Goal: Task Accomplishment & Management: Complete application form

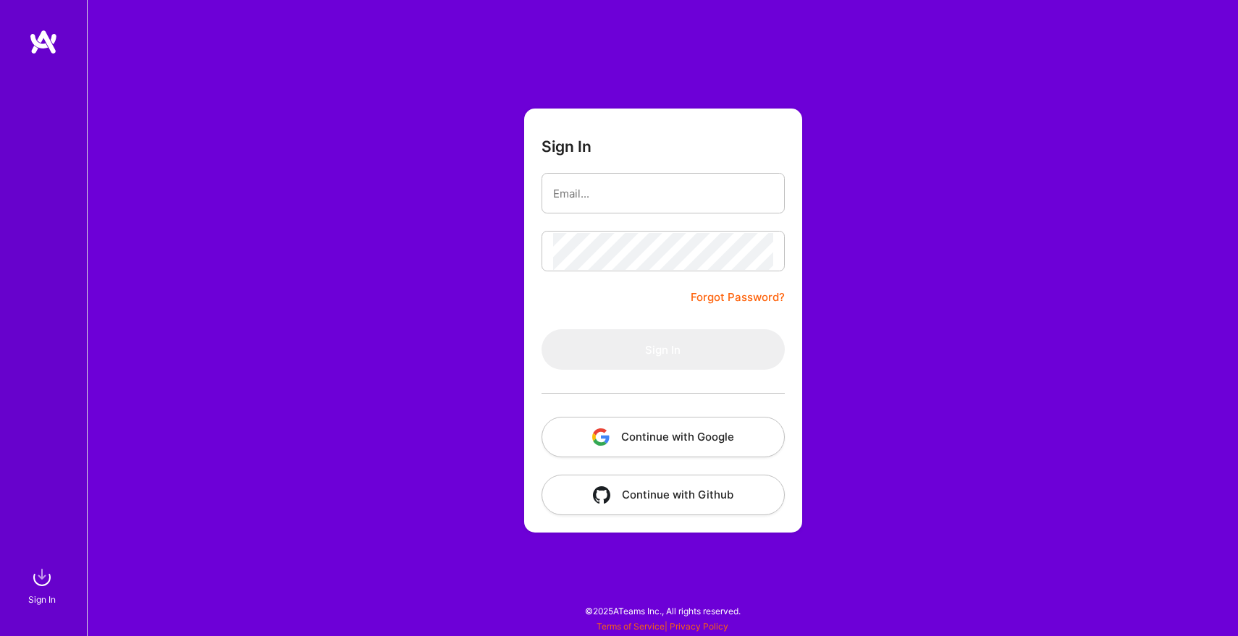
type input "[EMAIL_ADDRESS][DOMAIN_NAME]"
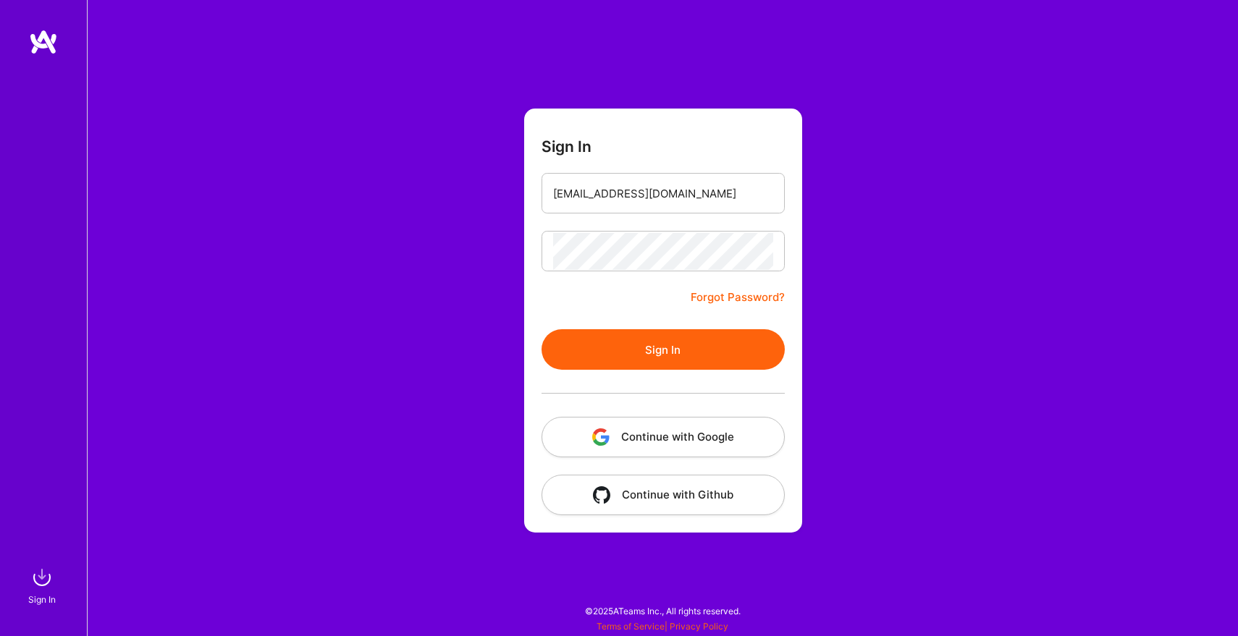
click at [657, 339] on button "Sign In" at bounding box center [663, 349] width 243 height 41
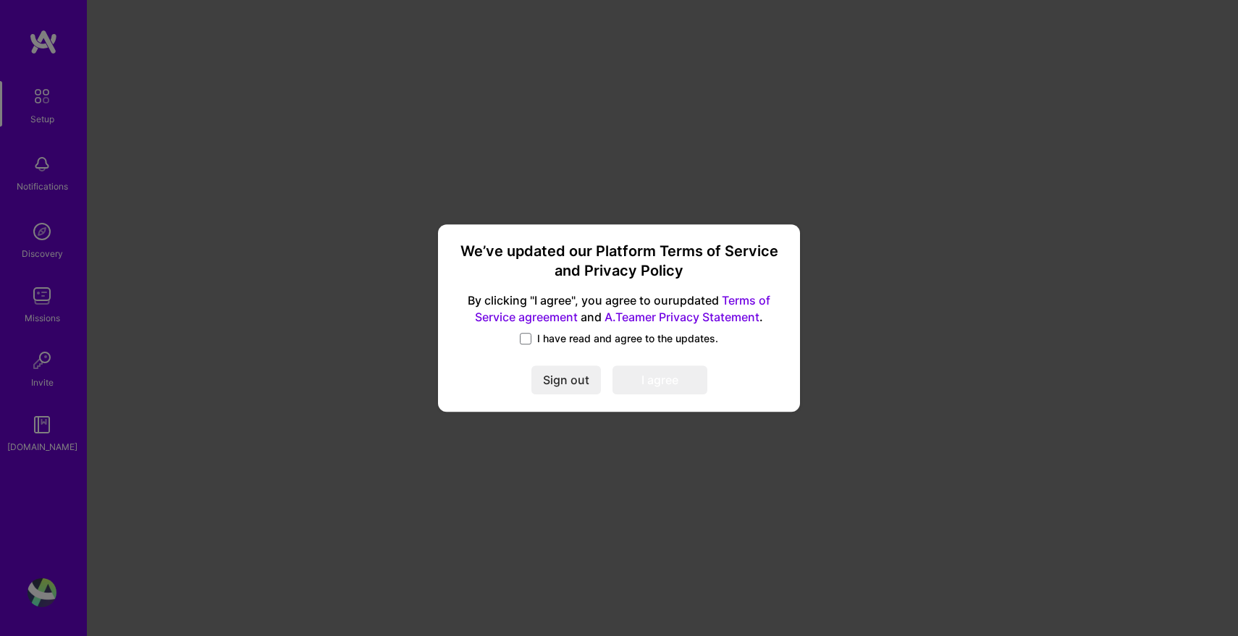
click at [532, 340] on label "I have read and agree to the updates." at bounding box center [619, 339] width 198 height 14
click at [0, 0] on input "I have read and agree to the updates." at bounding box center [0, 0] width 0 height 0
click at [668, 395] on div "We’ve updated our Platform Terms of Service and Privacy Policy By clicking "I a…" at bounding box center [619, 318] width 350 height 177
click at [678, 378] on button "I agree" at bounding box center [660, 380] width 95 height 29
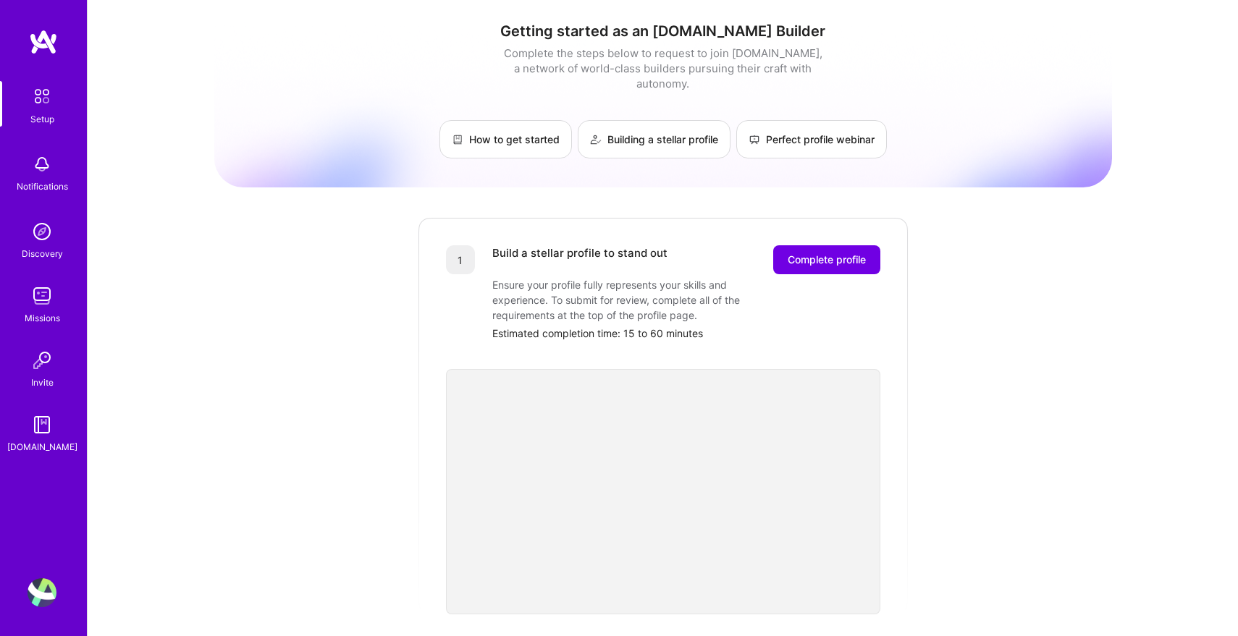
click at [812, 264] on div "Build a stellar profile to stand out Complete profile Ensure your profile fully…" at bounding box center [686, 293] width 388 height 96
click at [819, 253] on span "Complete profile" at bounding box center [827, 260] width 78 height 14
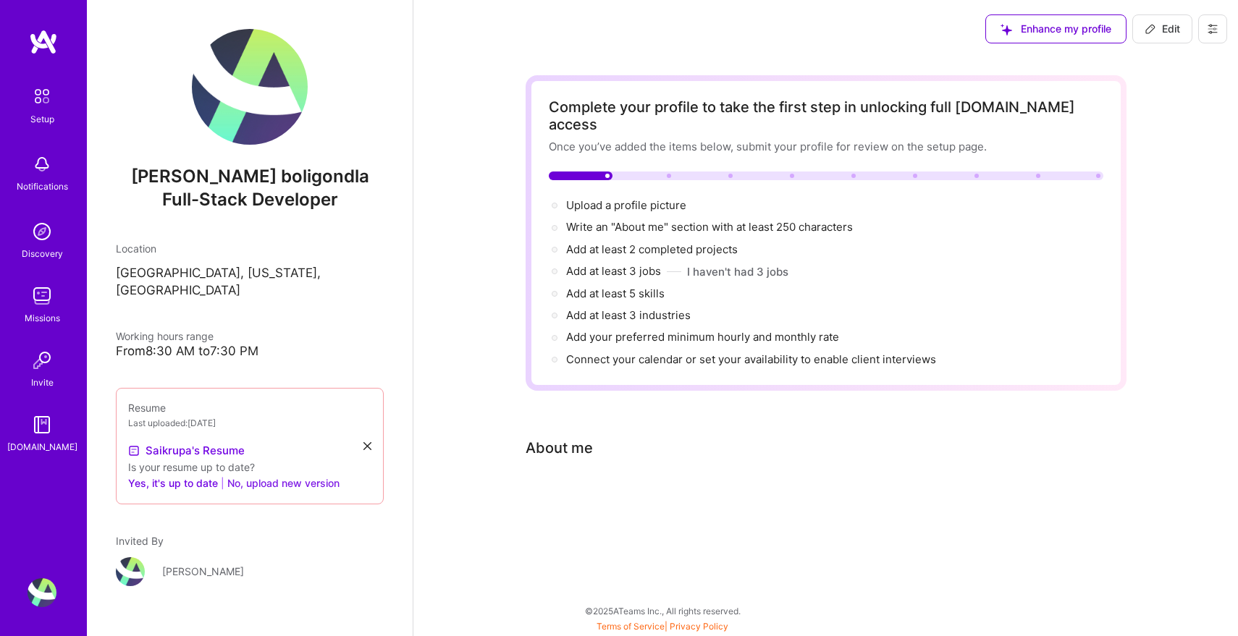
click at [266, 475] on button "No, upload new version" at bounding box center [283, 483] width 112 height 17
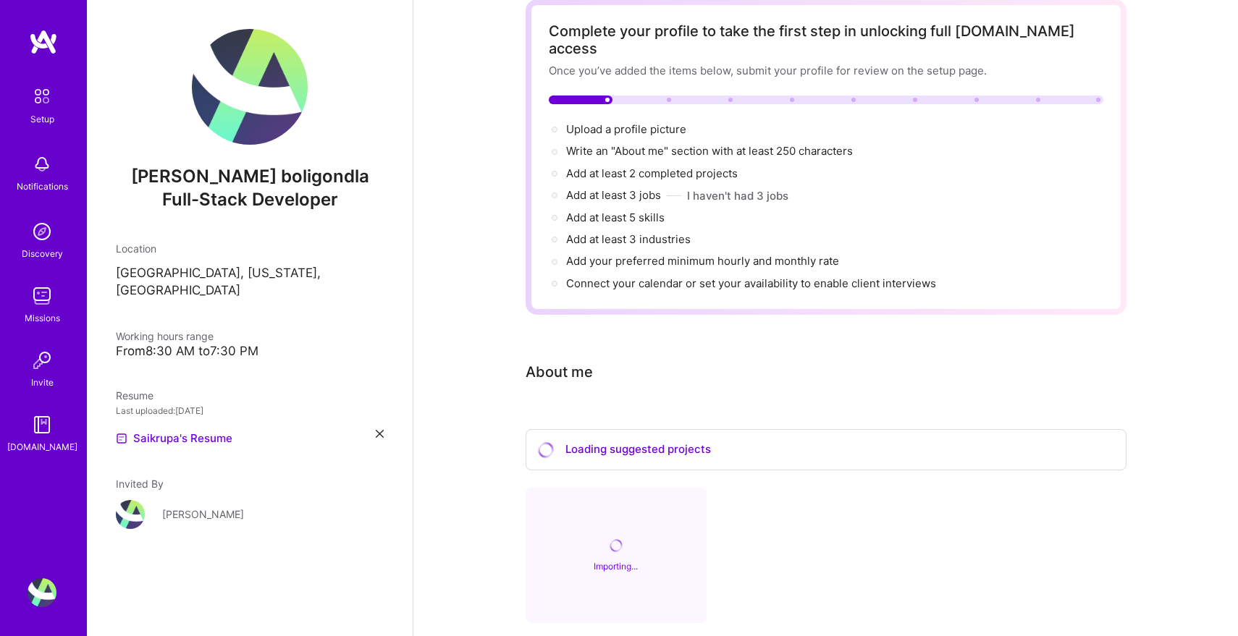
scroll to position [133, 0]
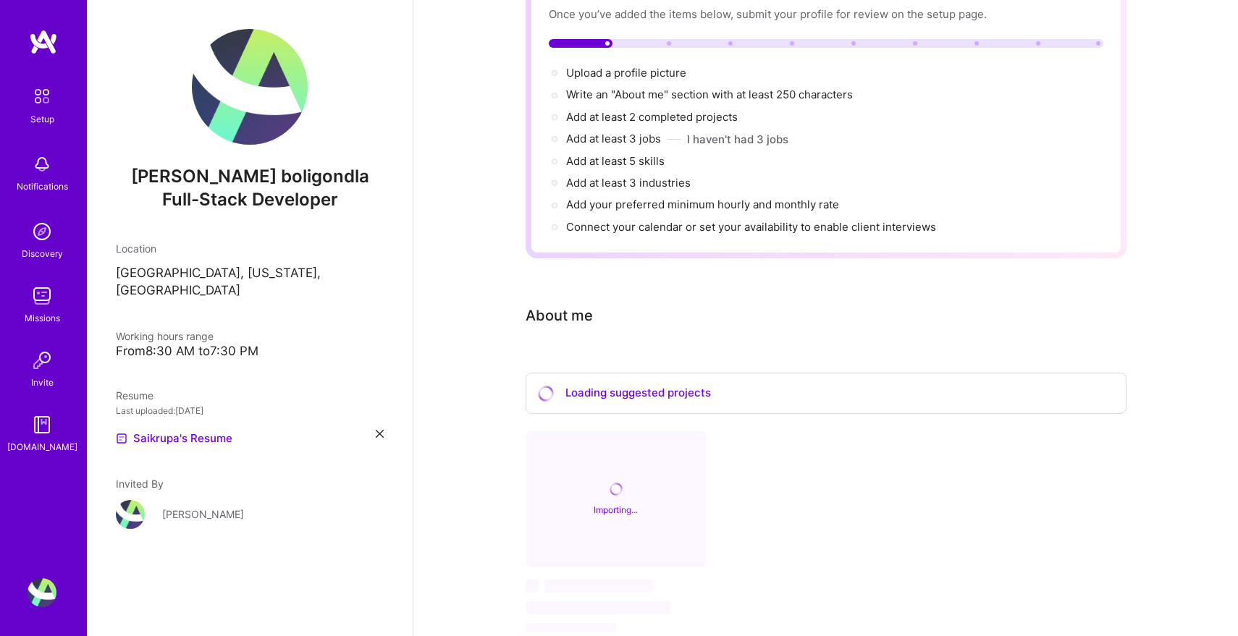
click at [602, 526] on div "Importing..." at bounding box center [616, 500] width 181 height 136
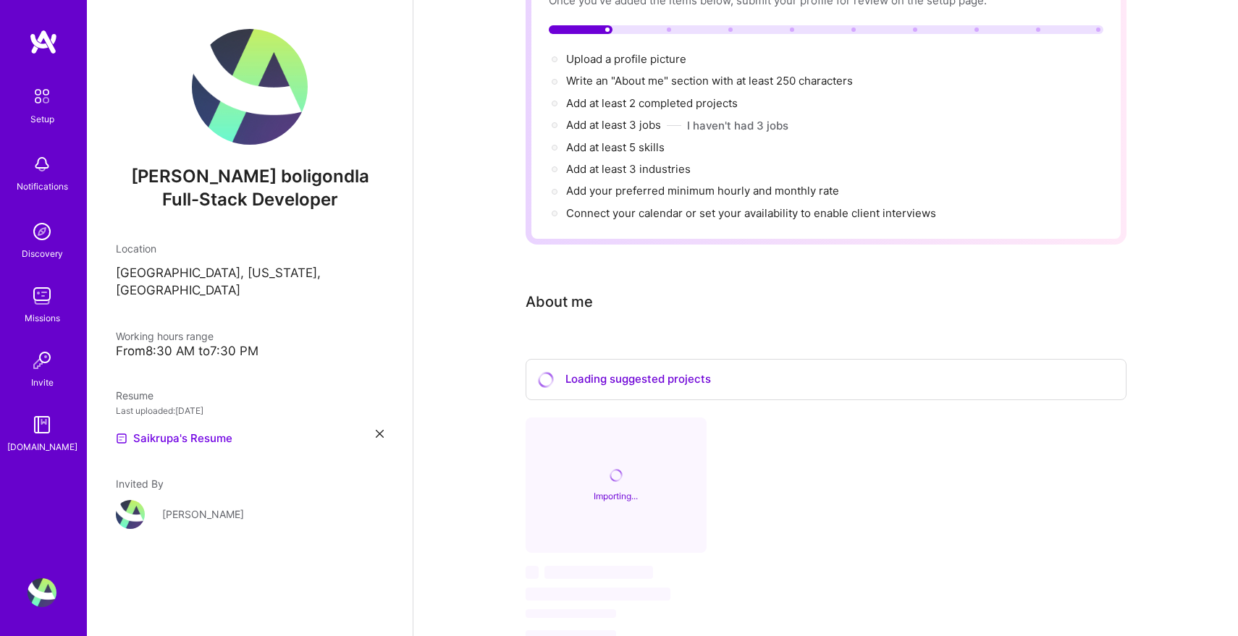
scroll to position [201, 0]
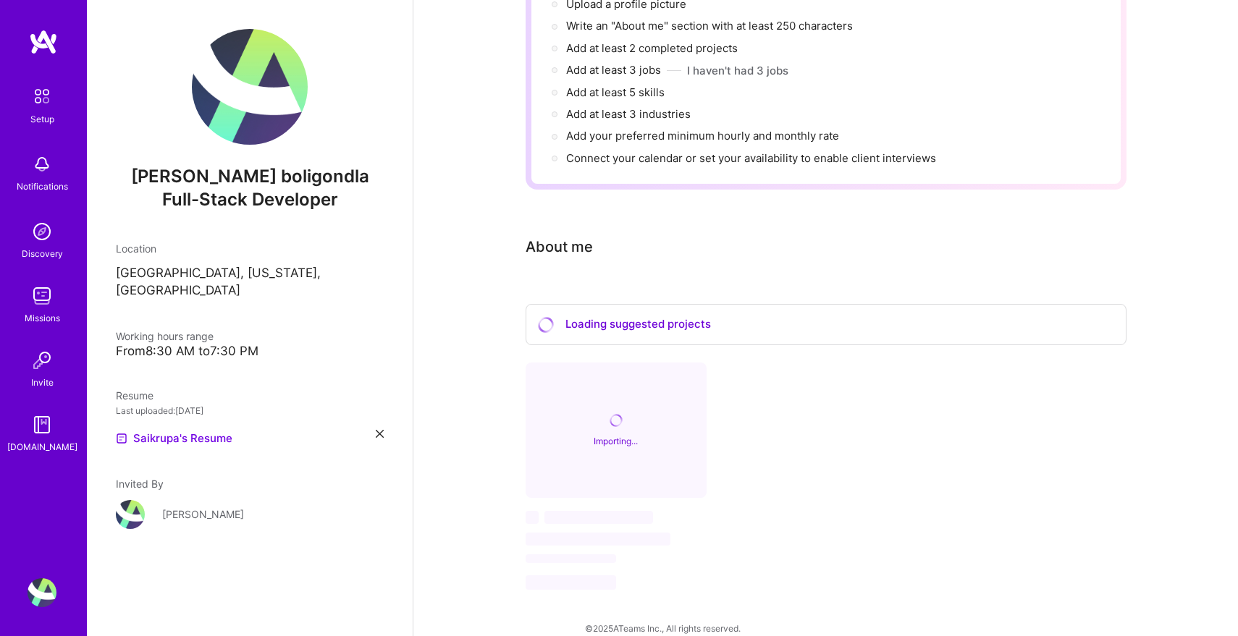
click at [699, 460] on div "Importing..." at bounding box center [616, 431] width 181 height 136
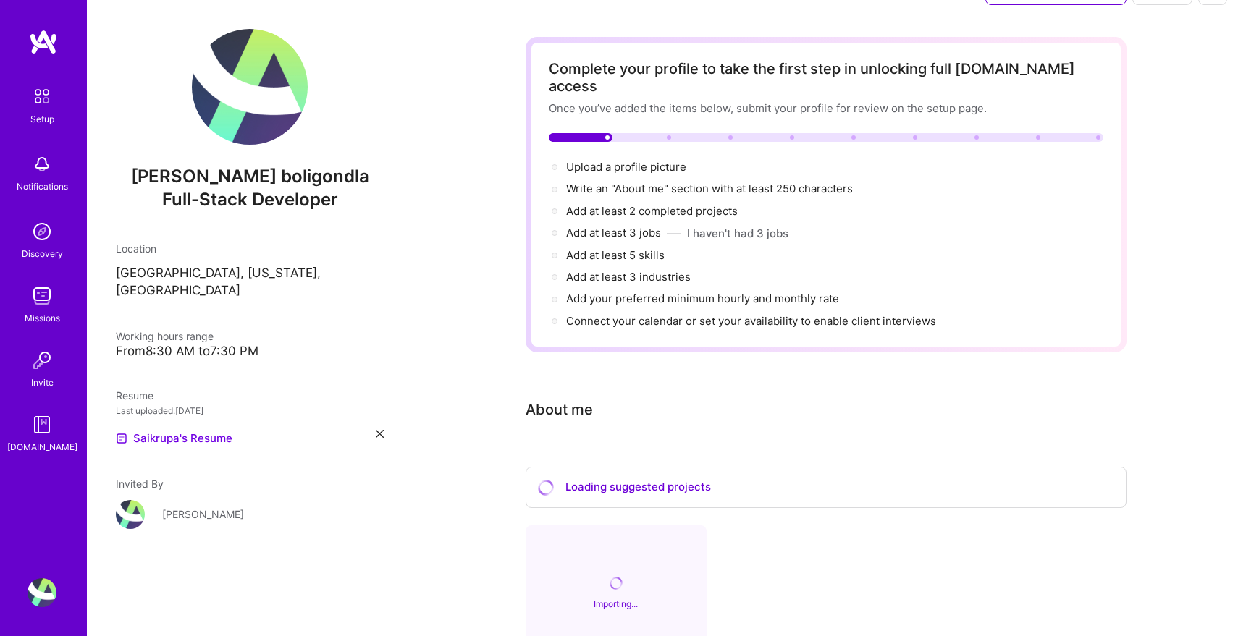
scroll to position [0, 0]
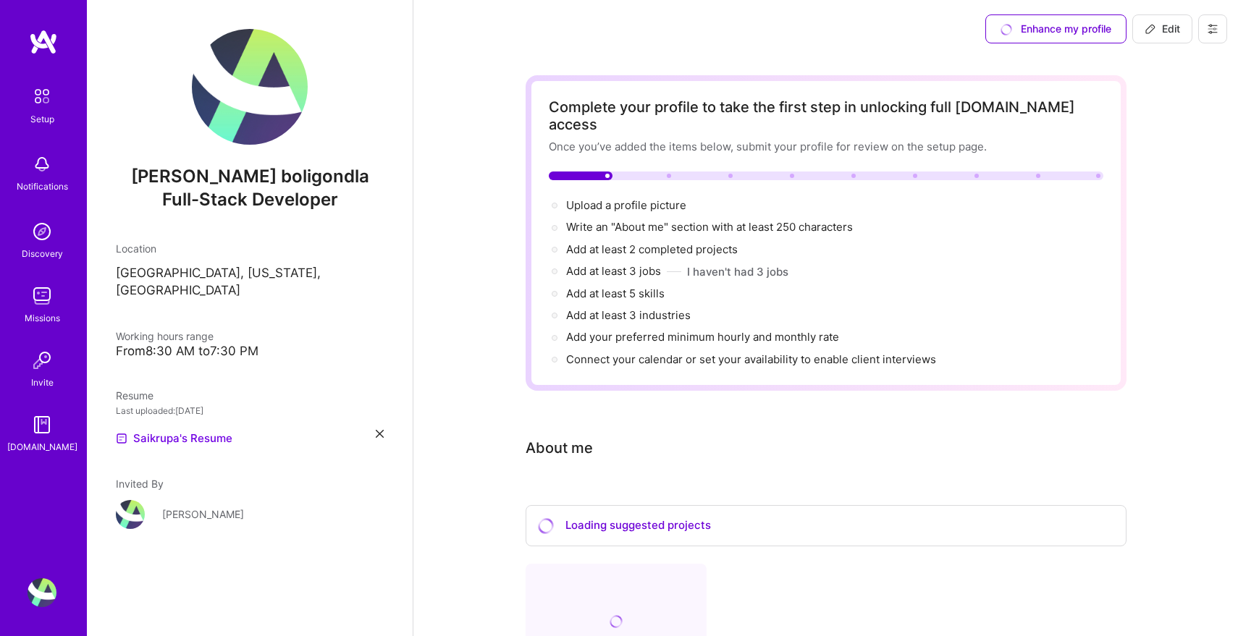
click at [1117, 120] on div "Complete your profile to take the first step in unlocking full A.Team access On…" at bounding box center [826, 233] width 601 height 316
click at [1059, 37] on div "Enhance my profile" at bounding box center [1055, 28] width 141 height 29
click at [663, 172] on div at bounding box center [826, 176] width 555 height 9
click at [683, 172] on div at bounding box center [826, 176] width 555 height 9
click at [758, 172] on div at bounding box center [826, 176] width 555 height 9
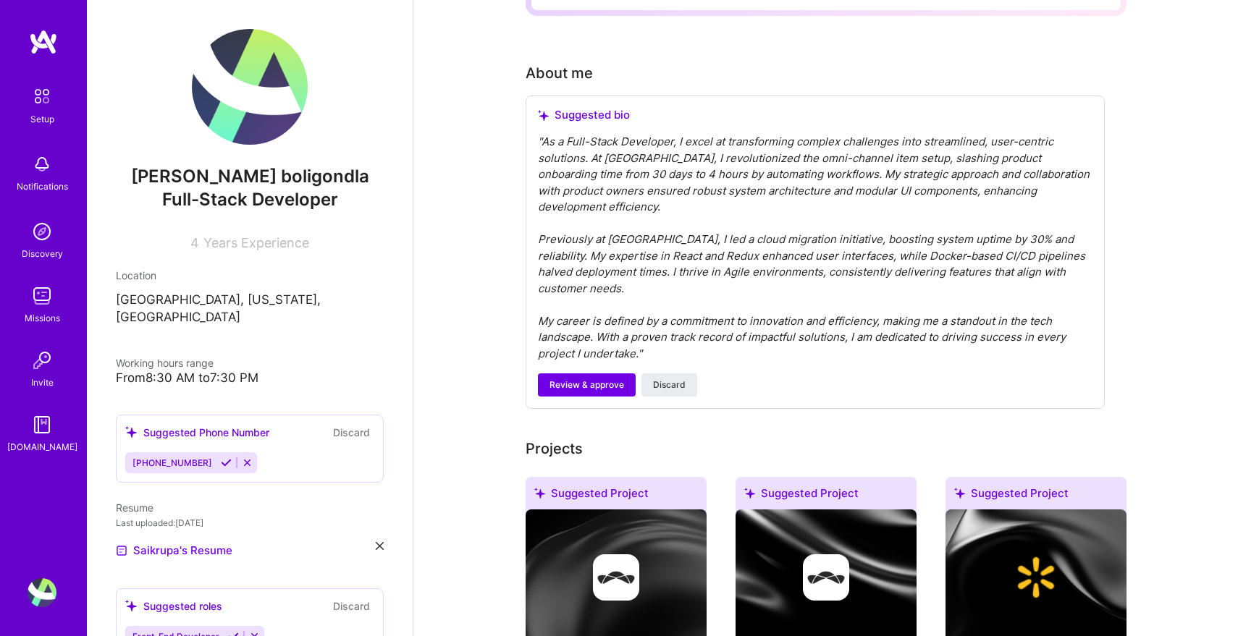
scroll to position [370, 0]
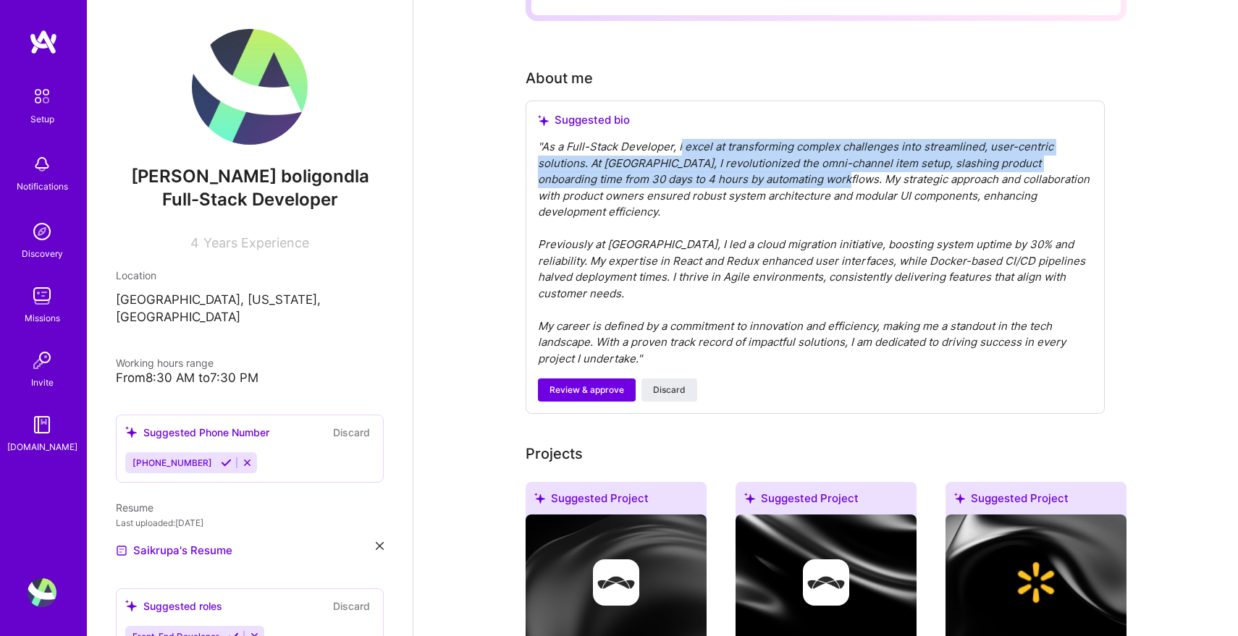
drag, startPoint x: 680, startPoint y: 135, endPoint x: 792, endPoint y: 166, distance: 116.3
click at [792, 166] on div "" As a Full-Stack Developer, I excel at transforming complex challenges into st…" at bounding box center [815, 253] width 555 height 228
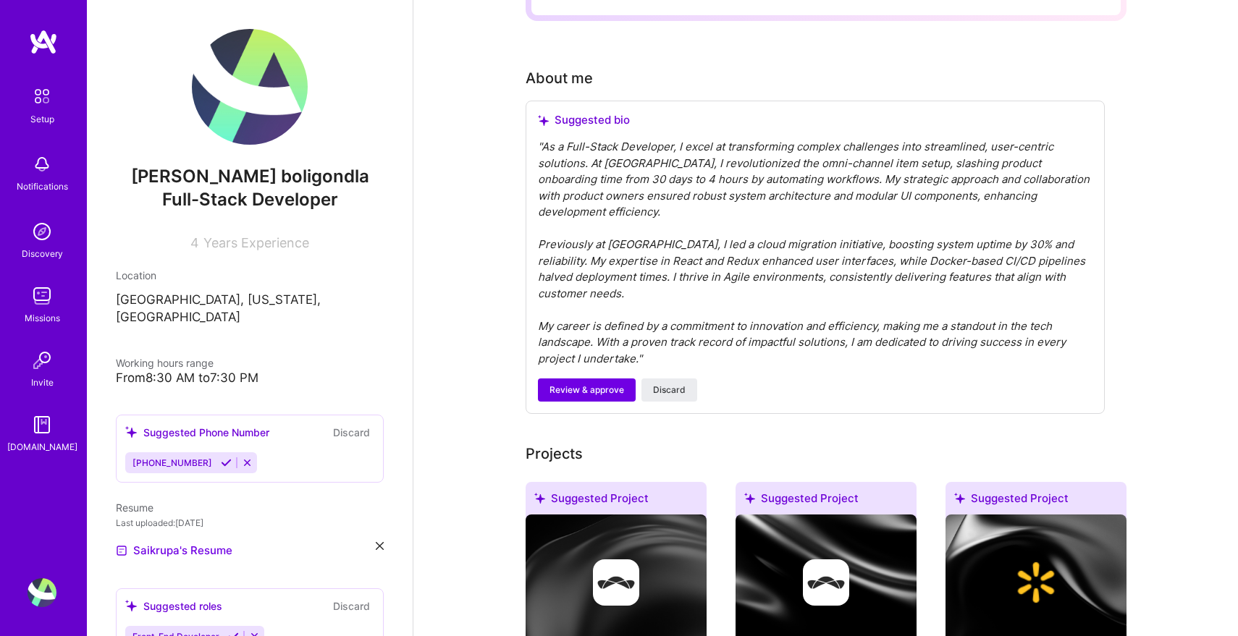
click at [671, 307] on div "" As a Full-Stack Developer, I excel at transforming complex challenges into st…" at bounding box center [815, 253] width 555 height 228
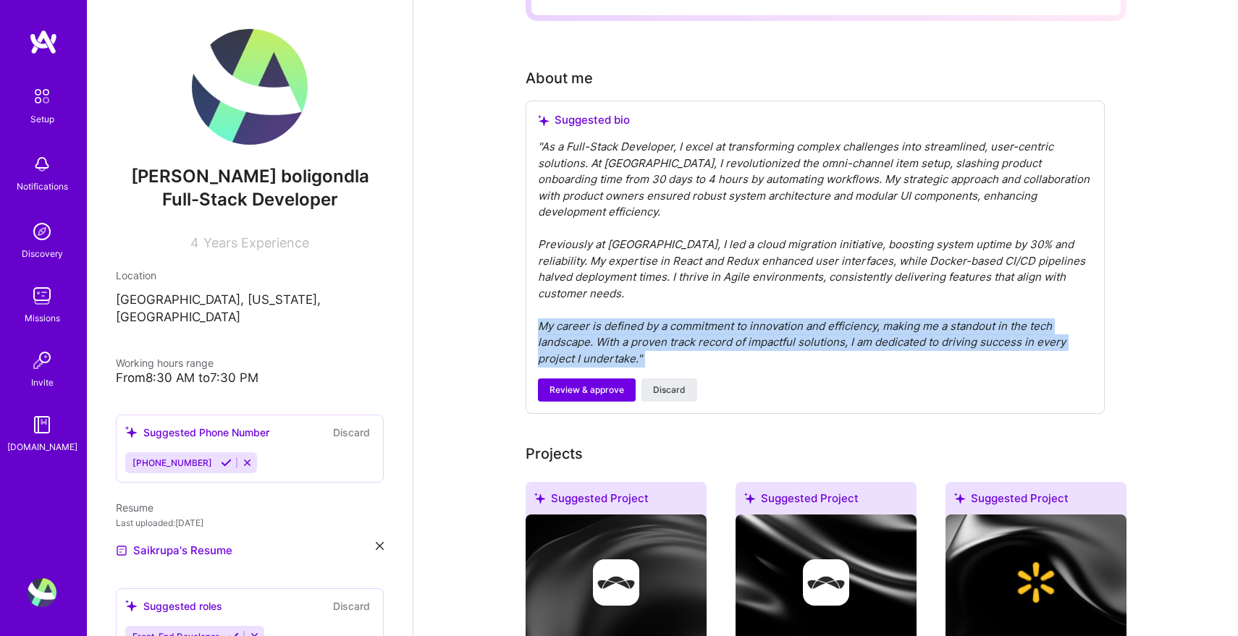
click at [671, 307] on div "" As a Full-Stack Developer, I excel at transforming complex challenges into st…" at bounding box center [815, 253] width 555 height 228
click at [628, 308] on div "" As a Full-Stack Developer, I excel at transforming complex challenges into st…" at bounding box center [815, 253] width 555 height 228
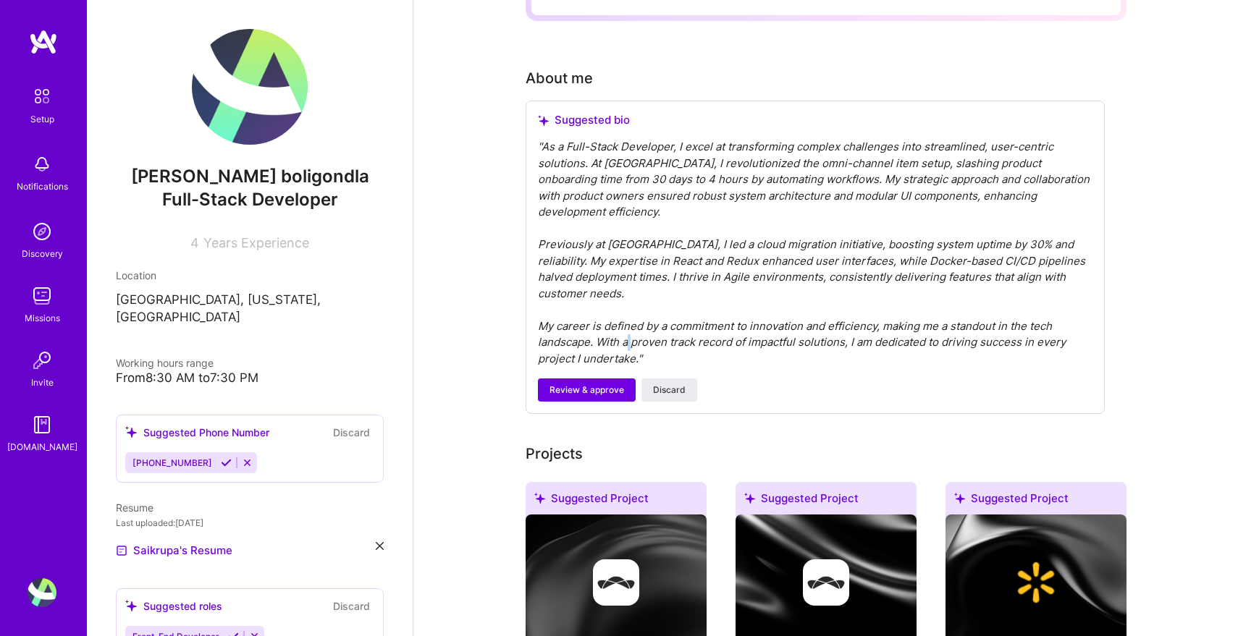
click at [628, 308] on div "" As a Full-Stack Developer, I excel at transforming complex challenges into st…" at bounding box center [815, 253] width 555 height 228
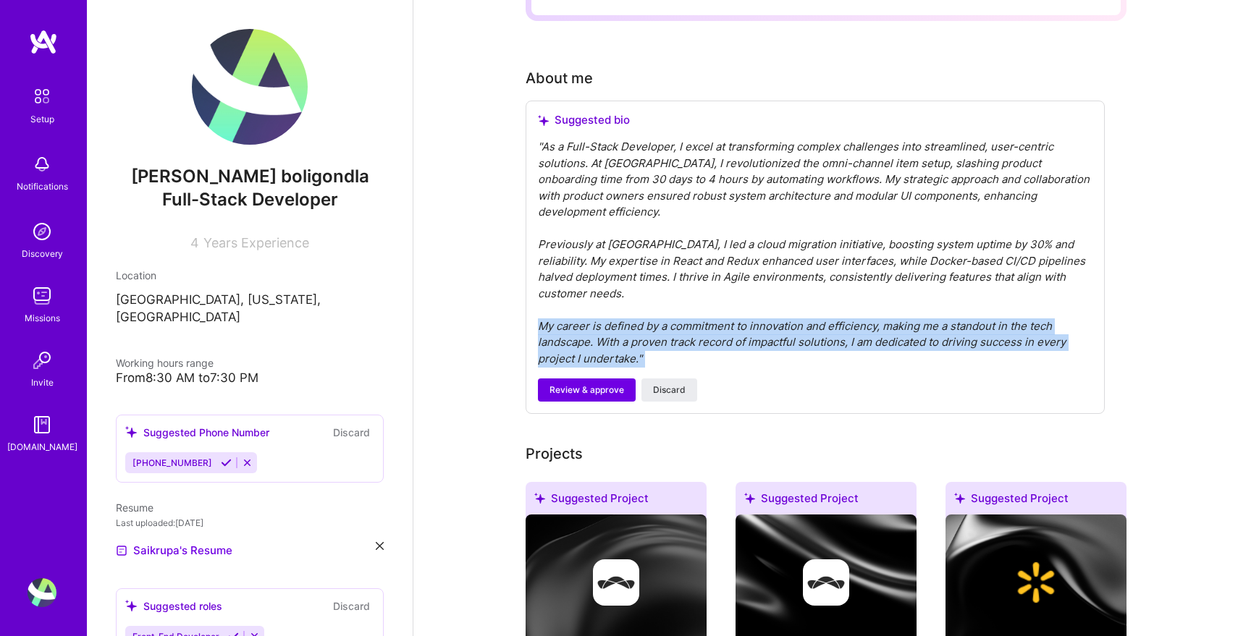
click at [628, 308] on div "" As a Full-Stack Developer, I excel at transforming complex challenges into st…" at bounding box center [815, 253] width 555 height 228
click at [694, 298] on div "" As a Full-Stack Developer, I excel at transforming complex challenges into st…" at bounding box center [815, 253] width 555 height 228
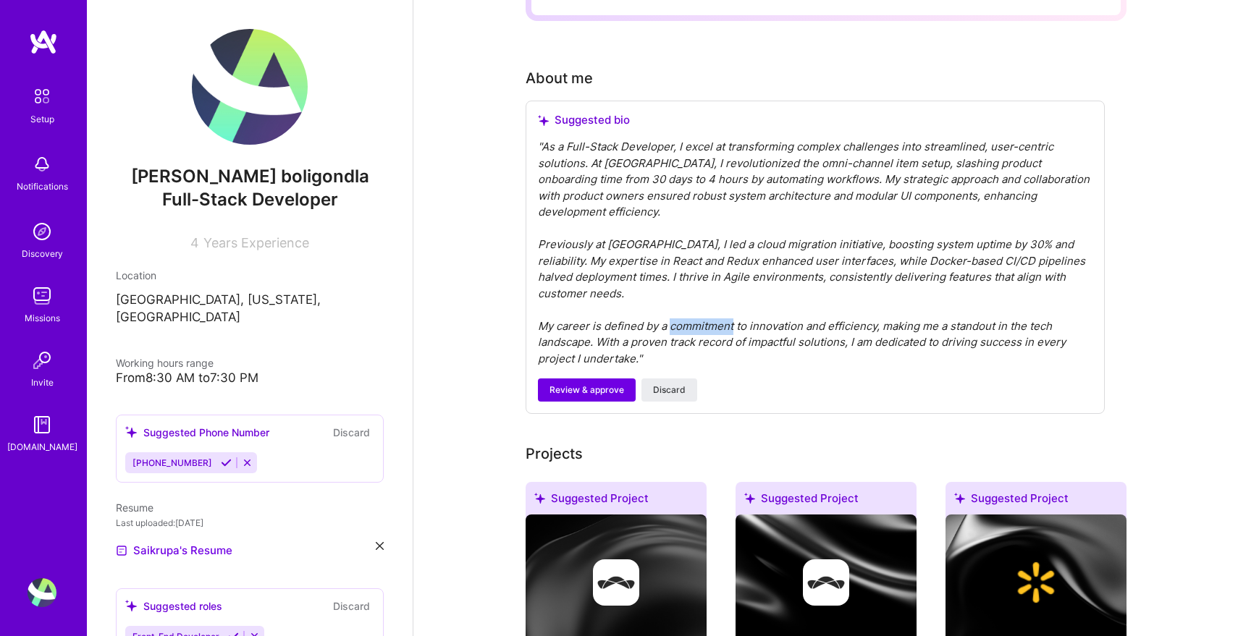
click at [694, 298] on div "" As a Full-Stack Developer, I excel at transforming complex challenges into st…" at bounding box center [815, 253] width 555 height 228
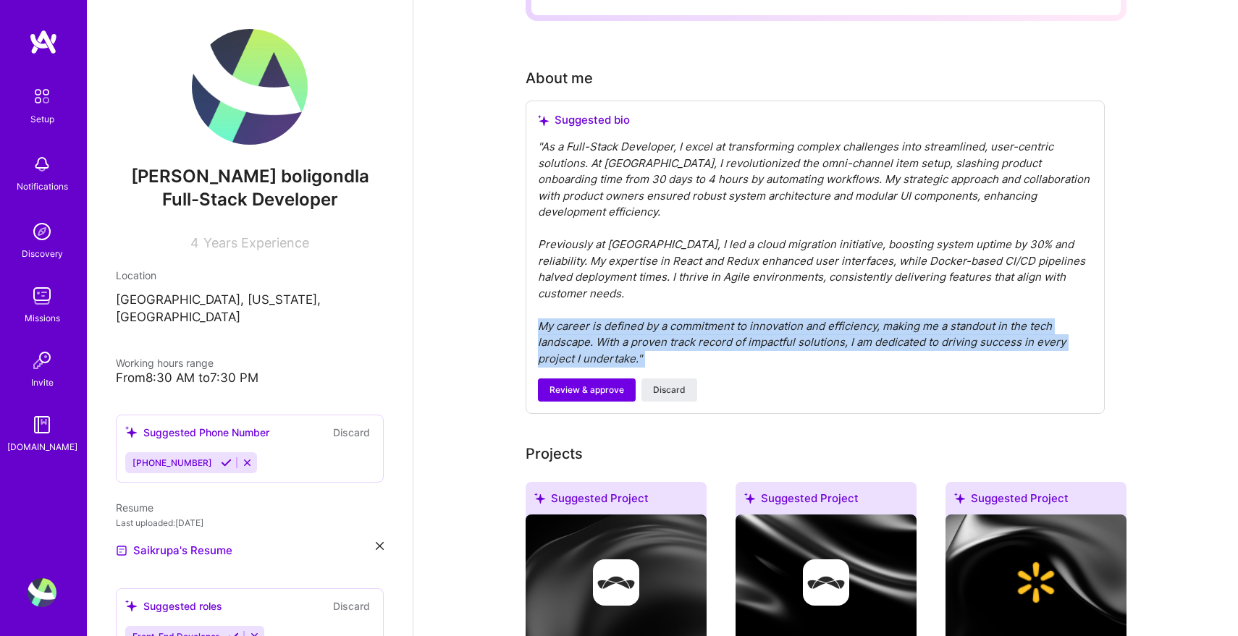
click at [694, 298] on div "" As a Full-Stack Developer, I excel at transforming complex challenges into st…" at bounding box center [815, 253] width 555 height 228
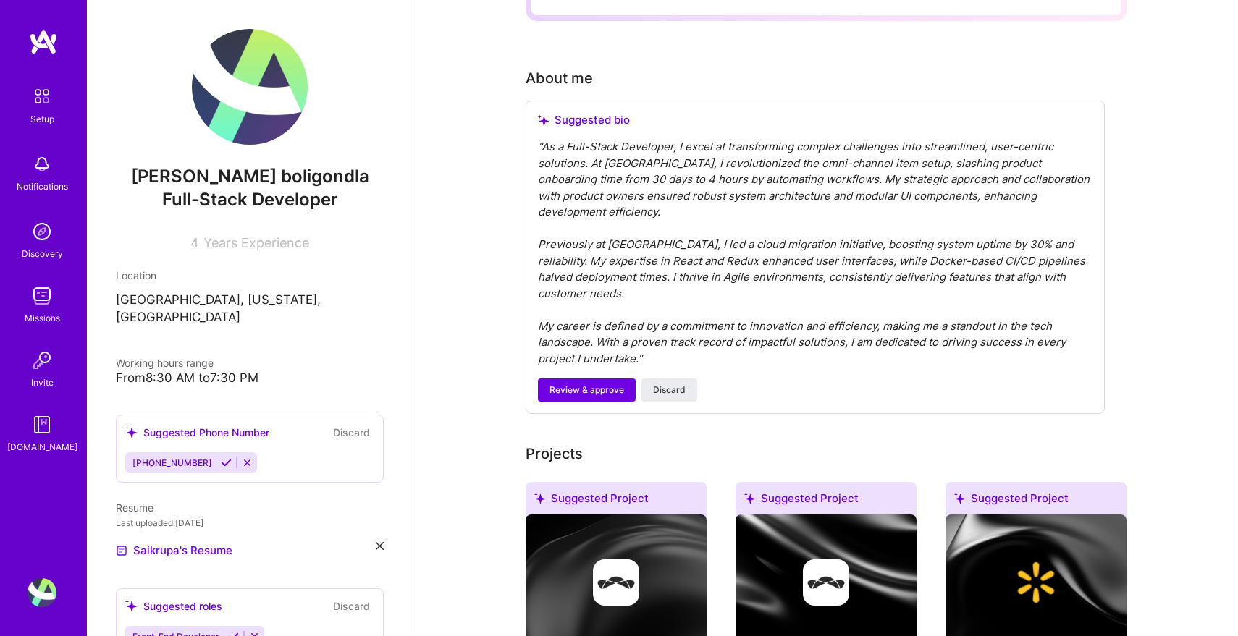
click at [741, 287] on div "" As a Full-Stack Developer, I excel at transforming complex challenges into st…" at bounding box center [815, 253] width 555 height 228
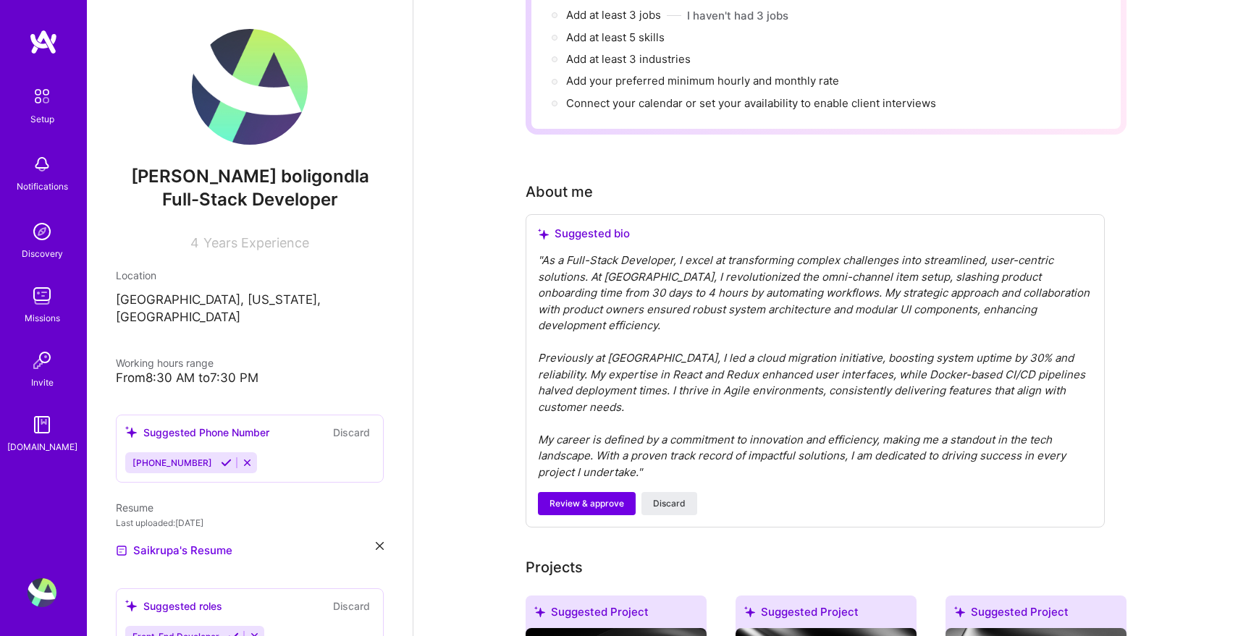
scroll to position [405, 0]
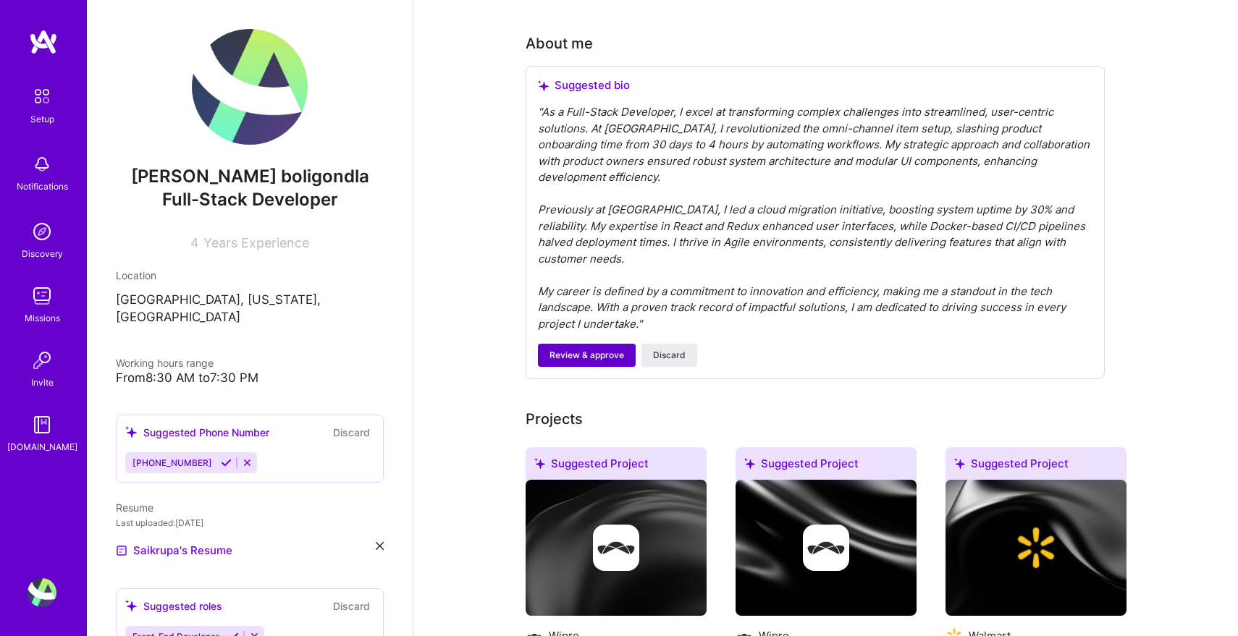
click at [586, 349] on span "Review & approve" at bounding box center [587, 355] width 75 height 13
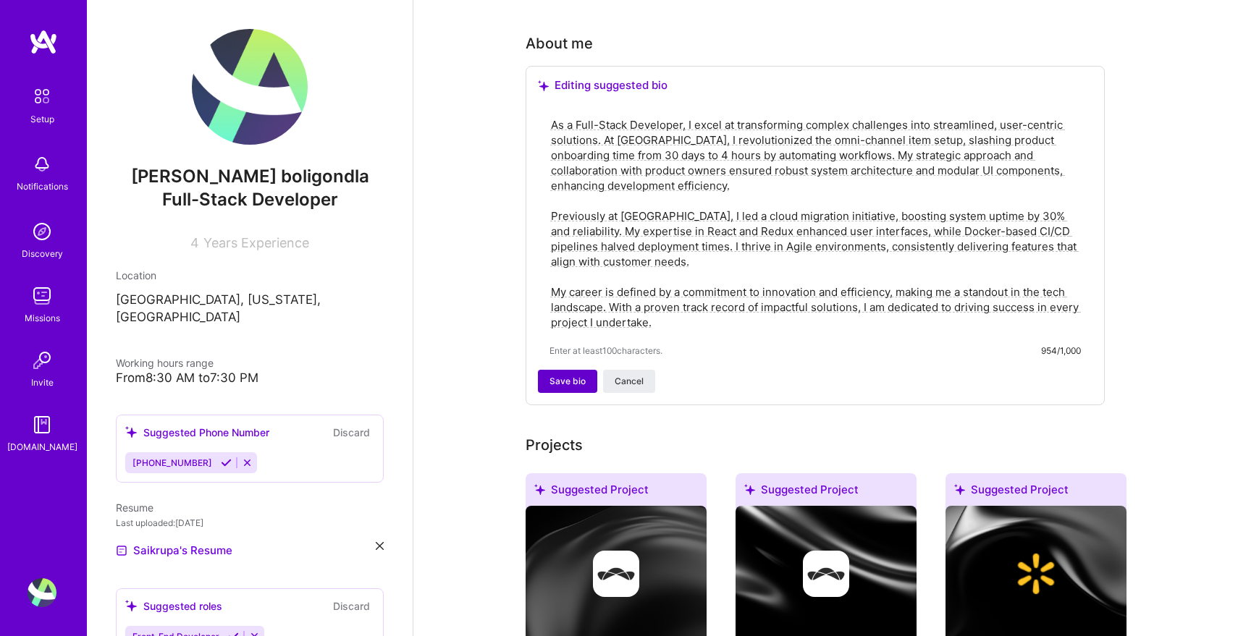
click at [569, 375] on span "Save bio" at bounding box center [568, 381] width 36 height 13
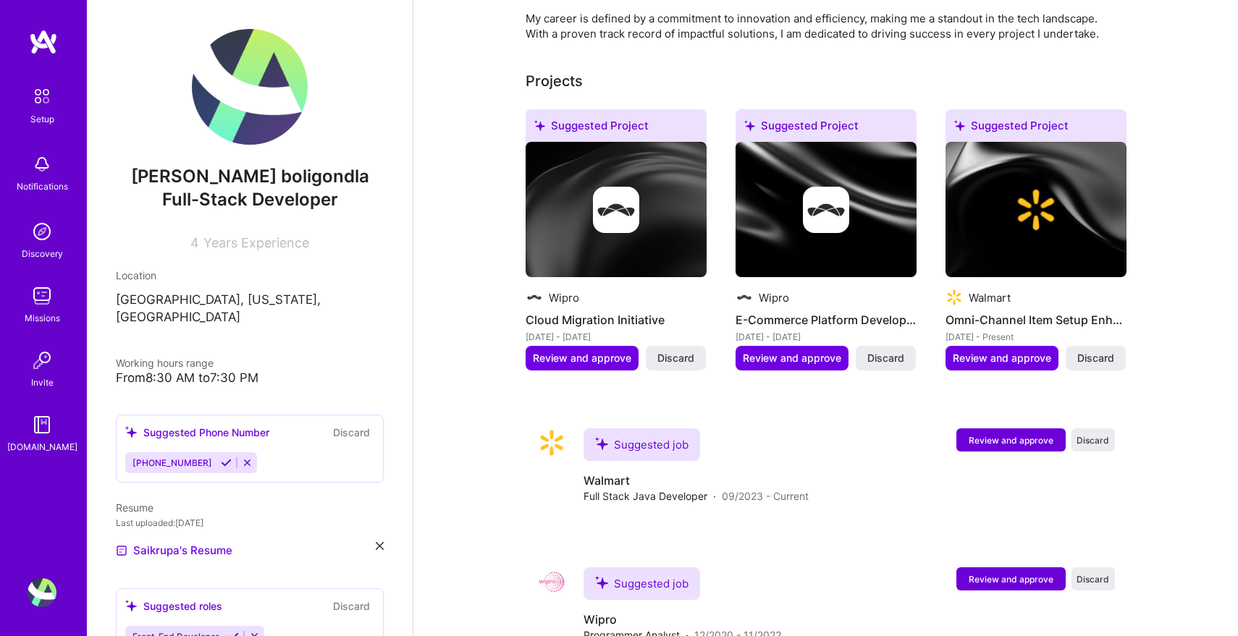
scroll to position [761, 0]
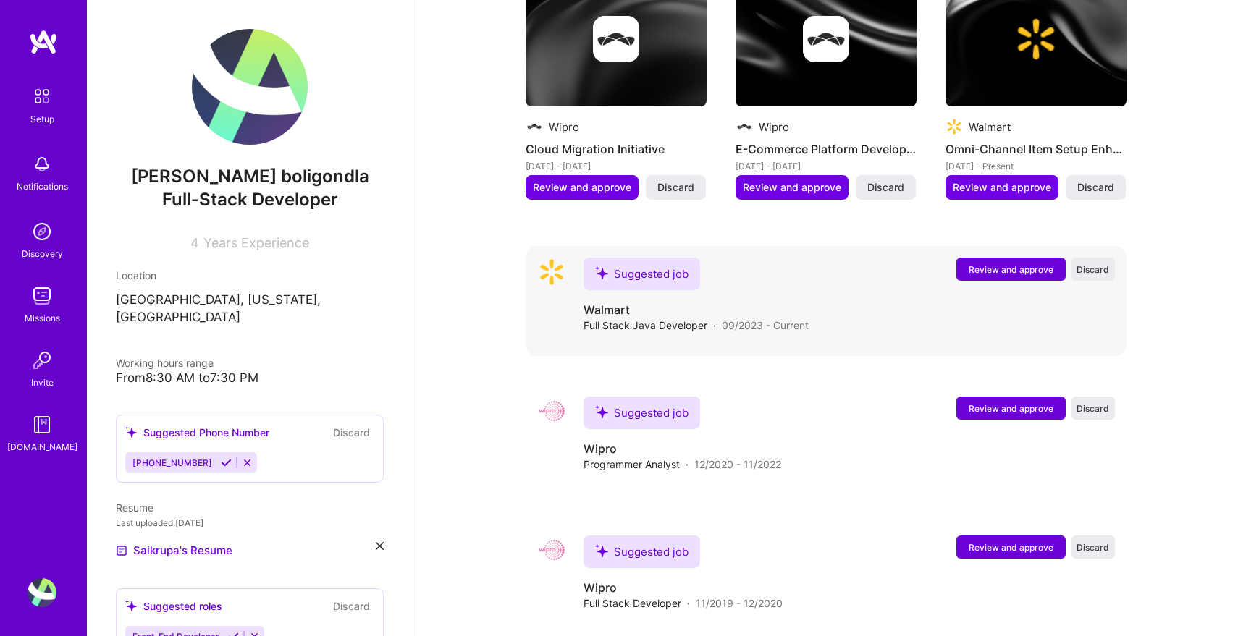
click at [668, 318] on span "Full Stack Java Developer" at bounding box center [646, 325] width 124 height 15
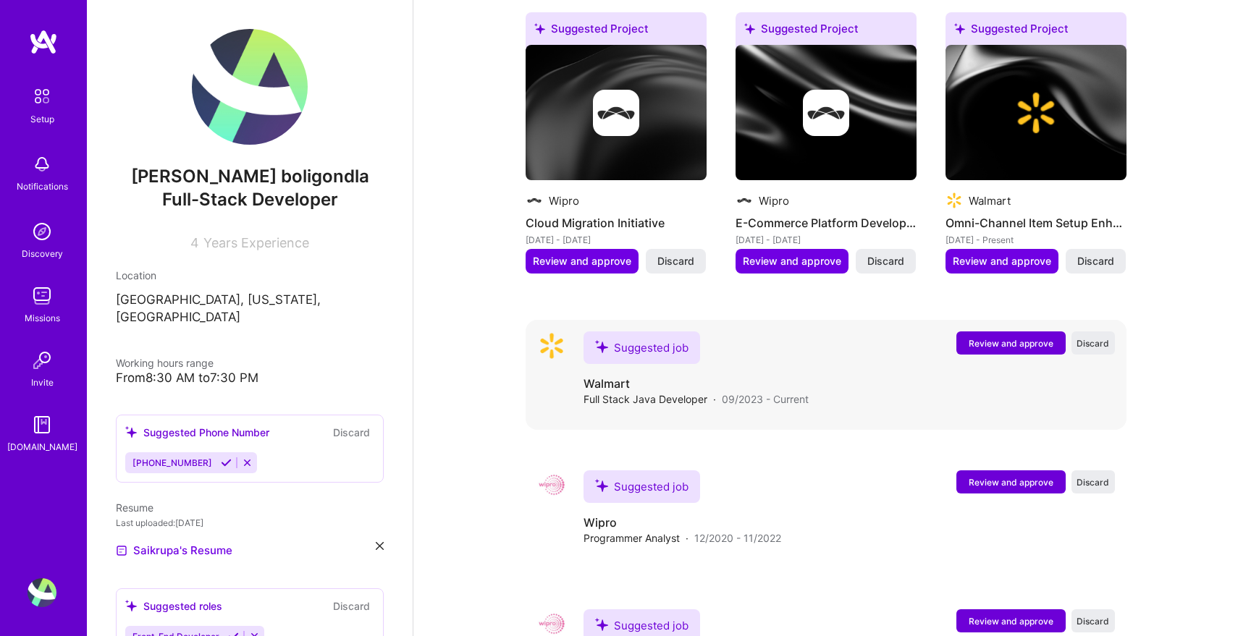
scroll to position [668, 0]
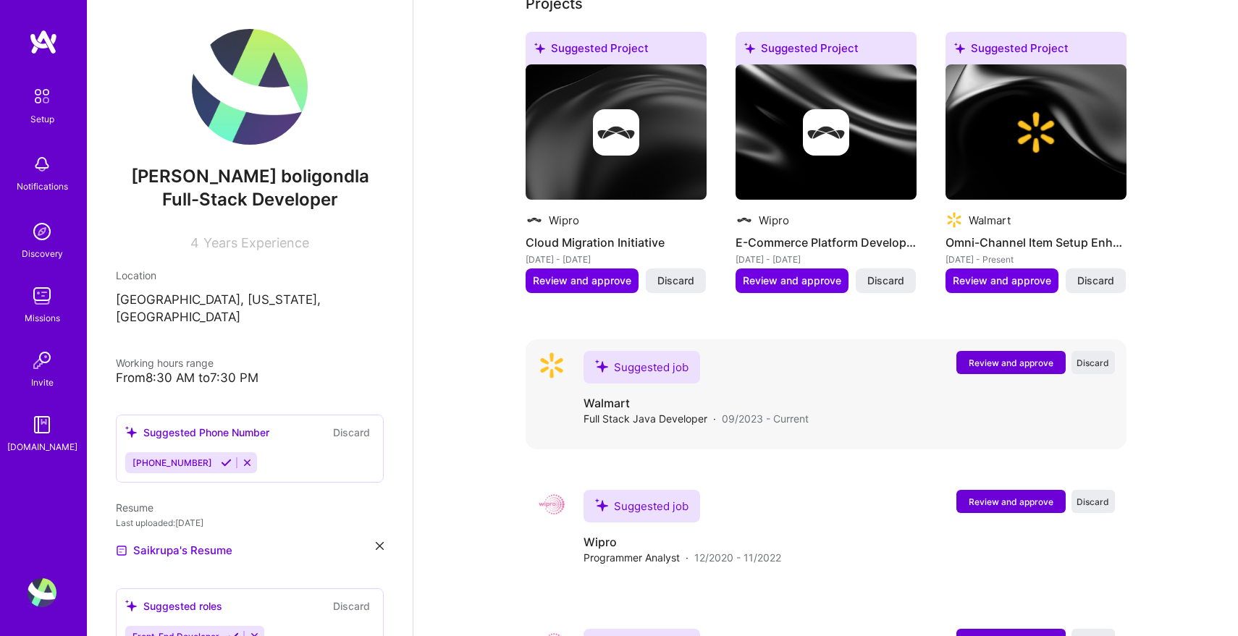
click at [796, 395] on h4 "Walmart" at bounding box center [696, 403] width 225 height 16
click at [725, 395] on h4 "Walmart" at bounding box center [696, 403] width 225 height 16
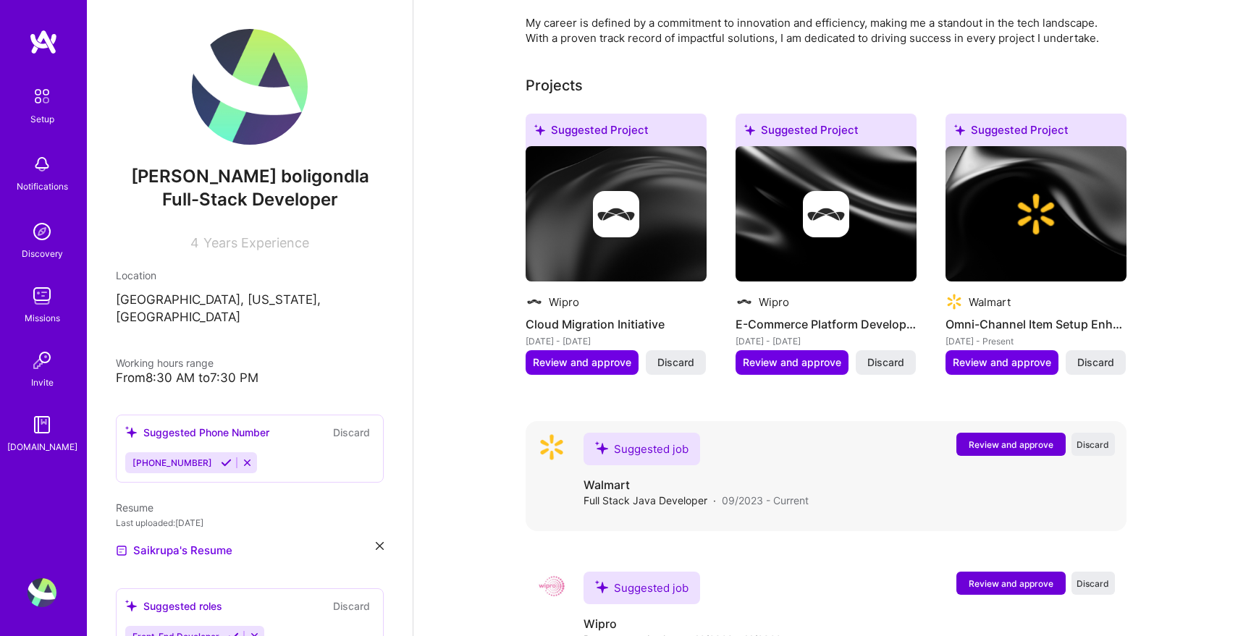
scroll to position [761, 0]
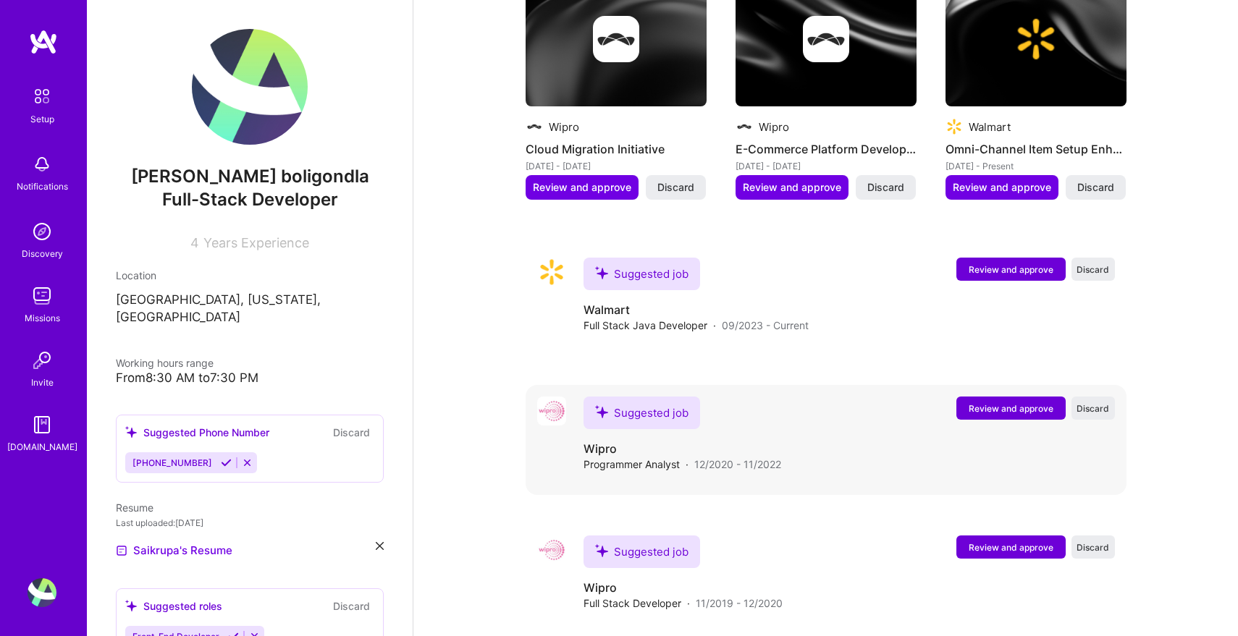
click at [780, 457] on span "12/2020 - 11/2022" at bounding box center [737, 464] width 87 height 15
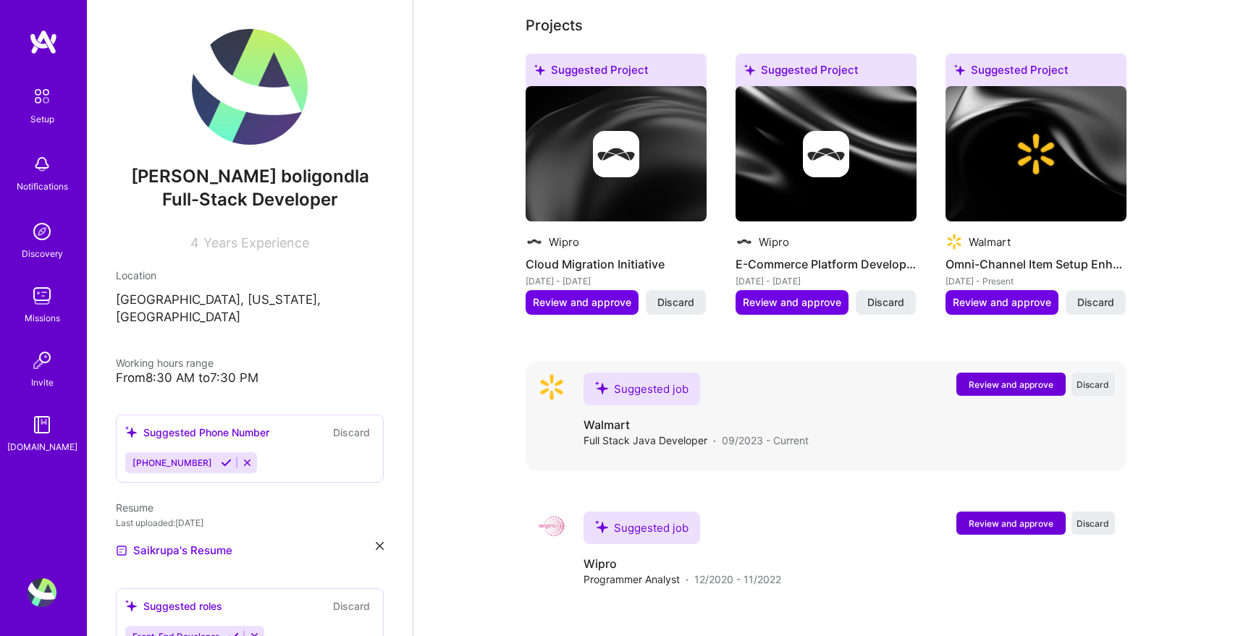
scroll to position [637, 0]
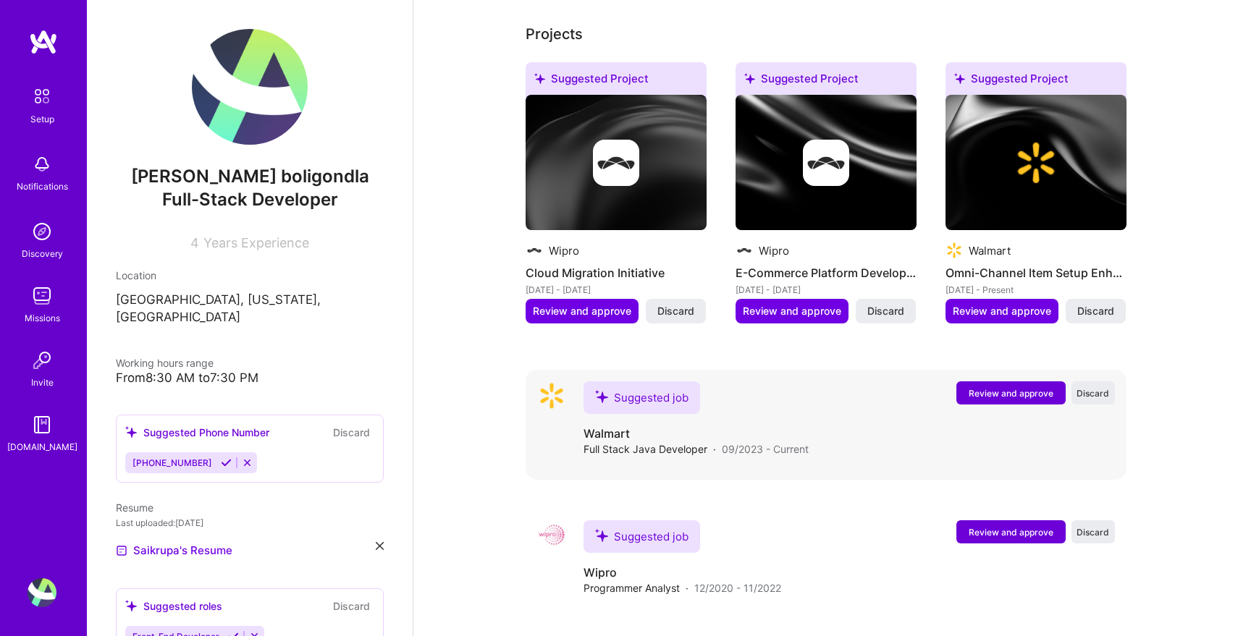
click at [993, 382] on button "Review and approve" at bounding box center [1010, 393] width 109 height 23
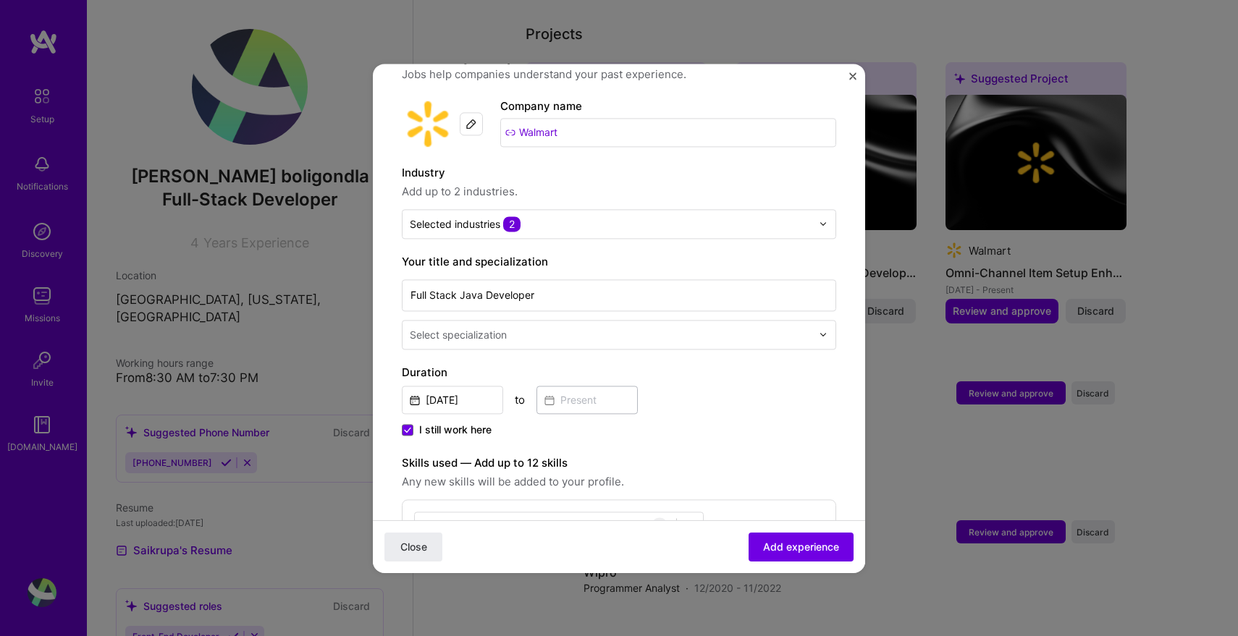
scroll to position [128, 0]
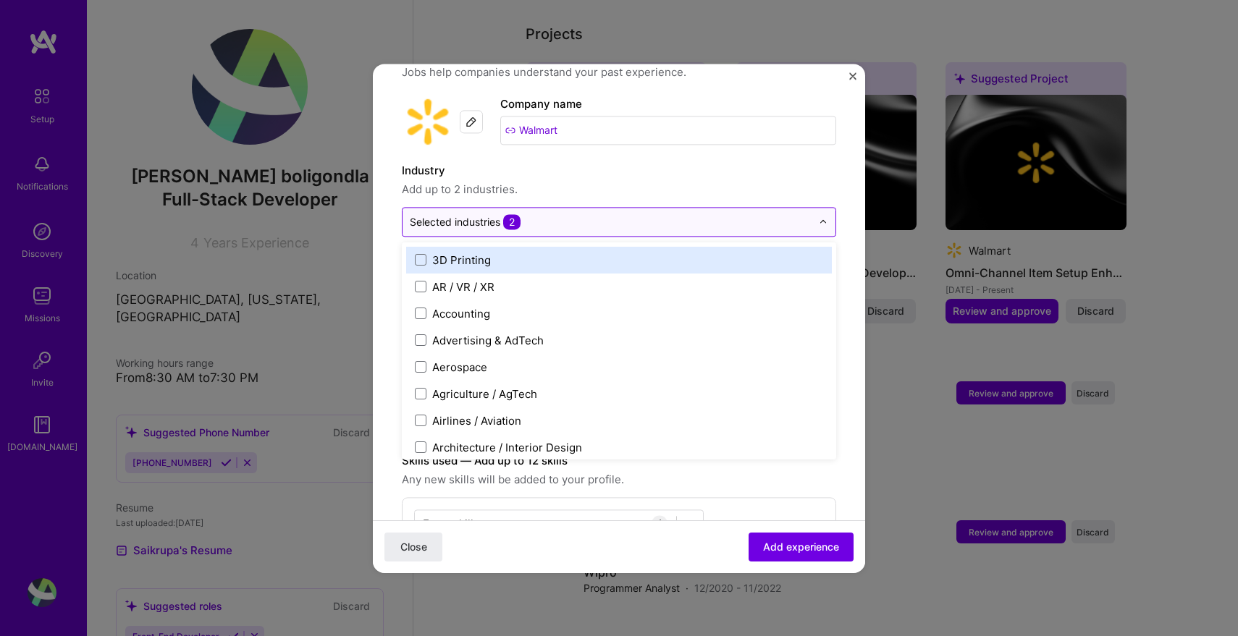
click at [720, 214] on input "text" at bounding box center [611, 221] width 402 height 15
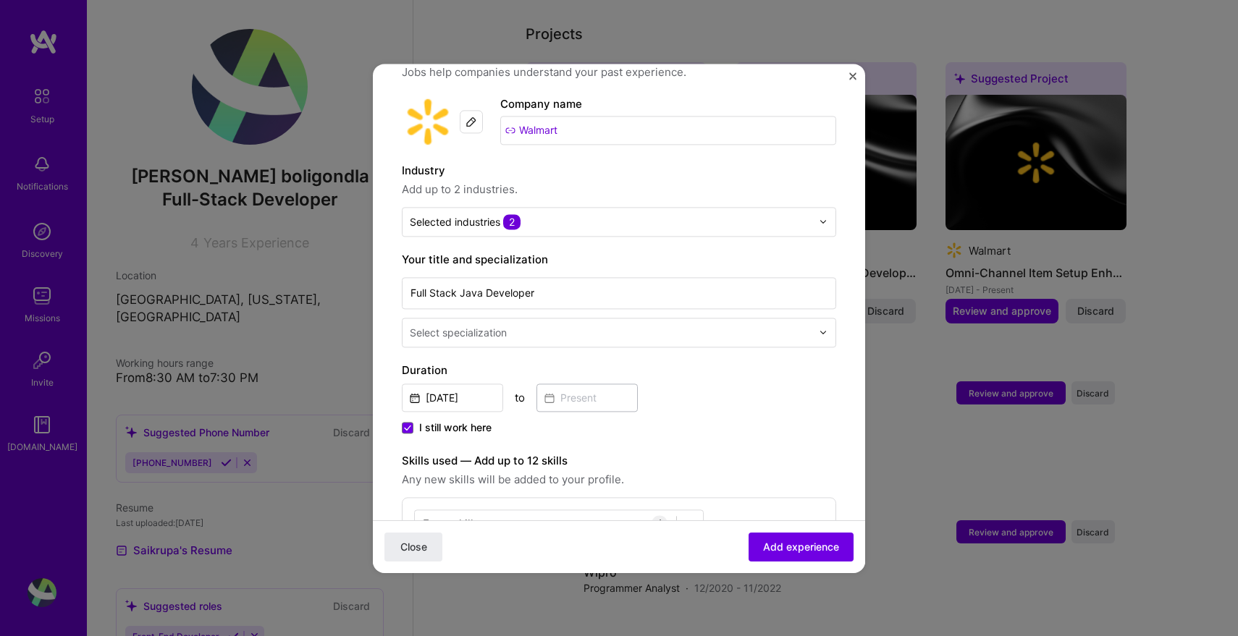
click at [706, 181] on span "Add up to 2 industries." at bounding box center [619, 189] width 434 height 17
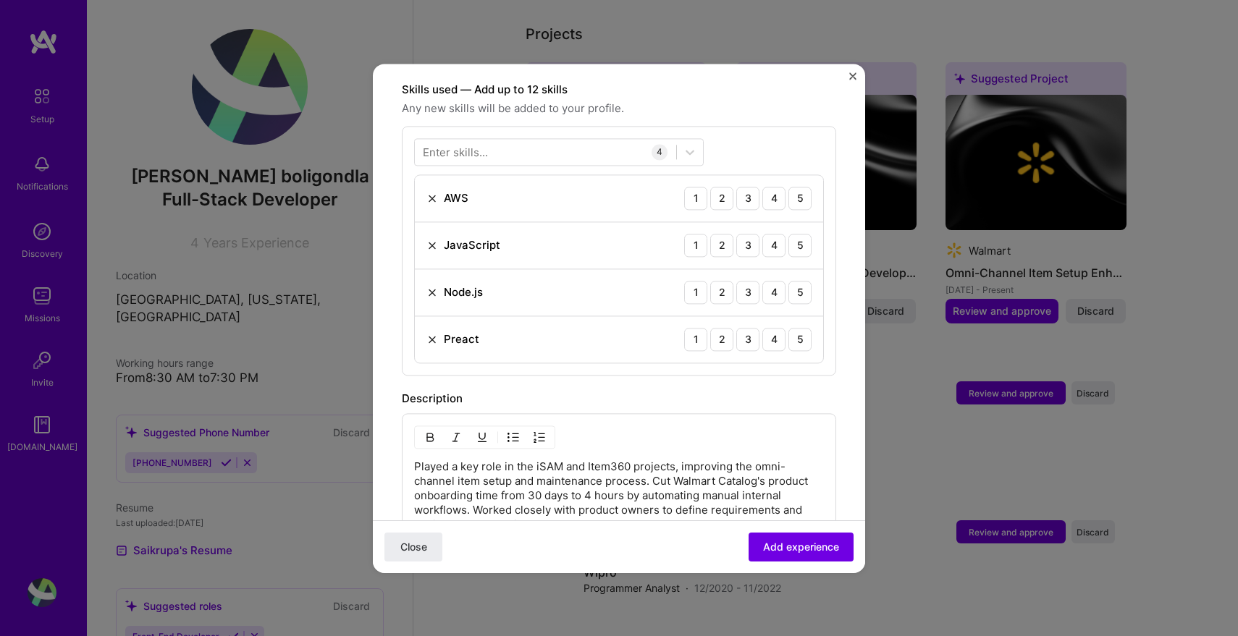
scroll to position [490, 0]
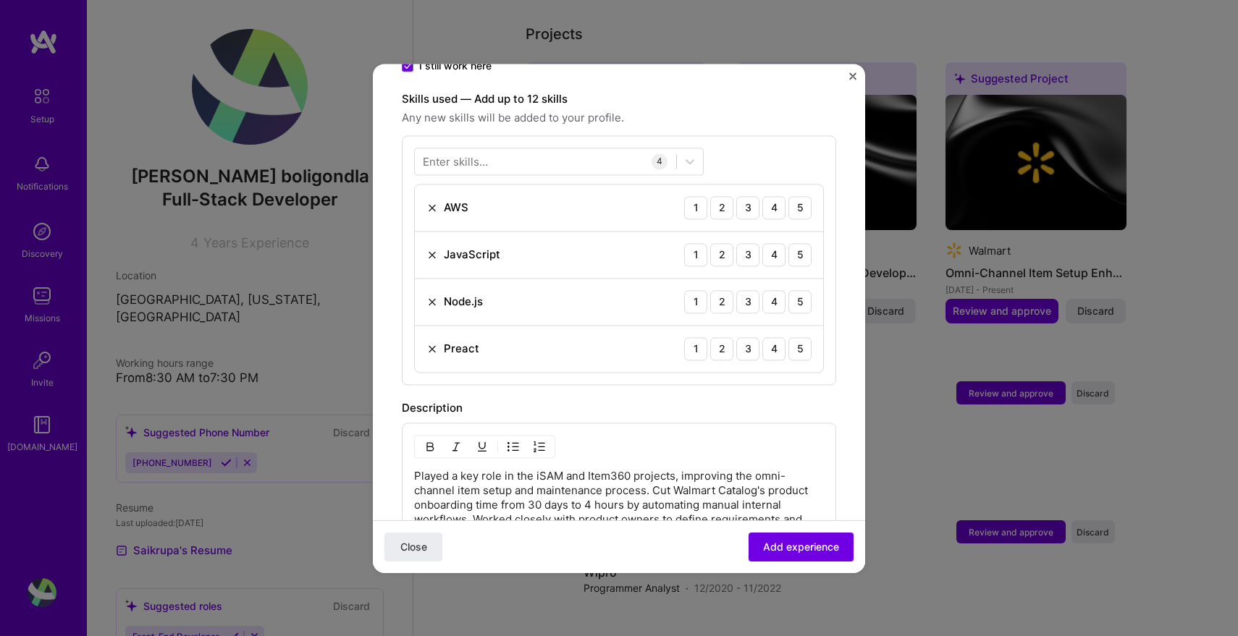
click at [455, 341] on div "Preact" at bounding box center [461, 348] width 35 height 15
click at [492, 149] on div at bounding box center [545, 161] width 261 height 24
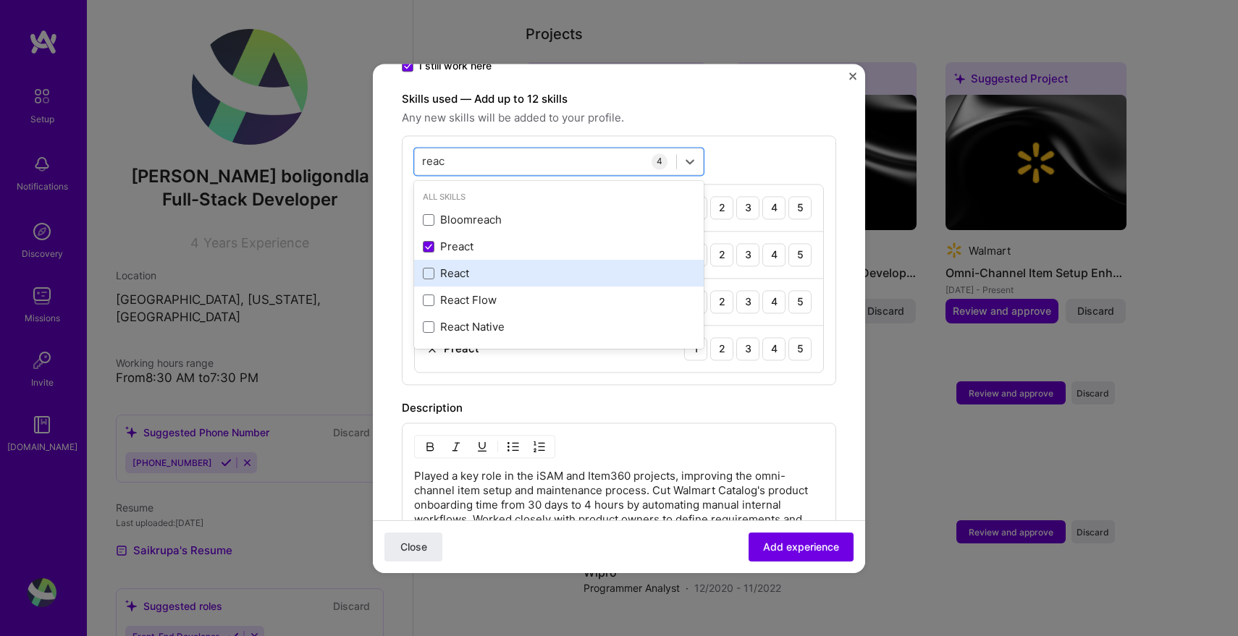
click at [451, 266] on div "React" at bounding box center [559, 273] width 272 height 15
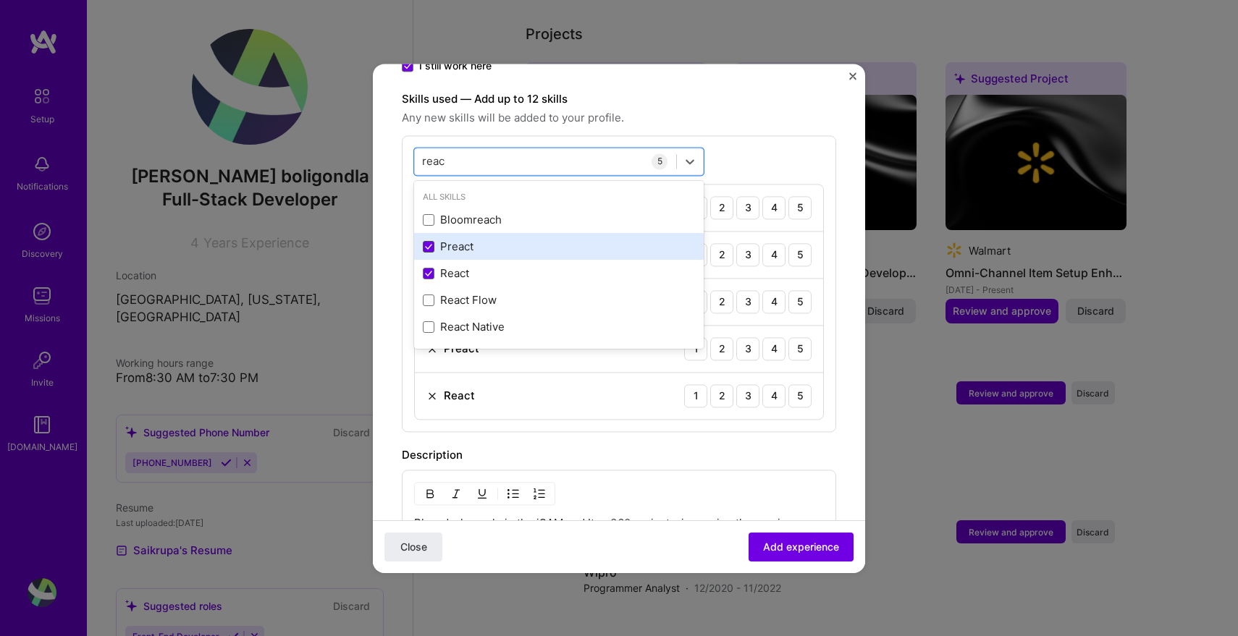
click at [429, 244] on icon at bounding box center [428, 247] width 7 height 6
click at [0, 0] on input "checkbox" at bounding box center [0, 0] width 0 height 0
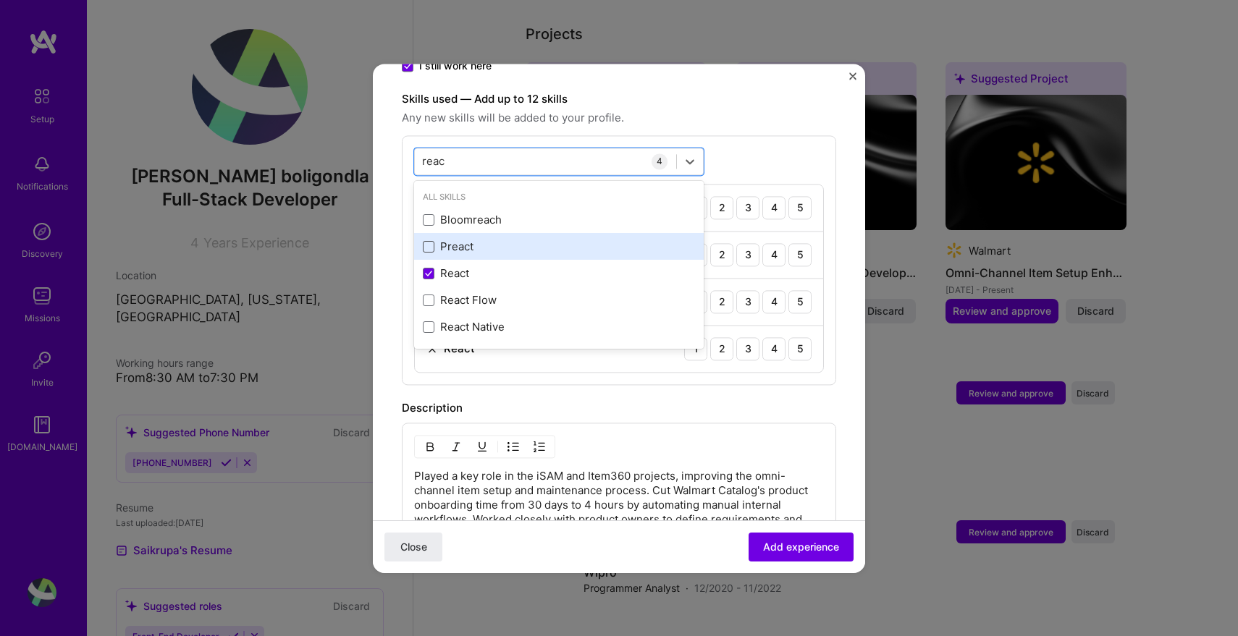
type input "reac"
click at [733, 135] on div "option Preact, deselected. option Bloomreach focused, 0 of 2. 5 results availab…" at bounding box center [619, 260] width 434 height 250
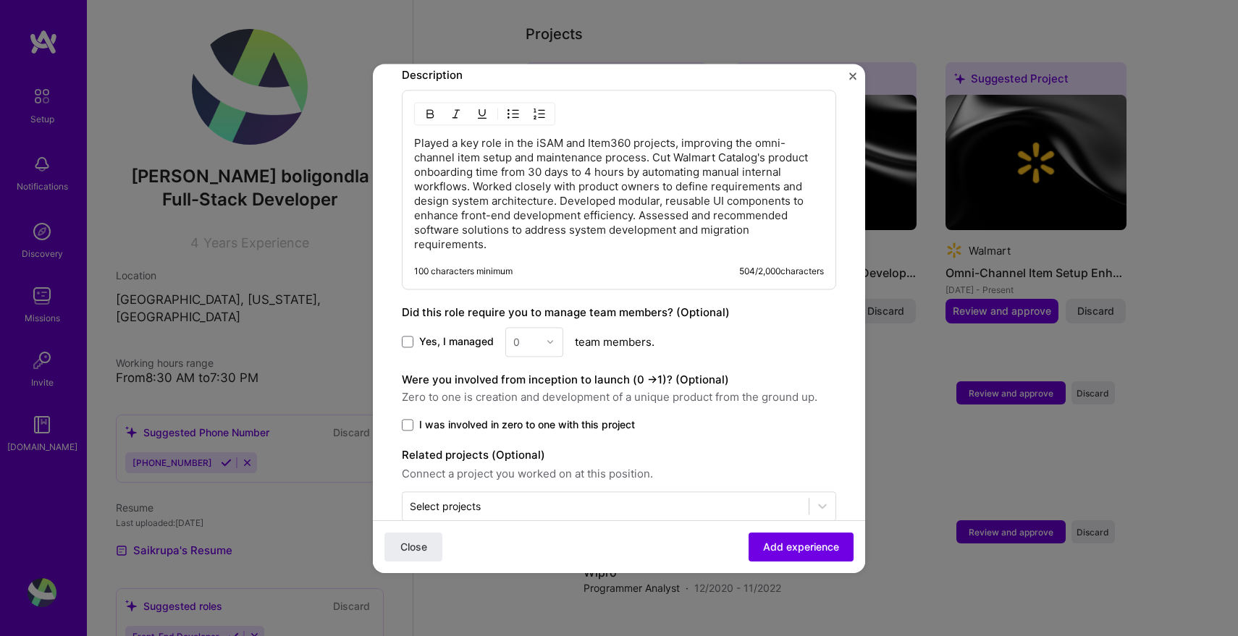
scroll to position [824, 0]
click at [405, 419] on span at bounding box center [408, 425] width 12 height 12
click at [0, 0] on input "I was involved in zero to one with this project" at bounding box center [0, 0] width 0 height 0
click at [461, 498] on div "Select projects" at bounding box center [445, 505] width 71 height 15
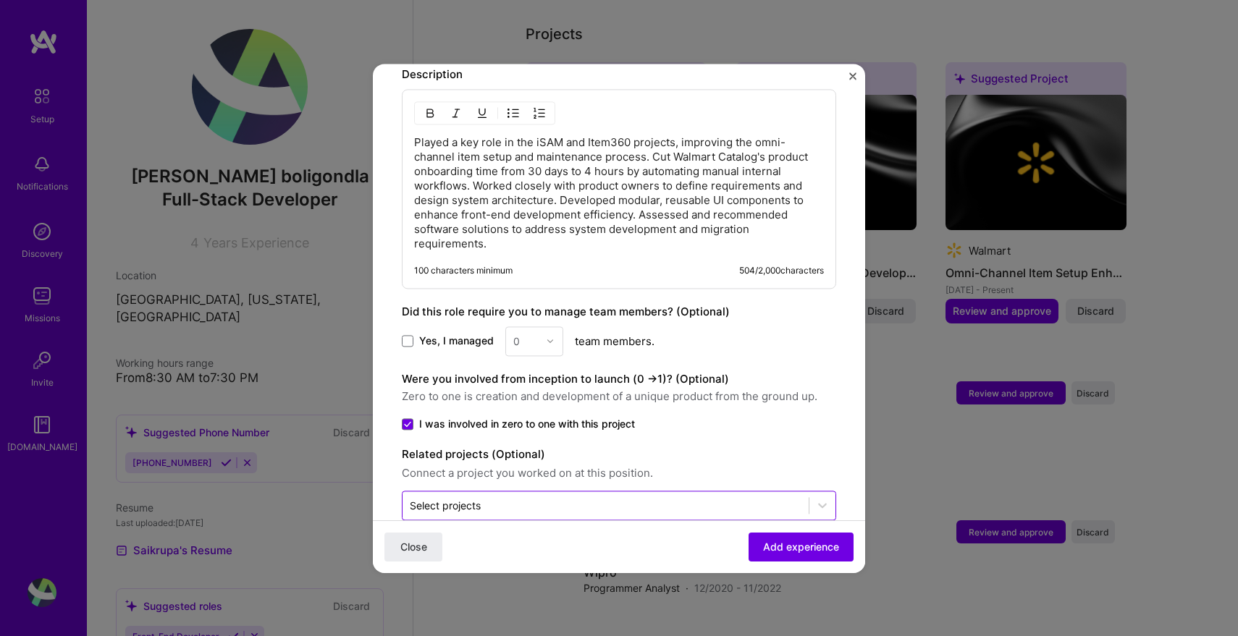
click at [428, 498] on div "Select projects" at bounding box center [445, 505] width 71 height 15
click at [481, 465] on span "Connect a project you worked on at this position." at bounding box center [619, 473] width 434 height 17
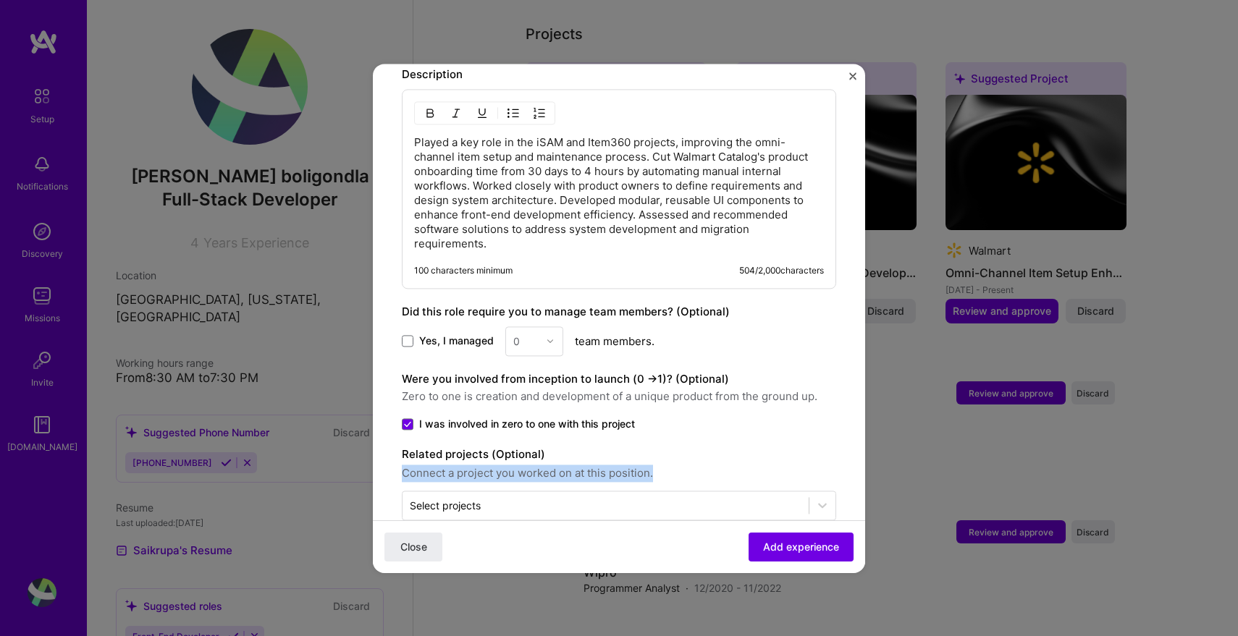
click at [481, 465] on span "Connect a project you worked on at this position." at bounding box center [619, 473] width 434 height 17
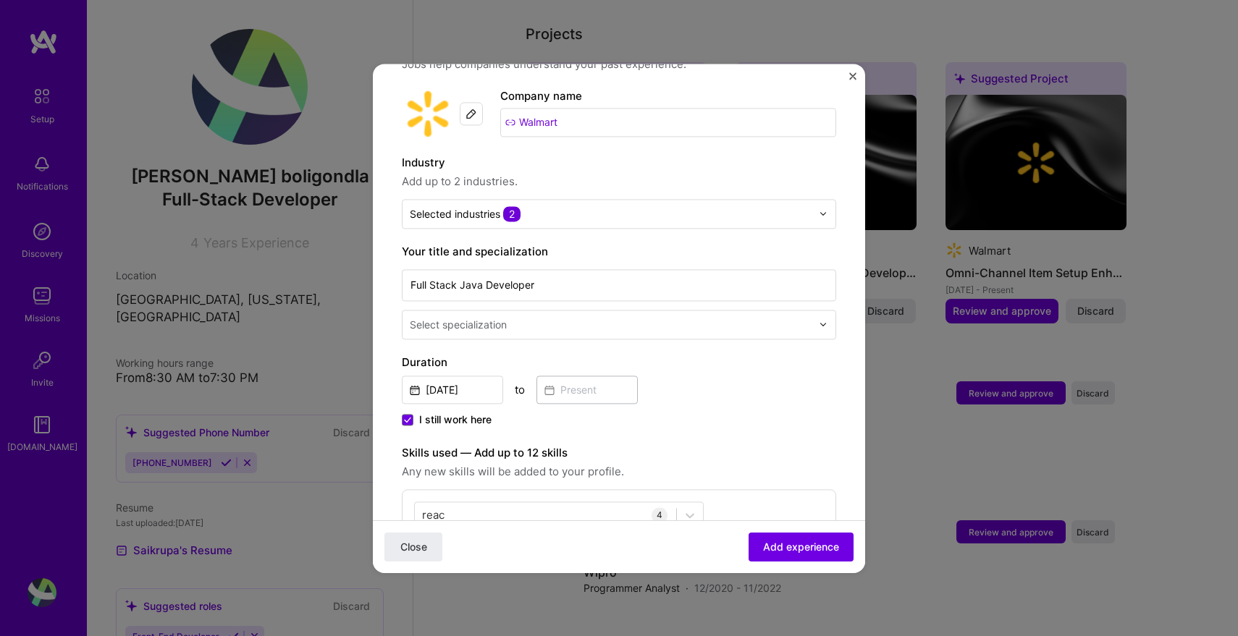
scroll to position [133, 0]
click at [782, 550] on span "Add experience" at bounding box center [801, 546] width 76 height 14
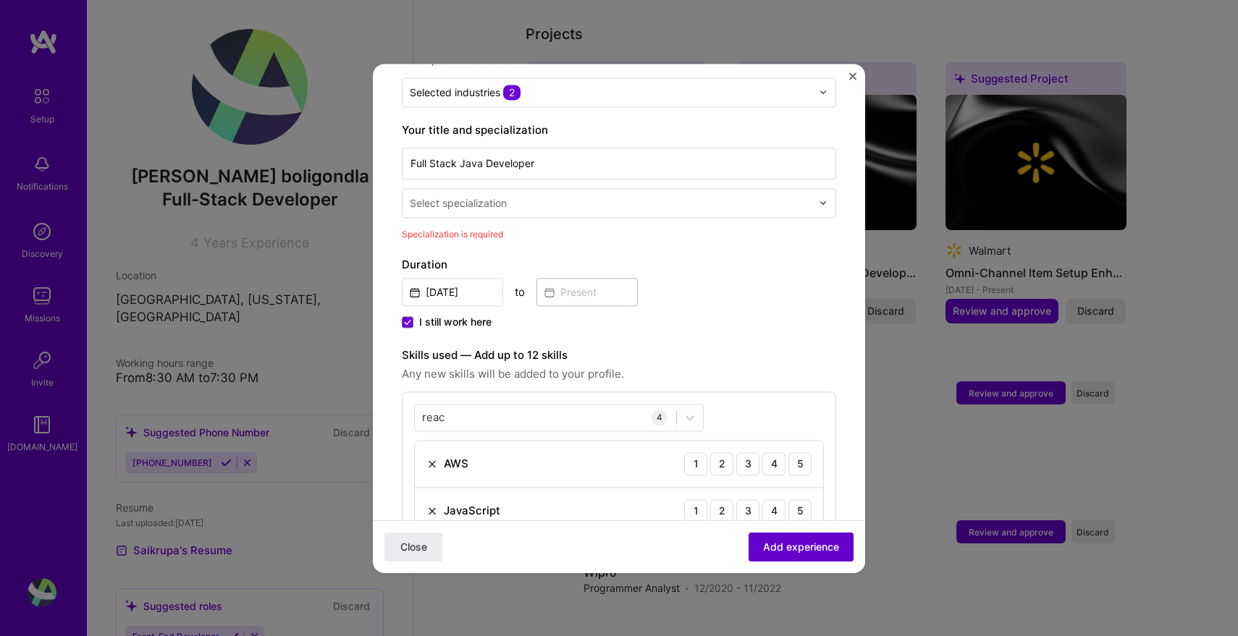
scroll to position [300, 0]
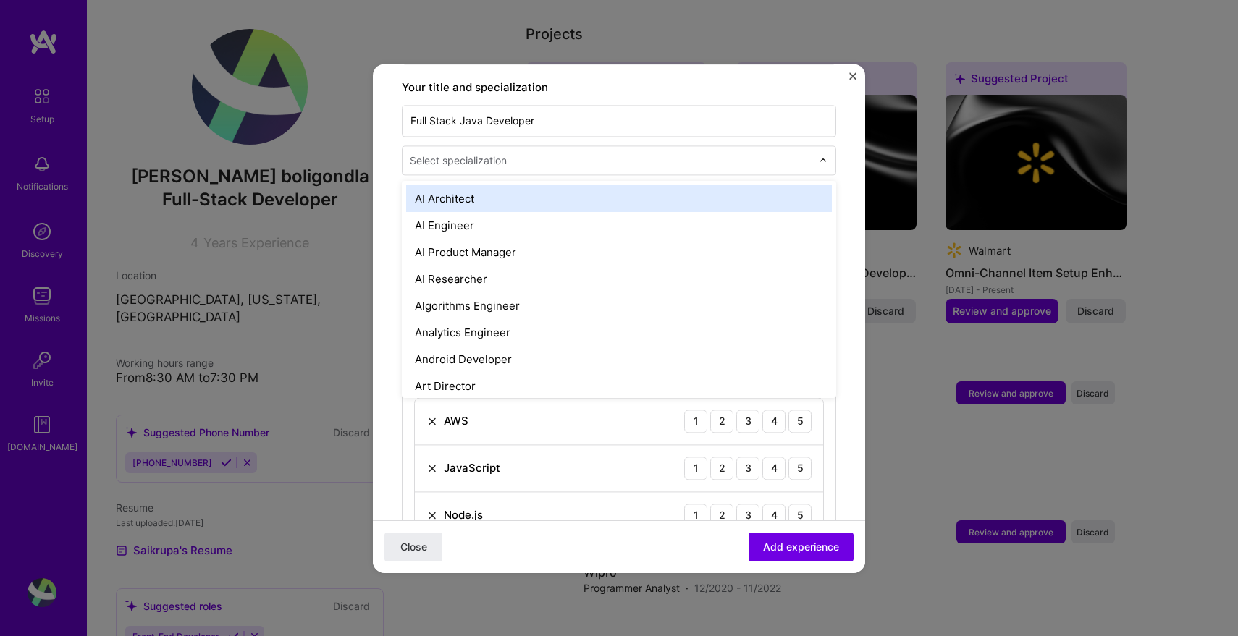
click at [576, 153] on input "text" at bounding box center [612, 160] width 405 height 15
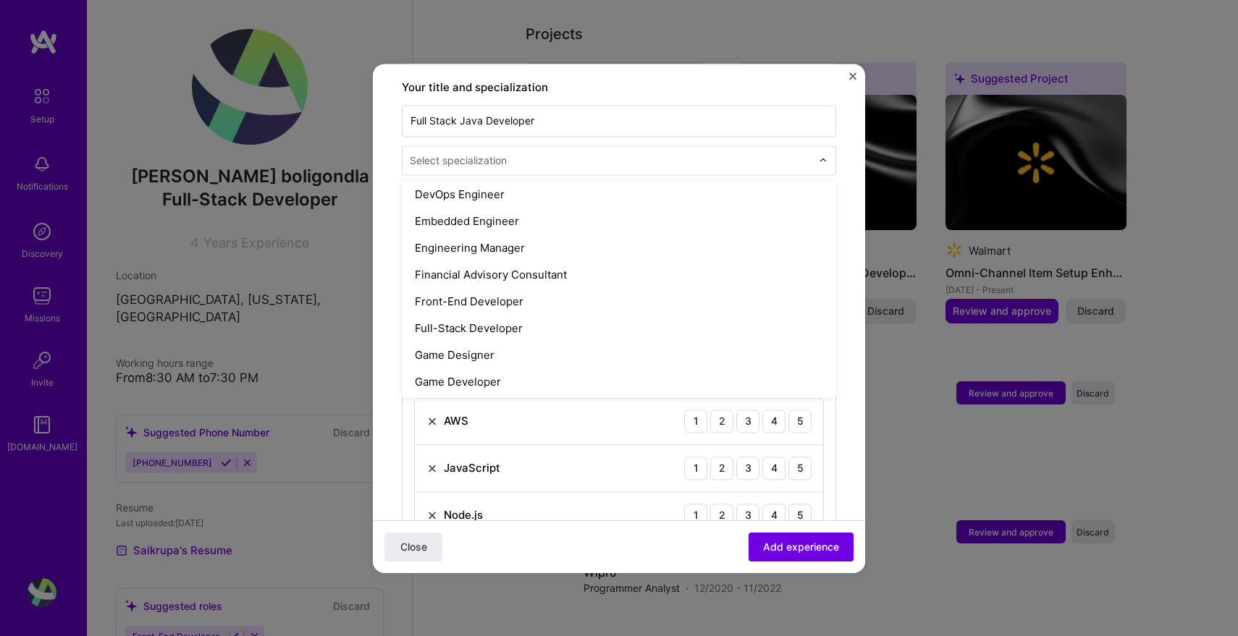
scroll to position [736, 0]
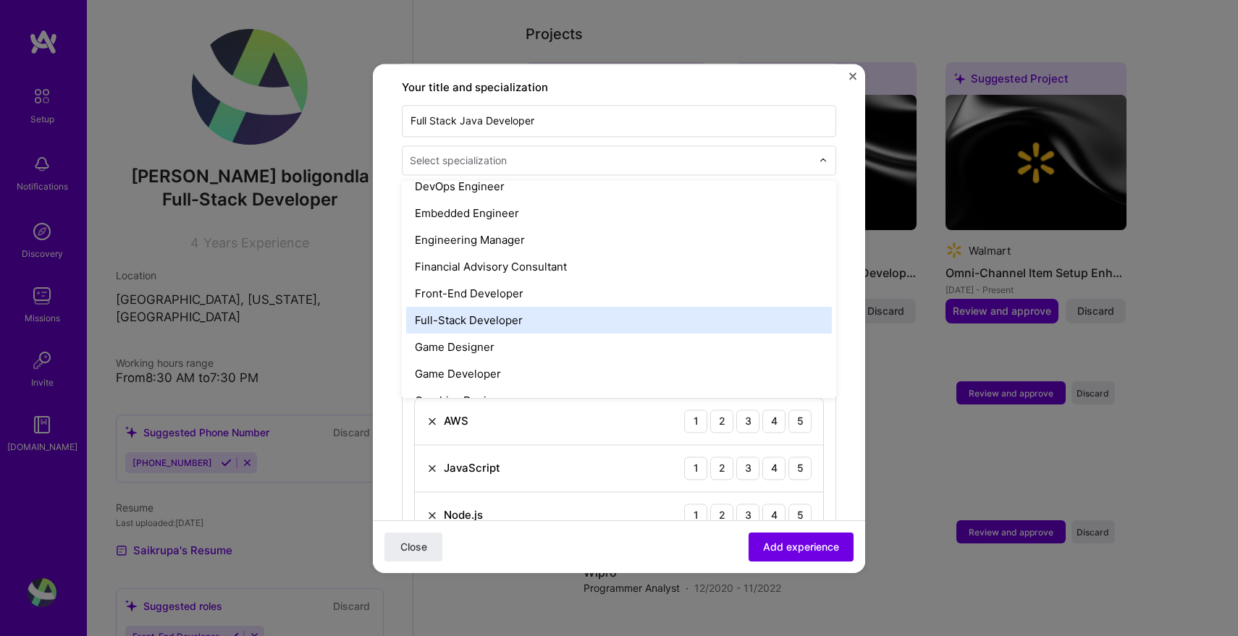
click at [525, 307] on div "Full-Stack Developer" at bounding box center [619, 320] width 426 height 27
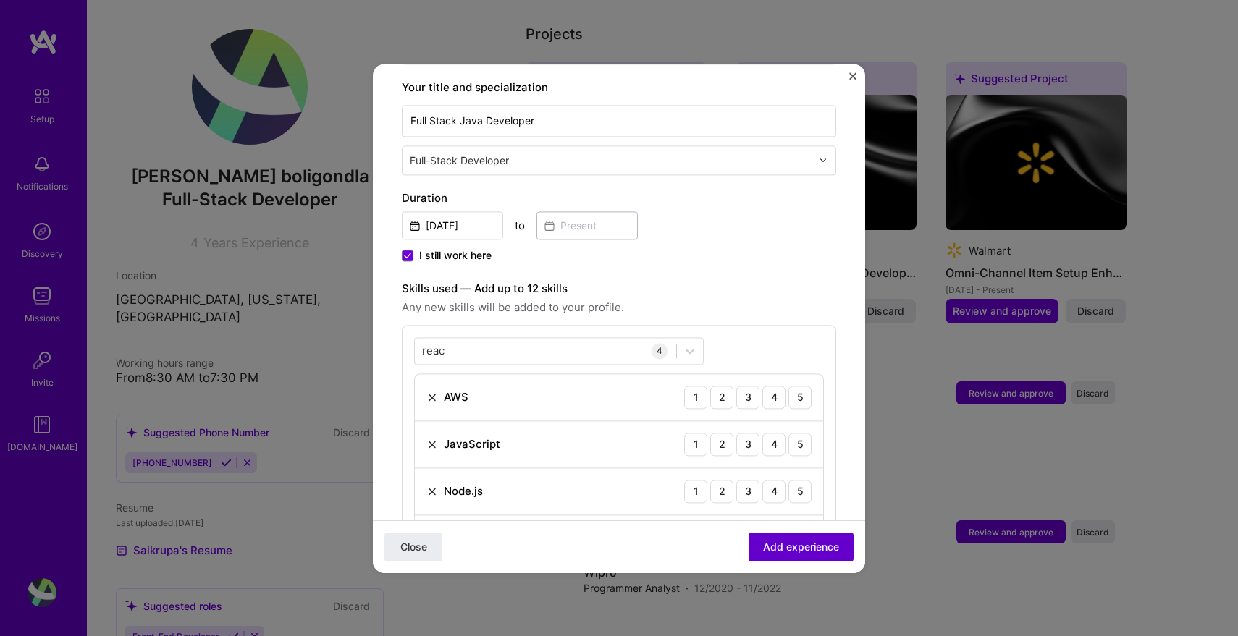
click at [781, 546] on span "Add experience" at bounding box center [801, 546] width 76 height 14
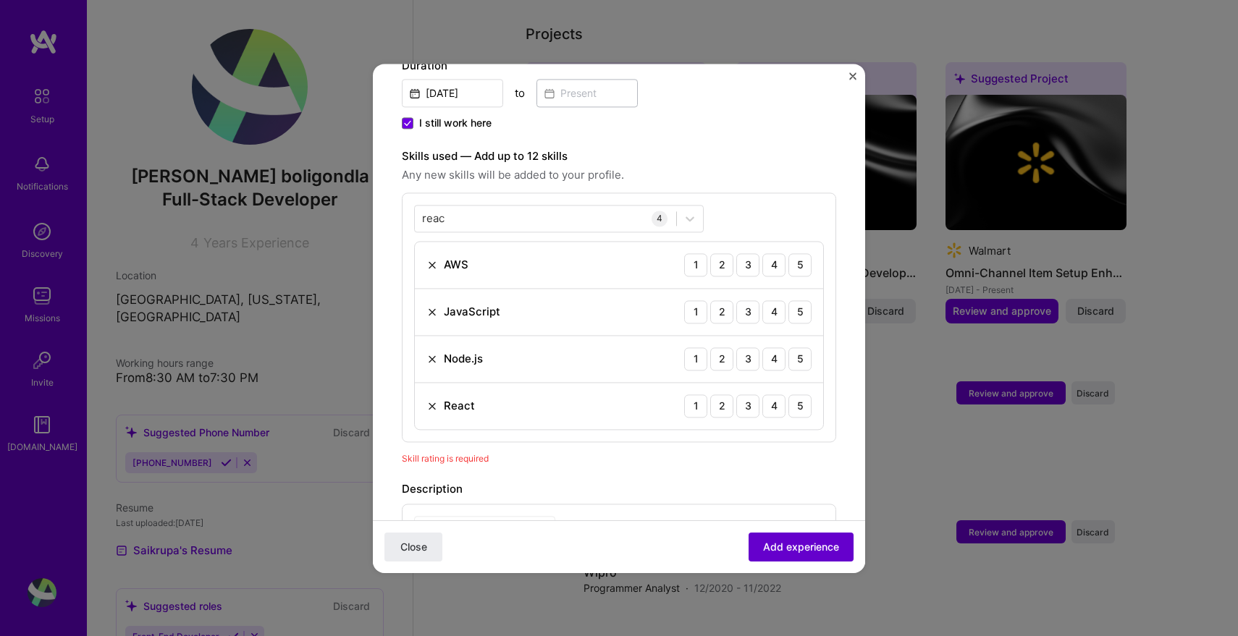
scroll to position [502, 0]
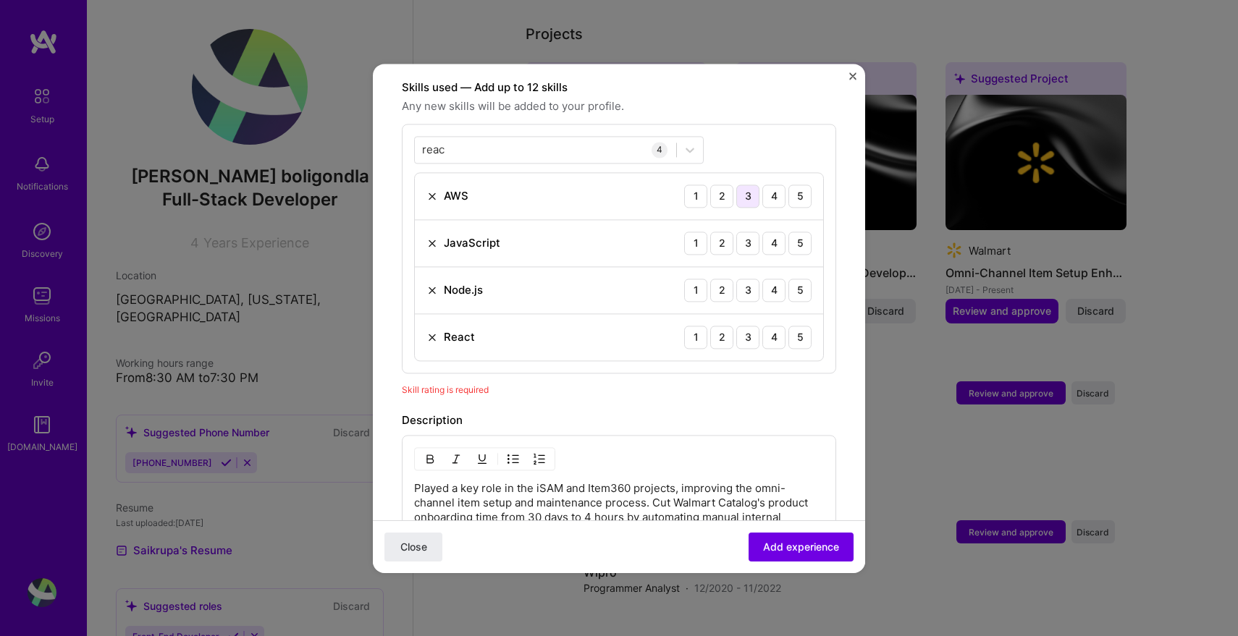
click at [754, 188] on div "3" at bounding box center [747, 196] width 23 height 23
click at [782, 237] on div "4" at bounding box center [773, 243] width 23 height 23
click at [775, 279] on div "4" at bounding box center [773, 290] width 23 height 23
click at [778, 326] on div "4" at bounding box center [773, 337] width 23 height 23
click at [783, 555] on button "Add experience" at bounding box center [801, 546] width 105 height 29
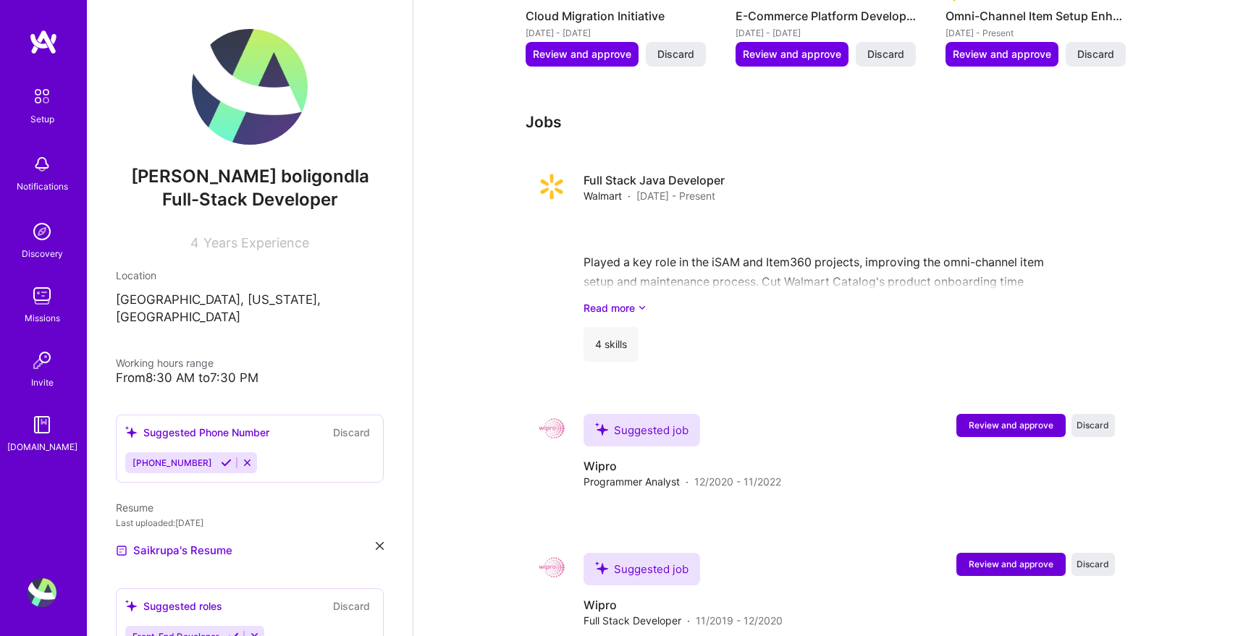
scroll to position [891, 0]
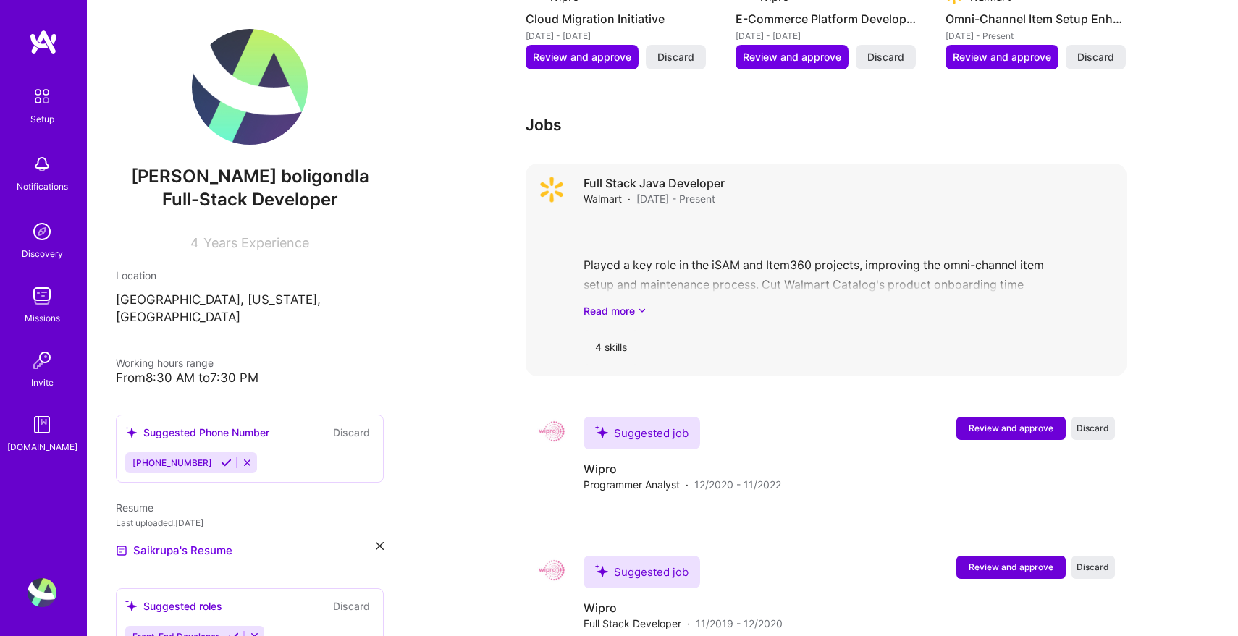
click at [621, 330] on div "4 skills" at bounding box center [611, 347] width 55 height 35
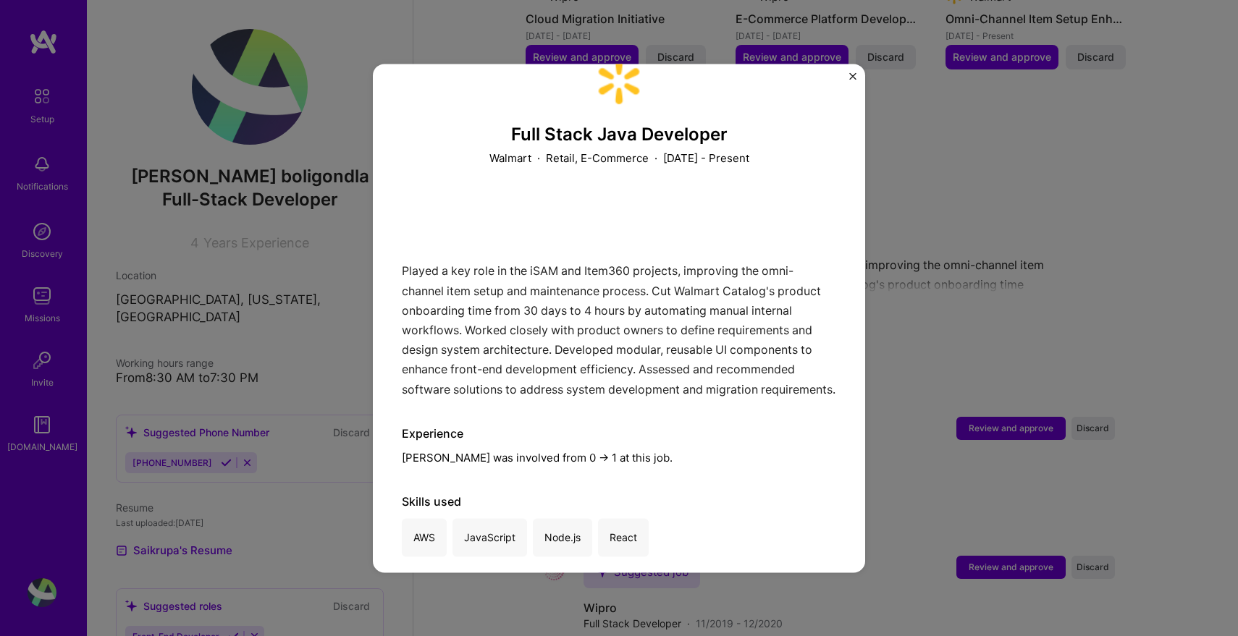
scroll to position [51, 0]
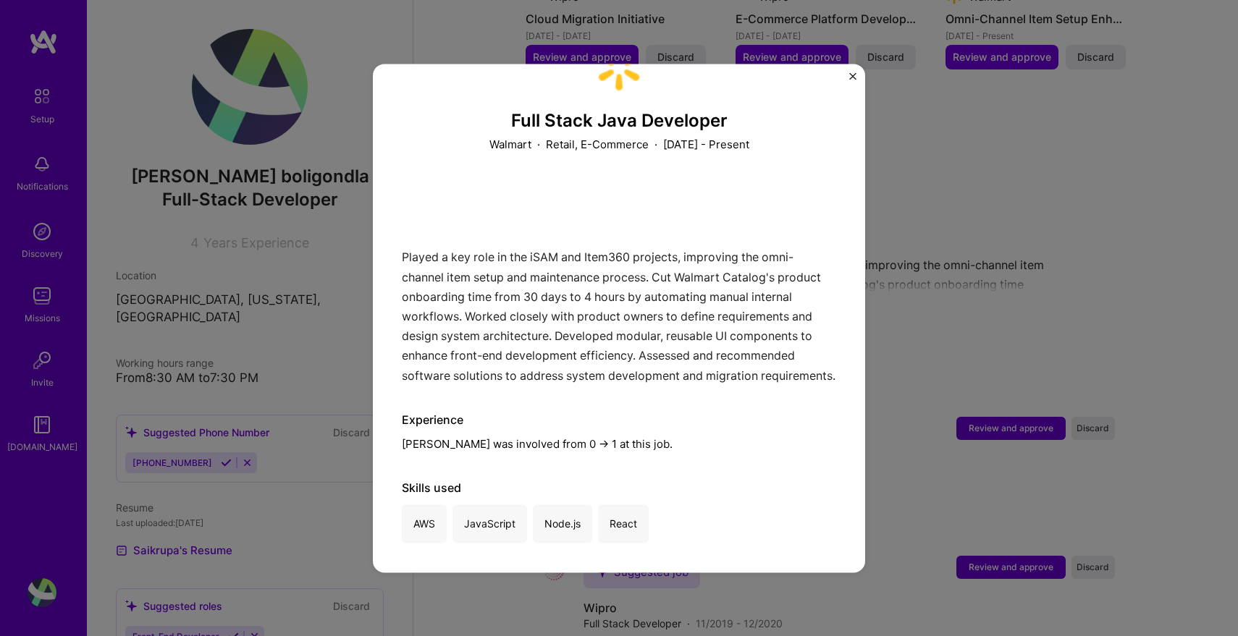
click at [851, 72] on img "Close" at bounding box center [852, 75] width 7 height 7
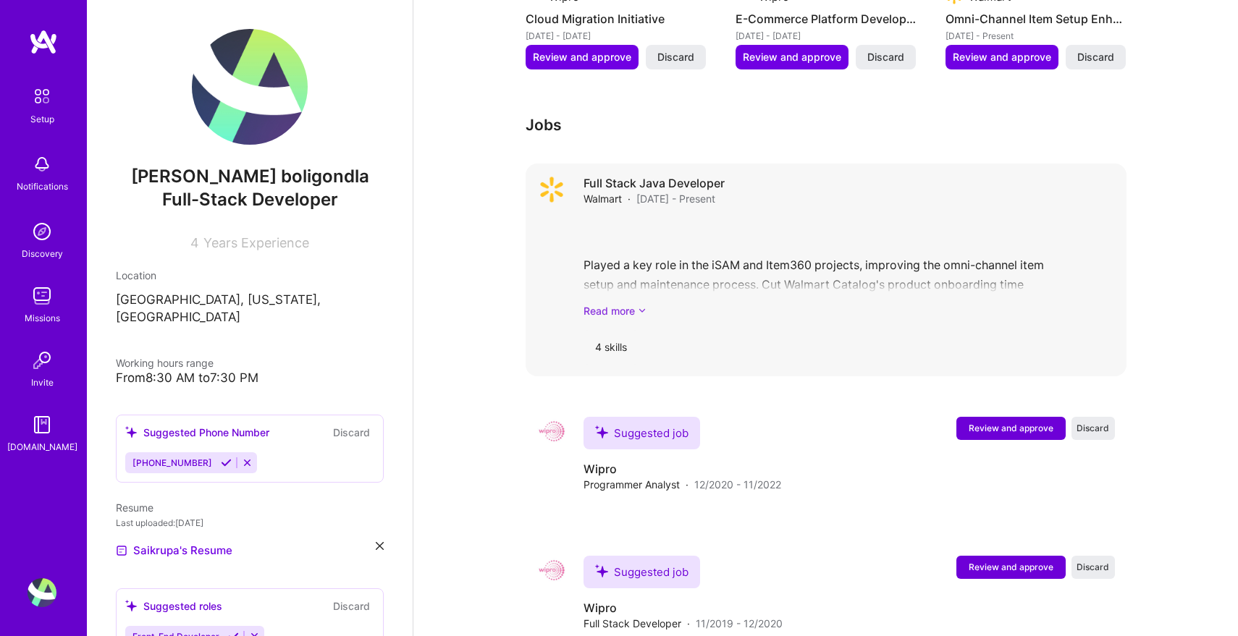
click at [635, 303] on link "Read more" at bounding box center [849, 310] width 531 height 15
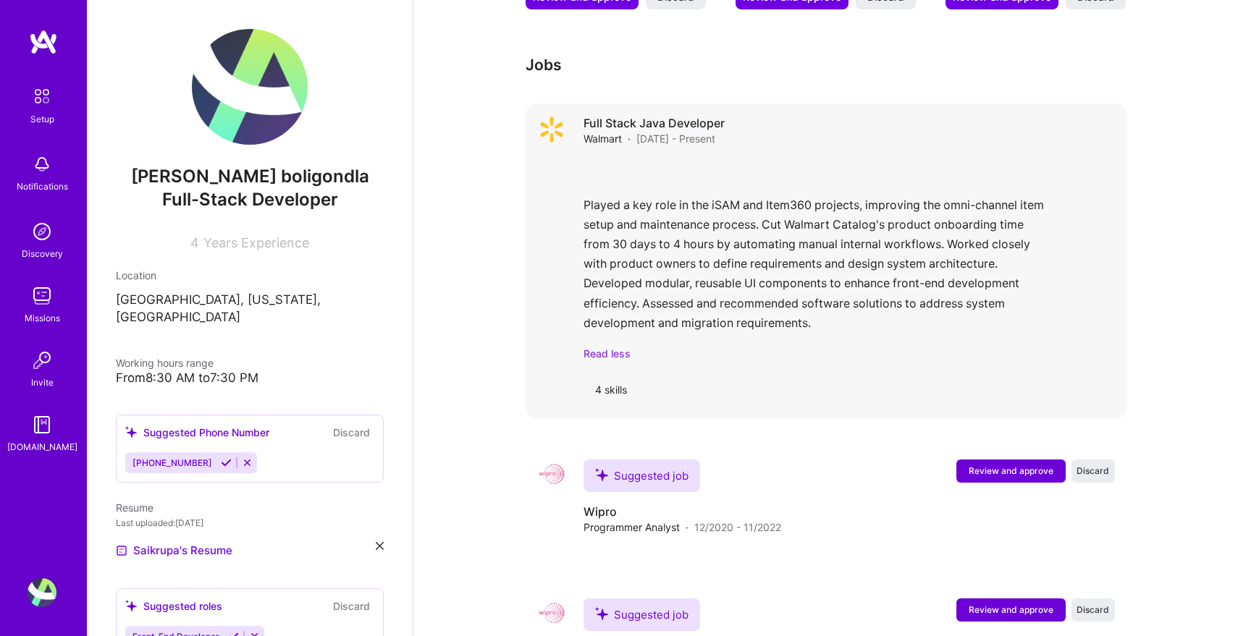
scroll to position [1014, 0]
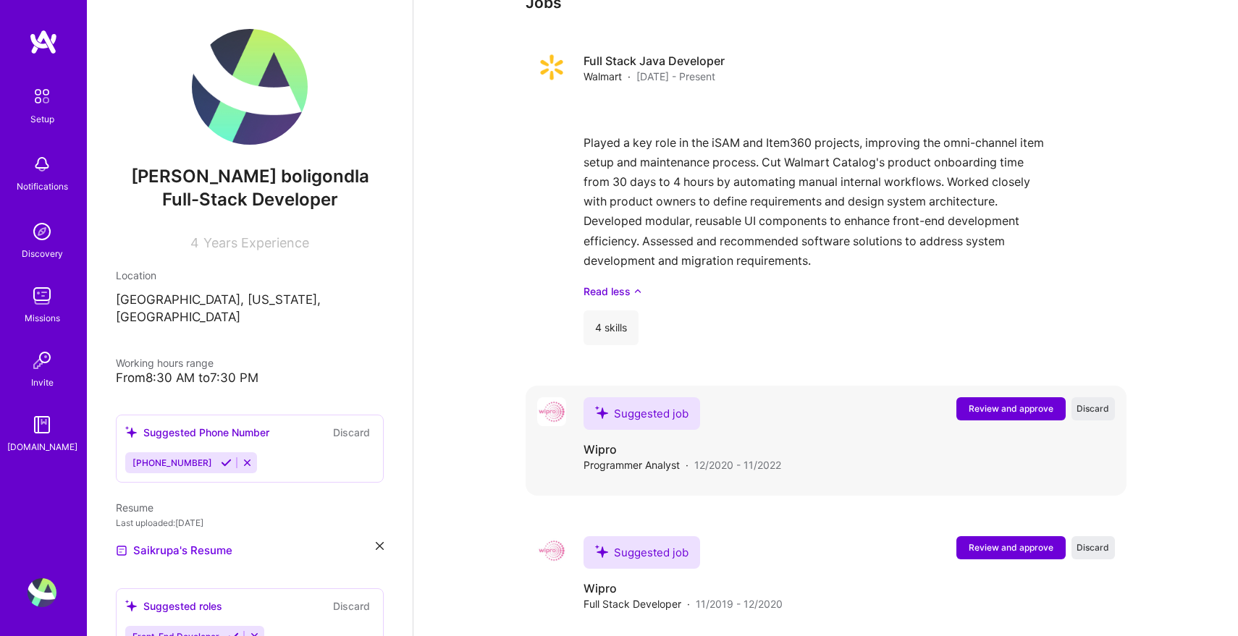
click at [1019, 403] on span "Review and approve" at bounding box center [1011, 409] width 85 height 12
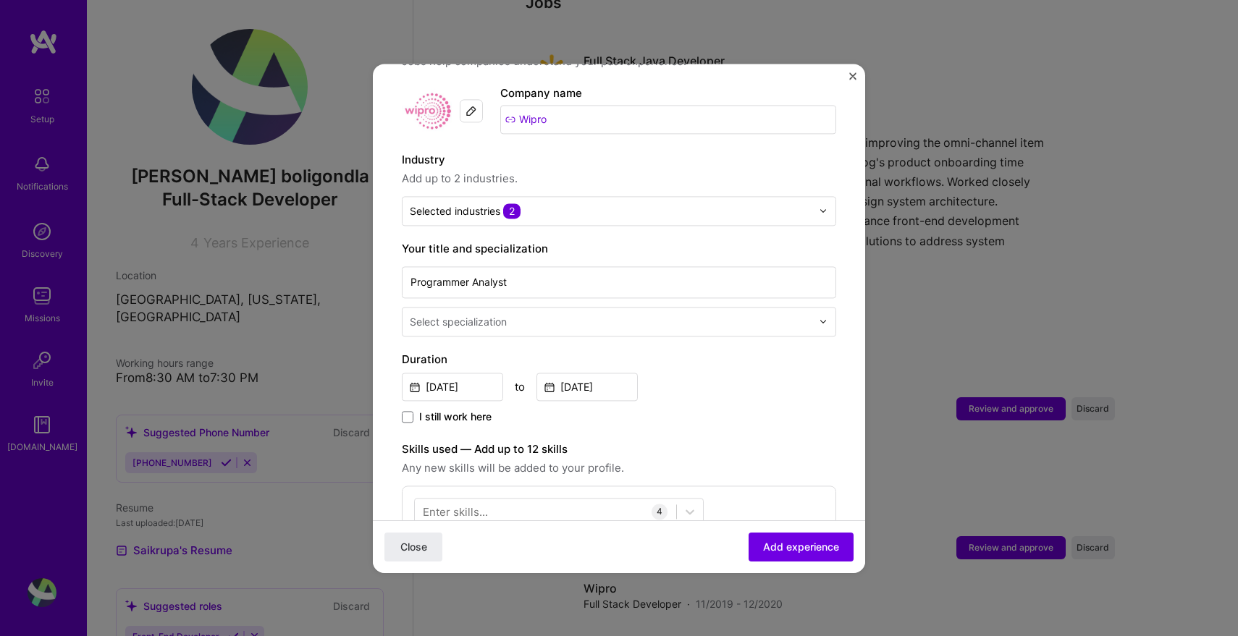
scroll to position [151, 0]
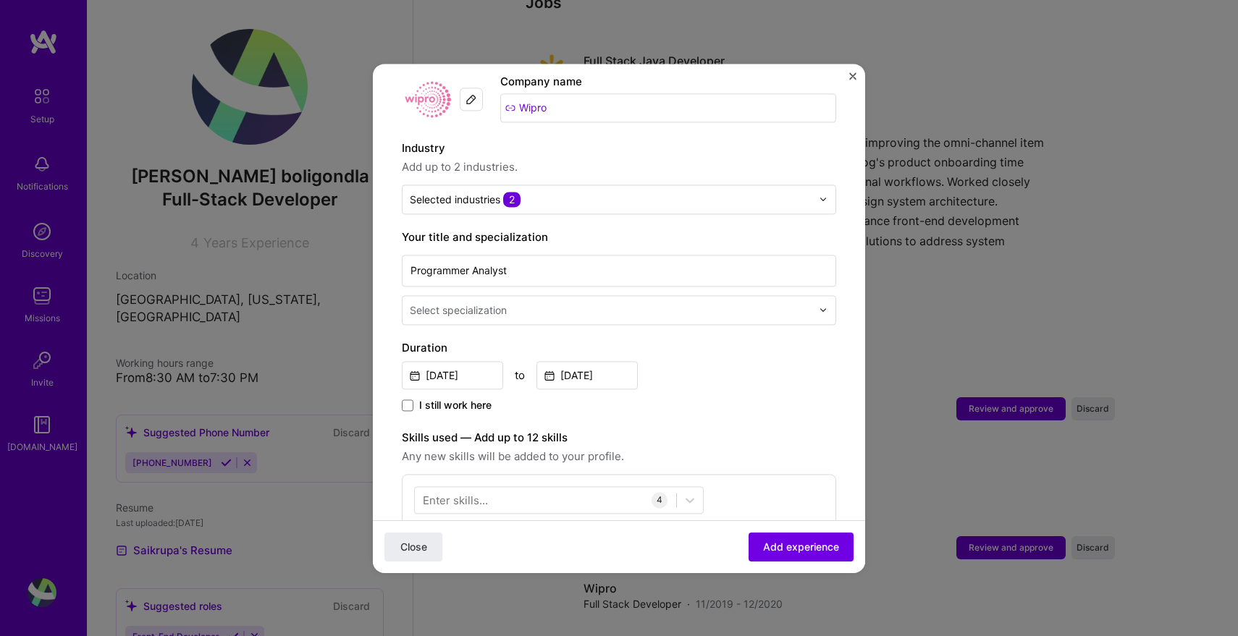
click at [610, 309] on div "Select specialization" at bounding box center [619, 310] width 434 height 30
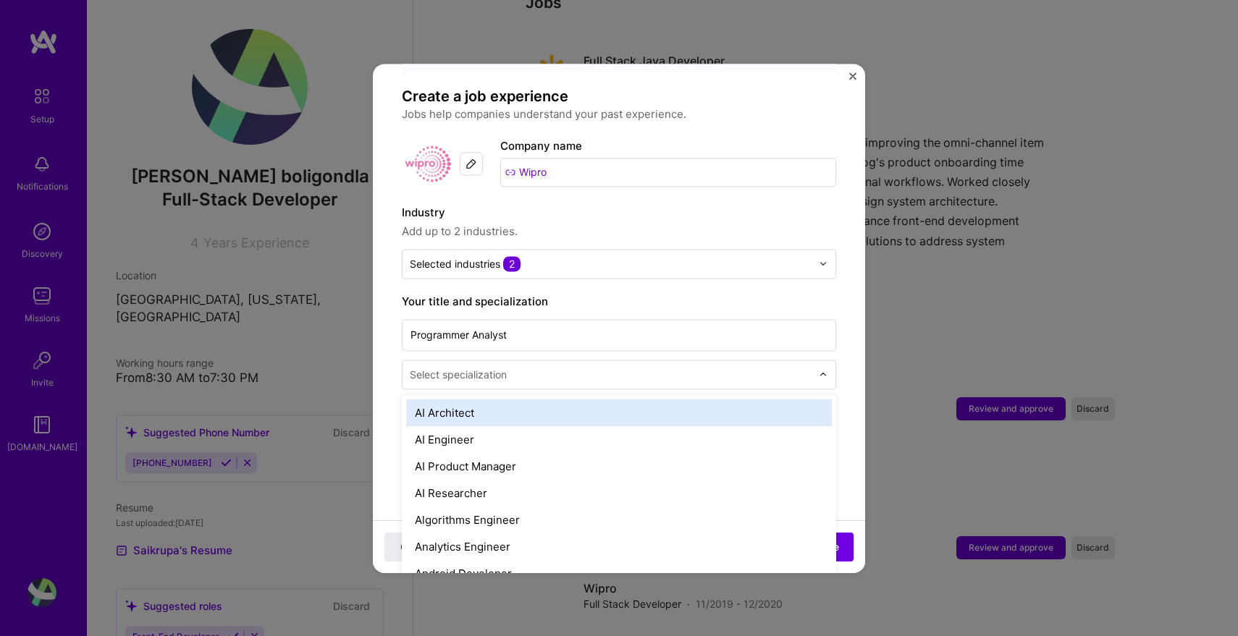
scroll to position [0, 0]
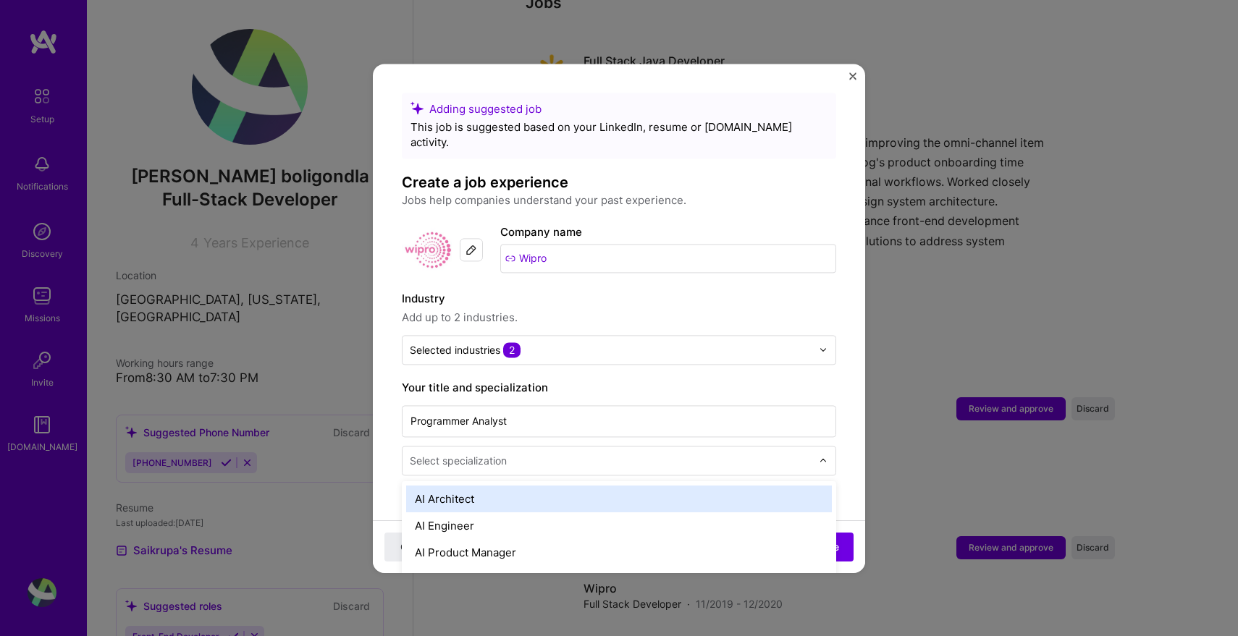
click at [533, 453] on input "text" at bounding box center [612, 460] width 405 height 15
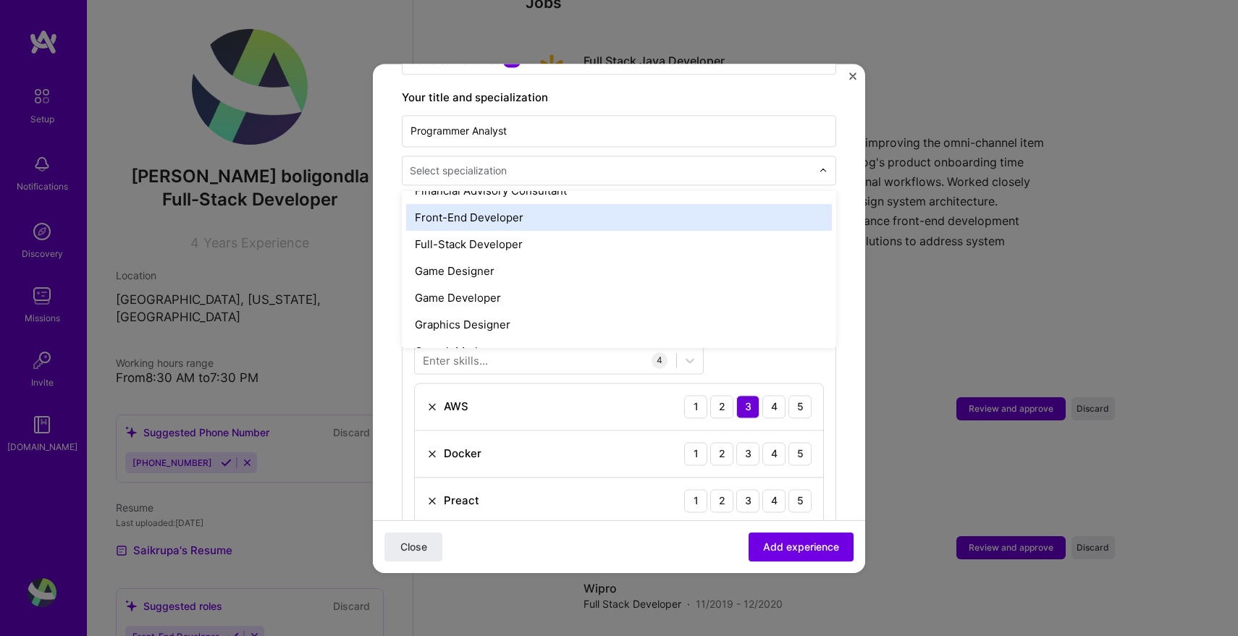
scroll to position [813, 0]
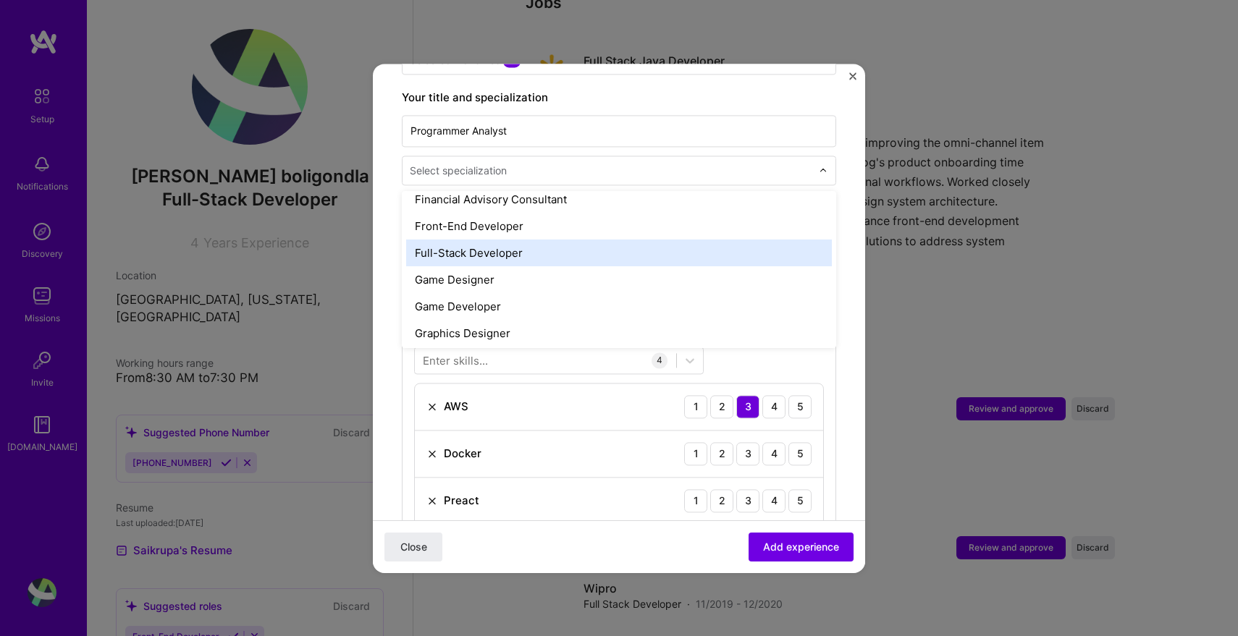
click at [521, 240] on div "Full-Stack Developer" at bounding box center [619, 253] width 426 height 27
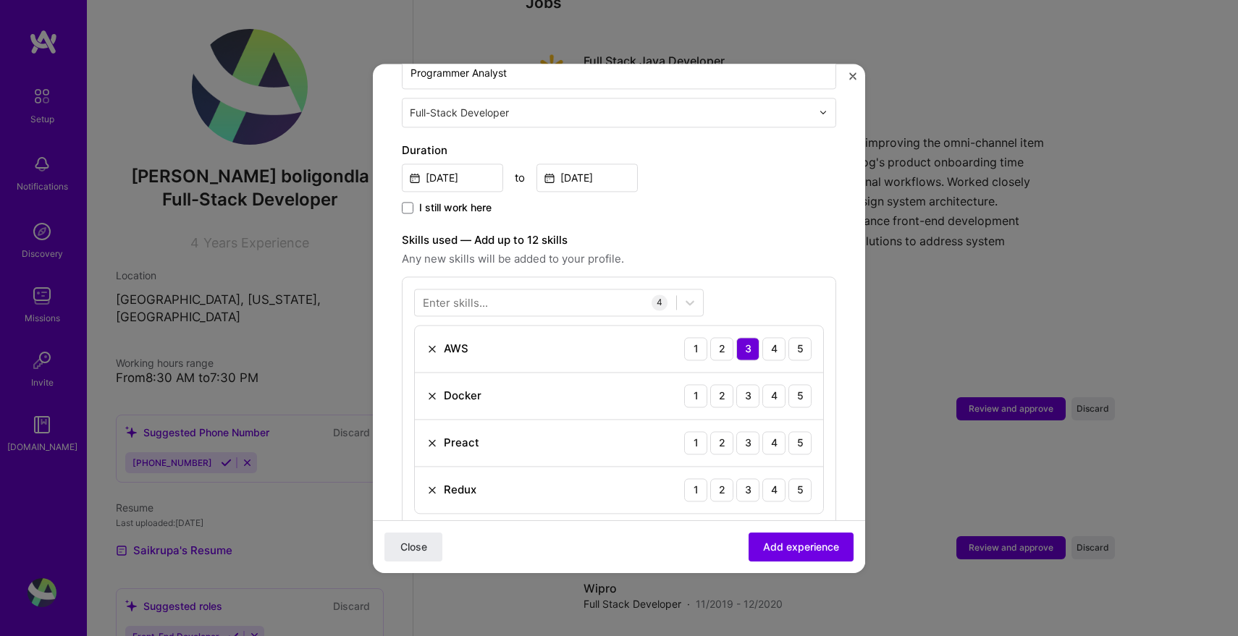
scroll to position [403, 0]
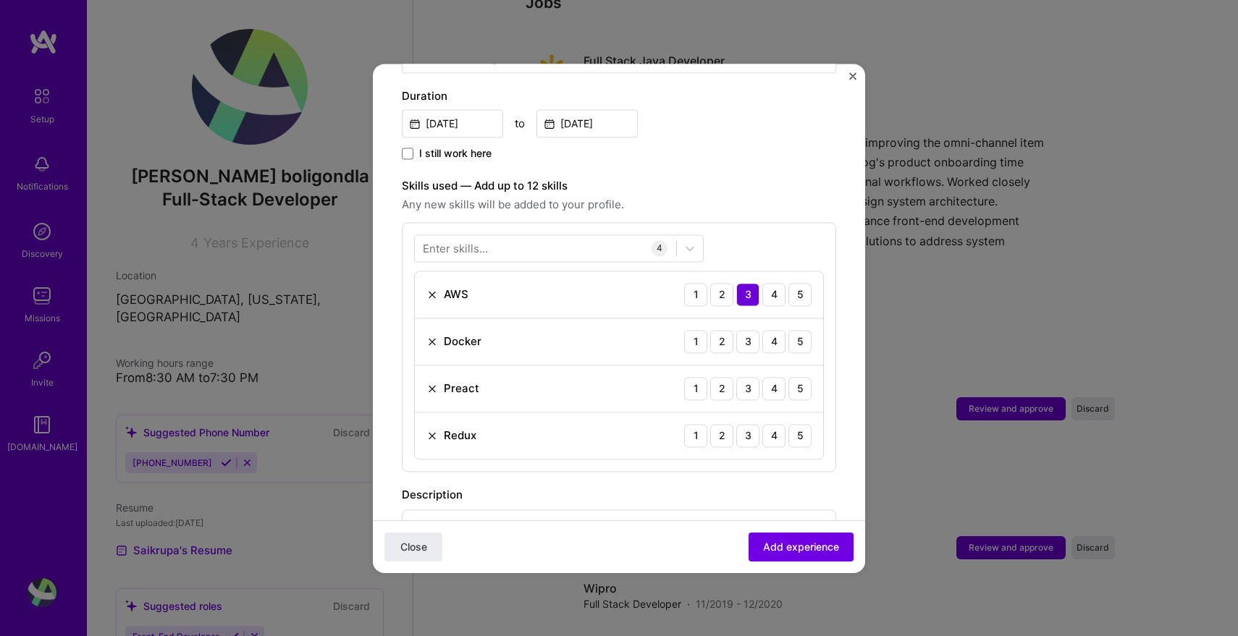
click at [433, 383] on img at bounding box center [432, 389] width 12 height 12
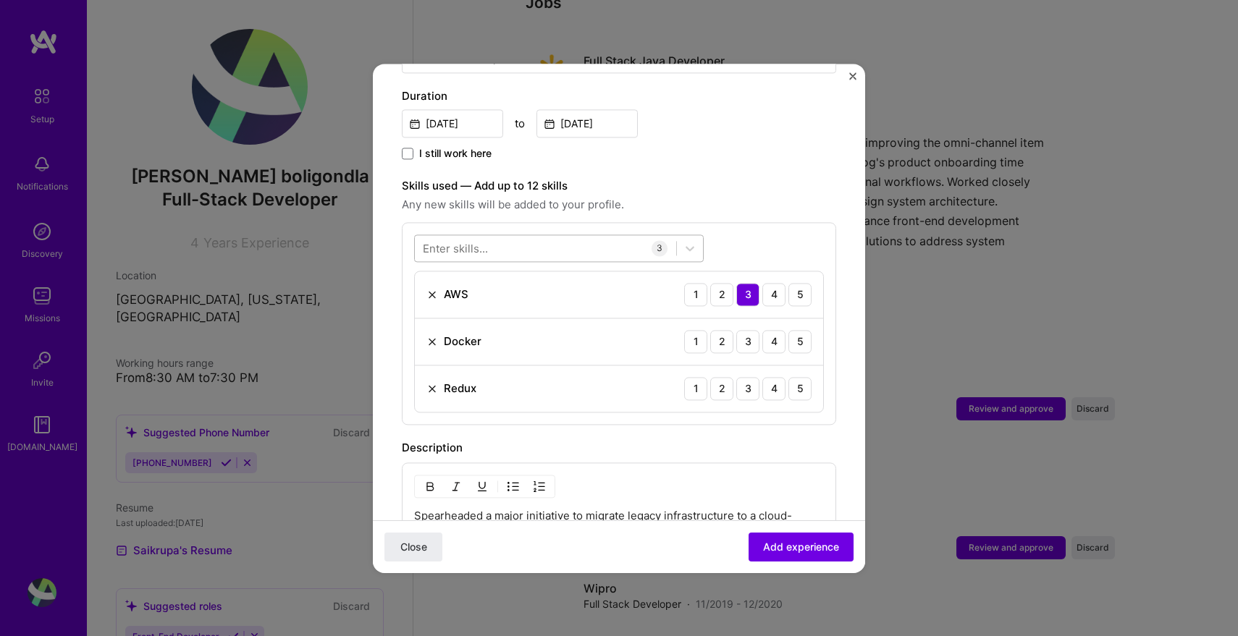
click at [447, 236] on div at bounding box center [545, 248] width 261 height 24
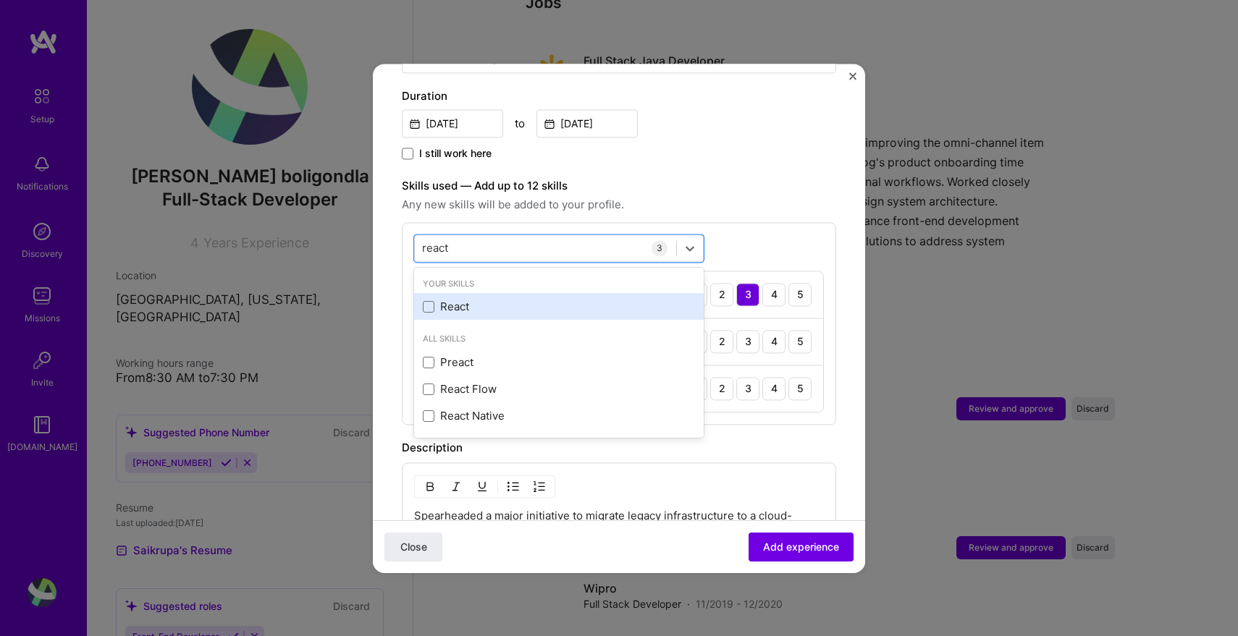
click at [465, 300] on div "React" at bounding box center [559, 307] width 272 height 15
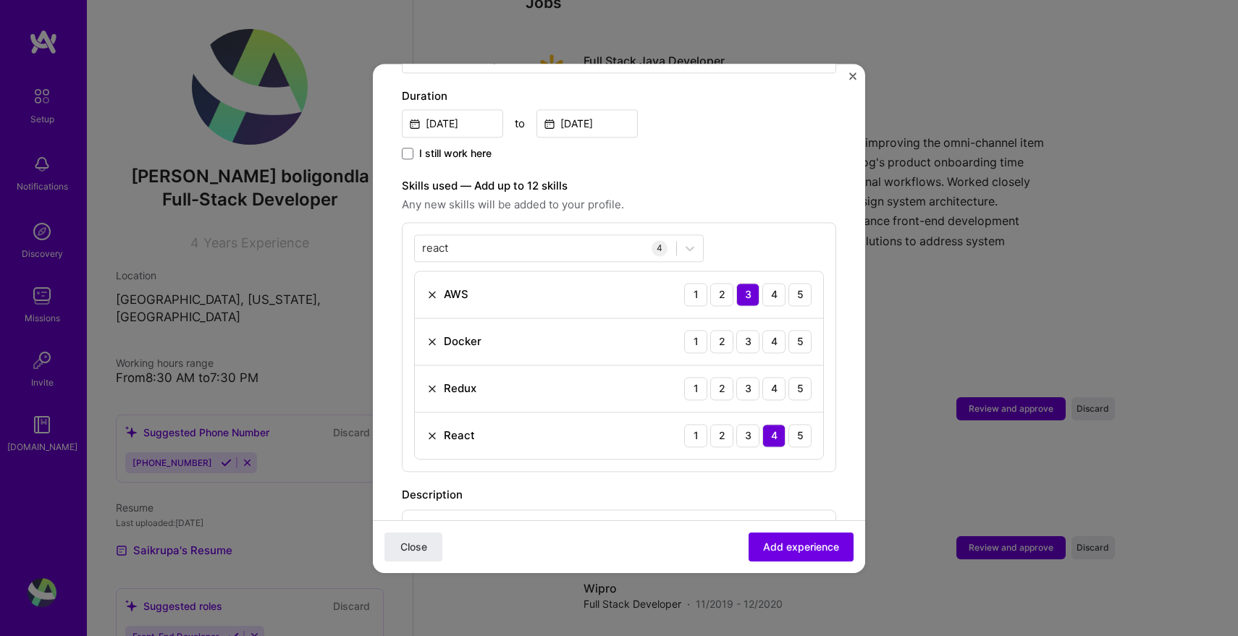
click at [793, 146] on div "I still work here" at bounding box center [619, 154] width 434 height 17
click at [803, 424] on div "5" at bounding box center [800, 435] width 23 height 23
click at [778, 379] on div "4" at bounding box center [773, 388] width 23 height 23
click at [750, 330] on div "3" at bounding box center [747, 341] width 23 height 23
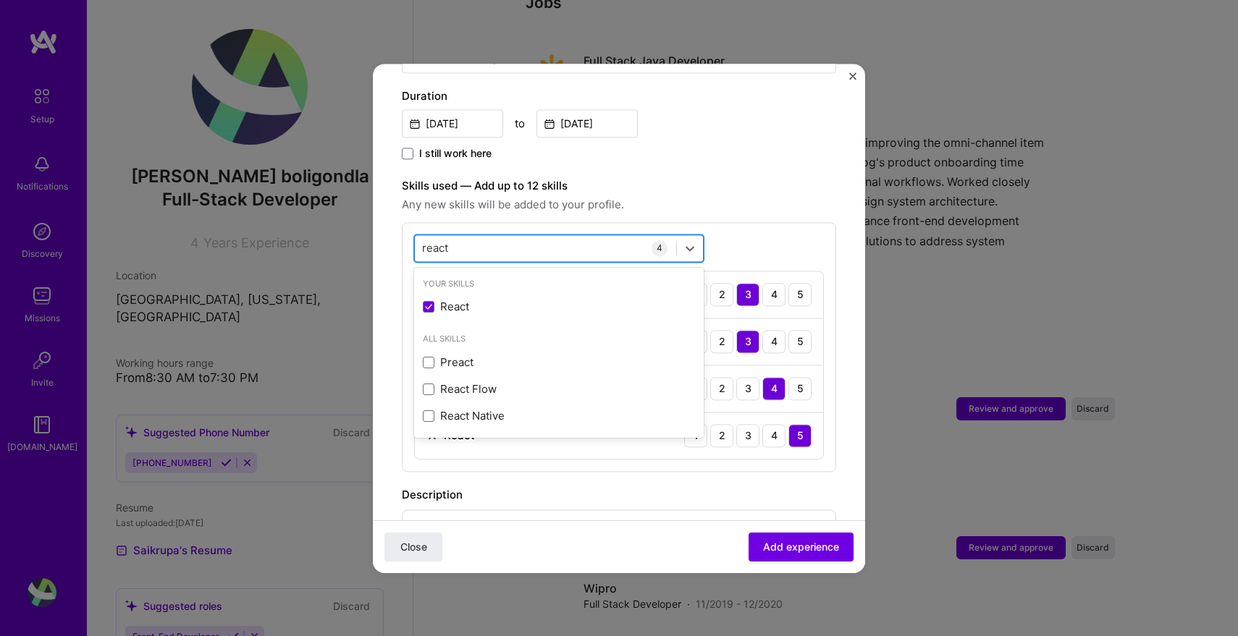
click at [531, 236] on div "react react" at bounding box center [545, 248] width 261 height 24
type input "r"
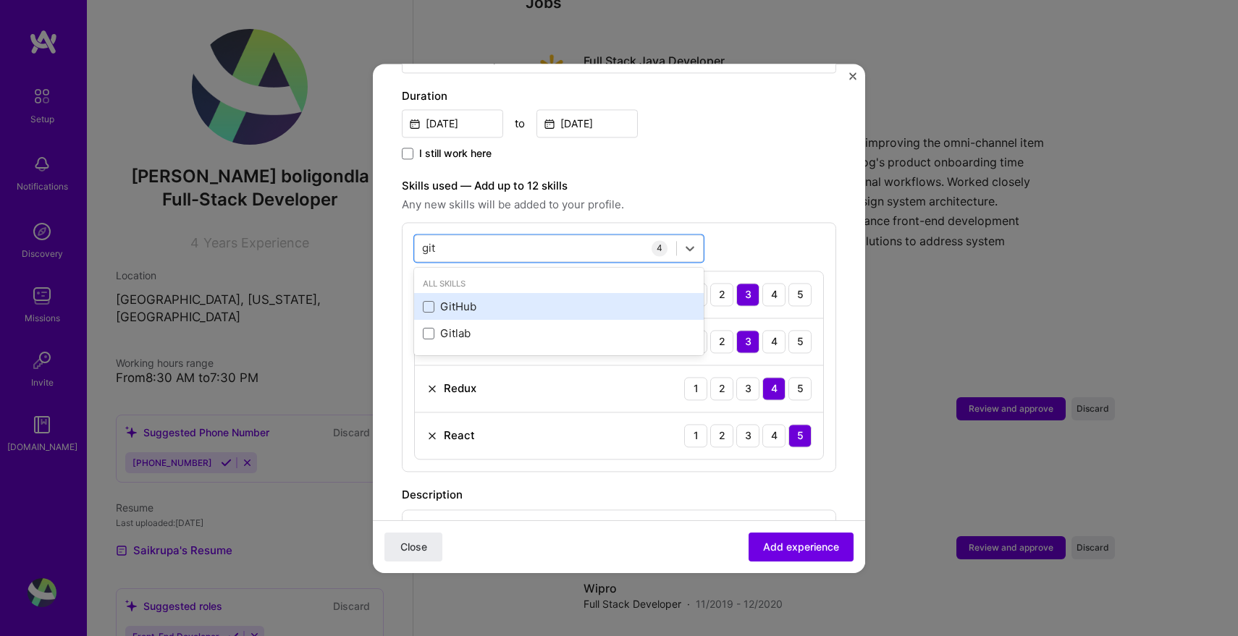
click at [500, 300] on div "GitHub" at bounding box center [559, 307] width 272 height 15
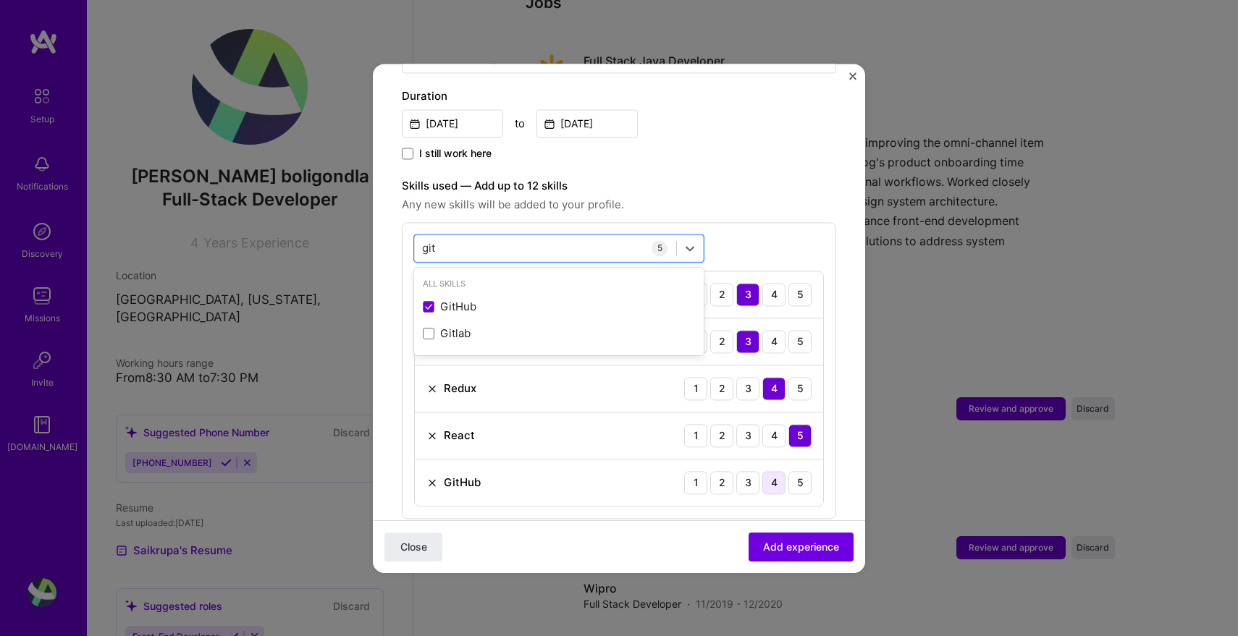
click at [779, 471] on div "4" at bounding box center [773, 482] width 23 height 23
click at [532, 237] on div "git git" at bounding box center [545, 248] width 261 height 24
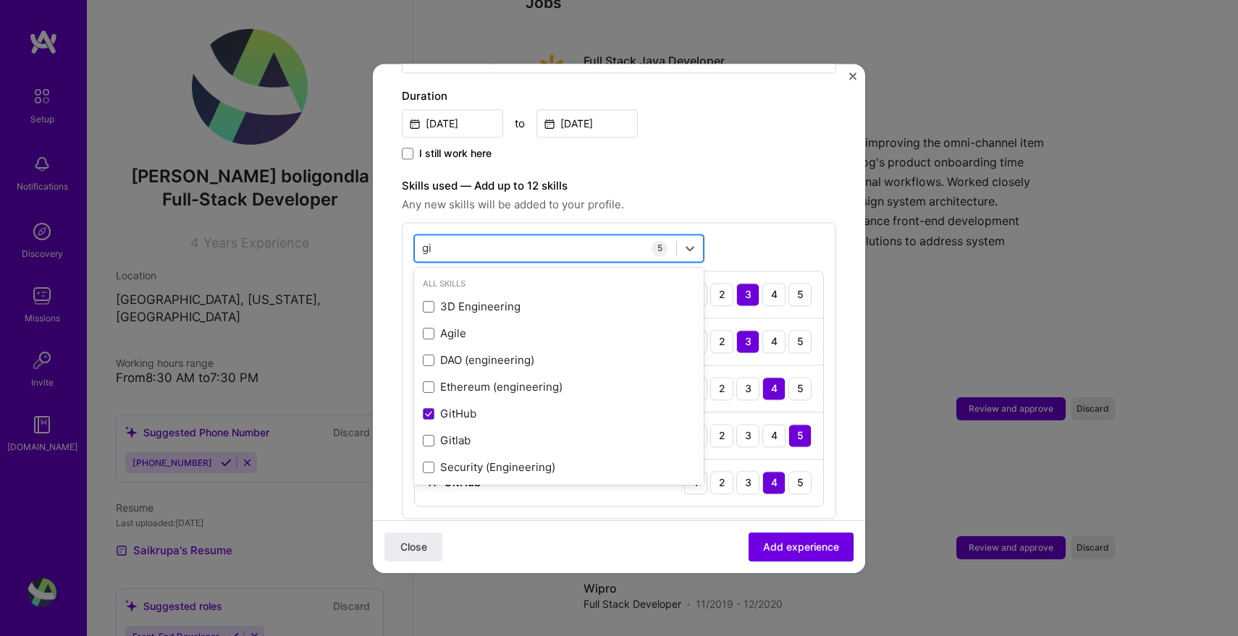
type input "g"
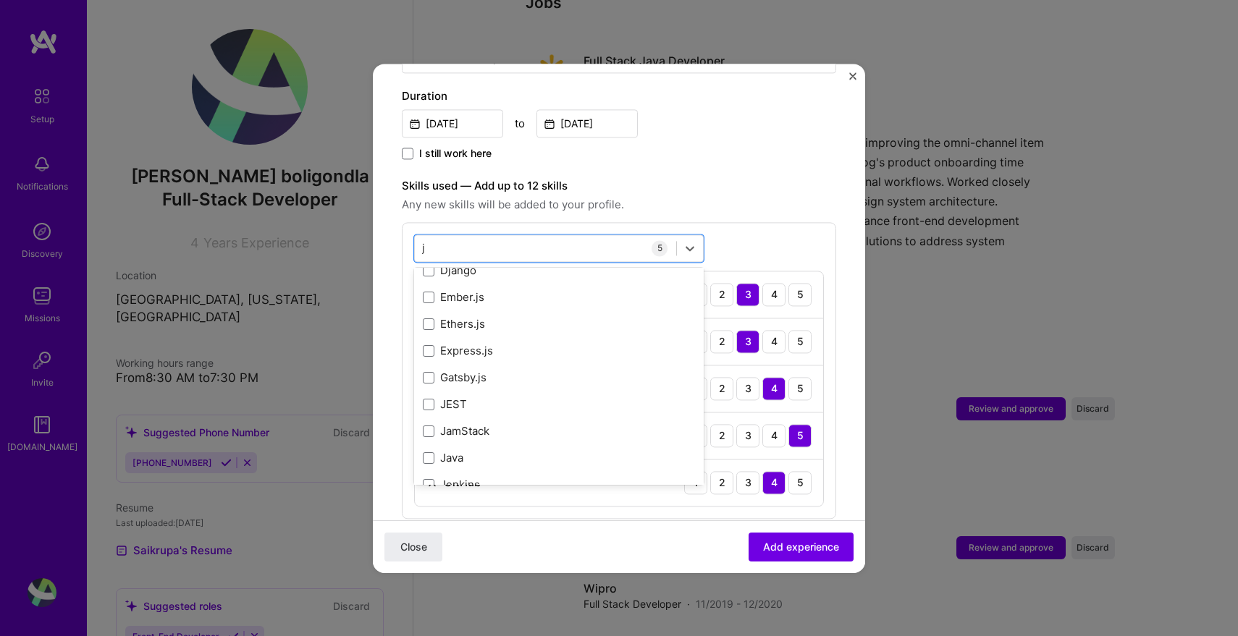
scroll to position [0, 0]
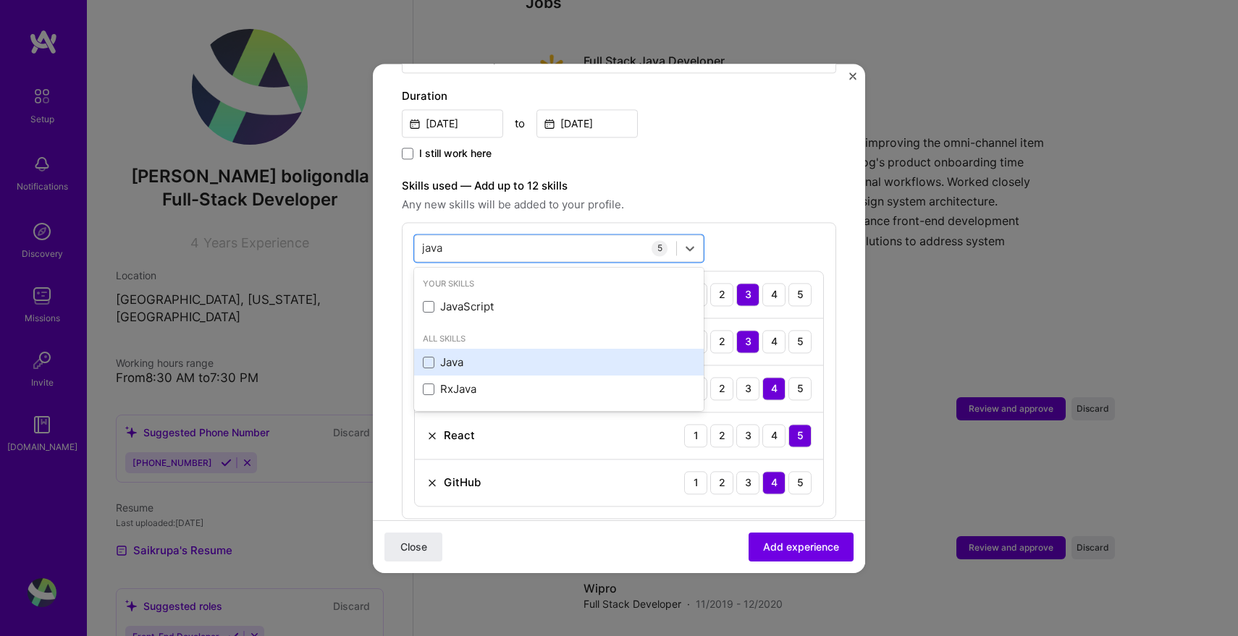
click at [497, 356] on div "Java" at bounding box center [559, 363] width 272 height 15
click at [779, 518] on div "4" at bounding box center [773, 529] width 23 height 23
click at [568, 236] on div "java java" at bounding box center [545, 248] width 261 height 24
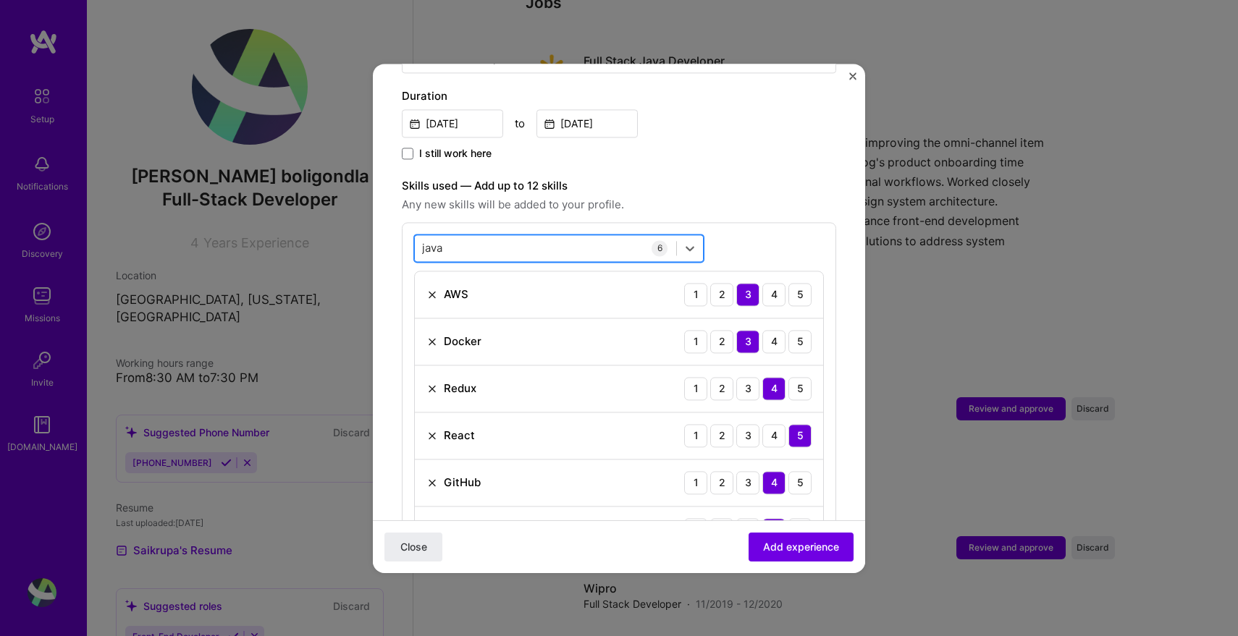
click at [568, 236] on div "java java" at bounding box center [545, 248] width 261 height 24
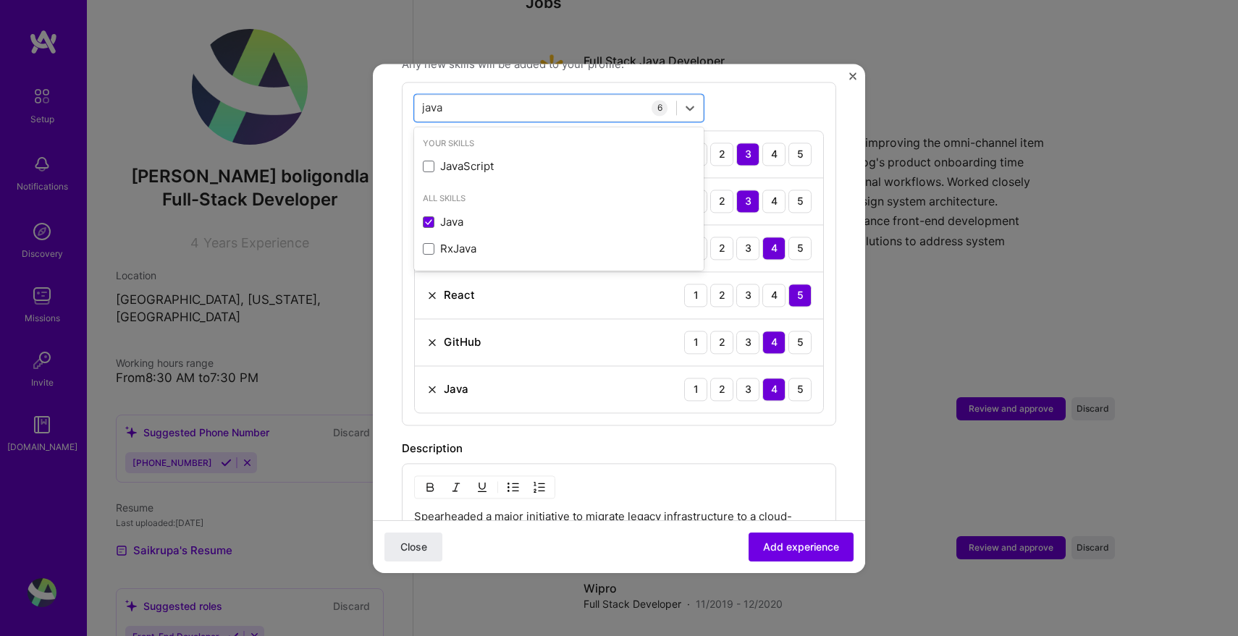
scroll to position [538, 0]
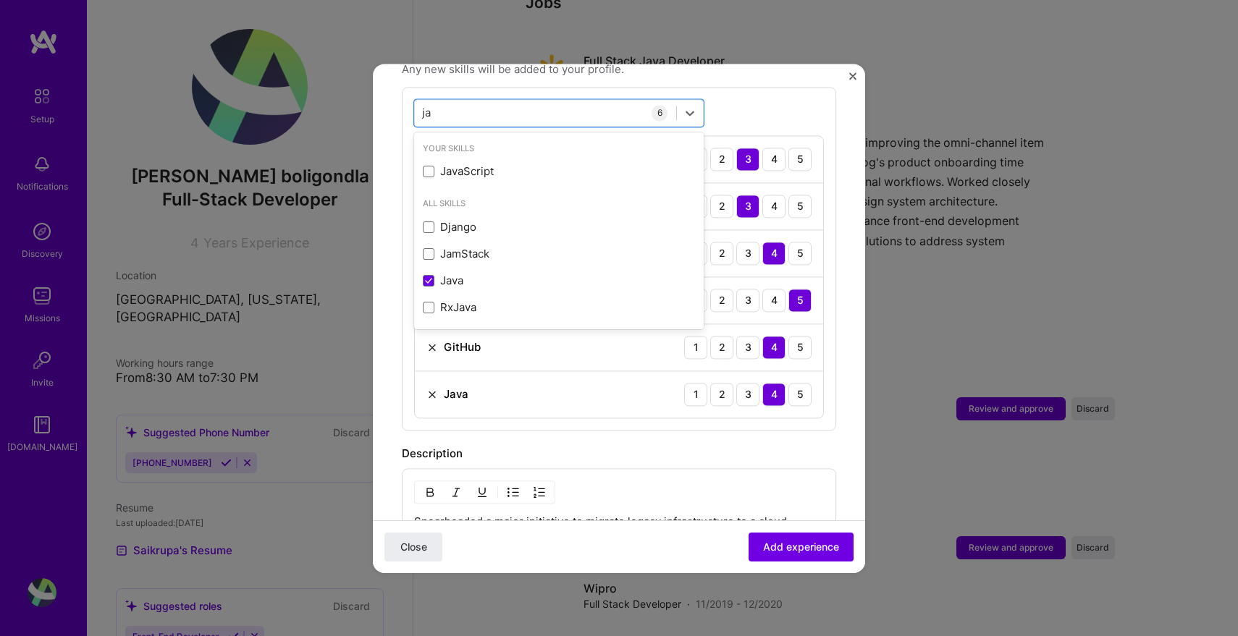
type input "j"
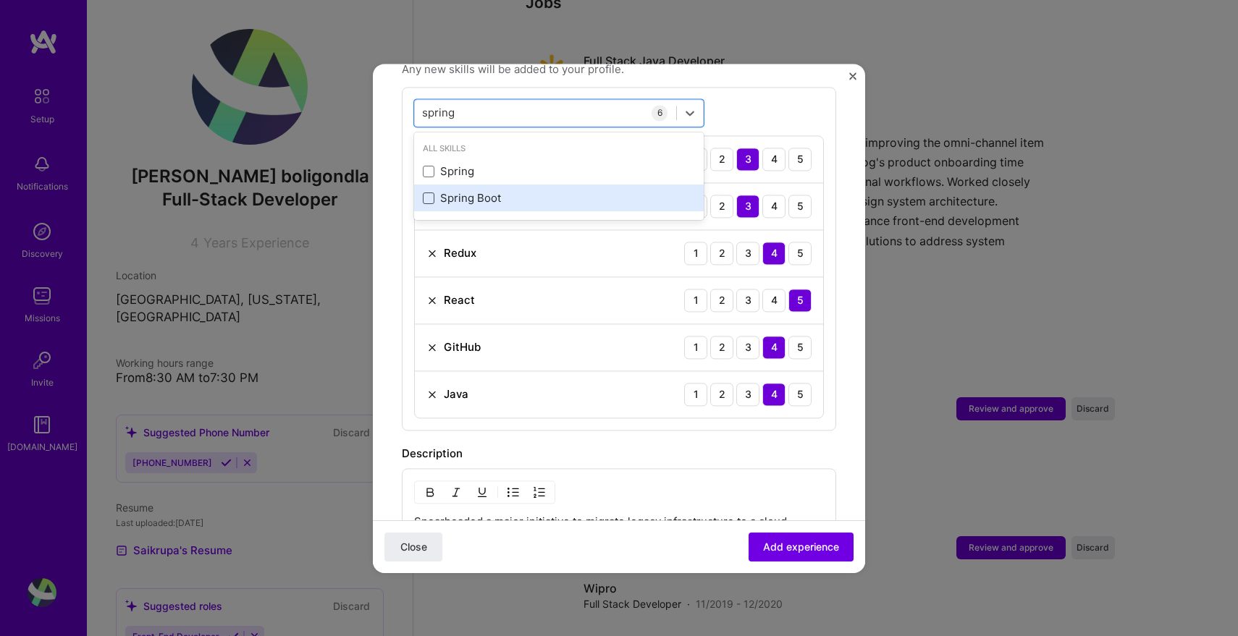
click at [426, 193] on span at bounding box center [429, 199] width 12 height 12
click at [0, 0] on input "checkbox" at bounding box center [0, 0] width 0 height 0
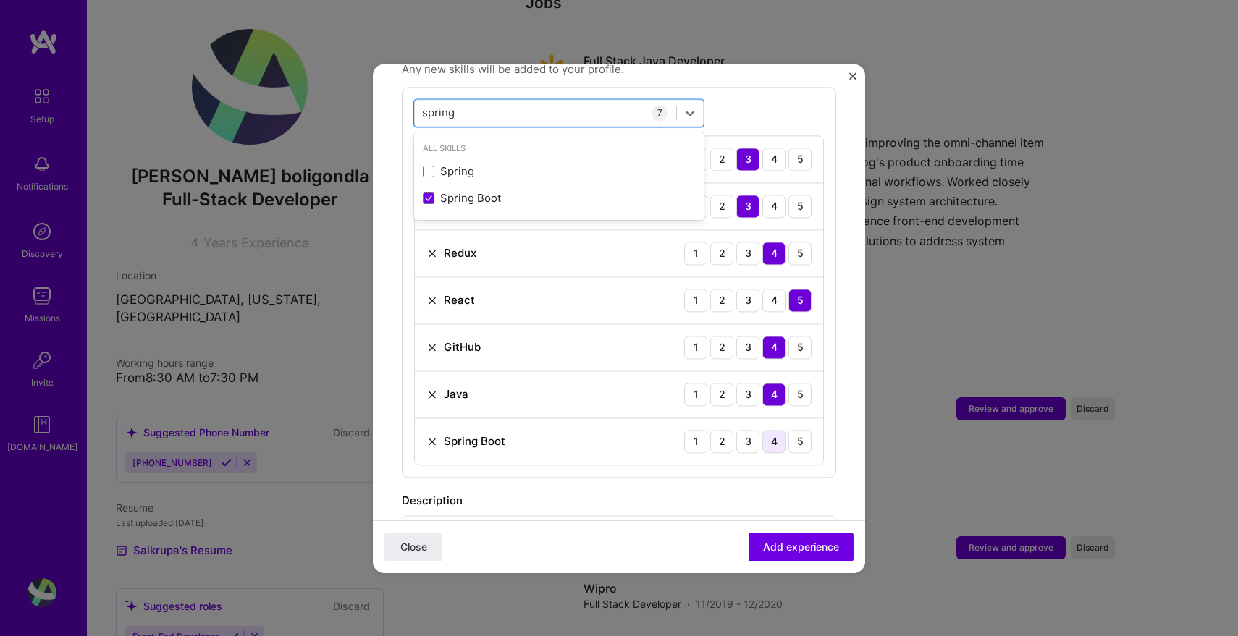
click at [780, 430] on div "4" at bounding box center [773, 441] width 23 height 23
click at [511, 102] on div "spring spring" at bounding box center [545, 113] width 261 height 24
type input "s"
click at [427, 166] on span at bounding box center [429, 172] width 12 height 12
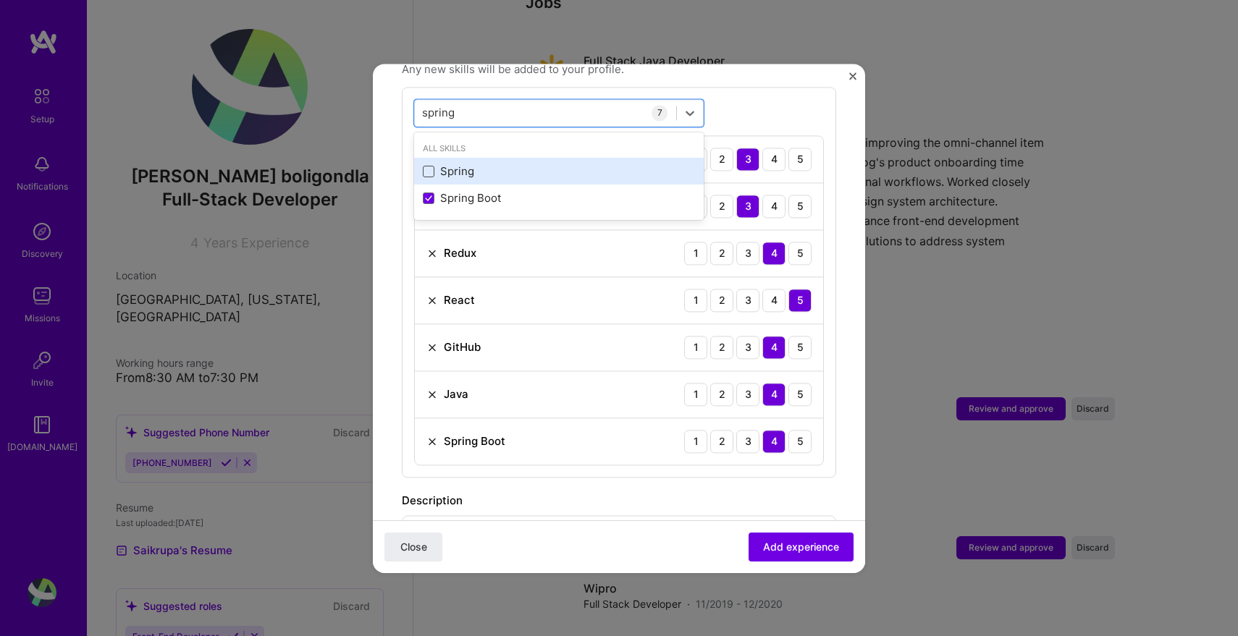
click at [0, 0] on input "checkbox" at bounding box center [0, 0] width 0 height 0
click at [773, 477] on div "4" at bounding box center [773, 488] width 23 height 23
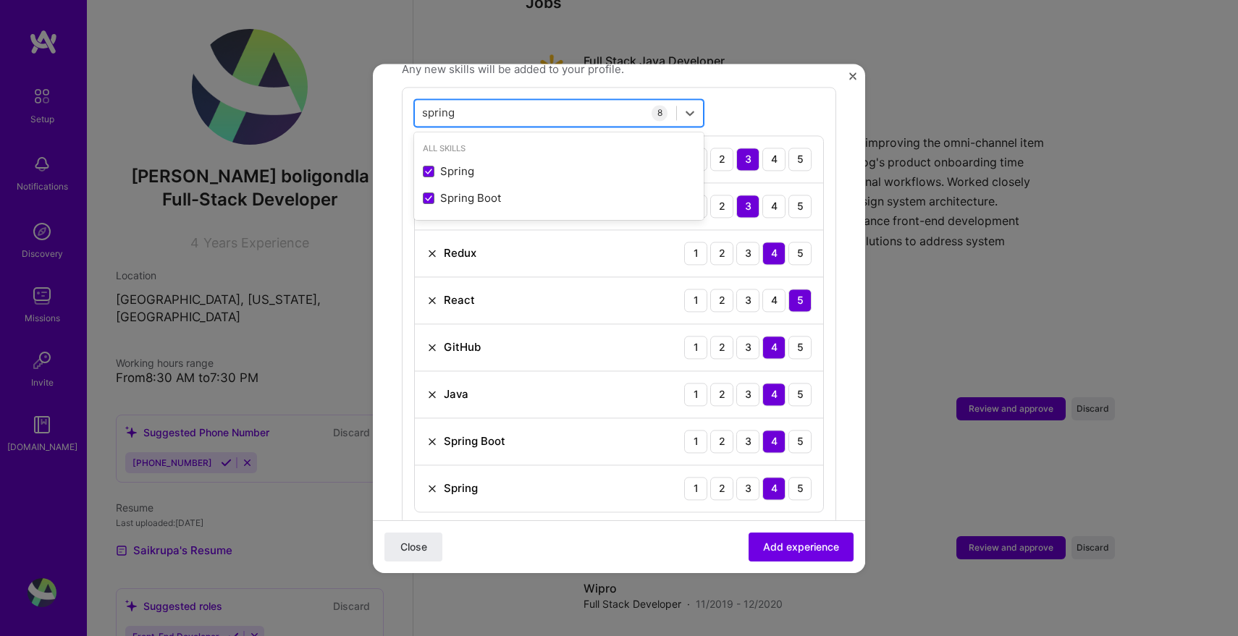
click at [543, 101] on div "spring spring" at bounding box center [545, 113] width 261 height 24
type input "s"
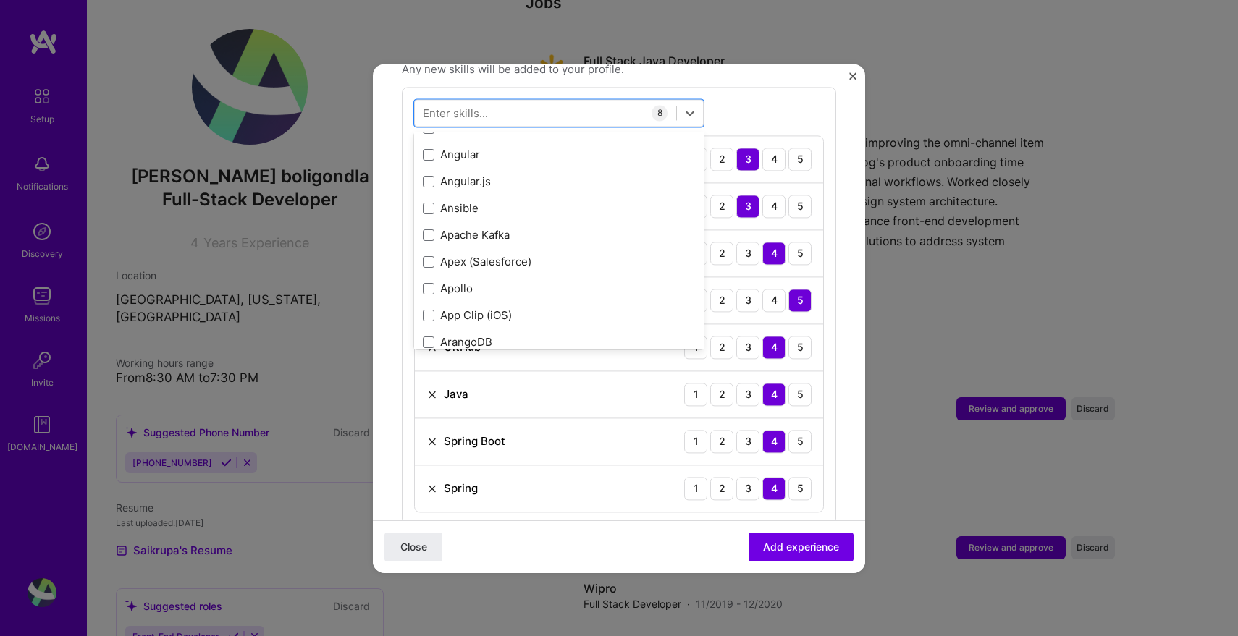
scroll to position [907, 0]
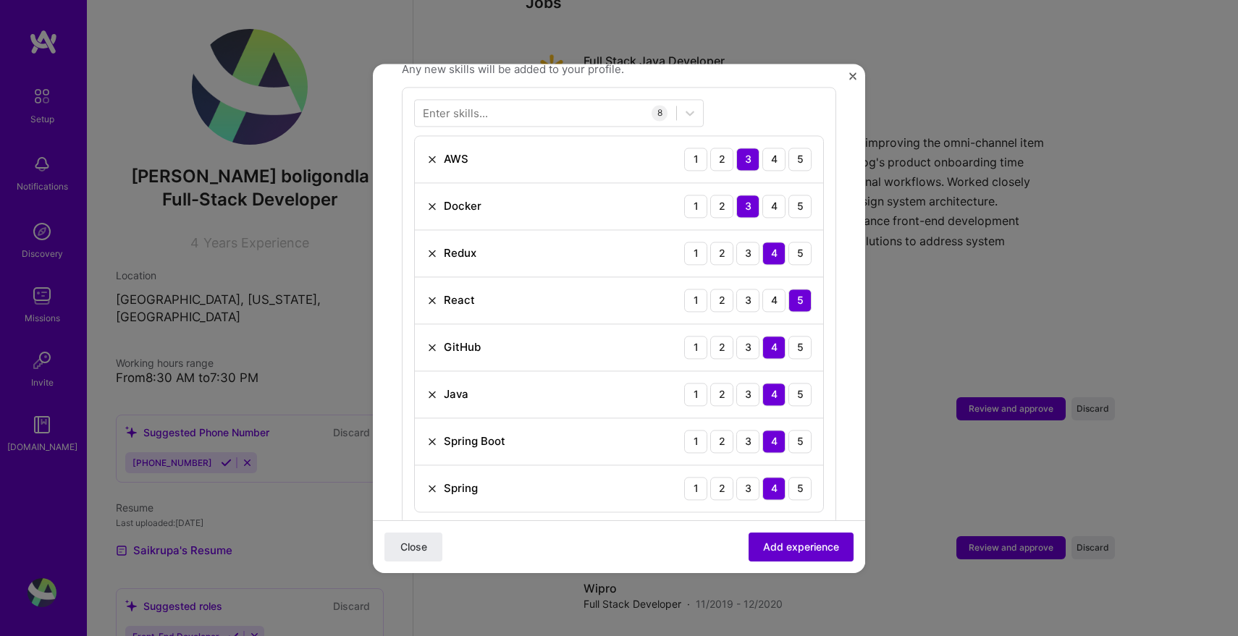
click at [820, 543] on span "Add experience" at bounding box center [801, 546] width 76 height 14
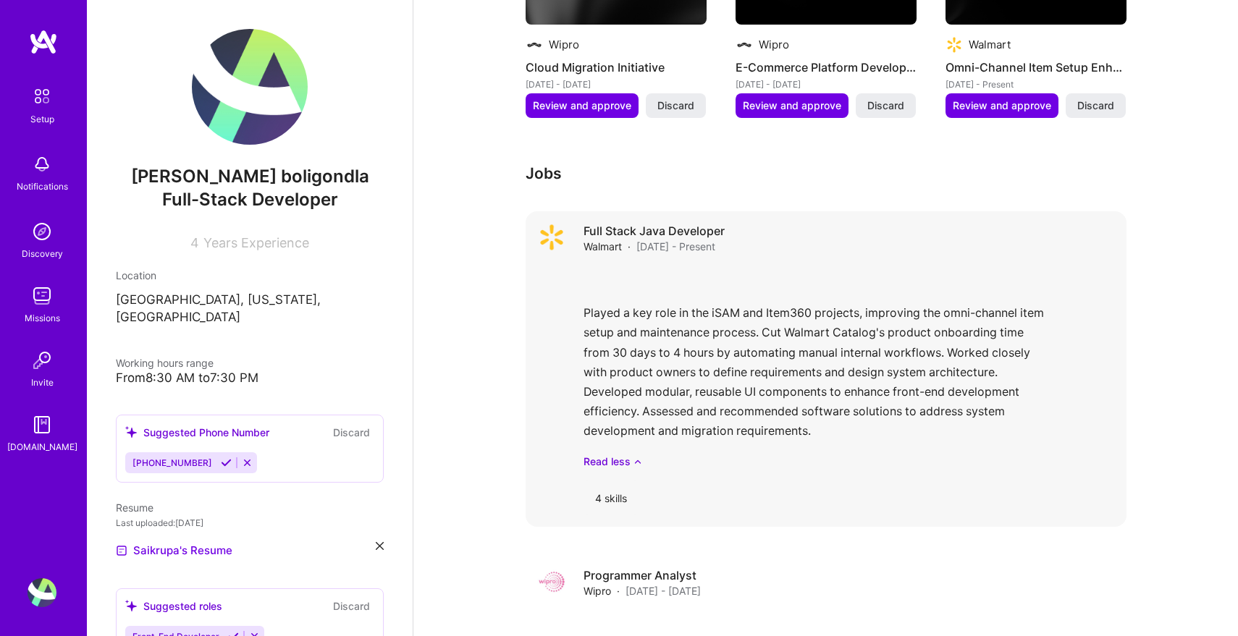
scroll to position [841, 0]
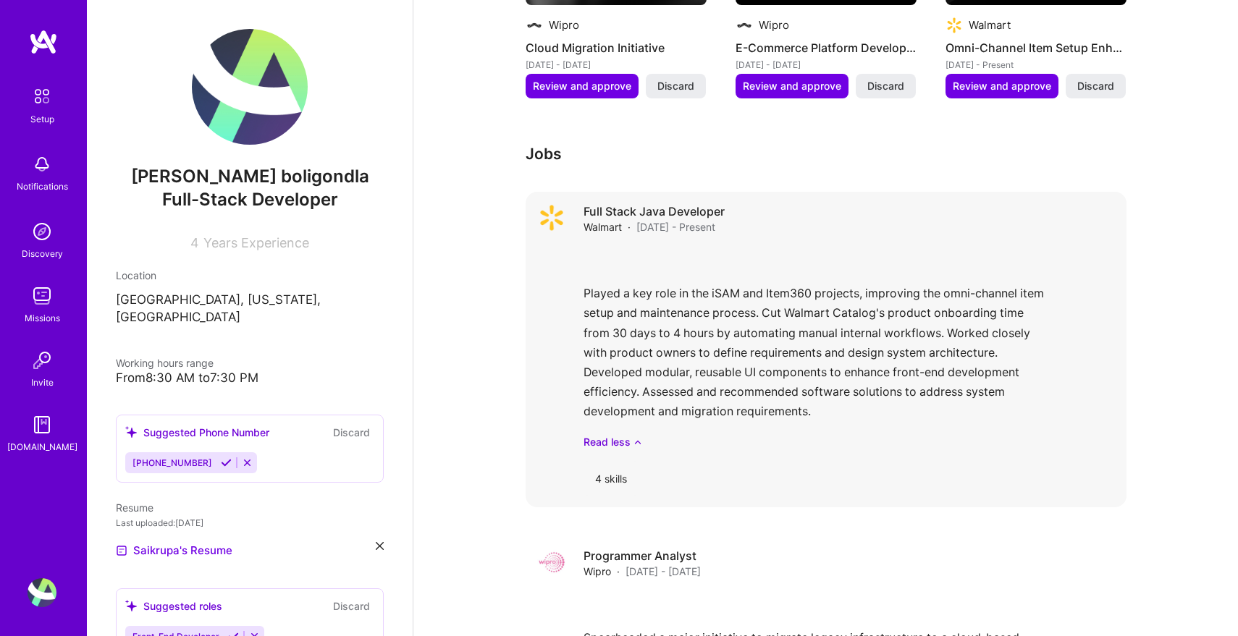
click at [779, 327] on div "Played a key role in the iSAM and Item360 projects, improving the omni-channel …" at bounding box center [849, 347] width 531 height 203
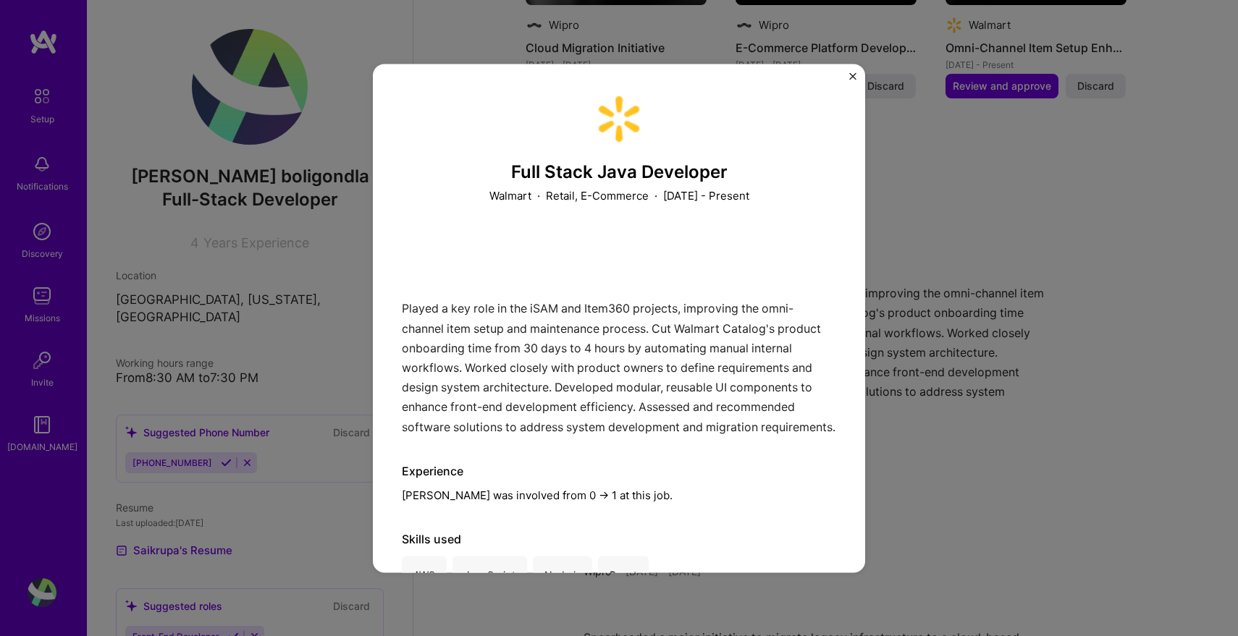
scroll to position [51, 0]
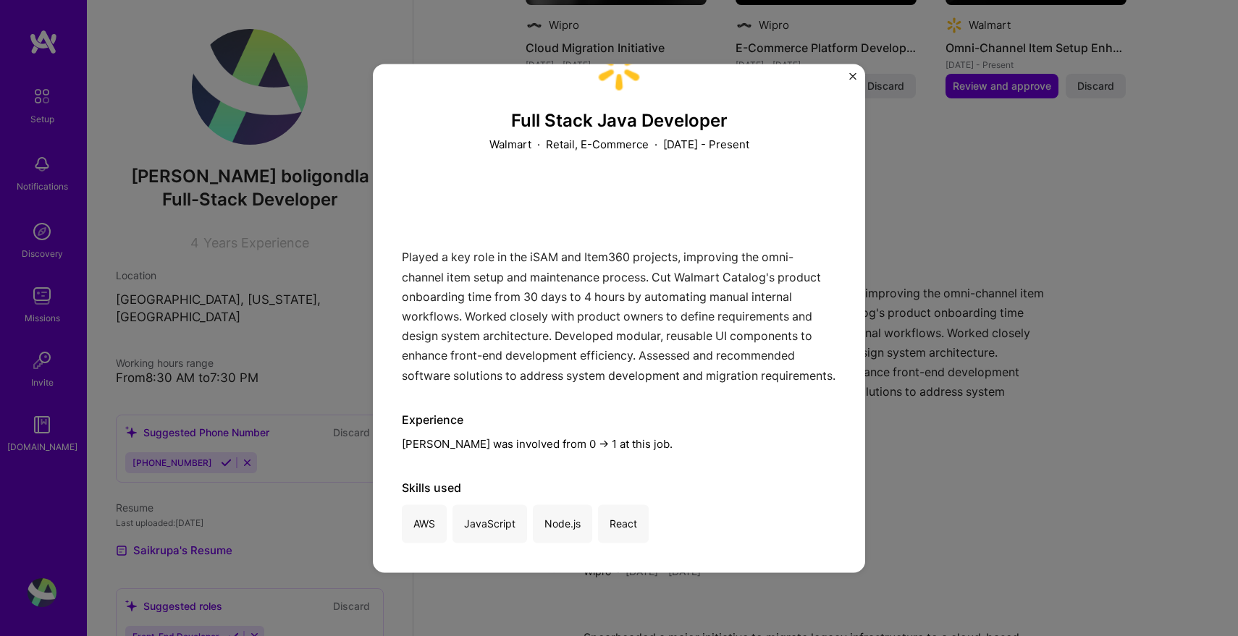
click at [847, 75] on div "Full Stack Java Developer Walmart · Retail, E-Commerce · September 2023 - Prese…" at bounding box center [619, 318] width 492 height 509
click at [852, 77] on img "Close" at bounding box center [852, 75] width 7 height 7
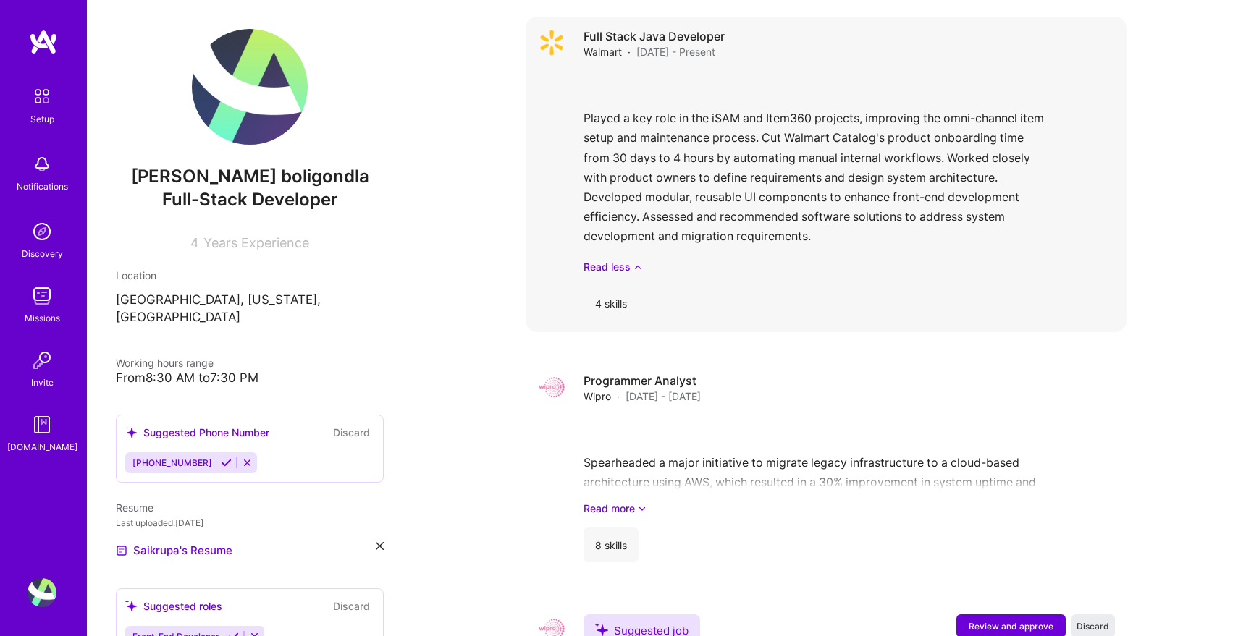
scroll to position [1095, 0]
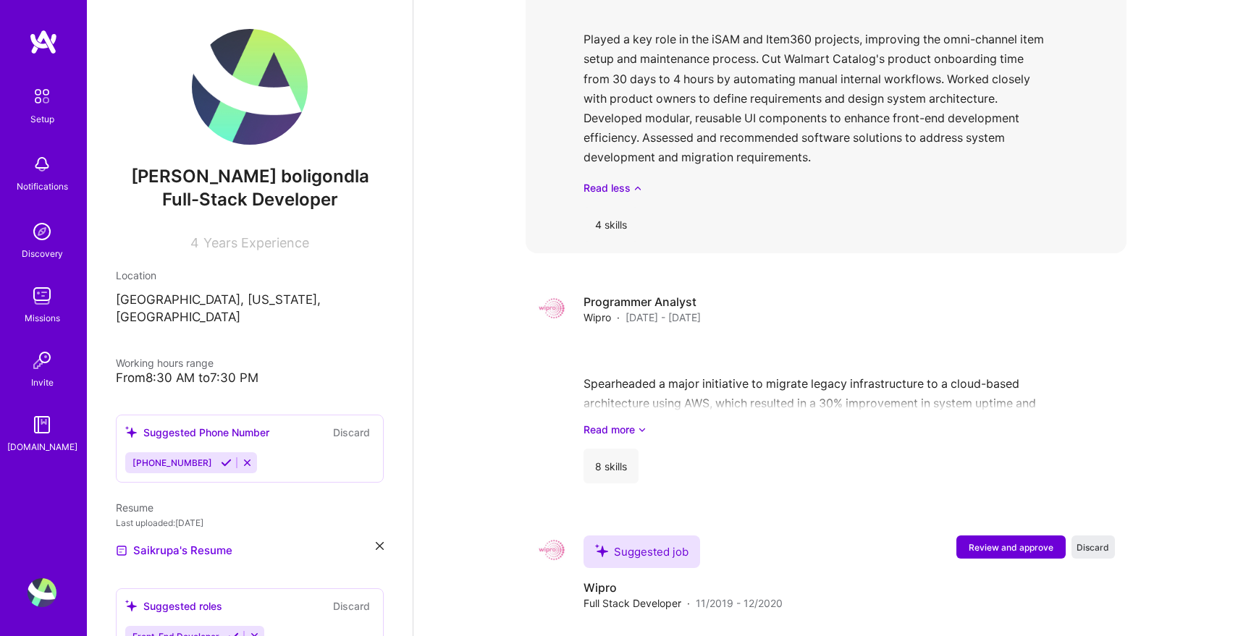
click at [618, 207] on div "4 skills" at bounding box center [611, 224] width 55 height 35
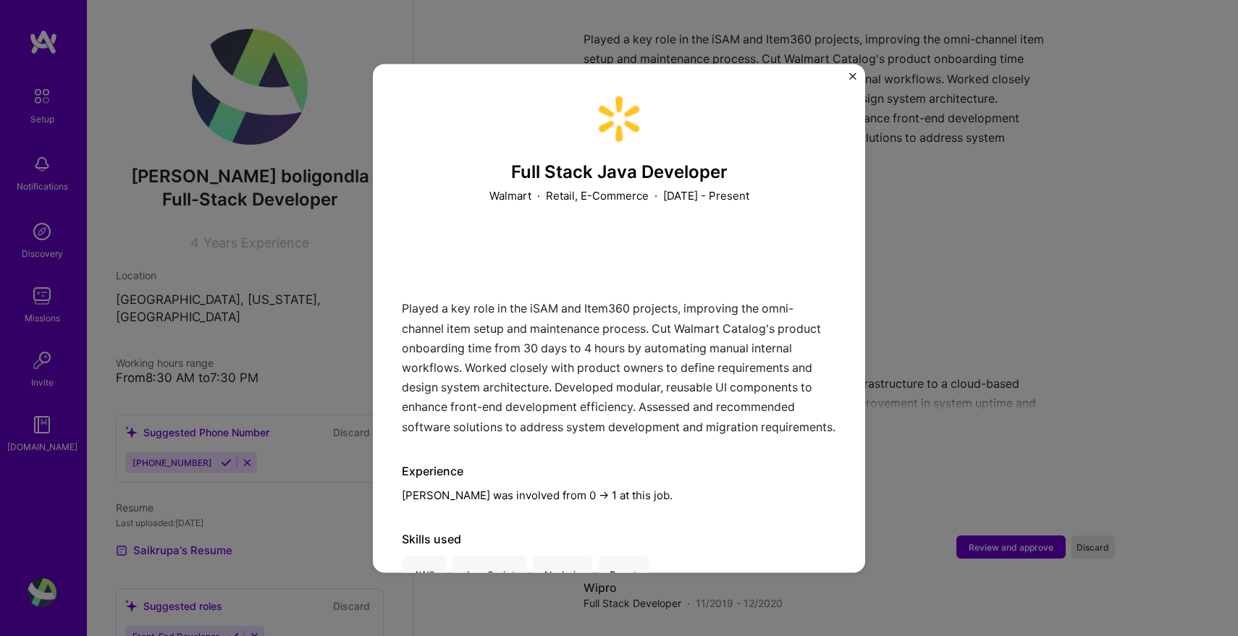
scroll to position [51, 0]
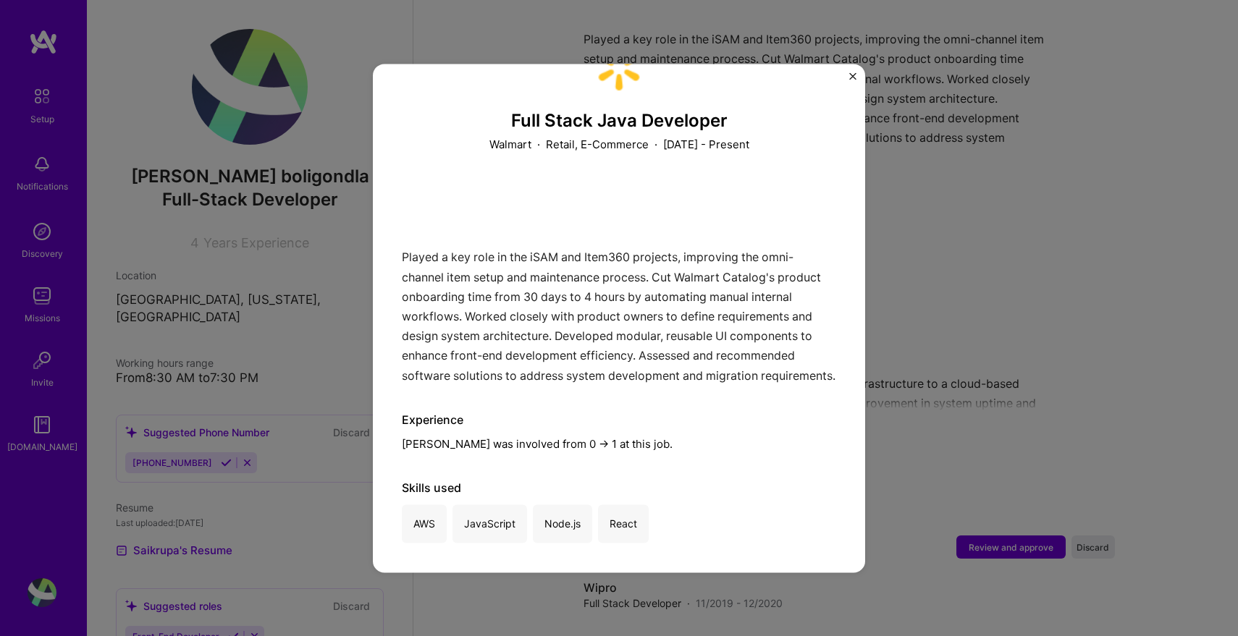
click at [471, 531] on div "JavaScript" at bounding box center [490, 524] width 75 height 38
click at [476, 529] on div "JavaScript" at bounding box center [490, 524] width 75 height 38
click at [450, 498] on div "Skills used AWS JavaScript Node.js React" at bounding box center [619, 513] width 434 height 62
click at [854, 75] on img "Close" at bounding box center [852, 75] width 7 height 7
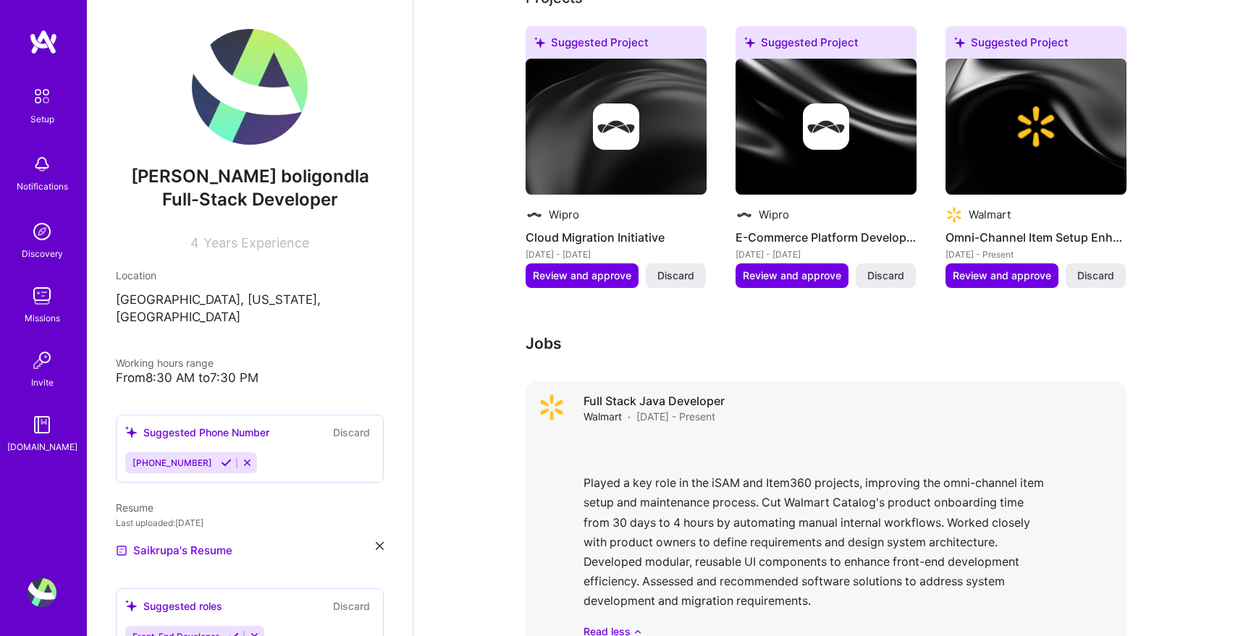
scroll to position [625, 0]
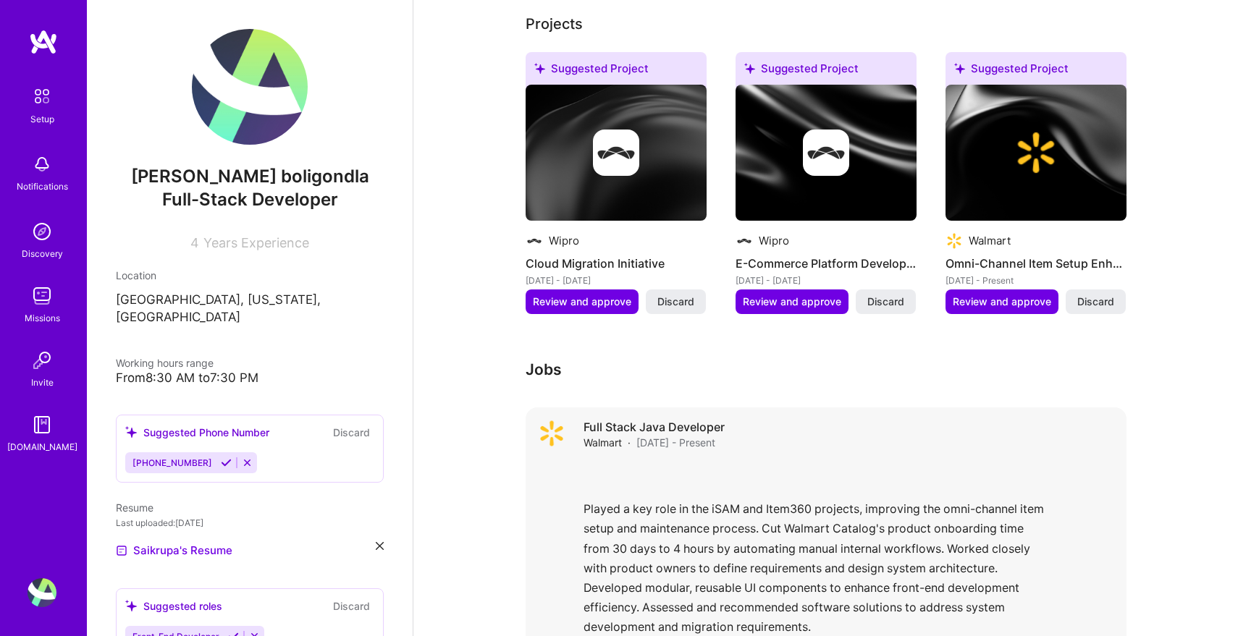
click at [844, 462] on div "Played a key role in the iSAM and Item360 projects, improving the omni-channel …" at bounding box center [849, 563] width 531 height 203
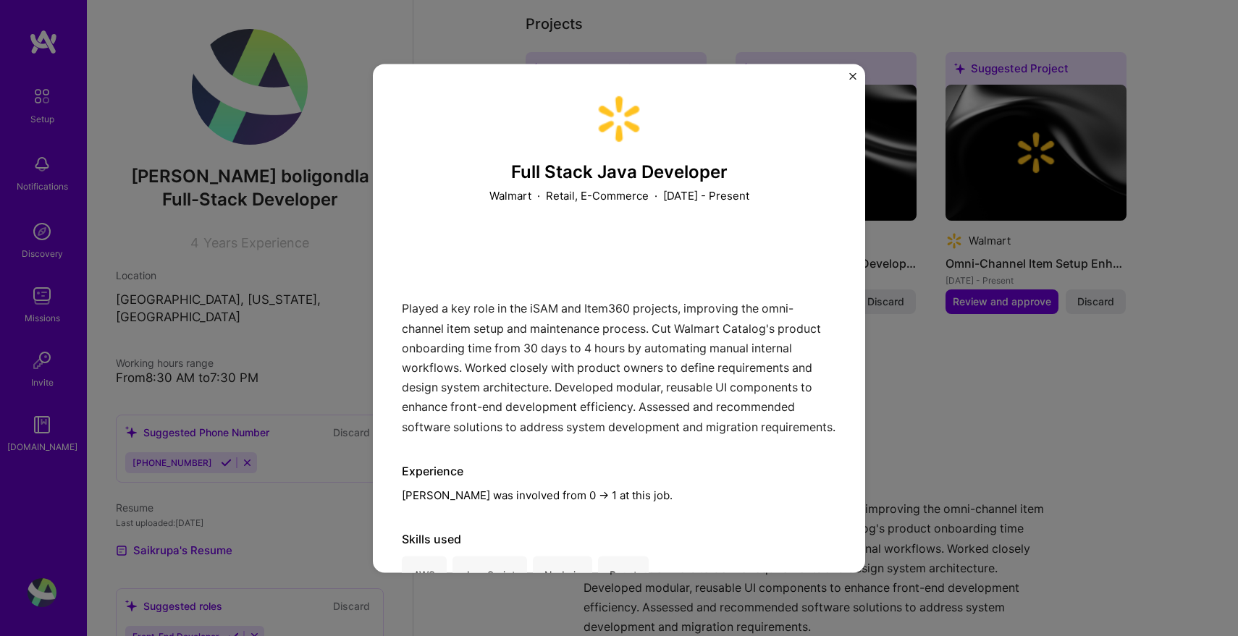
scroll to position [51, 0]
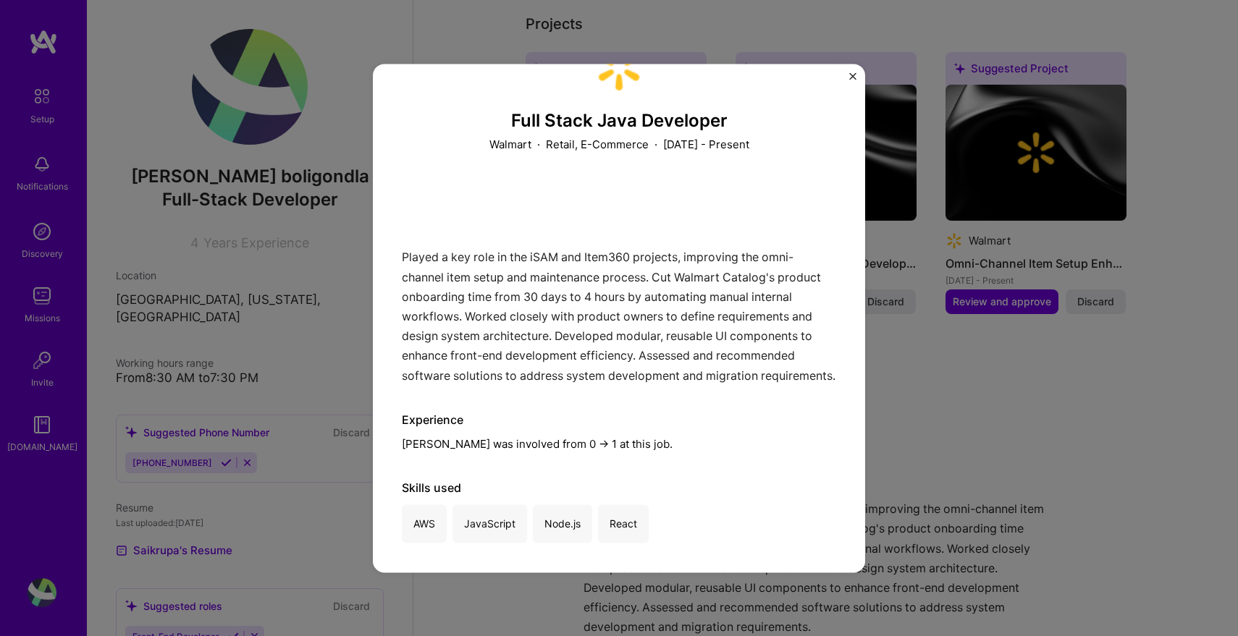
click at [849, 72] on img "Close" at bounding box center [852, 75] width 7 height 7
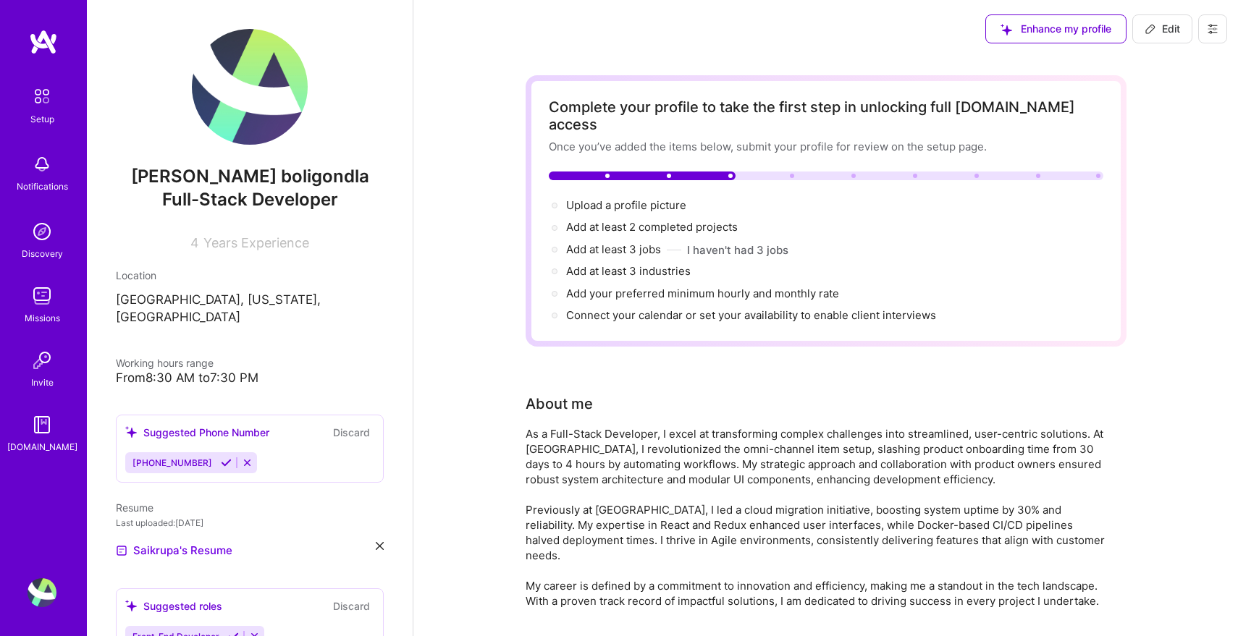
click at [1138, 32] on button "Edit" at bounding box center [1162, 28] width 60 height 29
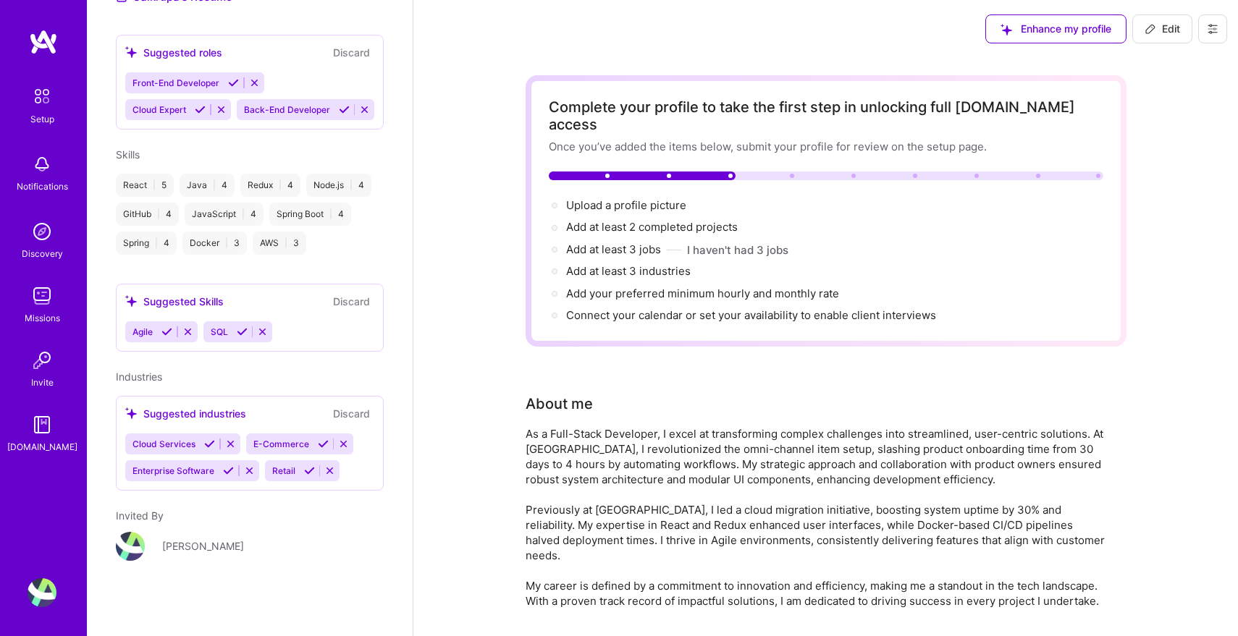
select select "US"
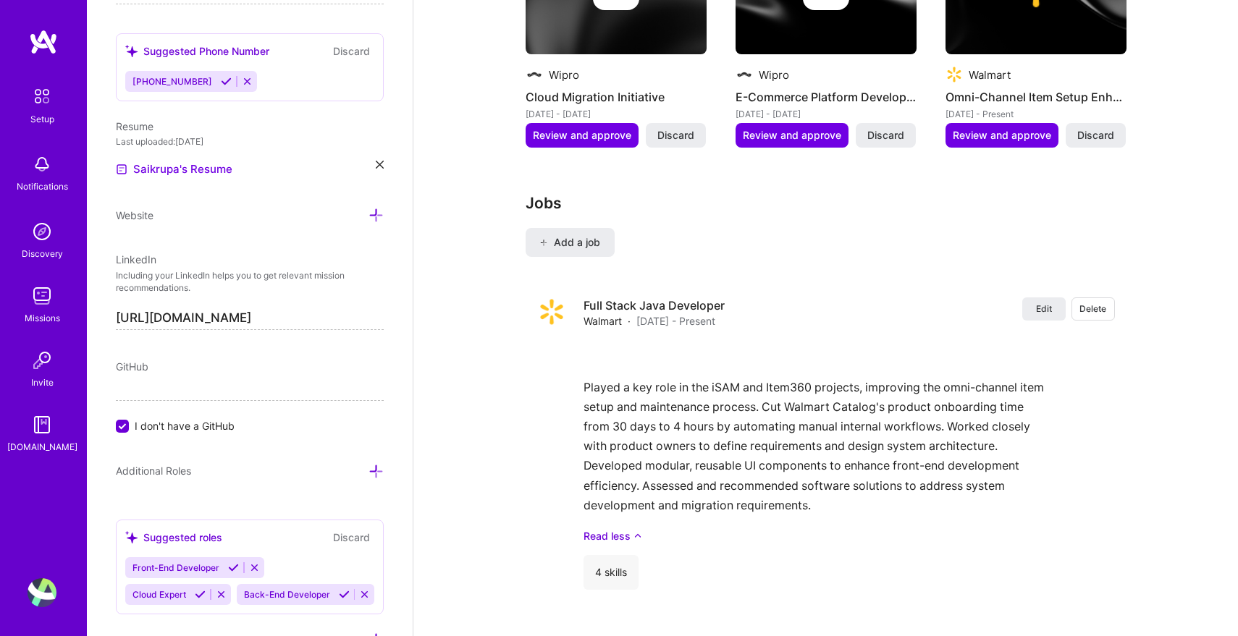
scroll to position [1618, 0]
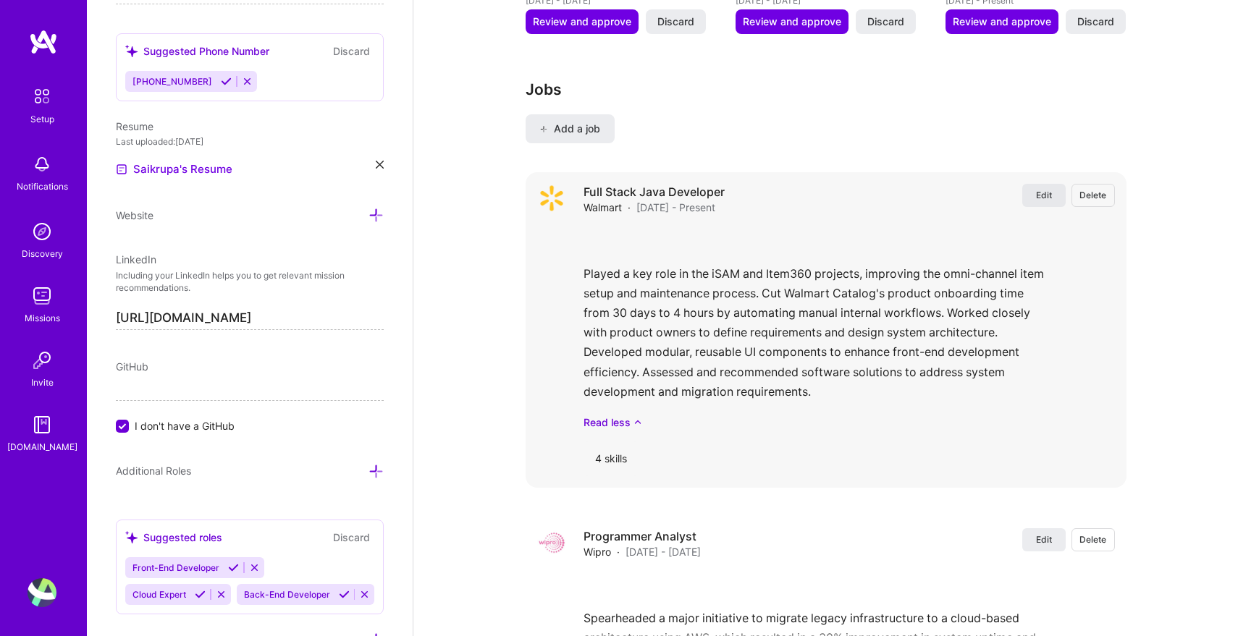
click at [1047, 185] on button "Edit" at bounding box center [1043, 195] width 43 height 23
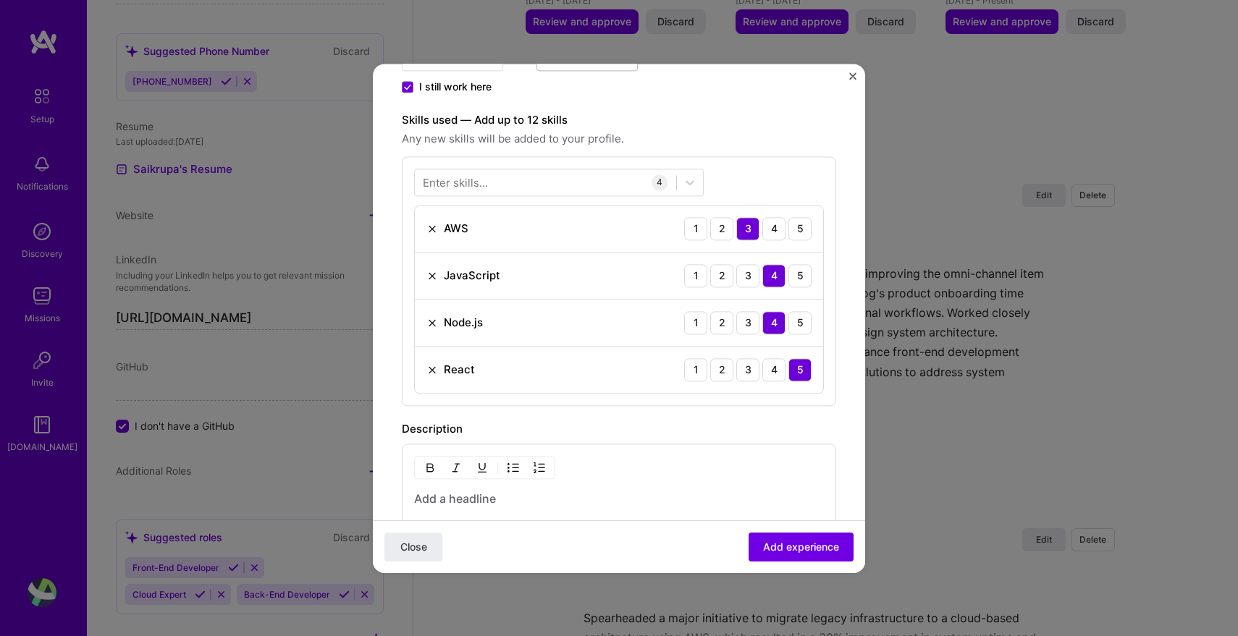
scroll to position [399, 0]
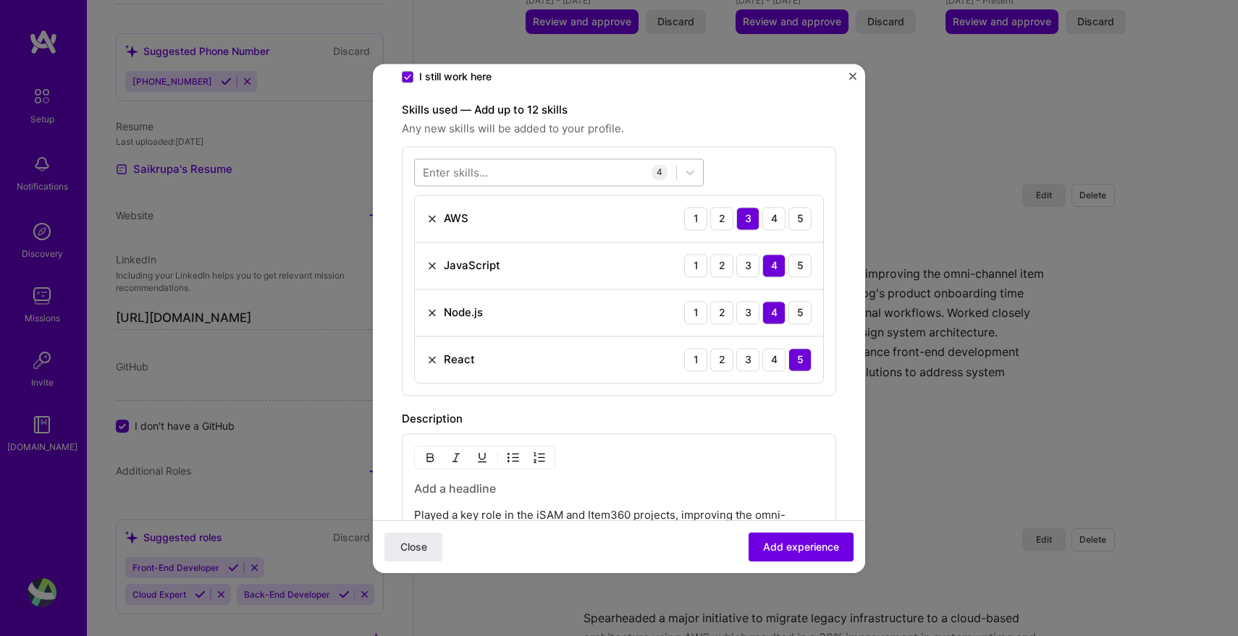
click at [540, 170] on div at bounding box center [545, 172] width 261 height 24
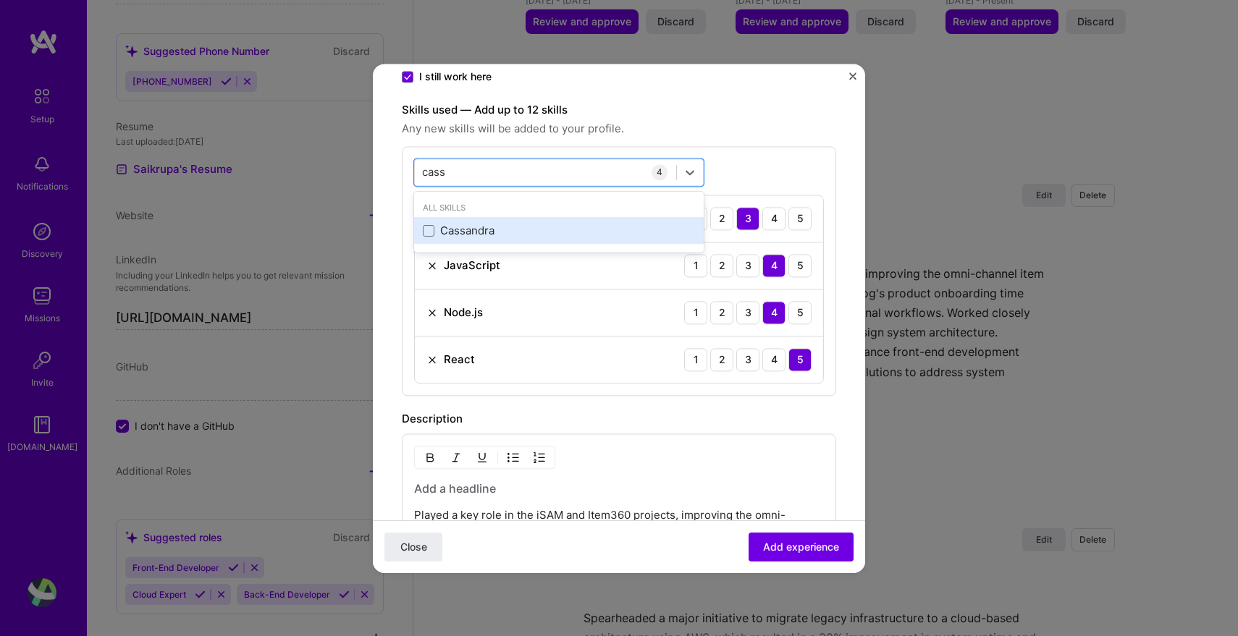
click at [473, 226] on div "Cassandra" at bounding box center [559, 231] width 272 height 15
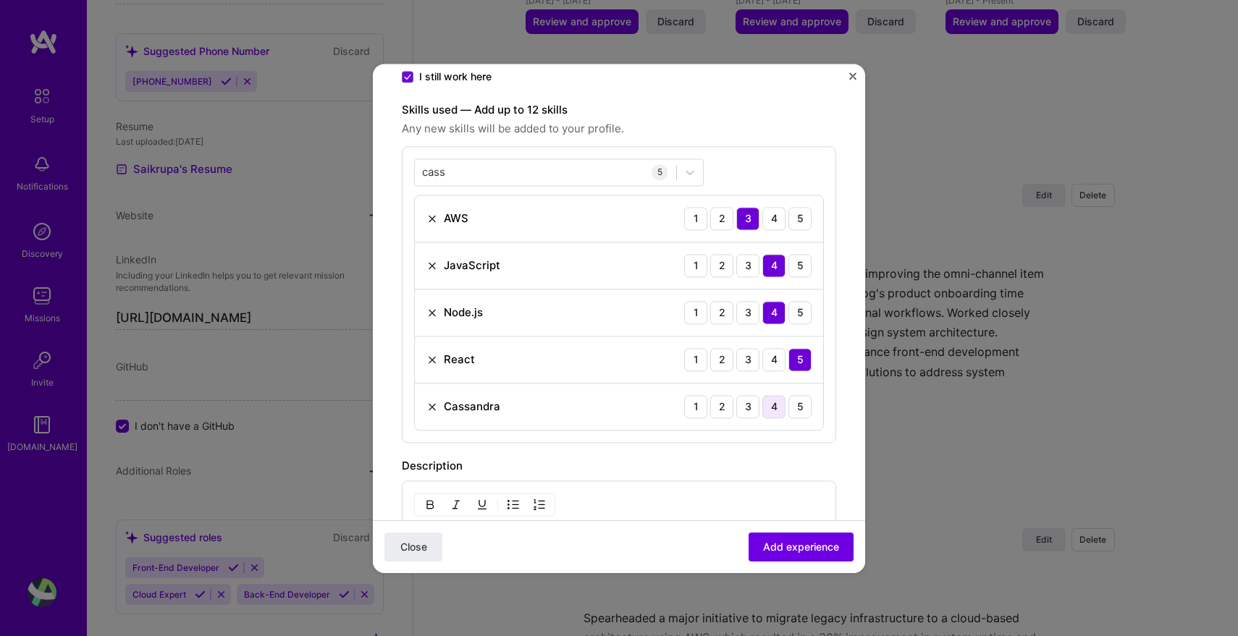
click at [768, 411] on div "4" at bounding box center [773, 406] width 23 height 23
click at [567, 169] on div "cass cass" at bounding box center [545, 172] width 261 height 24
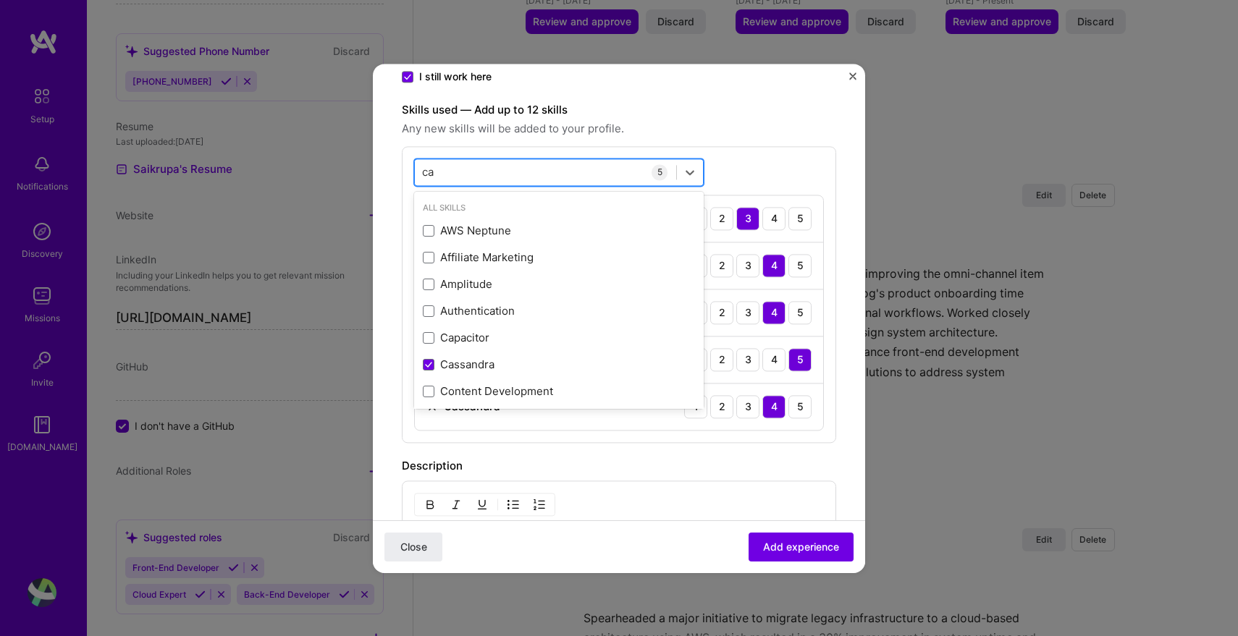
type input "c"
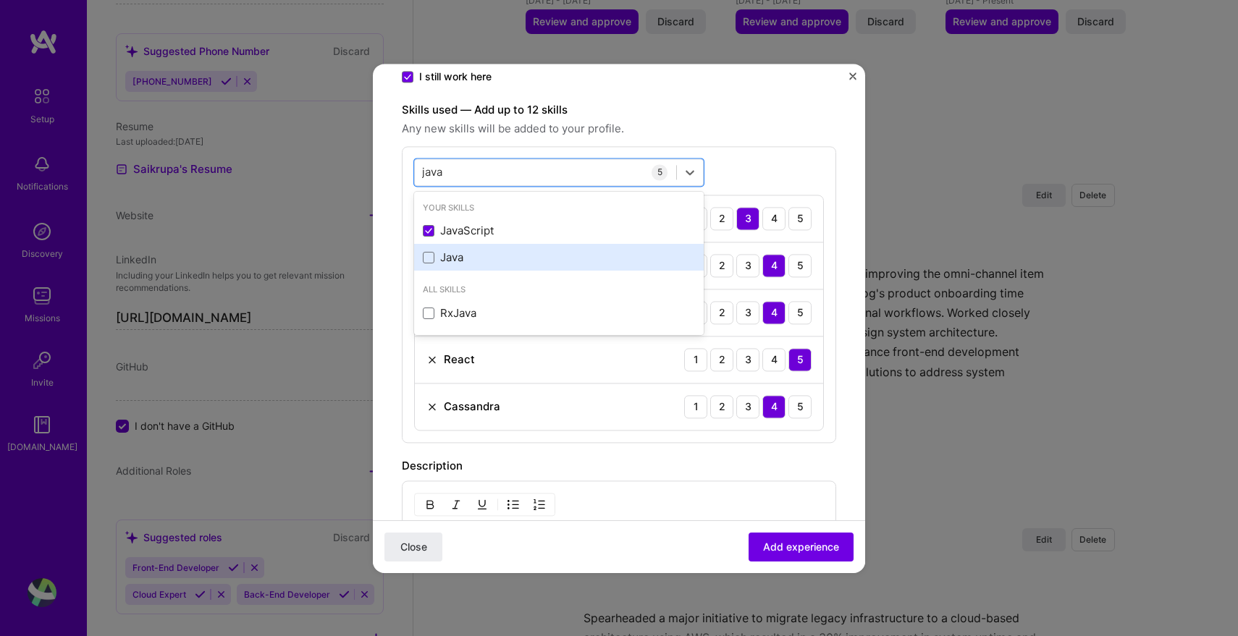
click at [489, 256] on div "Java" at bounding box center [559, 258] width 272 height 15
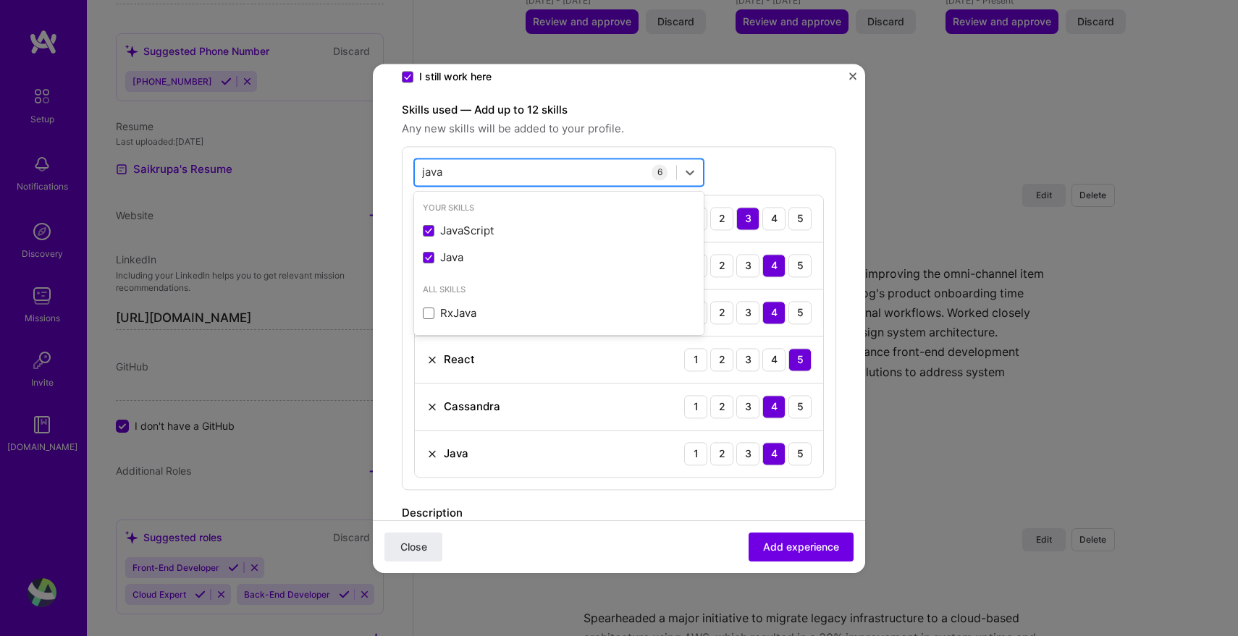
click at [510, 183] on div "java java" at bounding box center [545, 172] width 261 height 24
click at [515, 179] on div "java java" at bounding box center [545, 172] width 261 height 24
type input "j"
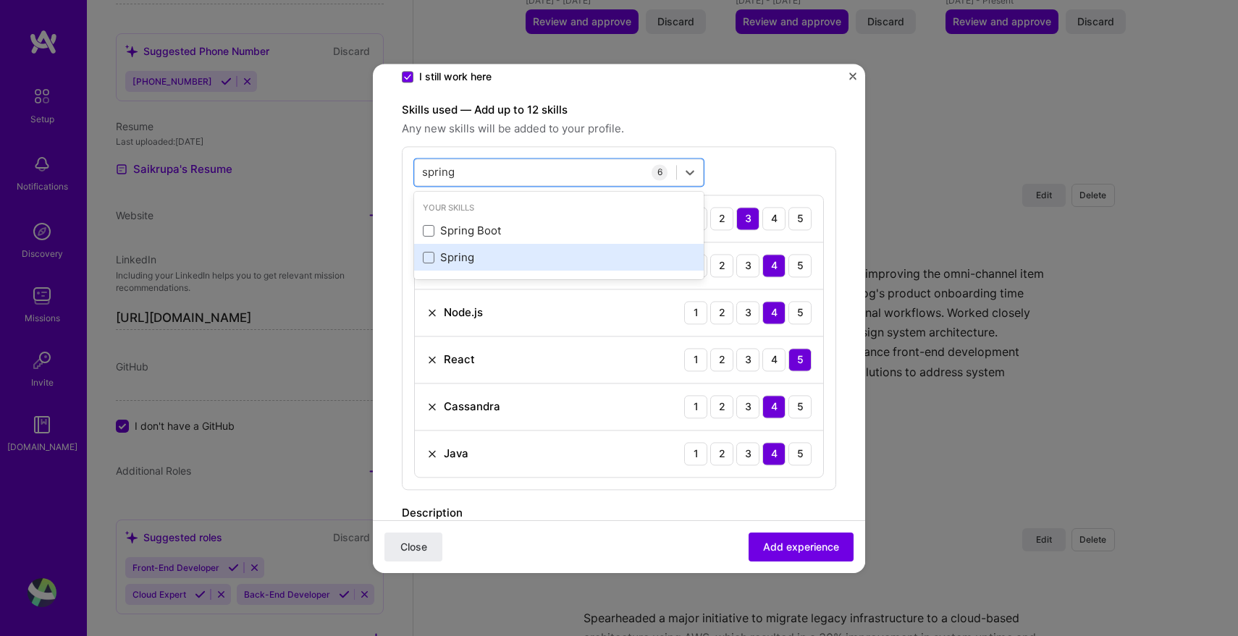
click at [451, 252] on div "Spring" at bounding box center [559, 258] width 272 height 15
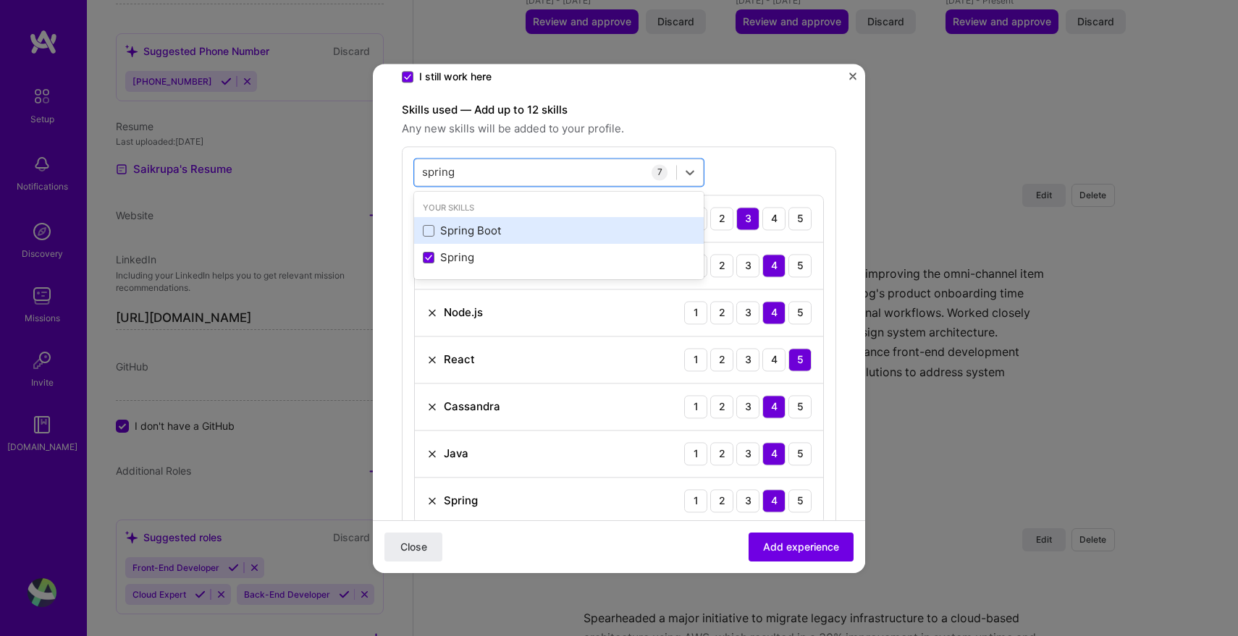
click at [451, 233] on div "Spring Boot" at bounding box center [559, 231] width 272 height 15
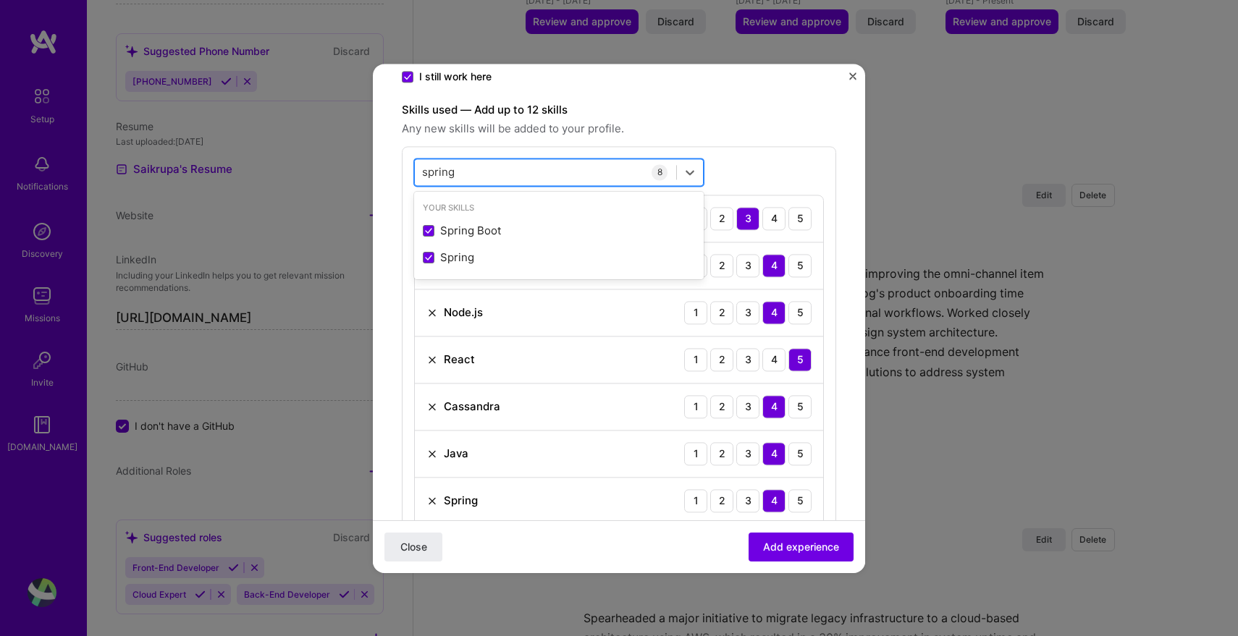
click at [489, 183] on div "spring spring" at bounding box center [545, 172] width 261 height 24
click at [495, 171] on div "spring spring" at bounding box center [545, 172] width 261 height 24
type input "s"
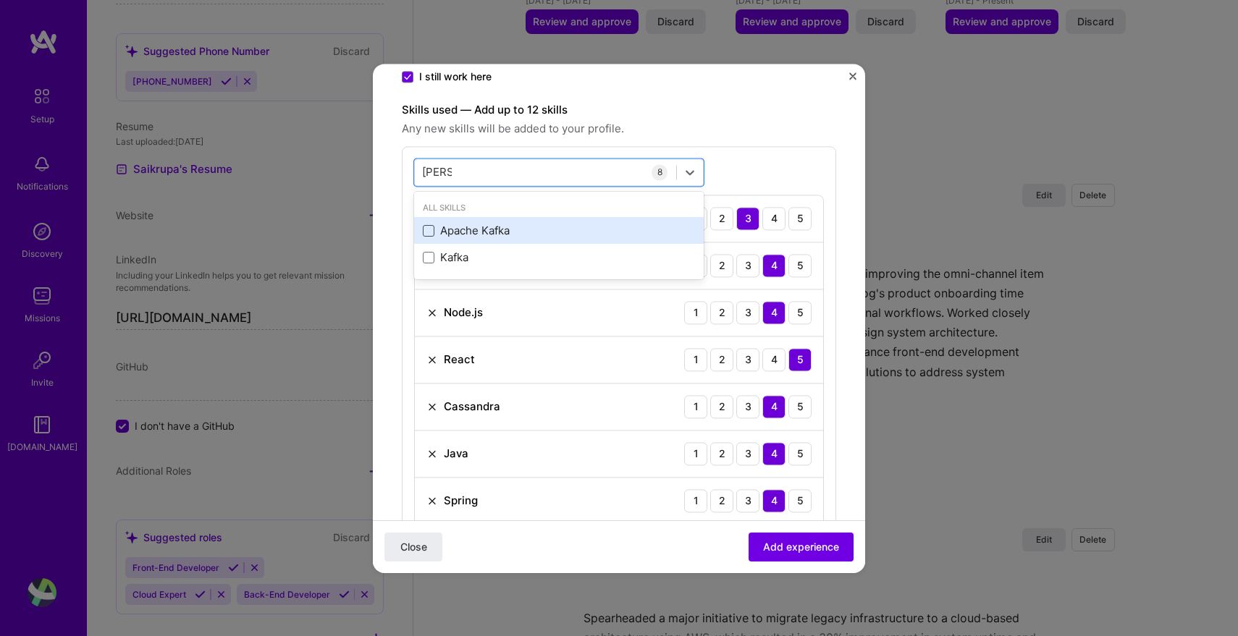
click at [426, 234] on span at bounding box center [429, 231] width 12 height 12
click at [0, 0] on input "checkbox" at bounding box center [0, 0] width 0 height 0
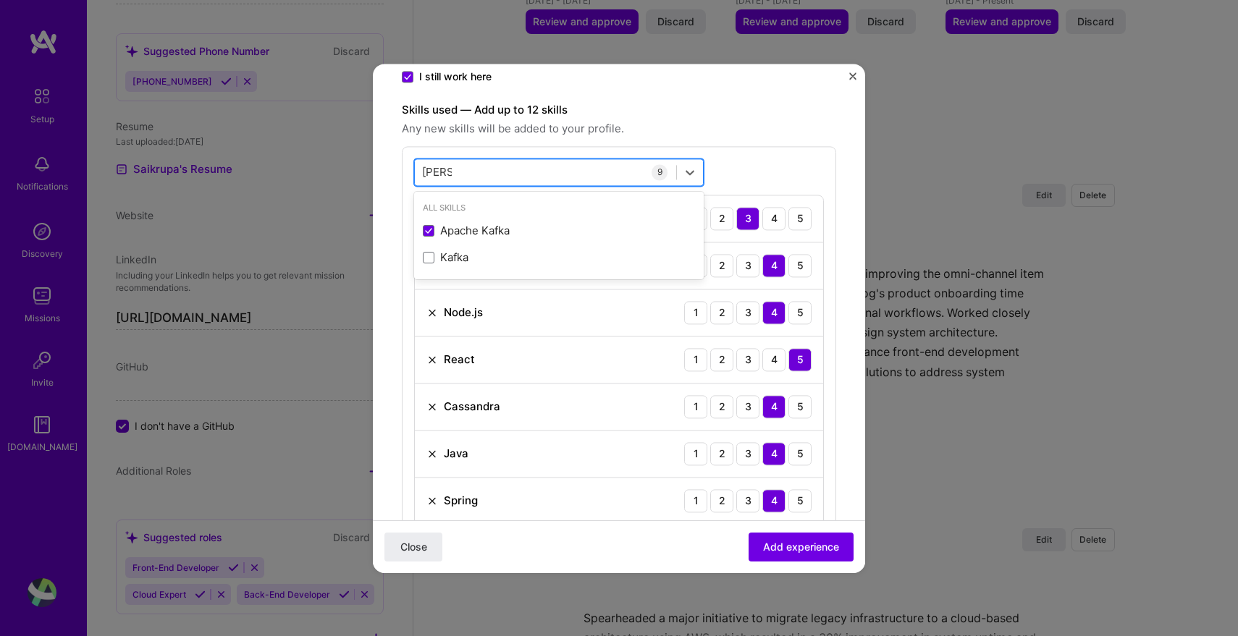
click at [497, 160] on div "kafka kafka" at bounding box center [545, 172] width 261 height 24
click at [493, 162] on div "kafka kafka" at bounding box center [545, 172] width 261 height 24
type input "k"
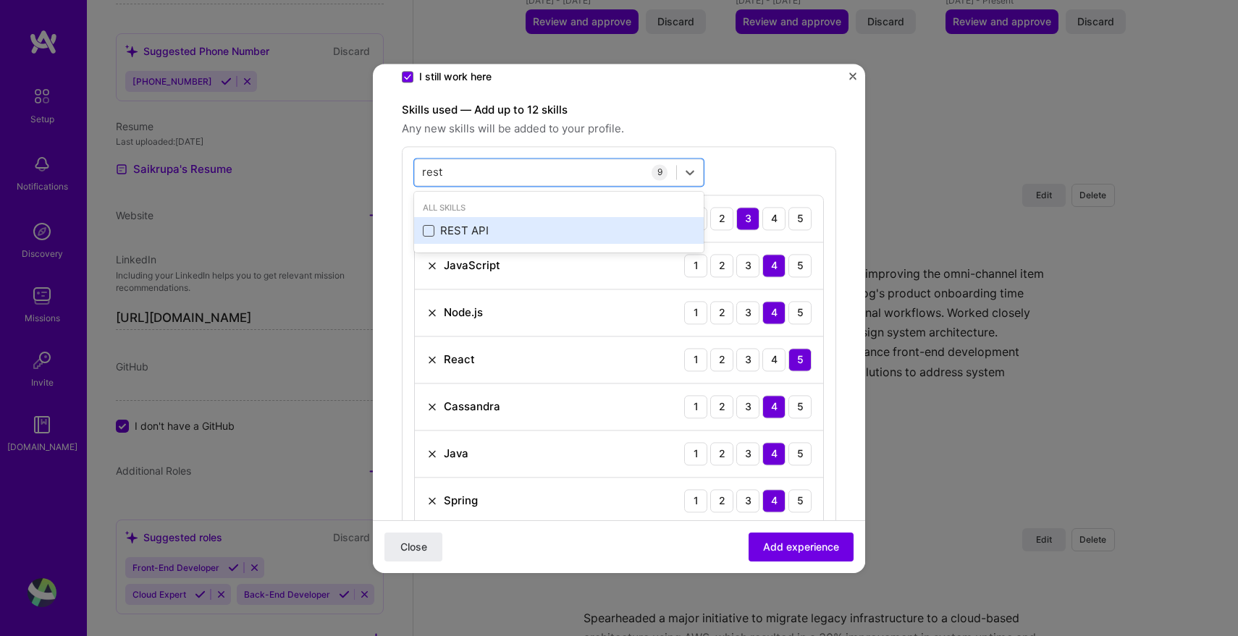
click at [424, 233] on span at bounding box center [429, 231] width 12 height 12
click at [0, 0] on input "checkbox" at bounding box center [0, 0] width 0 height 0
click at [744, 130] on span "Any new skills will be added to your profile." at bounding box center [619, 128] width 434 height 17
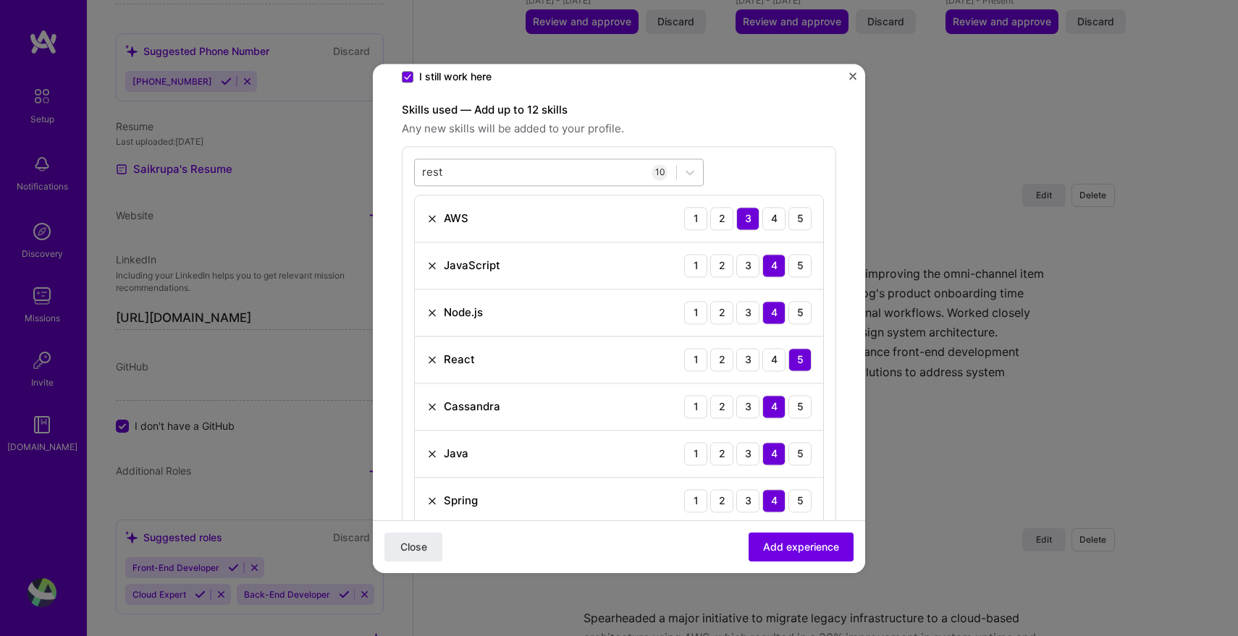
click at [597, 178] on div "rest rest" at bounding box center [545, 172] width 261 height 24
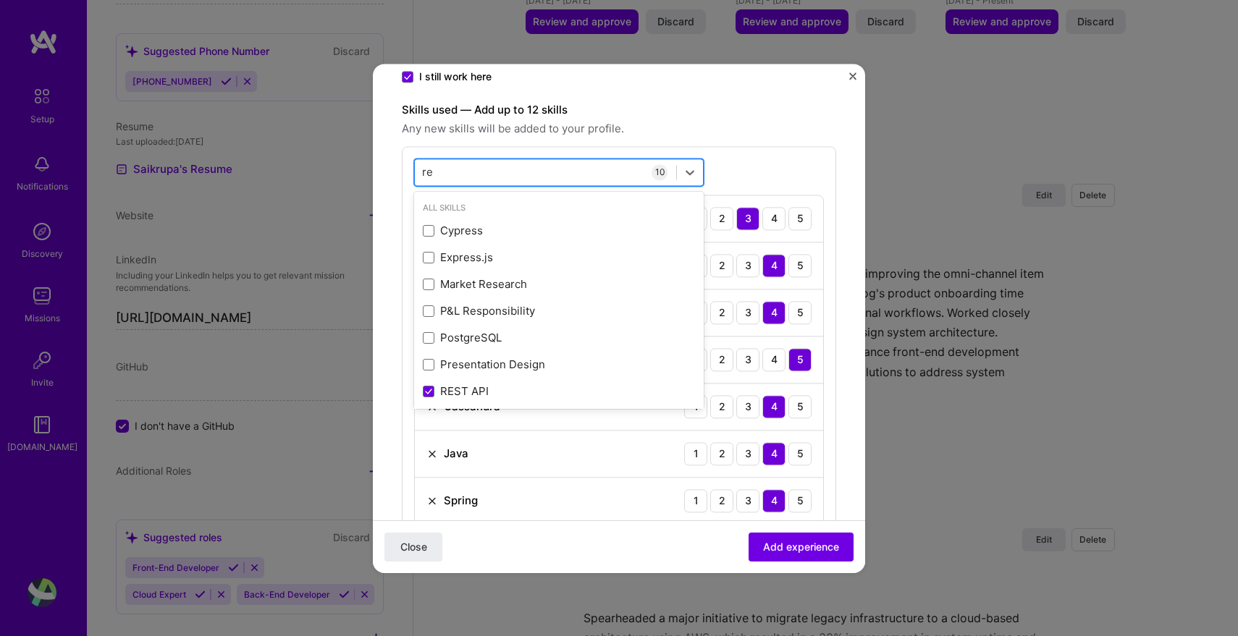
type input "r"
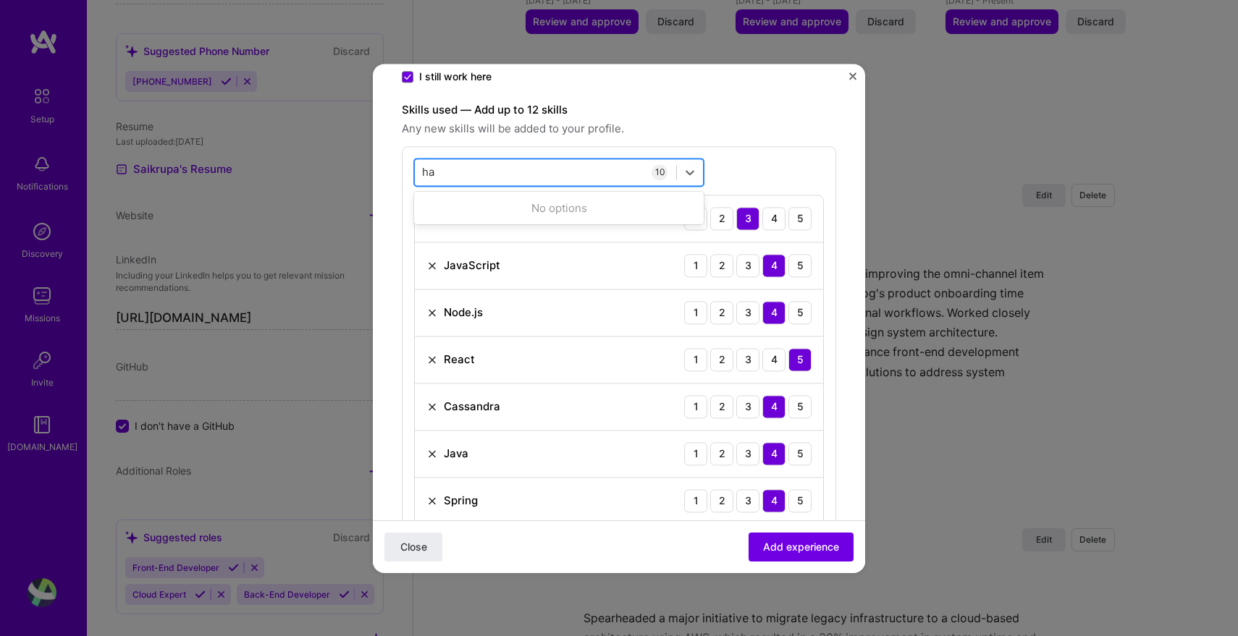
type input "h"
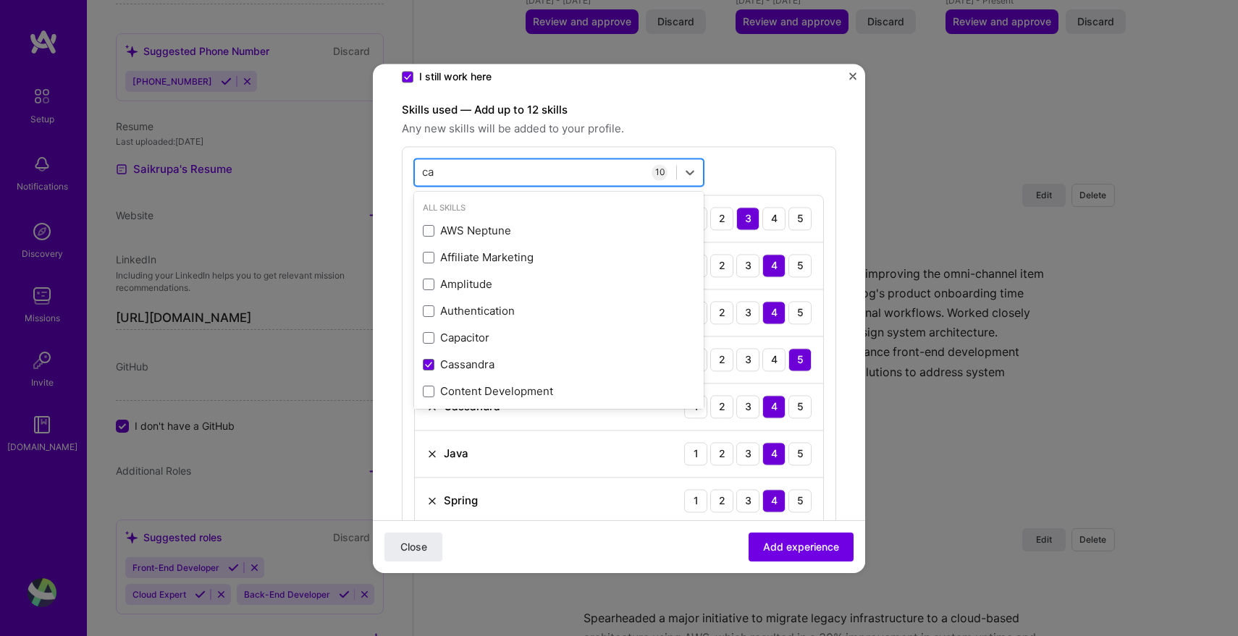
type input "c"
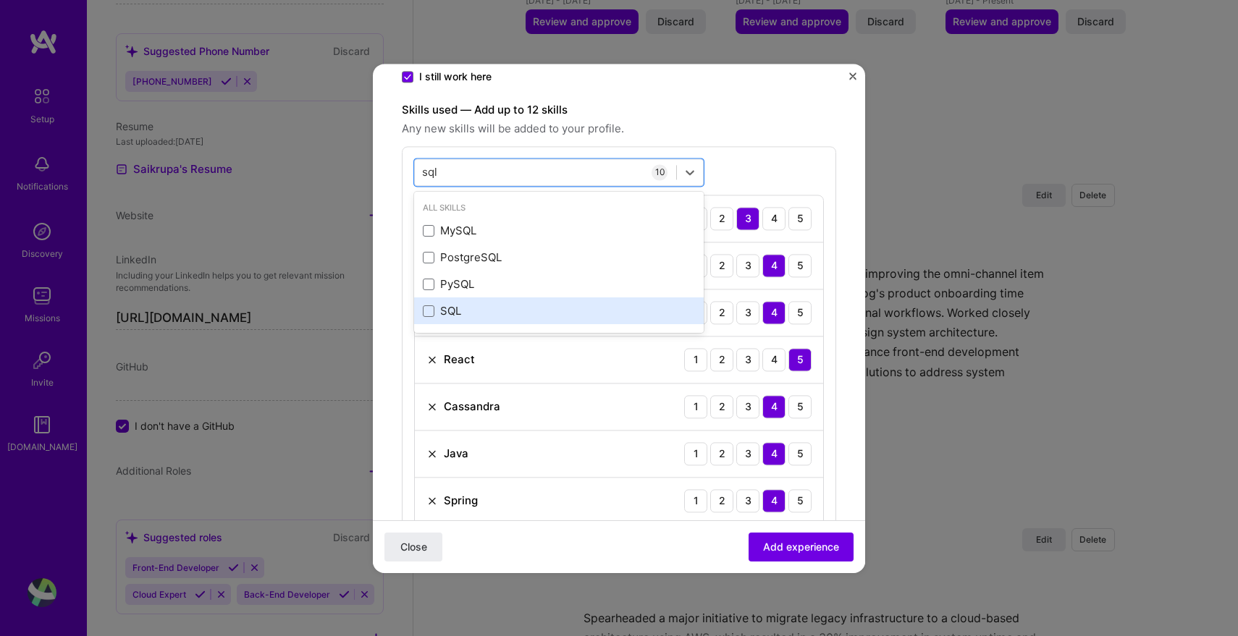
click at [529, 312] on div "SQL" at bounding box center [559, 311] width 272 height 15
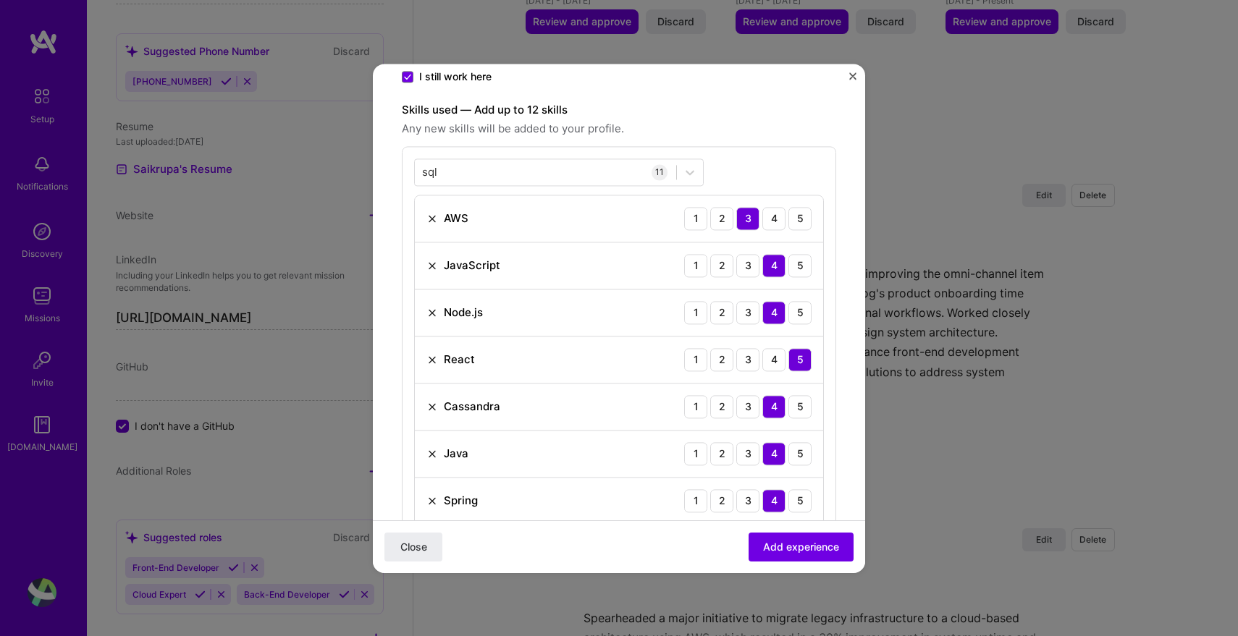
click at [751, 125] on span "Any new skills will be added to your profile." at bounding box center [619, 128] width 434 height 17
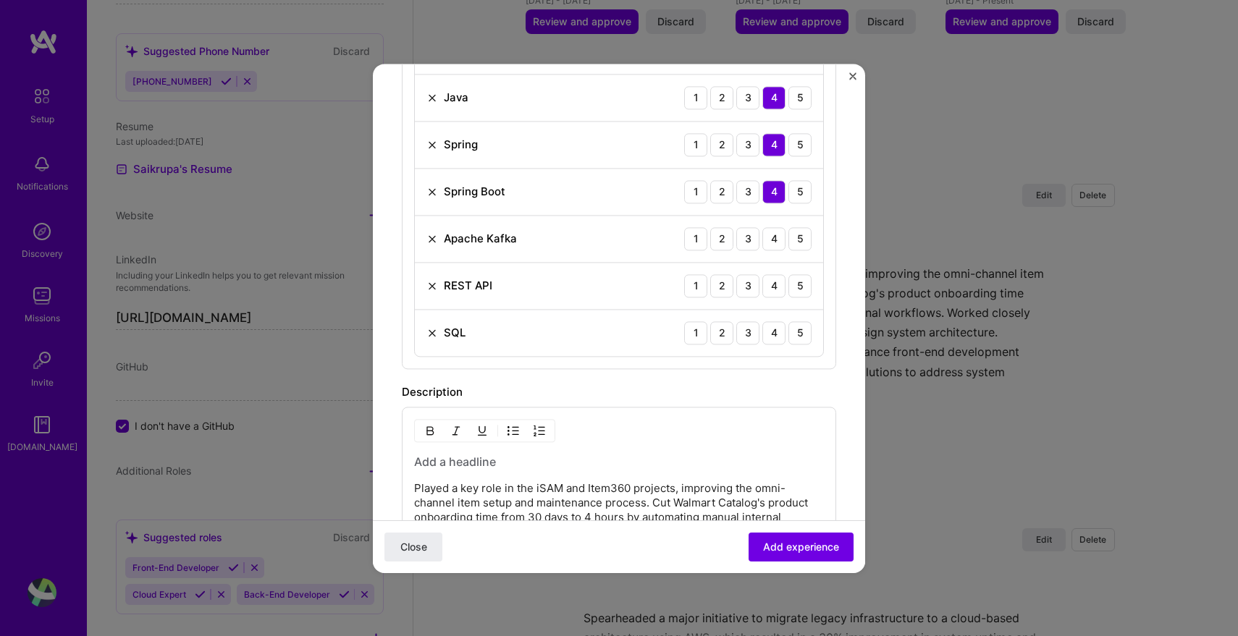
scroll to position [807, 0]
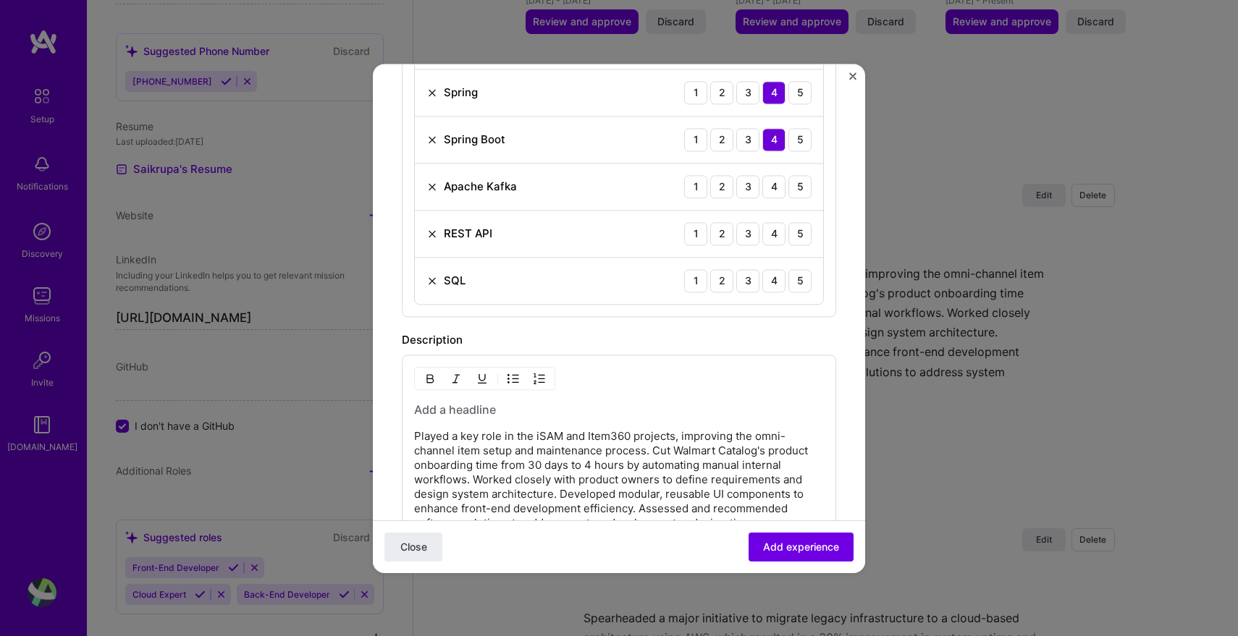
click at [430, 284] on img at bounding box center [432, 281] width 12 height 12
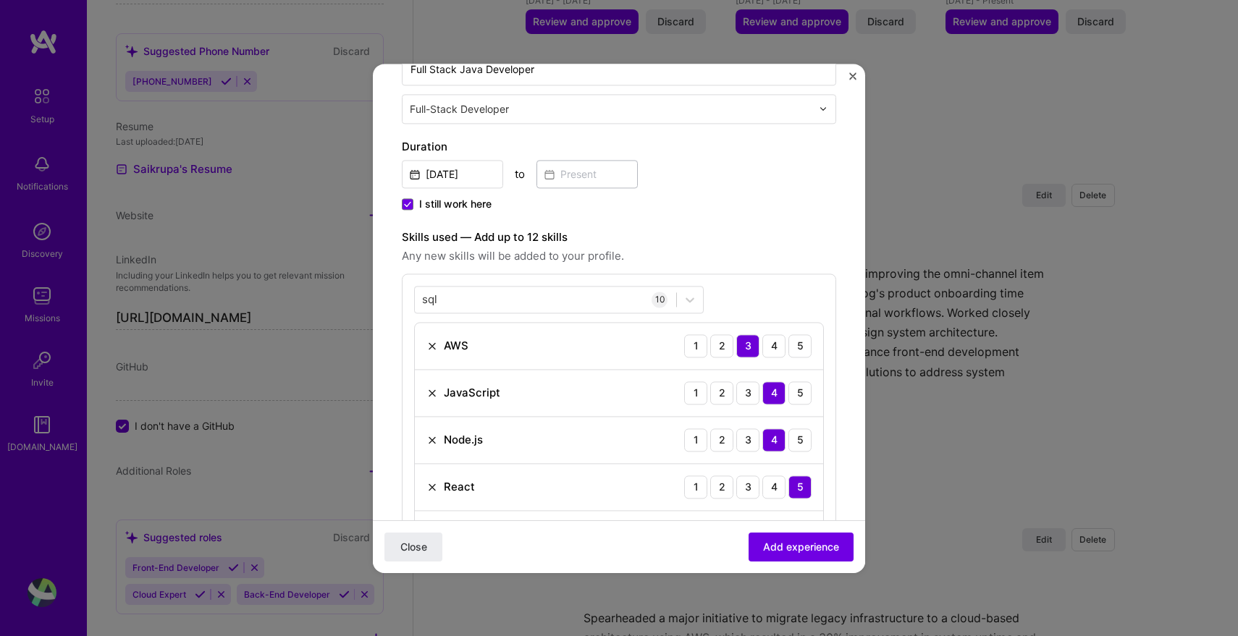
scroll to position [184, 0]
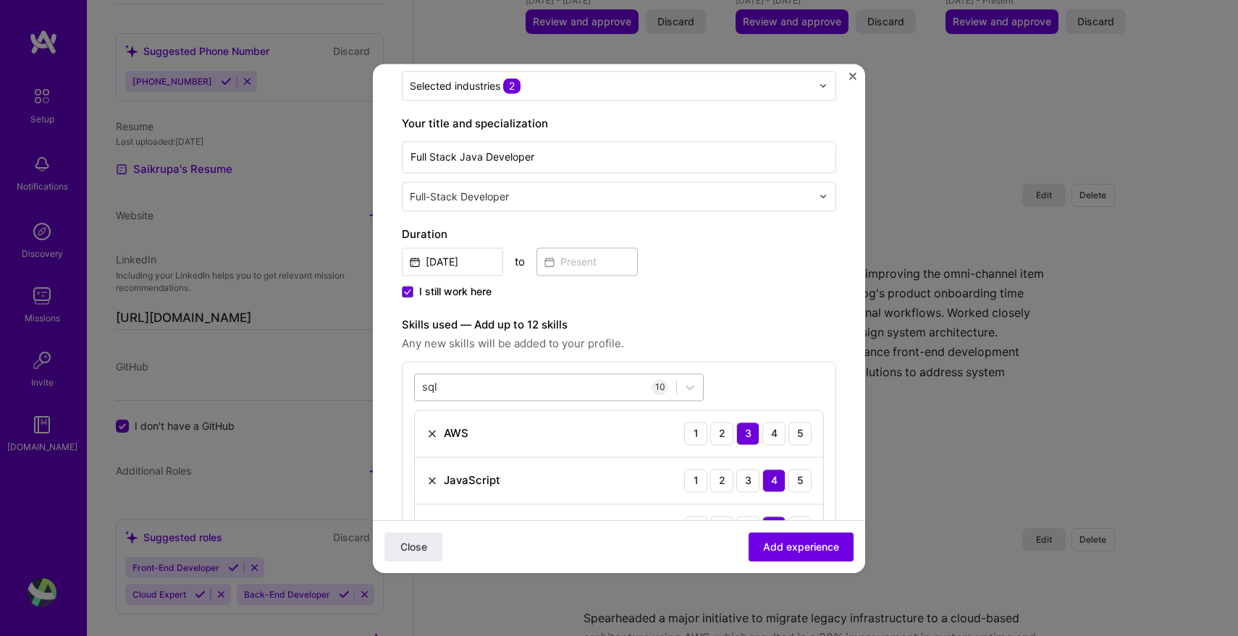
click at [466, 396] on div "sql sql" at bounding box center [545, 387] width 261 height 24
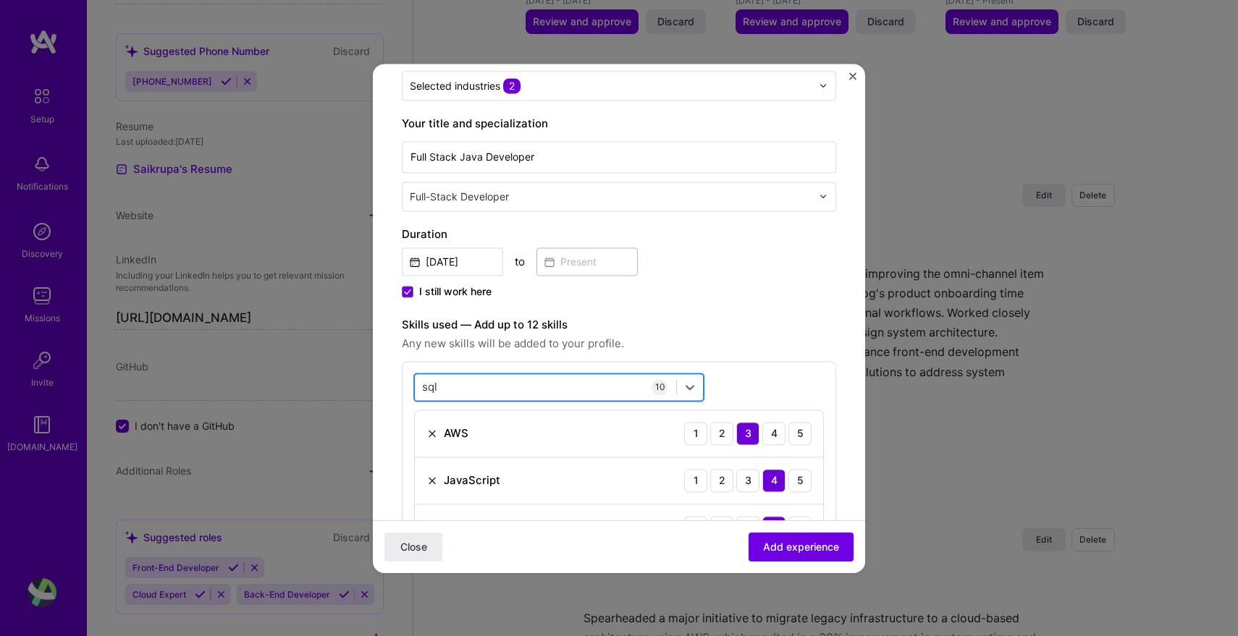
click at [466, 394] on div "sql sql" at bounding box center [545, 387] width 261 height 24
type input "s"
type input "m"
type input "g"
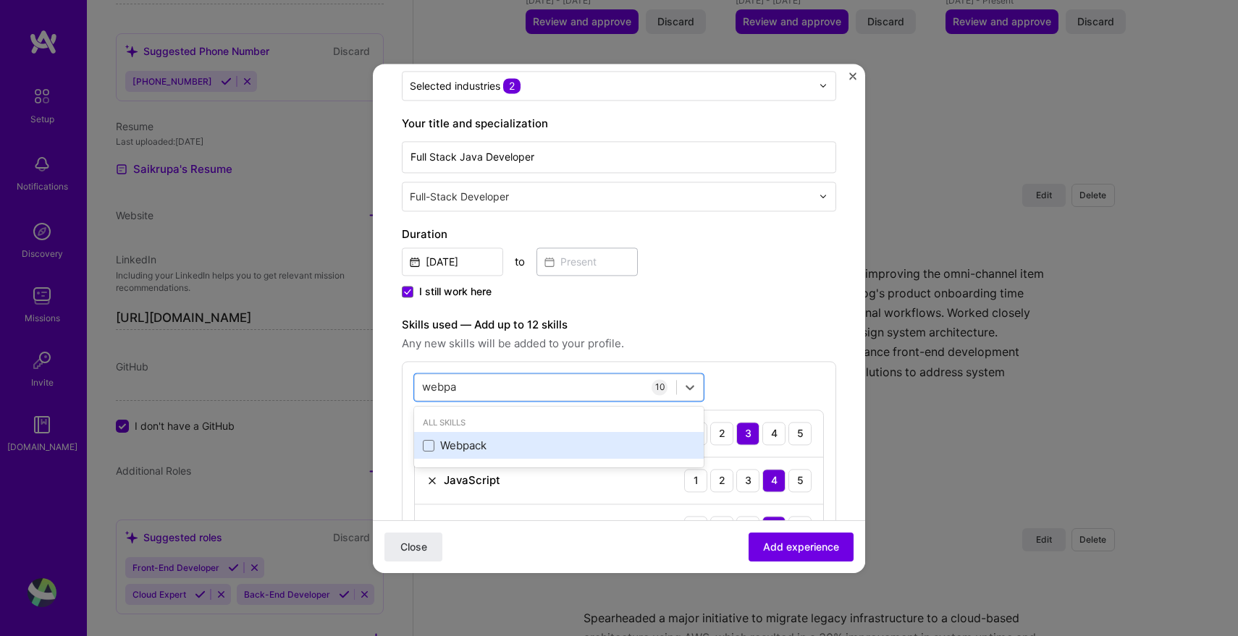
click at [453, 442] on div "Webpack" at bounding box center [559, 446] width 272 height 15
click at [709, 283] on div "Duration Sep, 2023 to I still work here" at bounding box center [619, 264] width 434 height 76
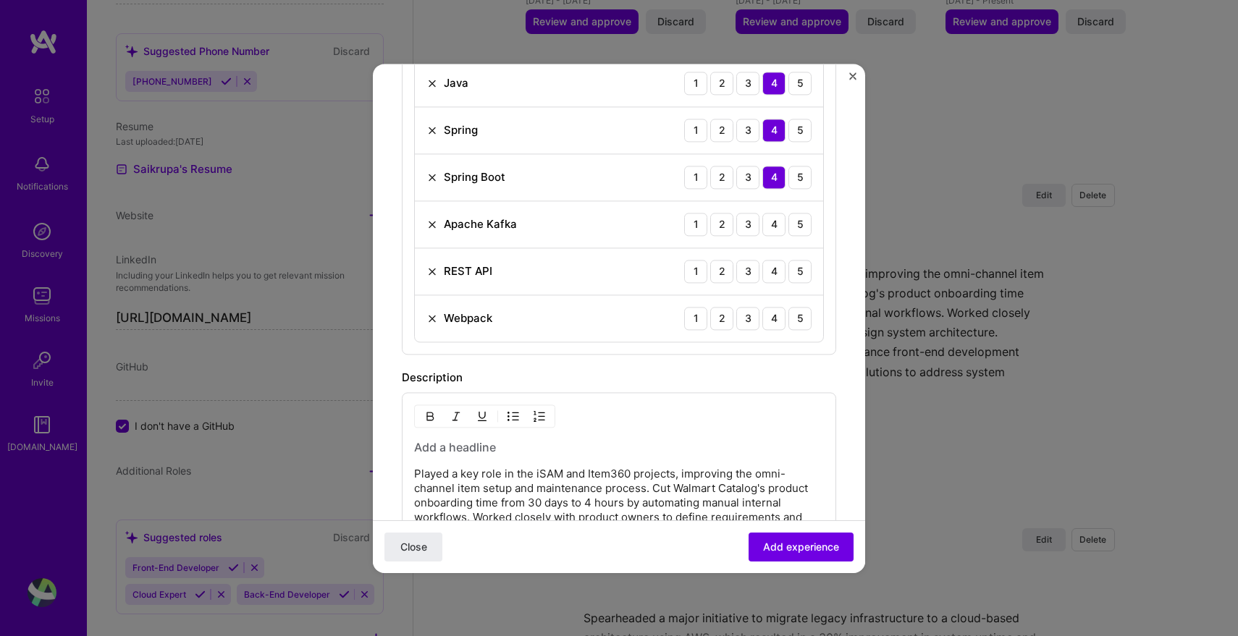
scroll to position [685, 0]
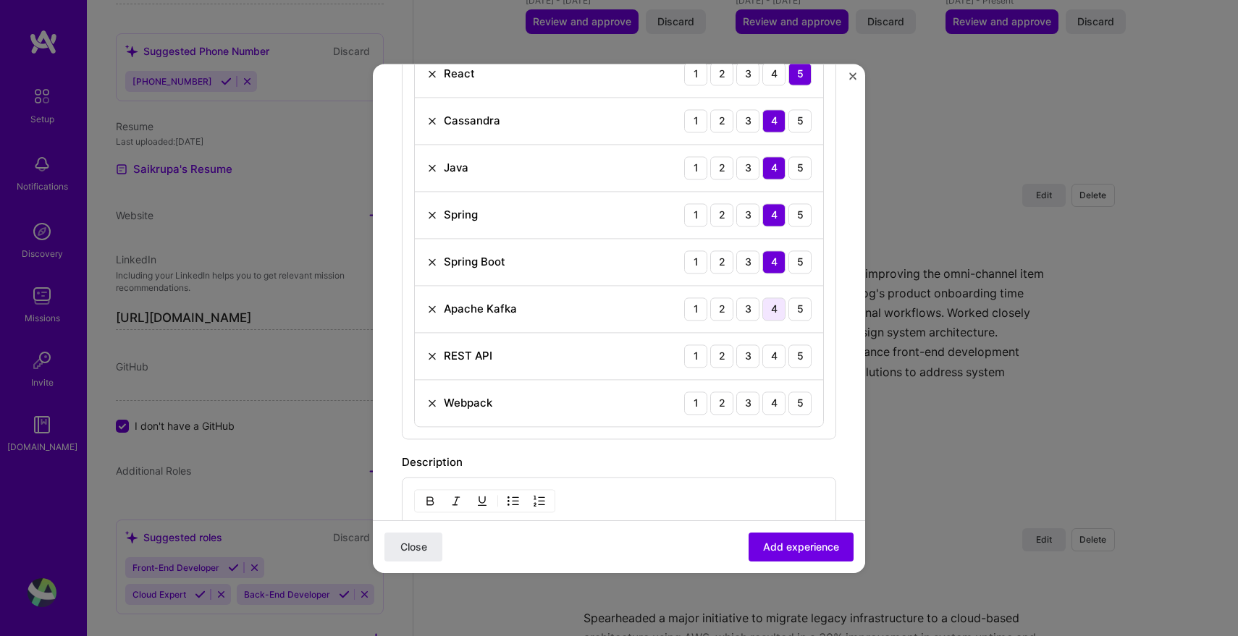
click at [774, 314] on div "4" at bounding box center [773, 309] width 23 height 23
click at [778, 361] on div "4" at bounding box center [773, 356] width 23 height 23
click at [799, 358] on div "5" at bounding box center [800, 356] width 23 height 23
click at [768, 405] on div "4" at bounding box center [773, 403] width 23 height 23
click at [752, 395] on div "3" at bounding box center [747, 403] width 23 height 23
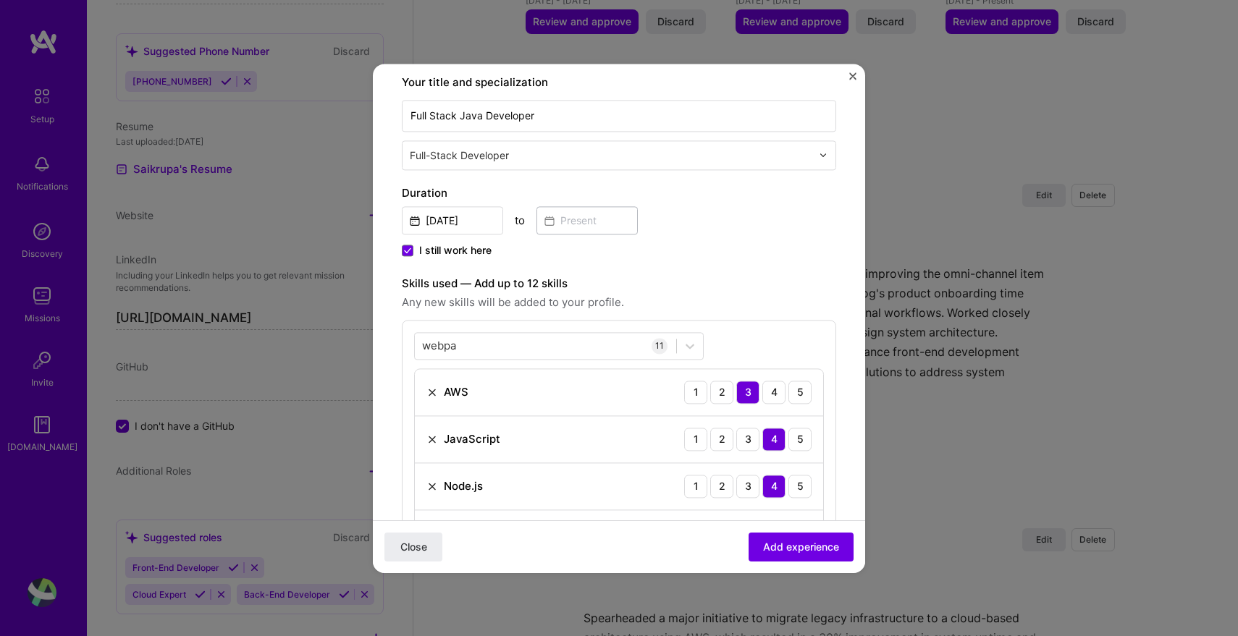
scroll to position [112, 0]
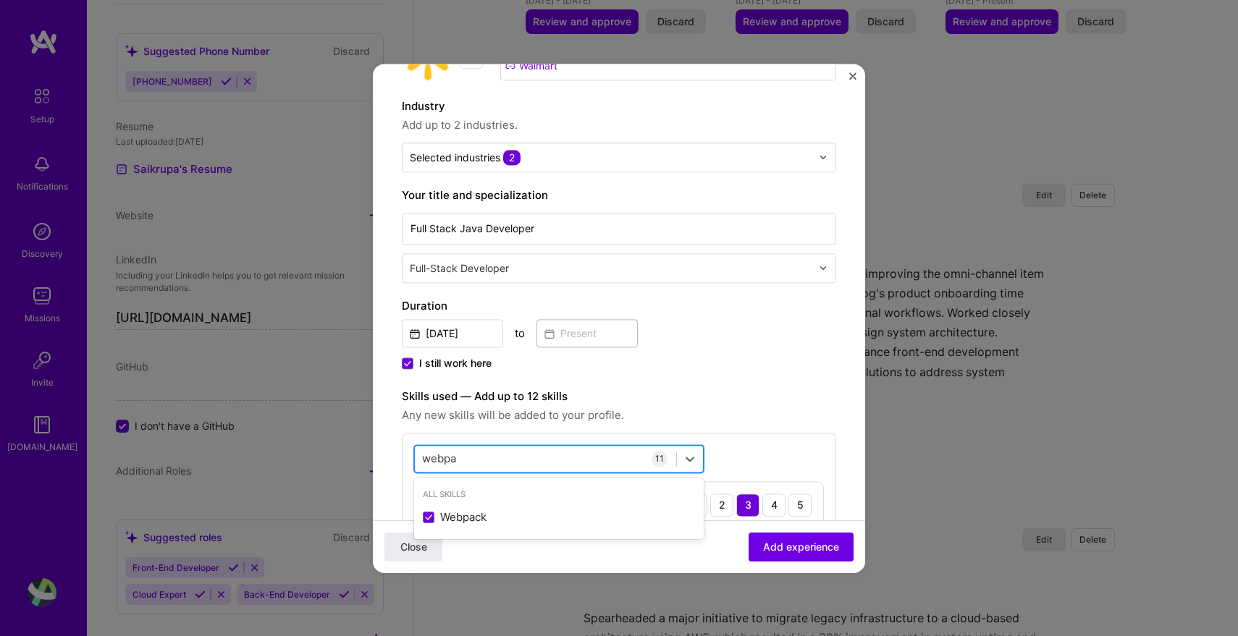
click at [463, 455] on div "webpa webpa" at bounding box center [545, 459] width 261 height 24
type input "w"
type input "i"
type input "w"
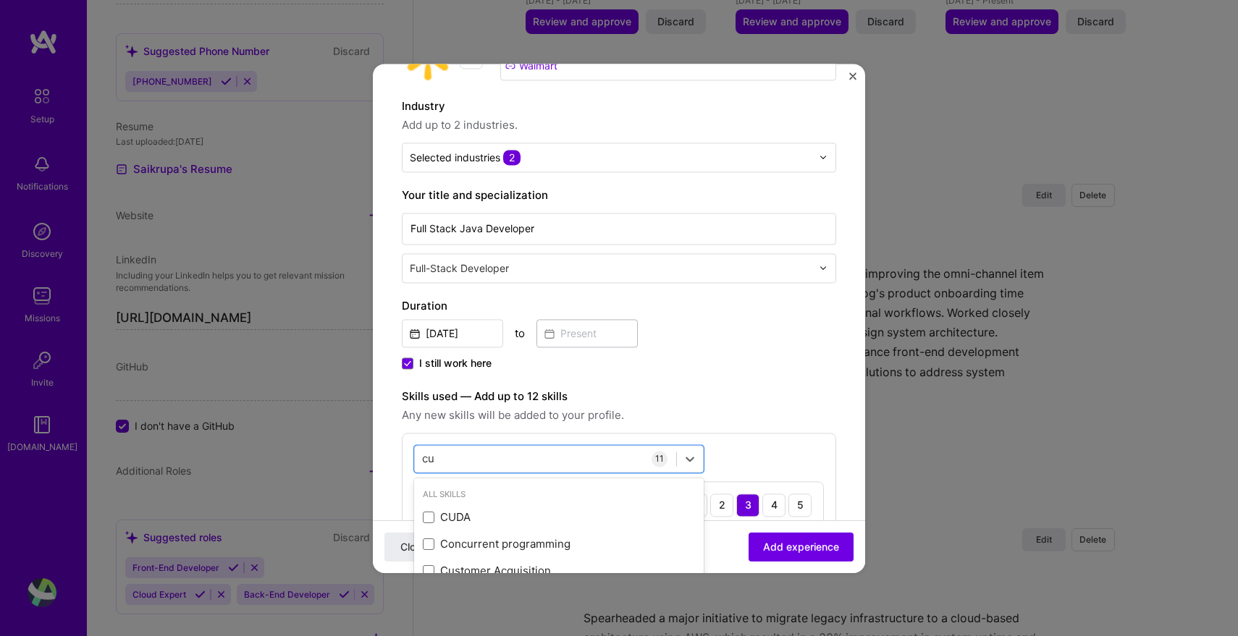
type input "c"
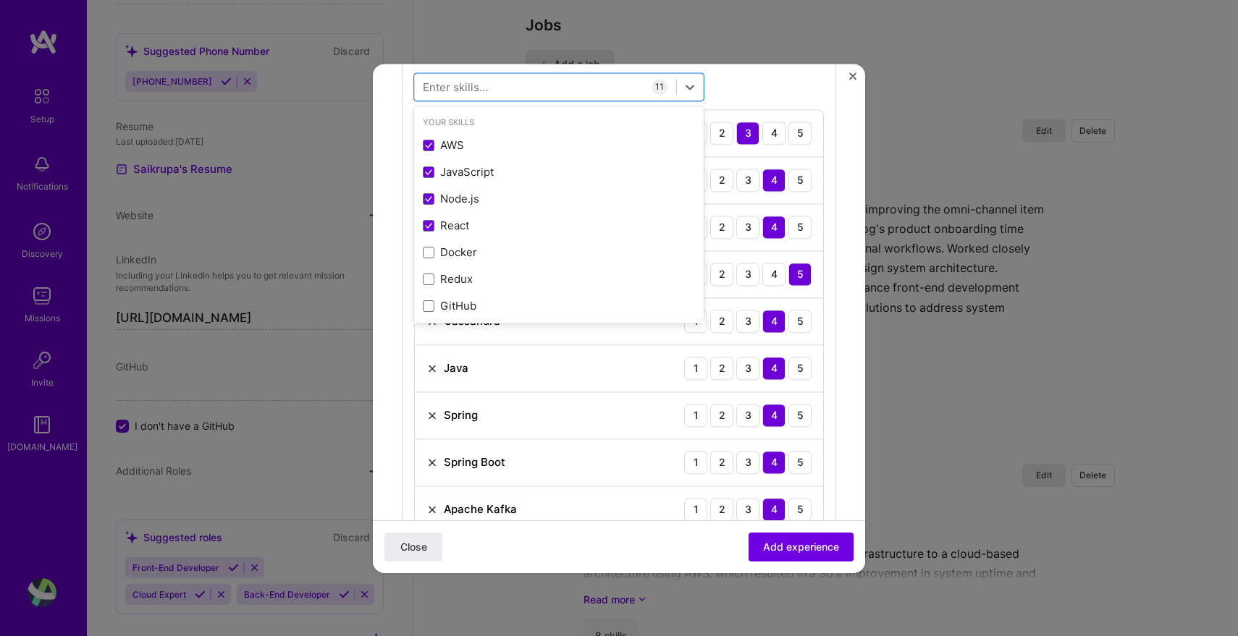
scroll to position [489, 0]
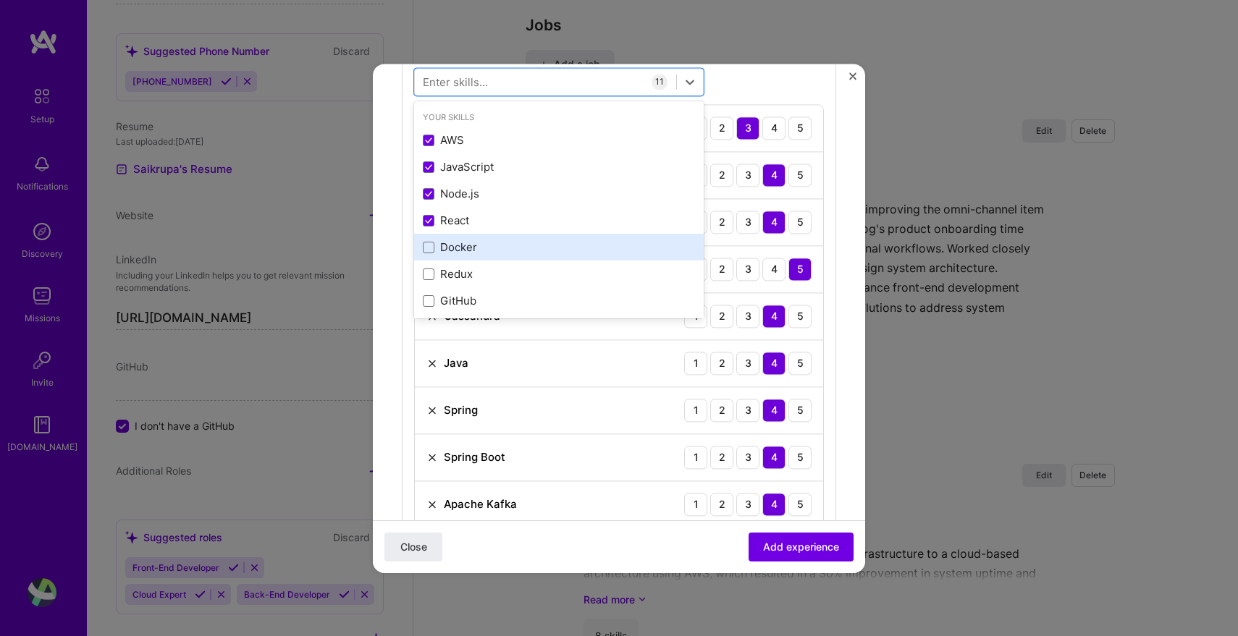
click at [442, 254] on div "Docker" at bounding box center [559, 247] width 272 height 15
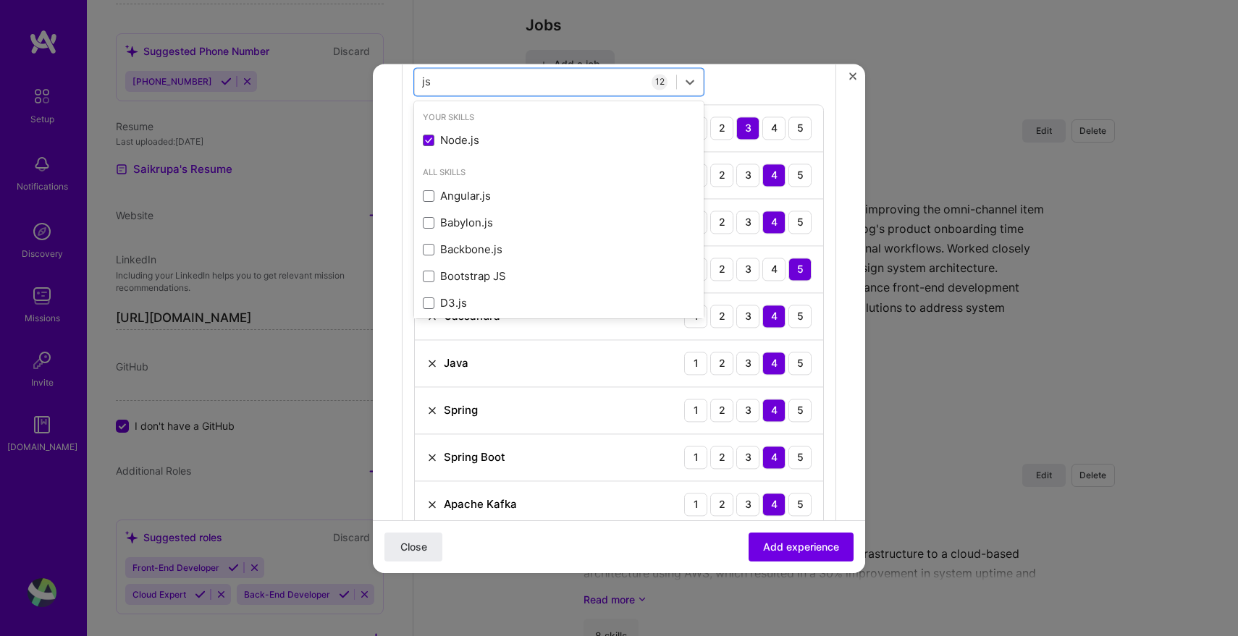
type input "j"
type input "y"
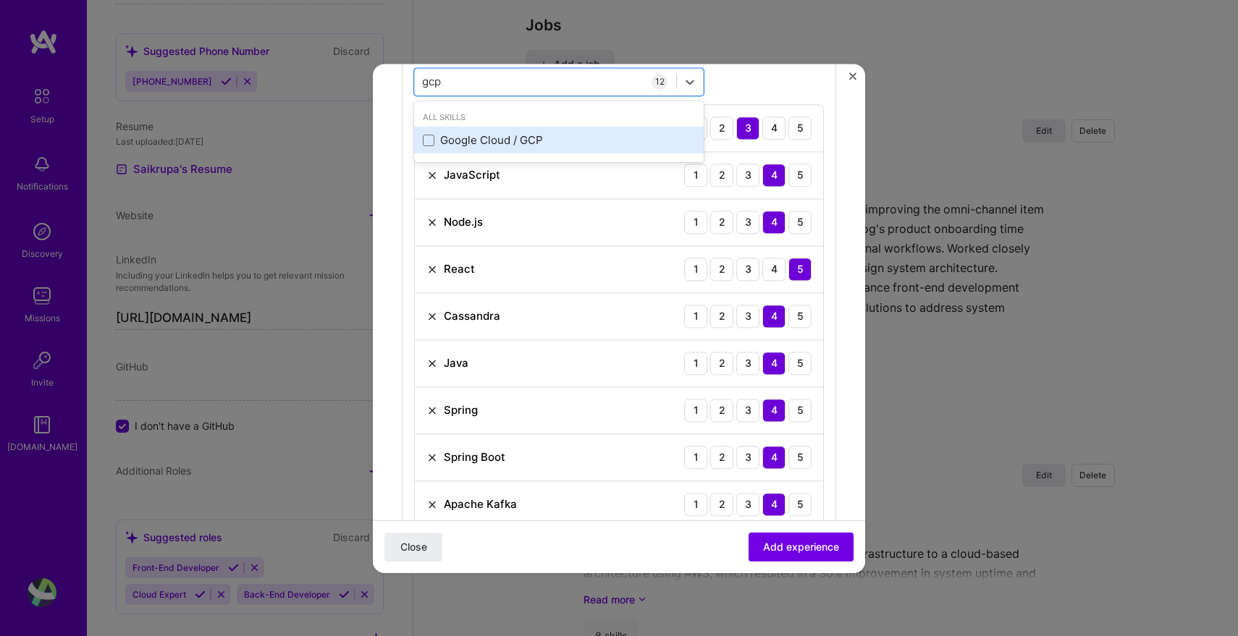
click at [563, 142] on div "Google Cloud / GCP" at bounding box center [559, 140] width 272 height 15
type input "gcp"
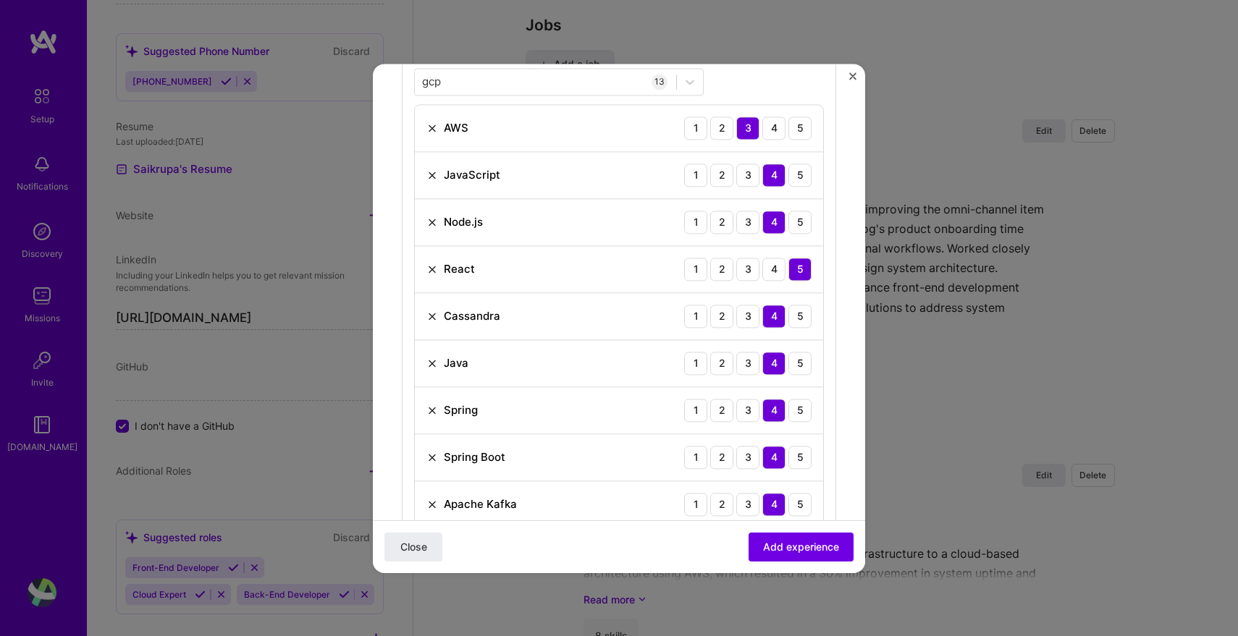
click at [765, 84] on div "gcp gcp 13 AWS 1 2 3 4 5 JavaScript 1 2 3 4 5 Node.js 1 2 3 4 5 React 1 2 3 4 5…" at bounding box center [619, 392] width 434 height 673
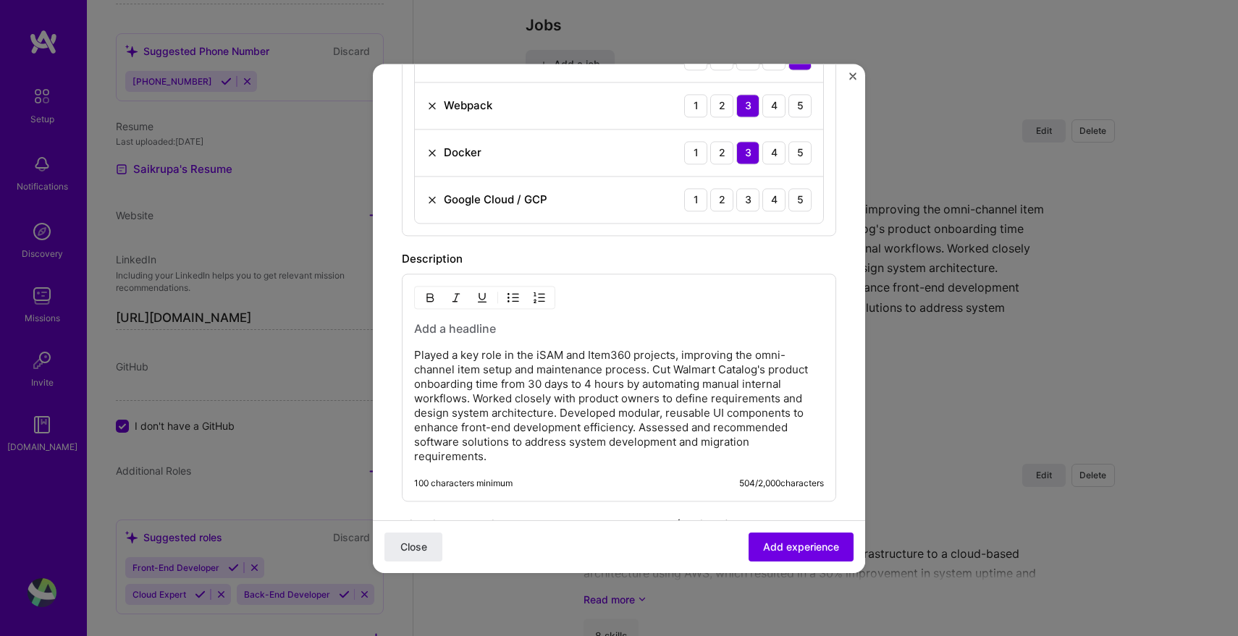
scroll to position [984, 0]
click at [754, 201] on div "3" at bounding box center [747, 198] width 23 height 23
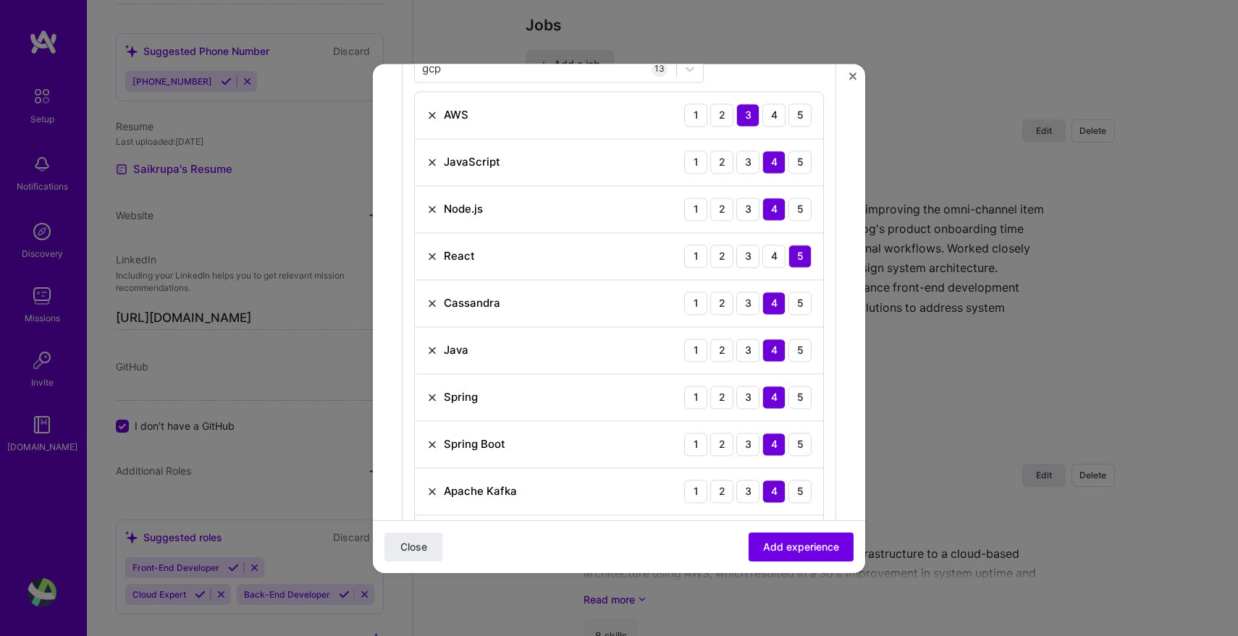
scroll to position [483, 0]
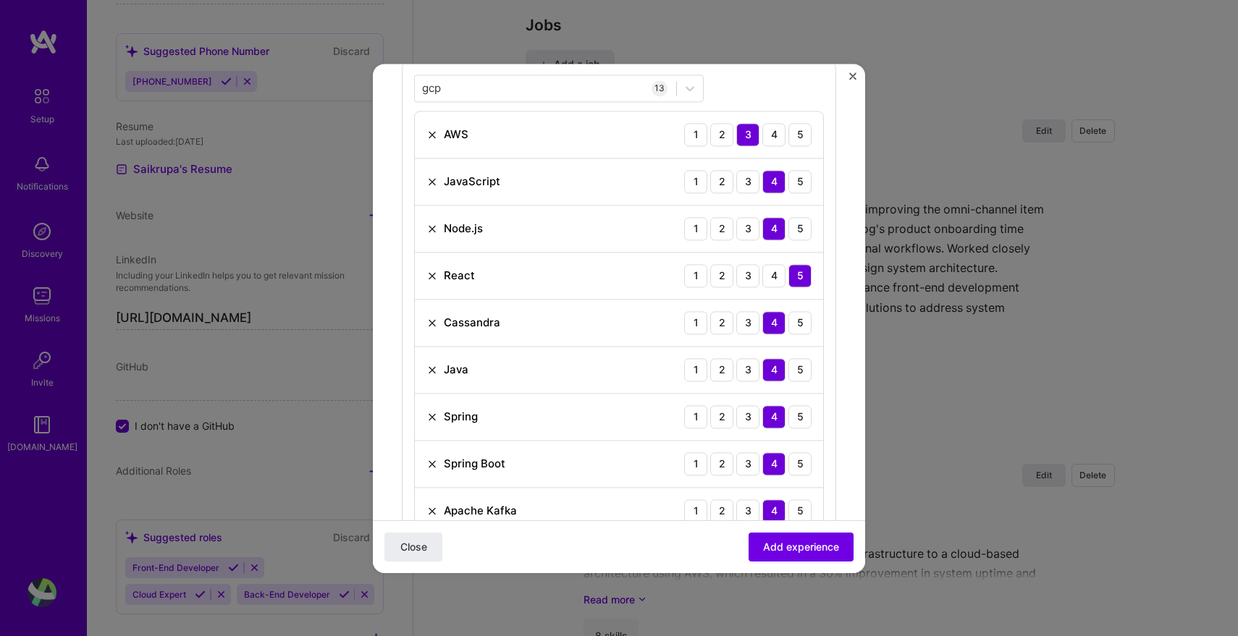
click at [429, 135] on img at bounding box center [432, 135] width 12 height 12
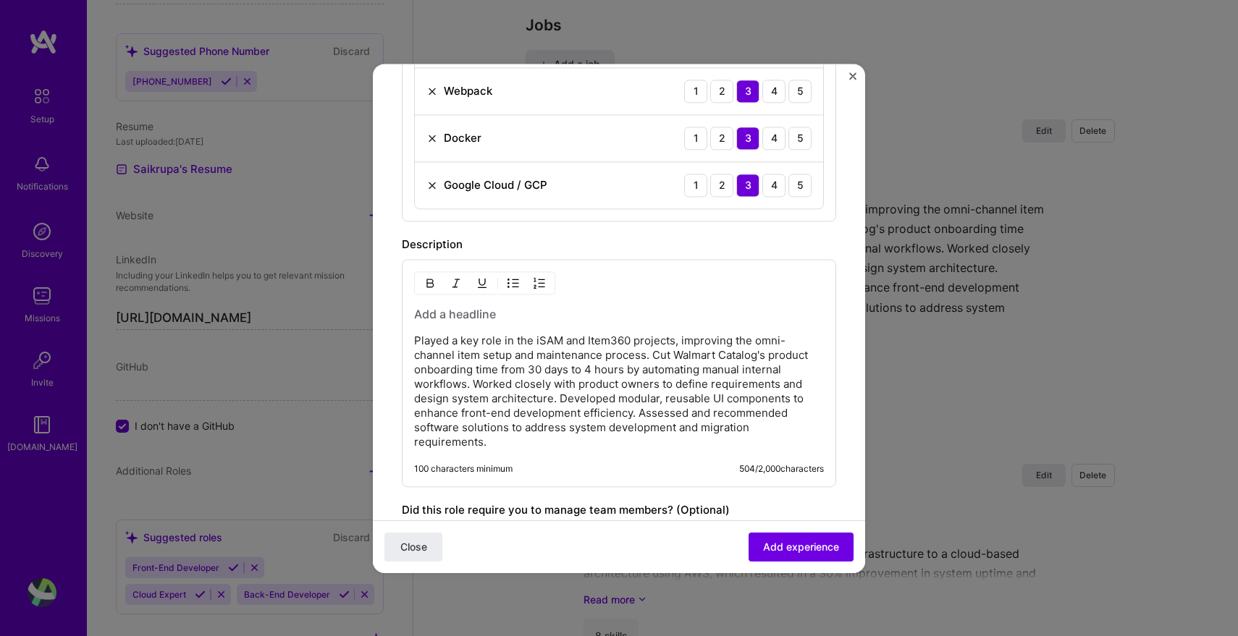
scroll to position [904, 0]
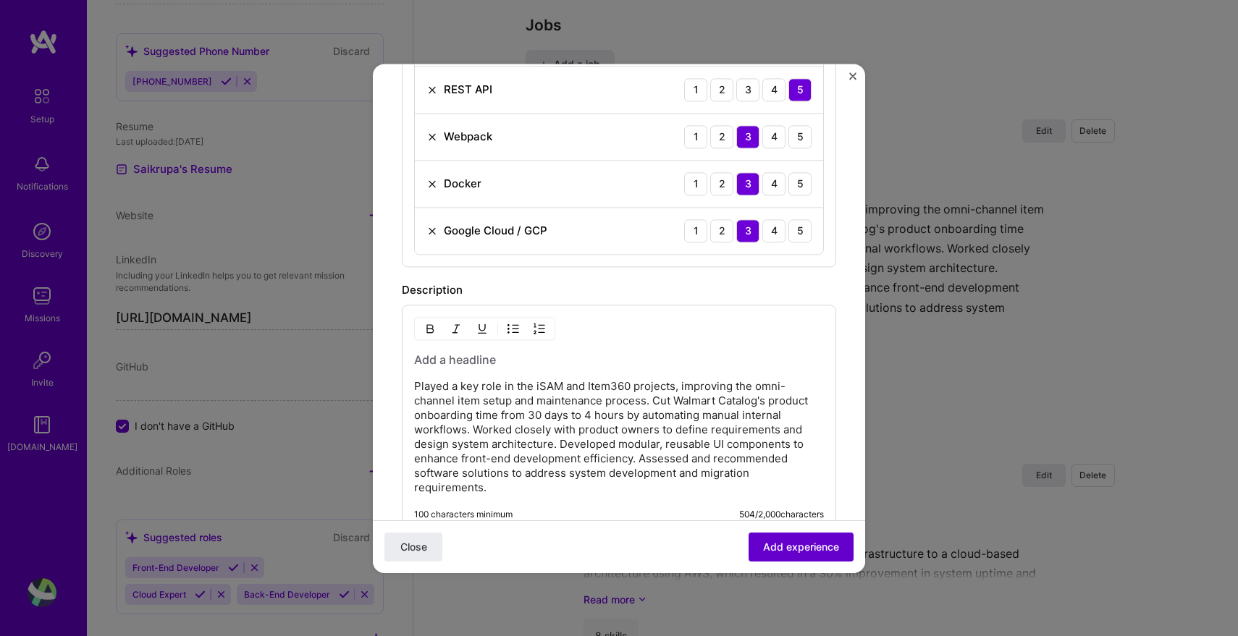
click at [794, 556] on button "Add experience" at bounding box center [801, 546] width 105 height 29
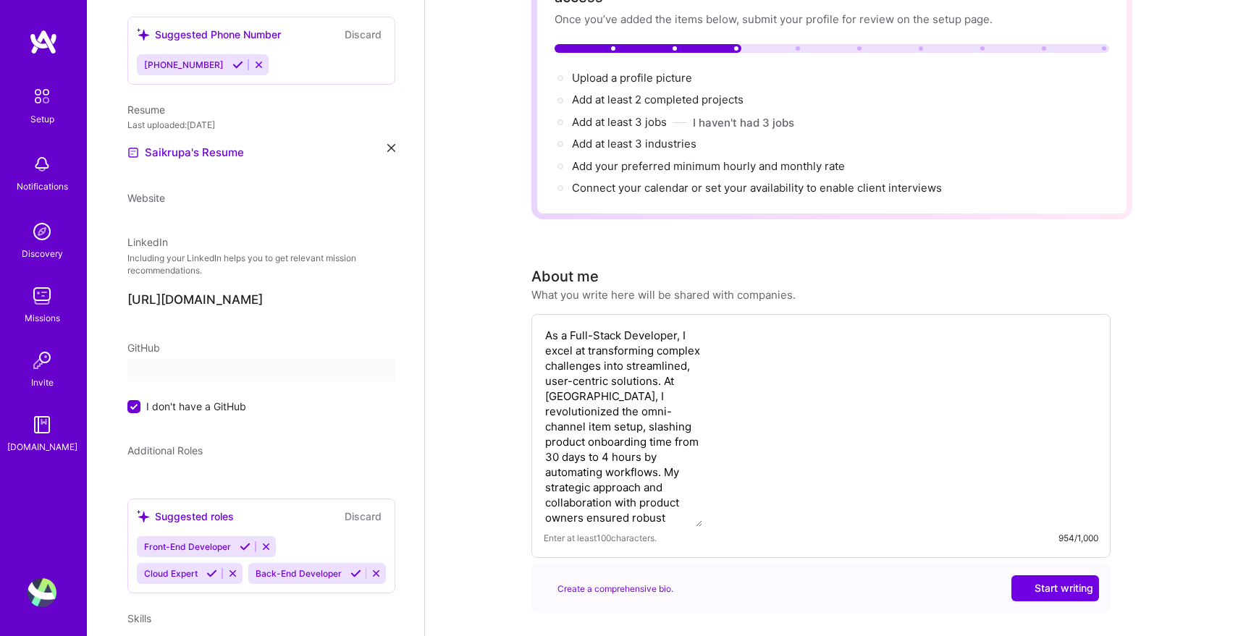
select select "US"
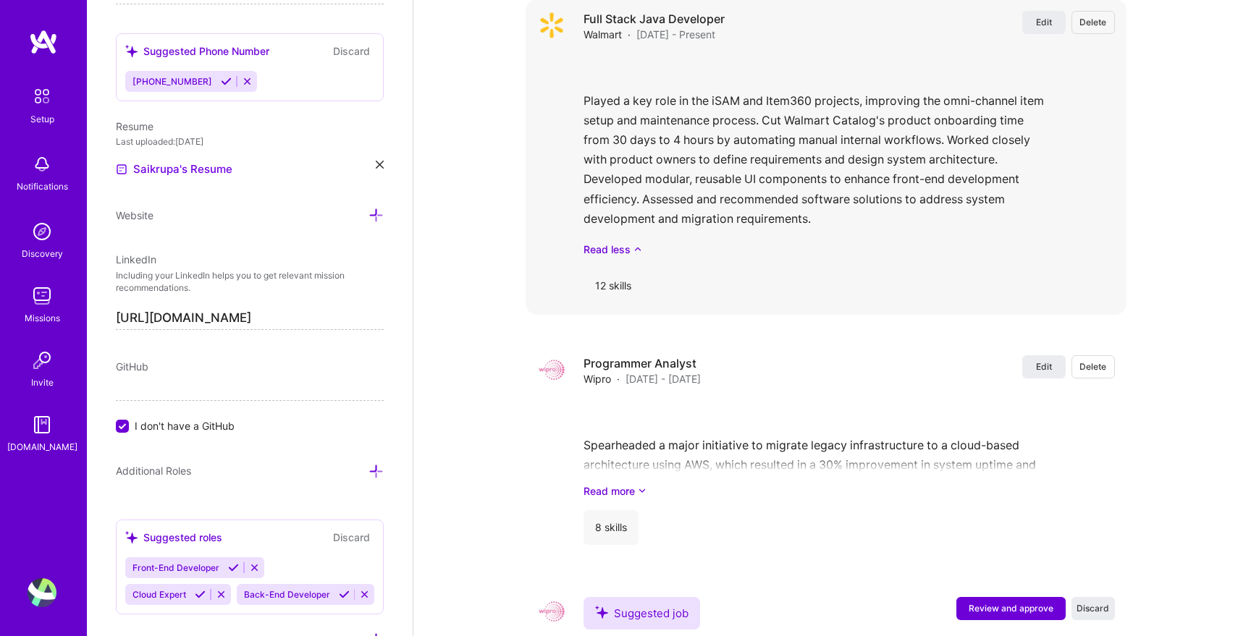
scroll to position [1867, 0]
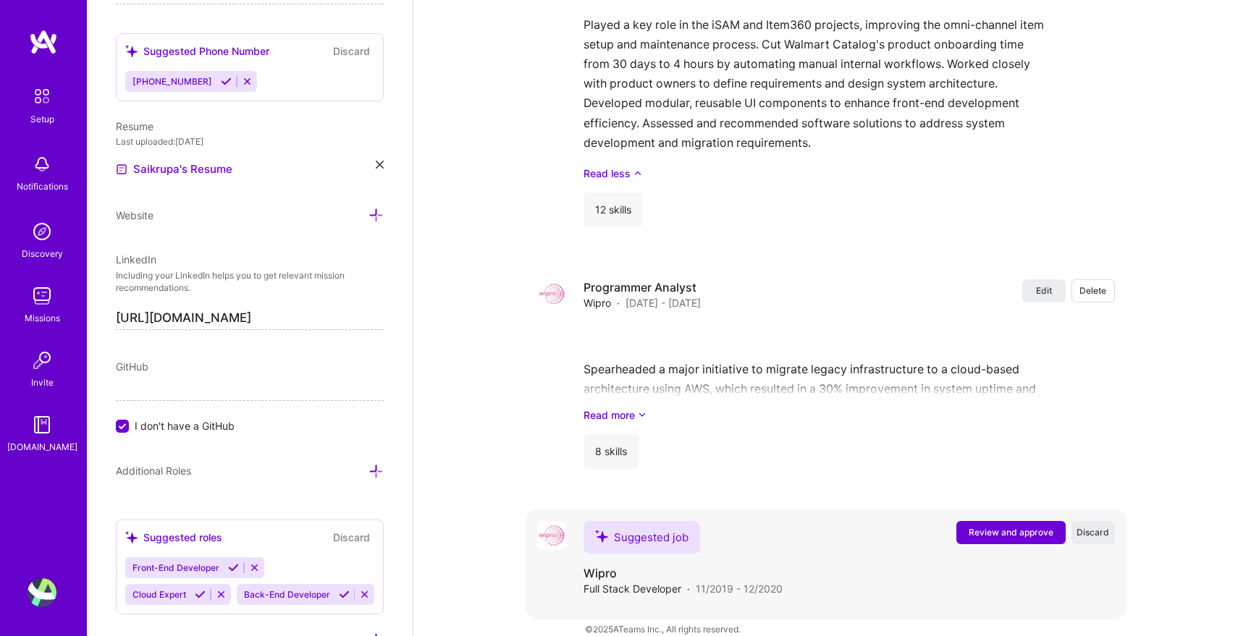
click at [1021, 526] on span "Review and approve" at bounding box center [1011, 532] width 85 height 12
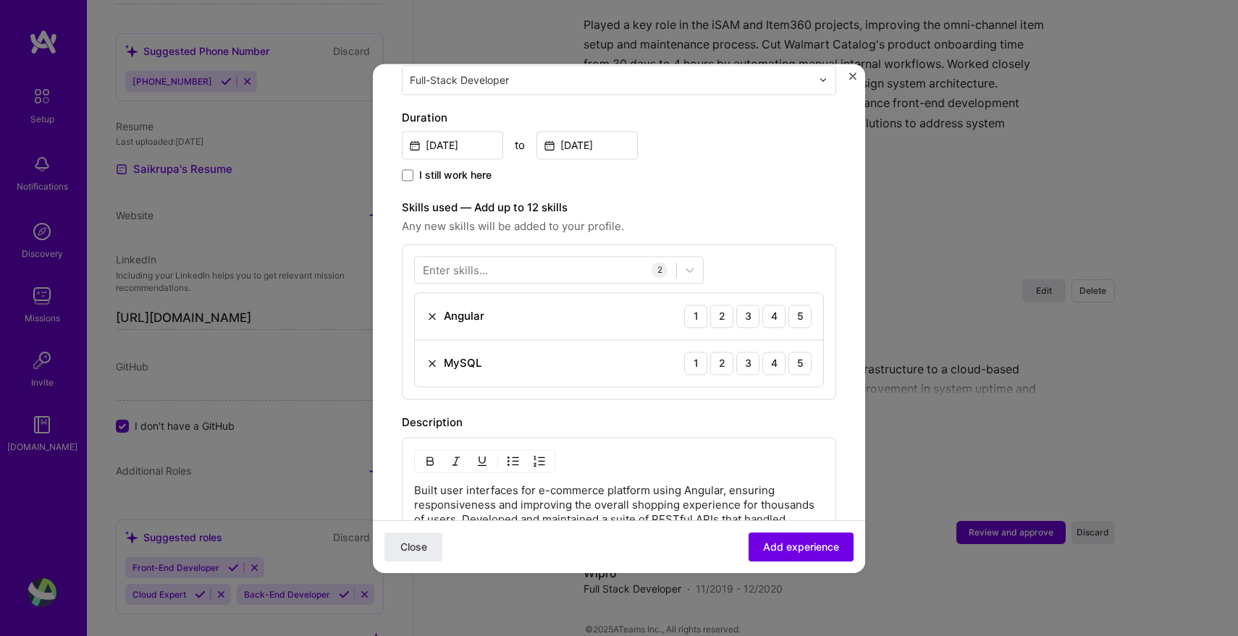
scroll to position [378, 0]
click at [768, 311] on div "4" at bounding box center [773, 319] width 23 height 23
click at [746, 355] on div "3" at bounding box center [747, 366] width 23 height 23
click at [547, 261] on div at bounding box center [545, 273] width 261 height 24
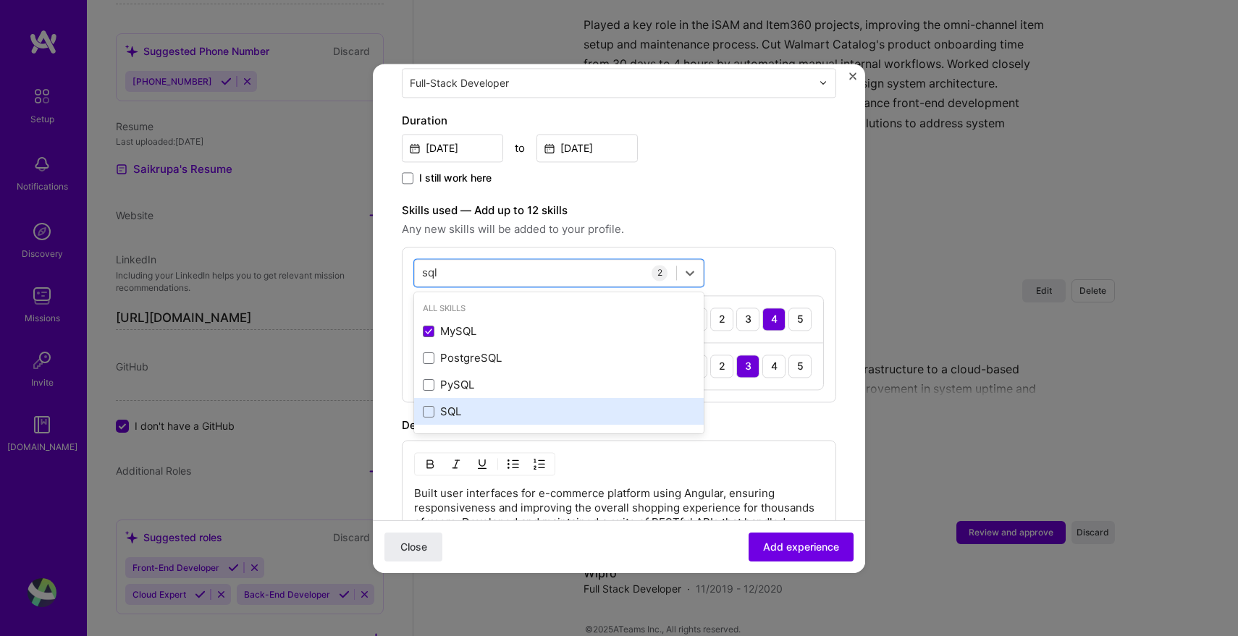
click at [569, 407] on div "SQL" at bounding box center [559, 412] width 290 height 27
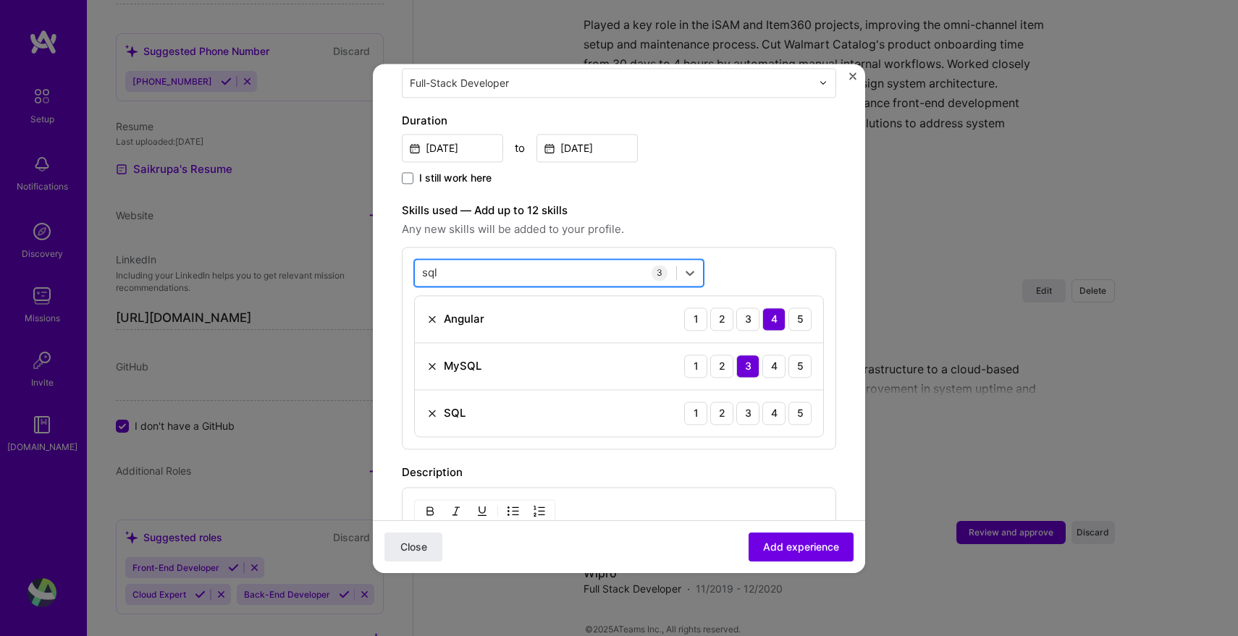
click at [555, 261] on div "sql sql" at bounding box center [545, 273] width 261 height 24
click at [537, 261] on div "sql sql" at bounding box center [545, 273] width 261 height 24
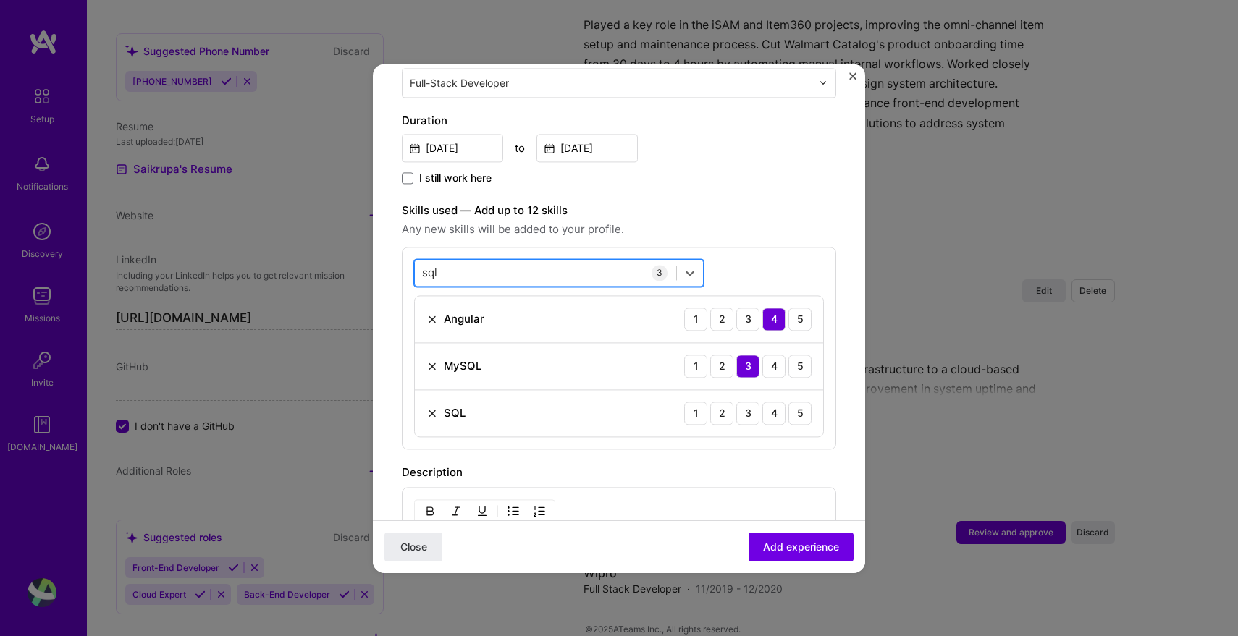
click at [537, 261] on div "sql sql" at bounding box center [545, 273] width 261 height 24
type input "s"
type input "java"
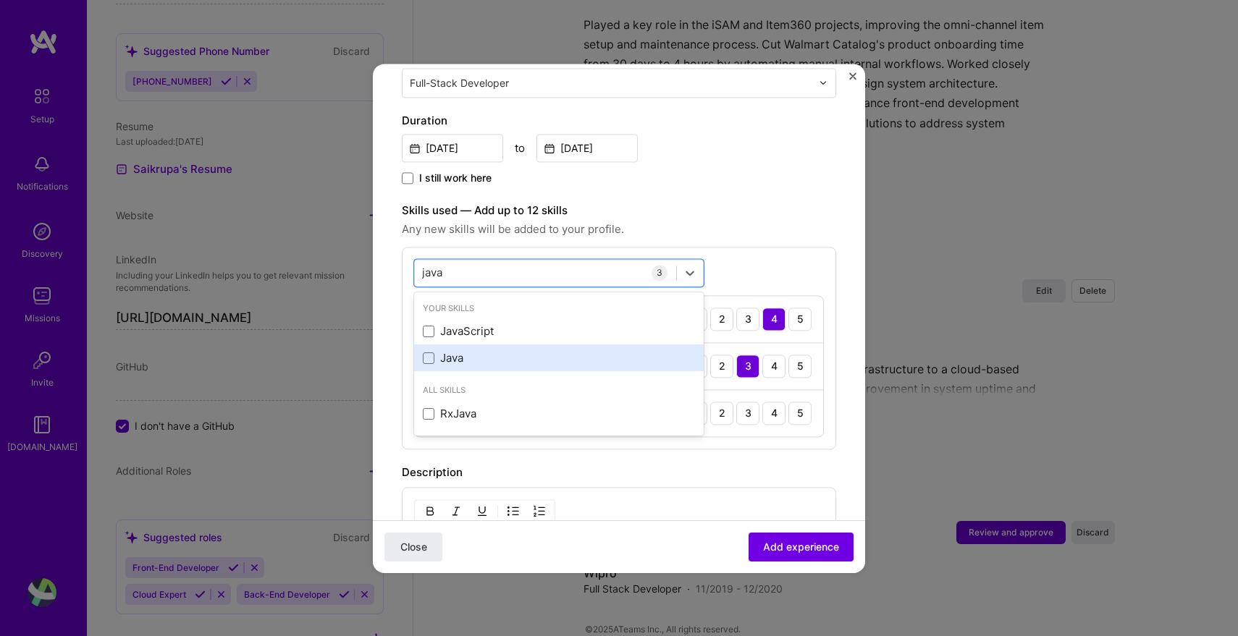
click at [445, 351] on div "Java" at bounding box center [559, 358] width 272 height 15
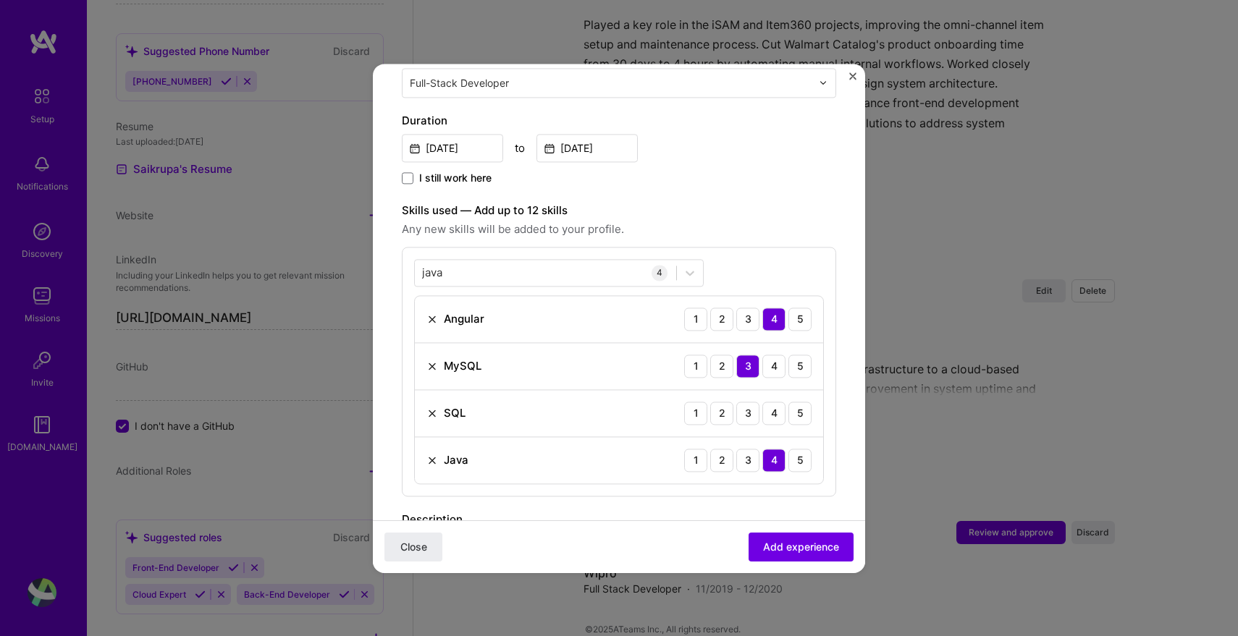
click at [649, 203] on label "Skills used — Add up to 12 skills" at bounding box center [619, 210] width 434 height 17
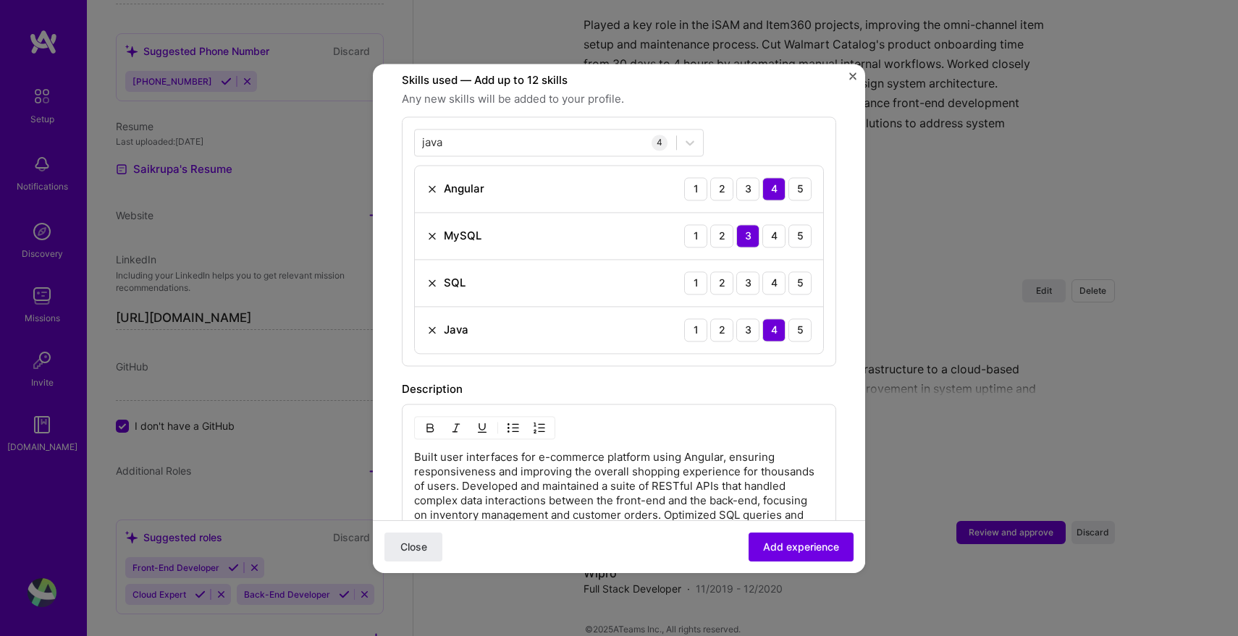
scroll to position [510, 0]
click at [766, 269] on div "4" at bounding box center [773, 280] width 23 height 23
click at [744, 272] on div "3" at bounding box center [747, 280] width 23 height 23
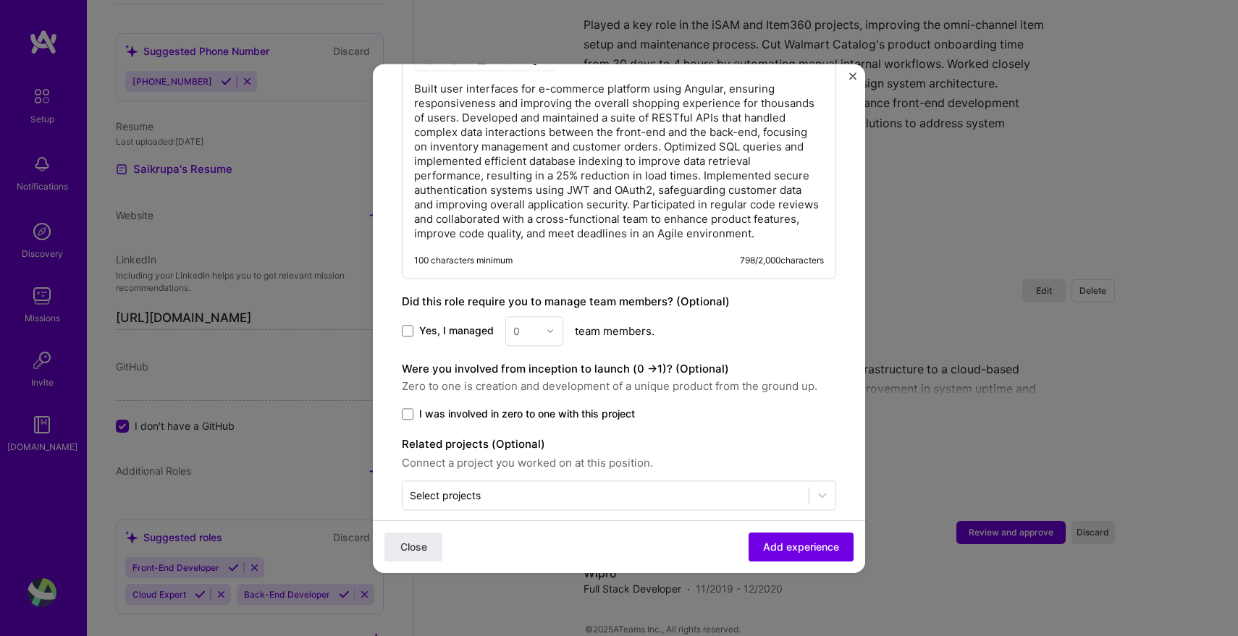
scroll to position [881, 0]
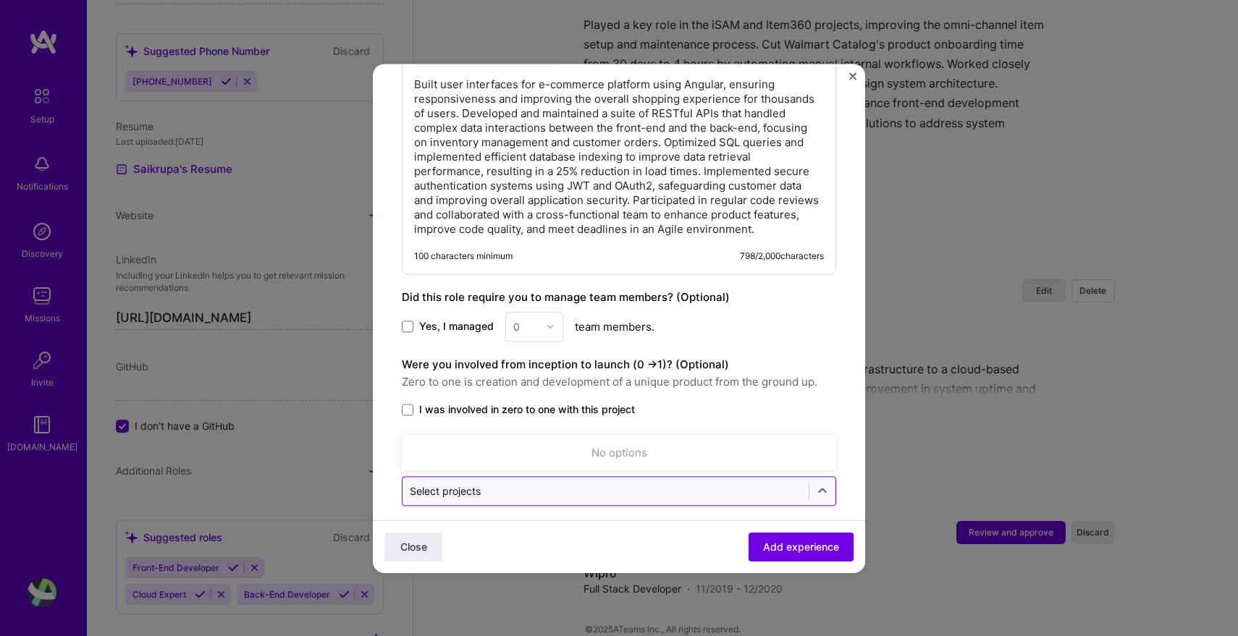
click at [578, 484] on input "text" at bounding box center [606, 491] width 392 height 15
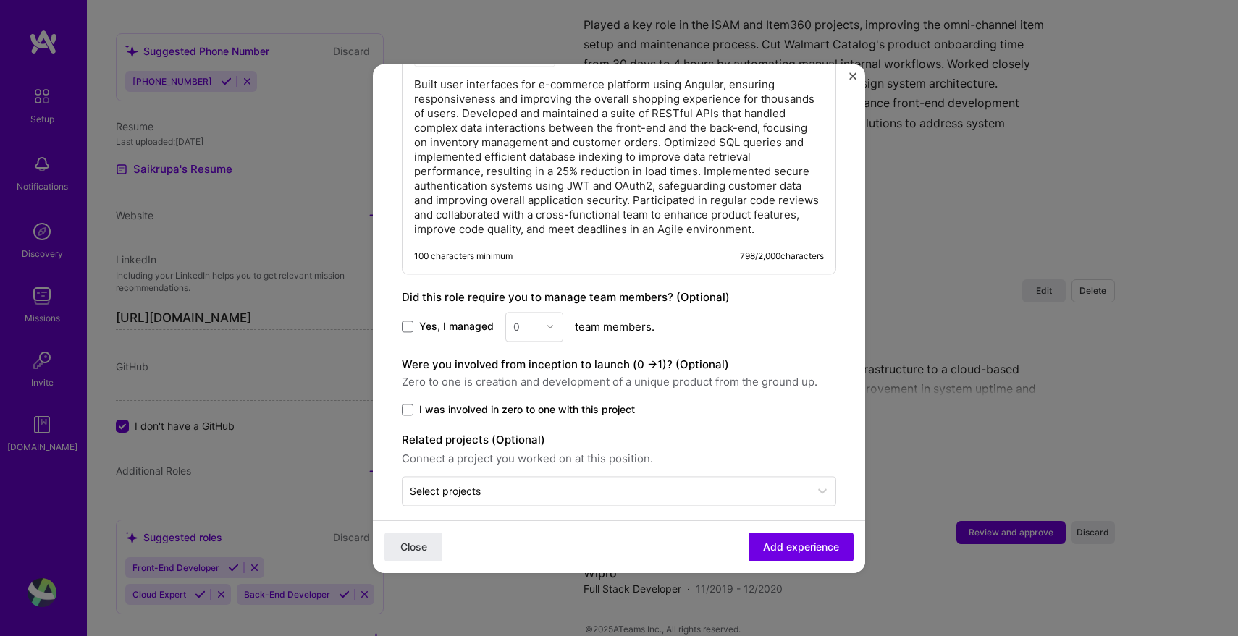
click at [681, 385] on div "Were you involved from inception to launch (0 - > 1)? (Optional) Zero to one is…" at bounding box center [619, 386] width 434 height 61
click at [775, 543] on span "Add experience" at bounding box center [801, 546] width 76 height 14
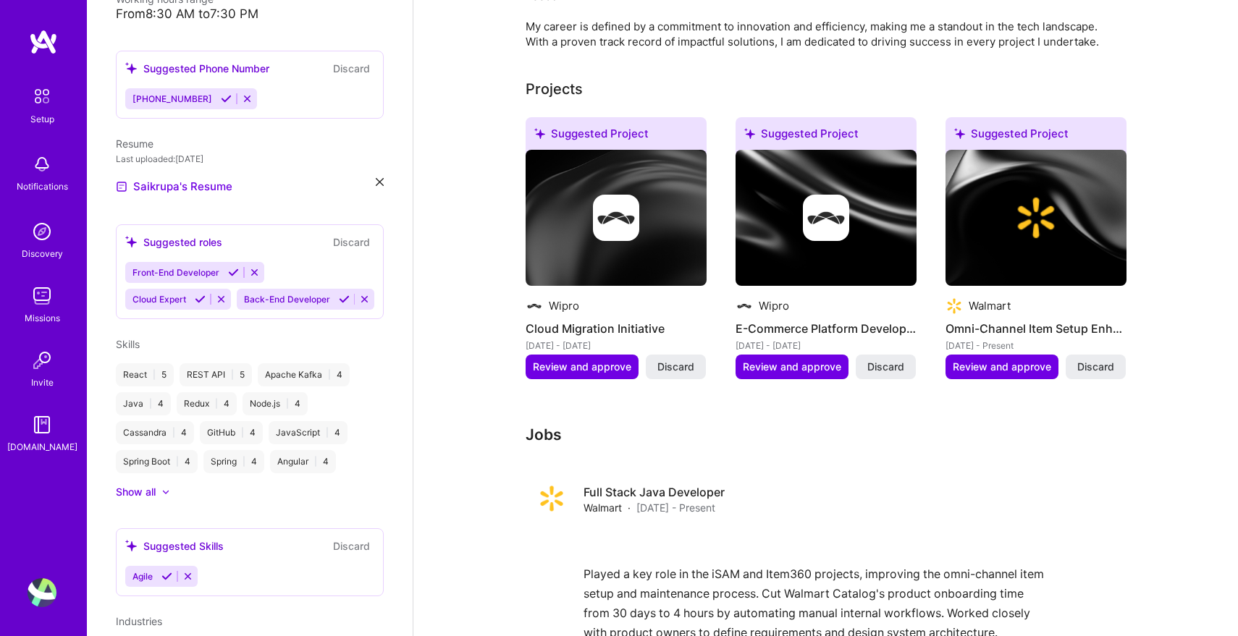
scroll to position [536, 0]
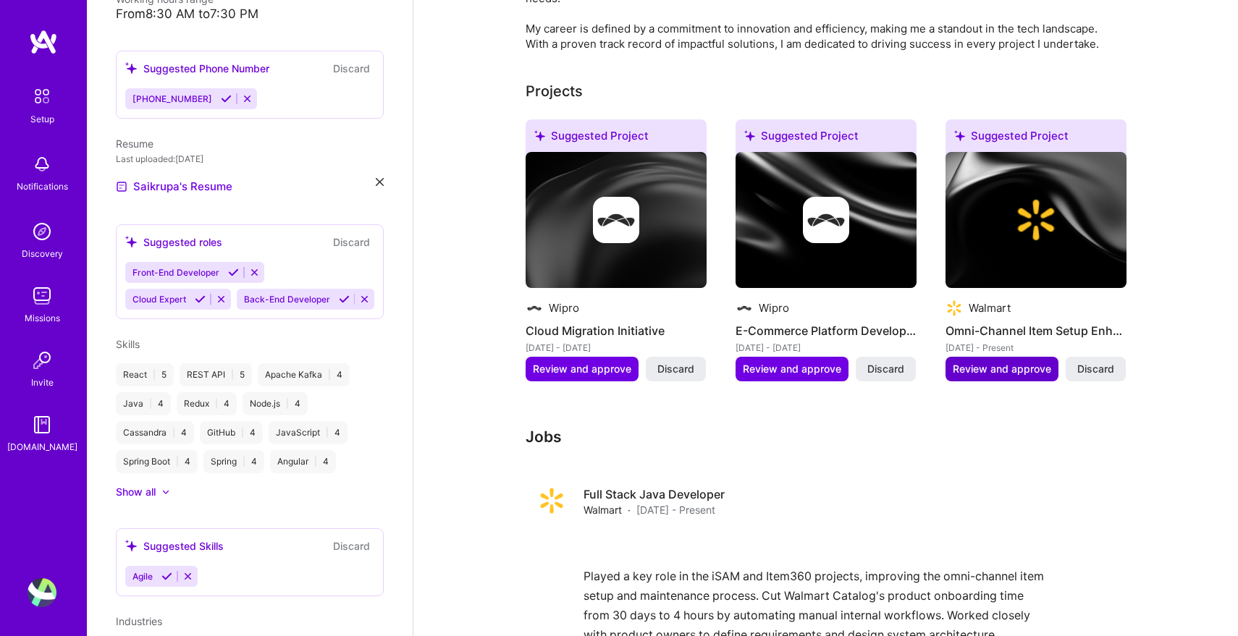
click at [993, 362] on span "Review and approve" at bounding box center [1002, 369] width 98 height 14
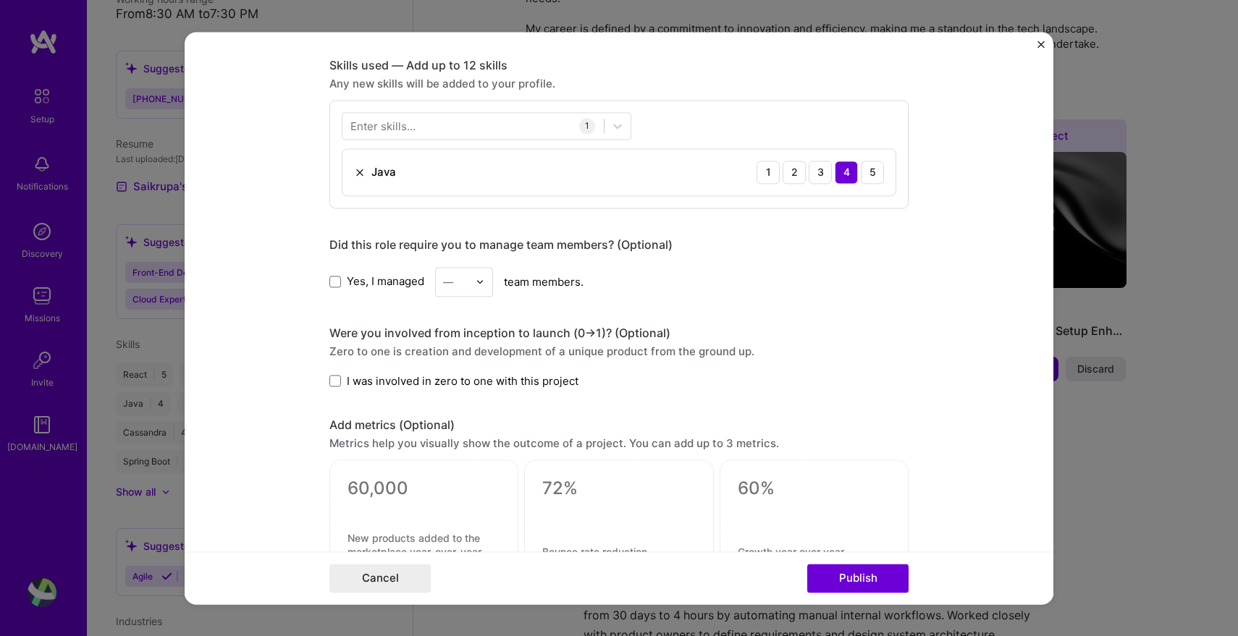
scroll to position [702, 0]
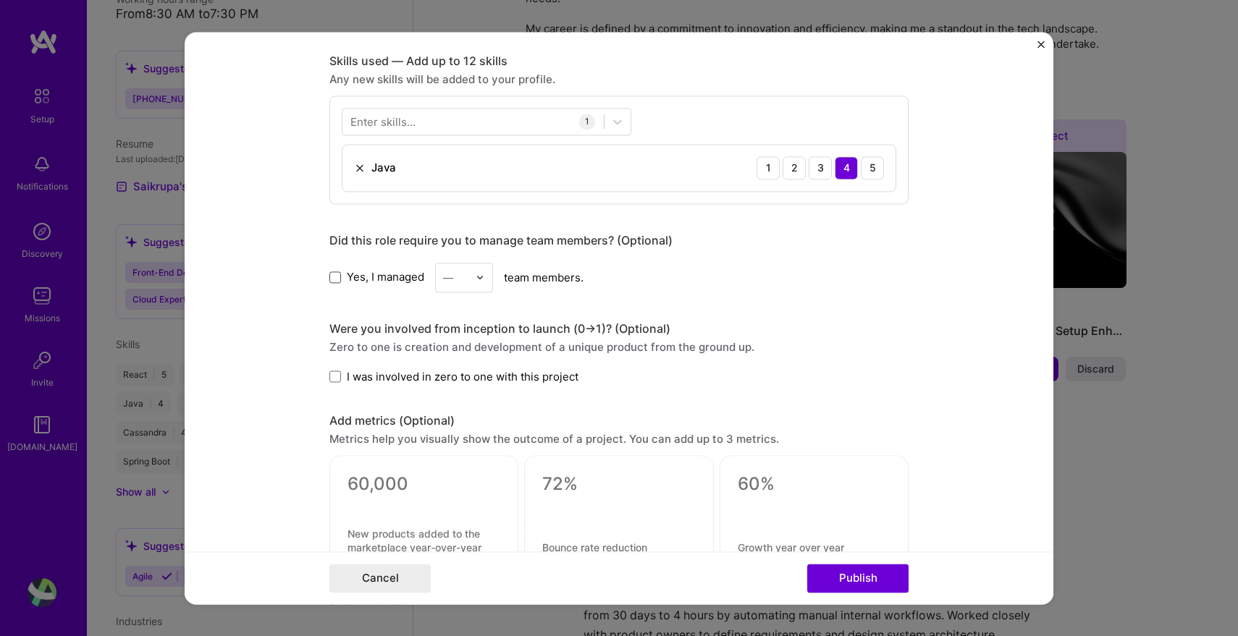
click at [337, 279] on span at bounding box center [335, 278] width 12 height 12
click at [0, 0] on input "Yes, I managed" at bounding box center [0, 0] width 0 height 0
click at [453, 282] on div "—" at bounding box center [448, 277] width 10 height 15
click at [463, 346] on div "2" at bounding box center [464, 342] width 49 height 27
click at [674, 290] on div "Yes, I managed 2 team members." at bounding box center [618, 278] width 579 height 30
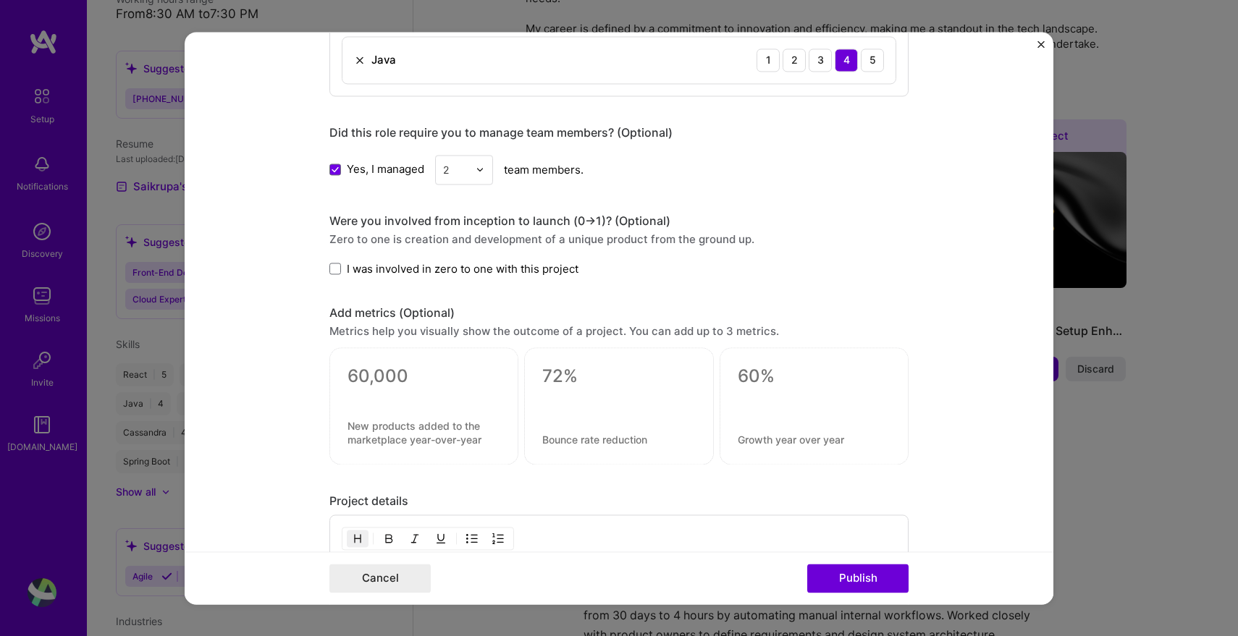
scroll to position [823, 0]
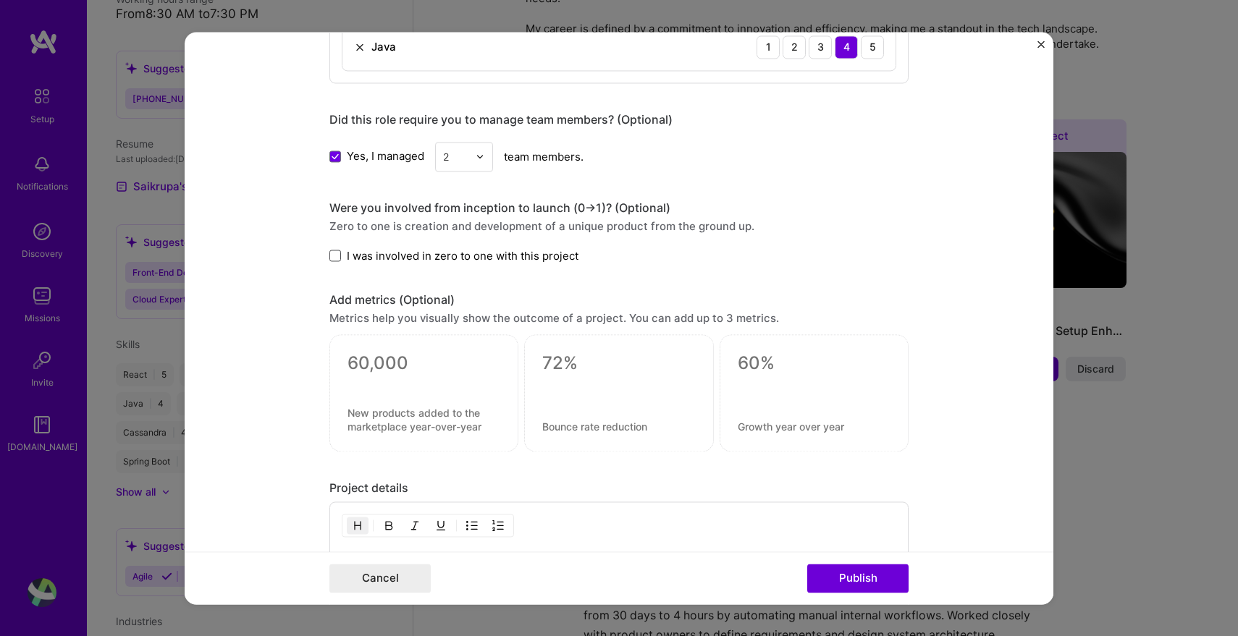
click at [330, 258] on span at bounding box center [335, 257] width 12 height 12
click at [0, 0] on input "I was involved in zero to one with this project" at bounding box center [0, 0] width 0 height 0
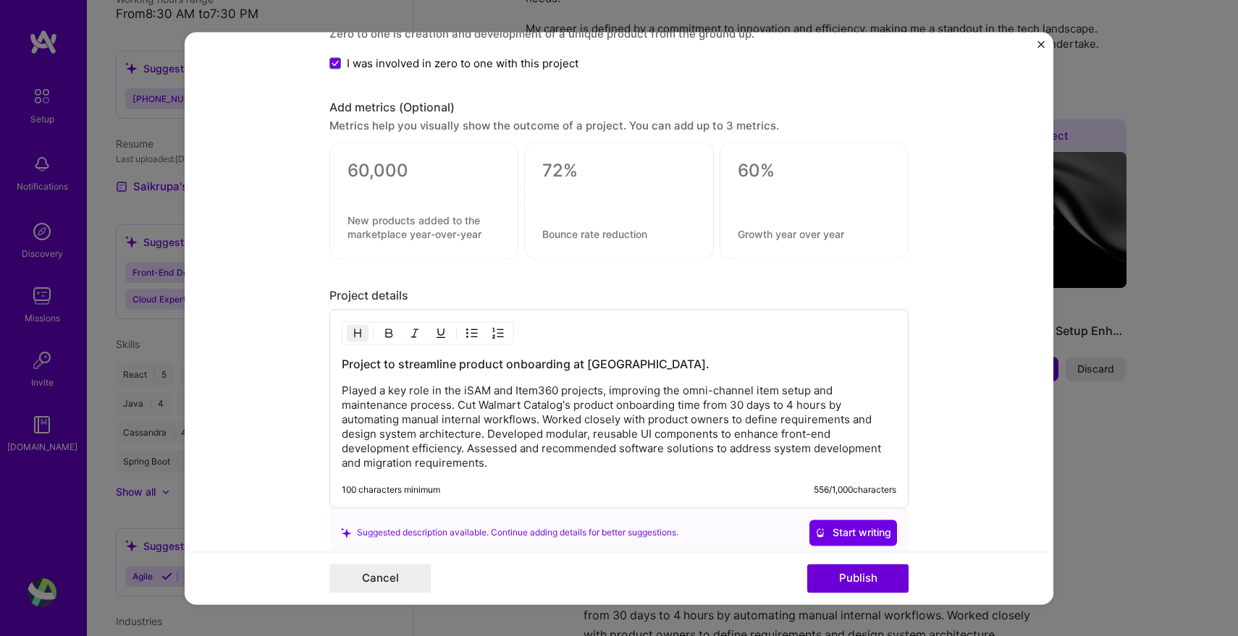
scroll to position [1020, 0]
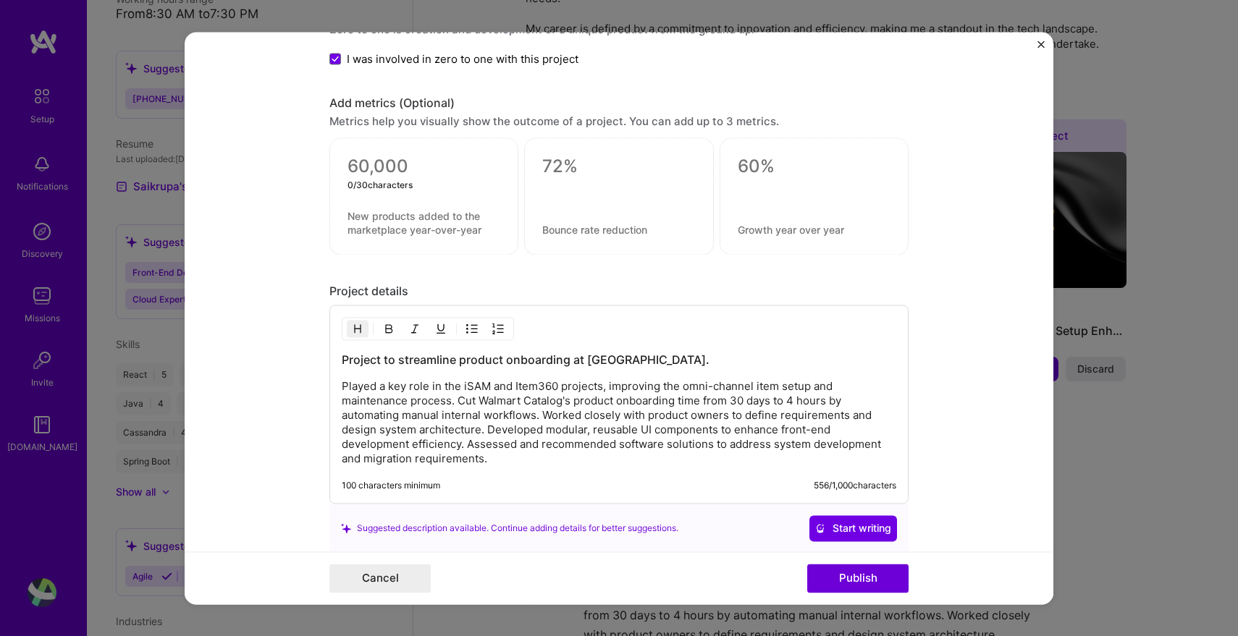
drag, startPoint x: 350, startPoint y: 171, endPoint x: 786, endPoint y: 172, distance: 436.6
click at [786, 172] on div "0 / 30 characters" at bounding box center [618, 196] width 579 height 117
click at [967, 195] on form "Editing suggested project This project is suggested based on your LinkedIn, res…" at bounding box center [619, 318] width 869 height 573
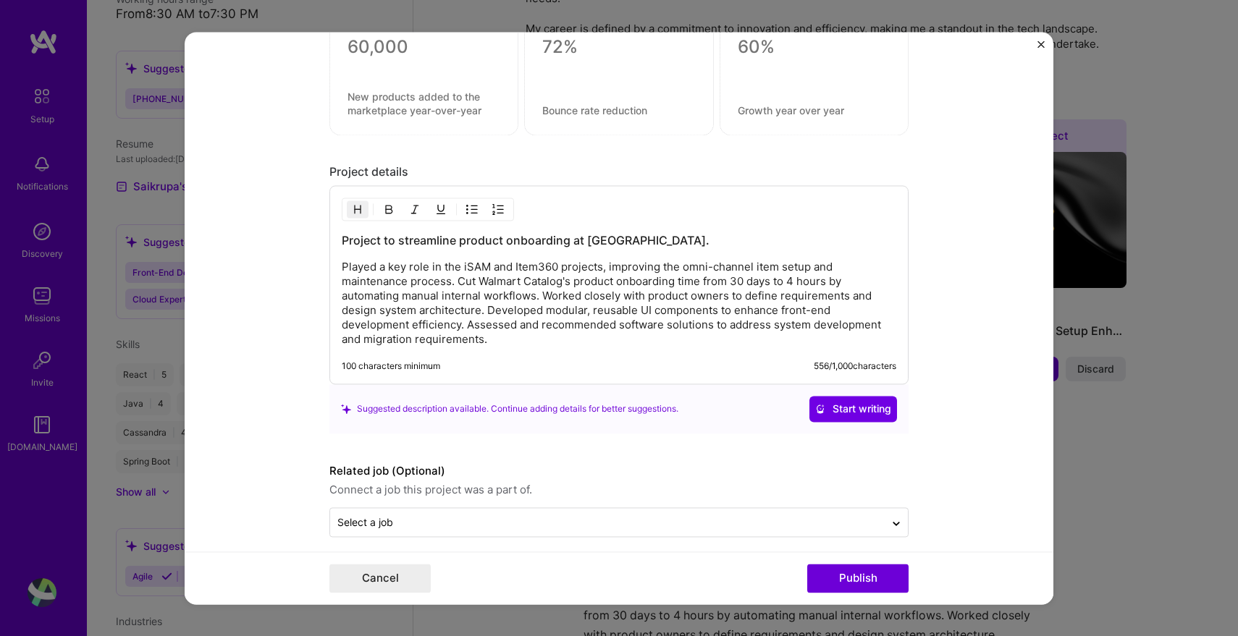
scroll to position [1153, 0]
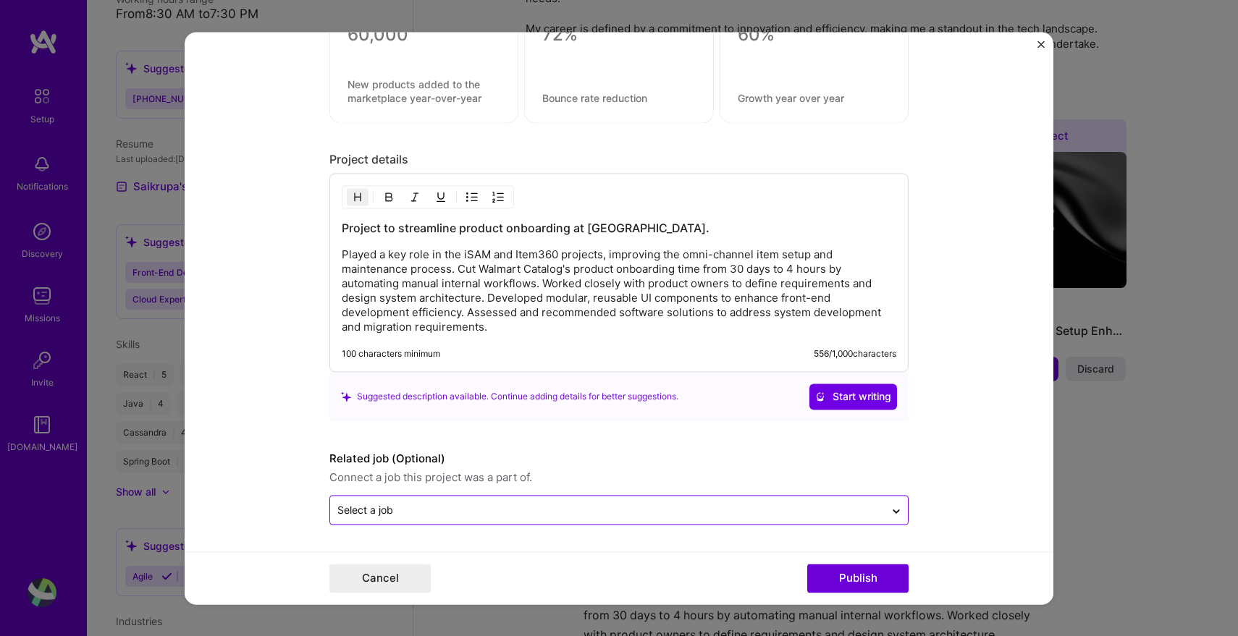
click at [808, 508] on input "text" at bounding box center [607, 510] width 540 height 15
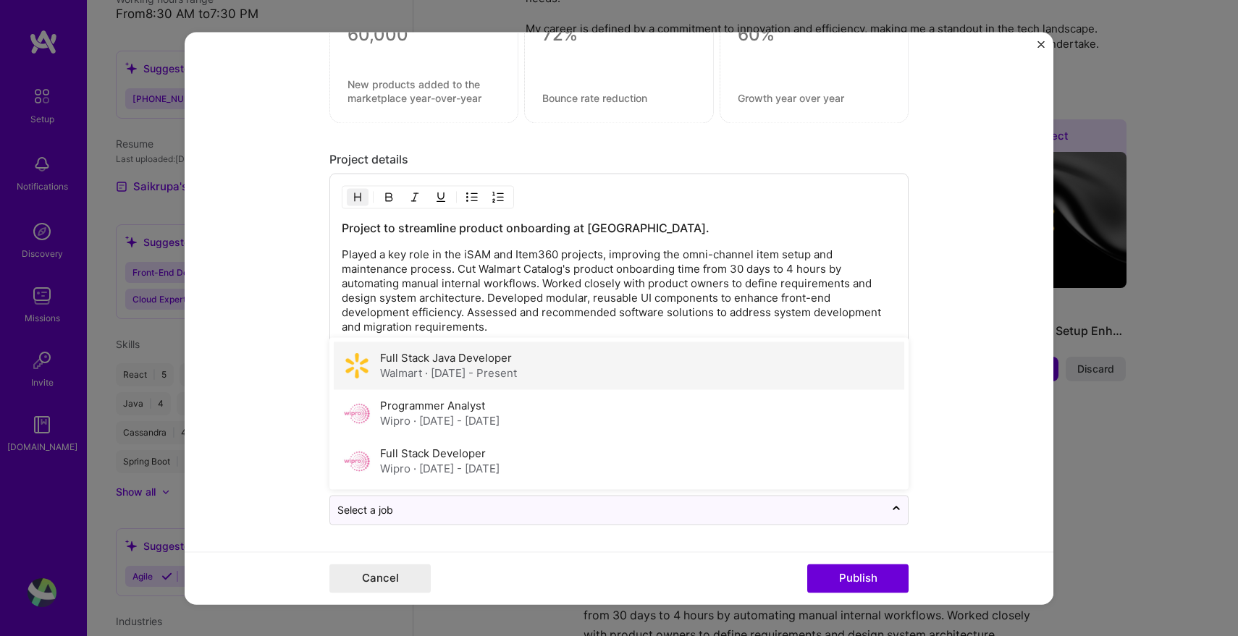
click at [833, 378] on div "Full Stack Java Developer Walmart · Sep 2023 - Present" at bounding box center [619, 366] width 571 height 48
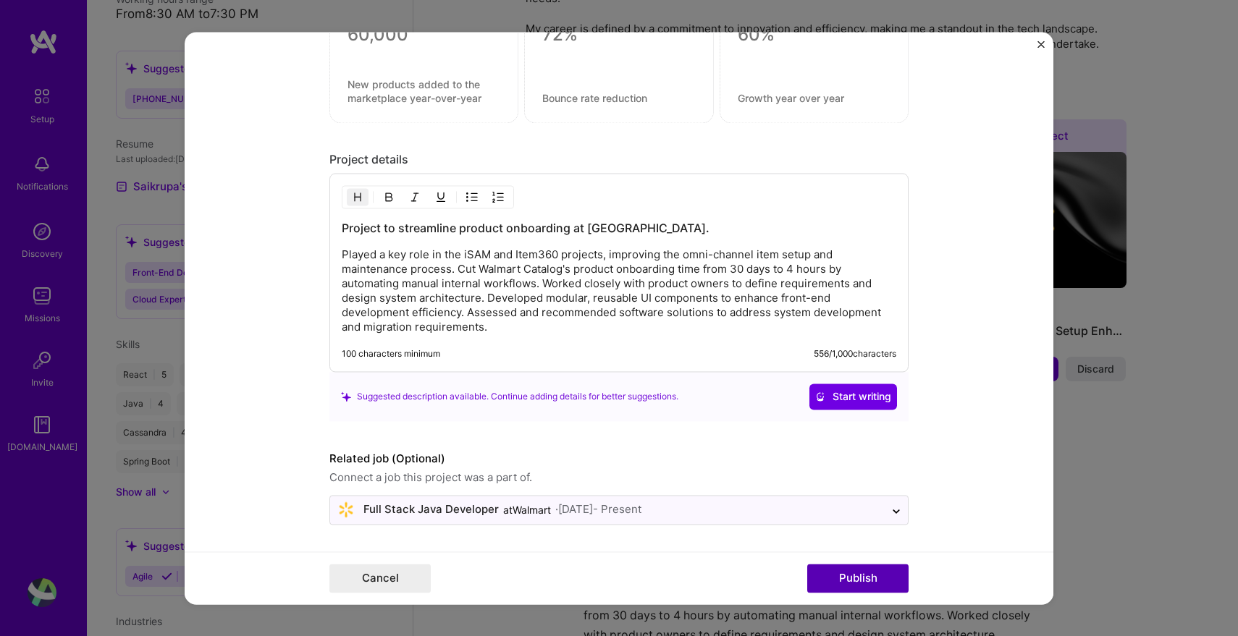
click at [864, 578] on button "Publish" at bounding box center [857, 578] width 101 height 29
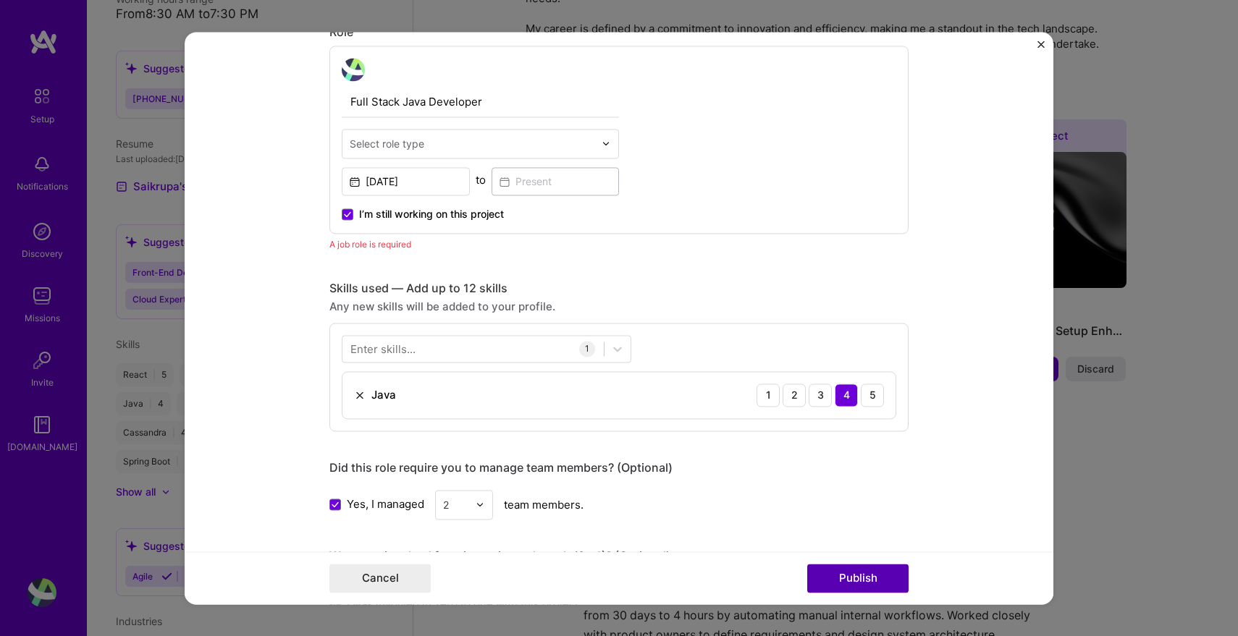
scroll to position [487, 0]
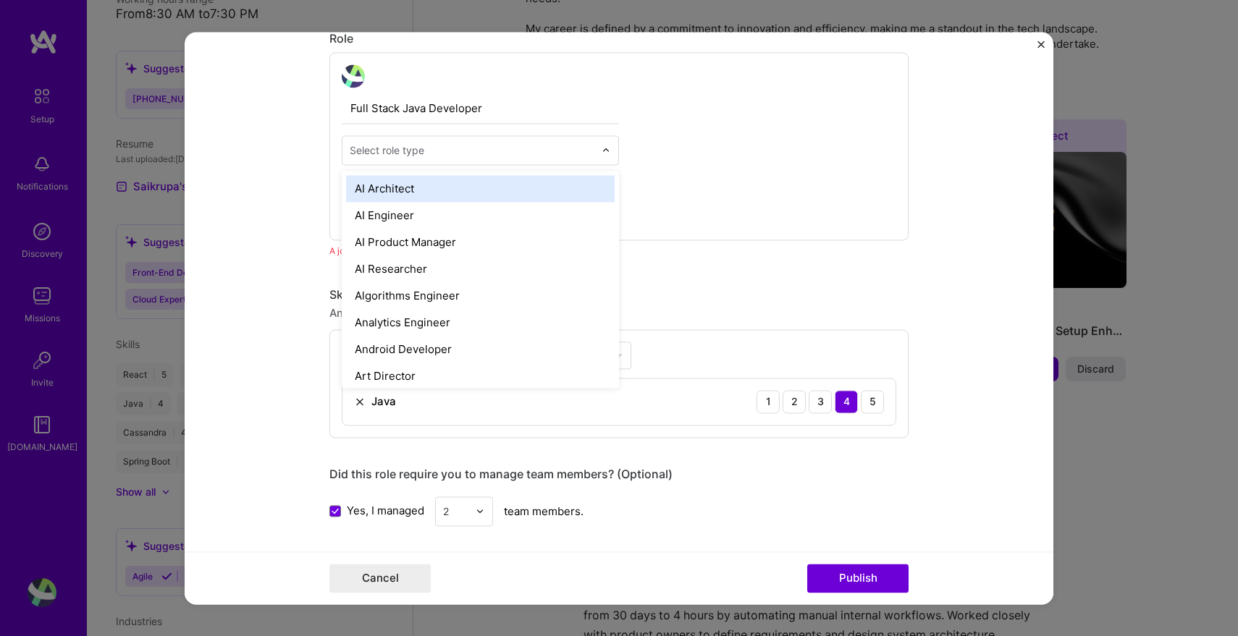
click at [511, 143] on input "text" at bounding box center [472, 150] width 245 height 15
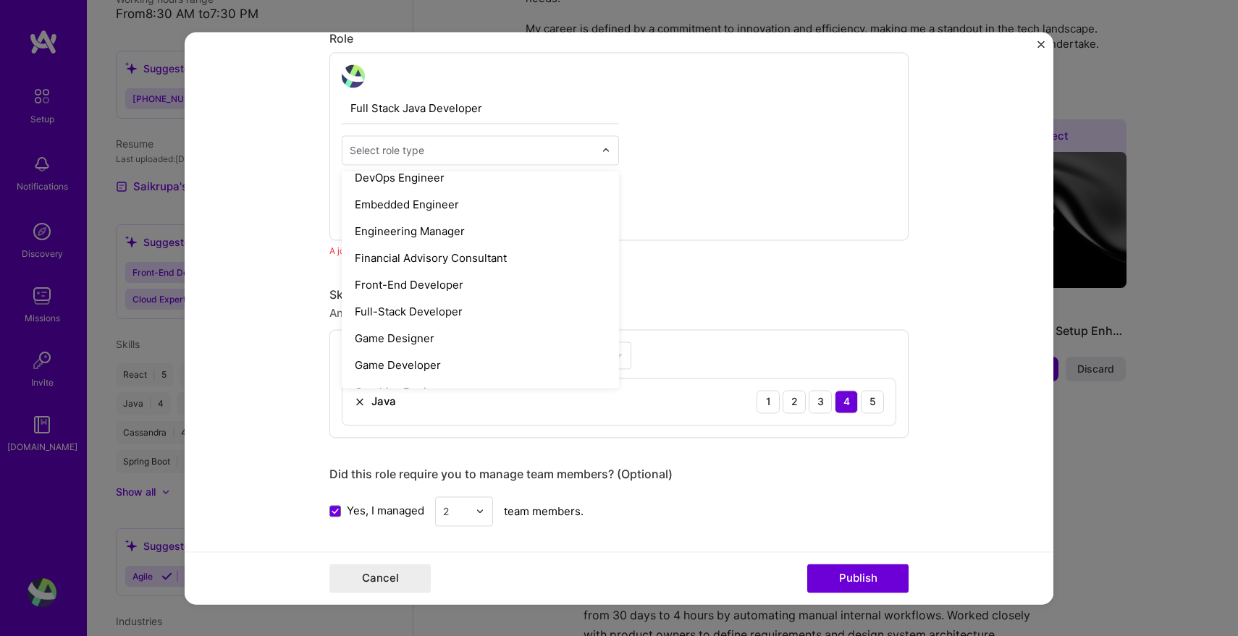
scroll to position [791, 0]
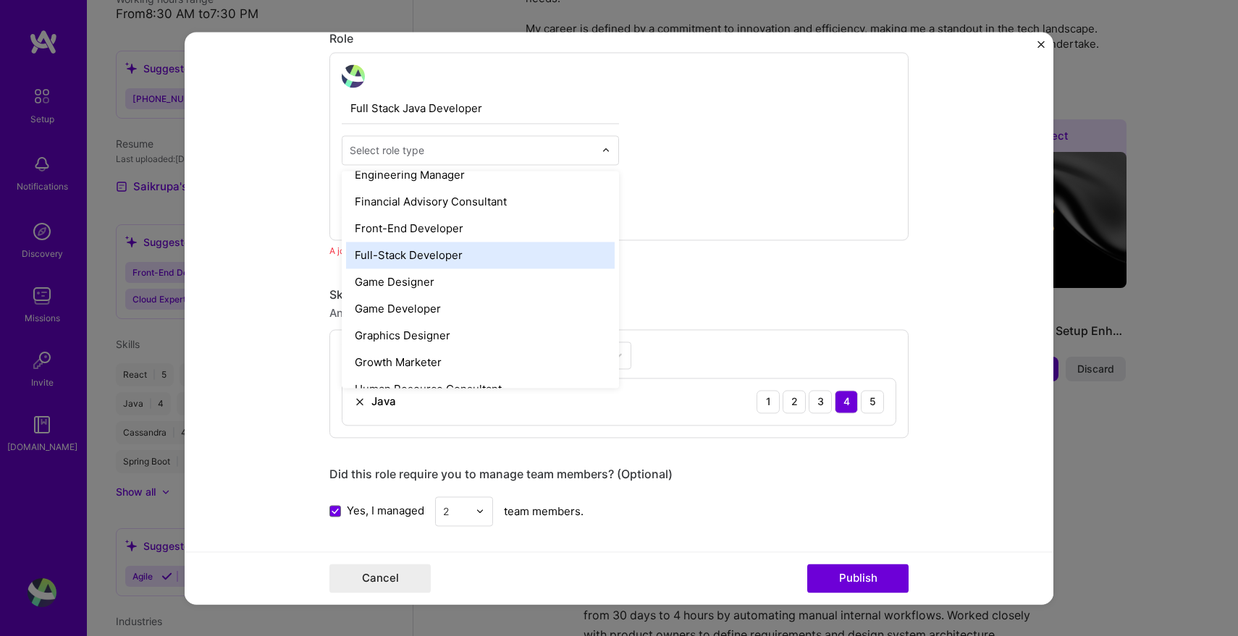
click at [447, 258] on div "Full-Stack Developer" at bounding box center [480, 255] width 269 height 27
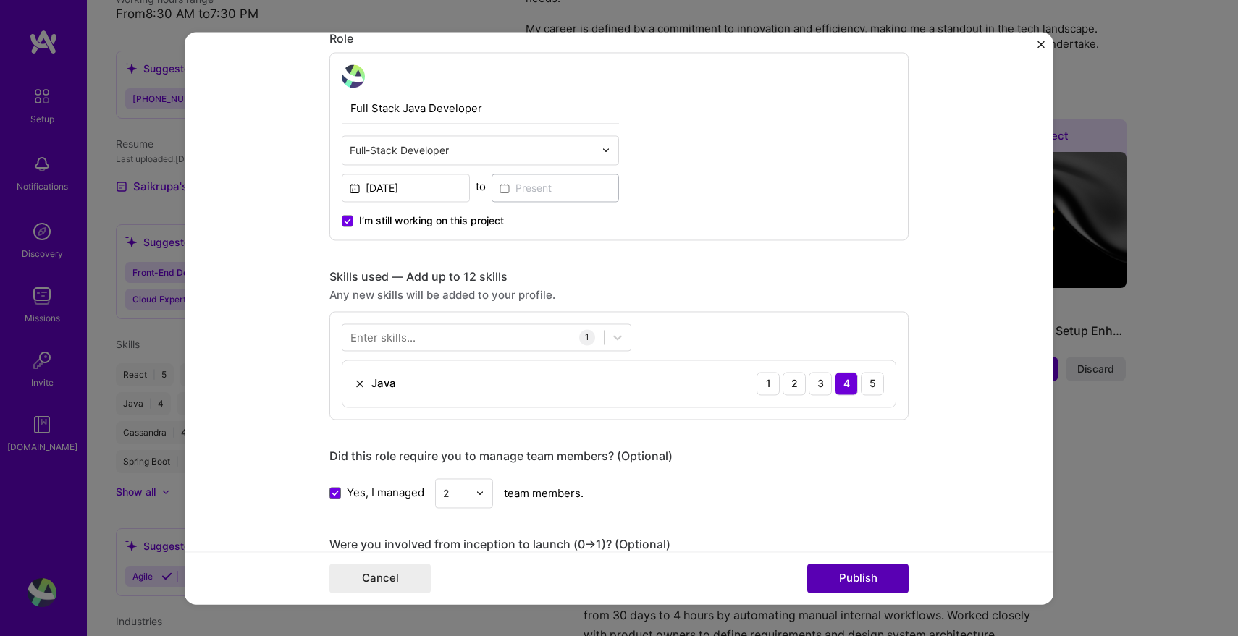
click at [850, 586] on button "Publish" at bounding box center [857, 578] width 101 height 29
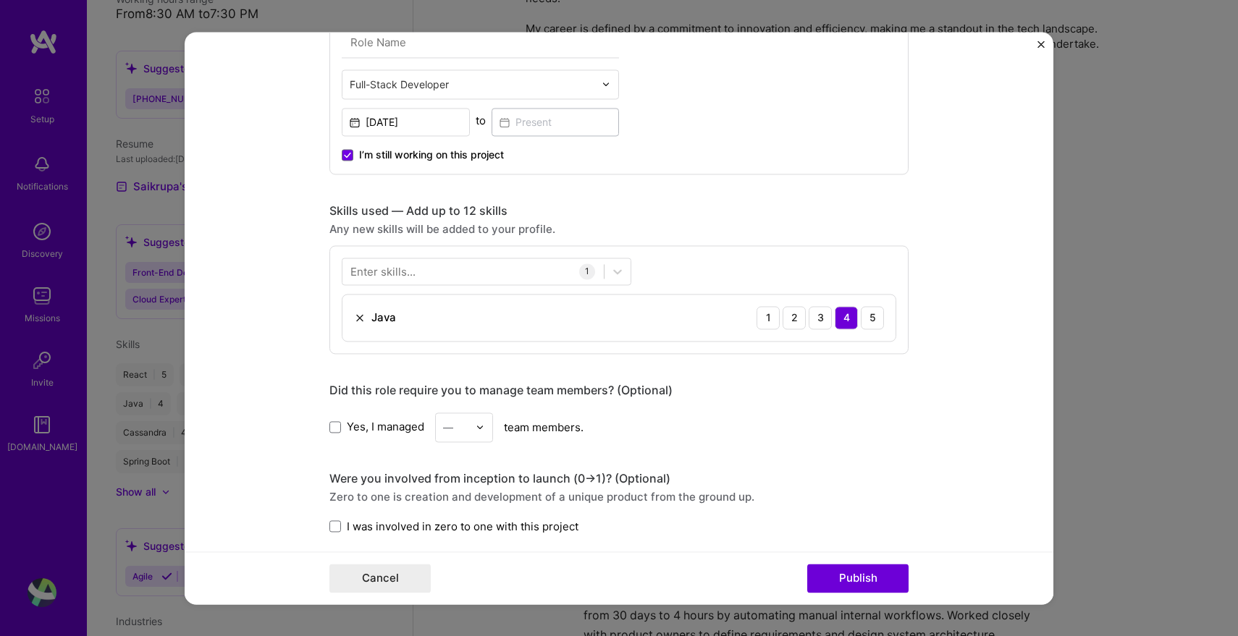
scroll to position [421, 0]
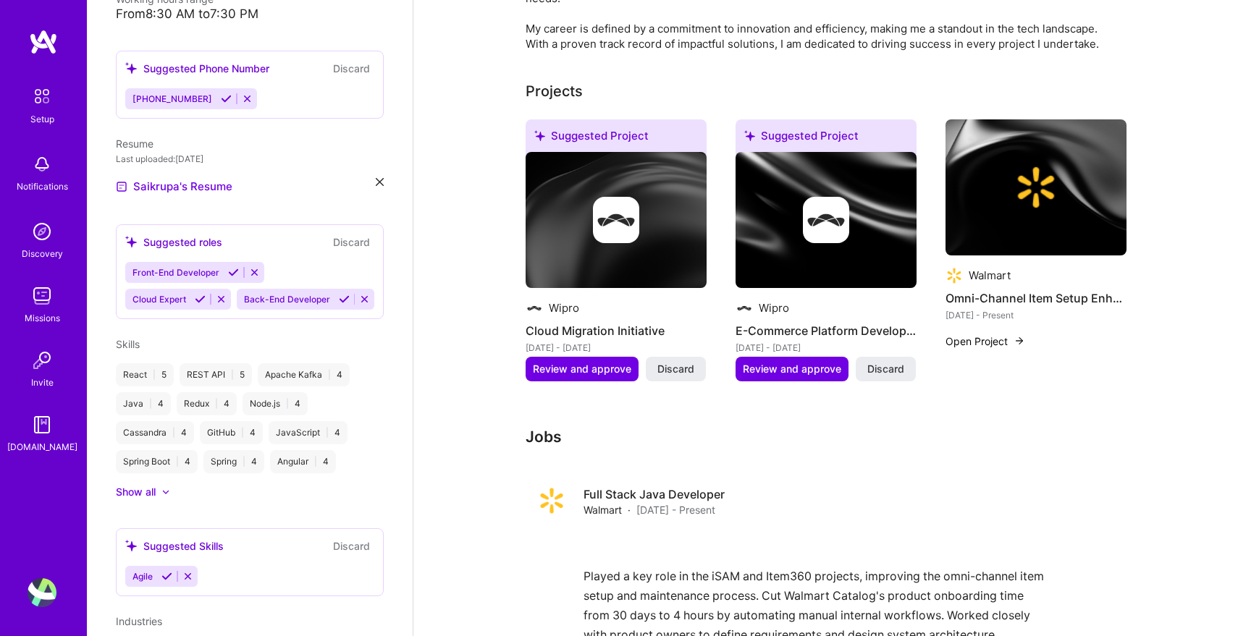
click at [810, 321] on h4 "E-Commerce Platform Development" at bounding box center [826, 330] width 181 height 19
click at [783, 201] on div at bounding box center [826, 220] width 181 height 46
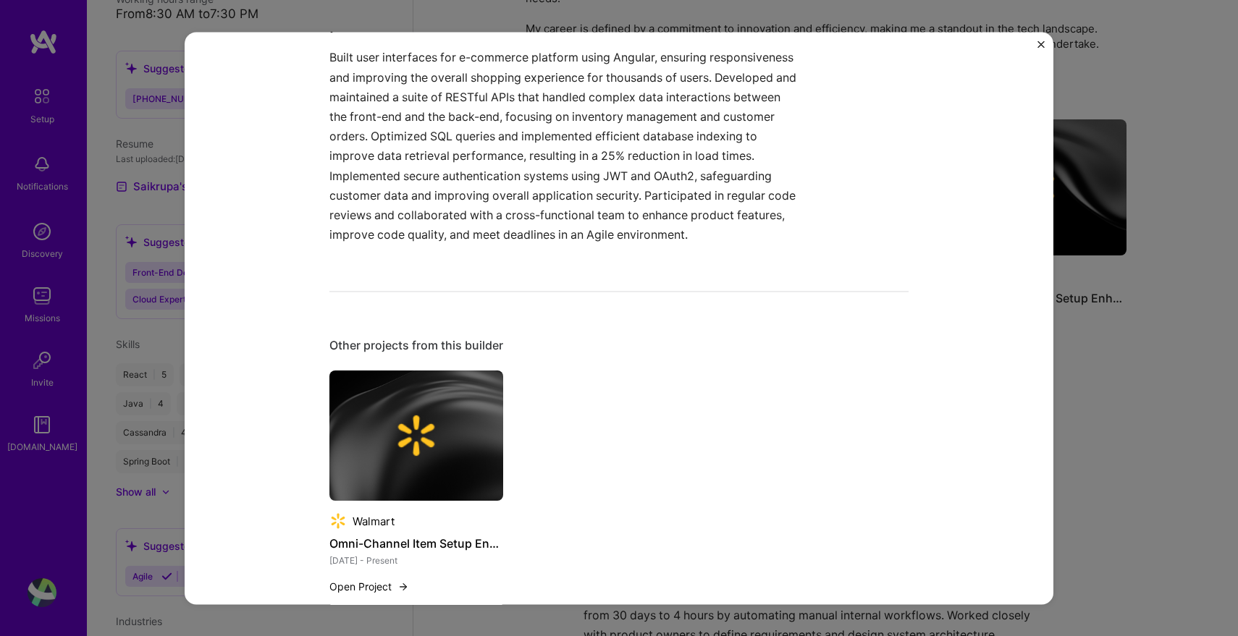
scroll to position [516, 0]
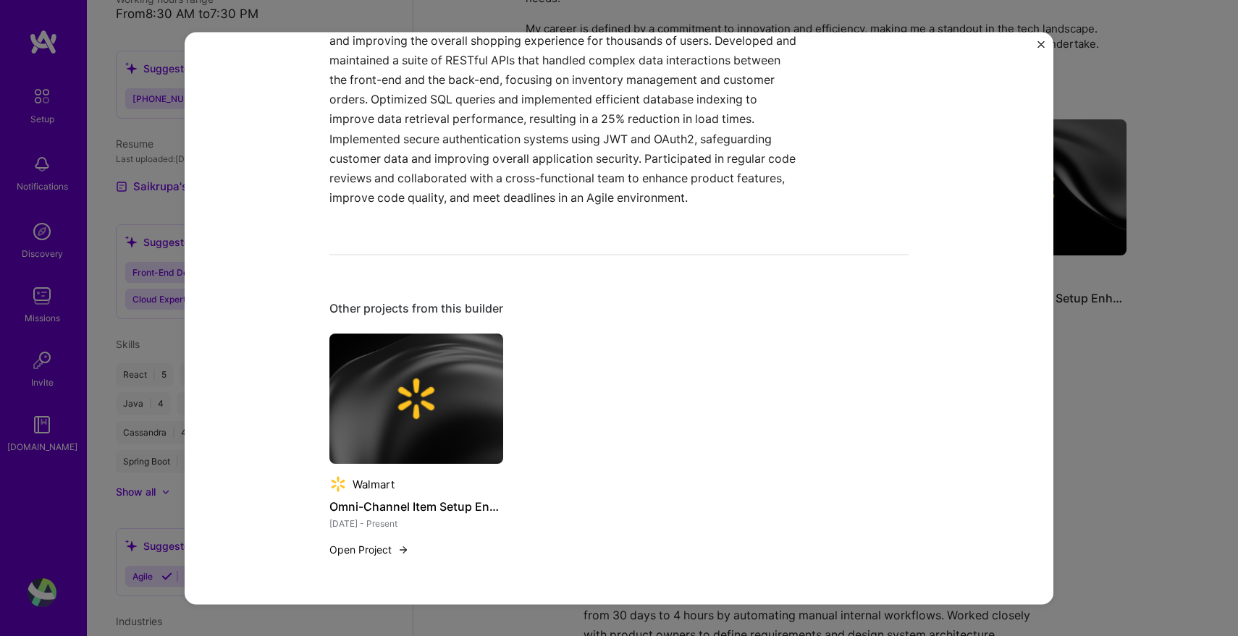
click at [1037, 41] on div "E-Commerce Platform Development Wipro E-Commerce, Retail Role Full Stack Develo…" at bounding box center [619, 318] width 869 height 573
click at [1040, 43] on img "Close" at bounding box center [1041, 44] width 7 height 7
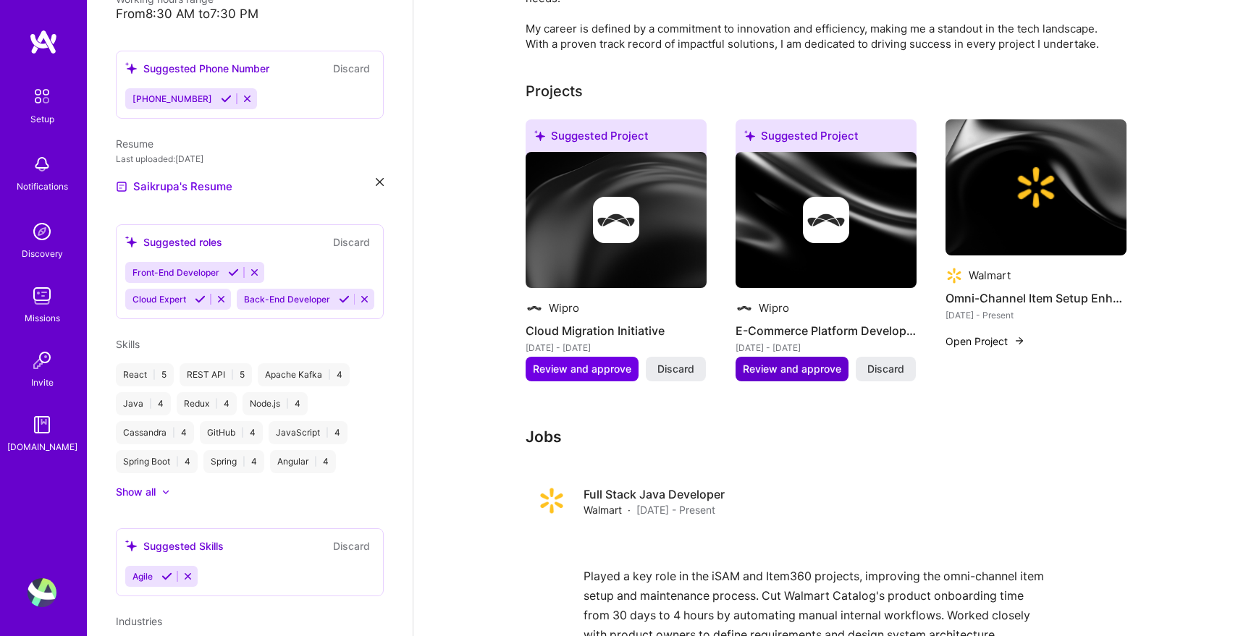
click at [778, 362] on span "Review and approve" at bounding box center [792, 369] width 98 height 14
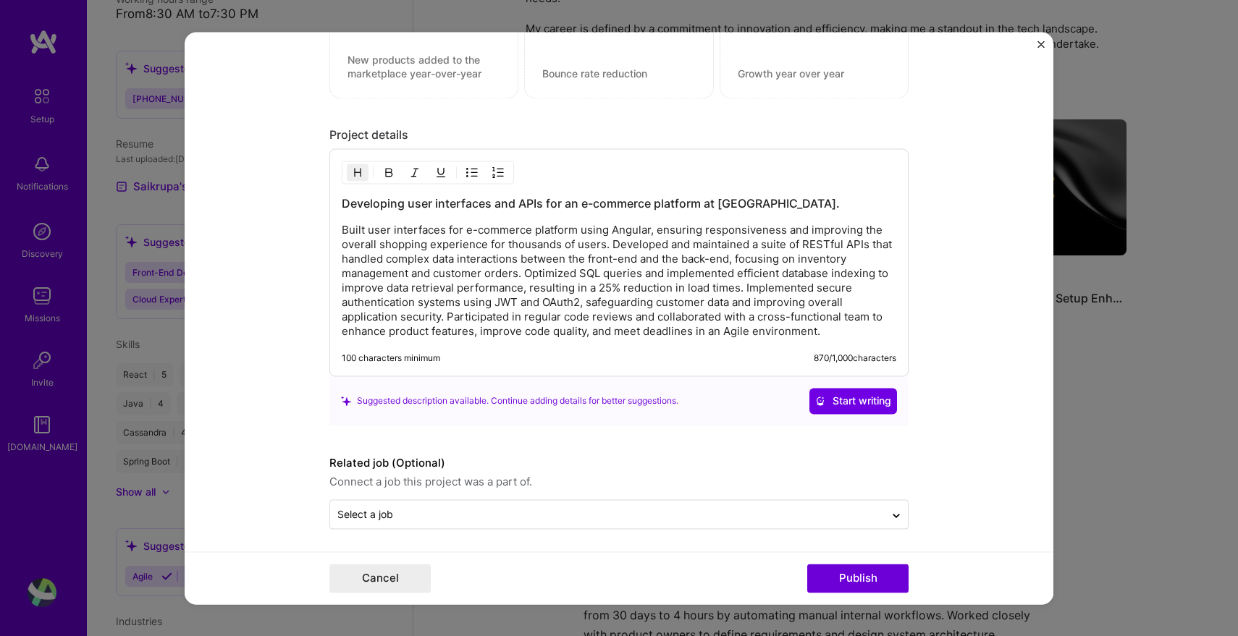
scroll to position [1229, 0]
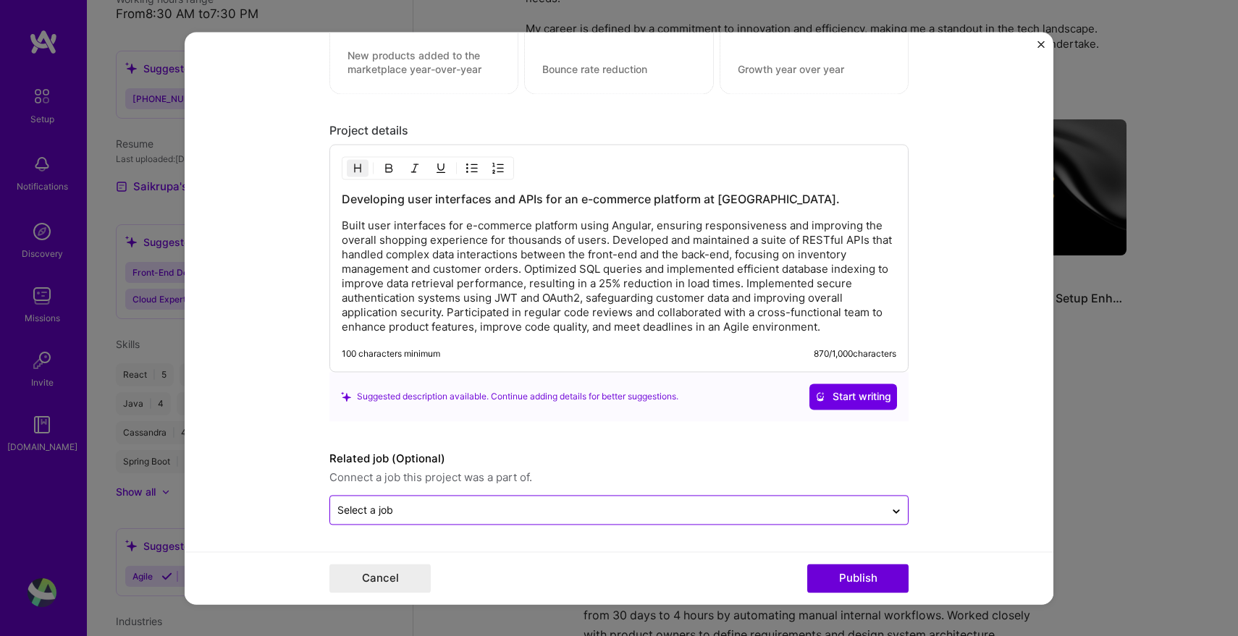
click at [394, 501] on div at bounding box center [607, 510] width 540 height 18
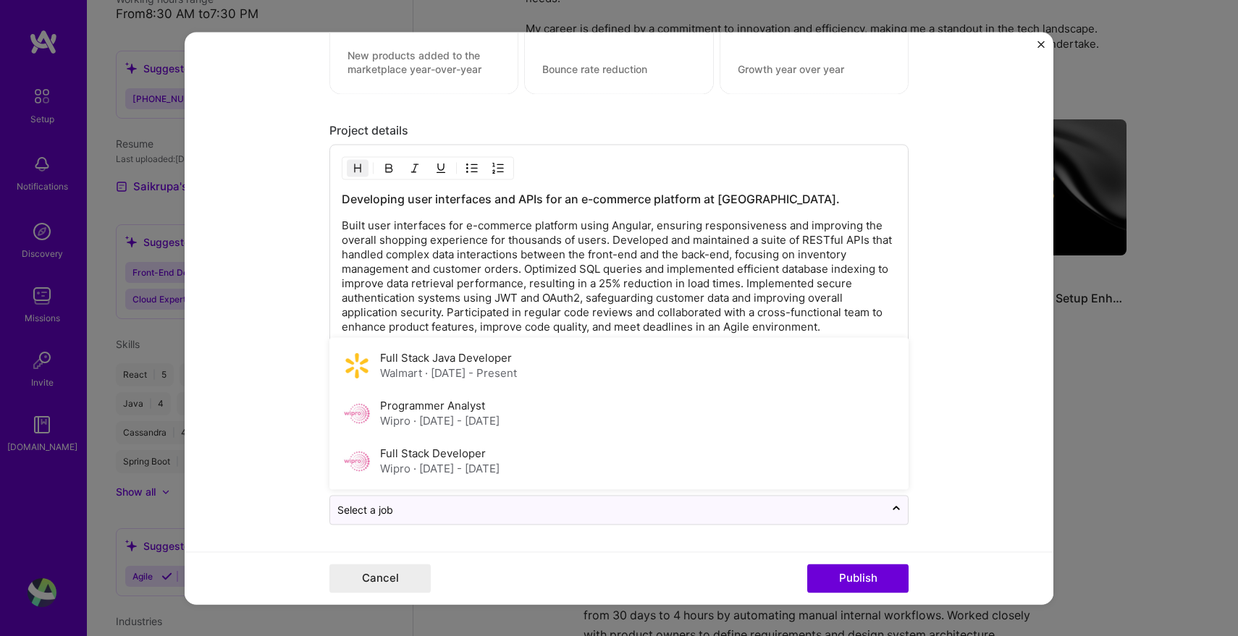
click at [973, 148] on form "Editing suggested project This project is suggested based on your LinkedIn, res…" at bounding box center [619, 318] width 869 height 573
click at [545, 518] on div at bounding box center [607, 510] width 540 height 18
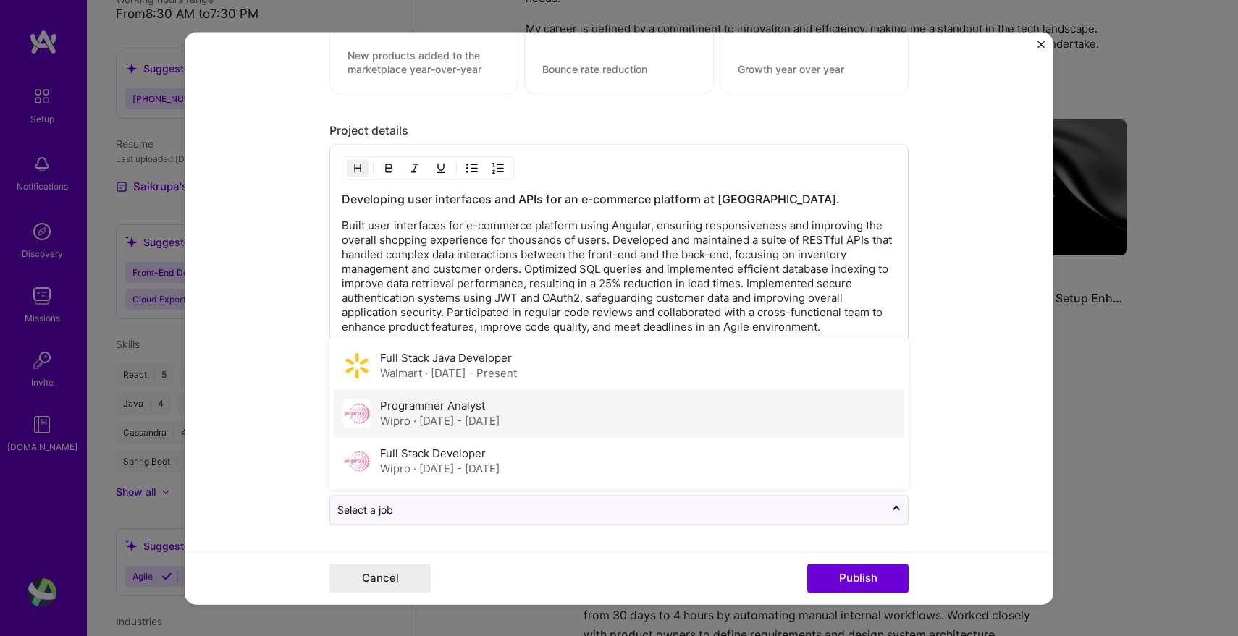
click at [542, 421] on div "Programmer Analyst Wipro · Dec 2020 - Nov 2022" at bounding box center [619, 414] width 571 height 48
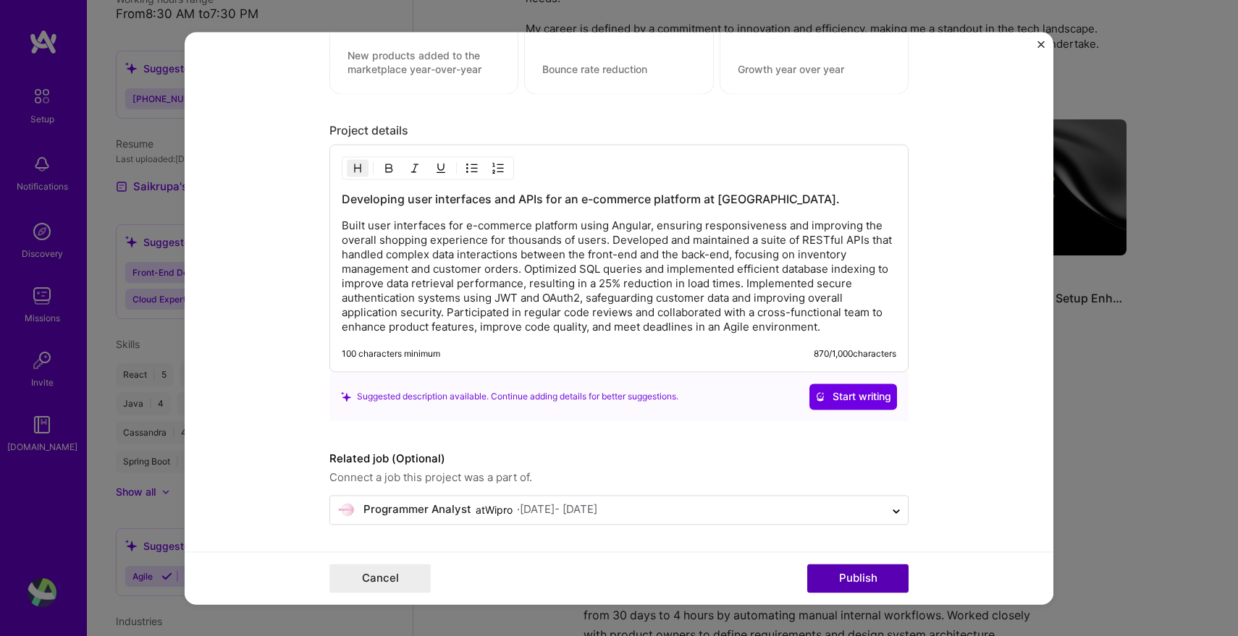
click at [854, 586] on button "Publish" at bounding box center [857, 578] width 101 height 29
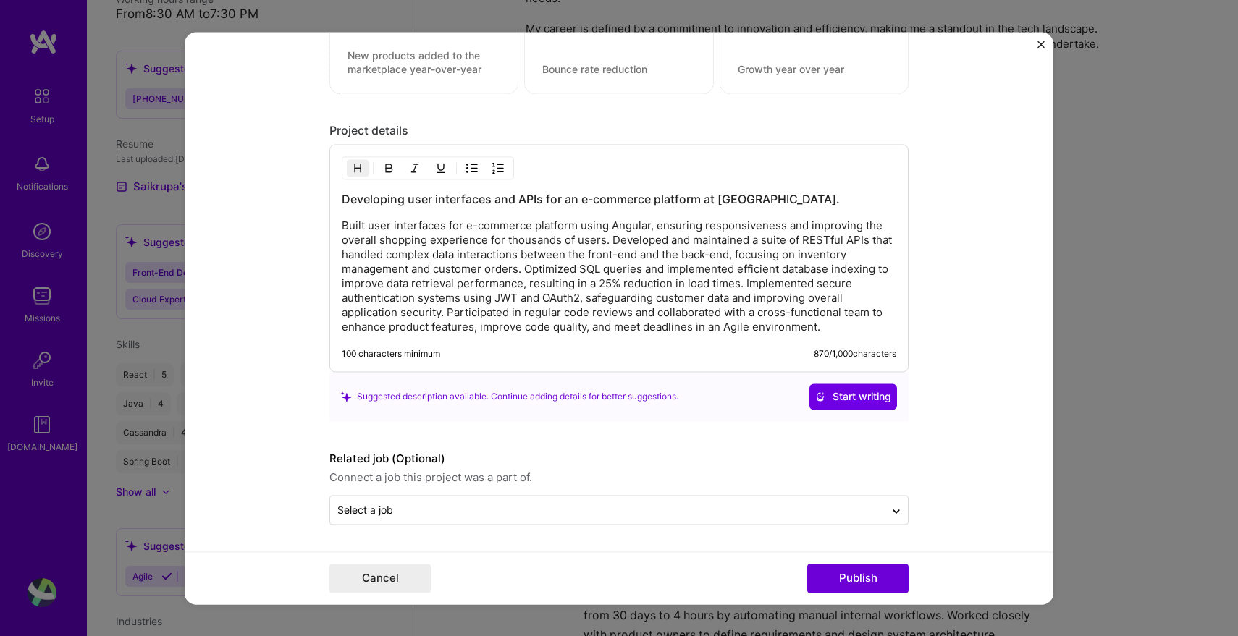
scroll to position [1163, 0]
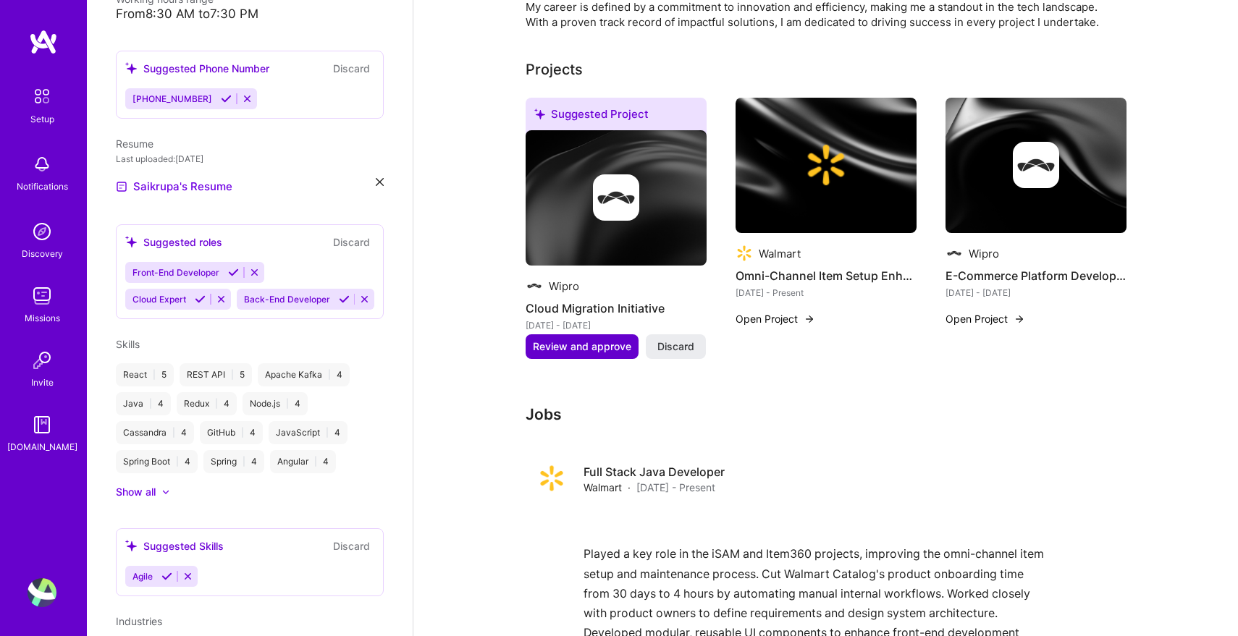
click at [576, 340] on span "Review and approve" at bounding box center [582, 347] width 98 height 14
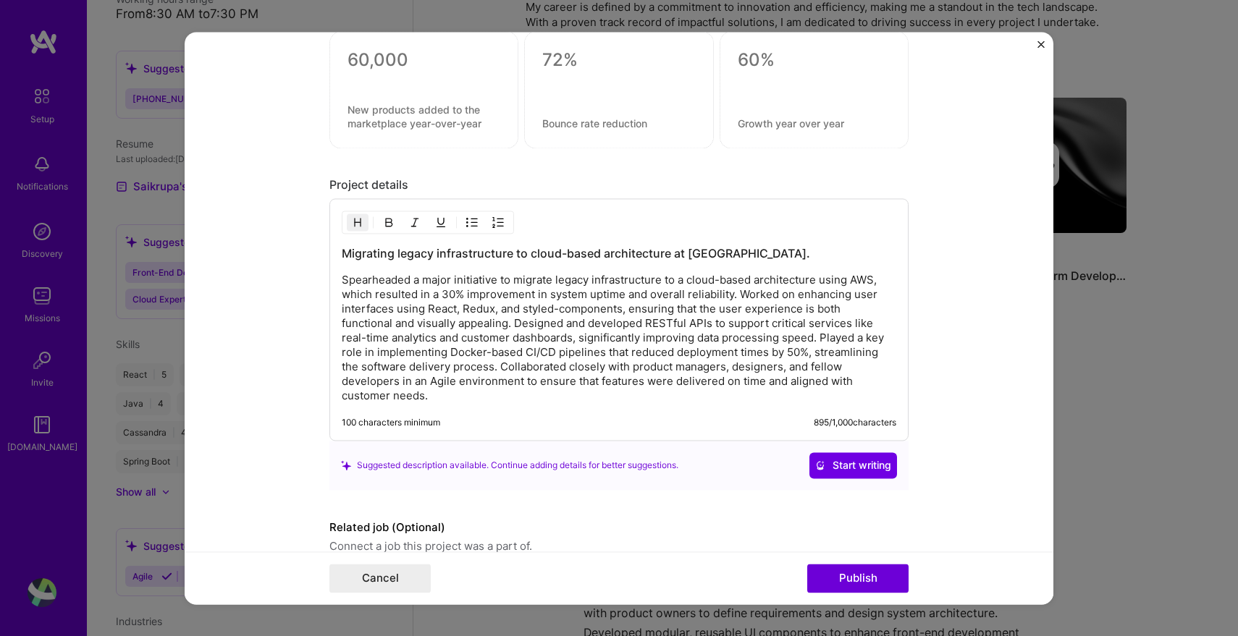
scroll to position [1384, 0]
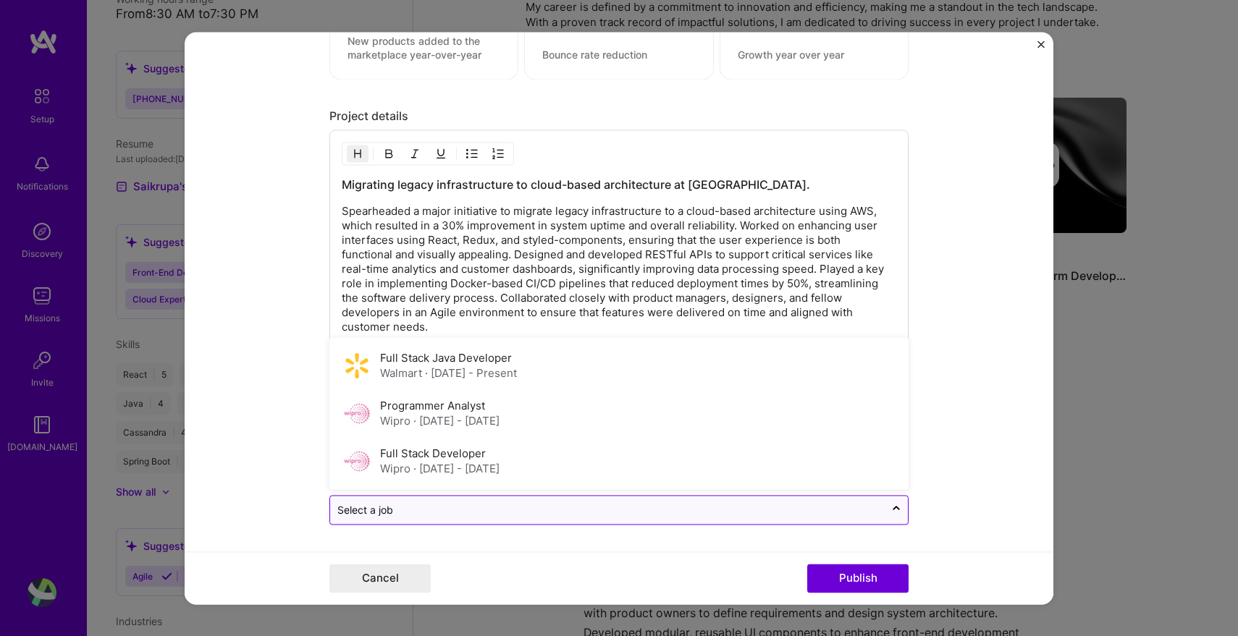
click at [531, 505] on input "text" at bounding box center [607, 510] width 540 height 15
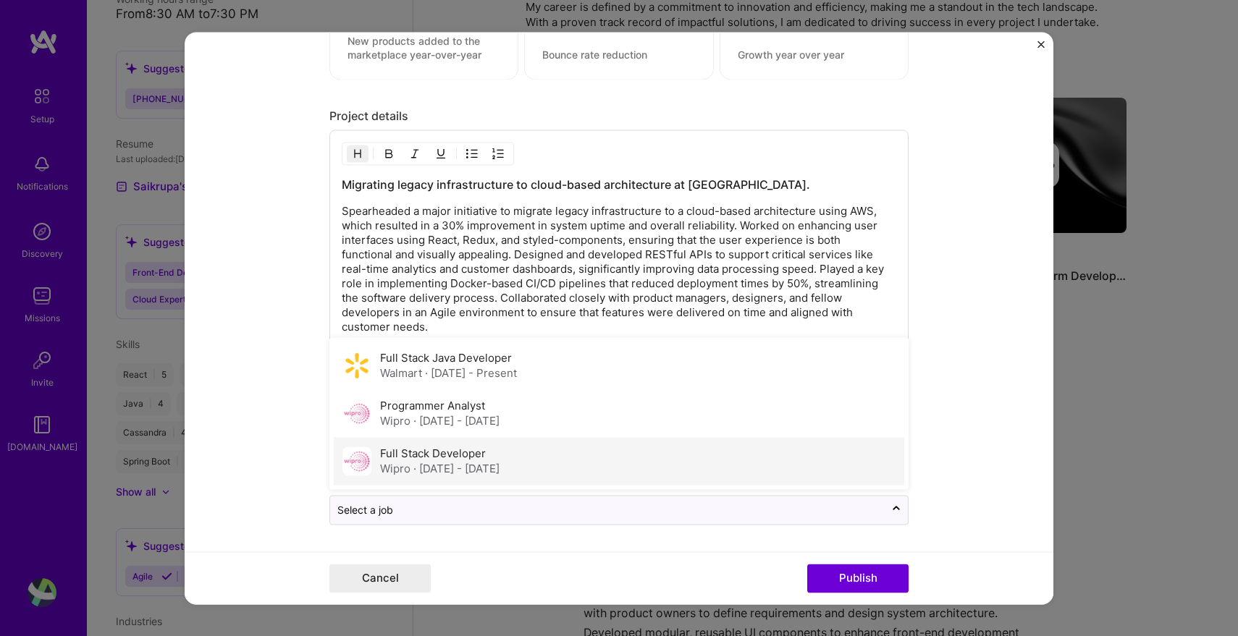
click at [500, 475] on div "Wipro · Nov 2019 - Dec 2020" at bounding box center [439, 468] width 119 height 15
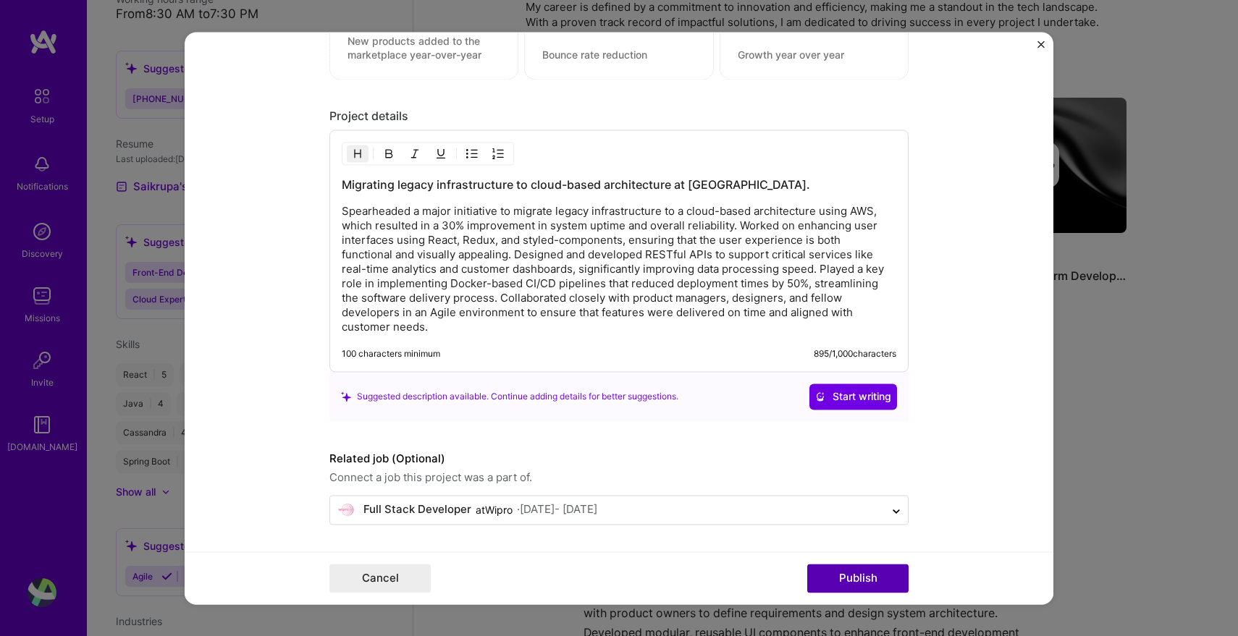
click at [853, 584] on button "Publish" at bounding box center [857, 578] width 101 height 29
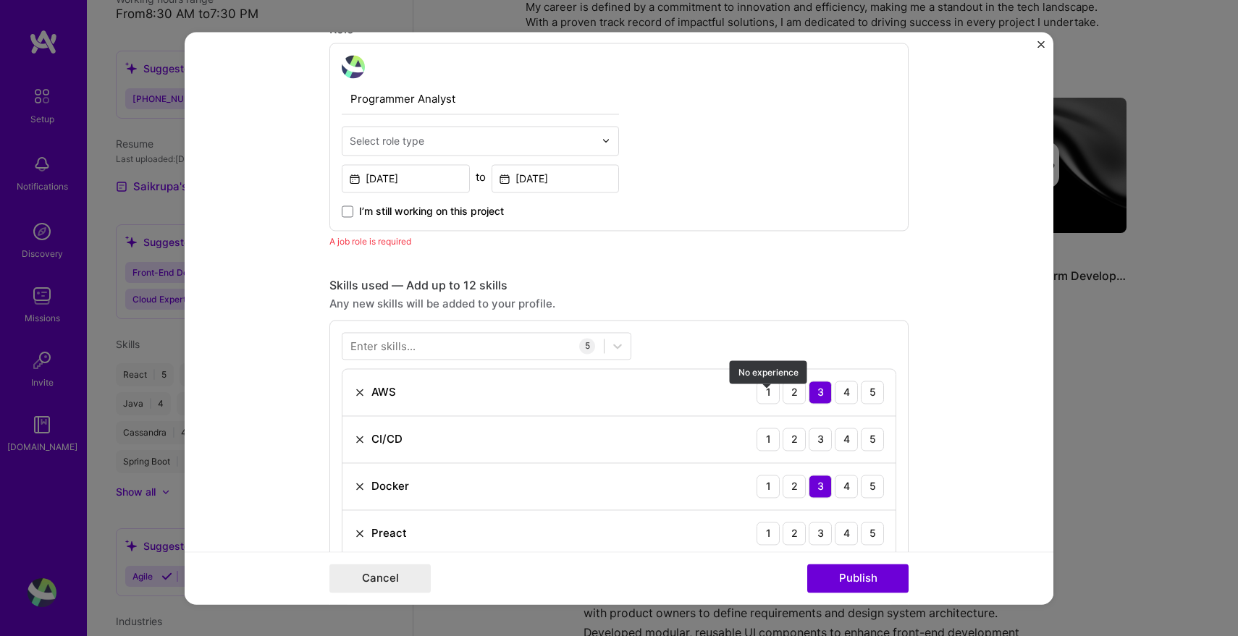
scroll to position [487, 0]
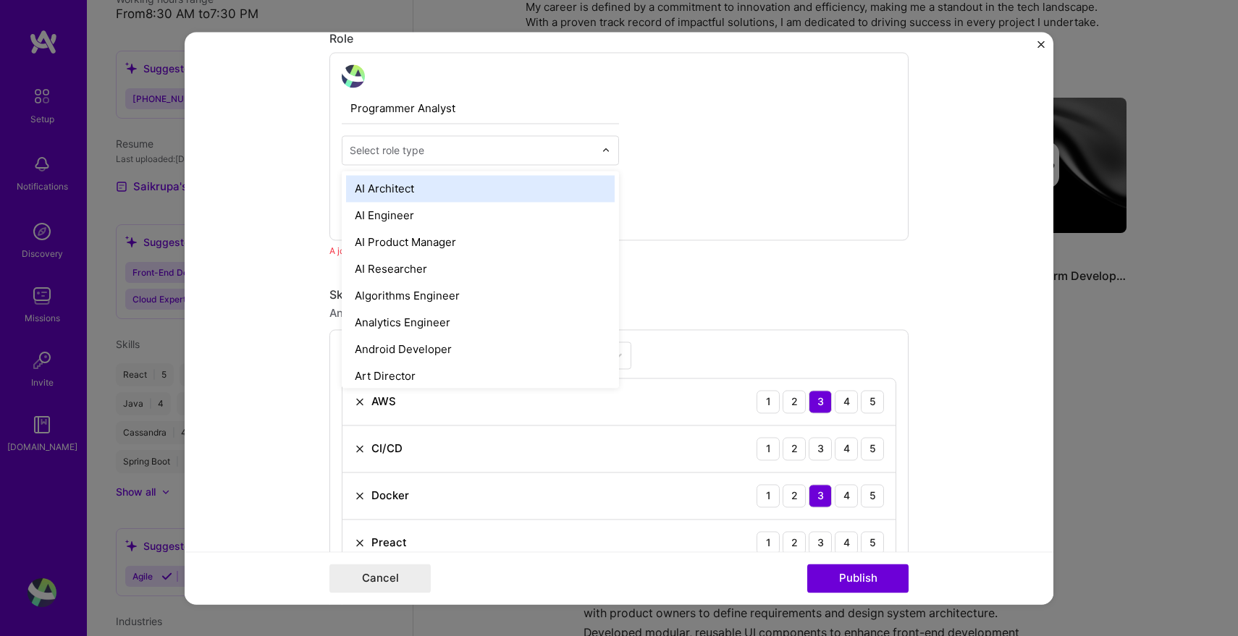
click at [455, 145] on input "text" at bounding box center [472, 150] width 245 height 15
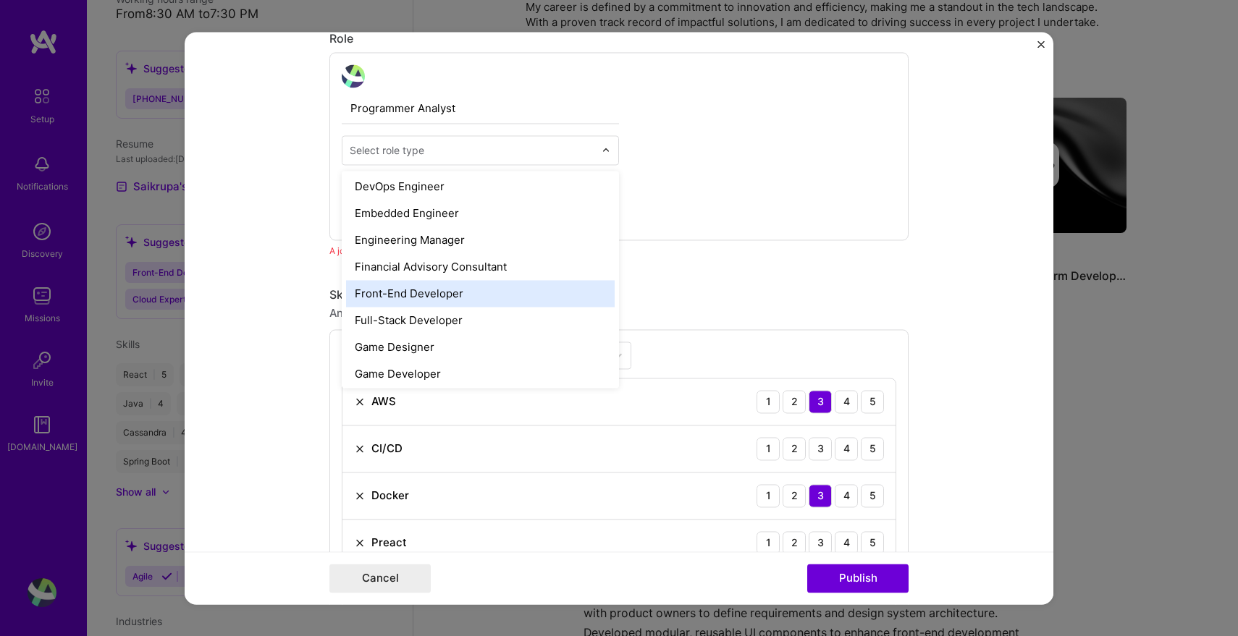
scroll to position [742, 0]
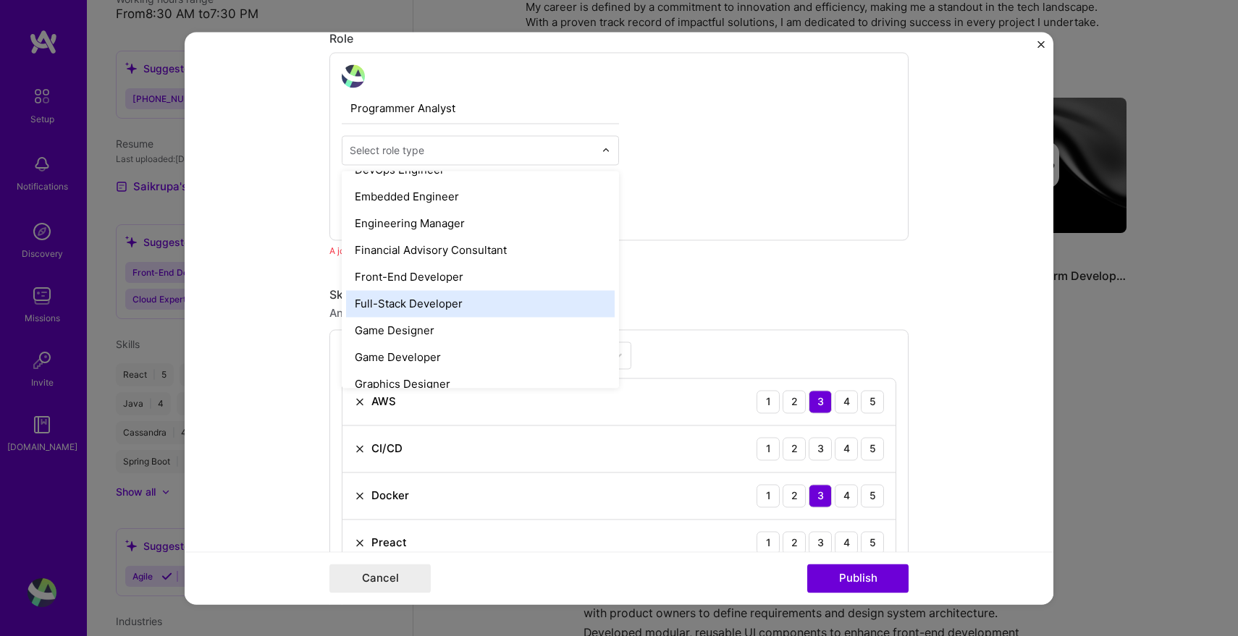
click at [418, 308] on div "Full-Stack Developer" at bounding box center [480, 303] width 269 height 27
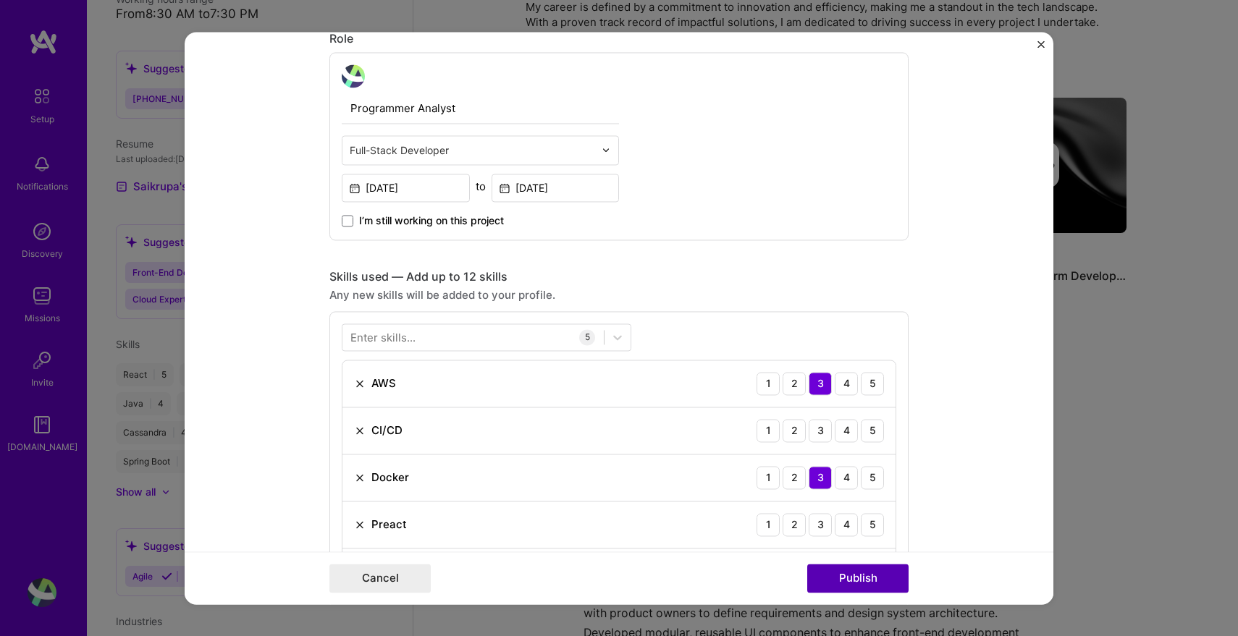
click at [874, 583] on button "Publish" at bounding box center [857, 578] width 101 height 29
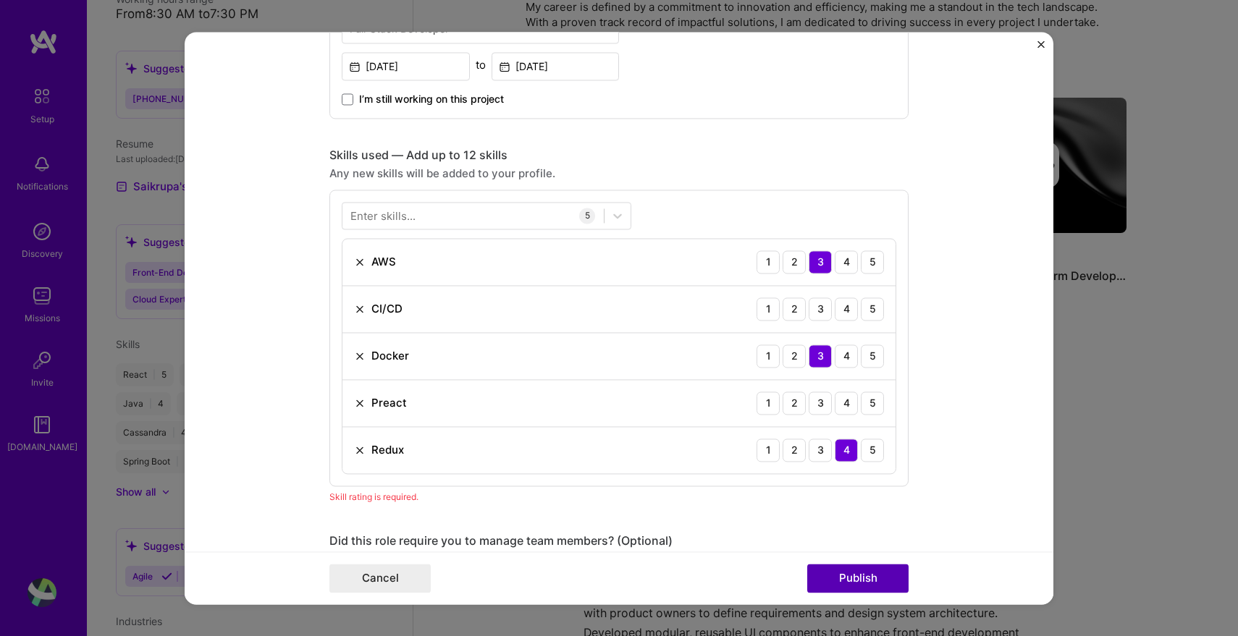
scroll to position [725, 0]
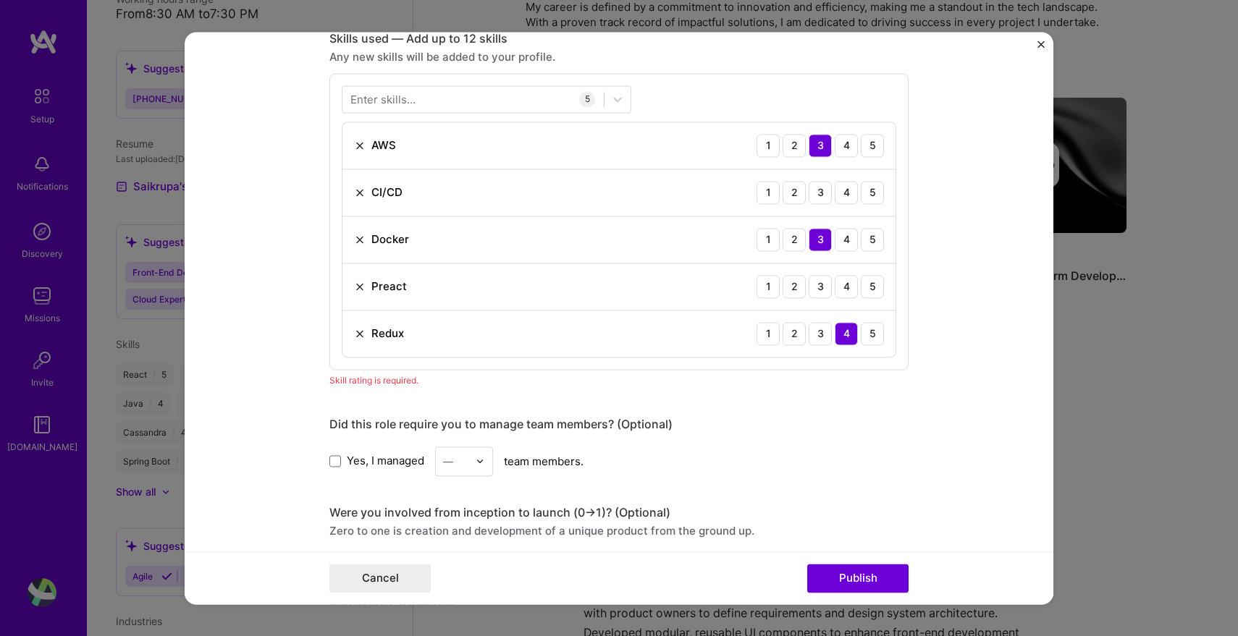
click at [361, 283] on img at bounding box center [360, 287] width 12 height 12
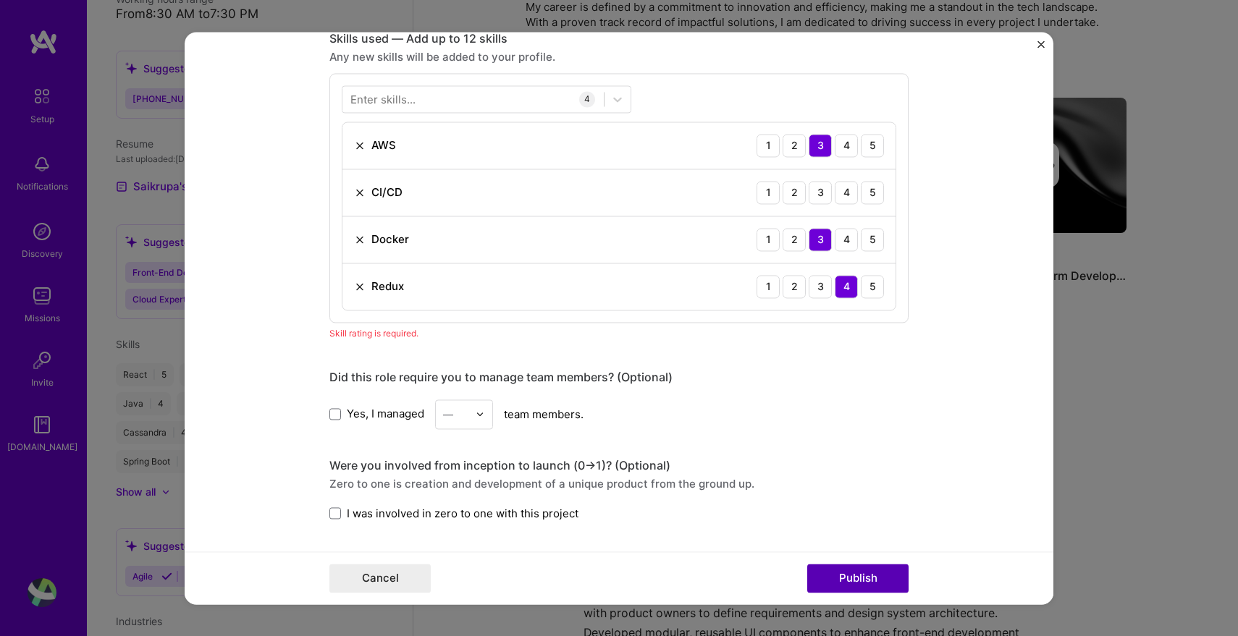
click at [843, 588] on button "Publish" at bounding box center [857, 578] width 101 height 29
click at [846, 197] on div "4" at bounding box center [846, 192] width 23 height 23
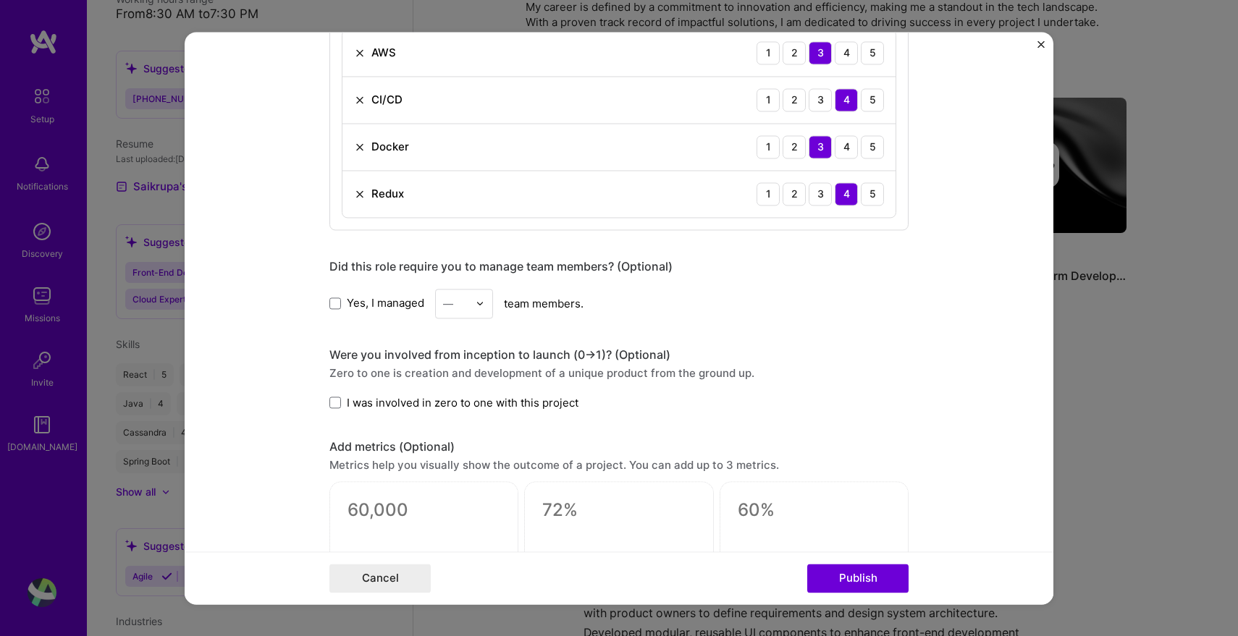
scroll to position [929, 0]
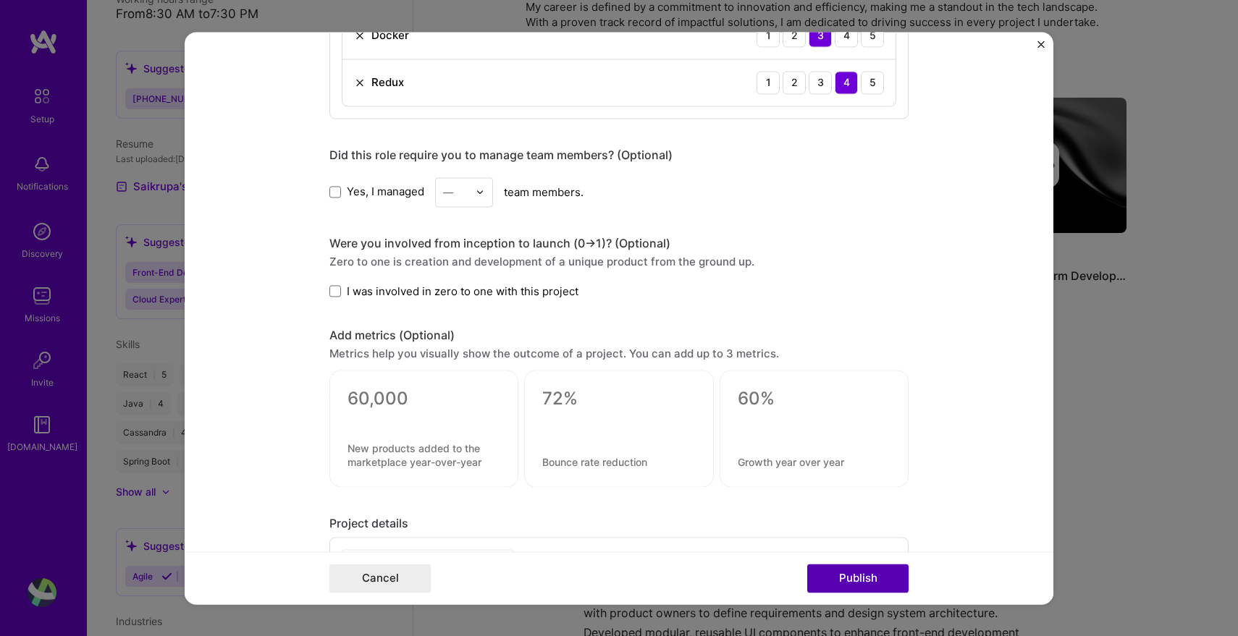
click at [833, 591] on button "Publish" at bounding box center [857, 578] width 101 height 29
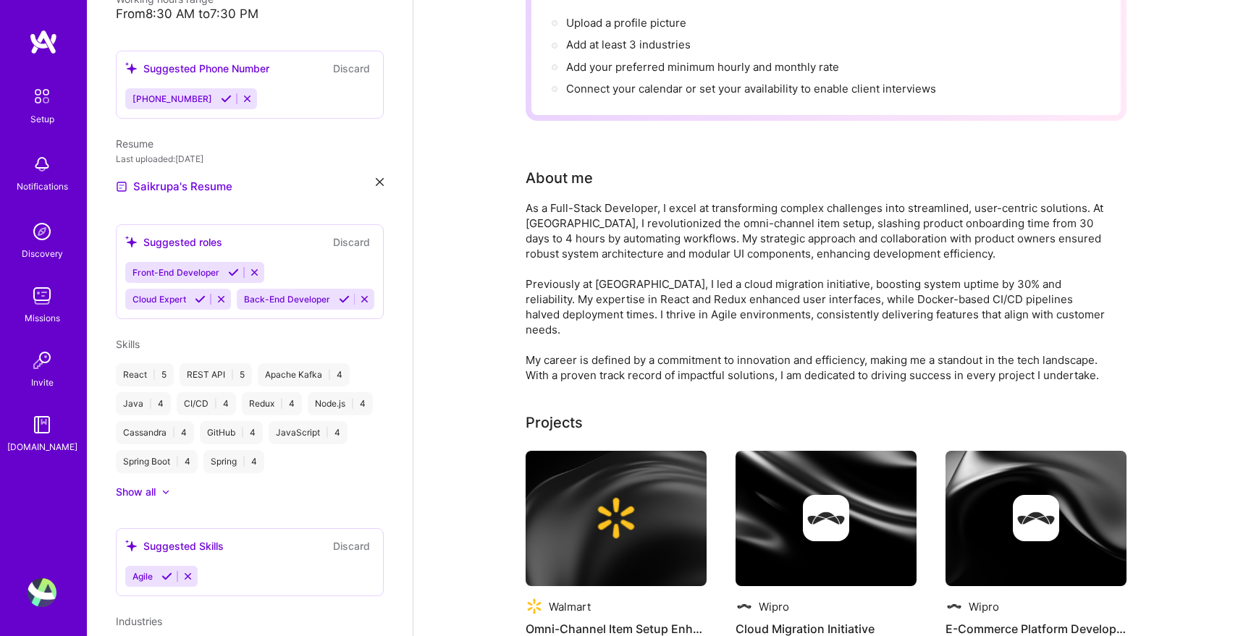
scroll to position [122, 0]
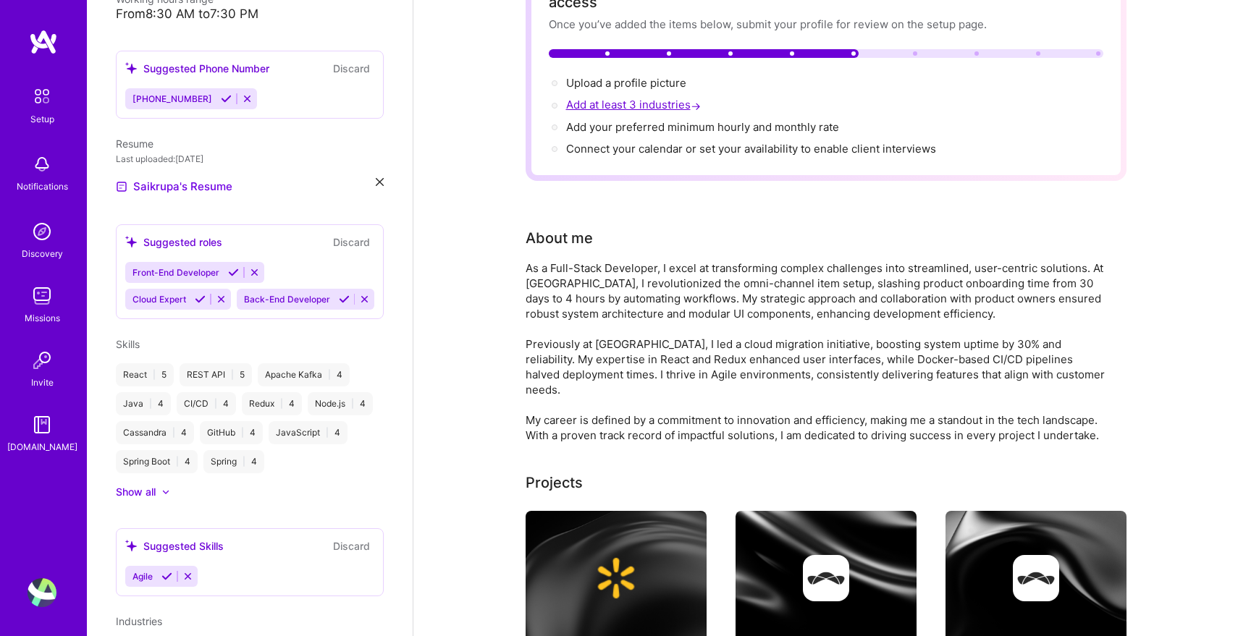
click at [631, 98] on span "Add at least 3 industries →" at bounding box center [635, 105] width 138 height 14
select select "US"
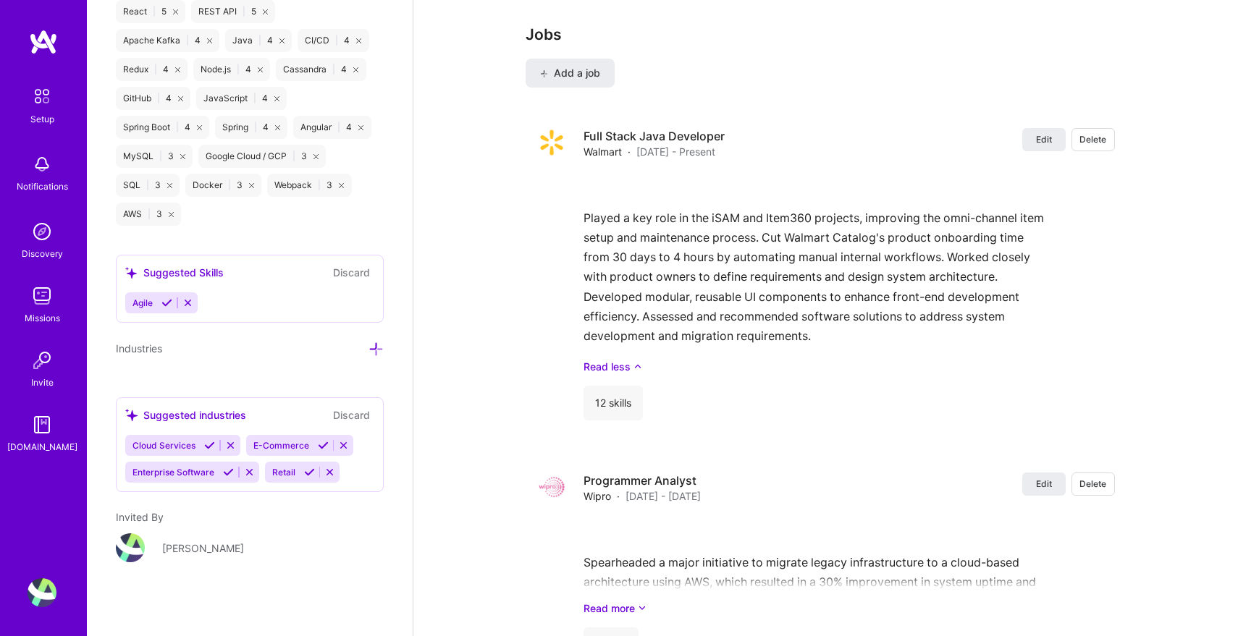
scroll to position [1597, 0]
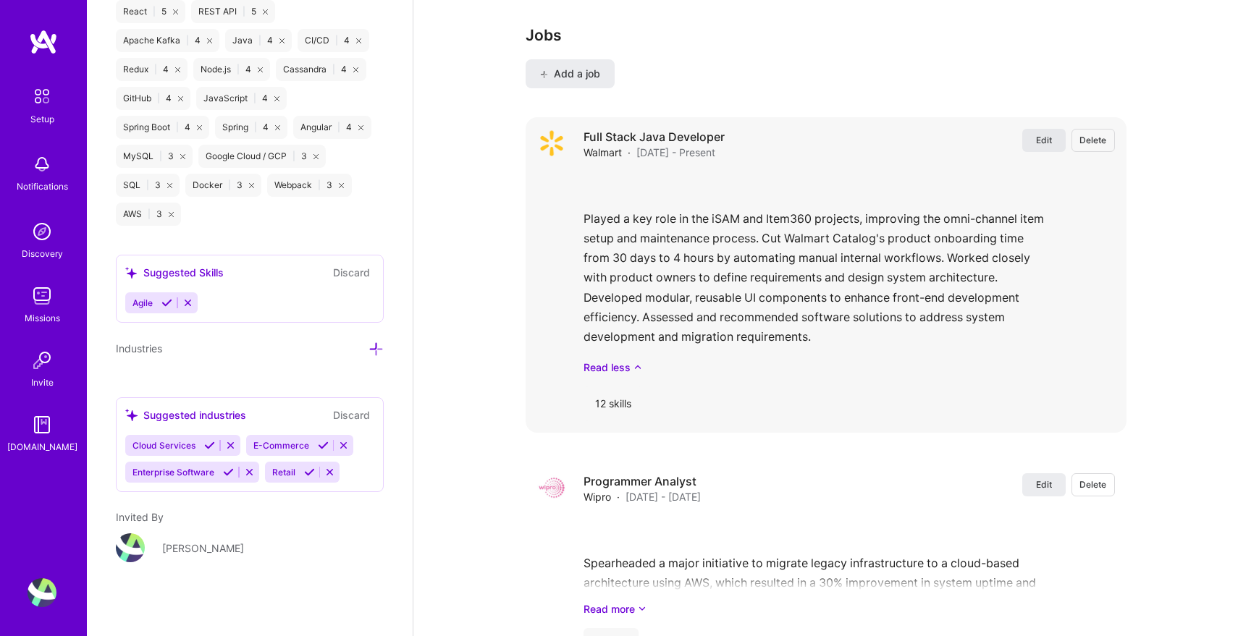
click at [1033, 133] on button "Edit" at bounding box center [1043, 140] width 43 height 23
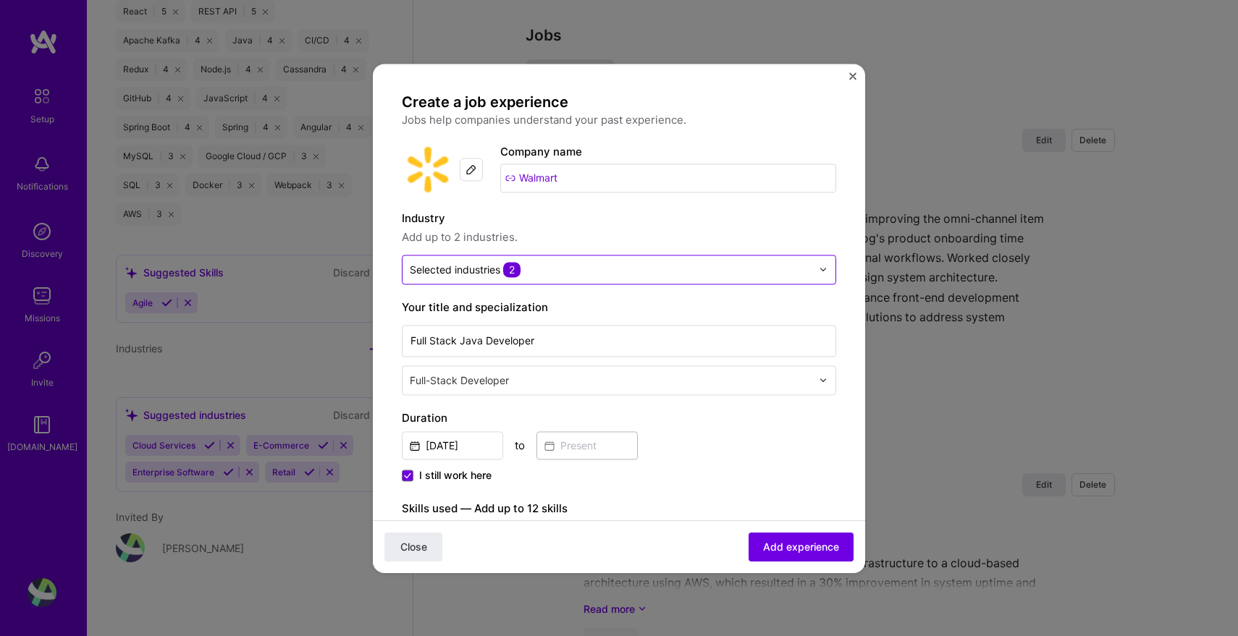
click at [593, 269] on input "text" at bounding box center [611, 269] width 402 height 15
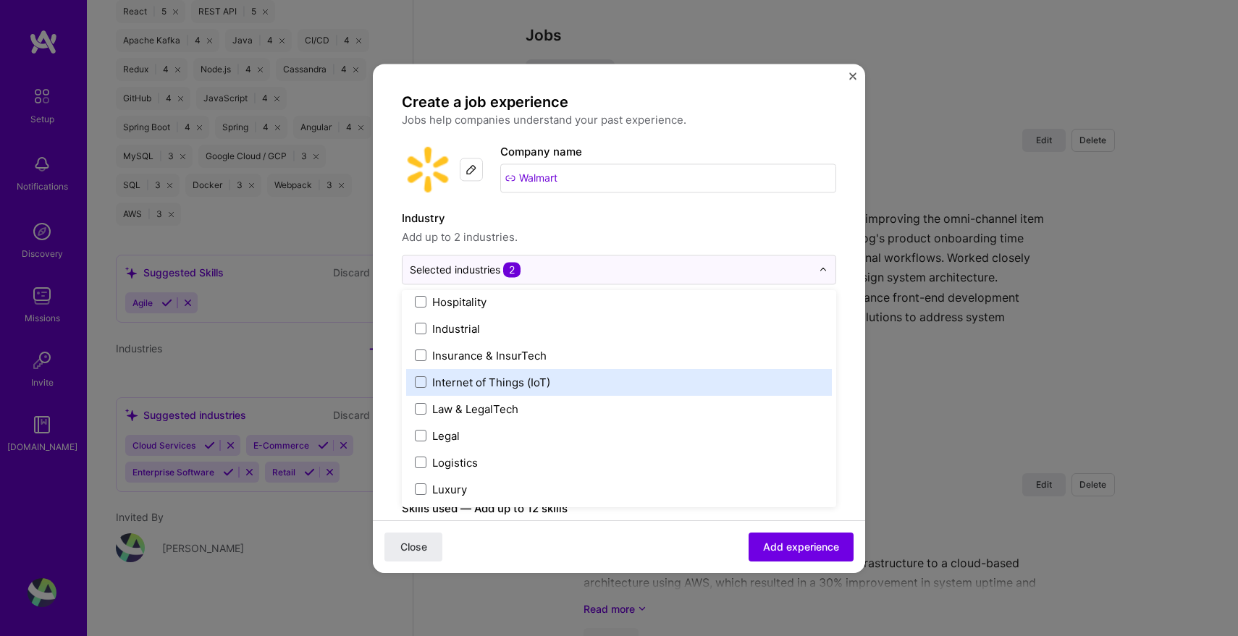
scroll to position [1899, 0]
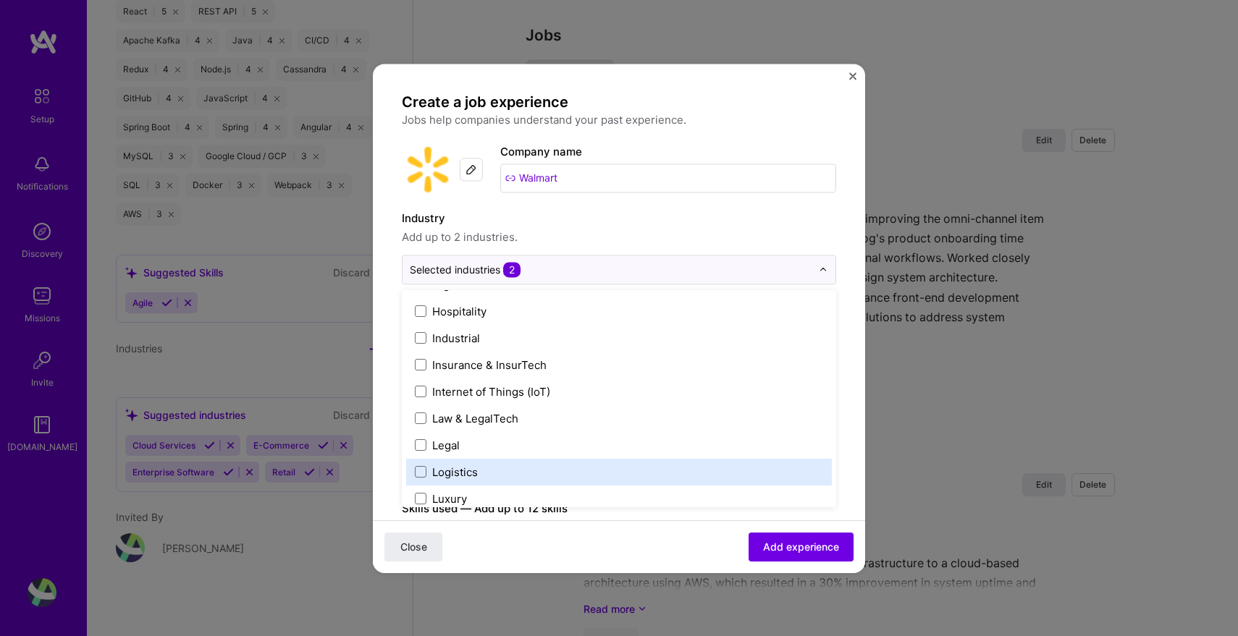
click at [475, 469] on div "Logistics" at bounding box center [455, 472] width 46 height 15
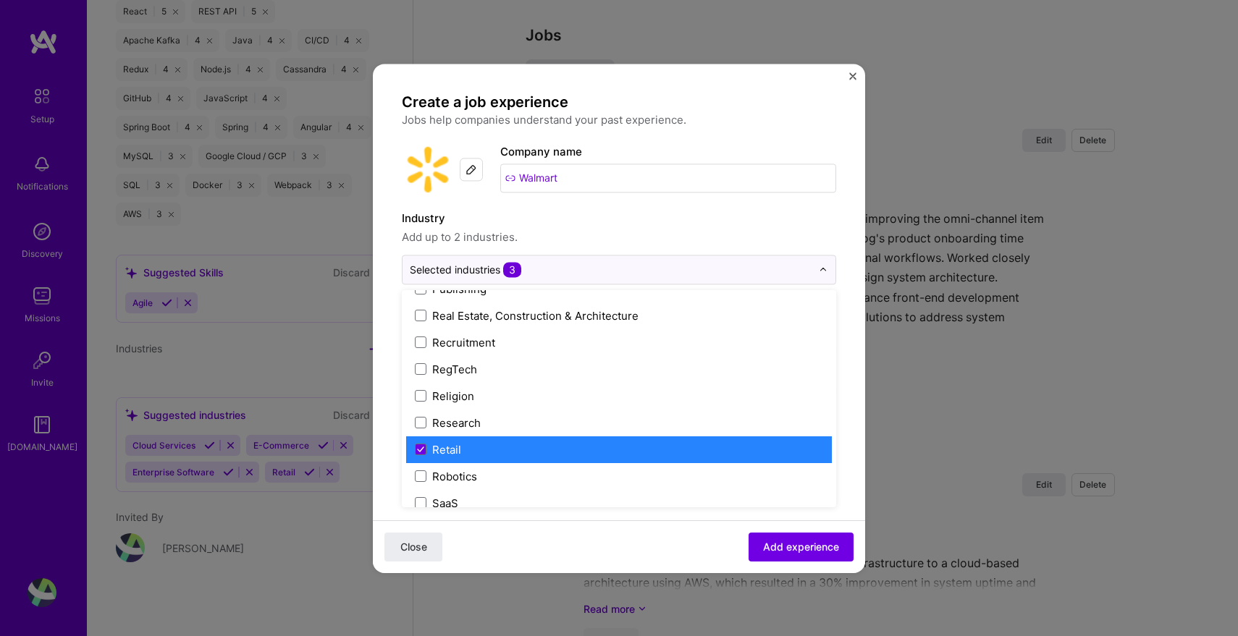
scroll to position [2702, 0]
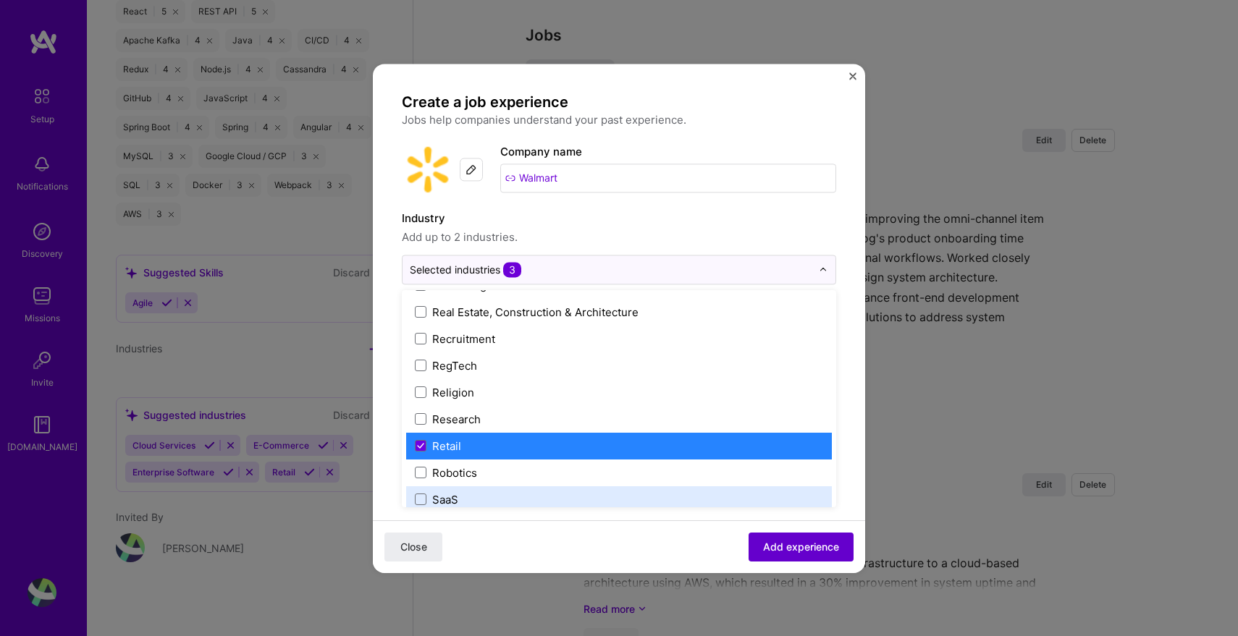
click at [773, 548] on span "Add experience" at bounding box center [801, 546] width 76 height 14
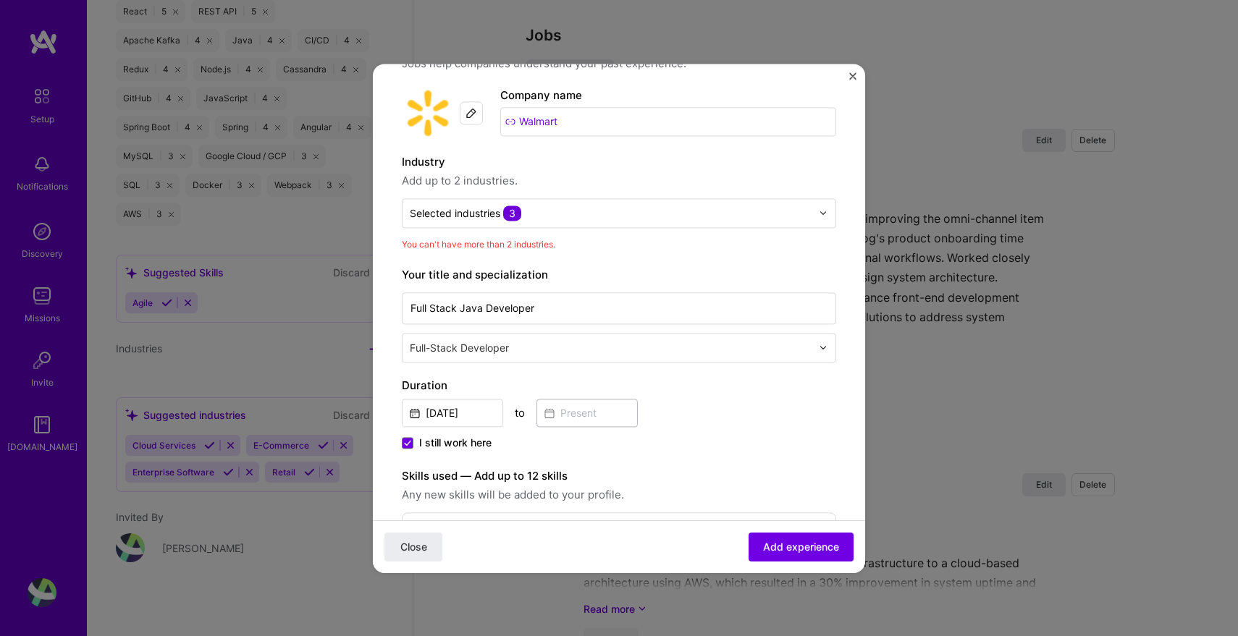
scroll to position [24, 0]
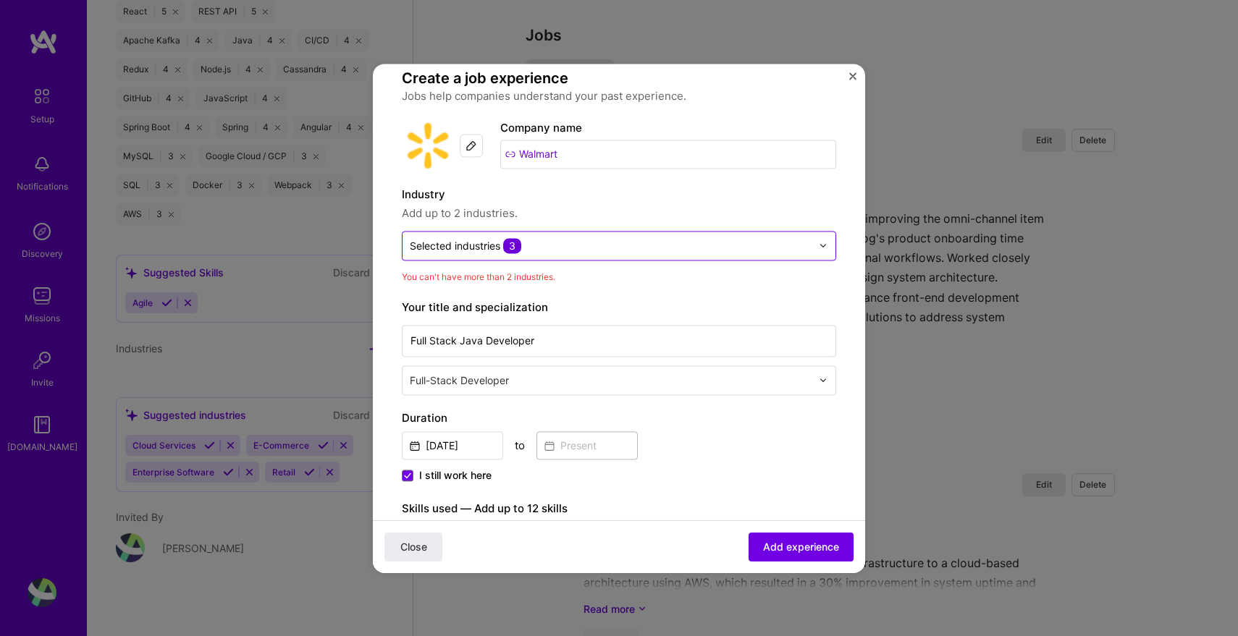
click at [699, 255] on div "Selected industries 3" at bounding box center [611, 246] width 416 height 28
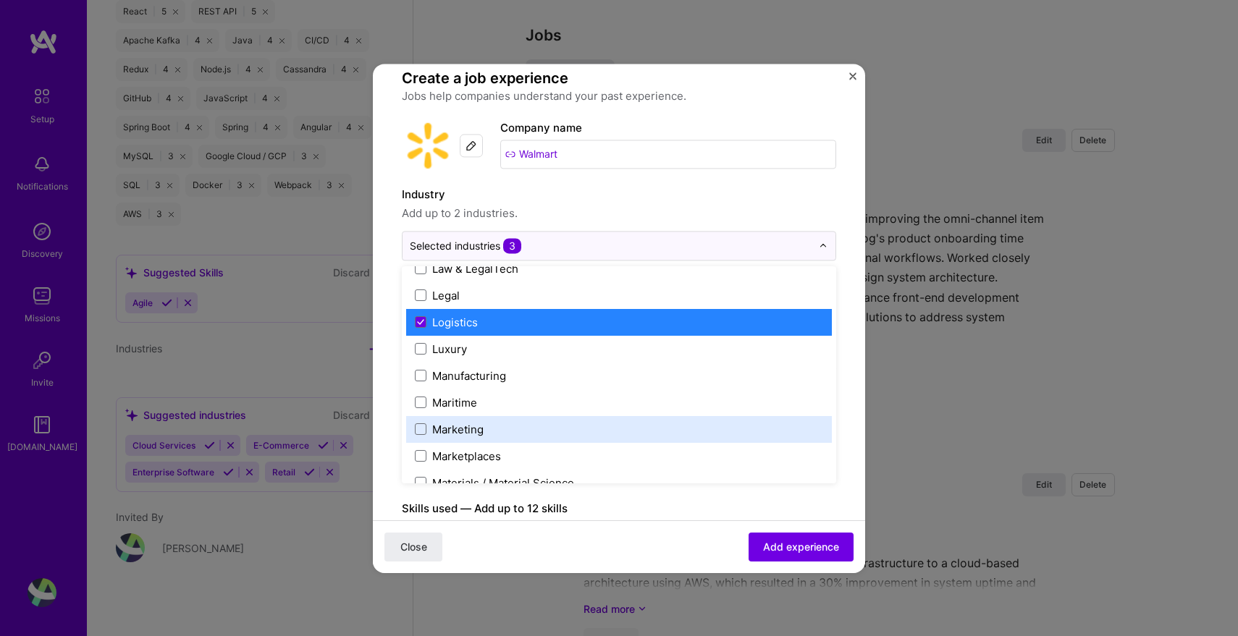
scroll to position [1977, 0]
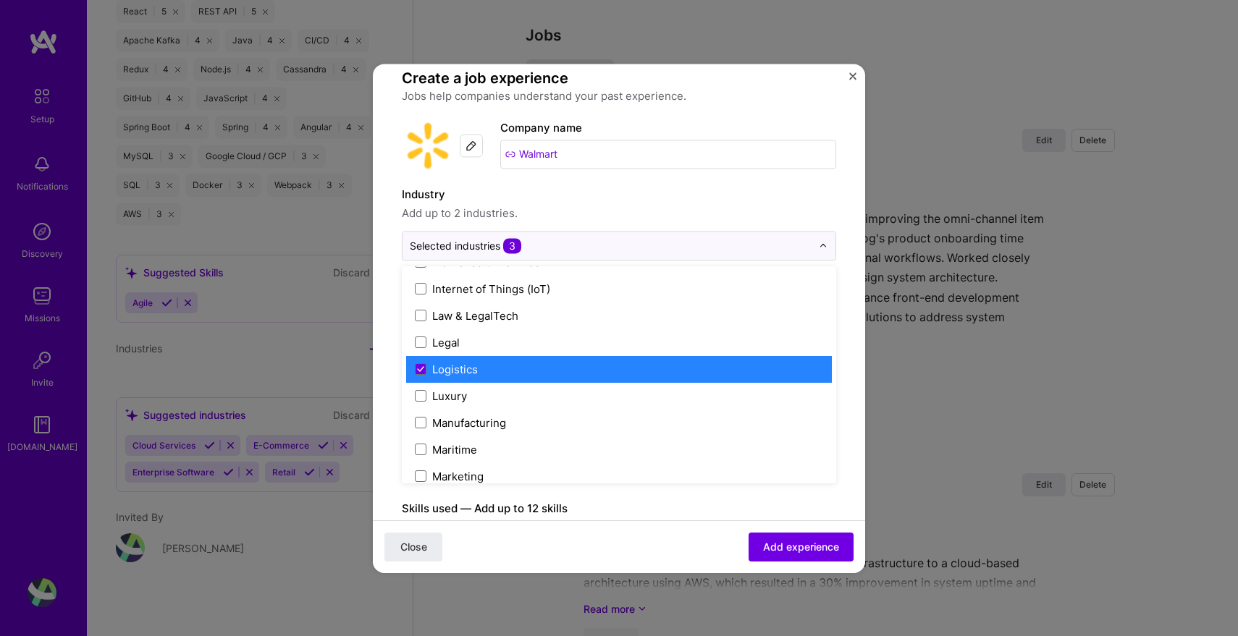
click at [419, 376] on label "Logistics" at bounding box center [619, 369] width 408 height 15
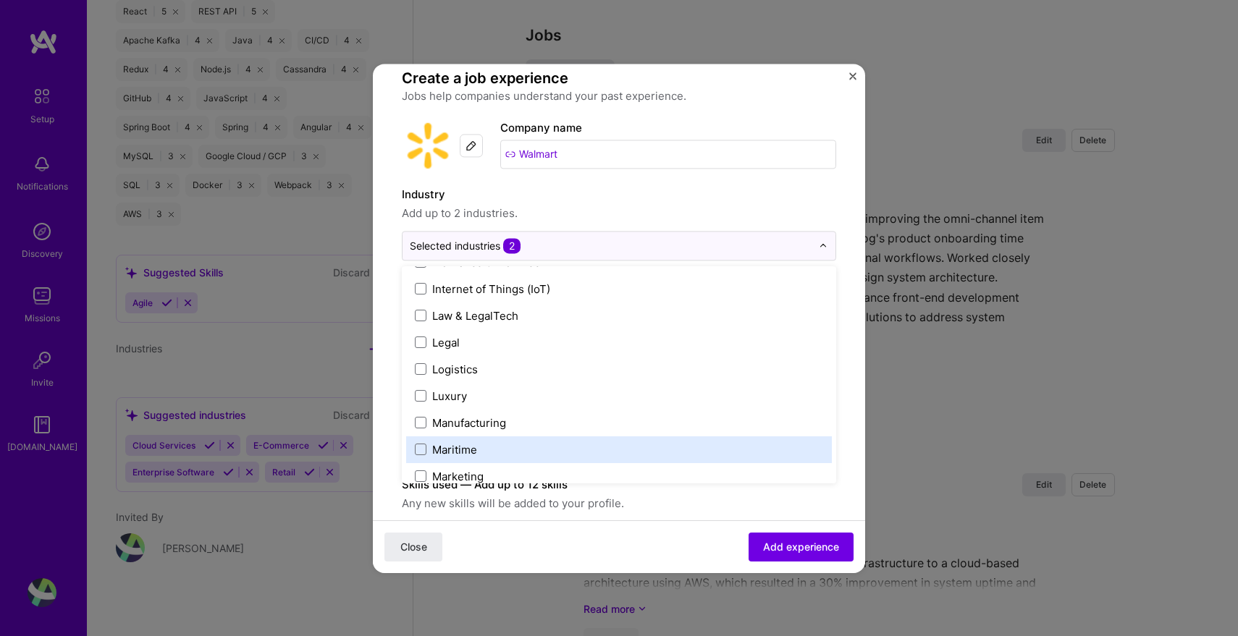
click at [849, 77] on img "Close" at bounding box center [852, 75] width 7 height 7
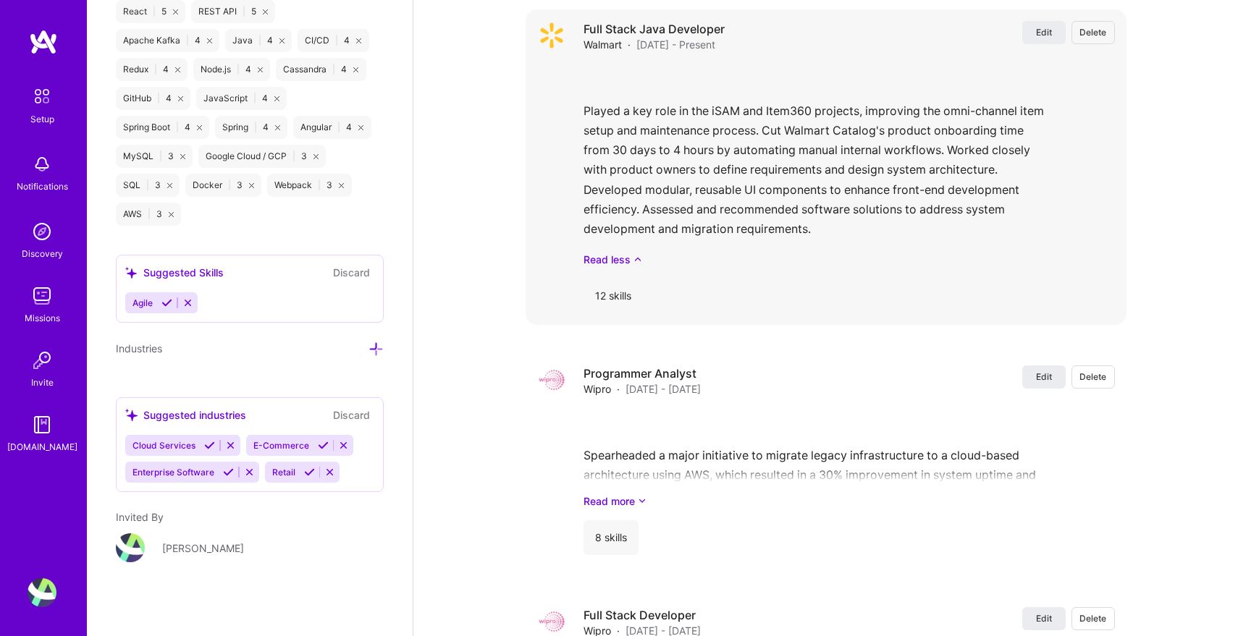
scroll to position [1775, 0]
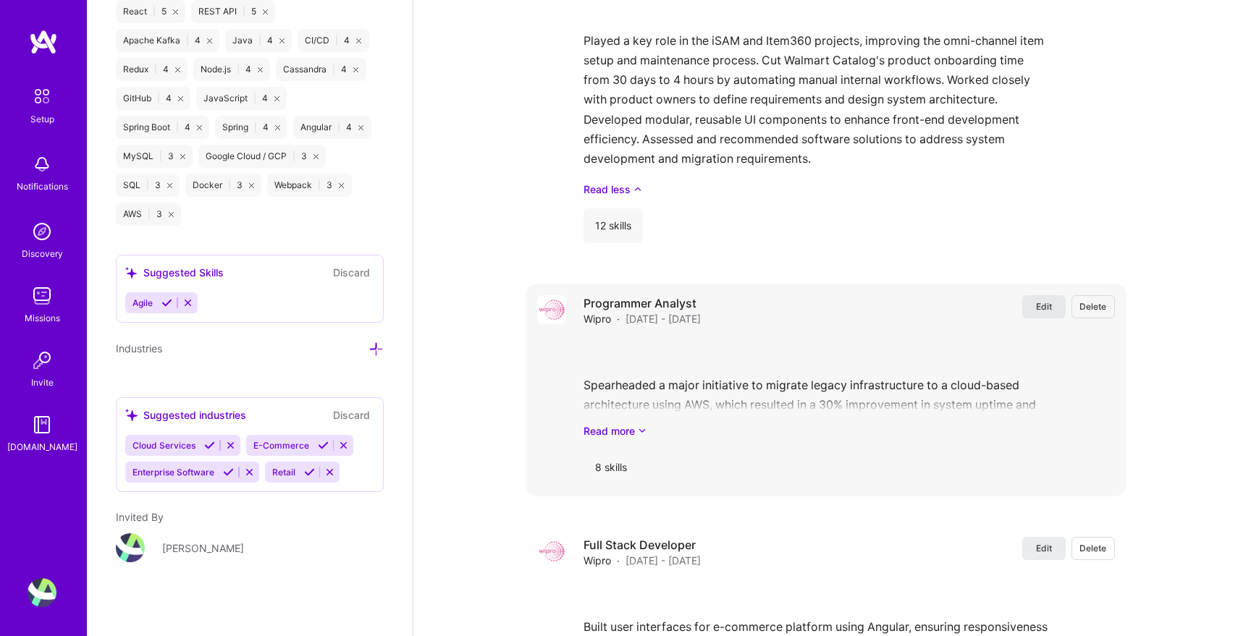
click at [1029, 295] on button "Edit" at bounding box center [1043, 306] width 43 height 23
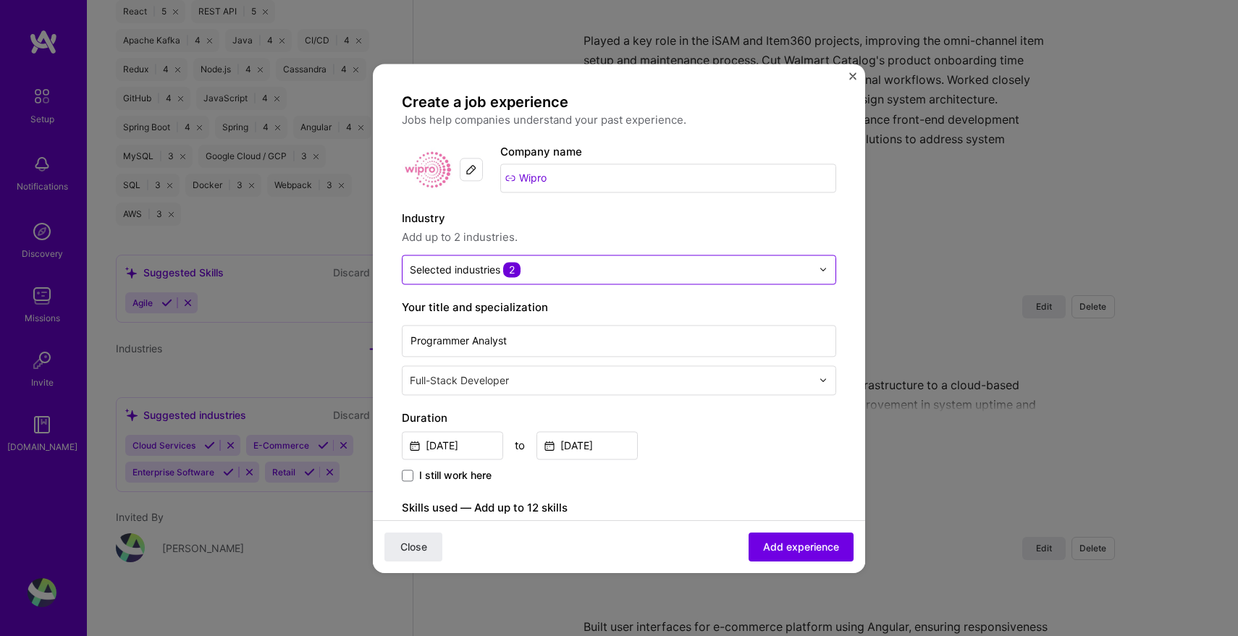
click at [627, 269] on input "text" at bounding box center [611, 269] width 402 height 15
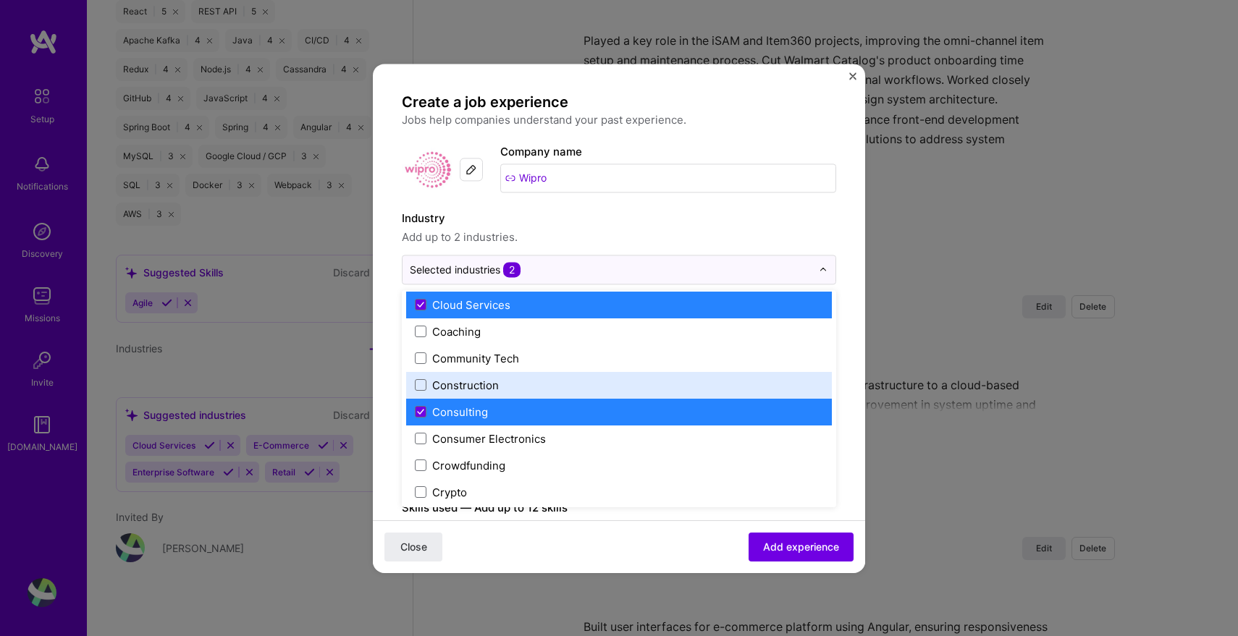
scroll to position [870, 0]
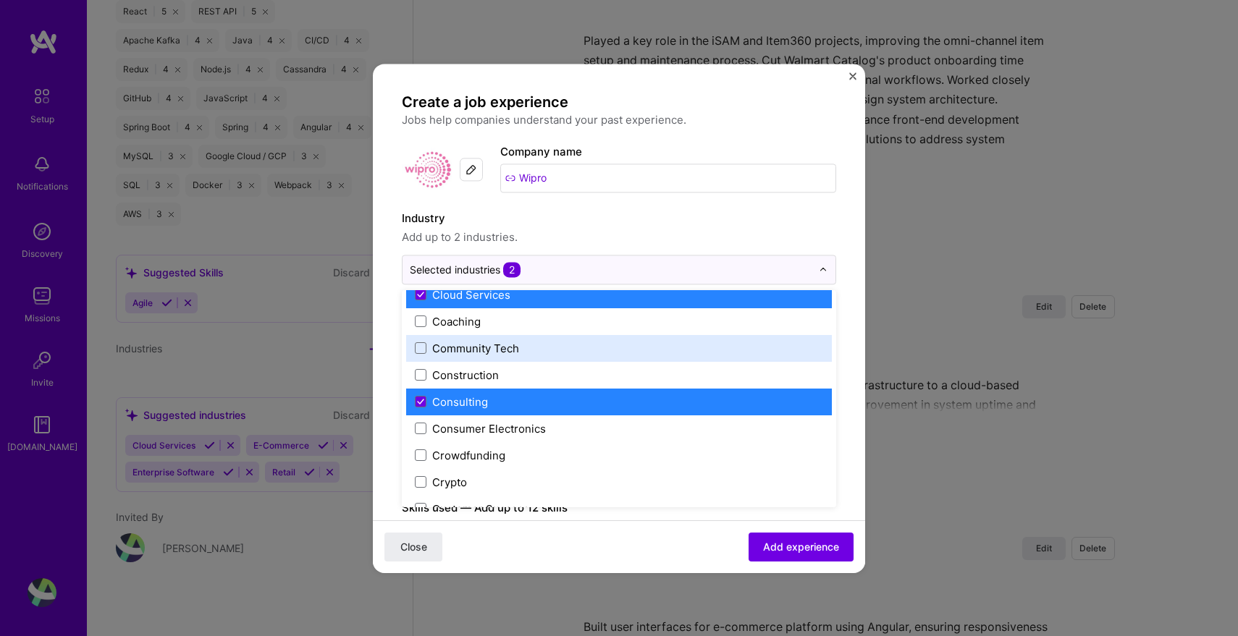
click at [853, 72] on img "Close" at bounding box center [852, 75] width 7 height 7
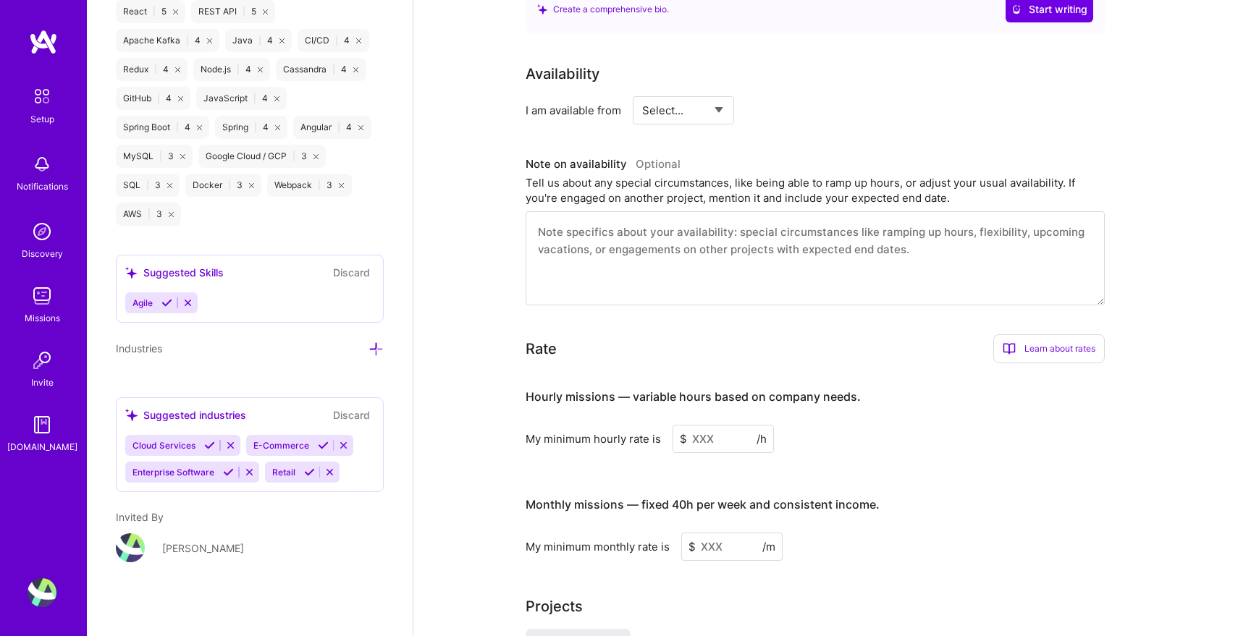
scroll to position [742, 0]
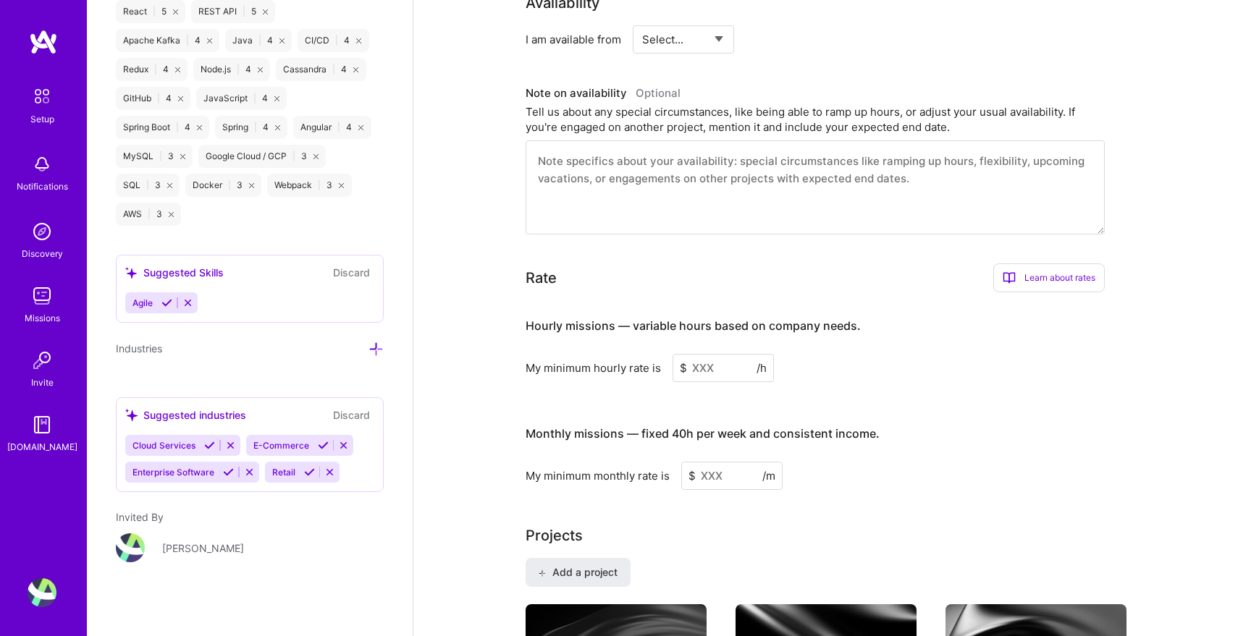
click at [715, 354] on input at bounding box center [723, 368] width 101 height 28
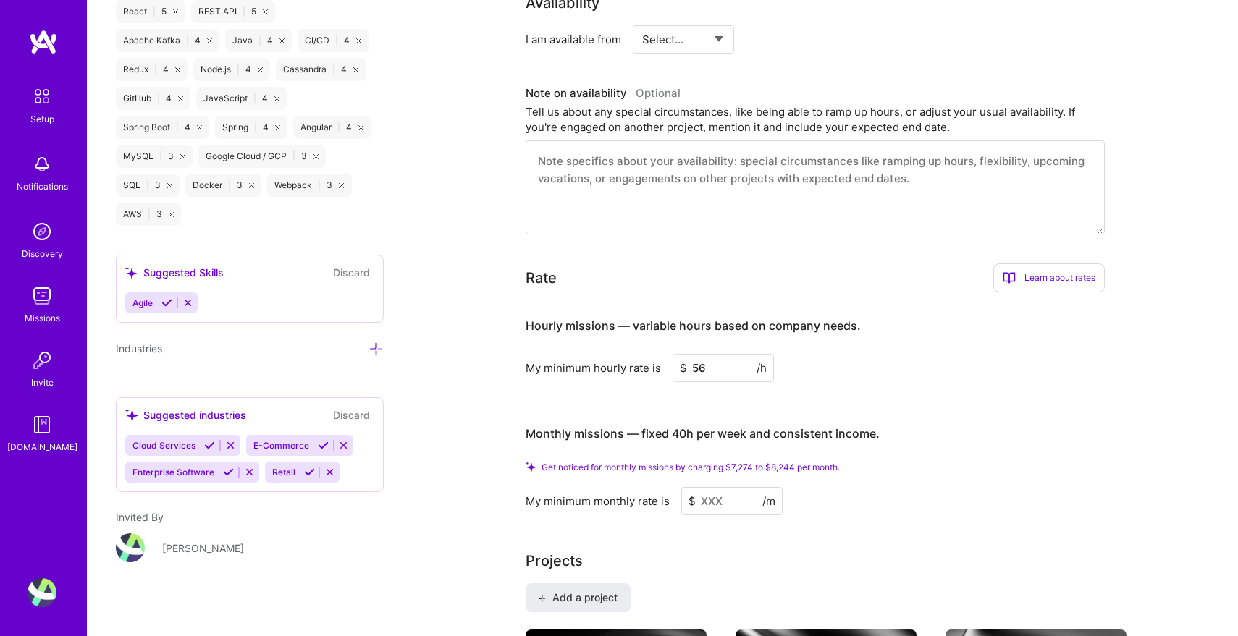
type input "56"
click at [720, 487] on input at bounding box center [731, 501] width 101 height 28
click at [675, 462] on span "Get noticed for monthly missions by charging $7,274 to $8,244 per month." at bounding box center [691, 467] width 298 height 11
drag, startPoint x: 642, startPoint y: 452, endPoint x: 849, endPoint y: 450, distance: 207.1
click at [849, 462] on div "Get noticed for monthly missions by charging $7,274 to $8,244 per month." at bounding box center [815, 467] width 579 height 11
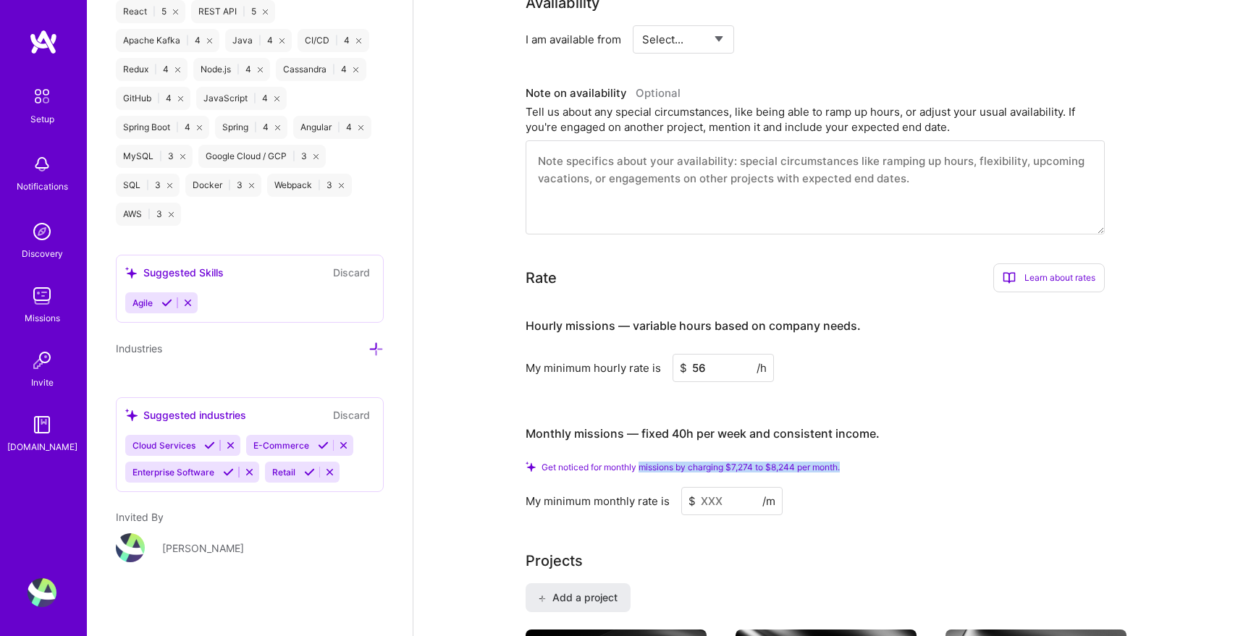
click at [849, 462] on div "Get noticed for monthly missions by charging $7,274 to $8,244 per month." at bounding box center [815, 467] width 579 height 11
click at [716, 487] on input at bounding box center [731, 501] width 101 height 28
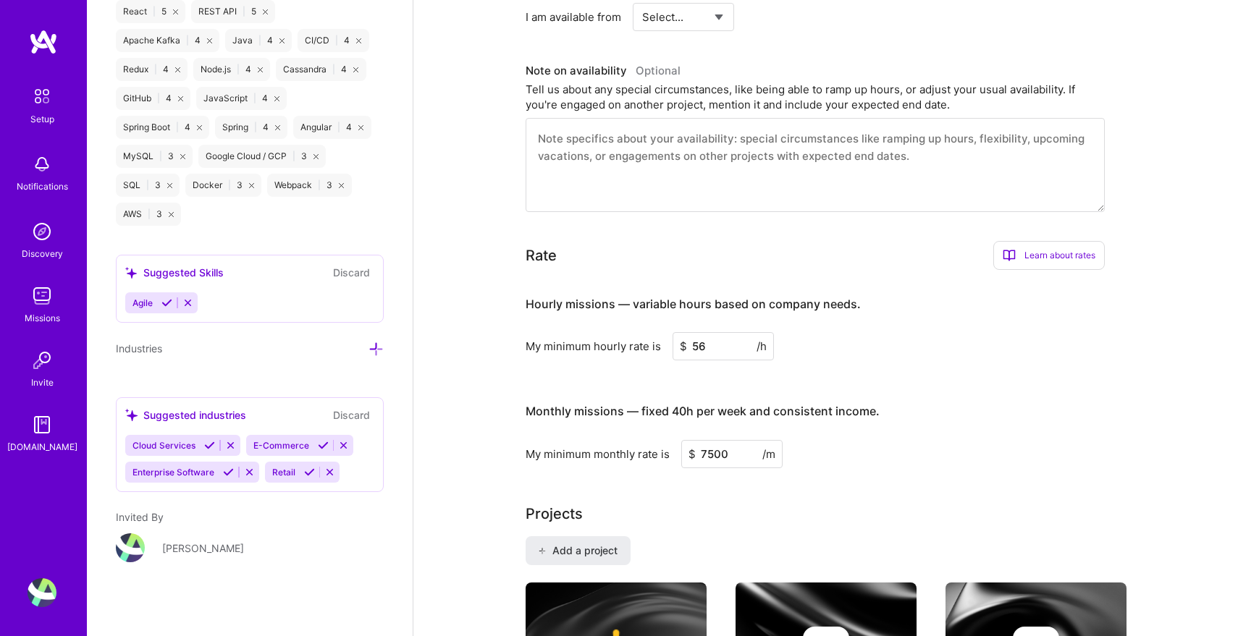
type input "7500"
click at [870, 456] on div "Complete your profile to take the first step in unlocking full A.Team access On…" at bounding box center [826, 541] width 601 height 2416
click at [725, 440] on input "7500" at bounding box center [731, 454] width 101 height 28
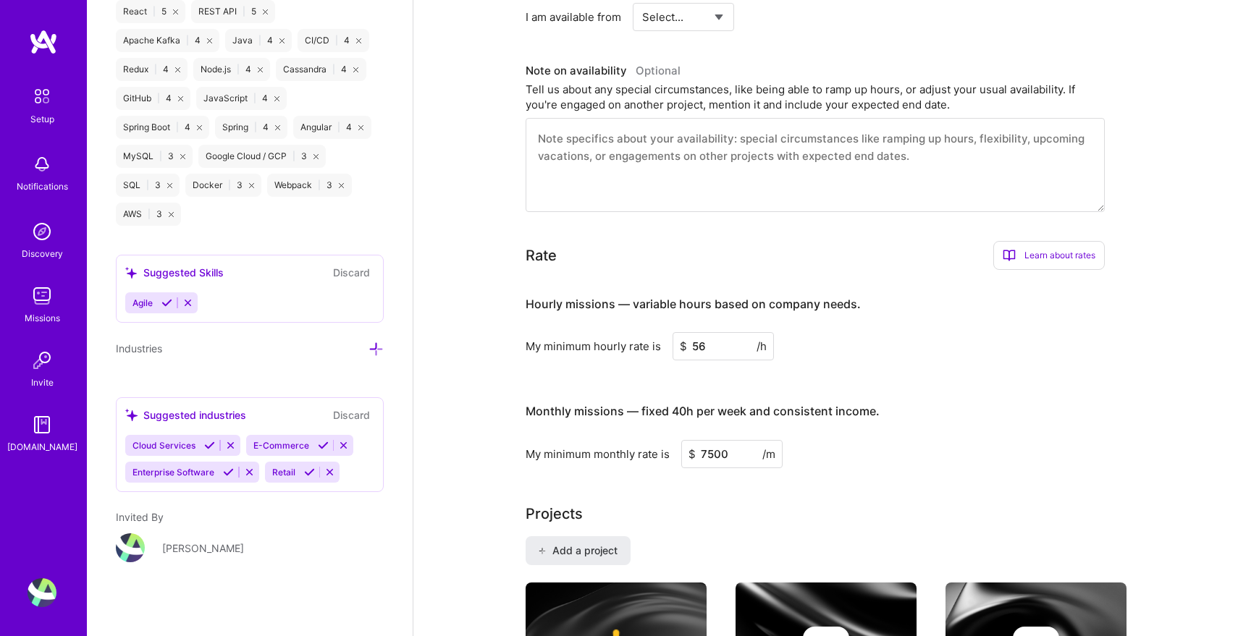
click at [868, 390] on div "Monthly missions — fixed 40h per week and consistent income." at bounding box center [703, 412] width 354 height 45
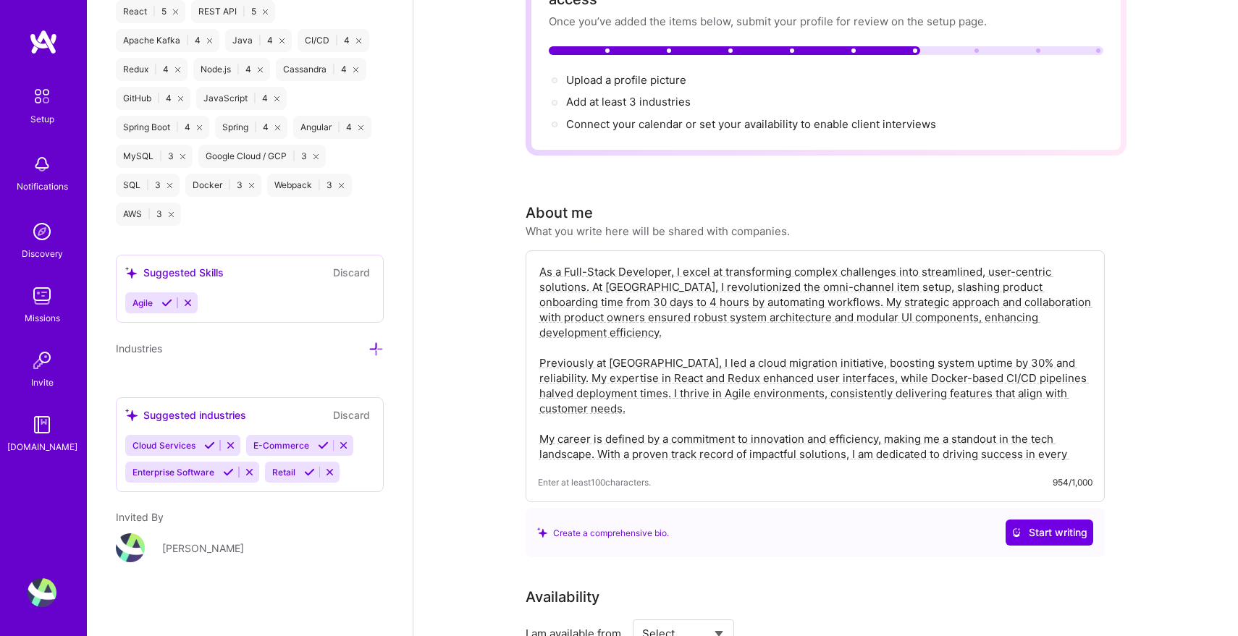
scroll to position [0, 0]
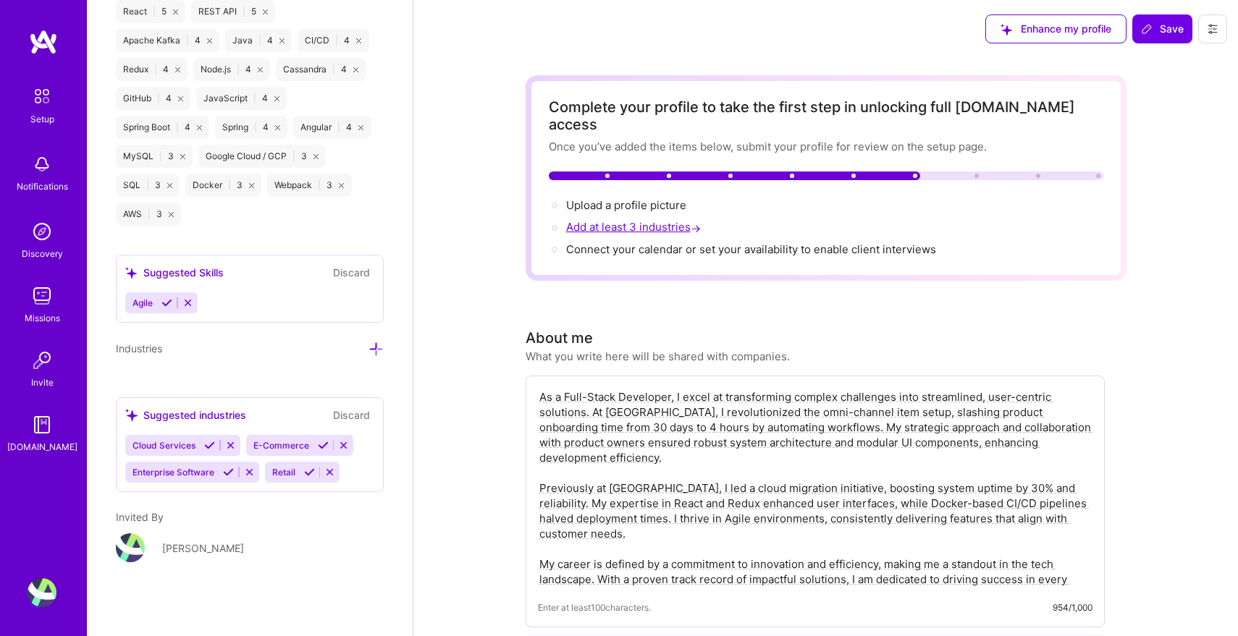
click at [657, 220] on span "Add at least 3 industries →" at bounding box center [635, 227] width 138 height 14
click at [628, 220] on span "Add at least 3 industries →" at bounding box center [635, 227] width 138 height 14
click at [626, 243] on span "Connect your calendar or set your availability to enable client interviews →" at bounding box center [757, 250] width 383 height 14
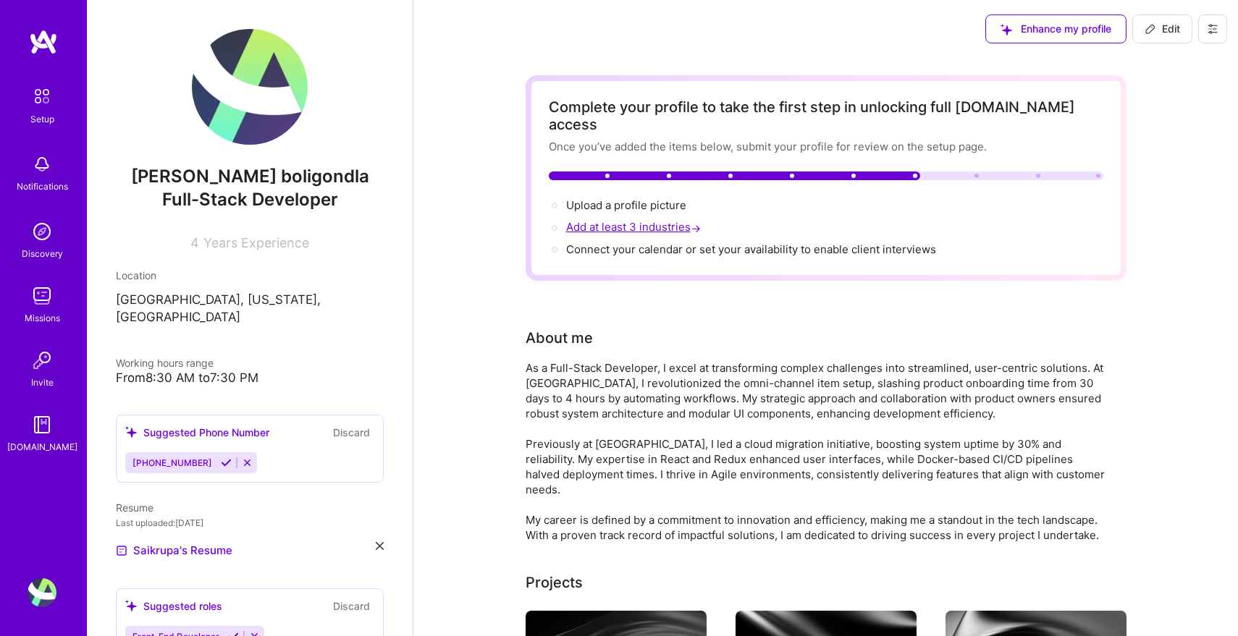
click at [664, 220] on span "Add at least 3 industries →" at bounding box center [635, 227] width 138 height 14
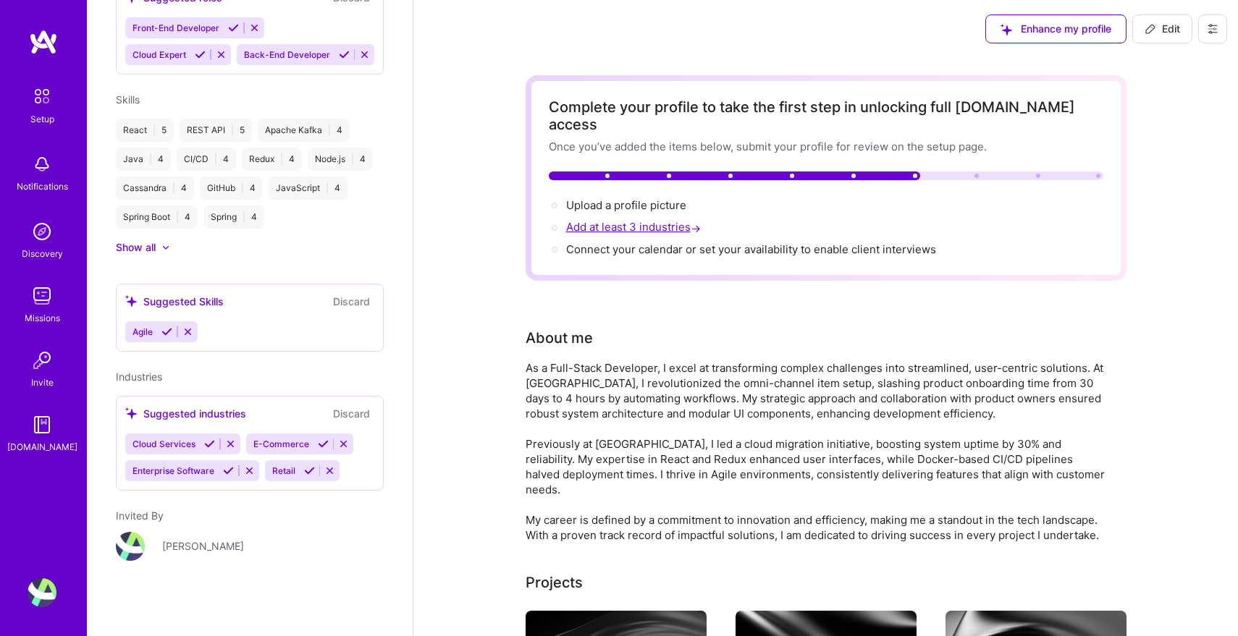
select select "US"
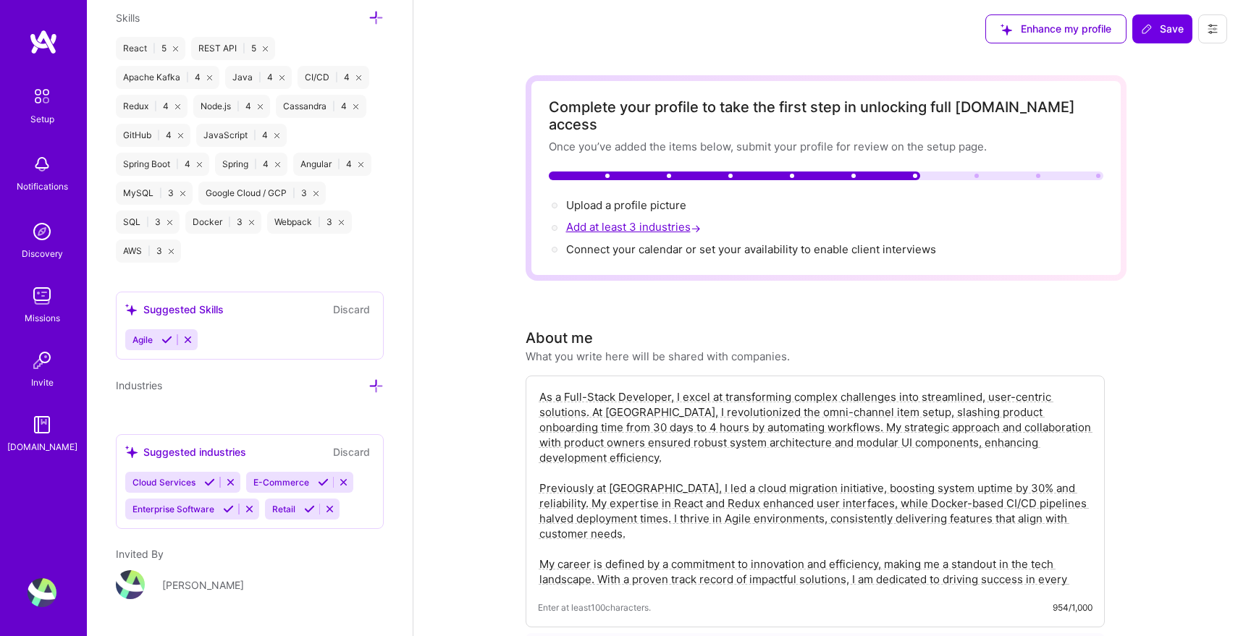
scroll to position [1274, 0]
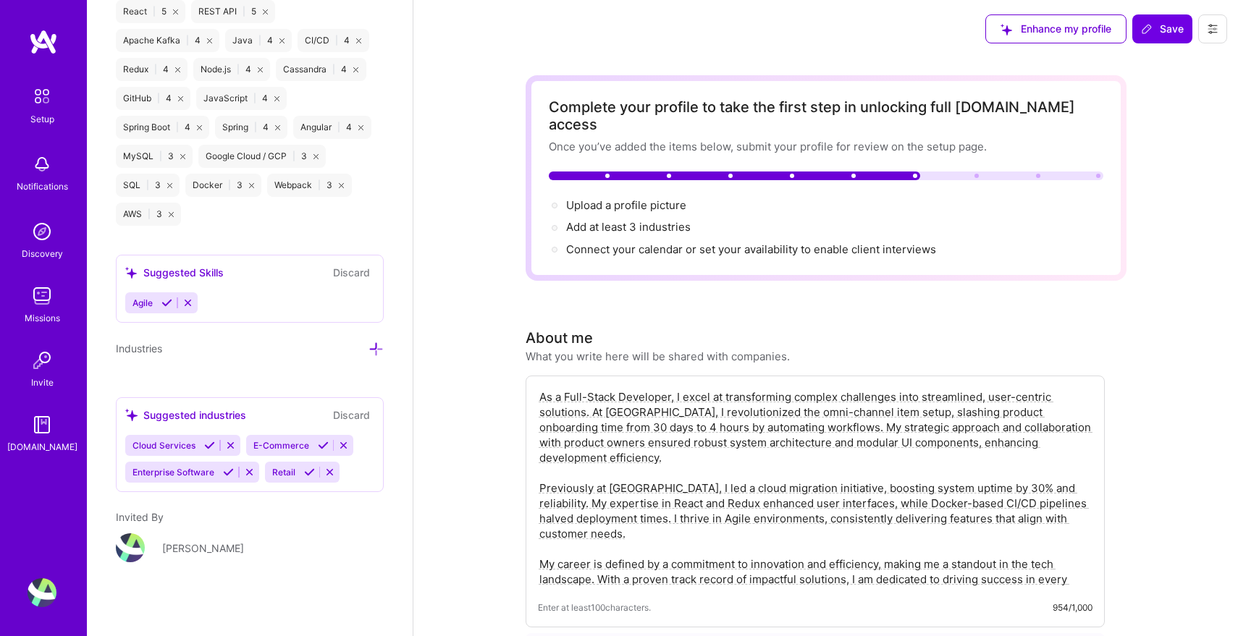
click at [385, 350] on div "Add photo Saikrupa boligondla Full-Stack Developer 4 Years Experience Location …" at bounding box center [250, 318] width 326 height 636
click at [374, 348] on icon at bounding box center [376, 349] width 15 height 15
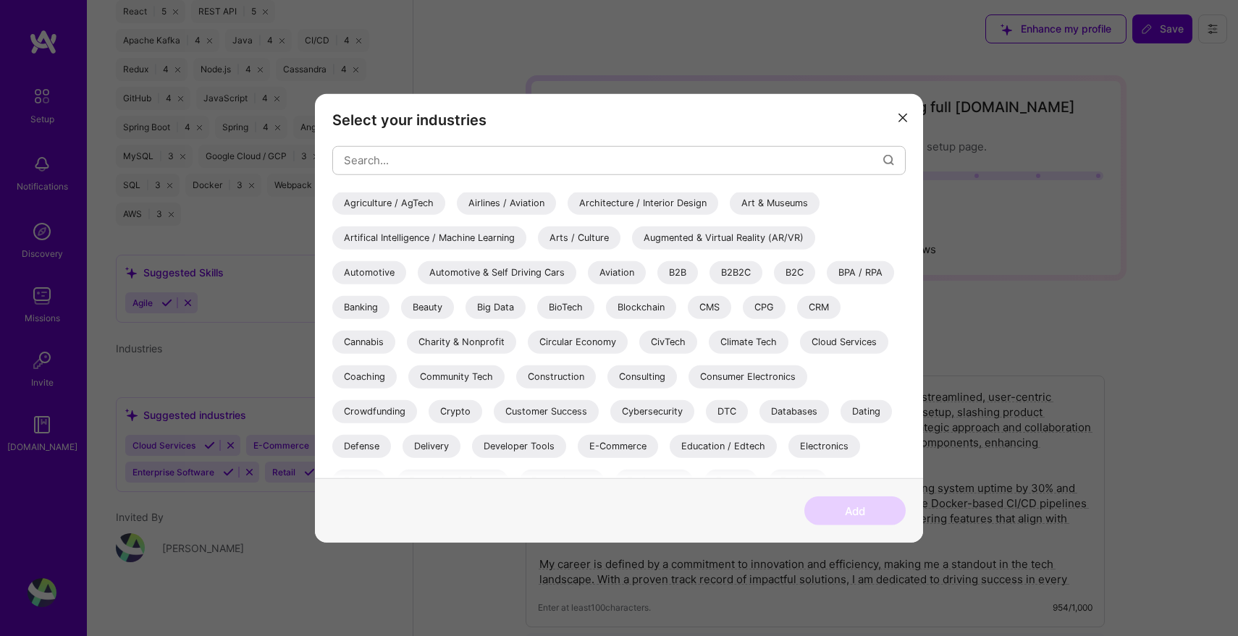
scroll to position [39, 0]
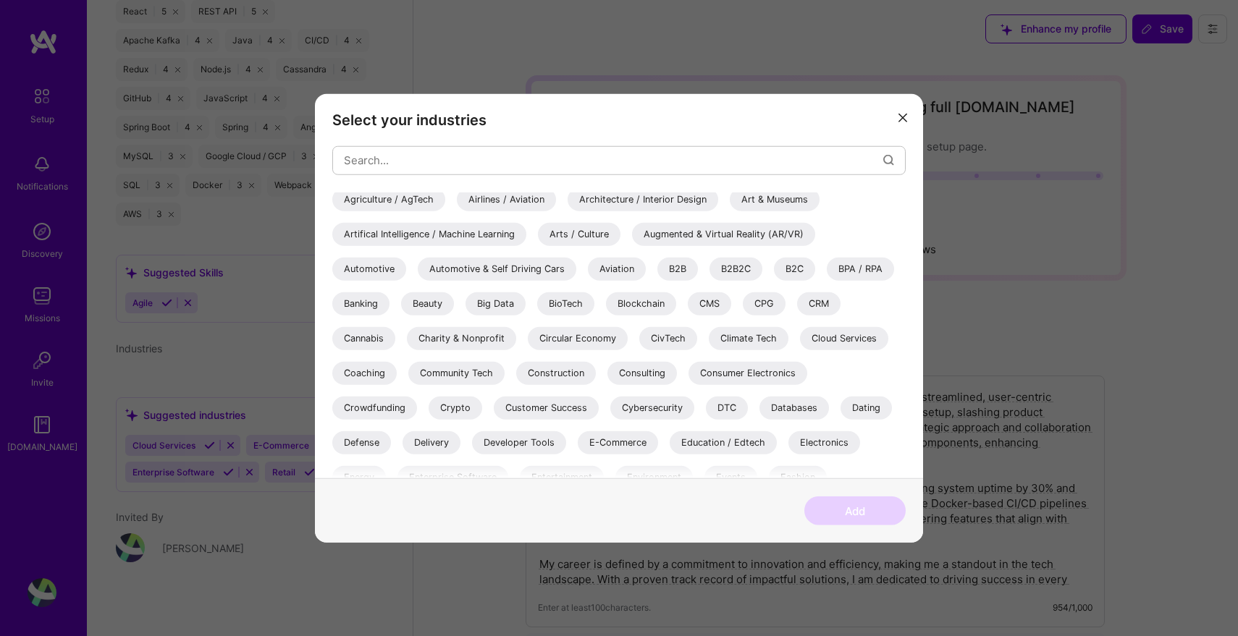
click at [811, 345] on div "Cloud Services" at bounding box center [844, 338] width 88 height 23
click at [665, 379] on div "Consulting" at bounding box center [642, 372] width 70 height 23
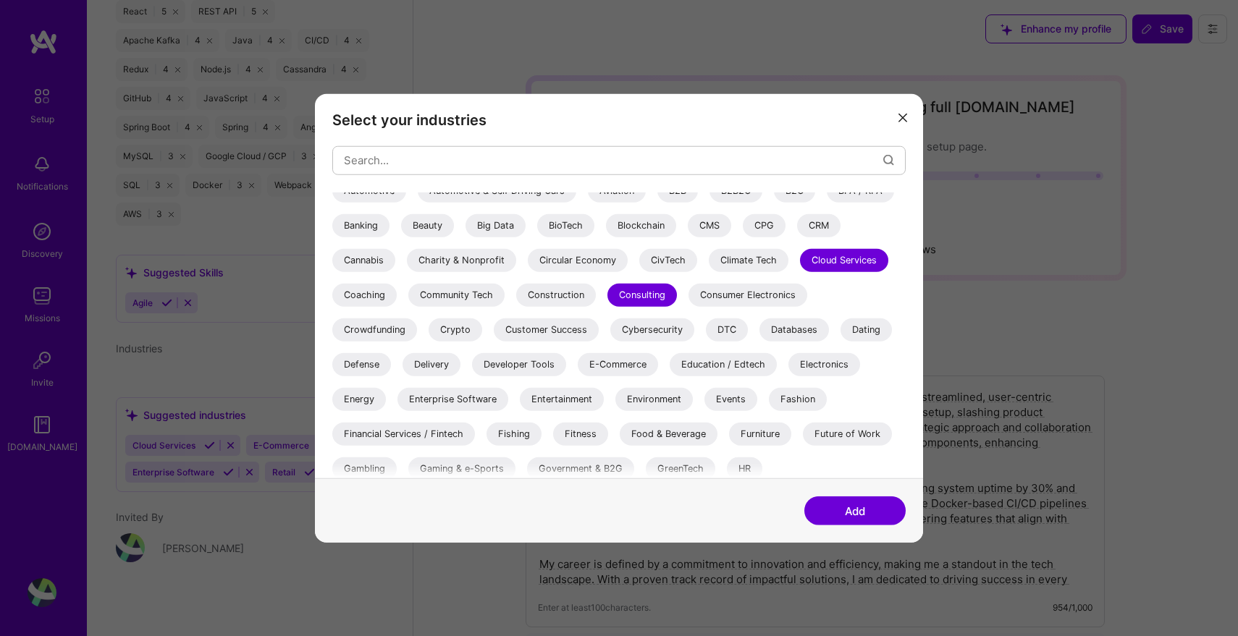
scroll to position [131, 0]
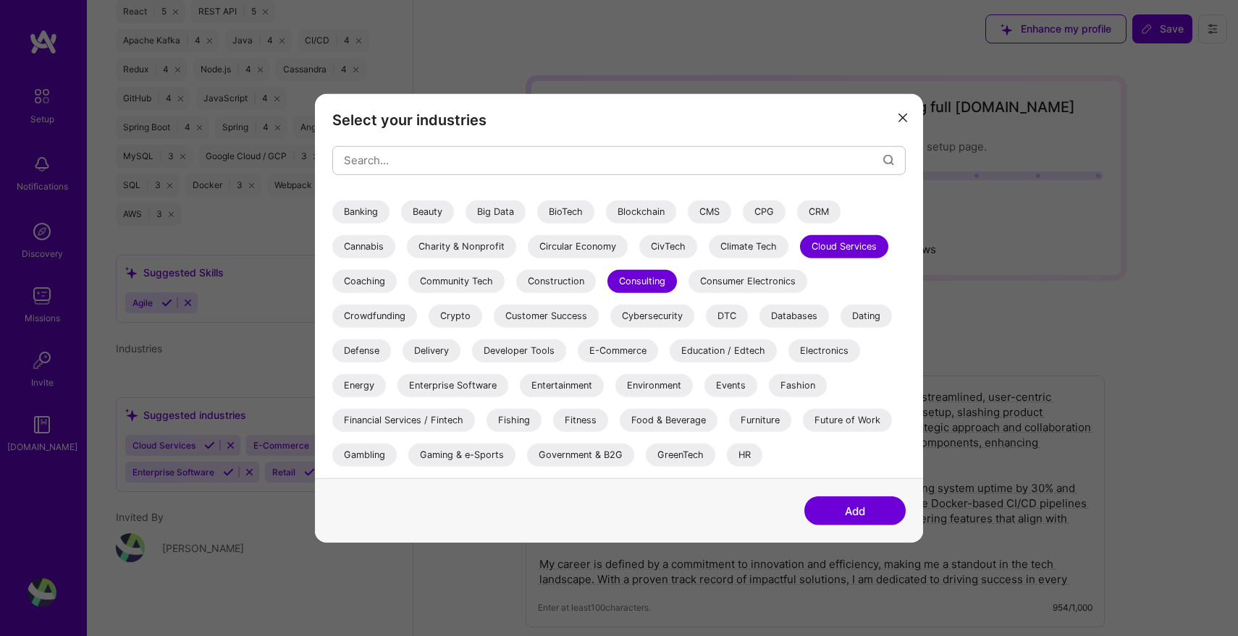
click at [644, 345] on div "E-Commerce" at bounding box center [618, 350] width 80 height 23
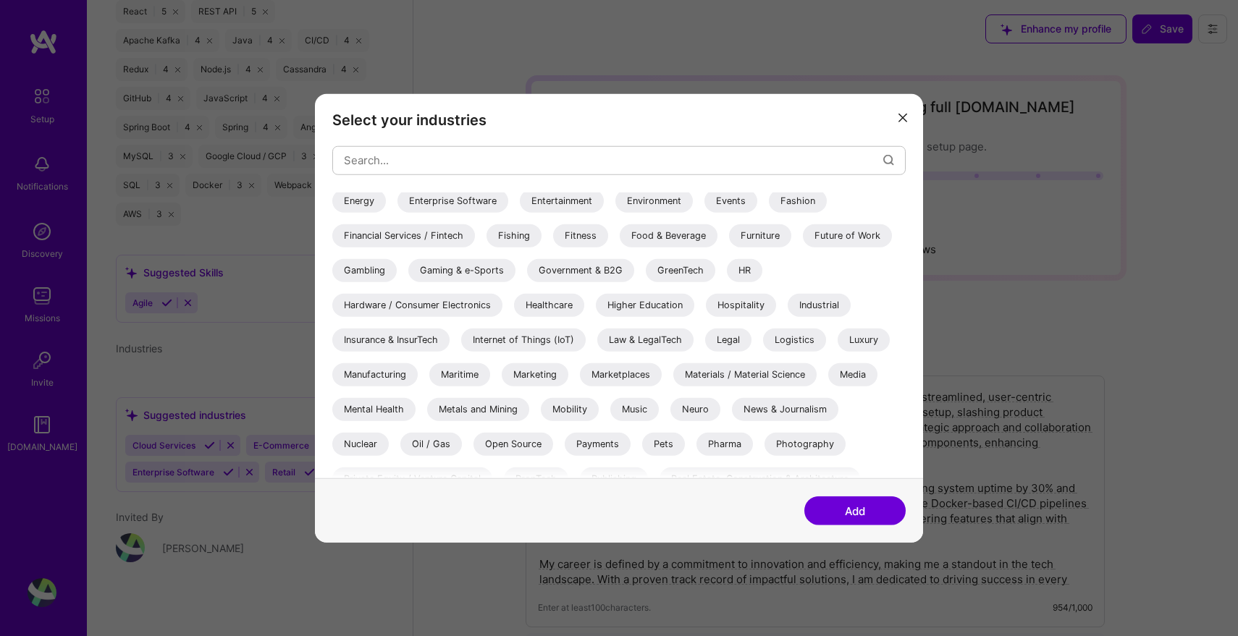
scroll to position [330, 0]
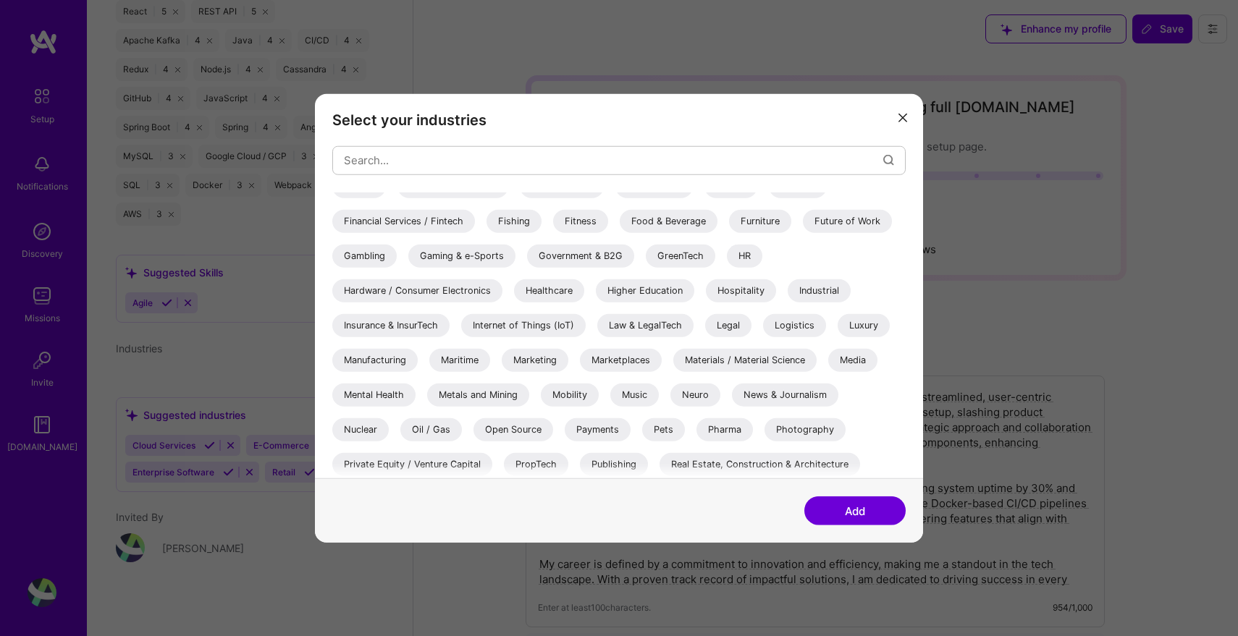
click at [563, 292] on div "Healthcare" at bounding box center [549, 290] width 70 height 23
click at [565, 288] on div "Healthcare" at bounding box center [549, 290] width 70 height 23
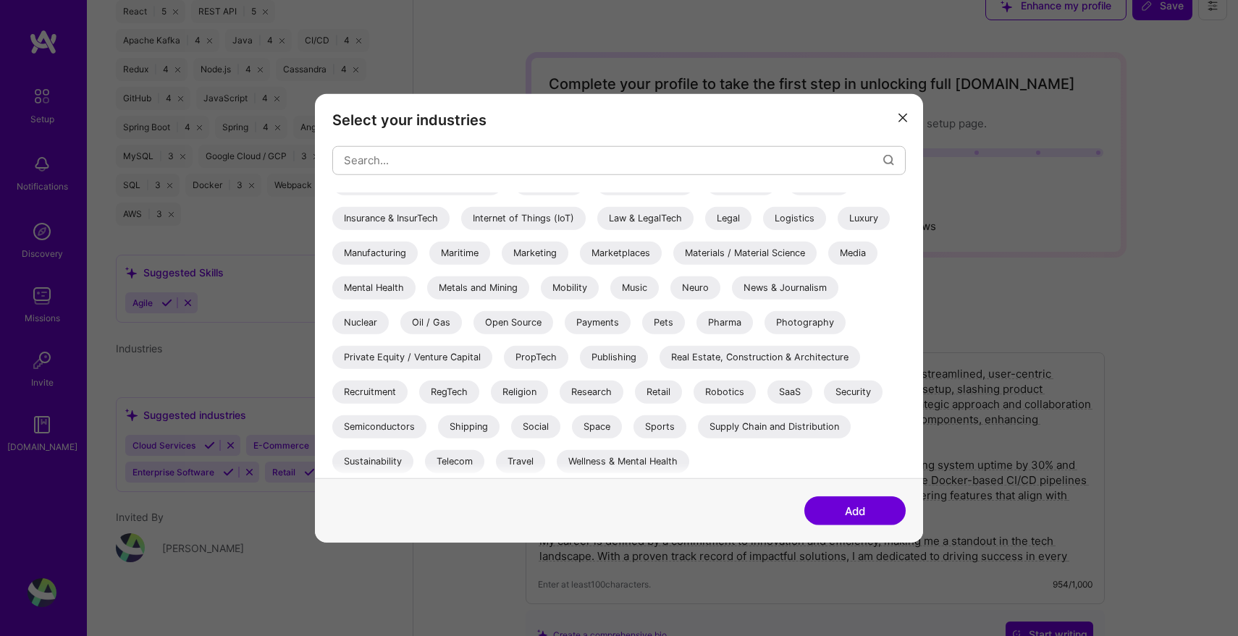
scroll to position [29, 0]
click at [463, 457] on div "Telecom" at bounding box center [454, 461] width 59 height 23
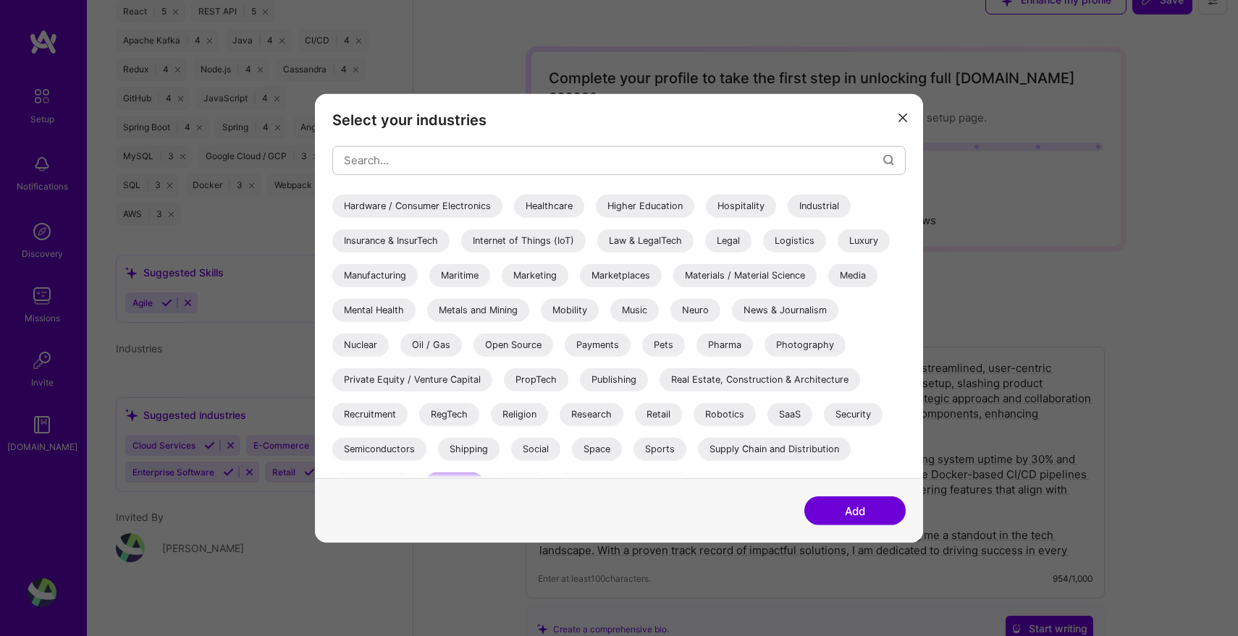
scroll to position [414, 0]
click at [738, 442] on div "Supply Chain and Distribution" at bounding box center [774, 449] width 153 height 23
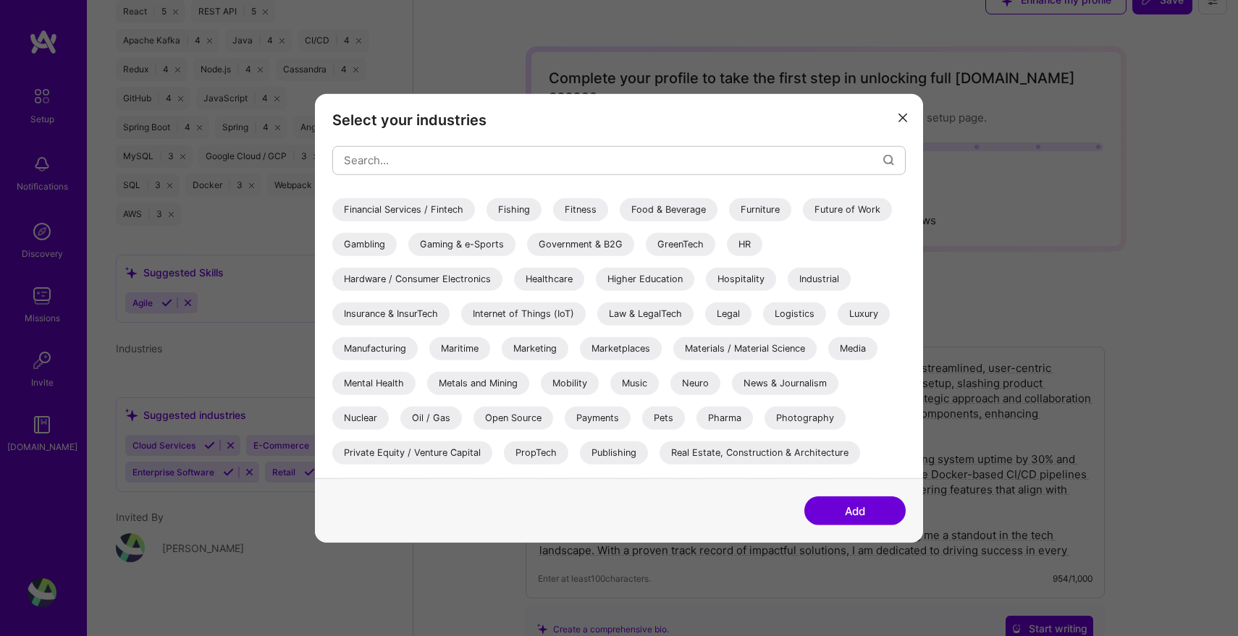
scroll to position [326, 0]
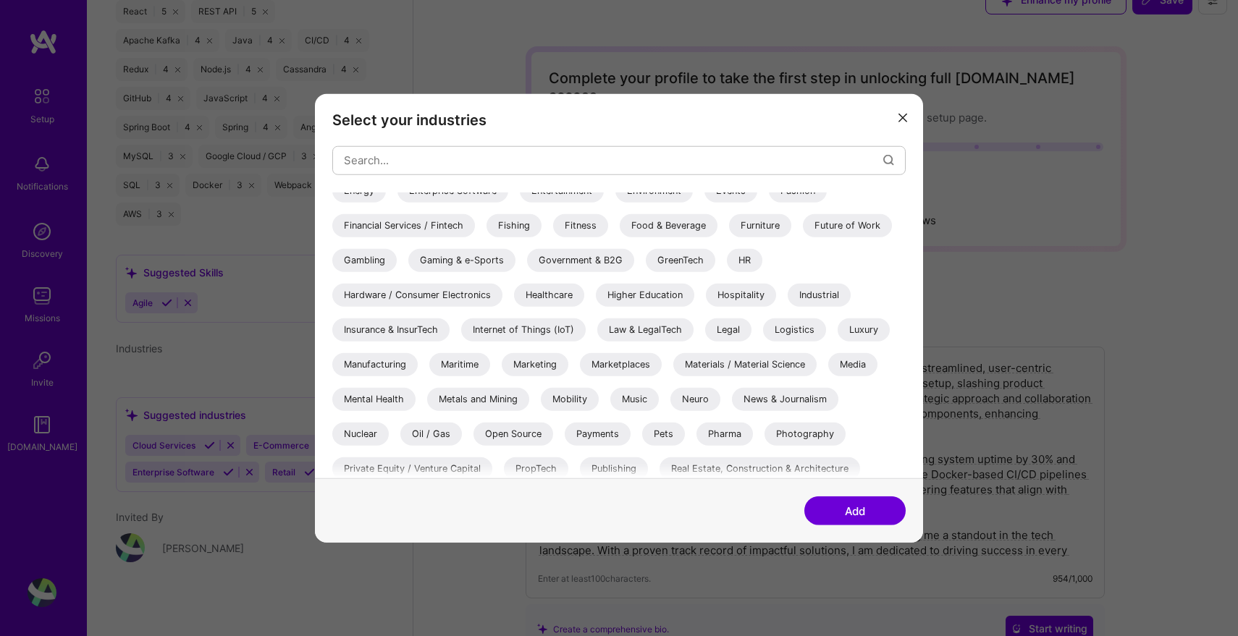
click at [562, 289] on div "Healthcare" at bounding box center [549, 294] width 70 height 23
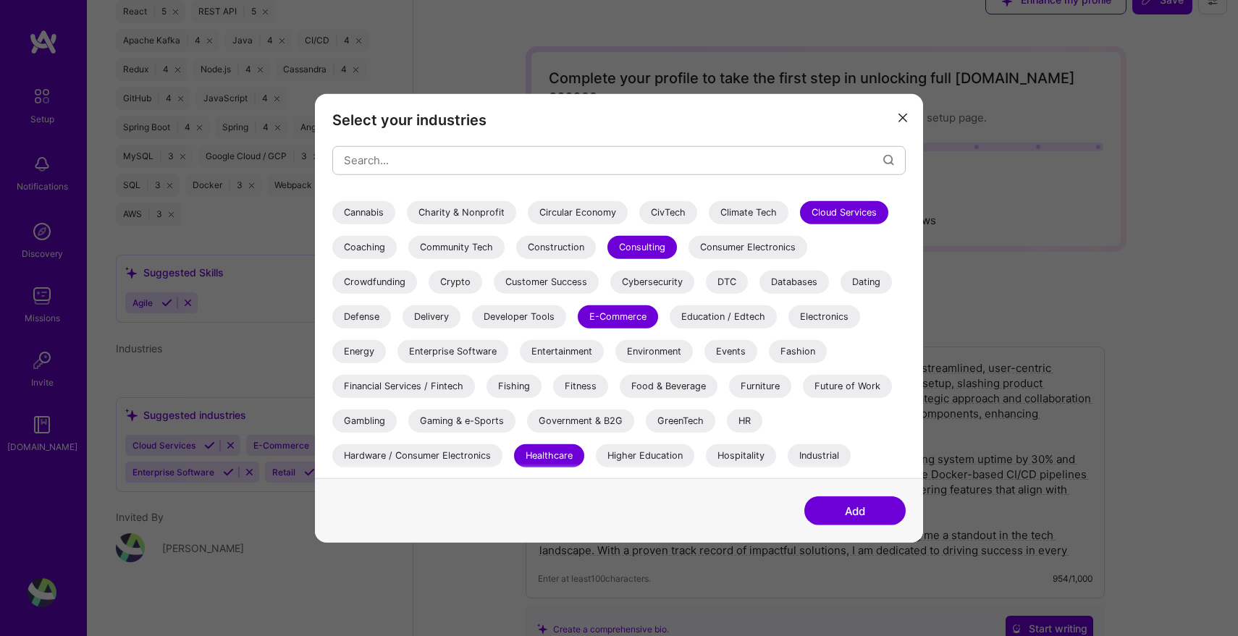
scroll to position [147, 0]
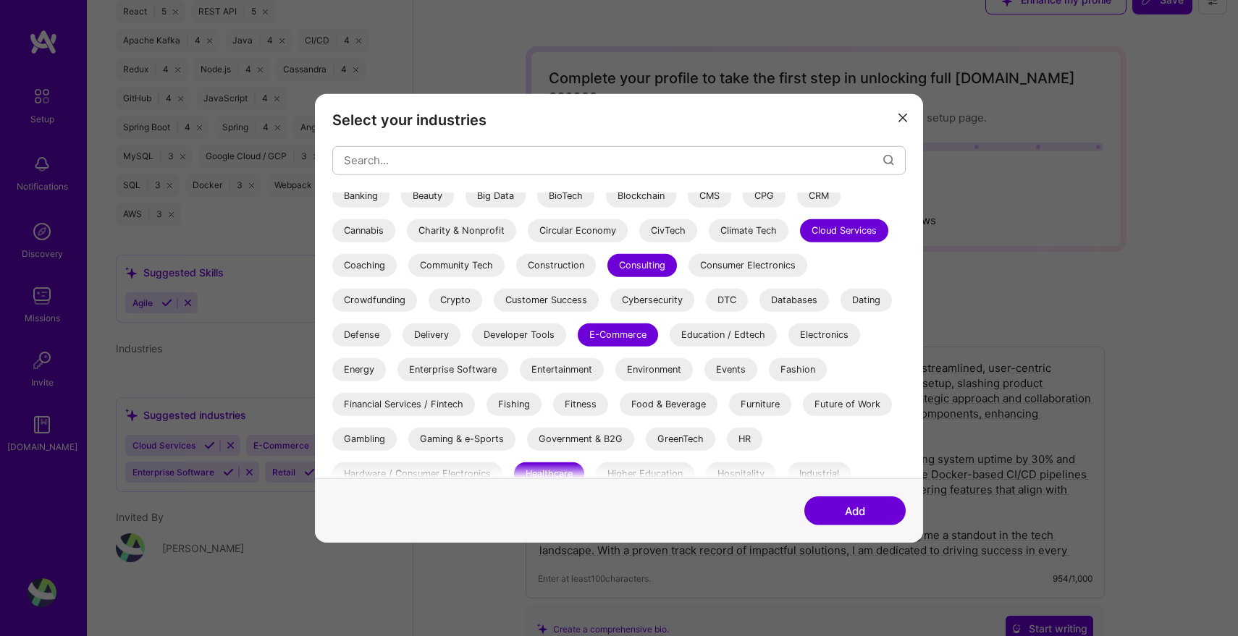
click at [444, 371] on div "Enterprise Software" at bounding box center [453, 369] width 111 height 23
click at [852, 508] on button "Add" at bounding box center [854, 511] width 101 height 29
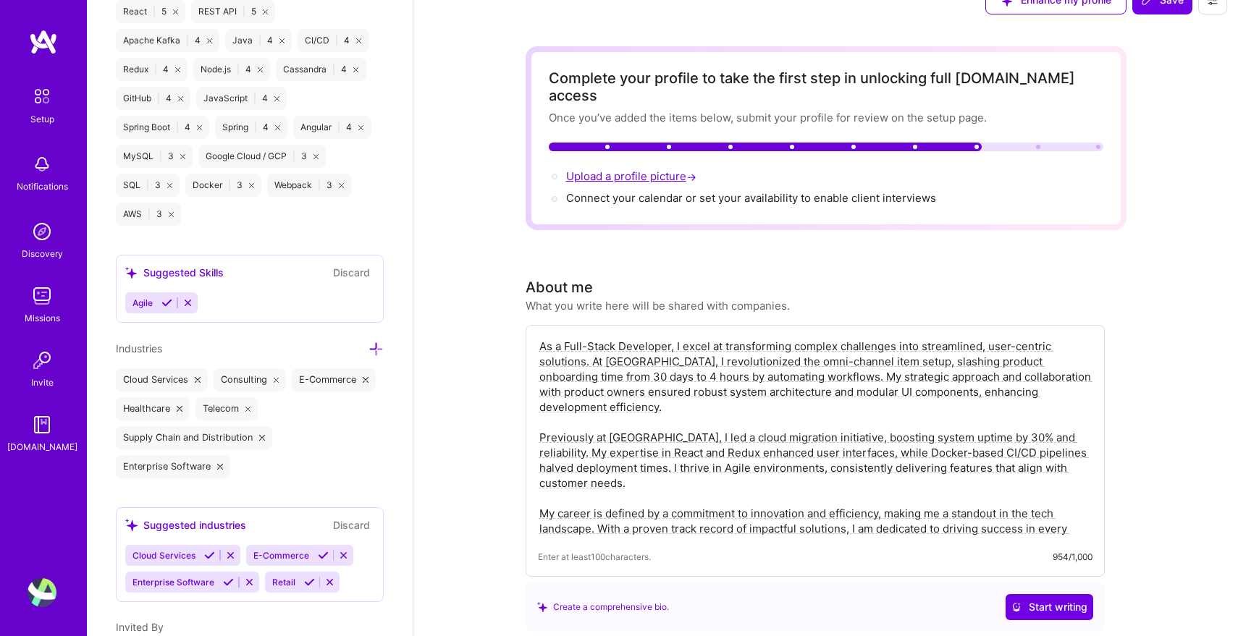
click at [612, 169] on span "Upload a profile picture →" at bounding box center [632, 176] width 133 height 14
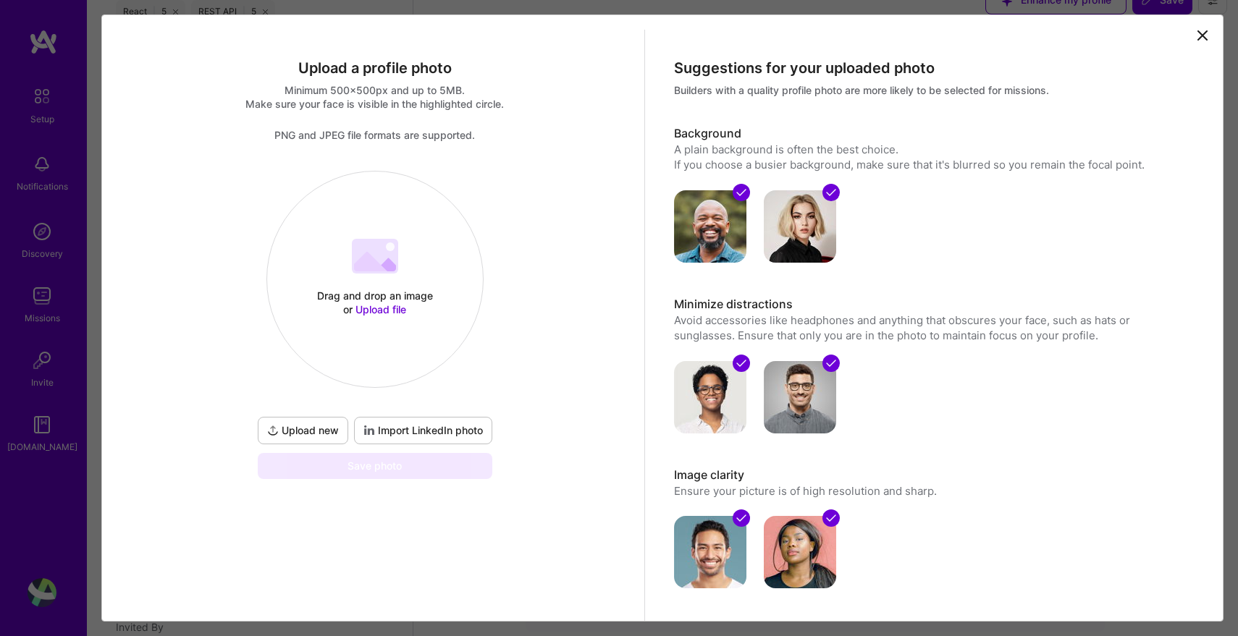
click at [405, 427] on span "Import LinkedIn photo" at bounding box center [422, 431] width 119 height 14
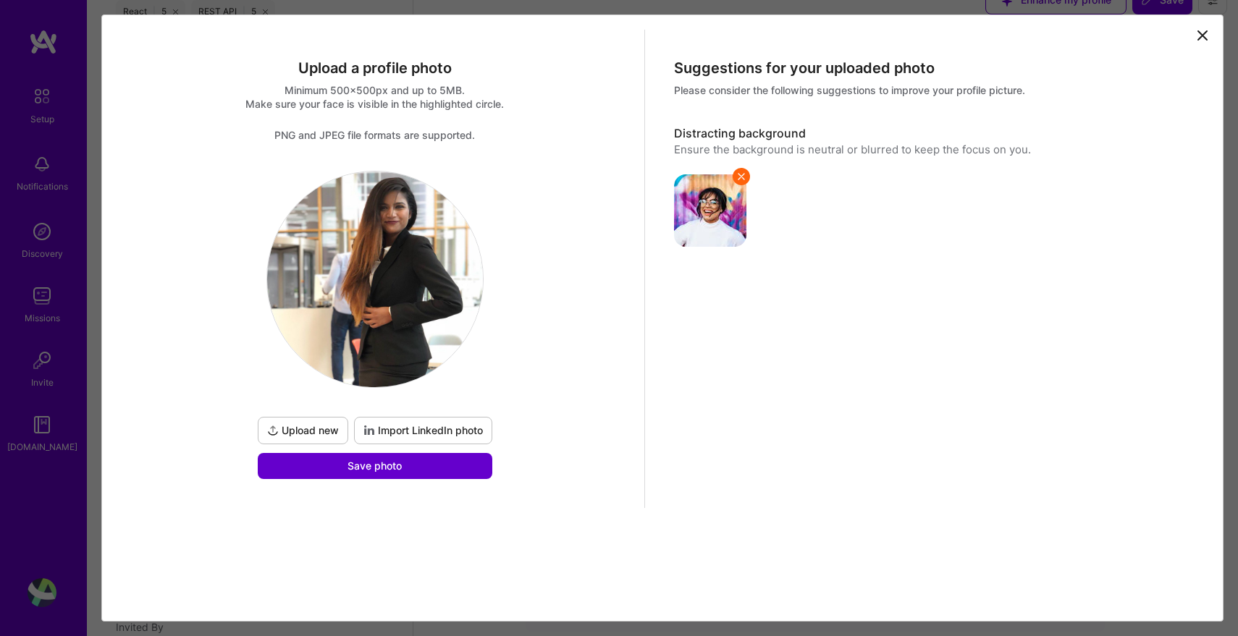
click at [370, 468] on span "Save photo" at bounding box center [375, 466] width 54 height 14
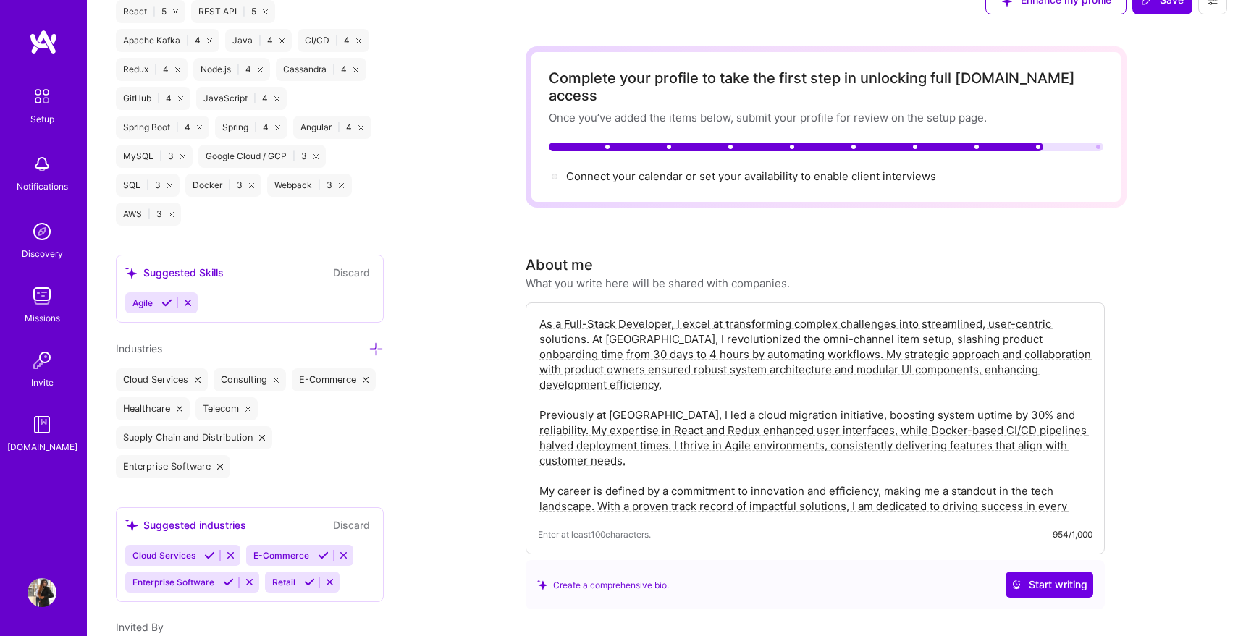
scroll to position [0, 0]
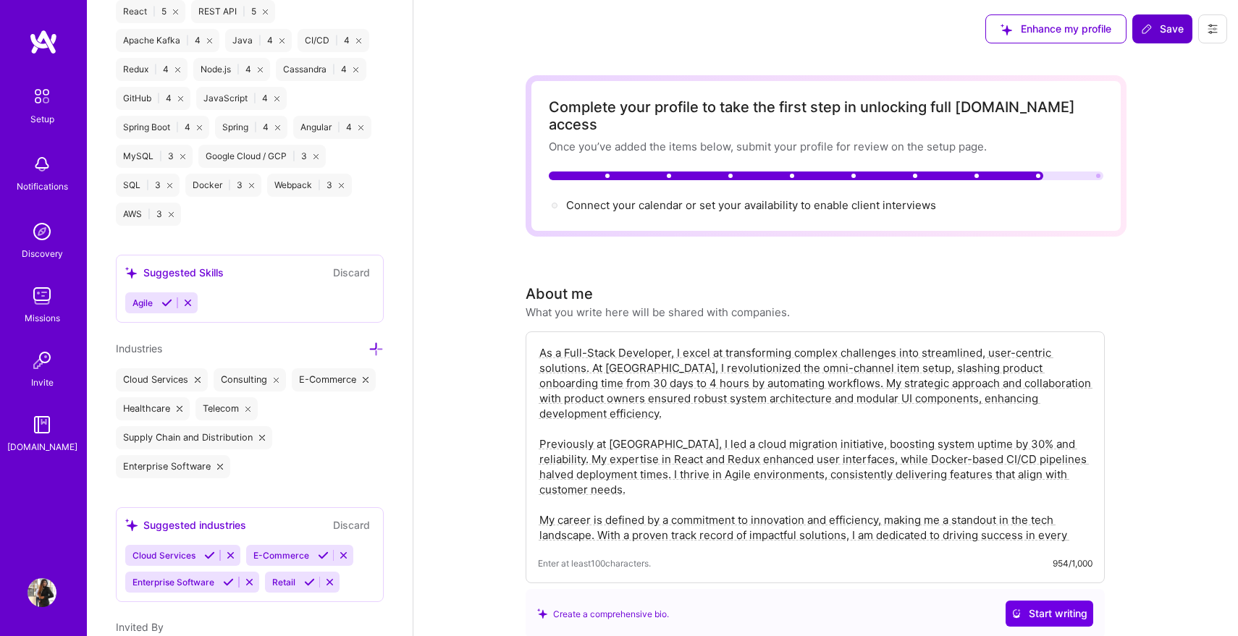
click at [1146, 41] on button "Save" at bounding box center [1162, 28] width 60 height 29
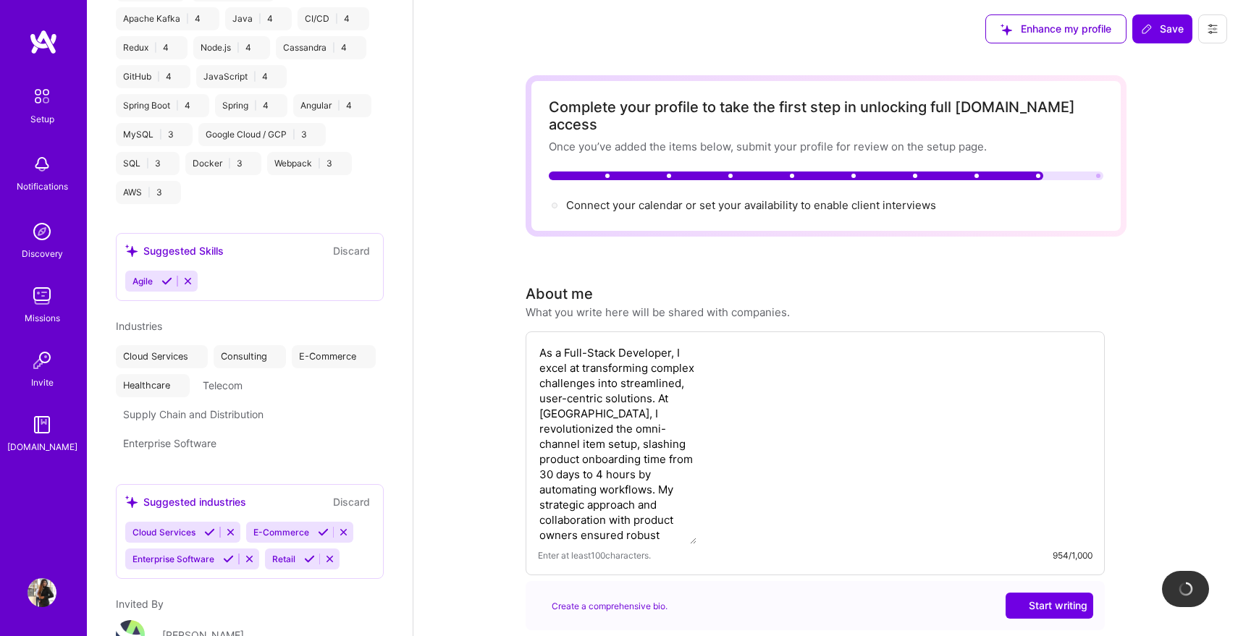
scroll to position [699, 0]
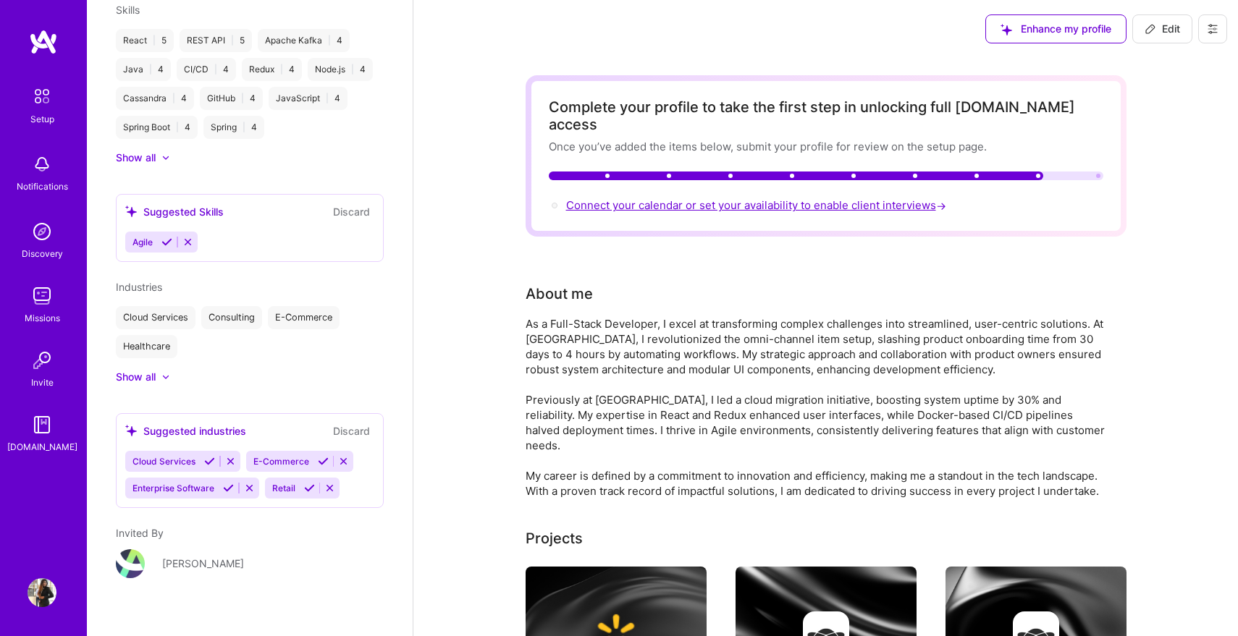
click at [775, 198] on span "Connect your calendar or set your availability to enable client interviews →" at bounding box center [757, 205] width 383 height 14
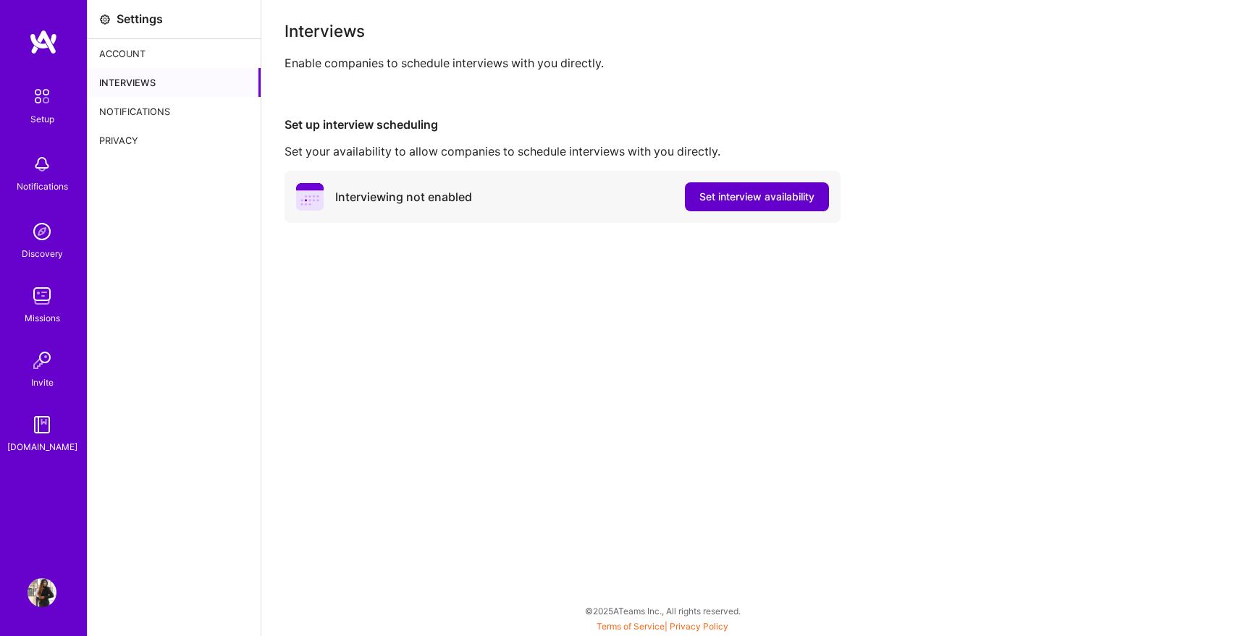
click at [732, 203] on span "Set interview availability" at bounding box center [756, 197] width 115 height 14
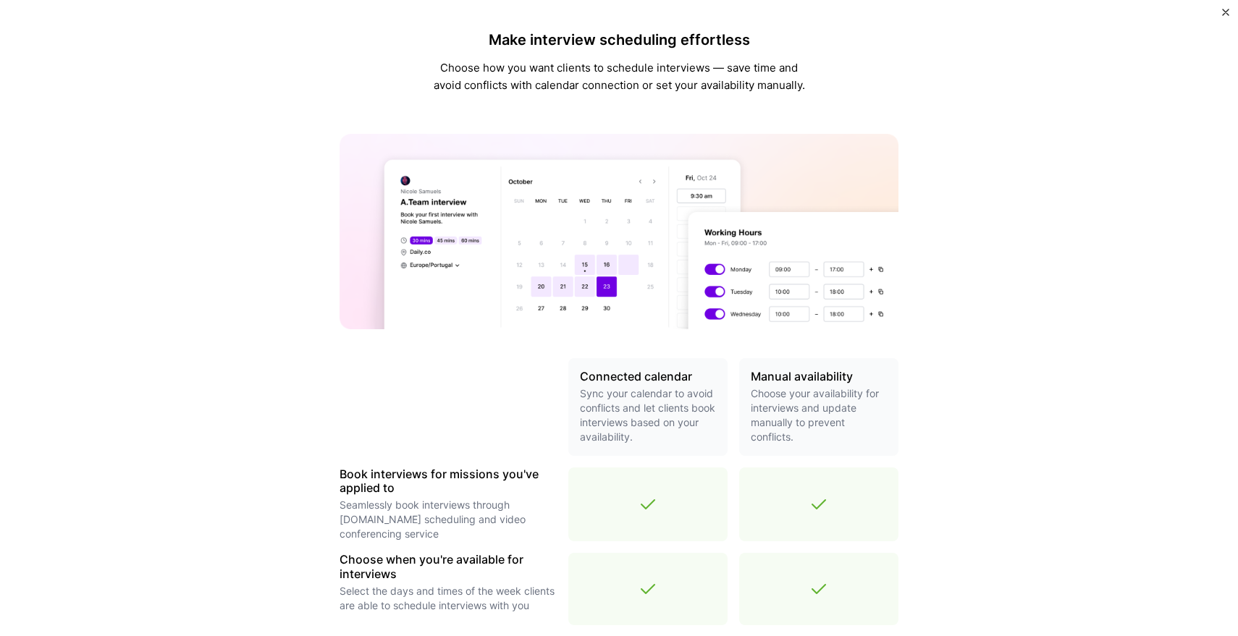
scroll to position [378, 0]
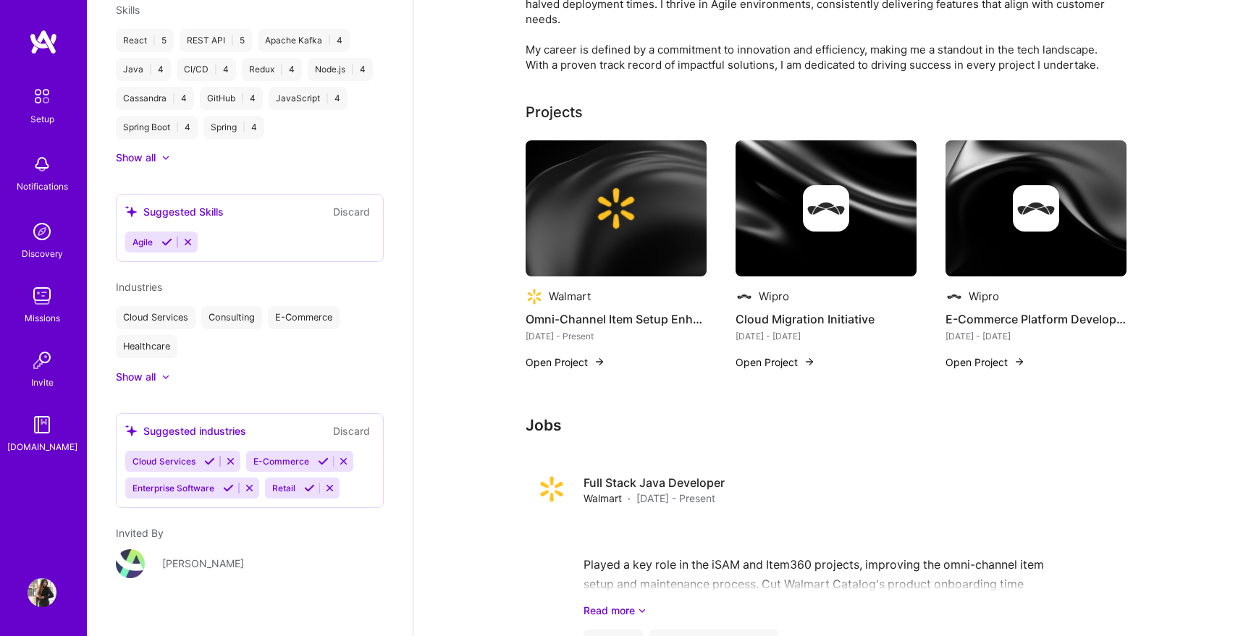
scroll to position [952, 0]
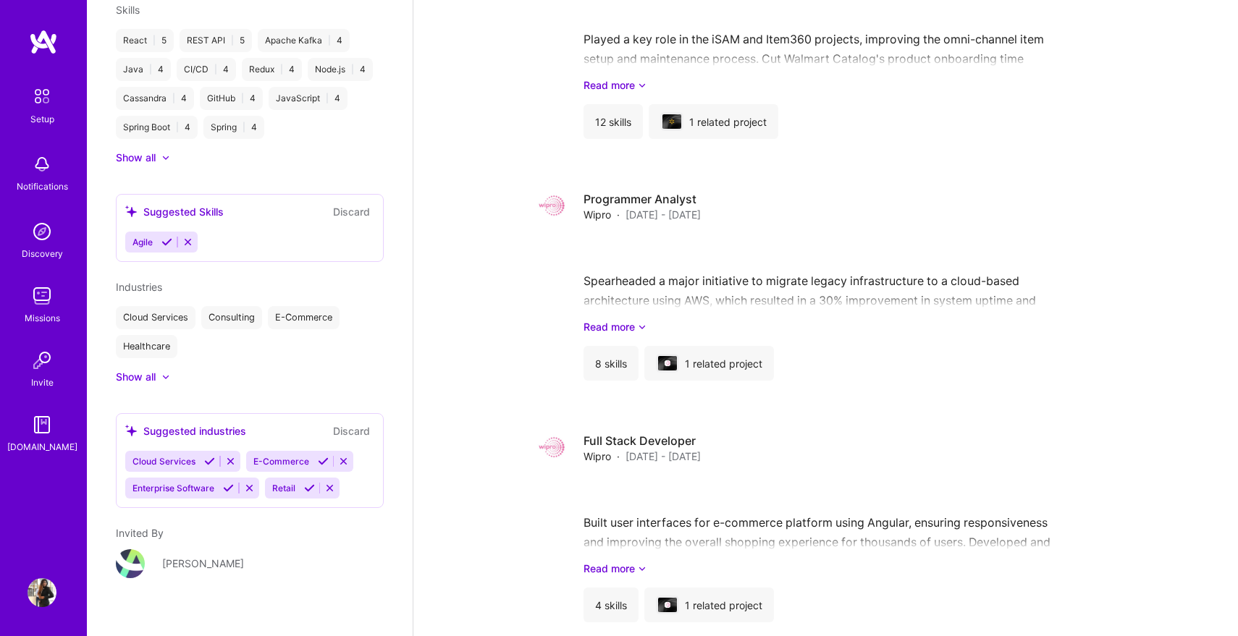
click at [51, 311] on div "Missions" at bounding box center [42, 318] width 35 height 15
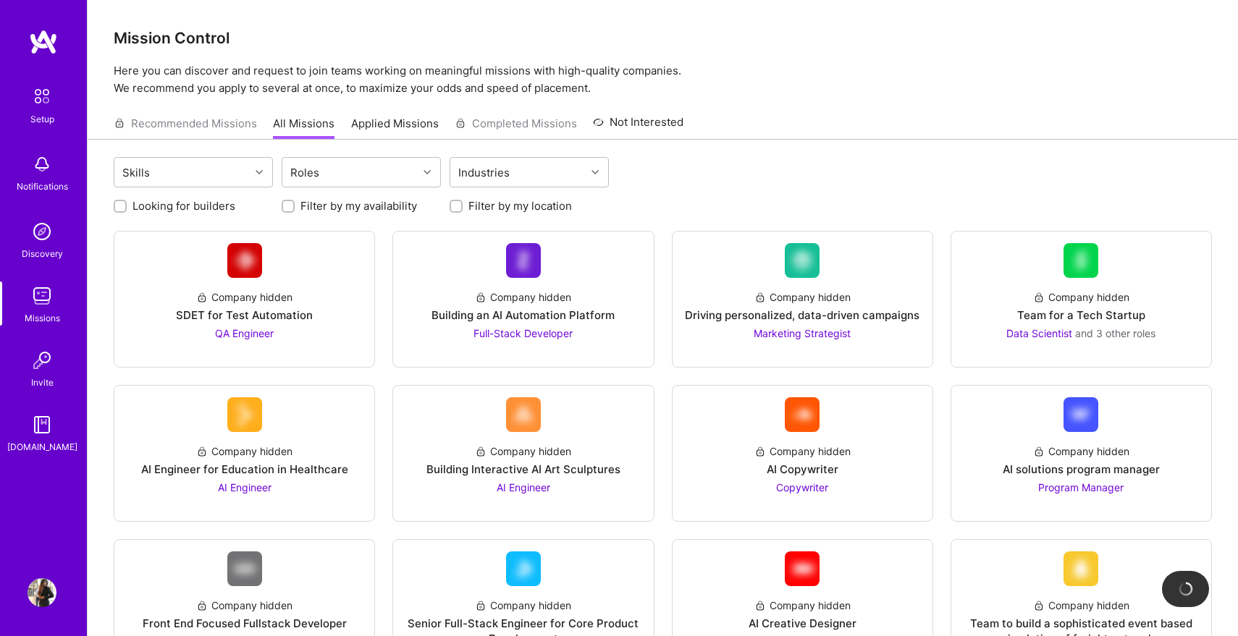
click at [203, 125] on div "Recommended Missions All Missions Applied Missions Completed Missions Not Inter…" at bounding box center [399, 123] width 570 height 31
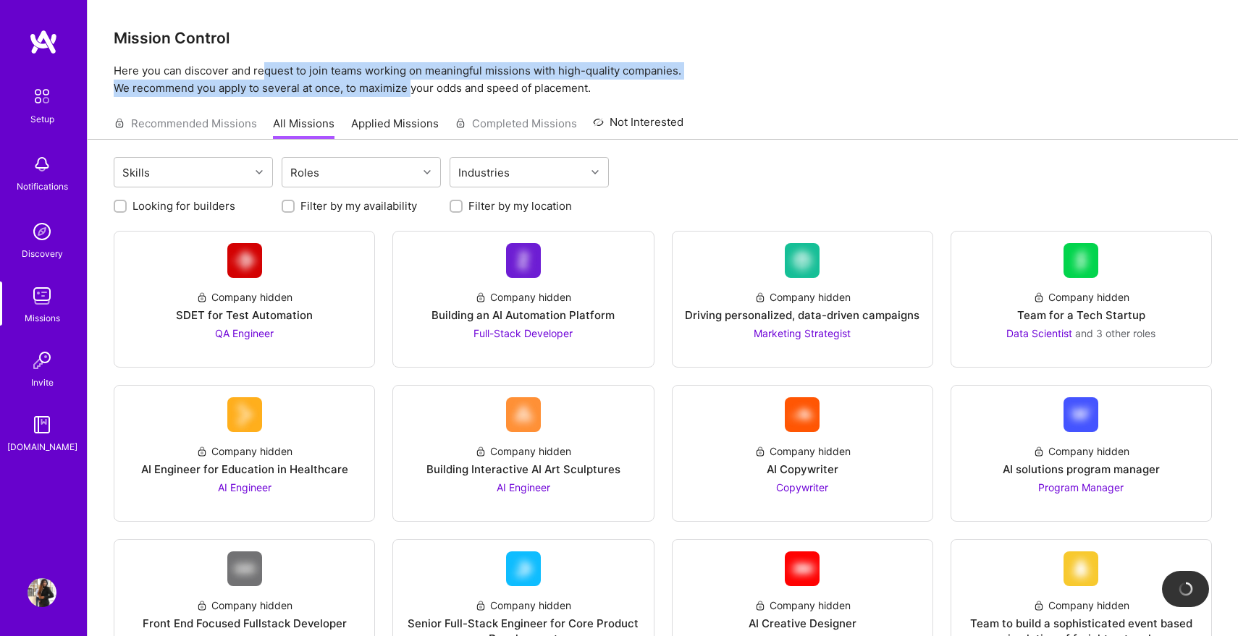
drag, startPoint x: 262, startPoint y: 79, endPoint x: 413, endPoint y: 85, distance: 150.7
click at [413, 86] on p "Here you can discover and request to join teams working on meaningful missions …" at bounding box center [663, 79] width 1098 height 35
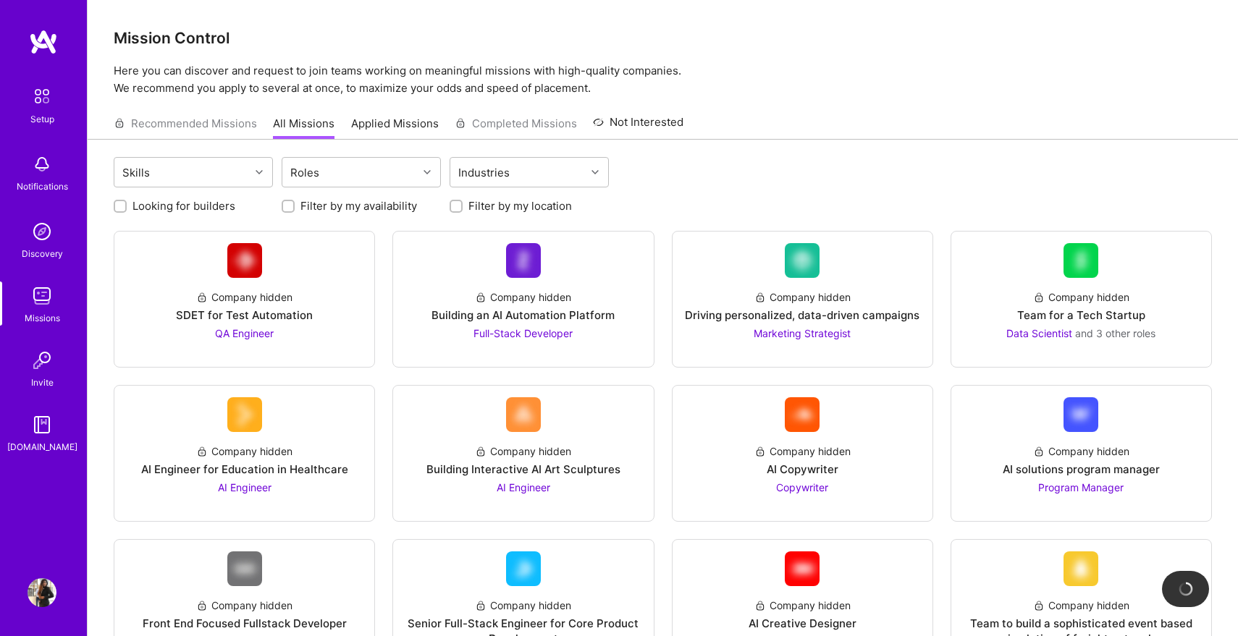
click at [503, 89] on p "Here you can discover and request to join teams working on meaningful missions …" at bounding box center [663, 79] width 1098 height 35
click at [46, 106] on img at bounding box center [42, 96] width 30 height 30
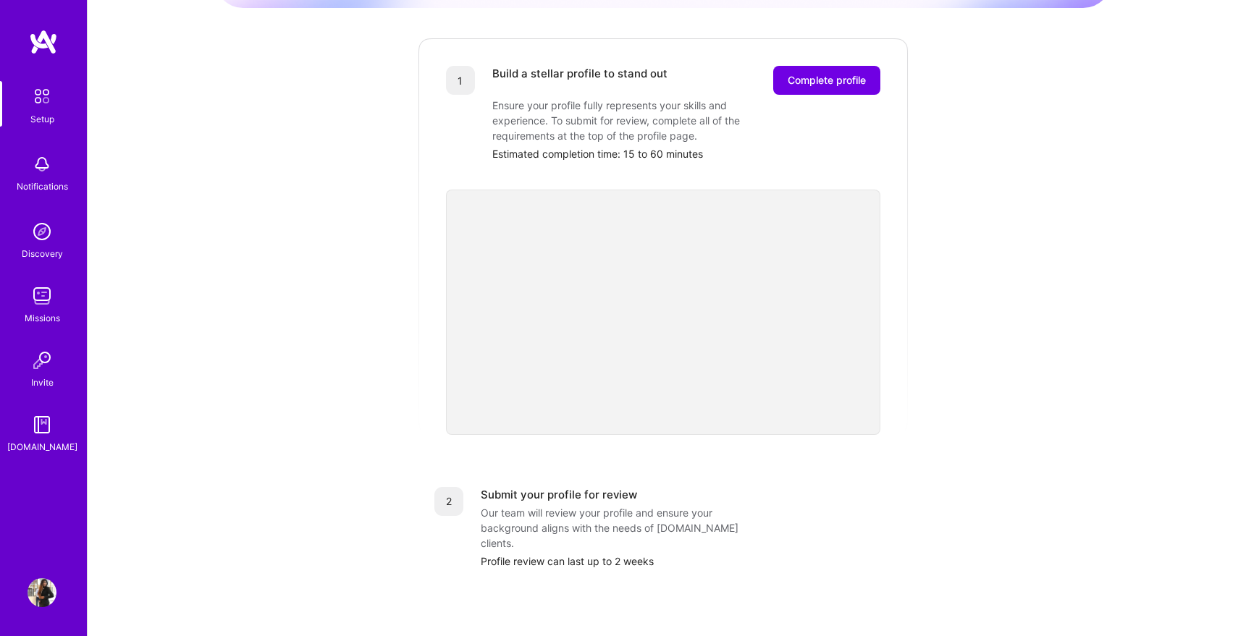
scroll to position [211, 0]
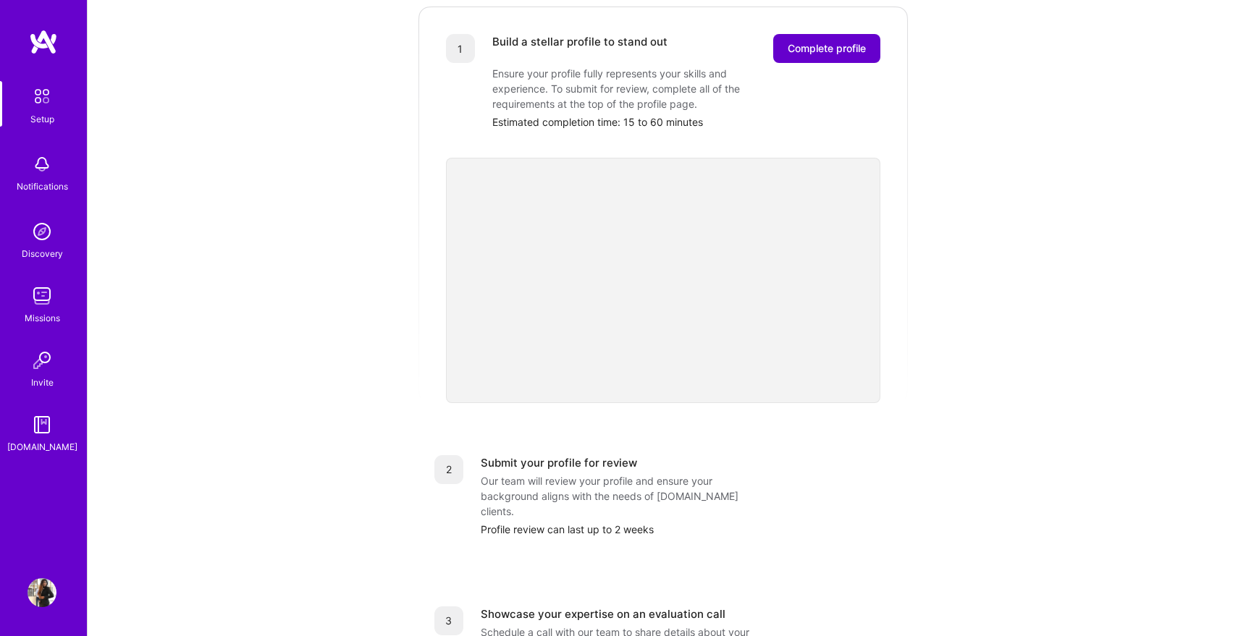
click at [841, 42] on button "Complete profile" at bounding box center [826, 48] width 107 height 29
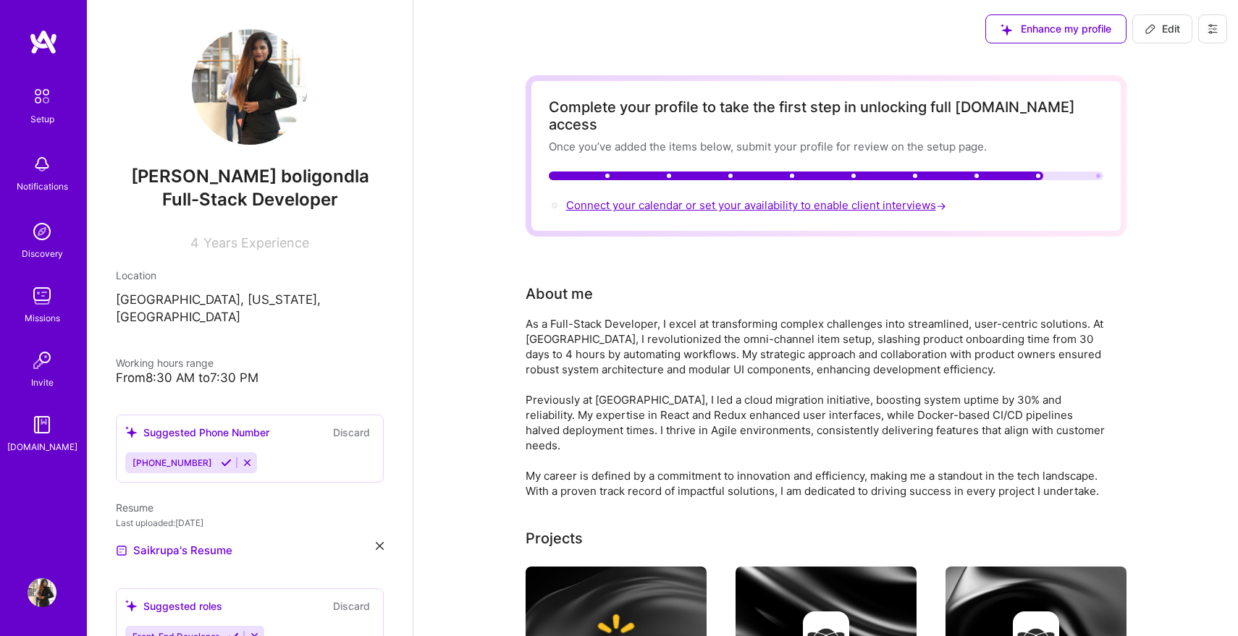
click at [844, 198] on span "Connect your calendar or set your availability to enable client interviews →" at bounding box center [757, 205] width 383 height 14
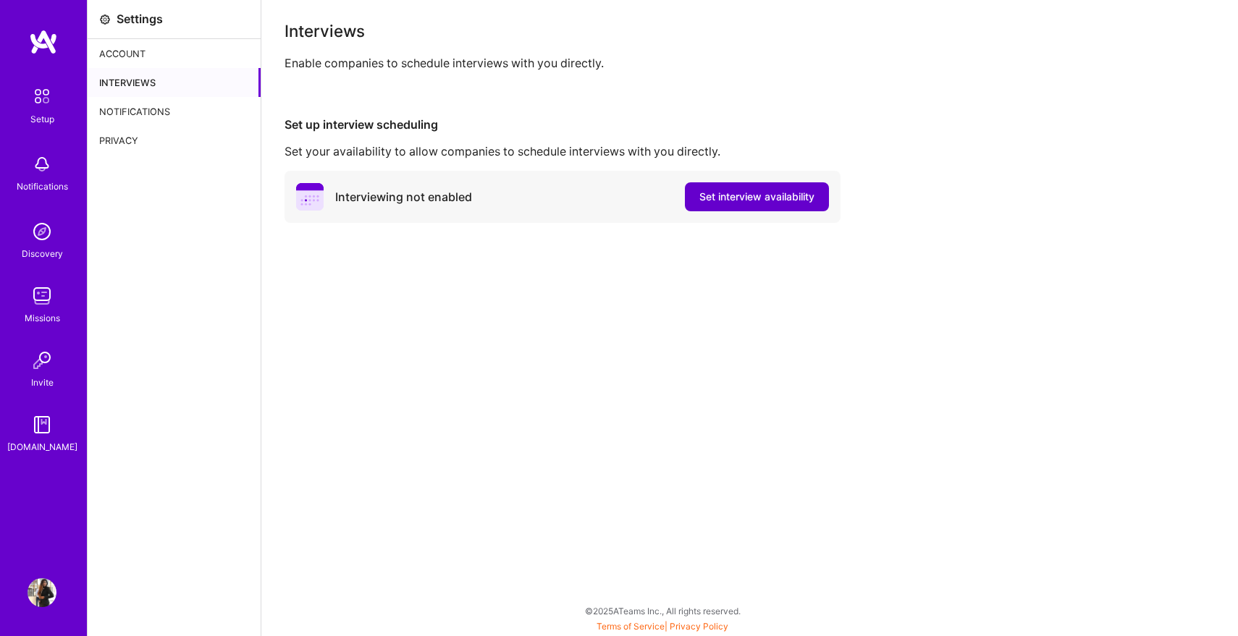
click at [778, 195] on span "Set interview availability" at bounding box center [756, 197] width 115 height 14
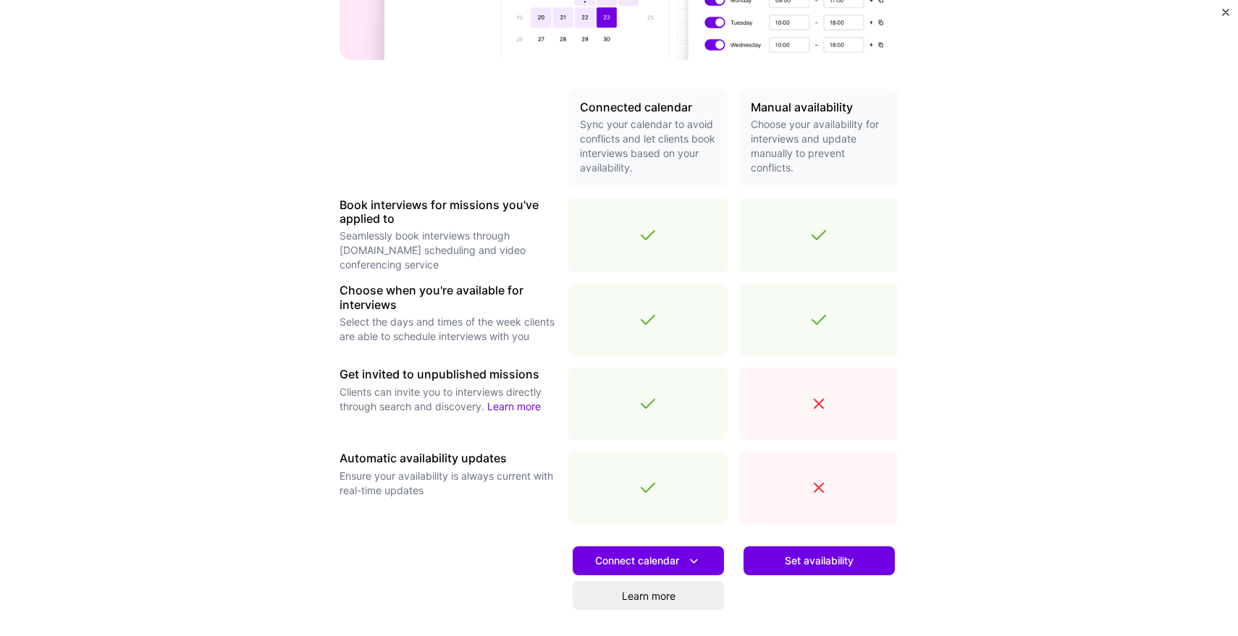
scroll to position [378, 0]
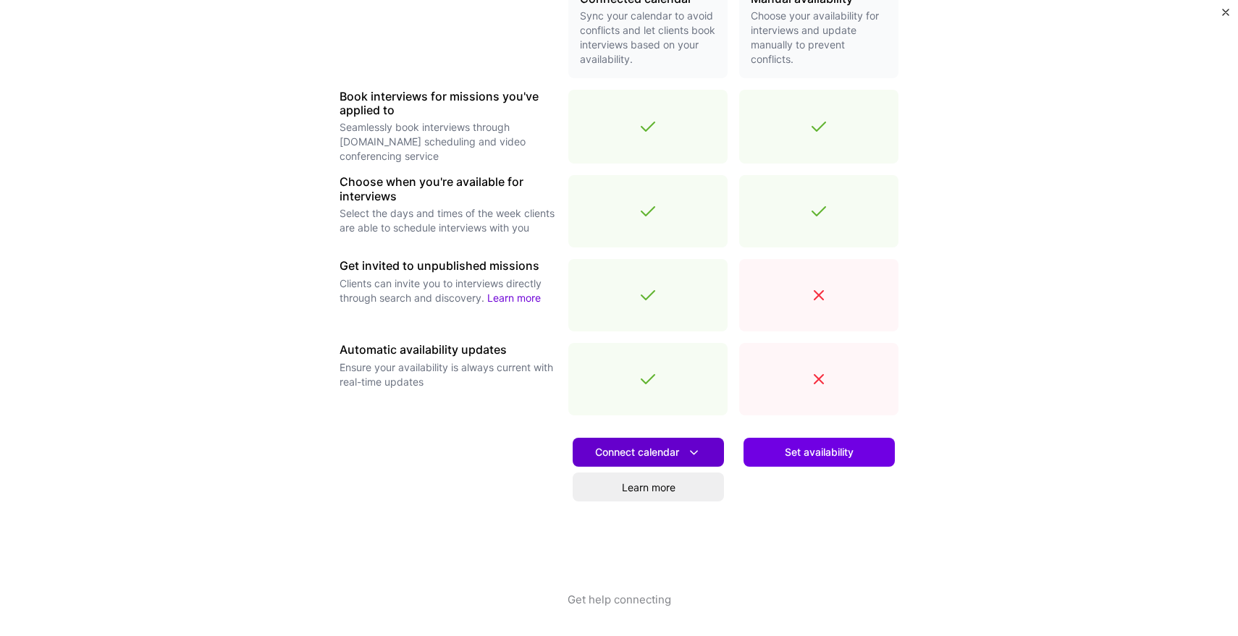
click at [657, 448] on span "Connect calendar" at bounding box center [648, 452] width 106 height 15
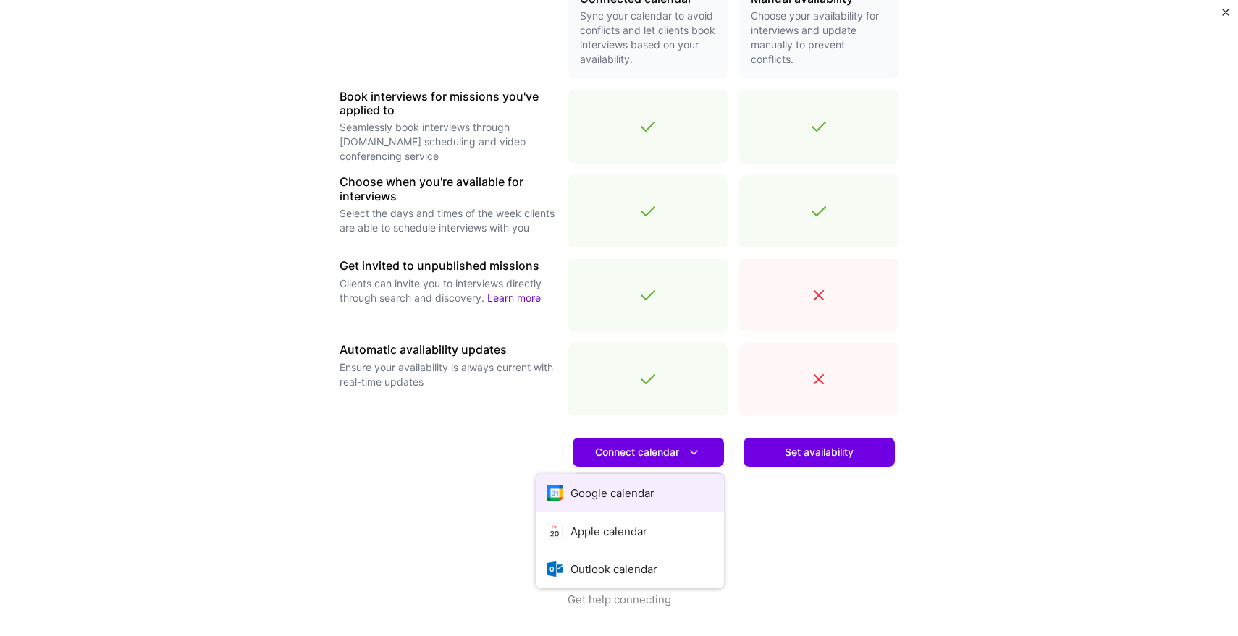
click at [633, 491] on button "Google calendar" at bounding box center [630, 493] width 188 height 38
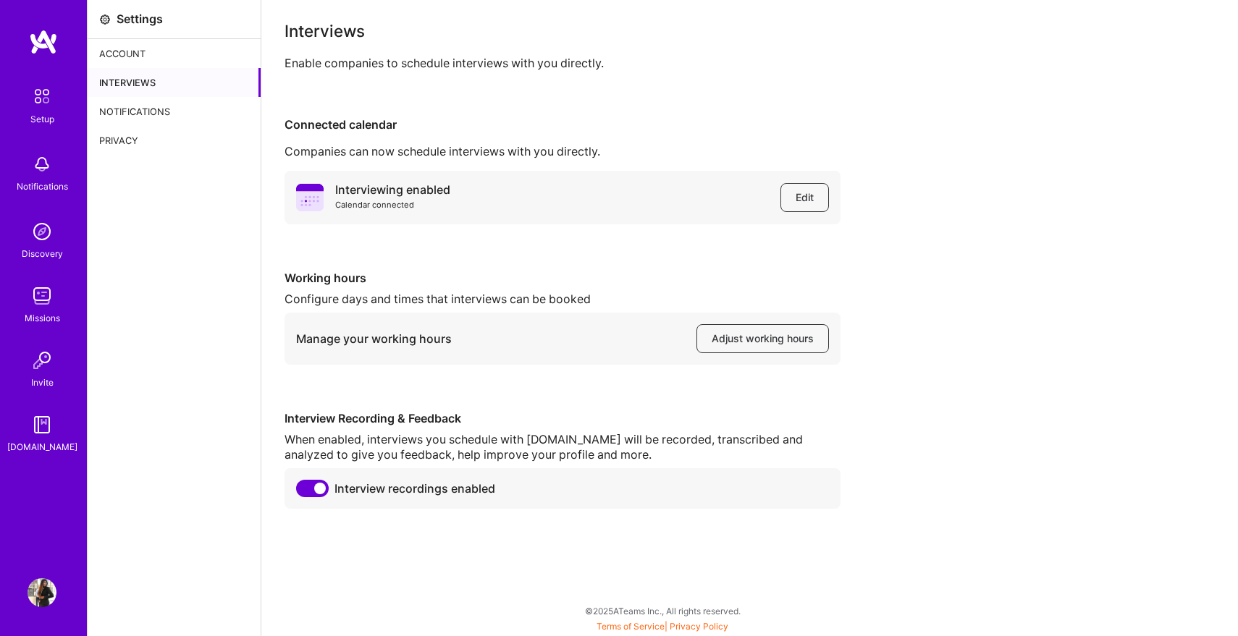
click at [506, 441] on div "When enabled, interviews you schedule with A.Team will be recorded, transcribed…" at bounding box center [563, 447] width 556 height 30
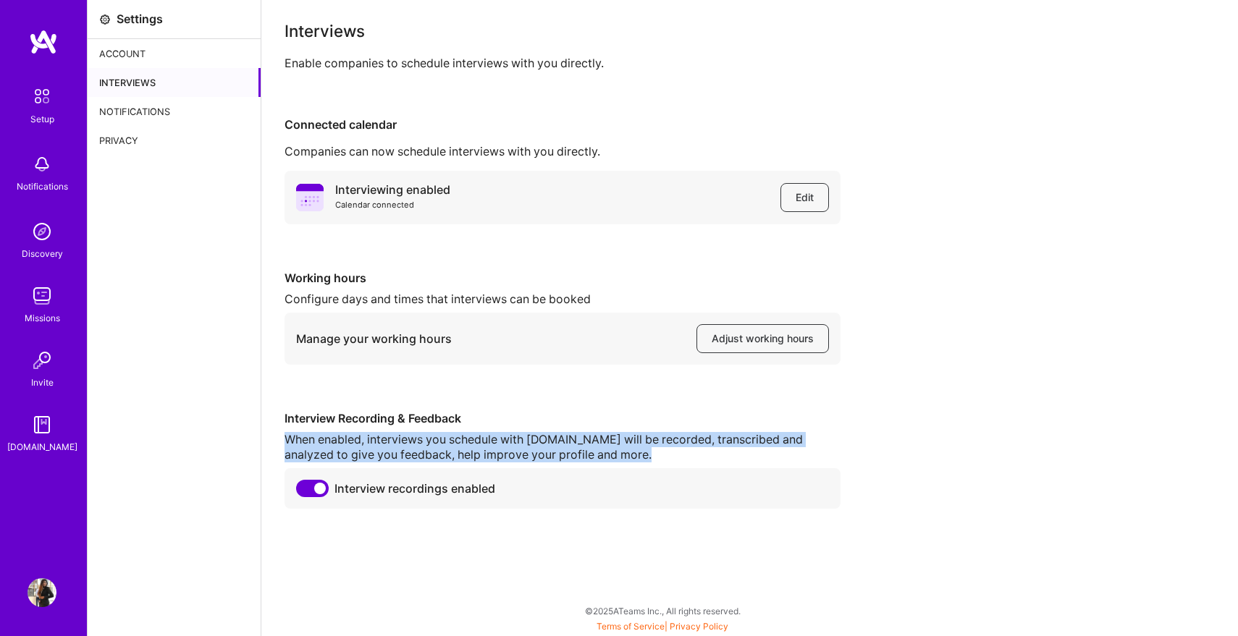
click at [506, 441] on div "When enabled, interviews you schedule with A.Team will be recorded, transcribed…" at bounding box center [563, 447] width 556 height 30
click at [489, 447] on div "When enabled, interviews you schedule with A.Team will be recorded, transcribed…" at bounding box center [563, 447] width 556 height 30
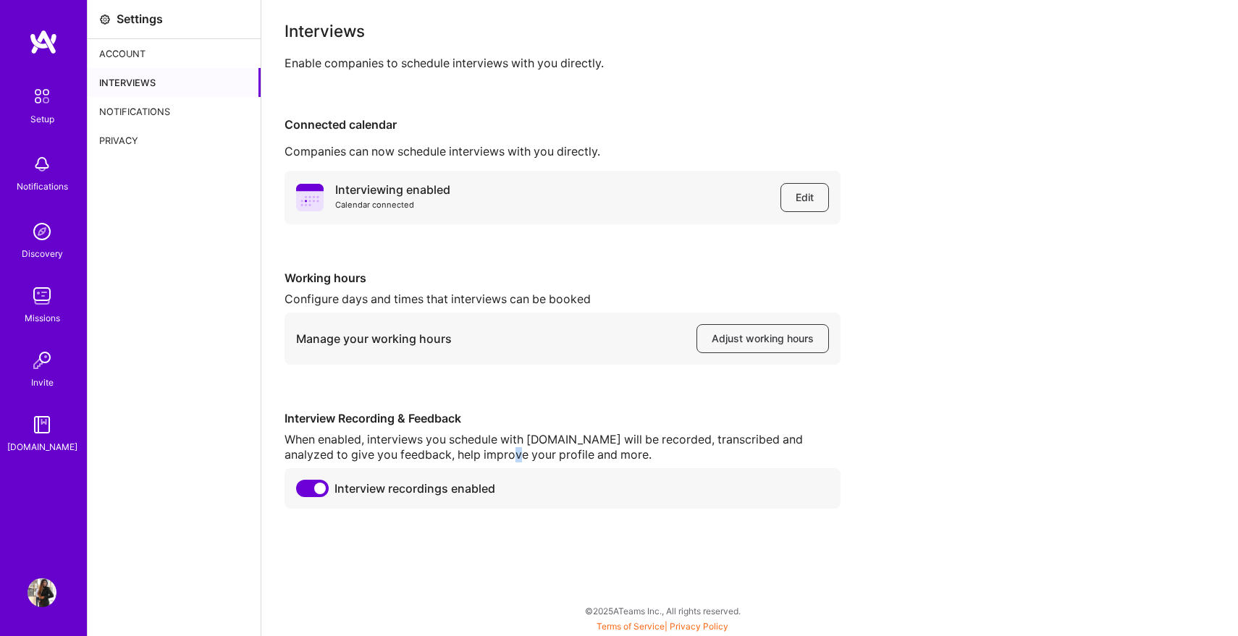
click at [489, 447] on div "When enabled, interviews you schedule with A.Team will be recorded, transcribed…" at bounding box center [563, 447] width 556 height 30
click at [539, 445] on div "When enabled, interviews you schedule with A.Team will be recorded, transcribed…" at bounding box center [563, 447] width 556 height 30
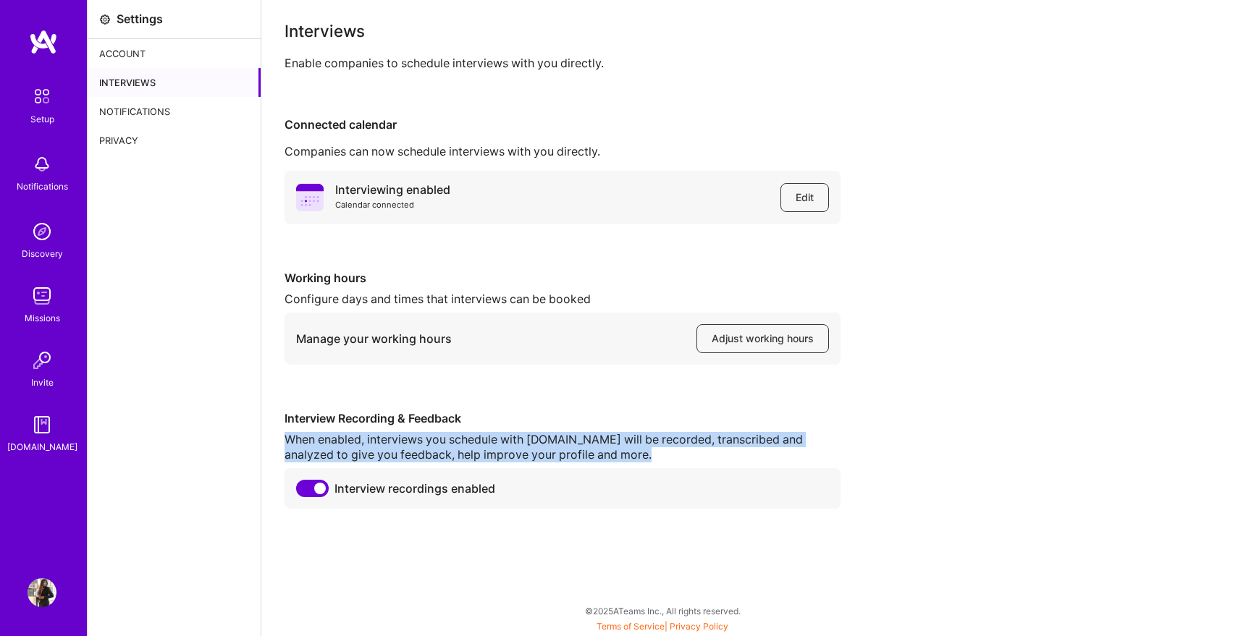
click at [539, 445] on div "When enabled, interviews you schedule with A.Team will be recorded, transcribed…" at bounding box center [563, 447] width 556 height 30
click at [571, 447] on div "When enabled, interviews you schedule with [DOMAIN_NAME] will be recorded, tran…" at bounding box center [563, 447] width 556 height 30
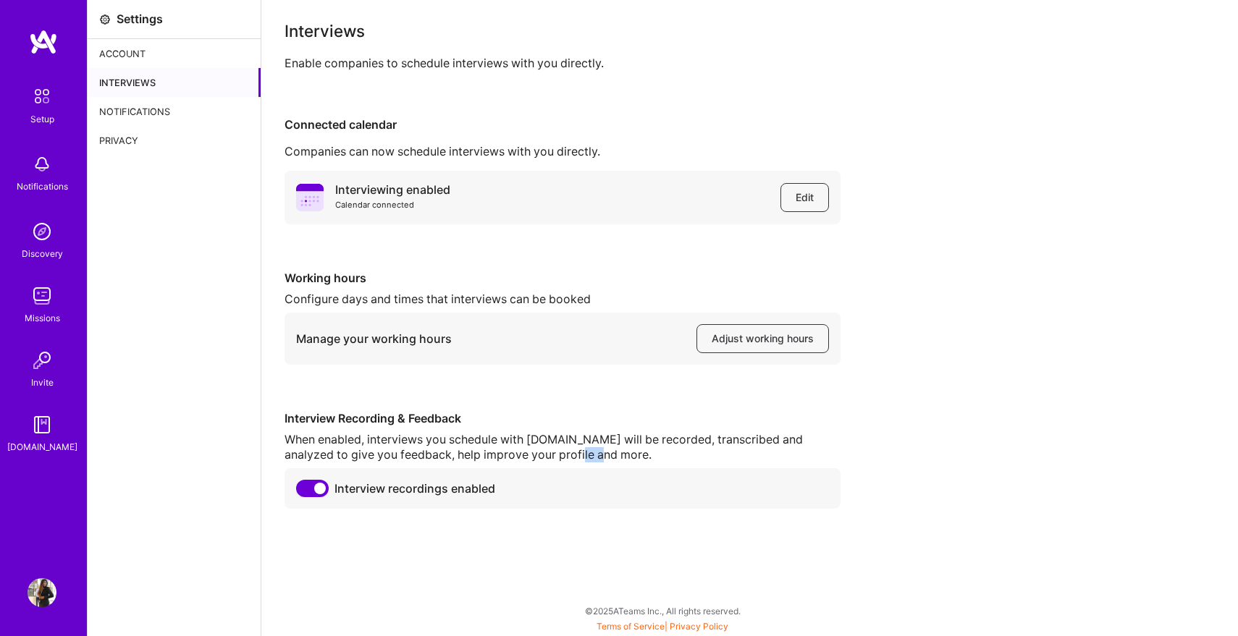
click at [571, 447] on div "When enabled, interviews you schedule with [DOMAIN_NAME] will be recorded, tran…" at bounding box center [563, 447] width 556 height 30
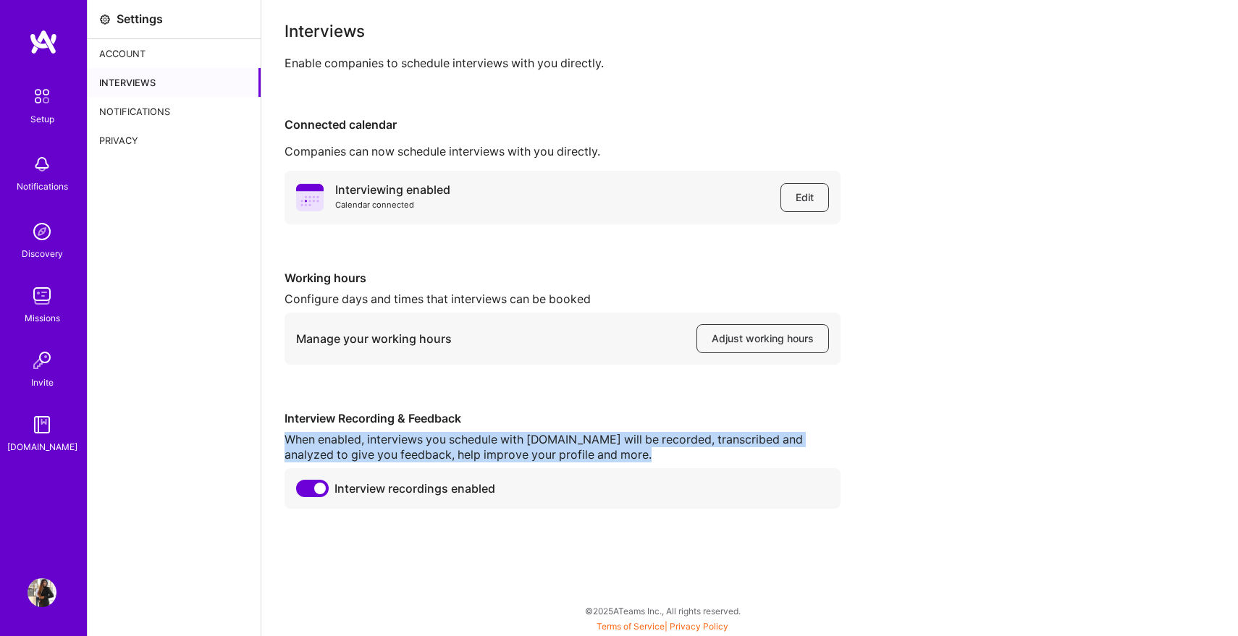
click at [571, 447] on div "When enabled, interviews you schedule with [DOMAIN_NAME] will be recorded, tran…" at bounding box center [563, 447] width 556 height 30
click at [550, 443] on div "When enabled, interviews you schedule with [DOMAIN_NAME] will be recorded, tran…" at bounding box center [563, 447] width 556 height 30
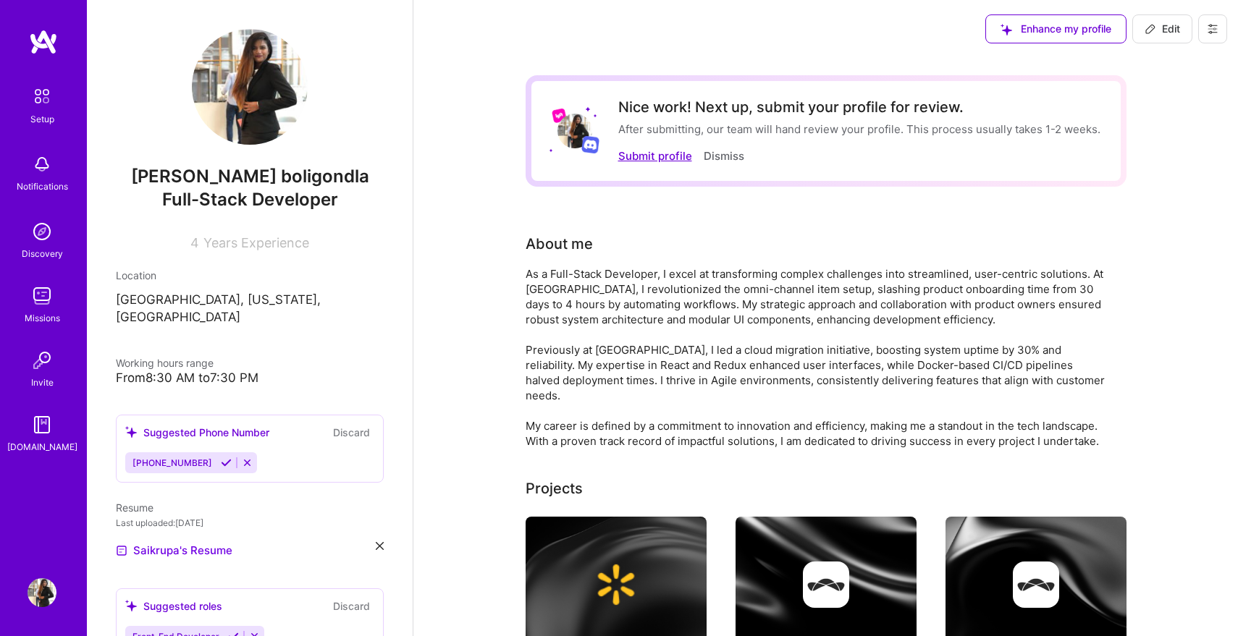
click at [664, 154] on button "Submit profile" at bounding box center [655, 155] width 74 height 15
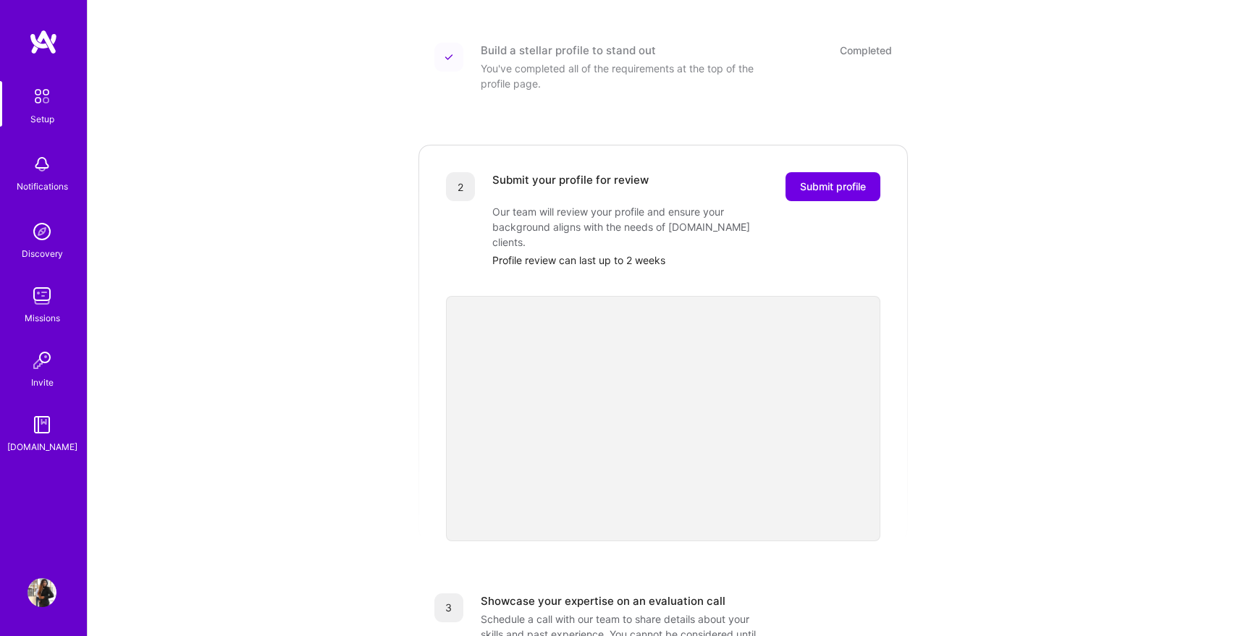
scroll to position [150, 0]
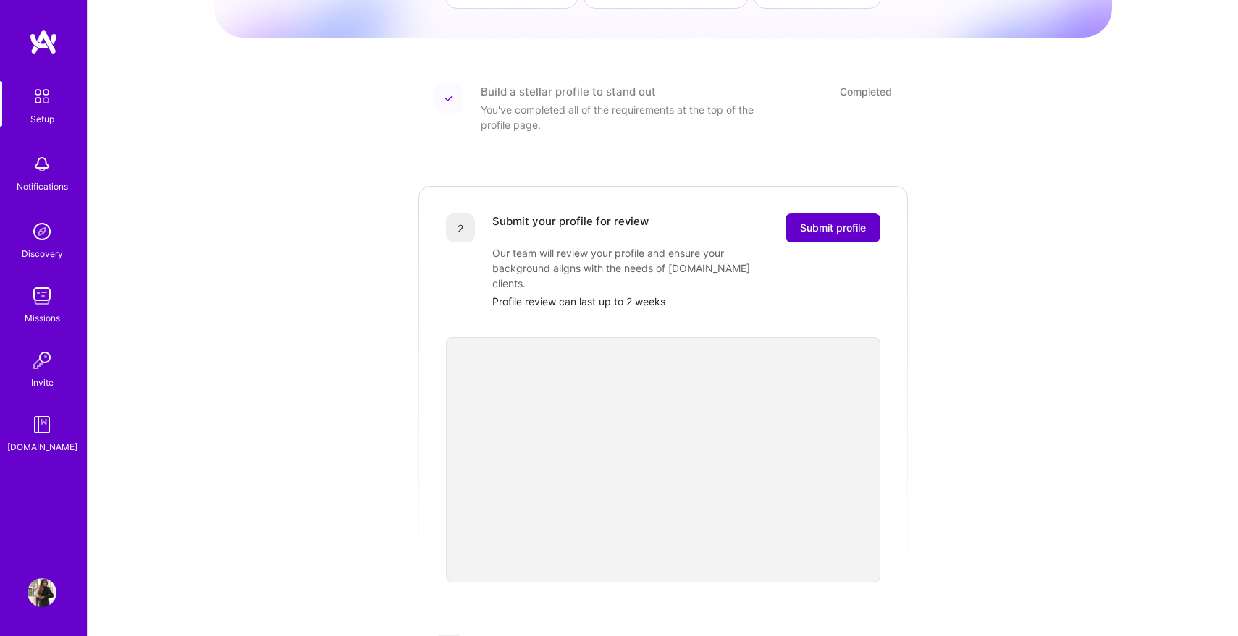
click at [846, 221] on span "Submit profile" at bounding box center [833, 228] width 66 height 14
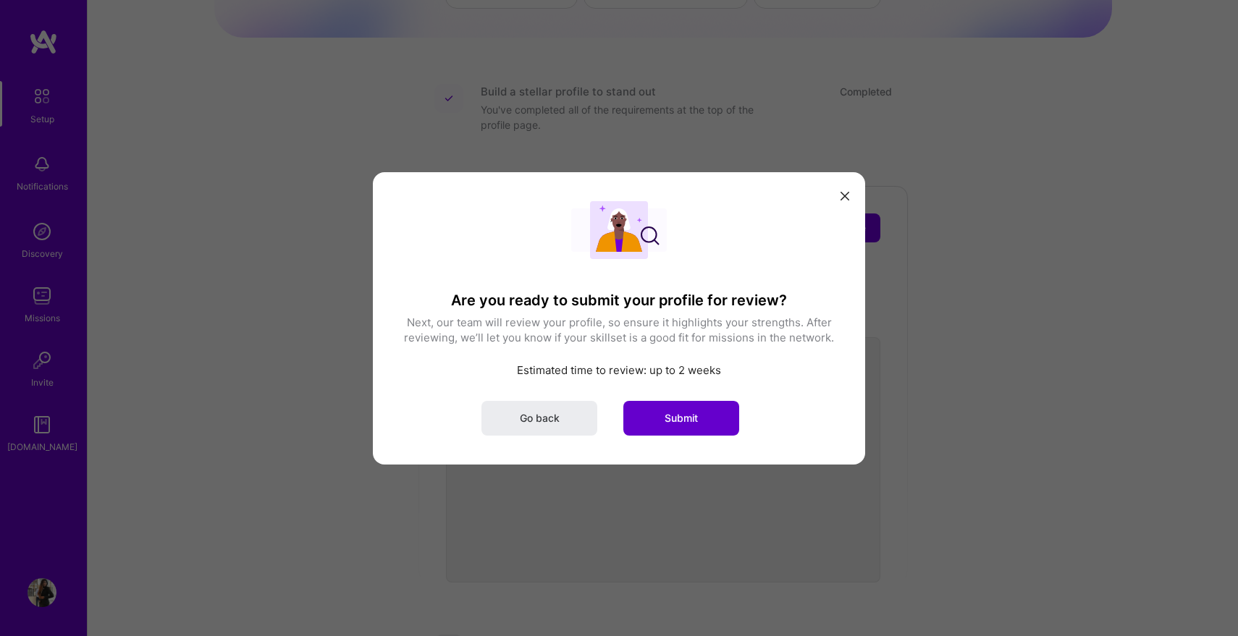
click at [678, 423] on span "Submit" at bounding box center [681, 418] width 33 height 14
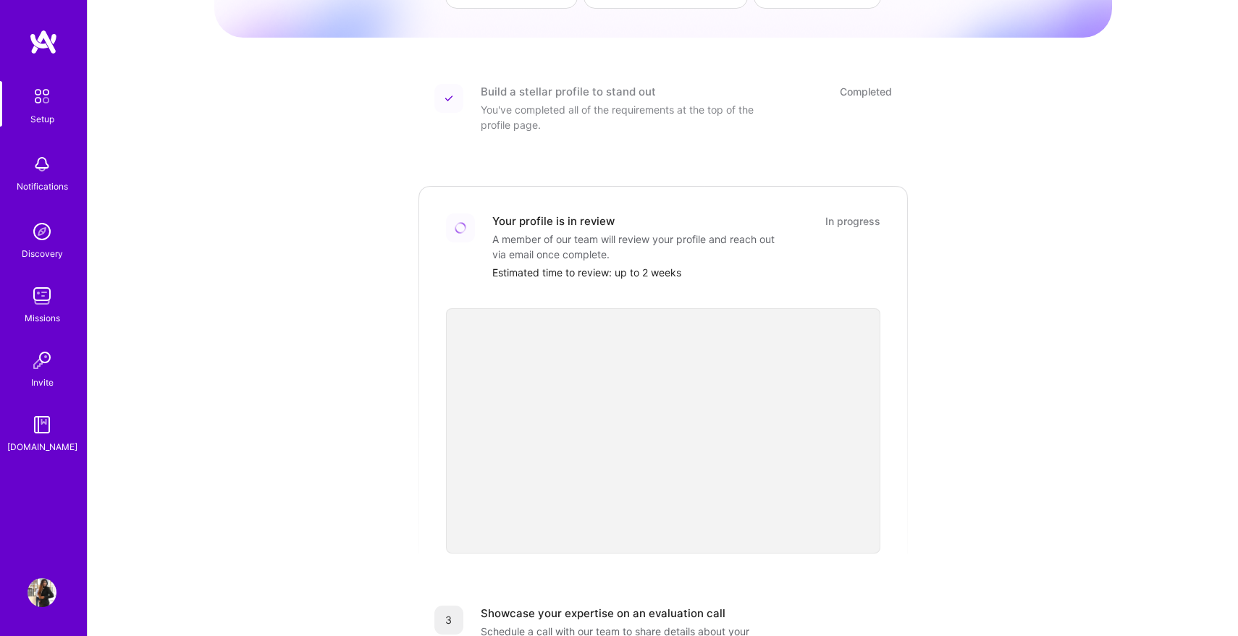
scroll to position [416, 0]
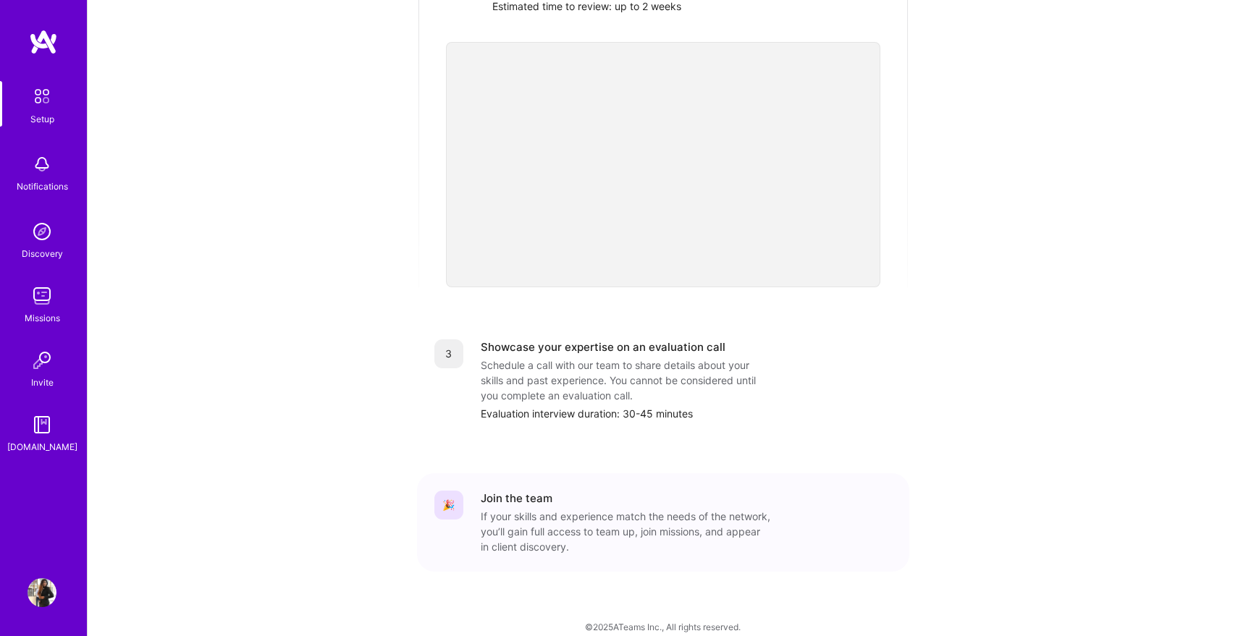
click at [592, 360] on div "Schedule a call with our team to share details about your skills and past exper…" at bounding box center [626, 381] width 290 height 46
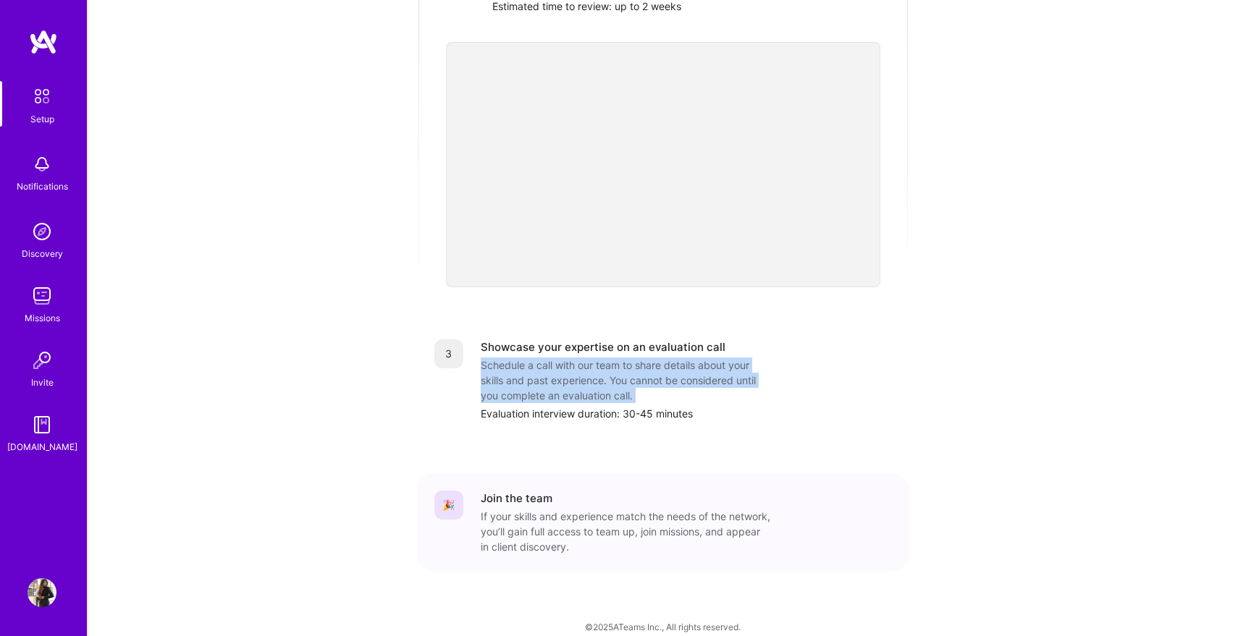
click at [592, 360] on div "Schedule a call with our team to share details about your skills and past exper…" at bounding box center [626, 381] width 290 height 46
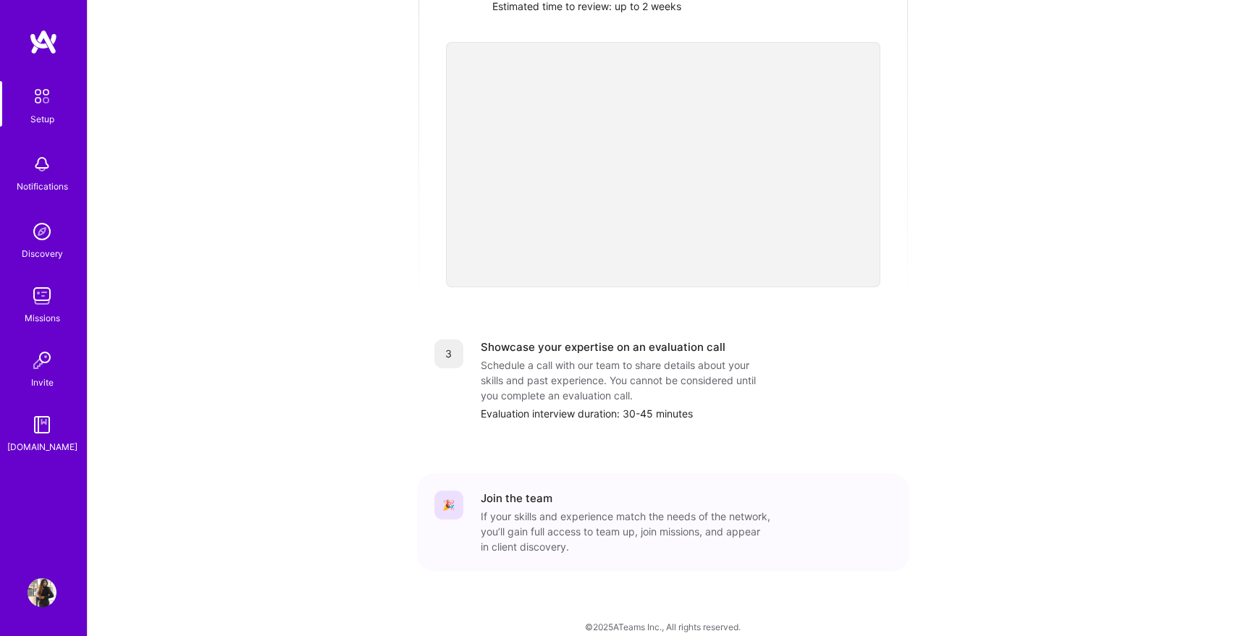
click at [553, 416] on div "3 Showcase your expertise on an evaluation call Schedule a call with our team t…" at bounding box center [663, 380] width 492 height 117
click at [558, 406] on div "Evaluation interview duration: 30-45 minutes" at bounding box center [686, 413] width 411 height 15
click at [586, 362] on div "Schedule a call with our team to share details about your skills and past exper…" at bounding box center [626, 381] width 290 height 46
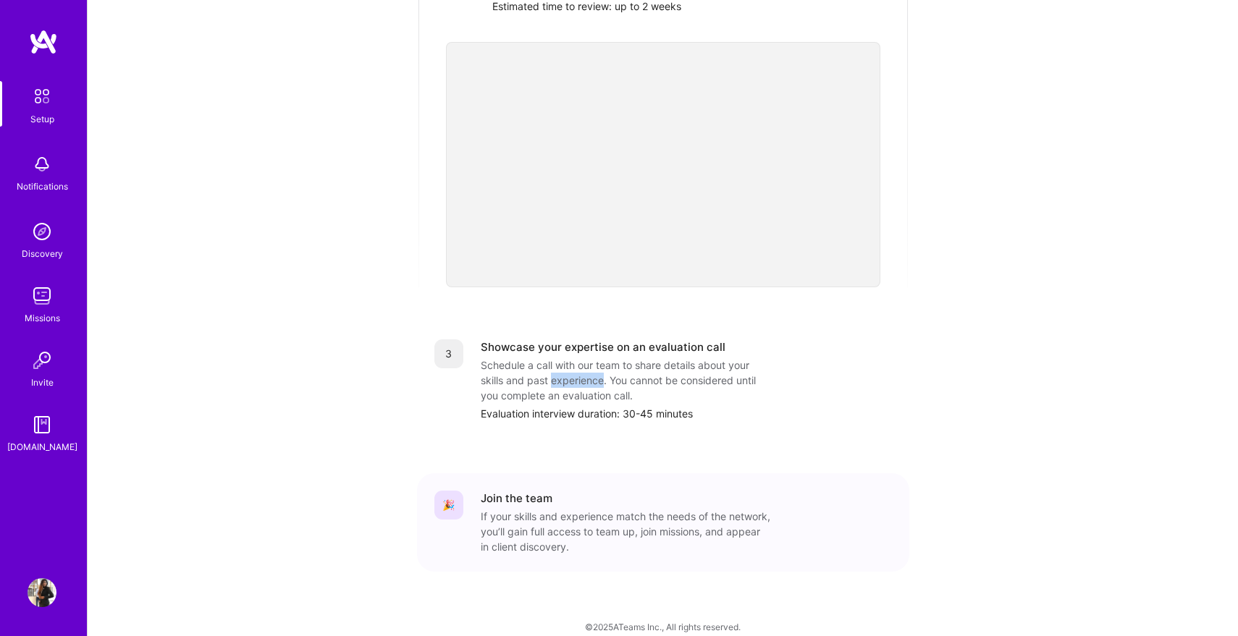
click at [586, 362] on div "Schedule a call with our team to share details about your skills and past exper…" at bounding box center [626, 381] width 290 height 46
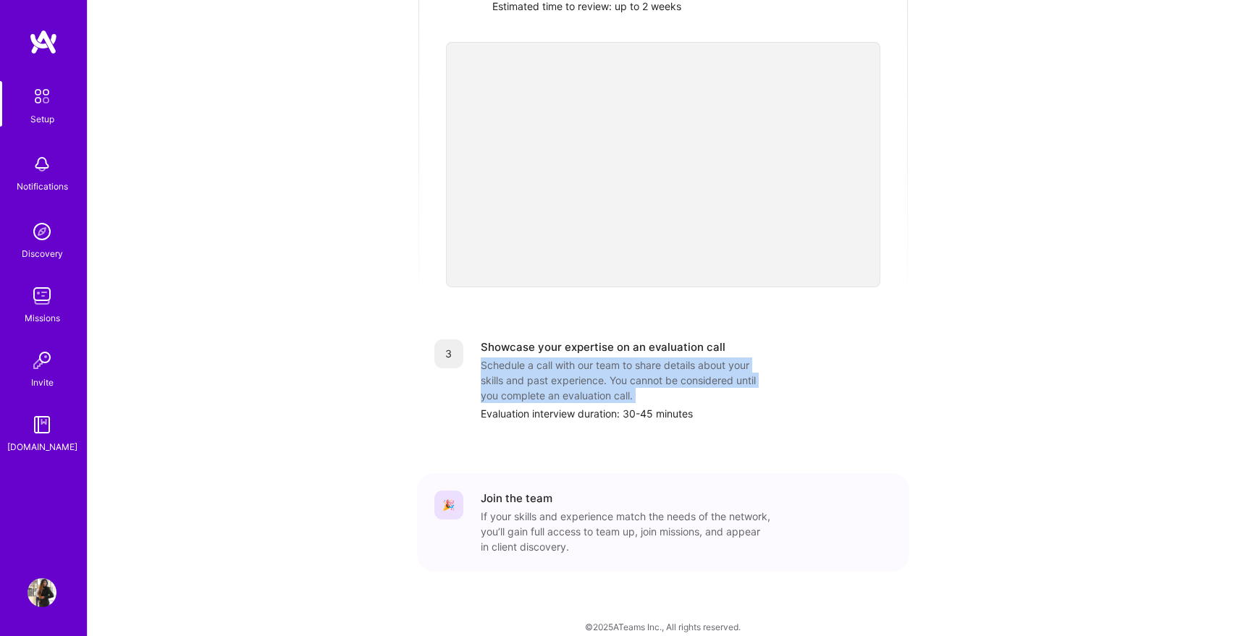
click at [586, 362] on div "Schedule a call with our team to share details about your skills and past exper…" at bounding box center [626, 381] width 290 height 46
click at [541, 380] on div "Schedule a call with our team to share details about your skills and past exper…" at bounding box center [626, 381] width 290 height 46
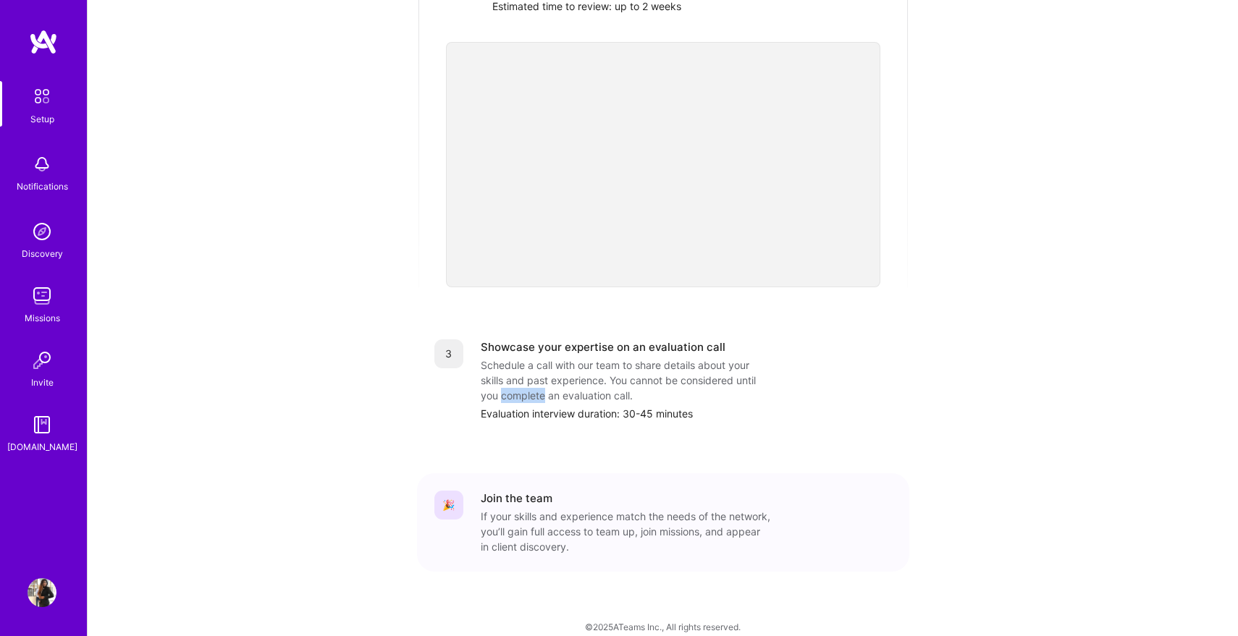
click at [541, 380] on div "Schedule a call with our team to share details about your skills and past exper…" at bounding box center [626, 381] width 290 height 46
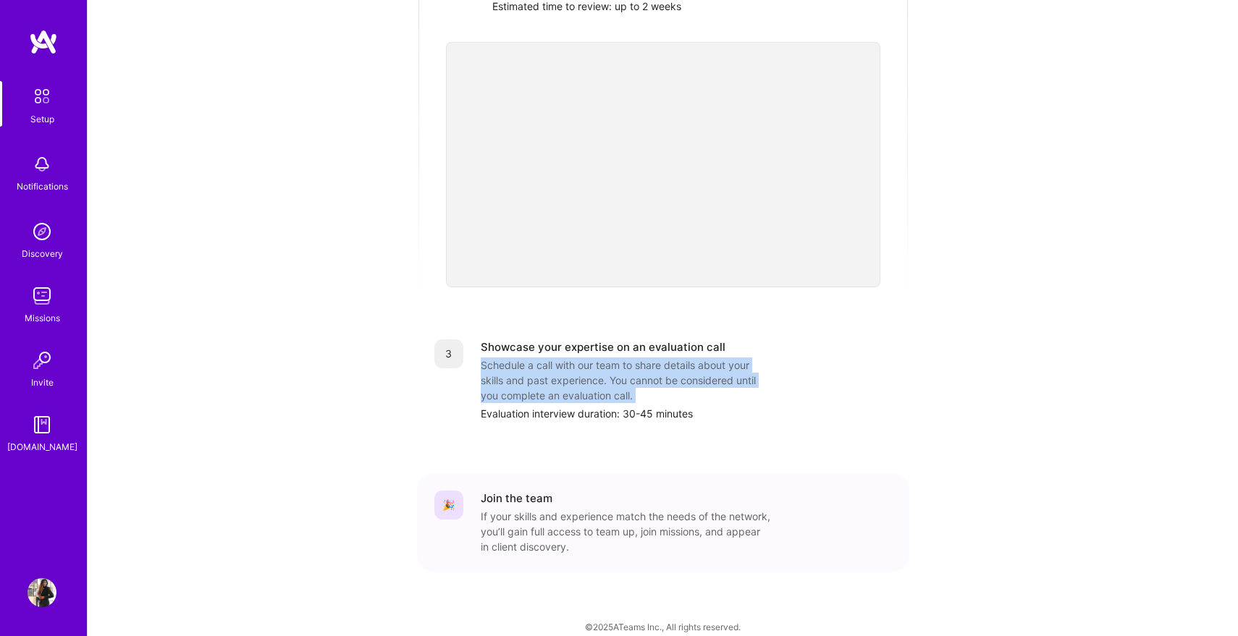
click at [541, 380] on div "Schedule a call with our team to share details about your skills and past exper…" at bounding box center [626, 381] width 290 height 46
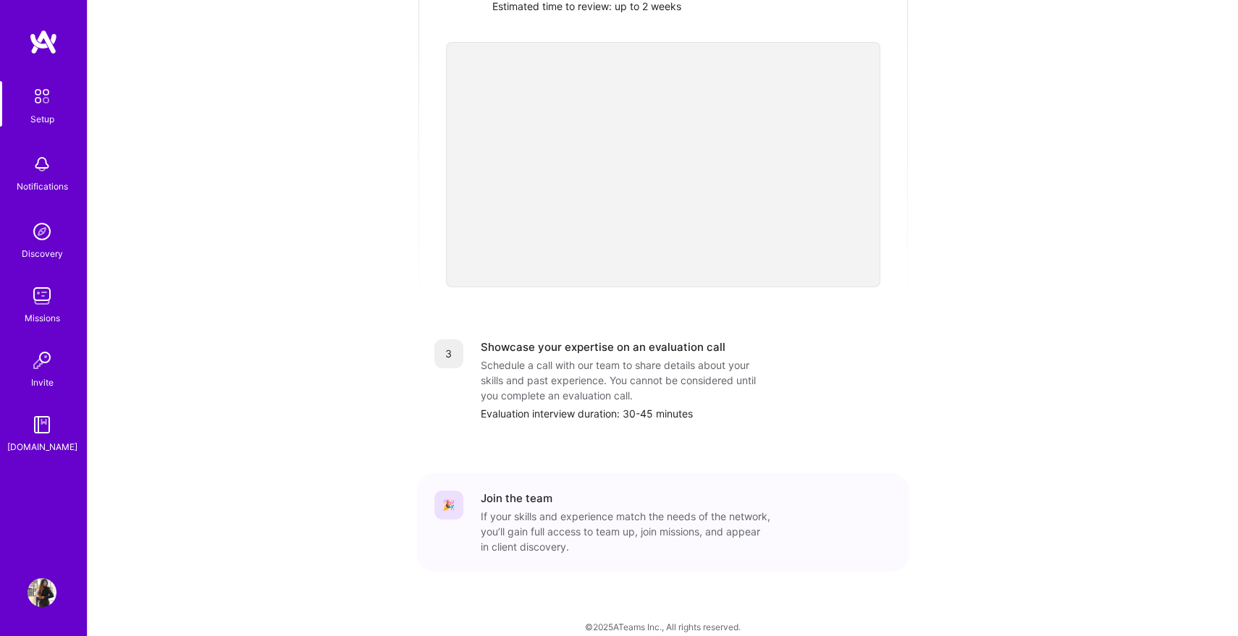
click at [586, 363] on div "Schedule a call with our team to share details about your skills and past exper…" at bounding box center [626, 381] width 290 height 46
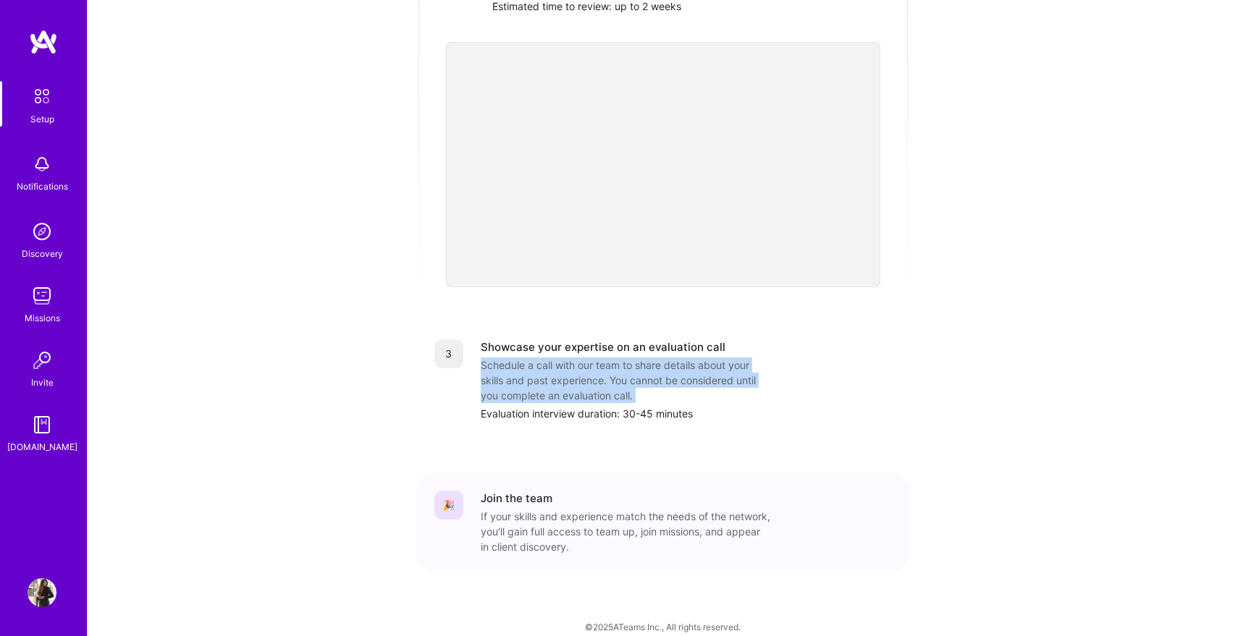
click at [586, 363] on div "Schedule a call with our team to share details about your skills and past exper…" at bounding box center [626, 381] width 290 height 46
click at [560, 382] on div "Schedule a call with our team to share details about your skills and past exper…" at bounding box center [626, 381] width 290 height 46
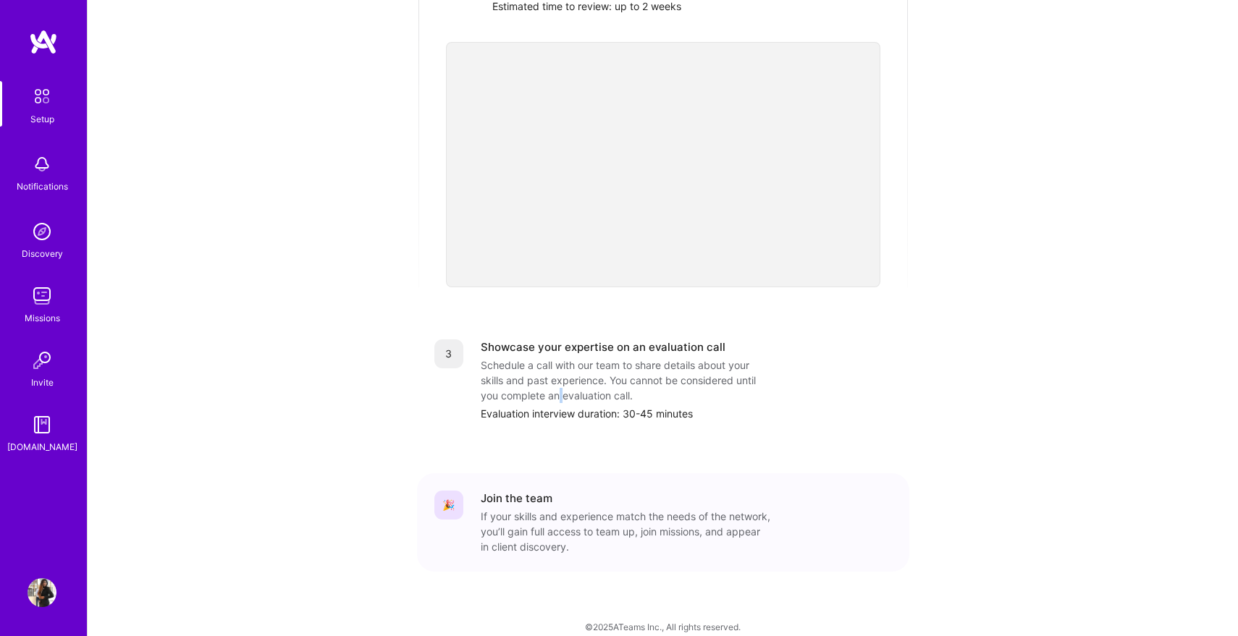
click at [560, 382] on div "Schedule a call with our team to share details about your skills and past exper…" at bounding box center [626, 381] width 290 height 46
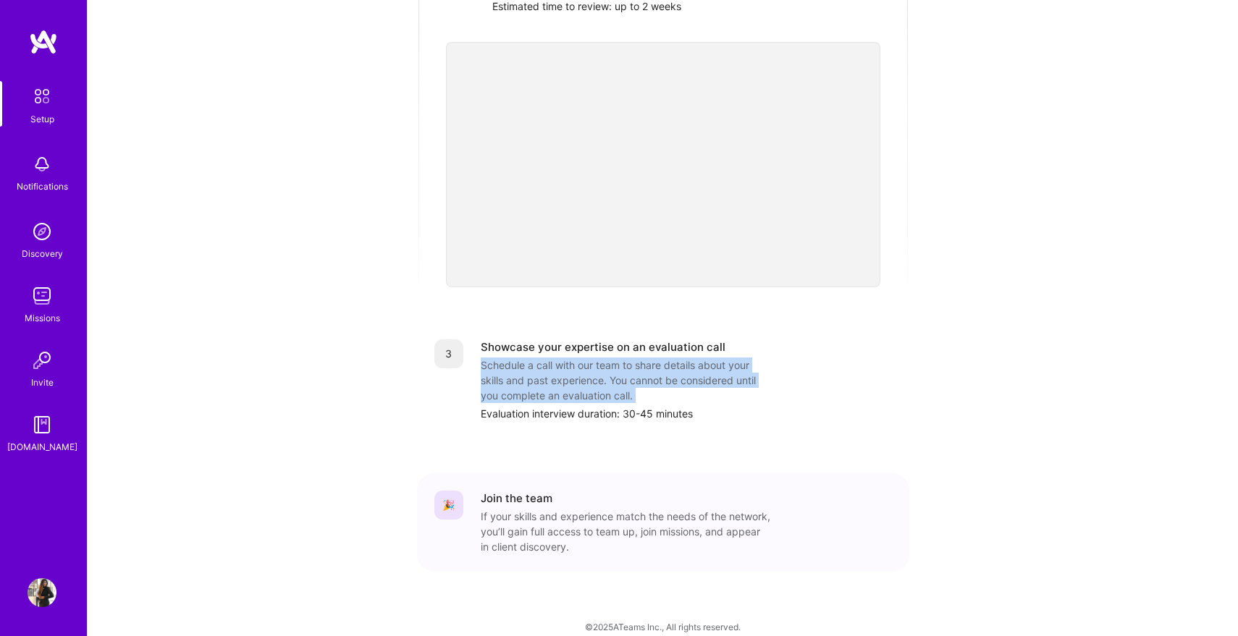
click at [560, 382] on div "Schedule a call with our team to share details about your skills and past exper…" at bounding box center [626, 381] width 290 height 46
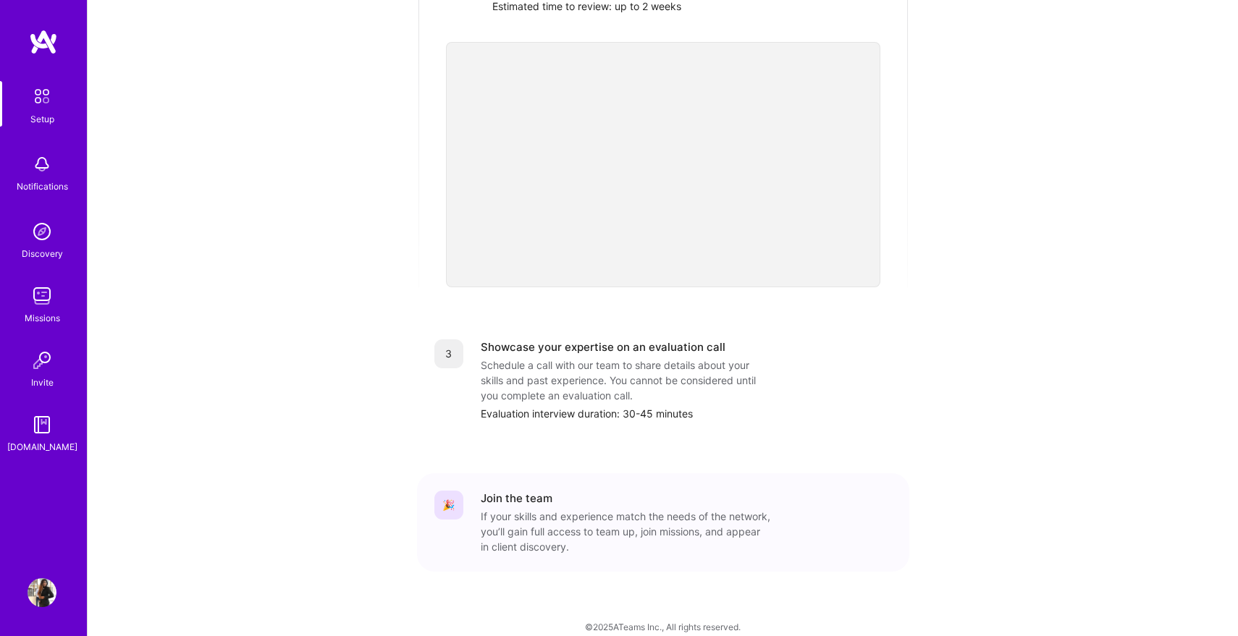
click at [595, 362] on div "Schedule a call with our team to share details about your skills and past exper…" at bounding box center [626, 381] width 290 height 46
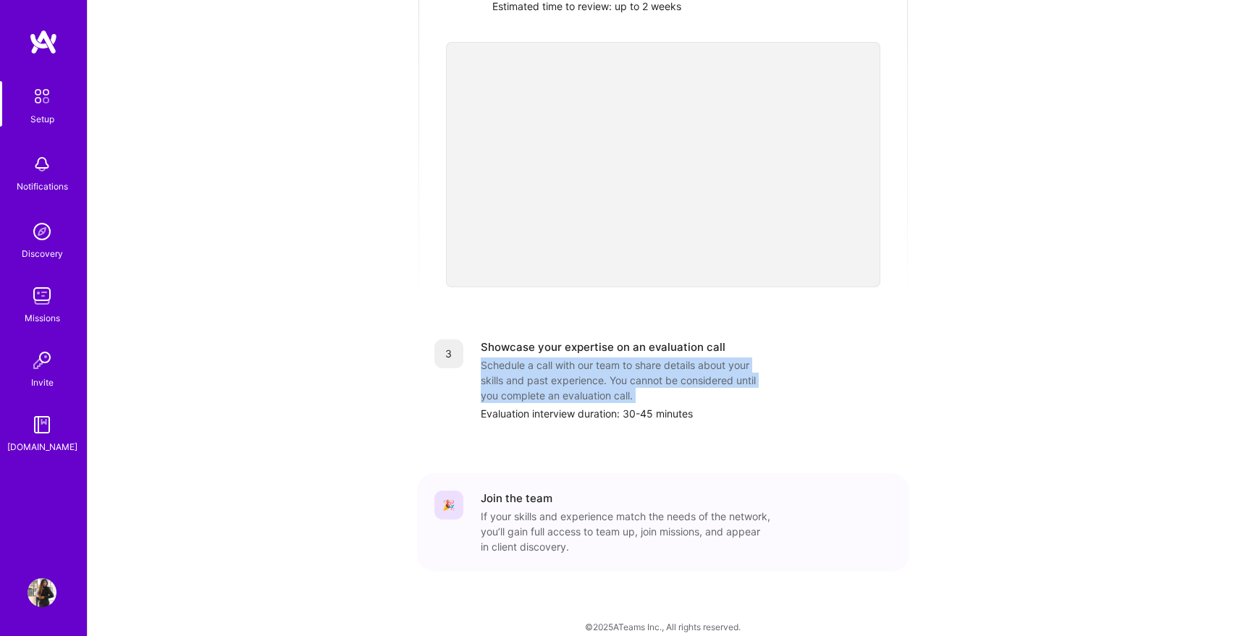
click at [595, 362] on div "Schedule a call with our team to share details about your skills and past exper…" at bounding box center [626, 381] width 290 height 46
click at [579, 383] on div "Schedule a call with our team to share details about your skills and past exper…" at bounding box center [626, 381] width 290 height 46
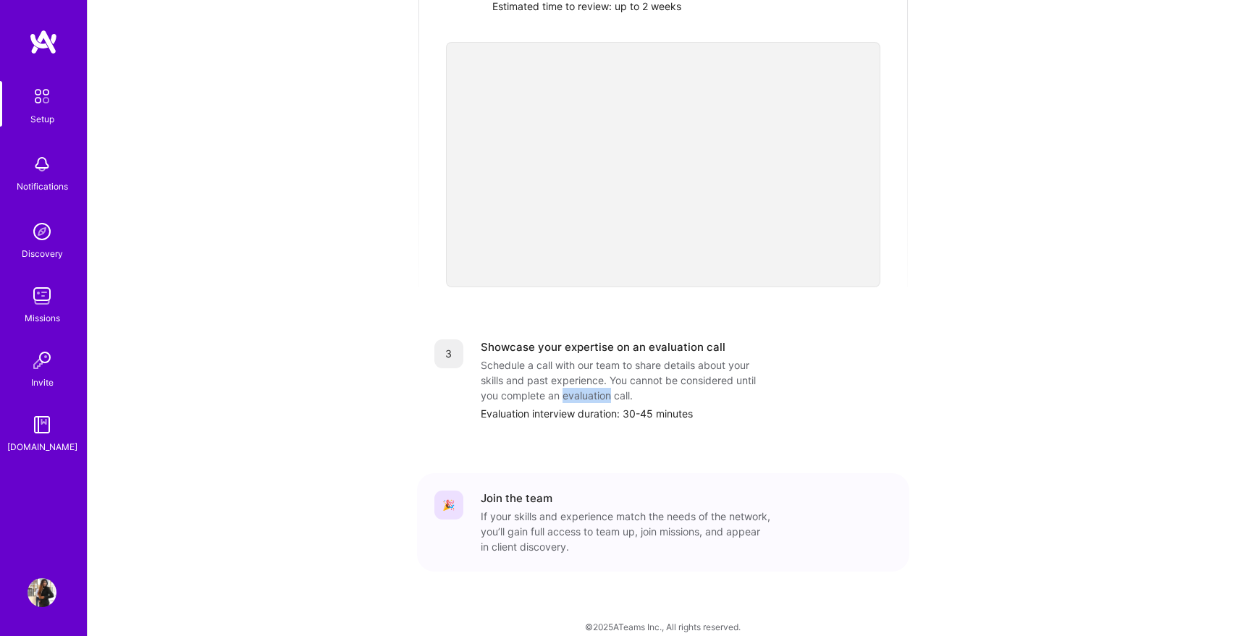
click at [579, 383] on div "Schedule a call with our team to share details about your skills and past exper…" at bounding box center [626, 381] width 290 height 46
click at [631, 374] on div "Schedule a call with our team to share details about your skills and past exper…" at bounding box center [626, 381] width 290 height 46
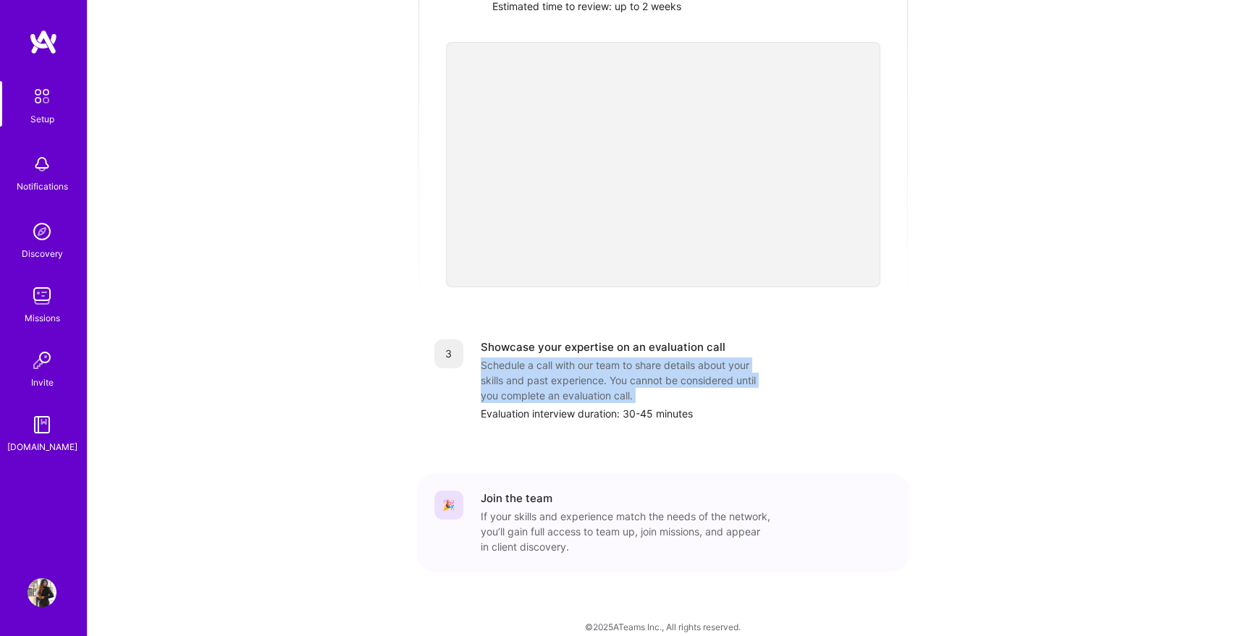
click at [631, 374] on div "Schedule a call with our team to share details about your skills and past exper…" at bounding box center [626, 381] width 290 height 46
click at [611, 366] on div "Schedule a call with our team to share details about your skills and past exper…" at bounding box center [626, 381] width 290 height 46
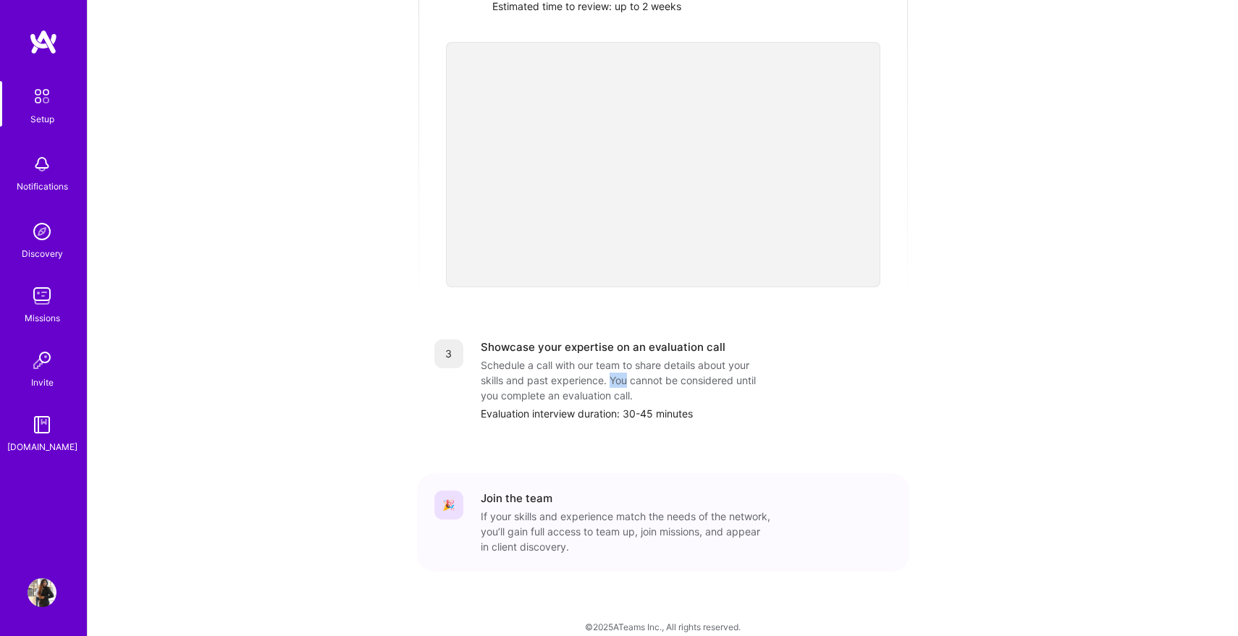
click at [611, 366] on div "Schedule a call with our team to share details about your skills and past exper…" at bounding box center [626, 381] width 290 height 46
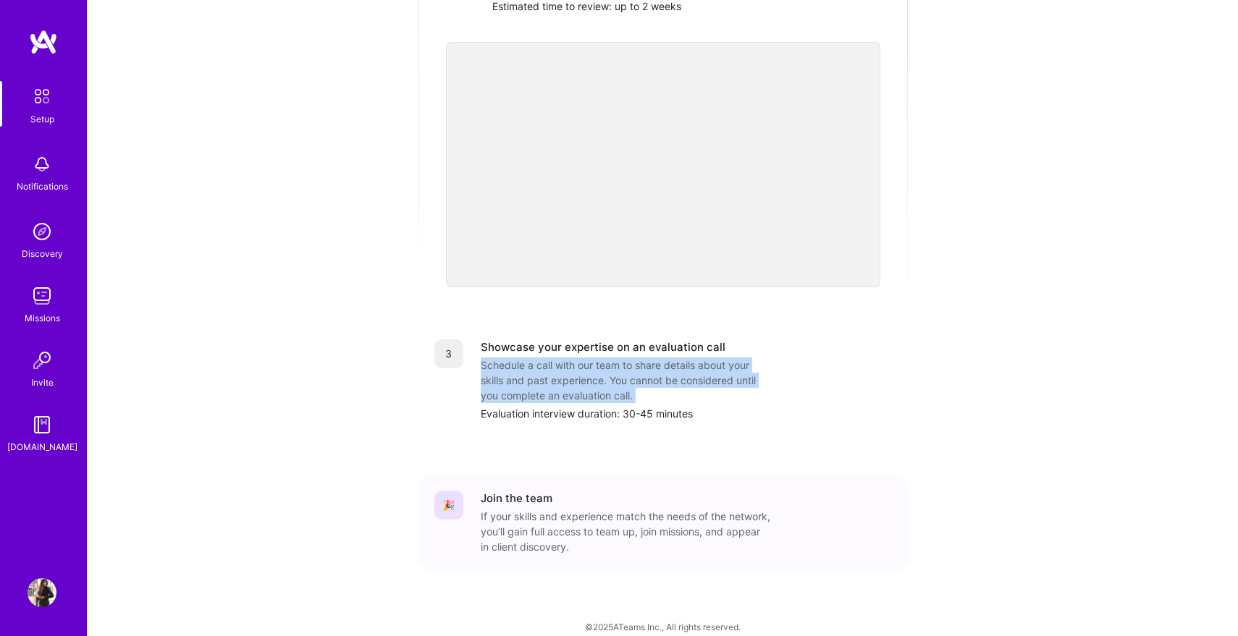
click at [611, 366] on div "Schedule a call with our team to share details about your skills and past exper…" at bounding box center [626, 381] width 290 height 46
click at [592, 381] on div "Schedule a call with our team to share details about your skills and past exper…" at bounding box center [626, 381] width 290 height 46
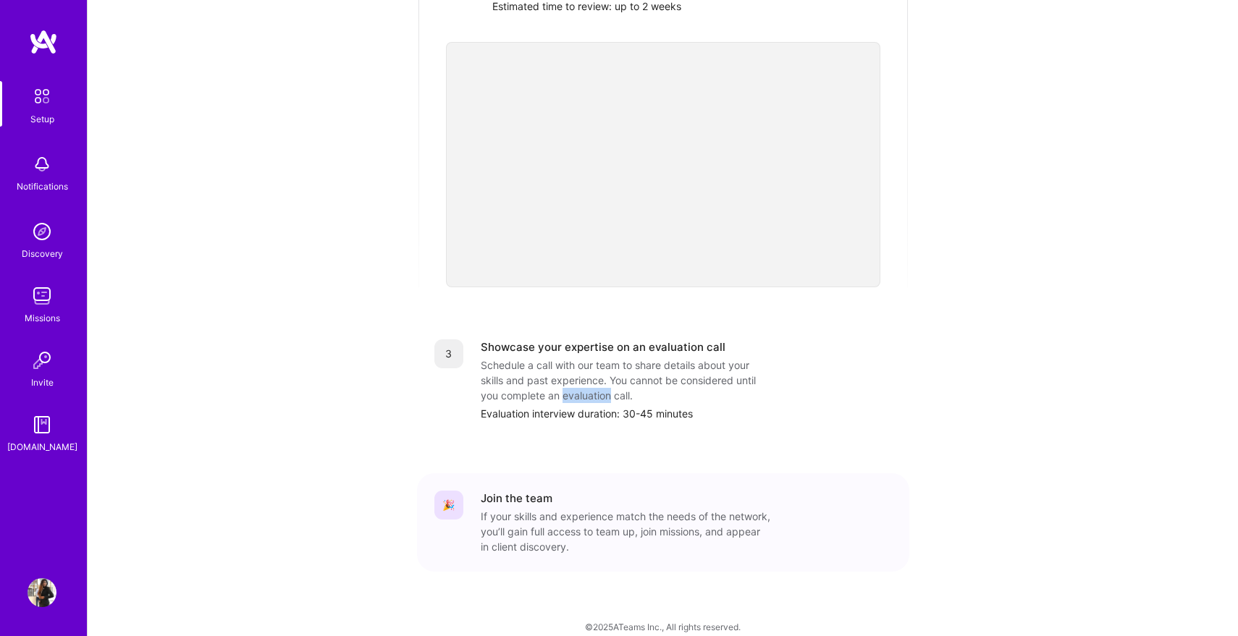
click at [592, 381] on div "Schedule a call with our team to share details about your skills and past exper…" at bounding box center [626, 381] width 290 height 46
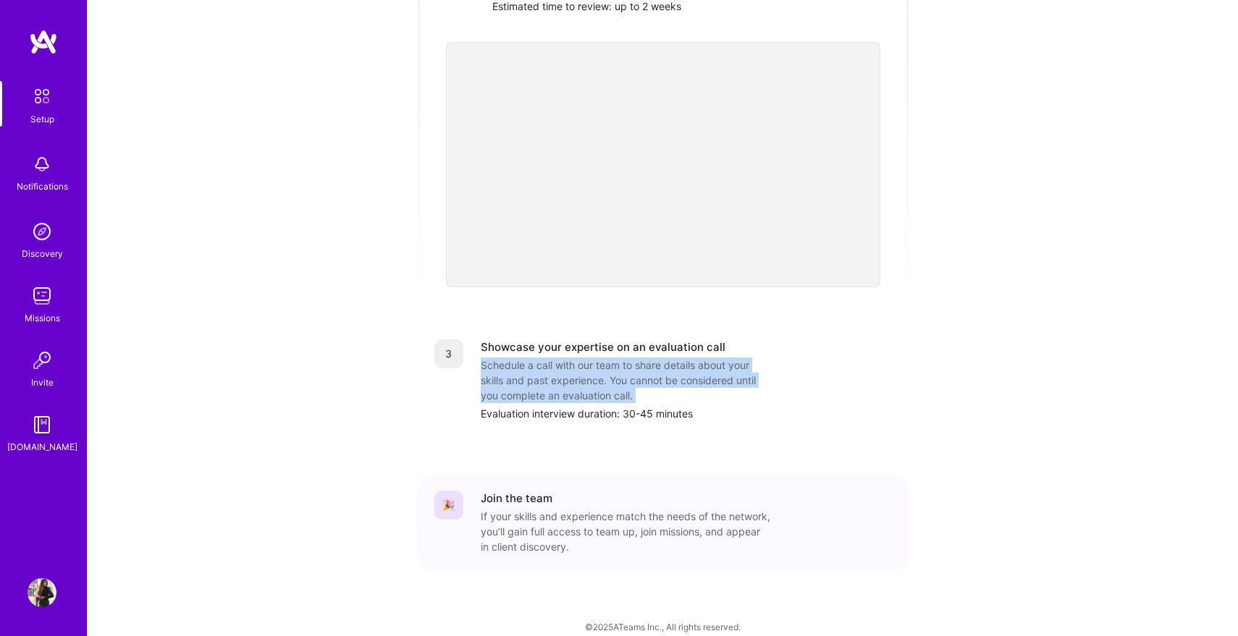
click at [592, 381] on div "Schedule a call with our team to share details about your skills and past exper…" at bounding box center [626, 381] width 290 height 46
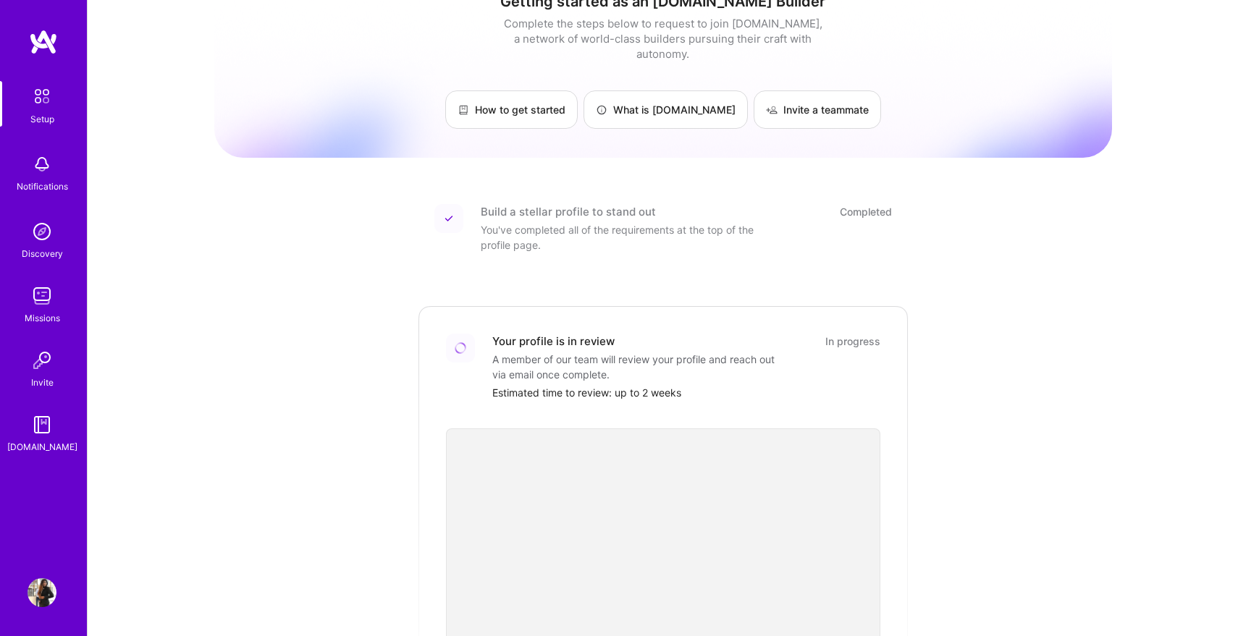
scroll to position [0, 0]
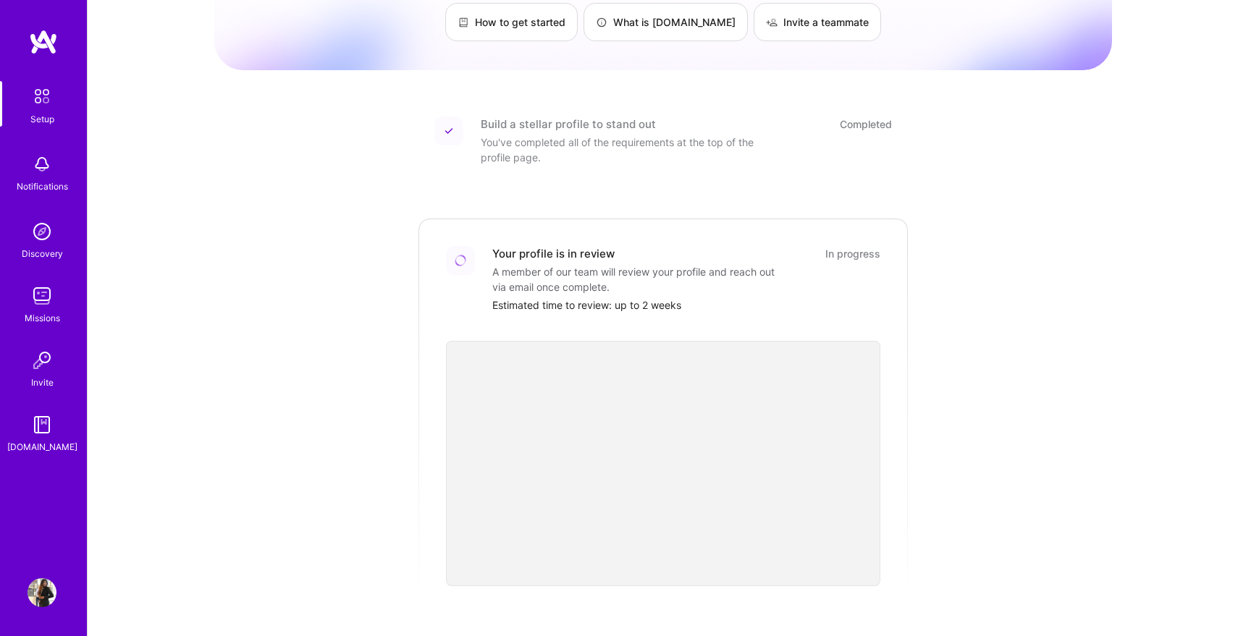
scroll to position [115, 0]
click at [609, 266] on div "A member of our team will review your profile and reach out via email once comp…" at bounding box center [637, 281] width 290 height 30
click at [594, 248] on div "Your profile is in review" at bounding box center [553, 255] width 122 height 15
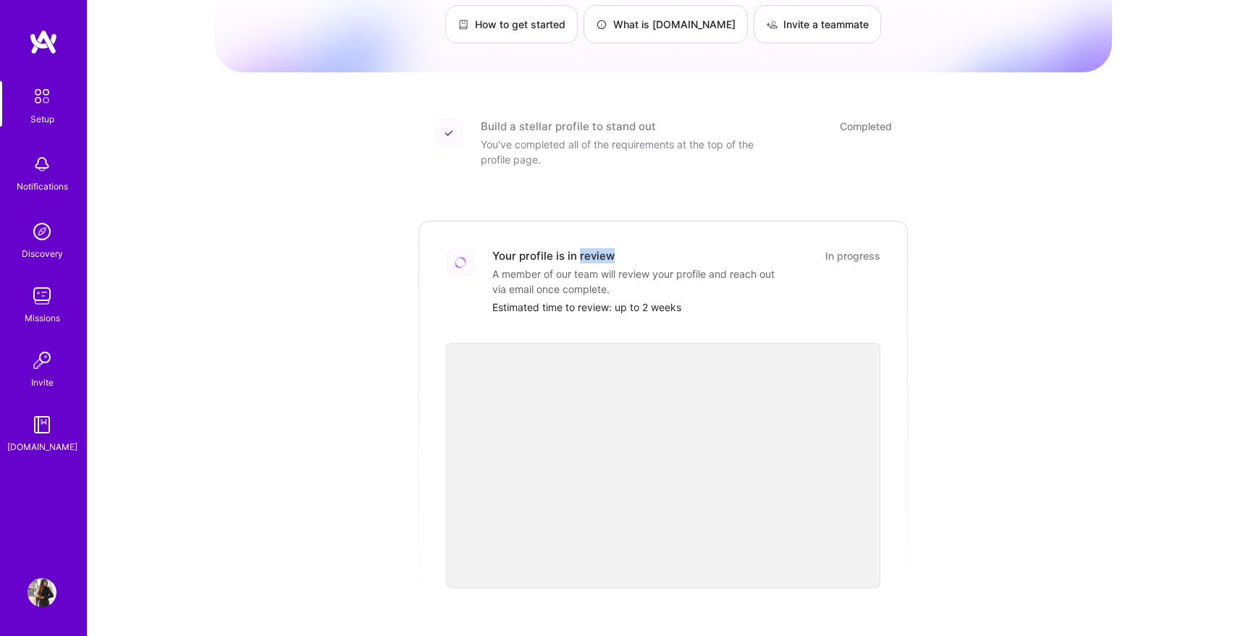
click at [594, 248] on div "Your profile is in review" at bounding box center [553, 255] width 122 height 15
click at [575, 278] on div "A member of our team will review your profile and reach out via email once comp…" at bounding box center [637, 281] width 290 height 30
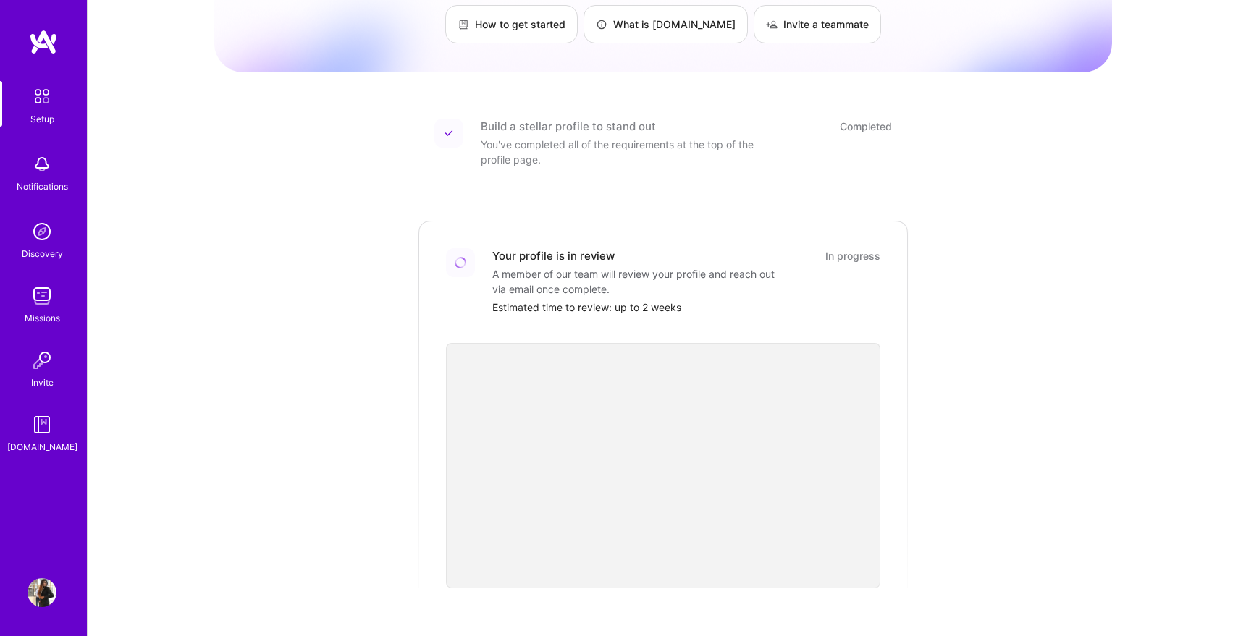
click at [557, 315] on div at bounding box center [663, 437] width 434 height 245
click at [558, 300] on div "Estimated time to review: up to 2 weeks" at bounding box center [686, 307] width 388 height 15
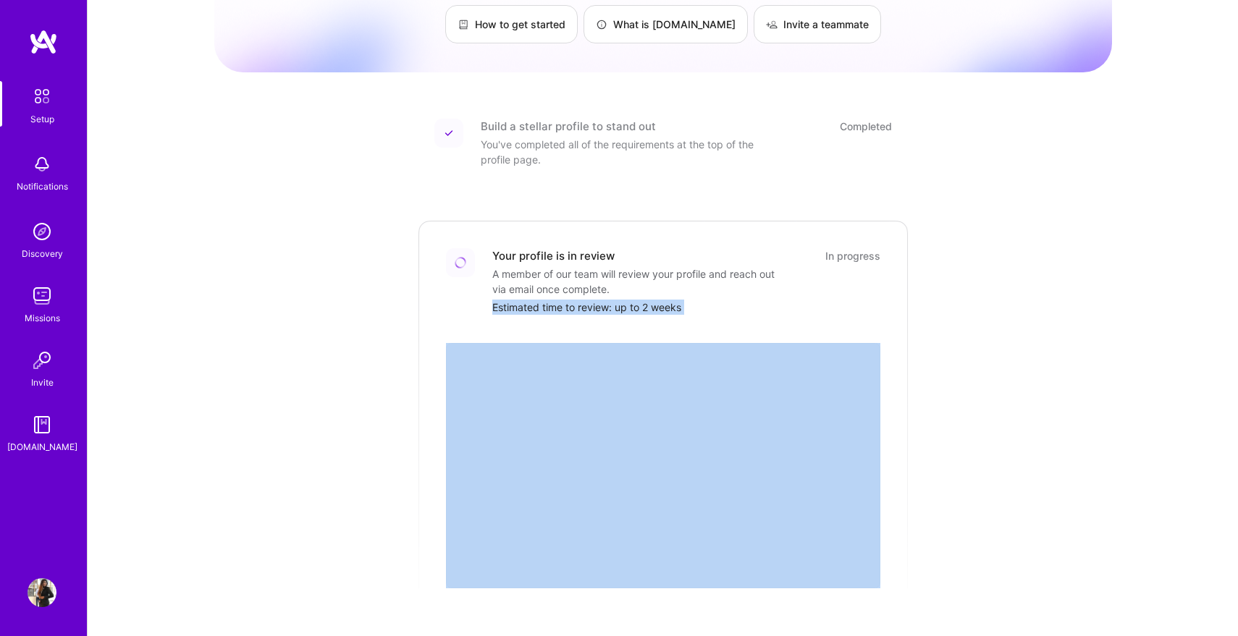
click at [558, 300] on div "Estimated time to review: up to 2 weeks" at bounding box center [686, 307] width 388 height 15
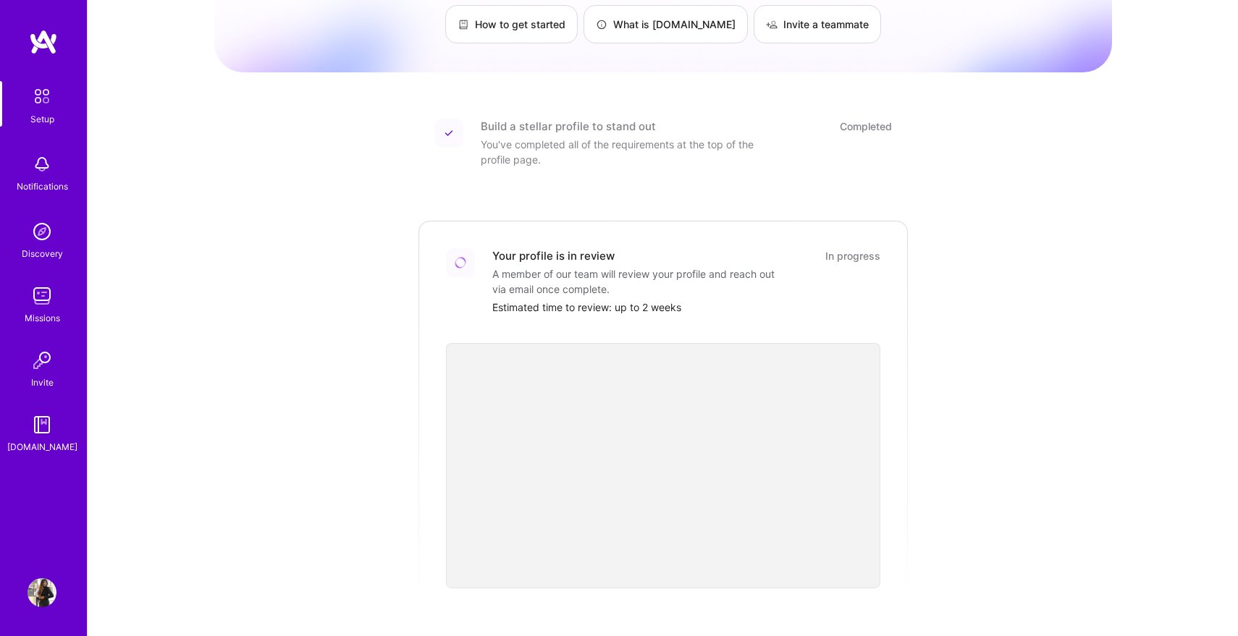
click at [586, 266] on div "A member of our team will review your profile and reach out via email once comp…" at bounding box center [637, 281] width 290 height 30
click at [335, 346] on div "Getting started as an A.Team Builder Complete the steps below to request to joi…" at bounding box center [663, 419] width 898 height 1047
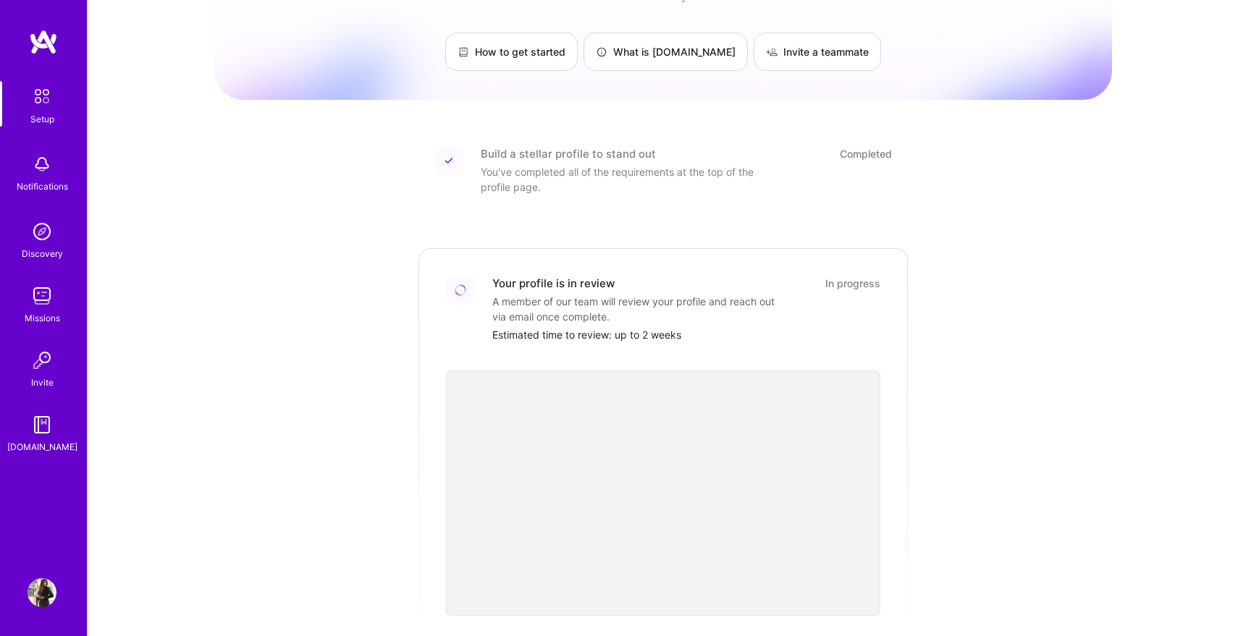
scroll to position [0, 0]
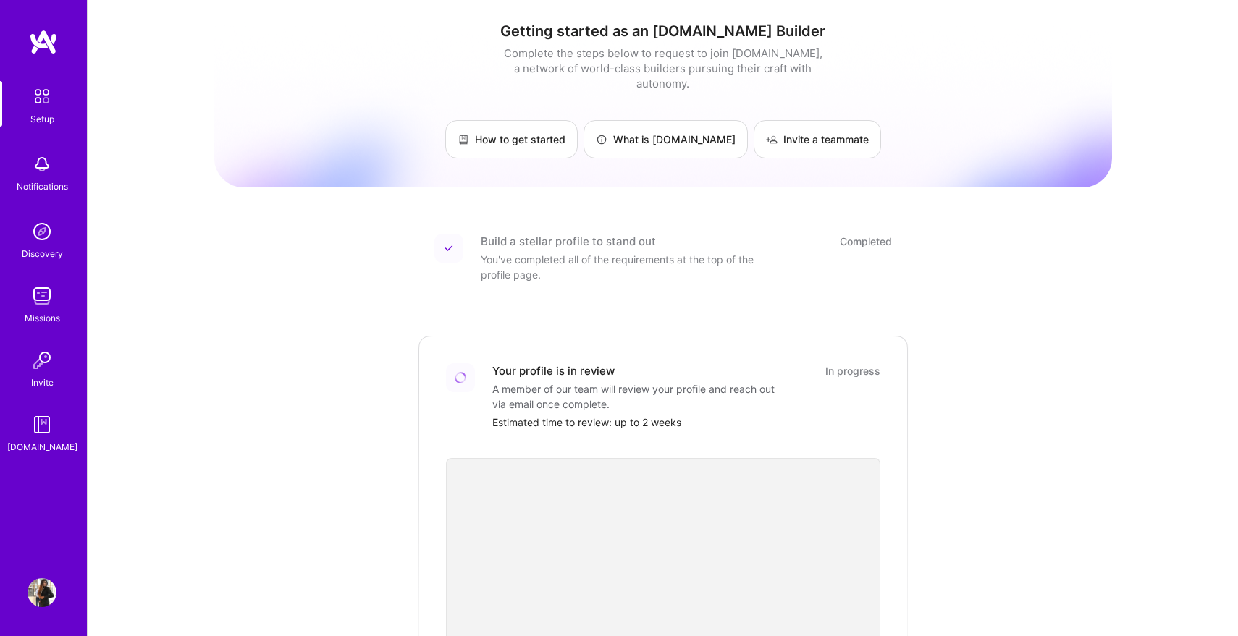
click at [600, 395] on div "A member of our team will review your profile and reach out via email once comp…" at bounding box center [637, 397] width 290 height 30
click at [609, 363] on div "Your profile is in review" at bounding box center [553, 370] width 122 height 15
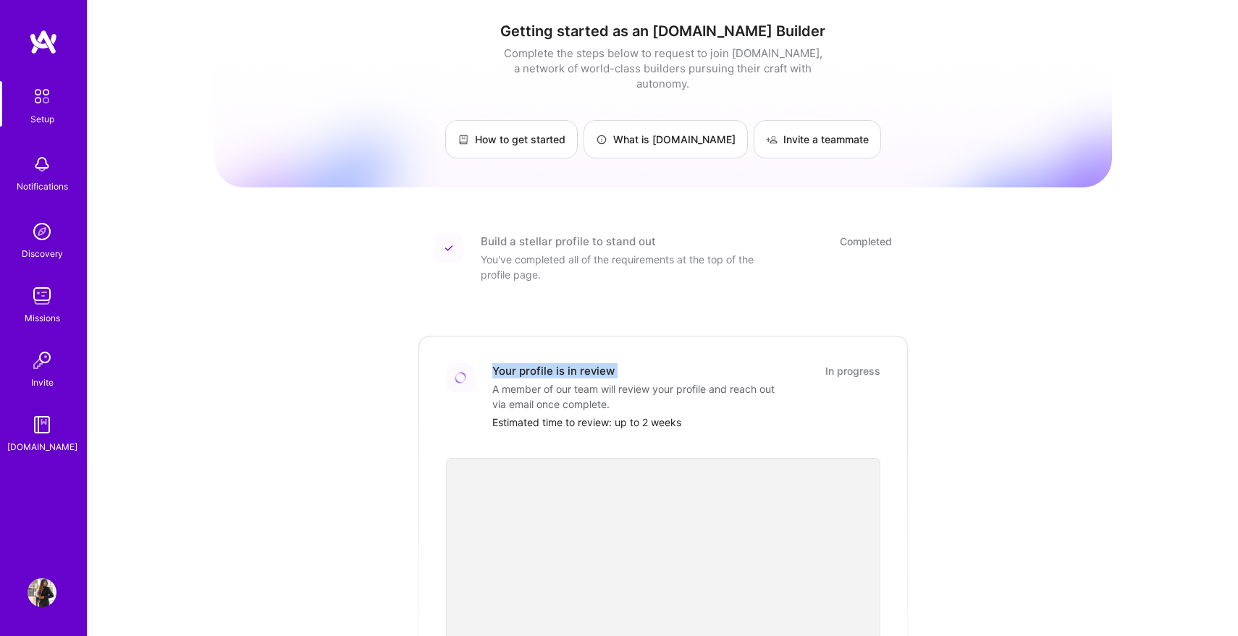
click at [609, 363] on div "Your profile is in review" at bounding box center [553, 370] width 122 height 15
click at [844, 363] on div "In progress" at bounding box center [852, 370] width 55 height 15
click at [988, 342] on div "Getting started as an A.Team Builder Complete the steps below to request to joi…" at bounding box center [663, 534] width 898 height 1047
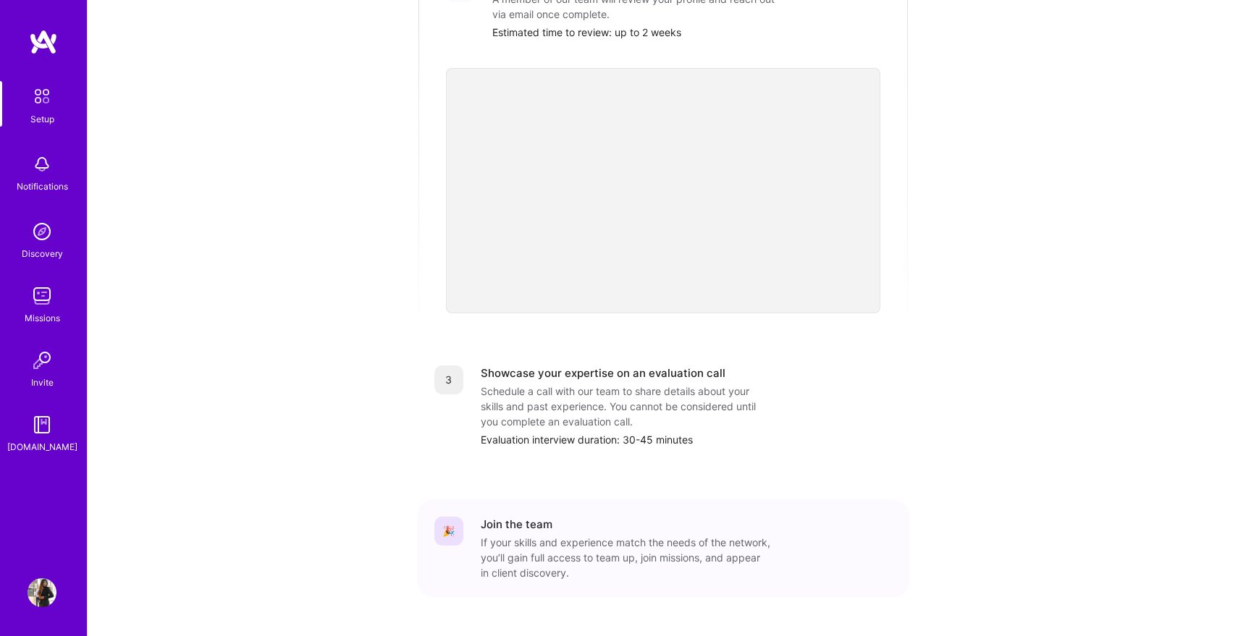
scroll to position [416, 0]
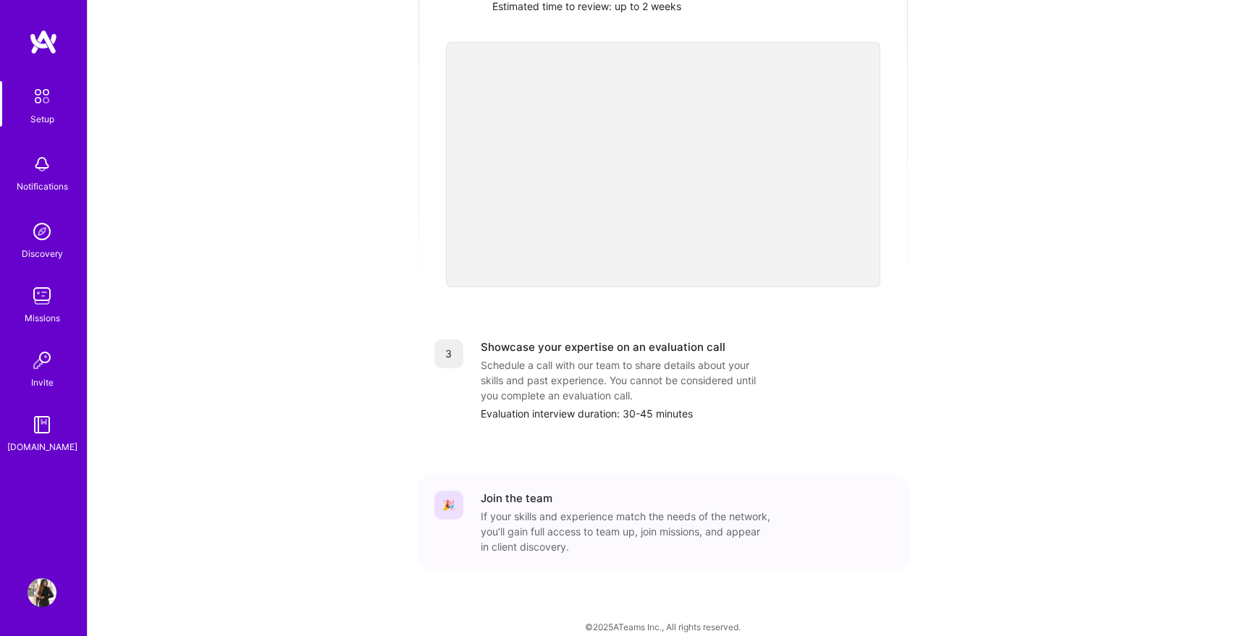
click at [558, 513] on div "If your skills and experience match the needs of the network, you’ll gain full …" at bounding box center [626, 532] width 290 height 46
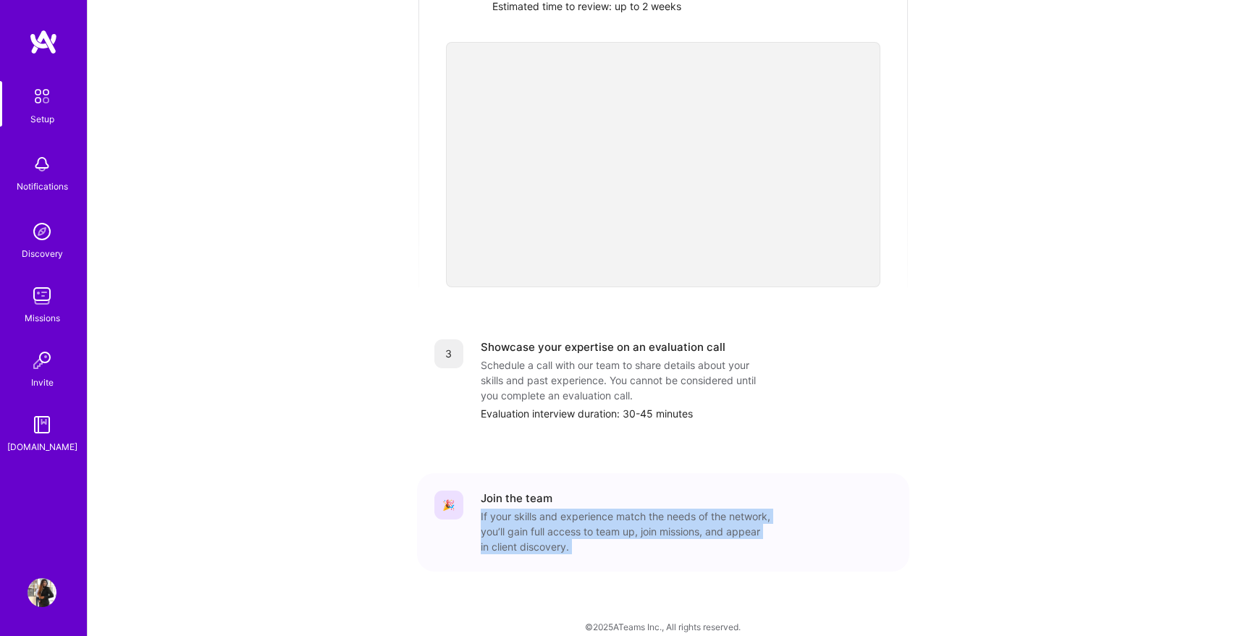
click at [558, 513] on div "If your skills and experience match the needs of the network, you’ll gain full …" at bounding box center [626, 532] width 290 height 46
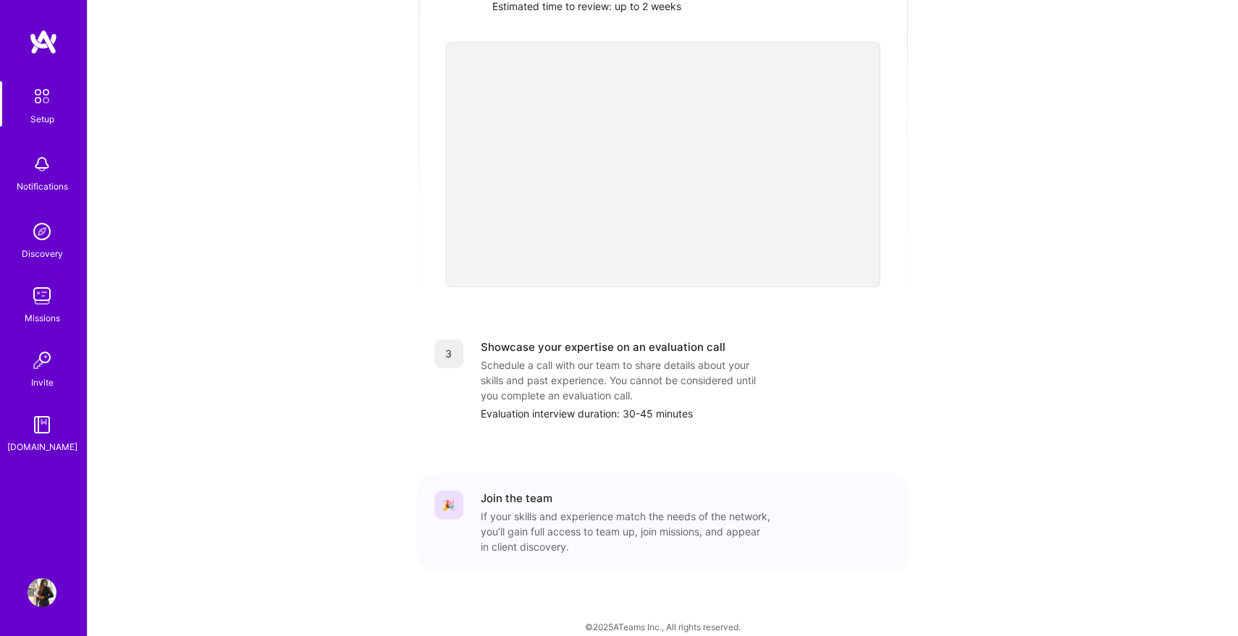
click at [532, 491] on div "Join the team" at bounding box center [517, 498] width 72 height 15
click at [623, 362] on div "Schedule a call with our team to share details about your skills and past exper…" at bounding box center [626, 381] width 290 height 46
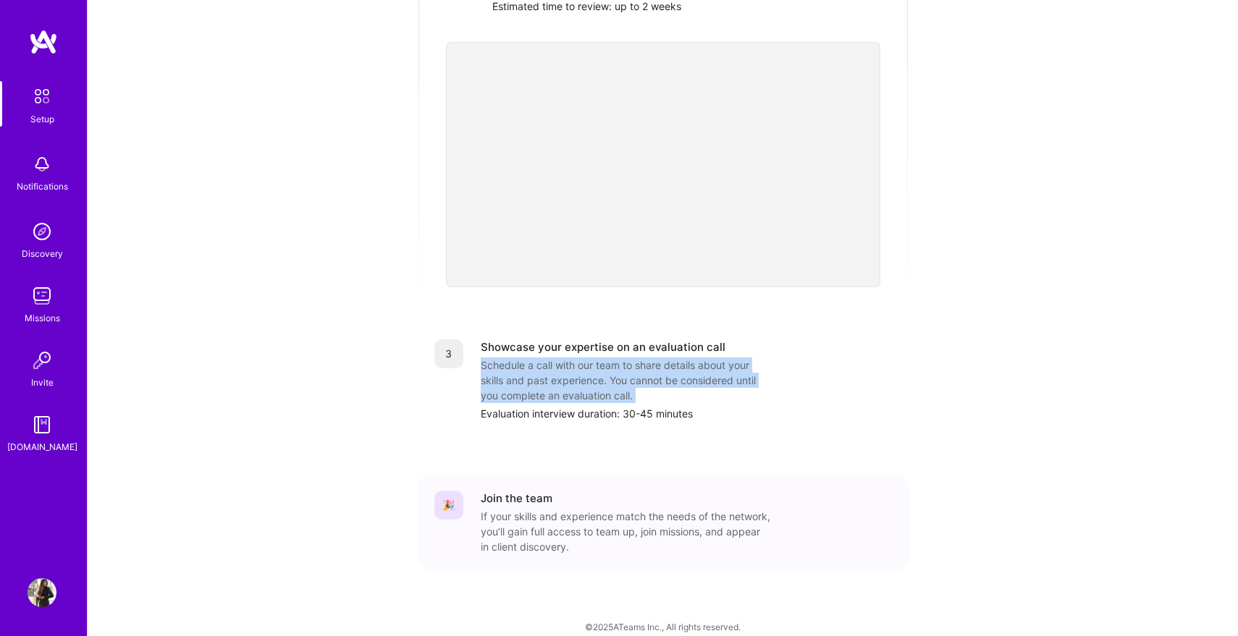
click at [623, 362] on div "Schedule a call with our team to share details about your skills and past exper…" at bounding box center [626, 381] width 290 height 46
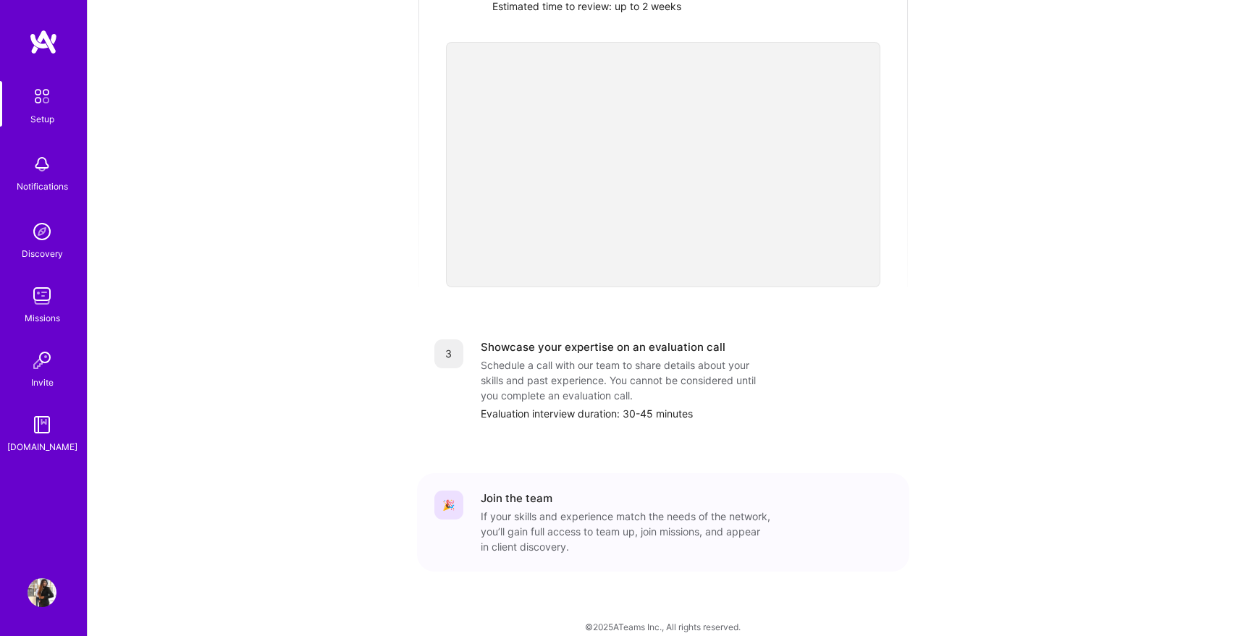
click at [594, 411] on div "3 Showcase your expertise on an evaluation call Schedule a call with our team t…" at bounding box center [663, 380] width 492 height 117
click at [615, 358] on div "Schedule a call with our team to share details about your skills and past exper…" at bounding box center [626, 381] width 290 height 46
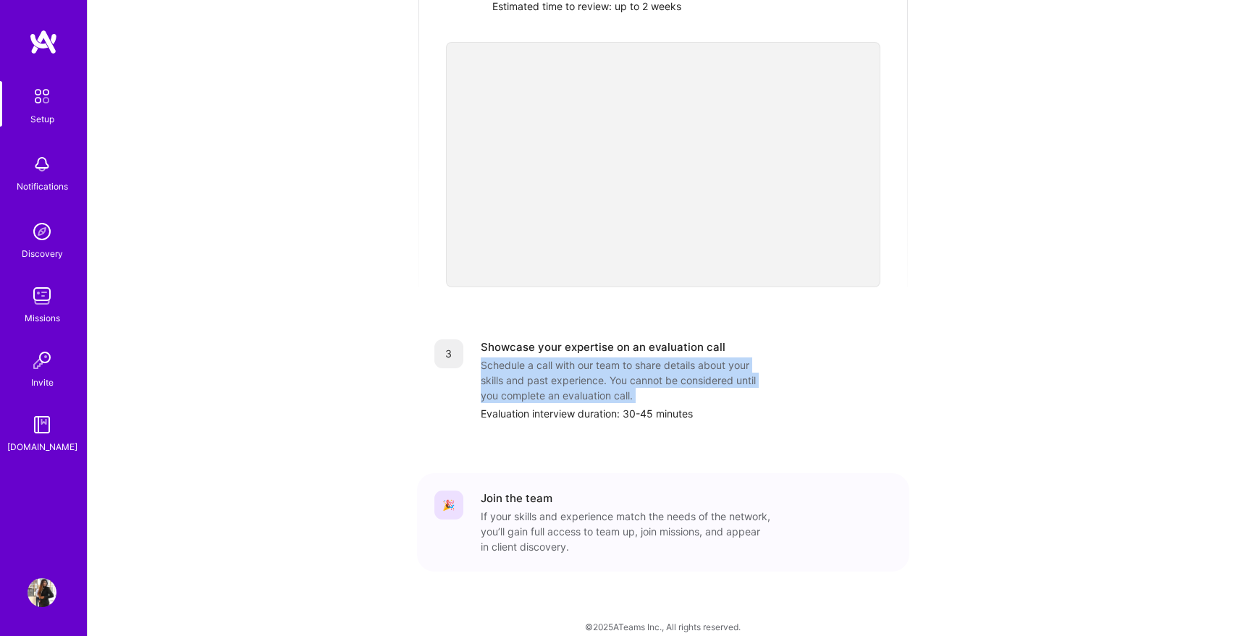
click at [615, 358] on div "Schedule a call with our team to share details about your skills and past exper…" at bounding box center [626, 381] width 290 height 46
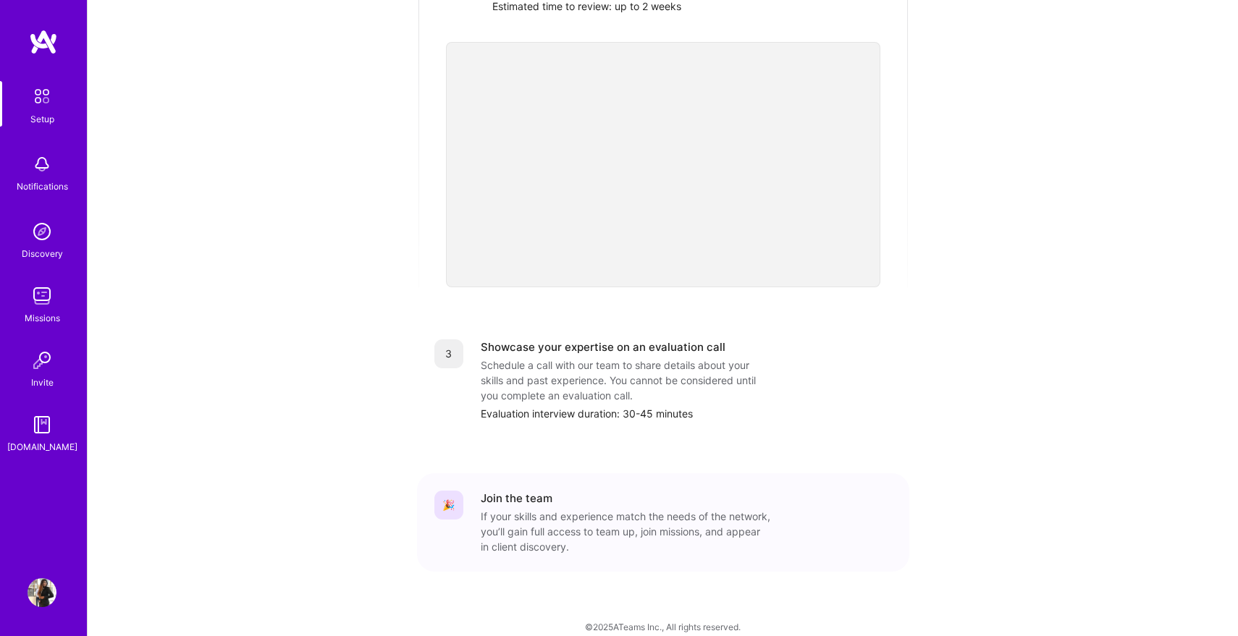
click at [591, 406] on div "Evaluation interview duration: 30-45 minutes" at bounding box center [686, 413] width 411 height 15
click at [620, 367] on div "Schedule a call with our team to share details about your skills and past exper…" at bounding box center [626, 381] width 290 height 46
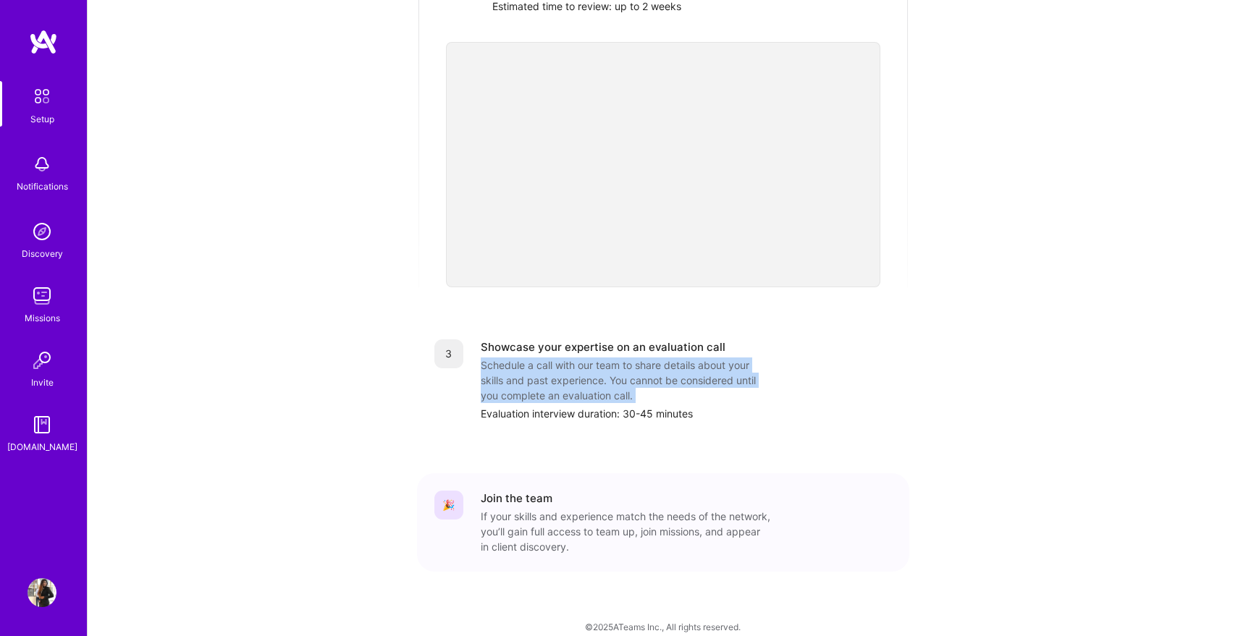
click at [620, 367] on div "Schedule a call with our team to share details about your skills and past exper…" at bounding box center [626, 381] width 290 height 46
click at [676, 369] on div "Schedule a call with our team to share details about your skills and past exper…" at bounding box center [626, 381] width 290 height 46
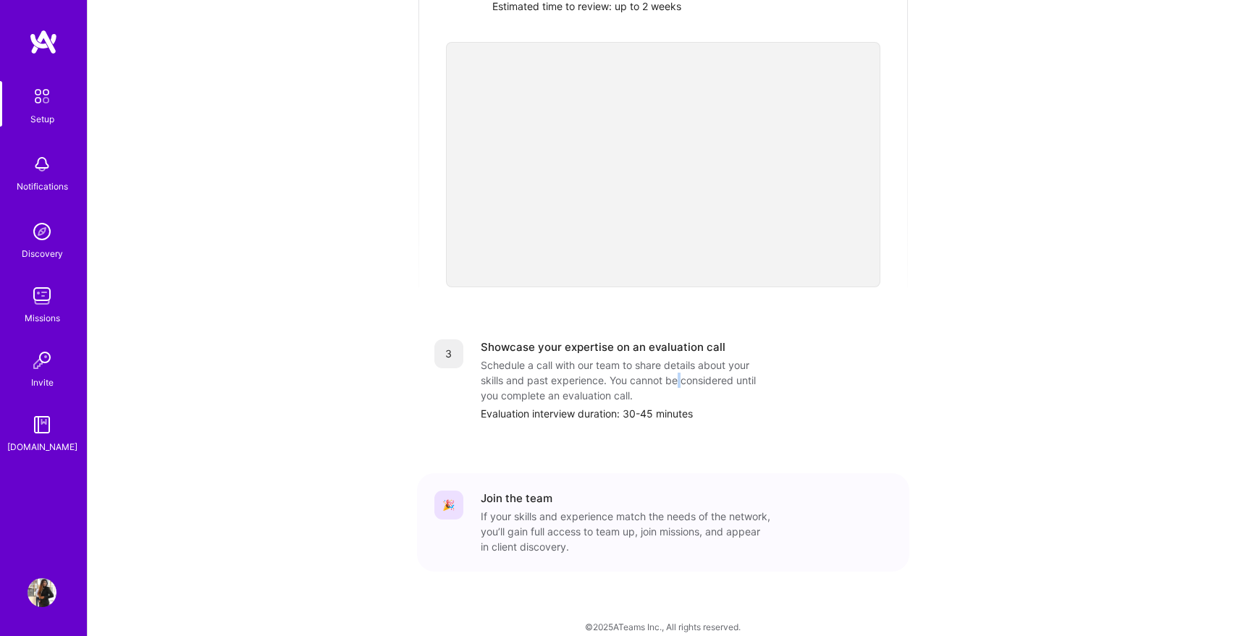
click at [676, 369] on div "Schedule a call with our team to share details about your skills and past exper…" at bounding box center [626, 381] width 290 height 46
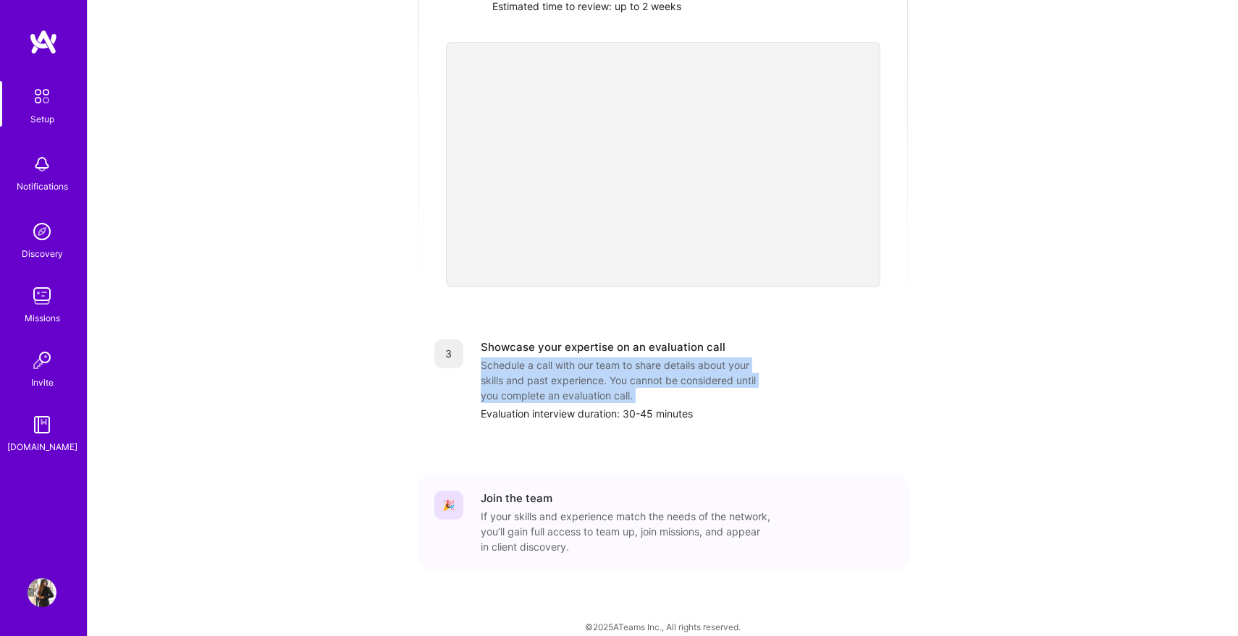
click at [676, 369] on div "Schedule a call with our team to share details about your skills and past exper…" at bounding box center [626, 381] width 290 height 46
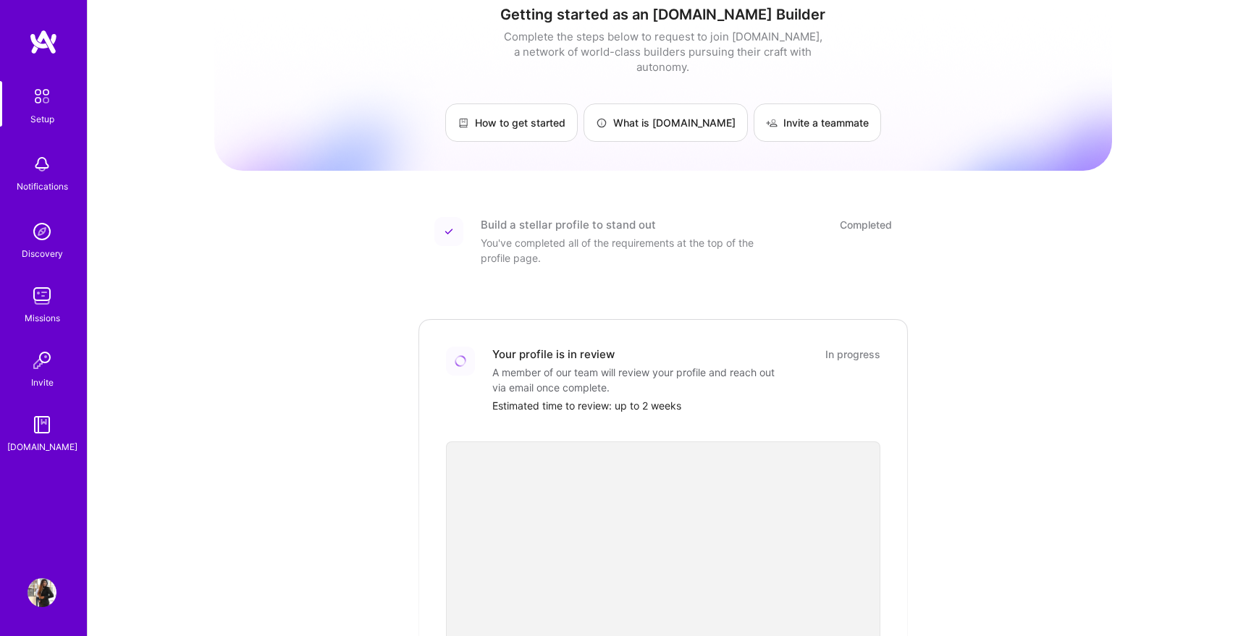
scroll to position [0, 0]
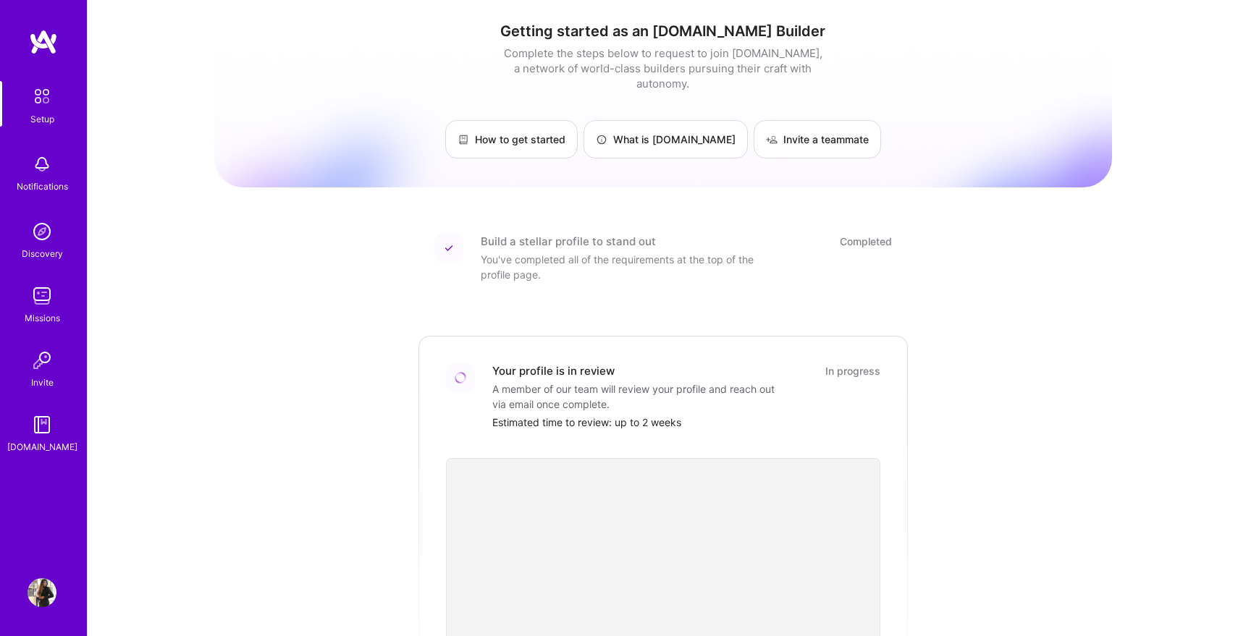
click at [542, 390] on div "A member of our team will review your profile and reach out via email once comp…" at bounding box center [637, 397] width 290 height 30
click at [258, 280] on div "Getting started as an [DOMAIN_NAME] Builder Complete the steps below to request…" at bounding box center [663, 534] width 898 height 1047
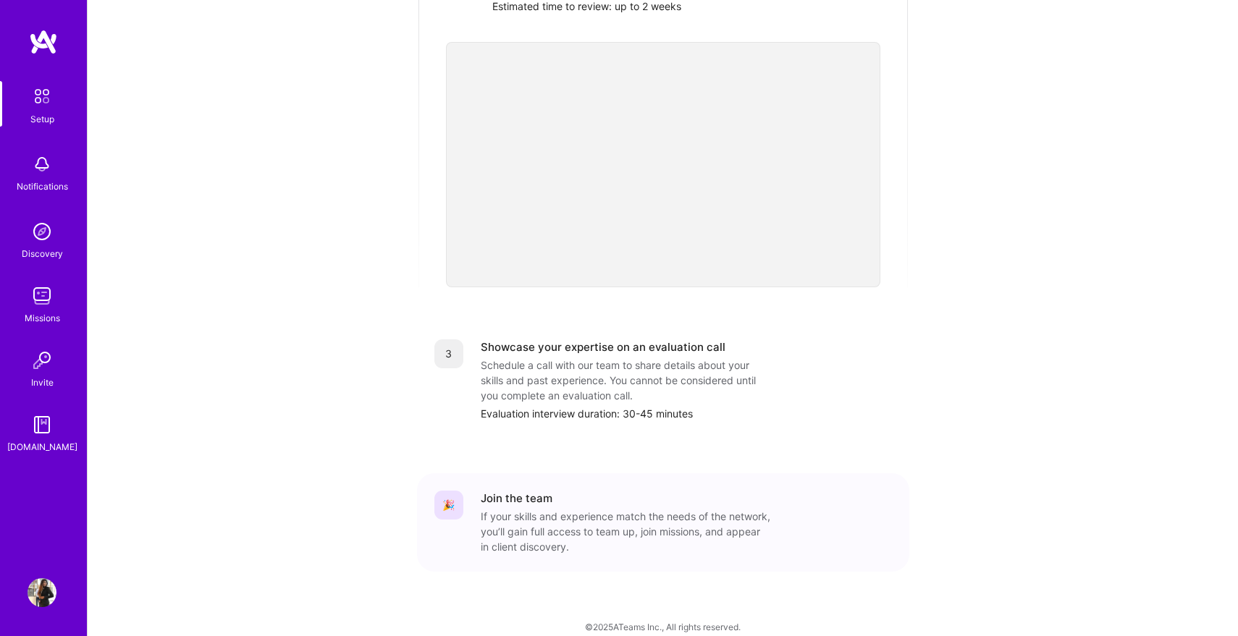
scroll to position [414, 0]
click at [581, 378] on div "Schedule a call with our team to share details about your skills and past exper…" at bounding box center [626, 383] width 290 height 46
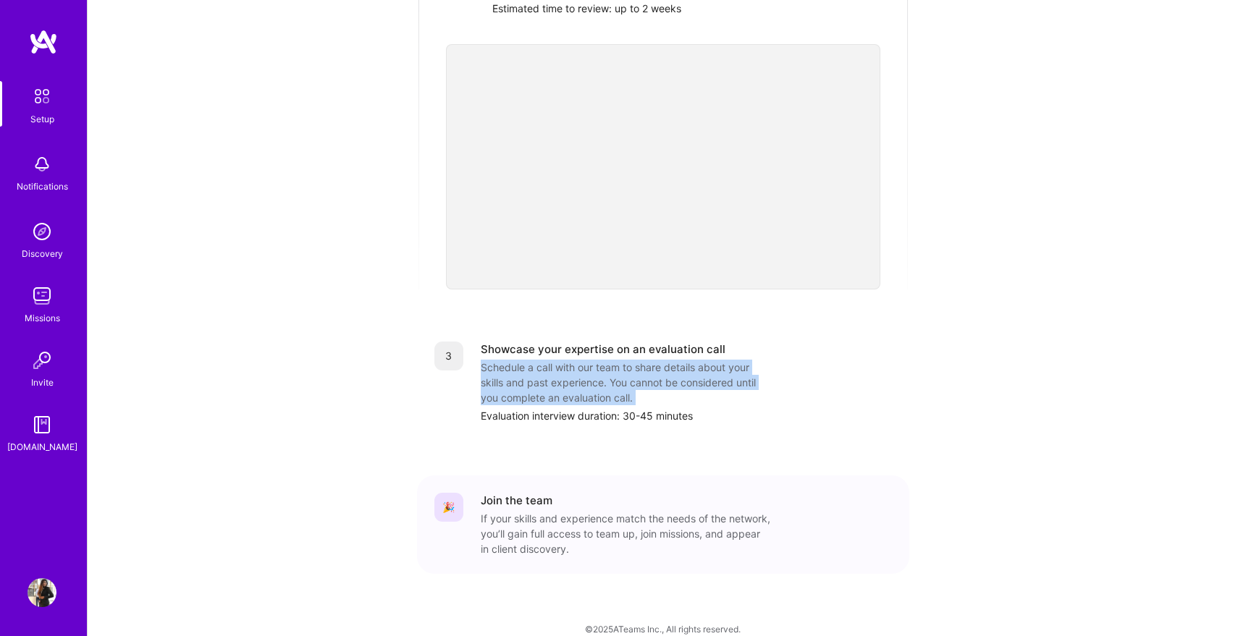
click at [581, 378] on div "Schedule a call with our team to share details about your skills and past exper…" at bounding box center [626, 383] width 290 height 46
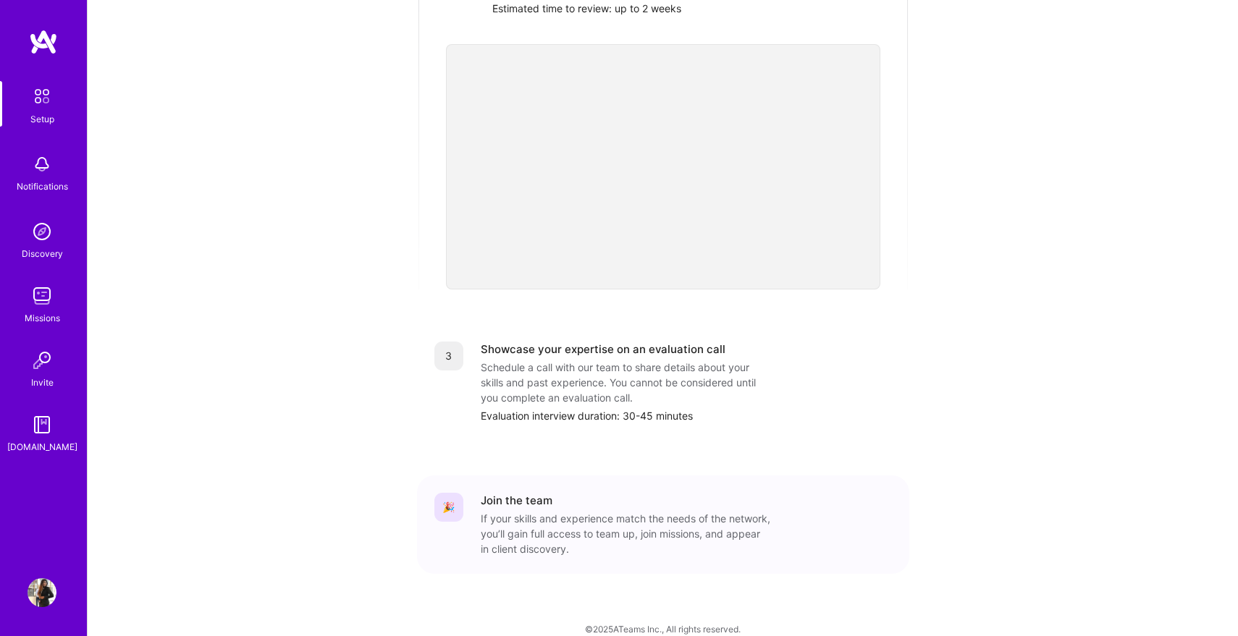
click at [573, 408] on div "Evaluation interview duration: 30-45 minutes" at bounding box center [686, 415] width 411 height 15
click at [586, 367] on div "Schedule a call with our team to share details about your skills and past exper…" at bounding box center [626, 383] width 290 height 46
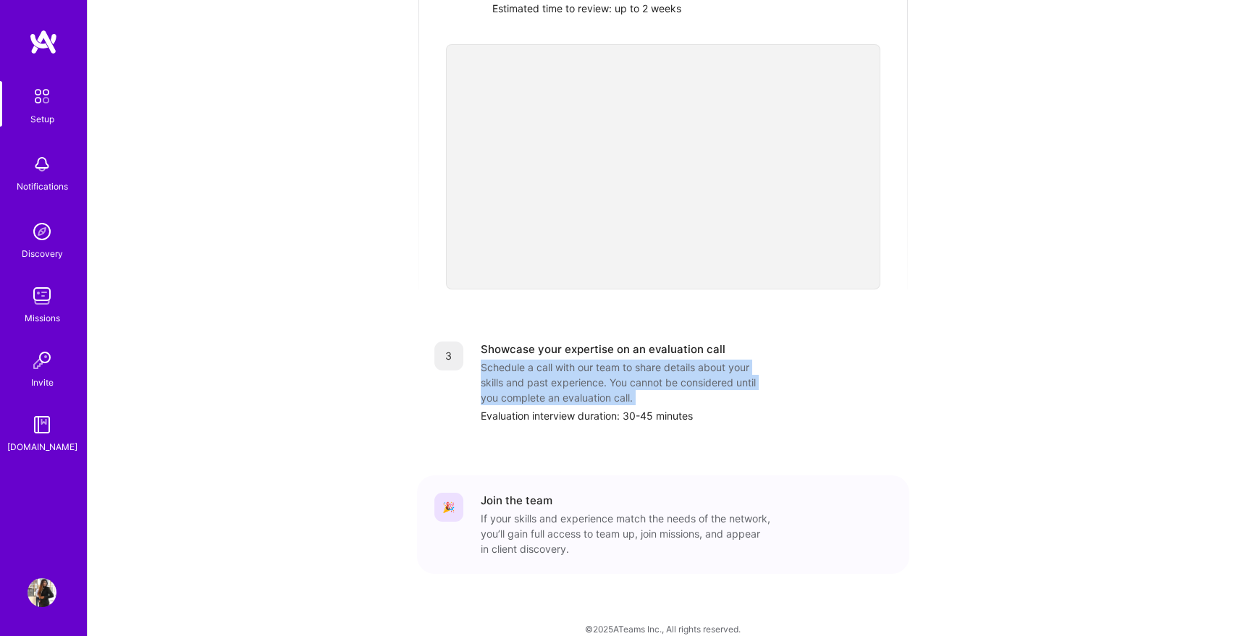
click at [586, 367] on div "Schedule a call with our team to share details about your skills and past exper…" at bounding box center [626, 383] width 290 height 46
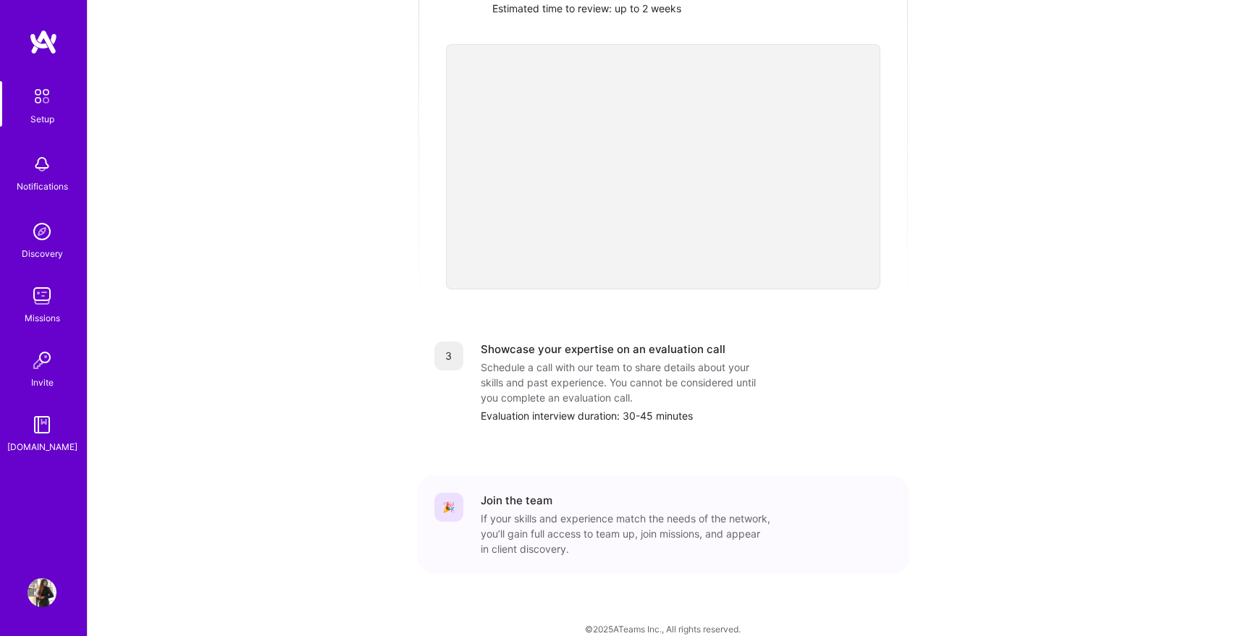
click at [542, 511] on div "If your skills and experience match the needs of the network, you’ll gain full …" at bounding box center [626, 534] width 290 height 46
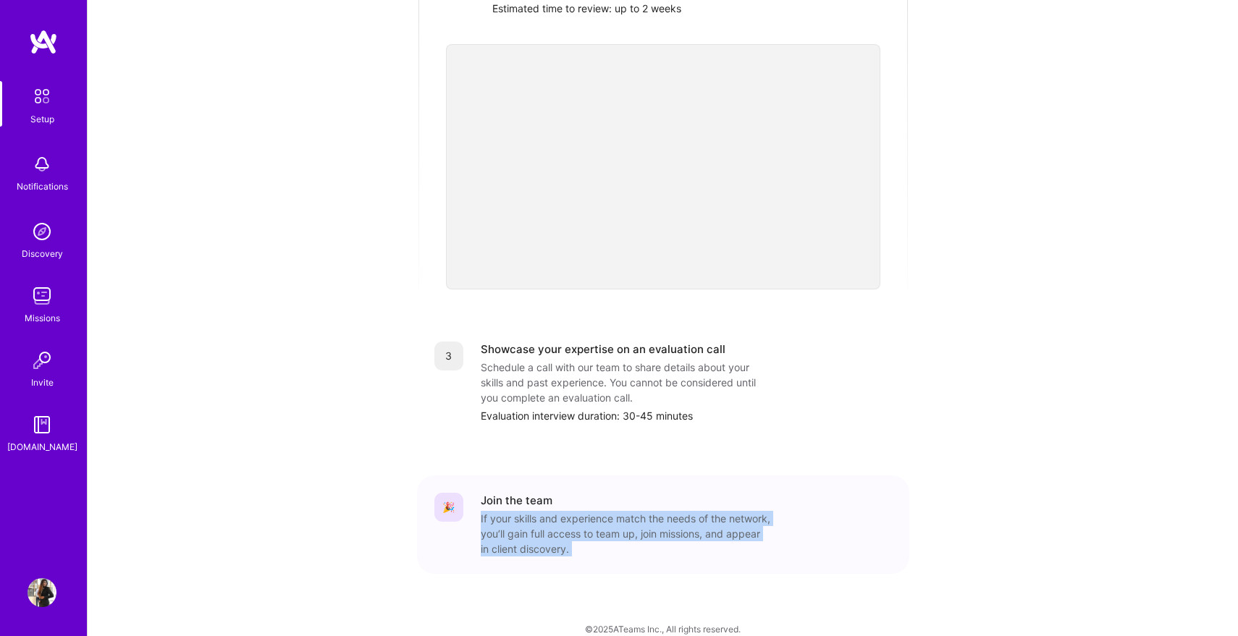
click at [542, 511] on div "If your skills and experience match the needs of the network, you’ll gain full …" at bounding box center [626, 534] width 290 height 46
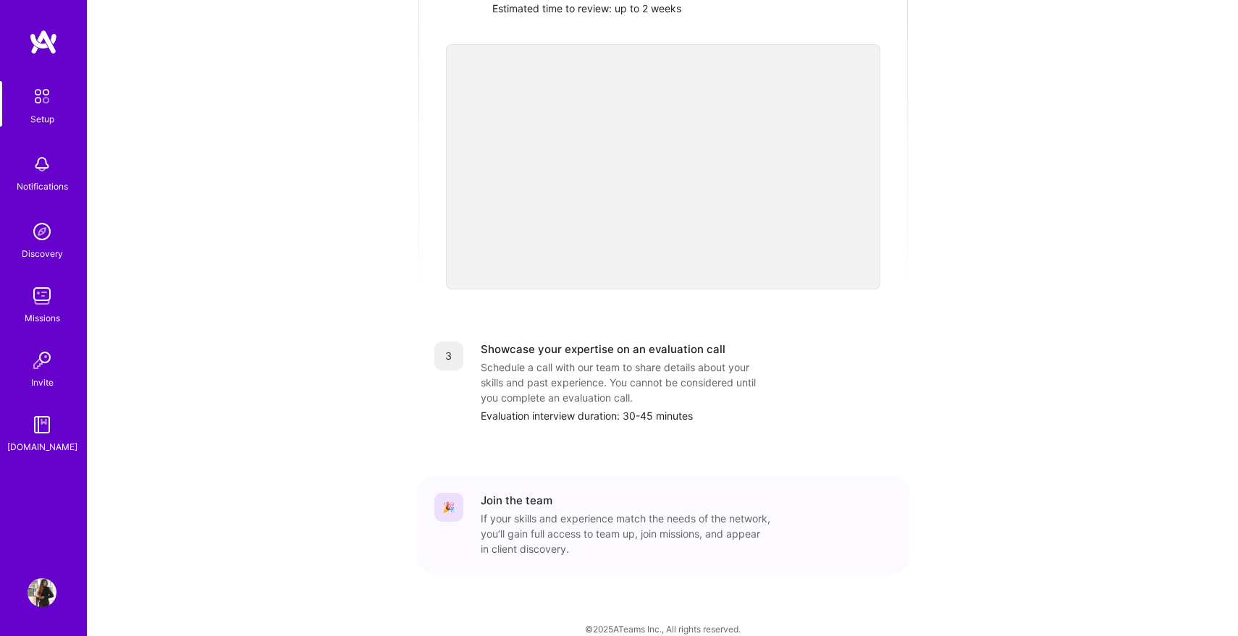
click at [586, 380] on div "Schedule a call with our team to share details about your skills and past exper…" at bounding box center [626, 383] width 290 height 46
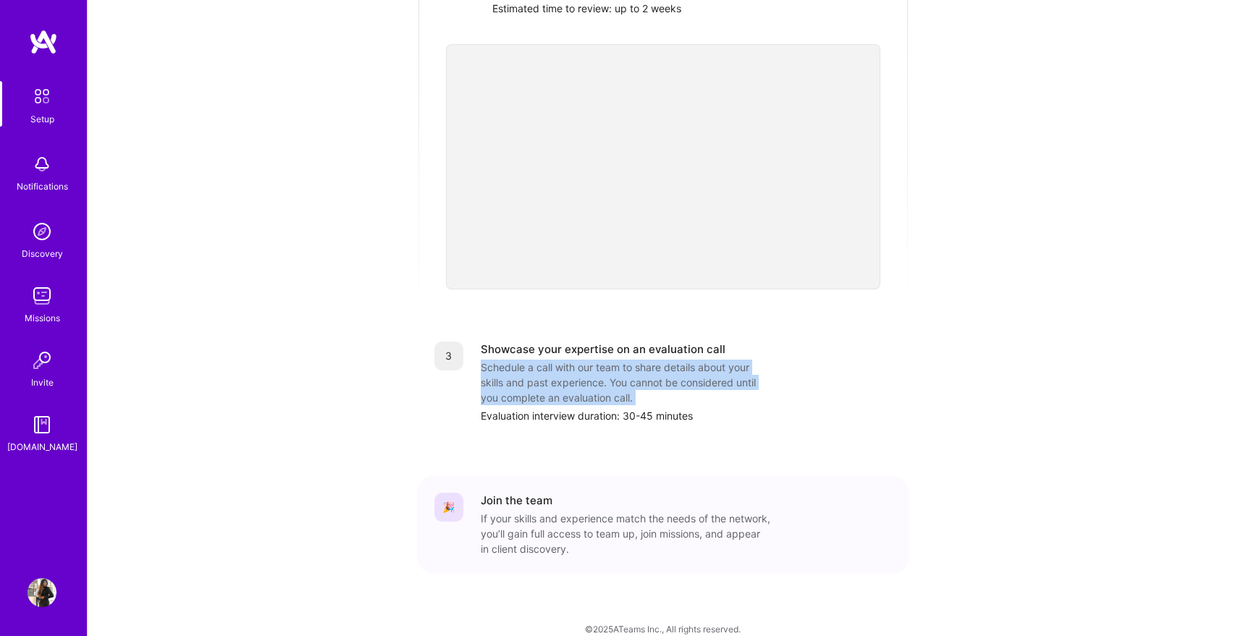
click at [586, 380] on div "Schedule a call with our team to share details about your skills and past exper…" at bounding box center [626, 383] width 290 height 46
click at [567, 371] on div "Schedule a call with our team to share details about your skills and past exper…" at bounding box center [626, 383] width 290 height 46
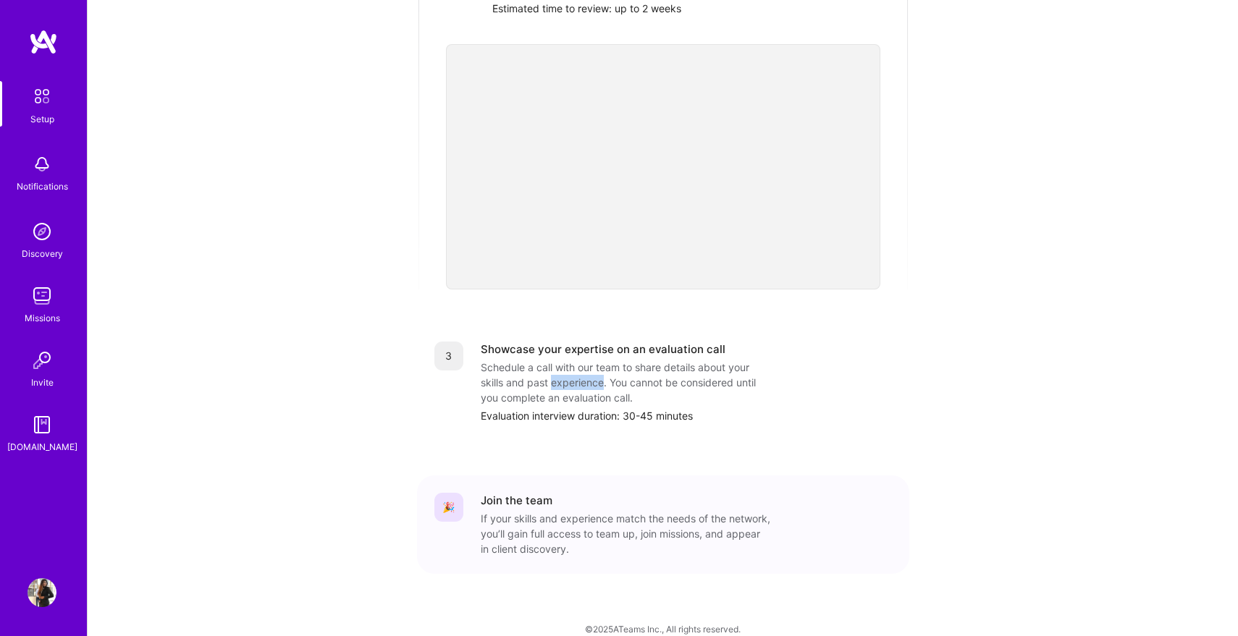
click at [567, 371] on div "Schedule a call with our team to share details about your skills and past exper…" at bounding box center [626, 383] width 290 height 46
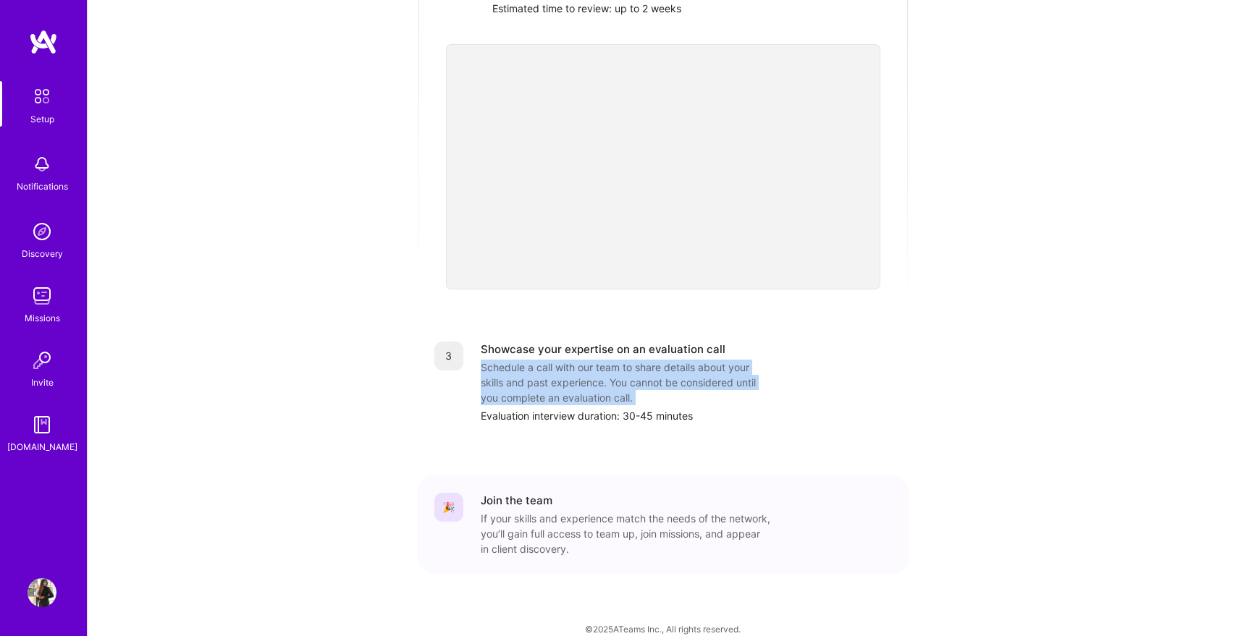
click at [567, 371] on div "Schedule a call with our team to share details about your skills and past exper…" at bounding box center [626, 383] width 290 height 46
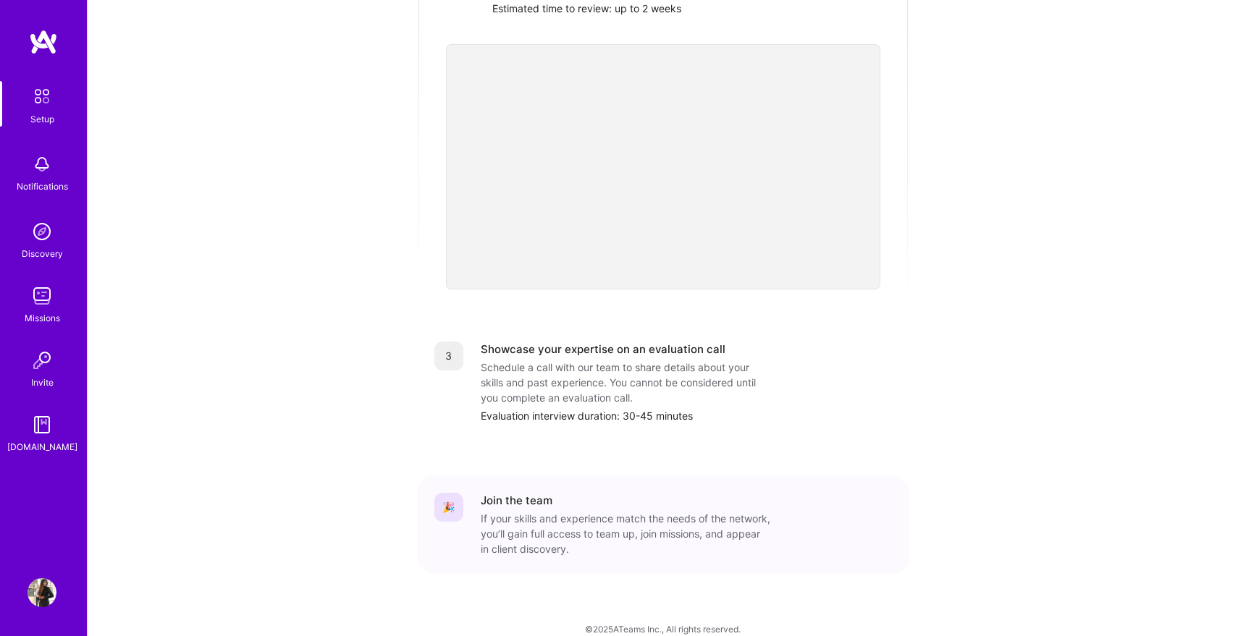
click at [585, 342] on div "Showcase your expertise on an evaluation call" at bounding box center [603, 349] width 245 height 15
click at [575, 365] on div "Schedule a call with our team to share details about your skills and past exper…" at bounding box center [626, 383] width 290 height 46
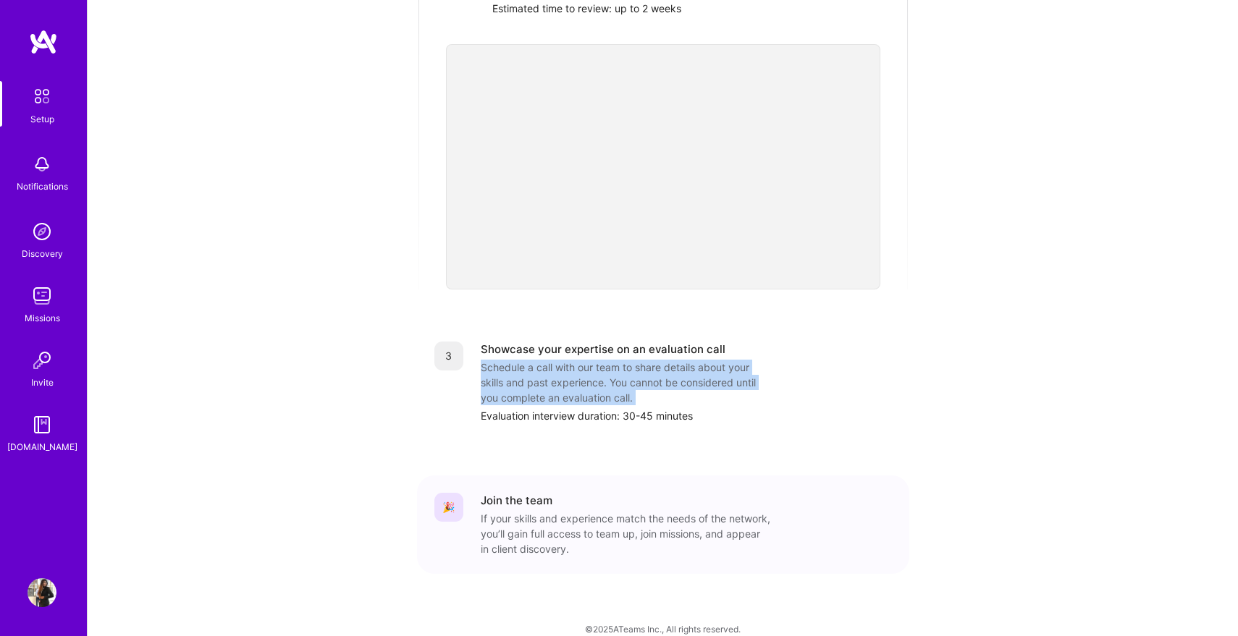
click at [575, 365] on div "Schedule a call with our team to share details about your skills and past exper…" at bounding box center [626, 383] width 290 height 46
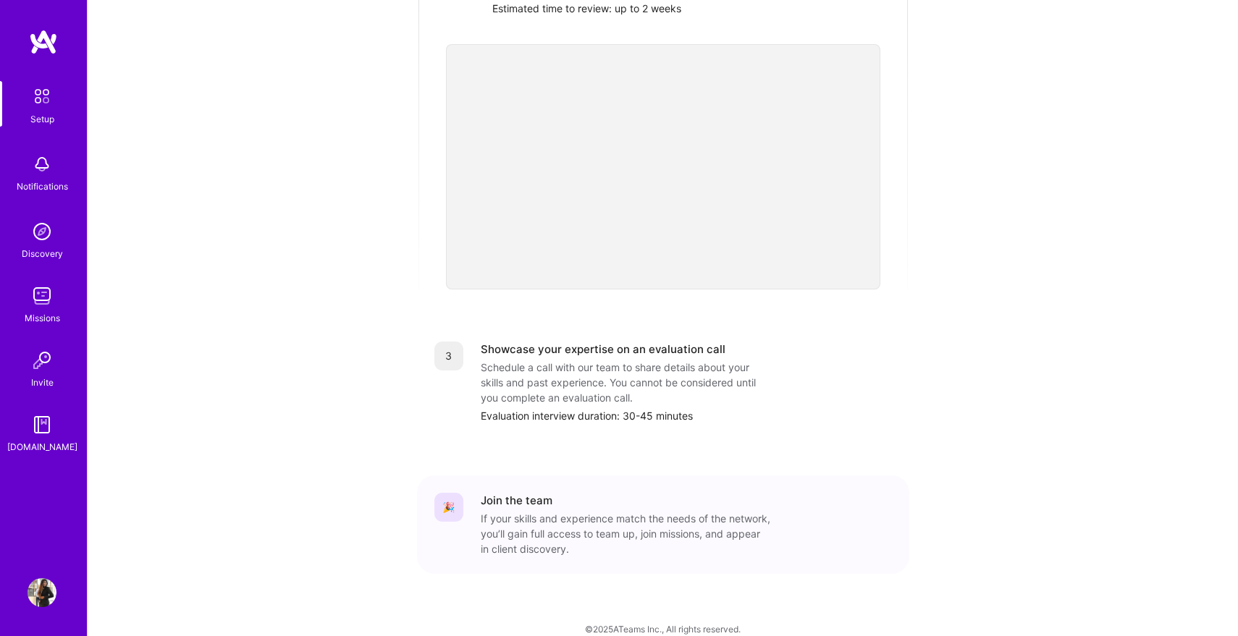
click at [558, 408] on div "Evaluation interview duration: 30-45 minutes" at bounding box center [686, 415] width 411 height 15
click at [595, 361] on div "Schedule a call with our team to share details about your skills and past exper…" at bounding box center [626, 383] width 290 height 46
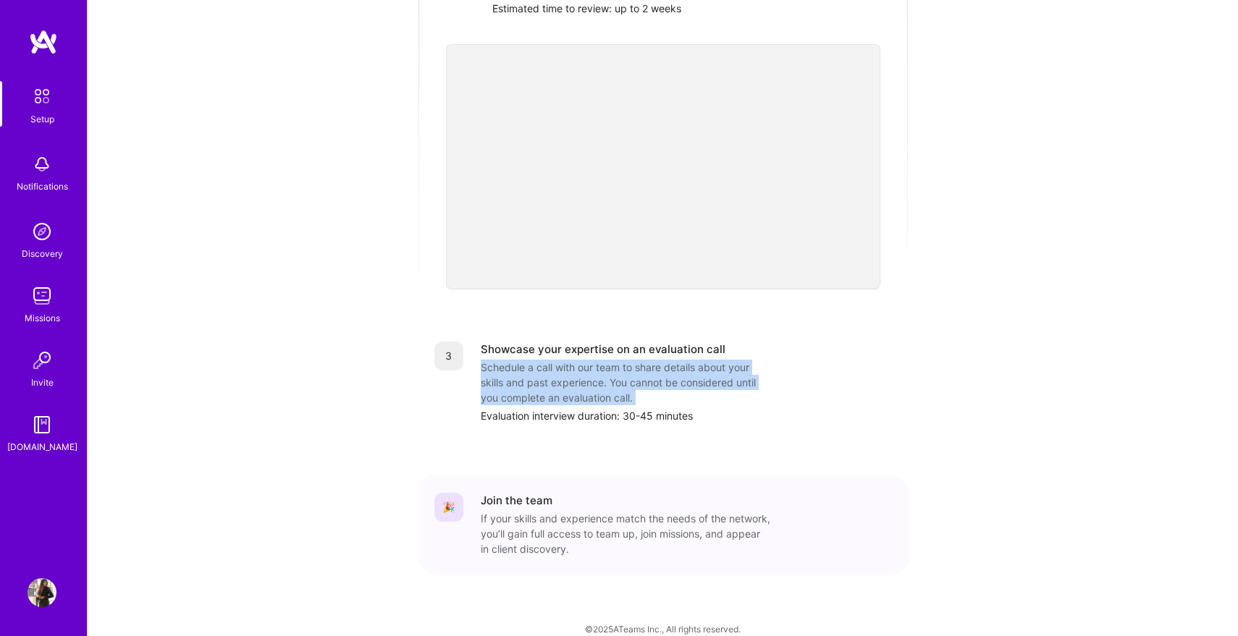
click at [595, 361] on div "Schedule a call with our team to share details about your skills and past exper…" at bounding box center [626, 383] width 290 height 46
click at [616, 368] on div "Schedule a call with our team to share details about your skills and past exper…" at bounding box center [626, 383] width 290 height 46
drag, startPoint x: 610, startPoint y: 368, endPoint x: 642, endPoint y: 384, distance: 35.6
click at [642, 384] on div "Schedule a call with our team to share details about your skills and past exper…" at bounding box center [626, 383] width 290 height 46
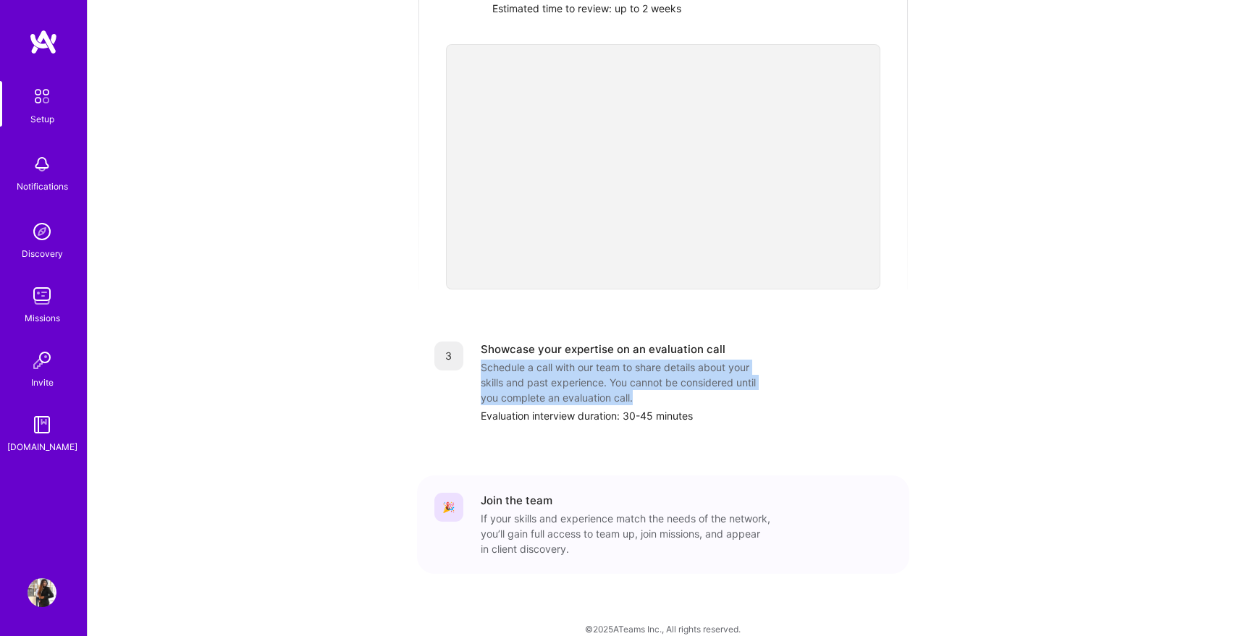
drag, startPoint x: 642, startPoint y: 384, endPoint x: 477, endPoint y: 357, distance: 166.5
click at [477, 357] on div "3 Showcase your expertise on an evaluation call Schedule a call with our team t…" at bounding box center [663, 383] width 458 height 82
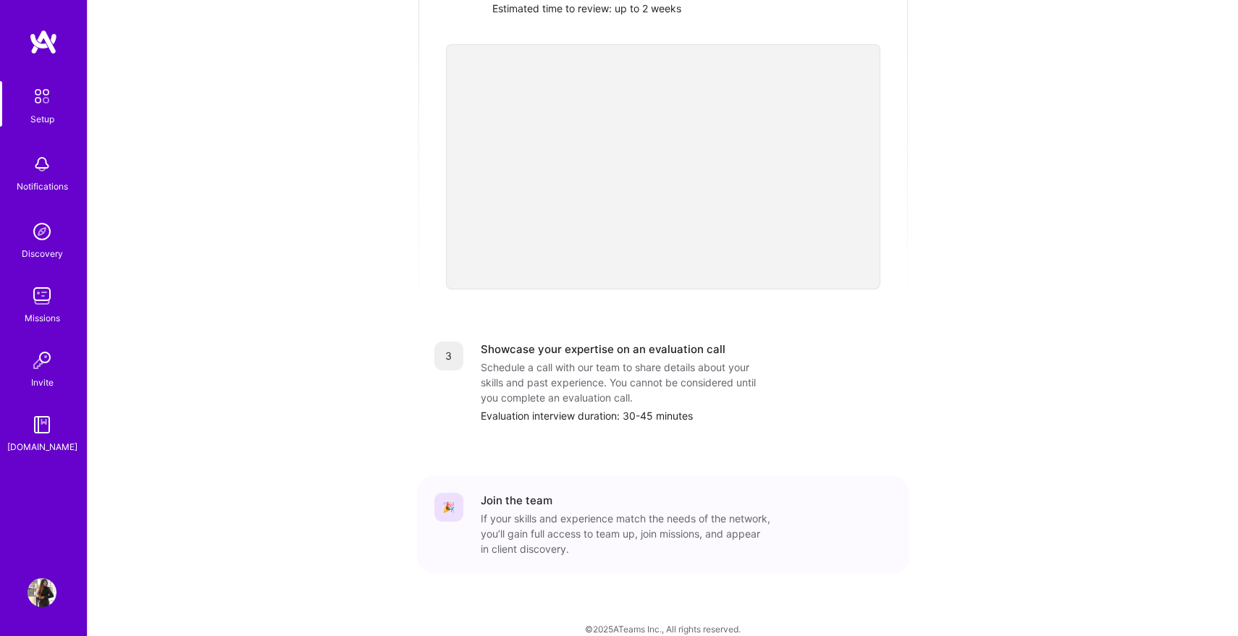
click at [481, 342] on div "Showcase your expertise on an evaluation call" at bounding box center [603, 349] width 245 height 15
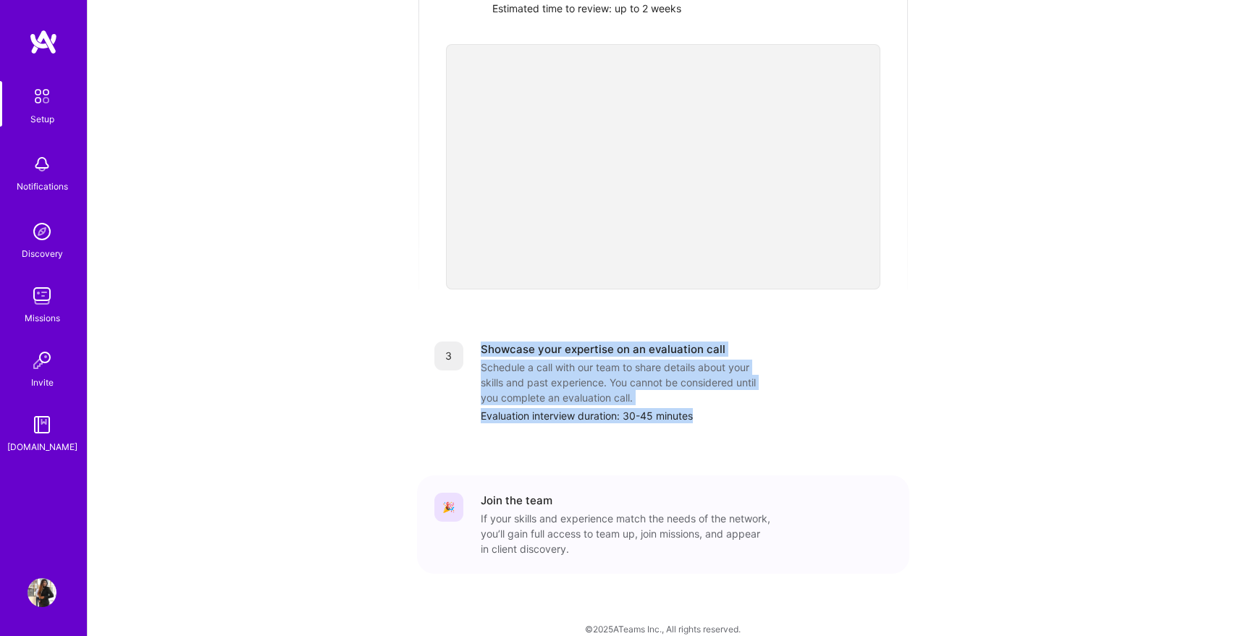
drag, startPoint x: 481, startPoint y: 327, endPoint x: 712, endPoint y: 390, distance: 239.4
click at [717, 394] on div "Showcase your expertise on an evaluation call Schedule a call with our team to …" at bounding box center [686, 383] width 411 height 82
click at [712, 390] on div "Showcase your expertise on an evaluation call Schedule a call with our team to …" at bounding box center [686, 383] width 411 height 82
drag, startPoint x: 705, startPoint y: 403, endPoint x: 480, endPoint y: 337, distance: 233.9
click at [481, 342] on div "Showcase your expertise on an evaluation call Schedule a call with our team to …" at bounding box center [686, 383] width 411 height 82
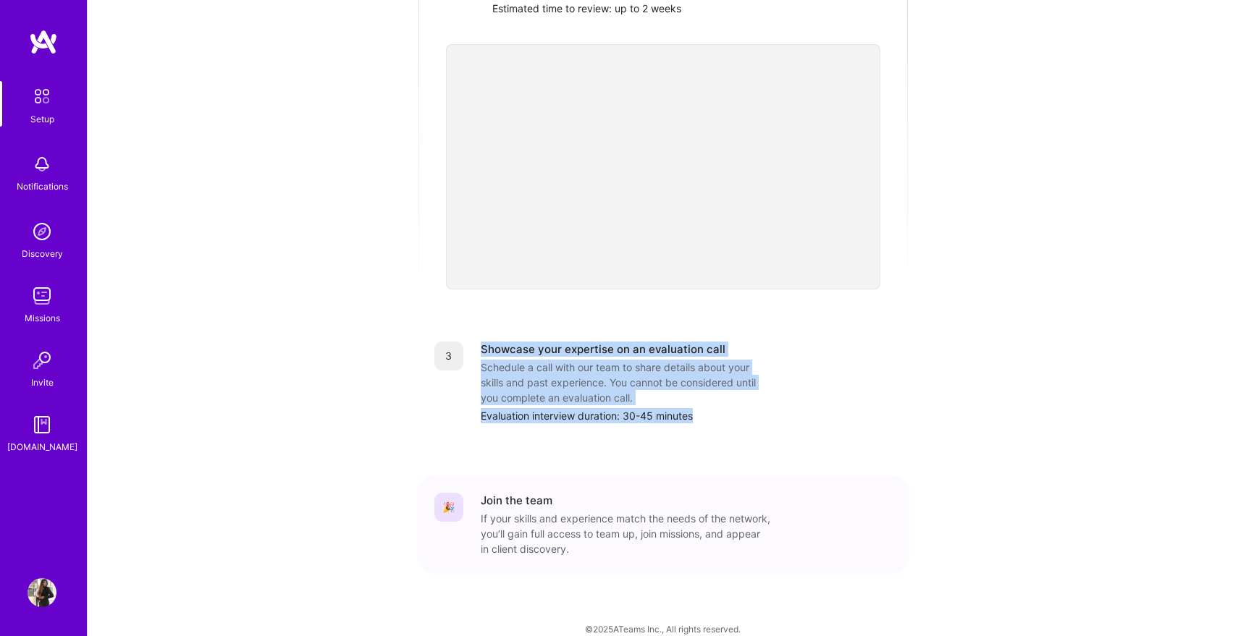
click at [481, 342] on div "Showcase your expertise on an evaluation call" at bounding box center [603, 349] width 245 height 15
drag, startPoint x: 480, startPoint y: 337, endPoint x: 704, endPoint y: 409, distance: 235.2
click at [705, 410] on div "3 Showcase your expertise on an evaluation call Schedule a call with our team t…" at bounding box center [663, 382] width 492 height 117
click at [704, 409] on div "3 Showcase your expertise on an evaluation call Schedule a call with our team t…" at bounding box center [663, 382] width 492 height 117
drag, startPoint x: 705, startPoint y: 406, endPoint x: 480, endPoint y: 356, distance: 230.8
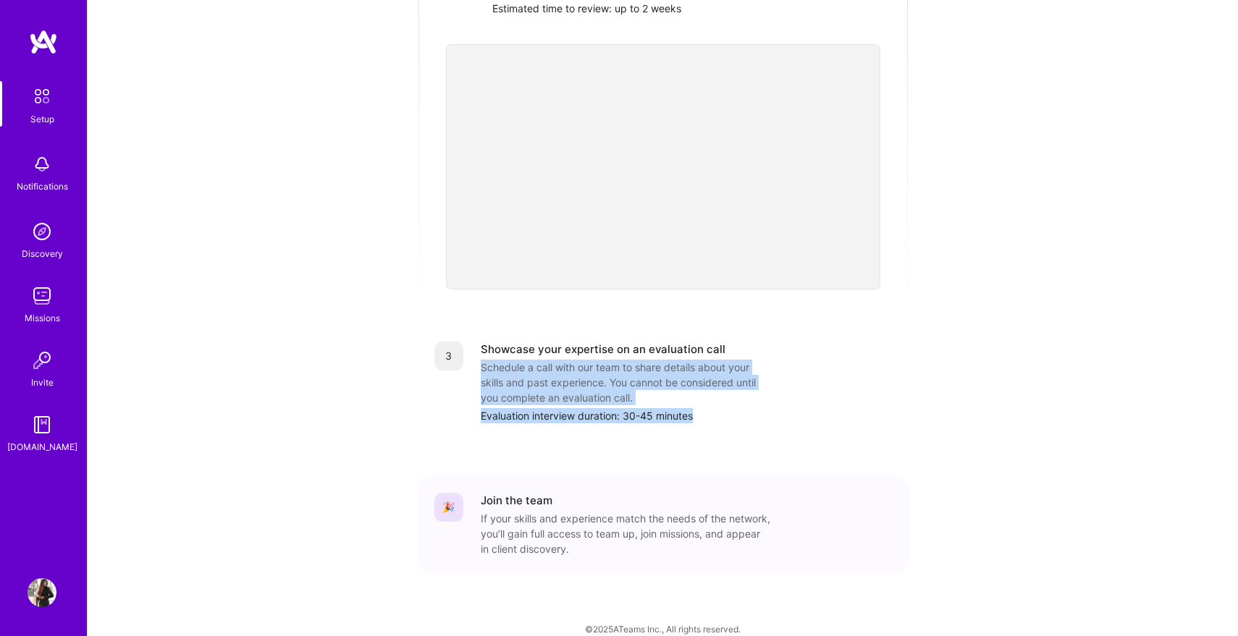
click at [481, 356] on div "Showcase your expertise on an evaluation call Schedule a call with our team to …" at bounding box center [686, 383] width 411 height 82
click at [481, 360] on div "Schedule a call with our team to share details about your skills and past exper…" at bounding box center [626, 383] width 290 height 46
drag, startPoint x: 480, startPoint y: 356, endPoint x: 652, endPoint y: 384, distance: 174.0
click at [652, 384] on div "Schedule a call with our team to share details about your skills and past exper…" at bounding box center [626, 383] width 290 height 46
click at [668, 384] on div "Schedule a call with our team to share details about your skills and past exper…" at bounding box center [626, 383] width 290 height 46
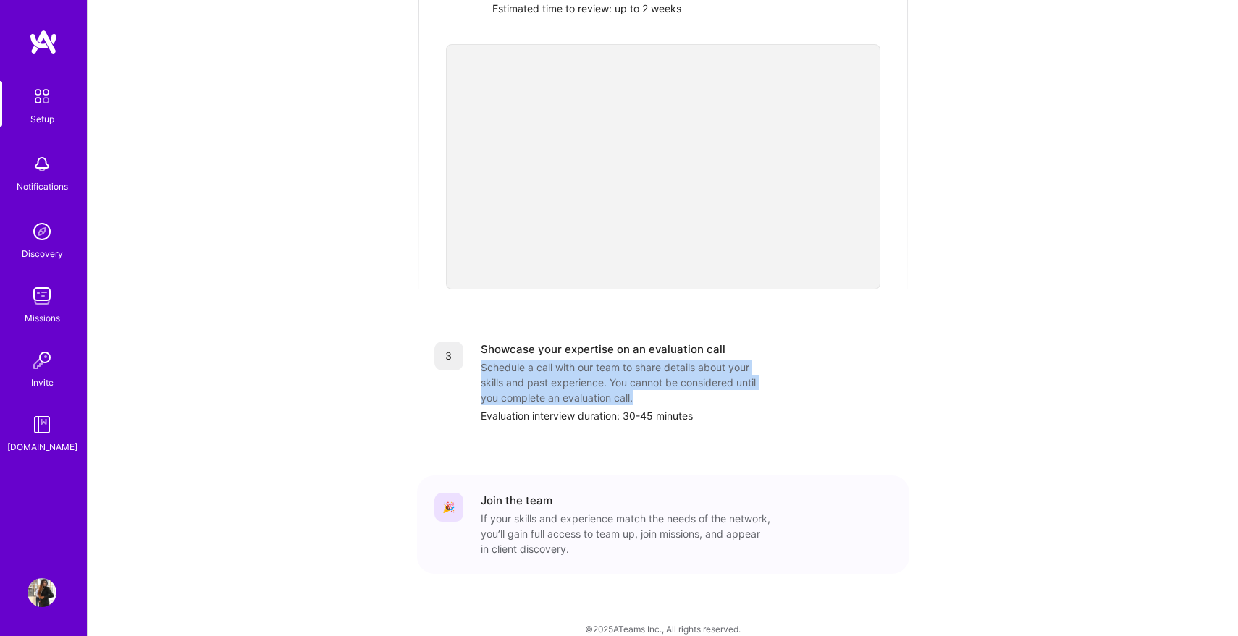
drag, startPoint x: 668, startPoint y: 384, endPoint x: 481, endPoint y: 353, distance: 189.4
click at [481, 360] on div "Schedule a call with our team to share details about your skills and past exper…" at bounding box center [626, 383] width 290 height 46
drag, startPoint x: 481, startPoint y: 353, endPoint x: 645, endPoint y: 379, distance: 166.4
click at [645, 379] on div "Schedule a call with our team to share details about your skills and past exper…" at bounding box center [626, 383] width 290 height 46
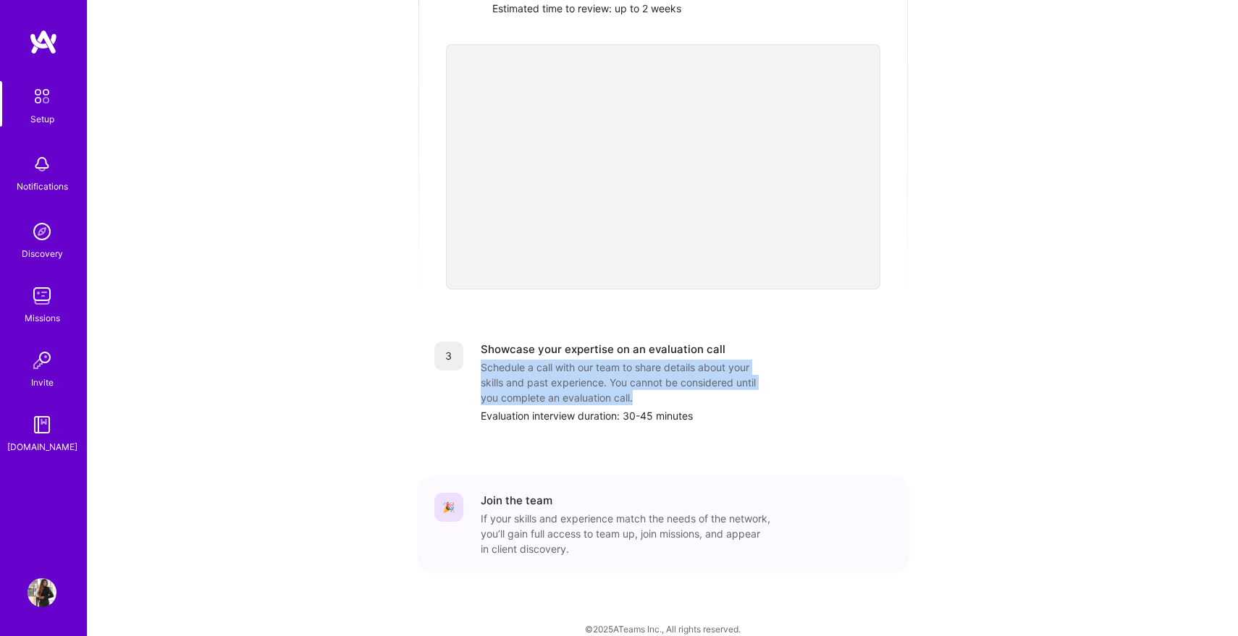
click at [645, 379] on div "Schedule a call with our team to share details about your skills and past exper…" at bounding box center [626, 383] width 290 height 46
drag, startPoint x: 645, startPoint y: 379, endPoint x: 479, endPoint y: 353, distance: 168.0
click at [479, 353] on div "3 Showcase your expertise on an evaluation call Schedule a call with our team t…" at bounding box center [663, 383] width 458 height 82
drag, startPoint x: 481, startPoint y: 352, endPoint x: 649, endPoint y: 382, distance: 170.6
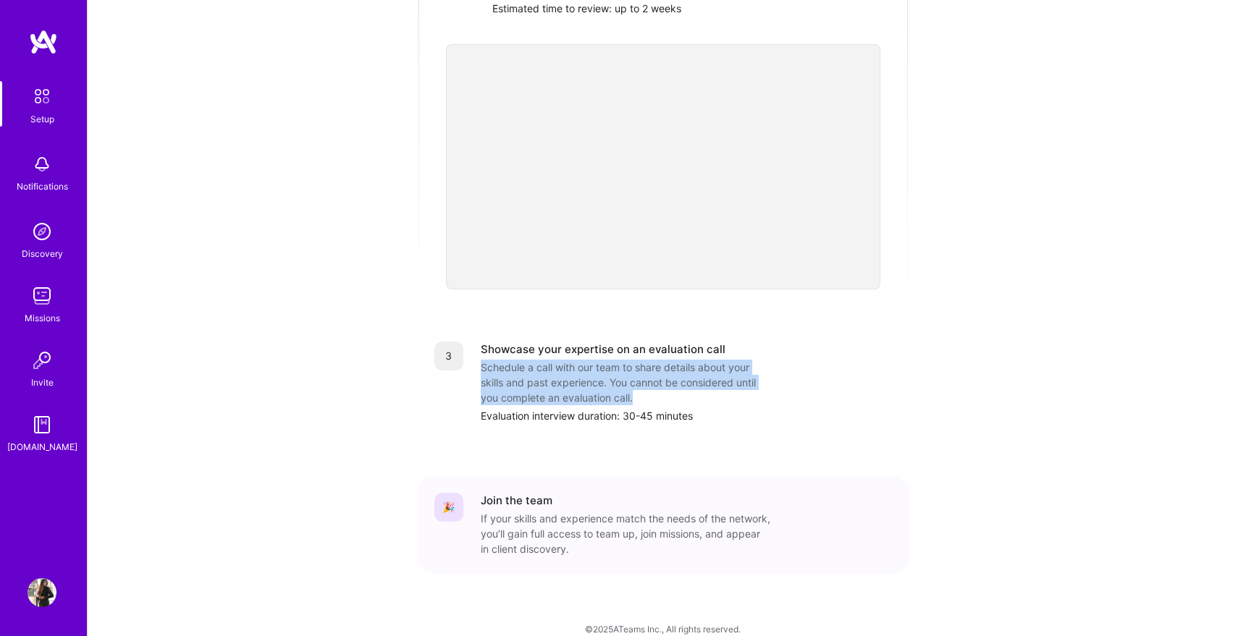
click at [649, 382] on div "Schedule a call with our team to share details about your skills and past exper…" at bounding box center [626, 383] width 290 height 46
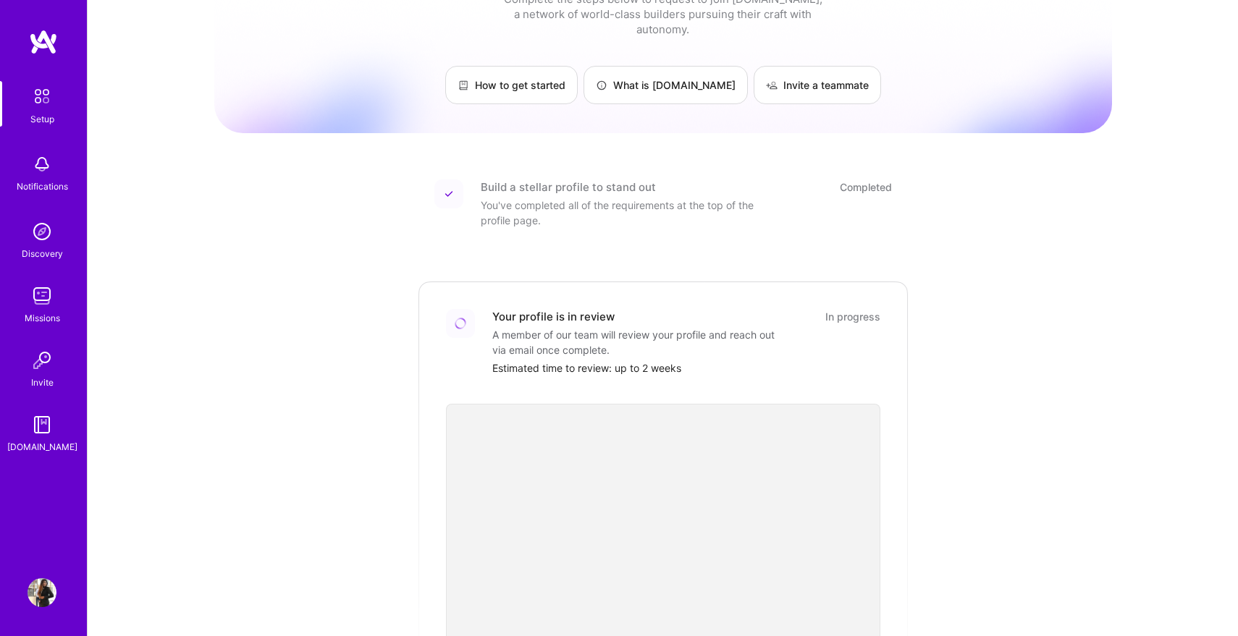
scroll to position [0, 0]
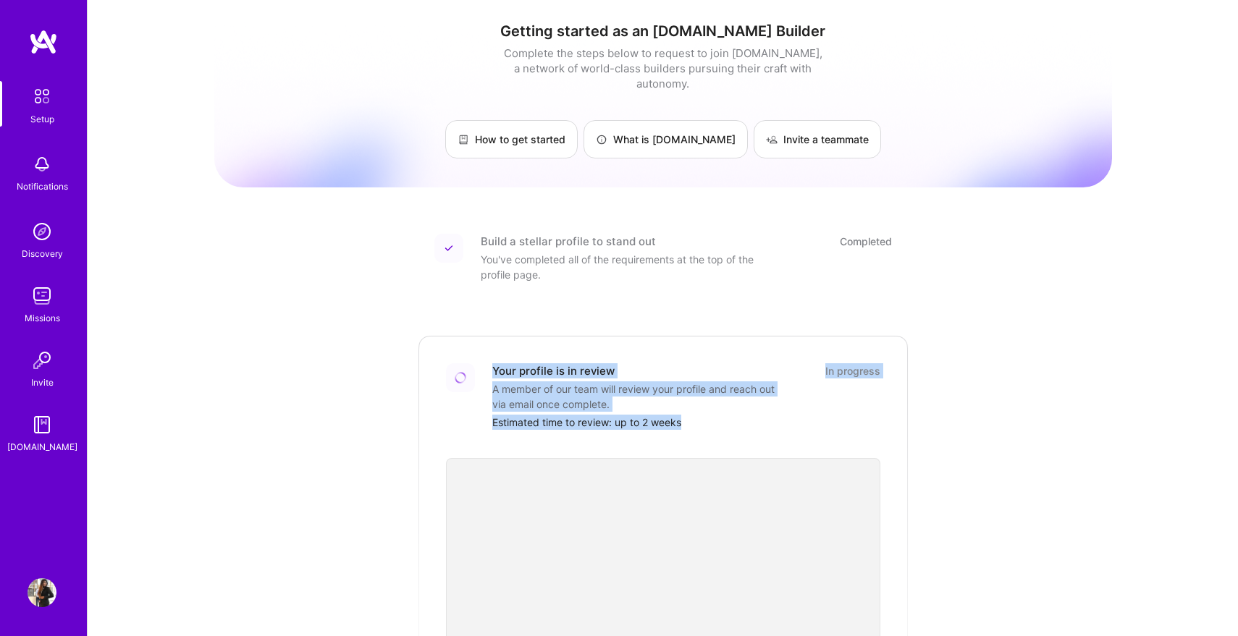
drag, startPoint x: 492, startPoint y: 352, endPoint x: 712, endPoint y: 408, distance: 227.2
click at [712, 408] on div "Your profile is in review In progress A member of our team will review your pro…" at bounding box center [686, 396] width 388 height 67
click at [1076, 359] on div "Getting started as an A.Team Builder Complete the steps below to request to joi…" at bounding box center [663, 534] width 898 height 1047
drag, startPoint x: 697, startPoint y: 411, endPoint x: 489, endPoint y: 348, distance: 217.8
click at [489, 363] on div "Your profile is in review In progress A member of our team will review your pro…" at bounding box center [663, 396] width 434 height 67
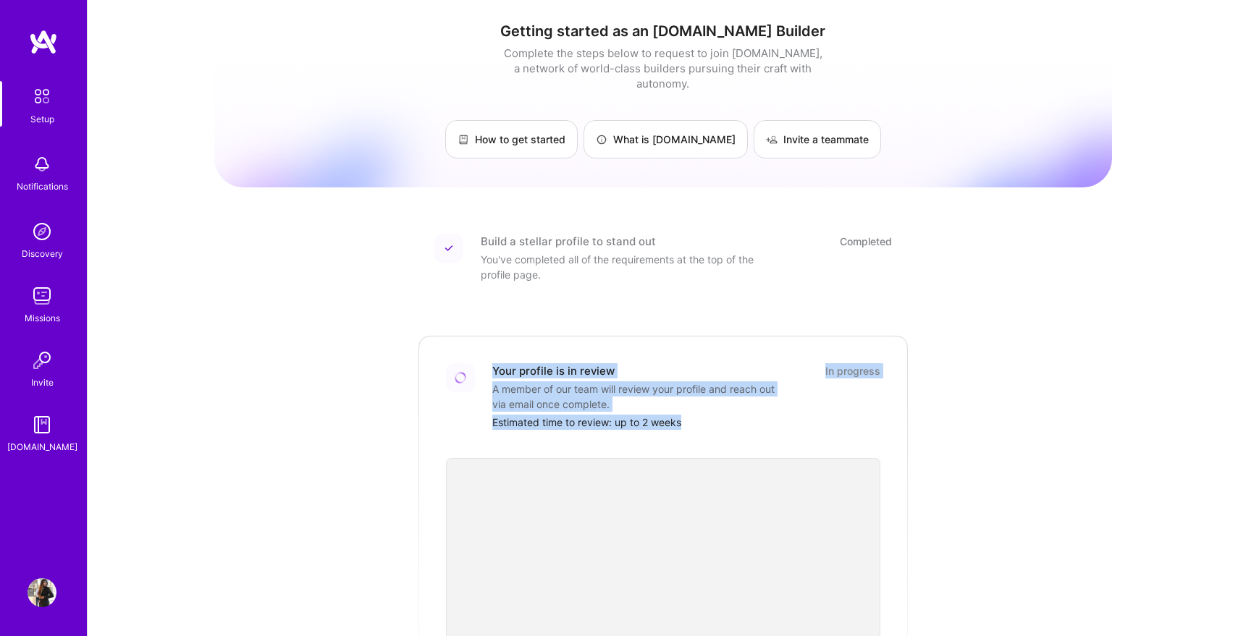
click at [458, 372] on img at bounding box center [461, 378] width 12 height 12
click at [486, 363] on div "Your profile is in review In progress A member of our team will review your pro…" at bounding box center [663, 396] width 434 height 67
drag, startPoint x: 493, startPoint y: 353, endPoint x: 714, endPoint y: 408, distance: 227.8
click at [714, 408] on div "Your profile is in review In progress A member of our team will review your pro…" at bounding box center [686, 396] width 388 height 67
click at [714, 415] on div "Estimated time to review: up to 2 weeks" at bounding box center [686, 422] width 388 height 15
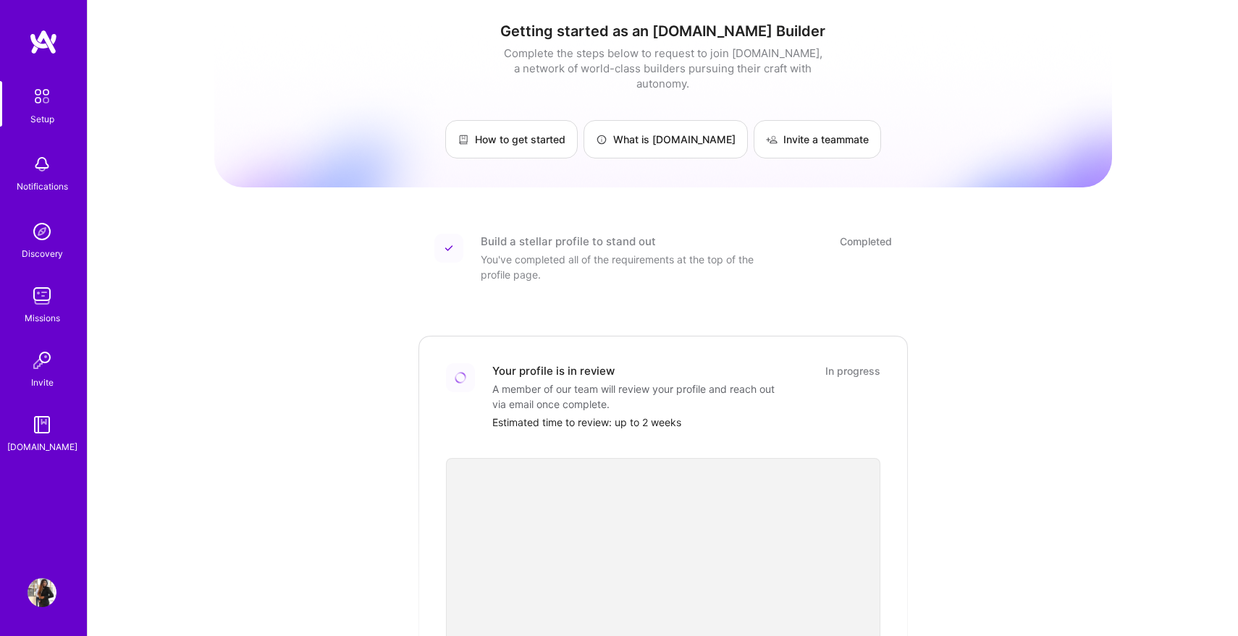
click at [987, 391] on div "Getting started as an A.Team Builder Complete the steps below to request to joi…" at bounding box center [663, 534] width 898 height 1047
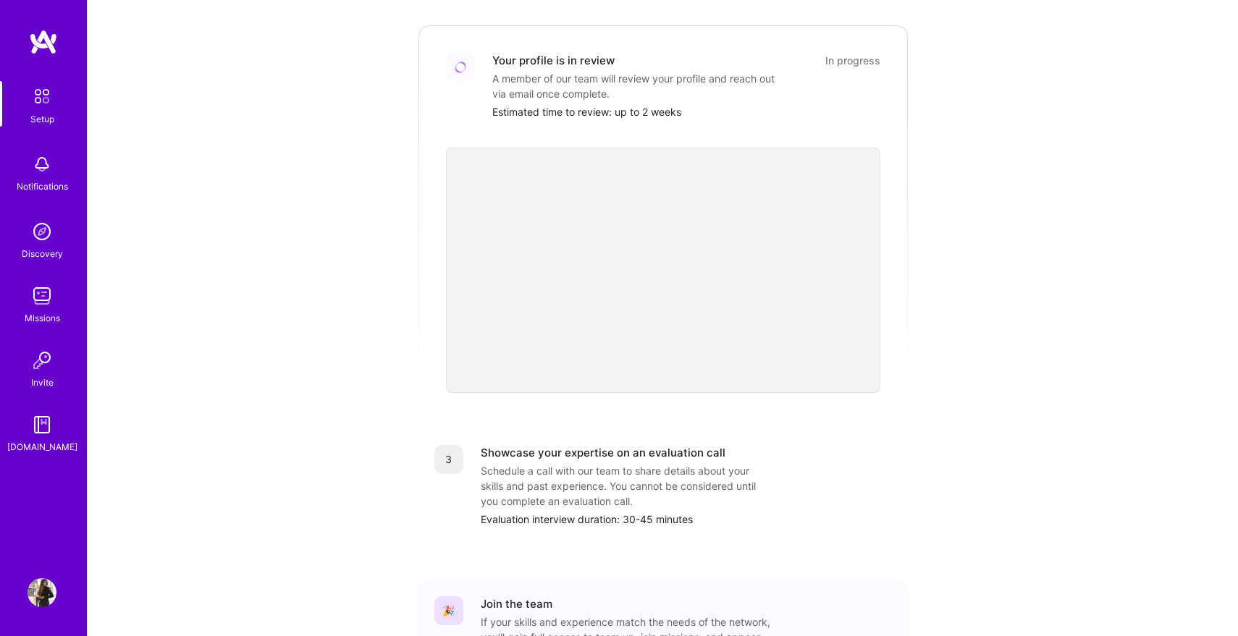
scroll to position [314, 0]
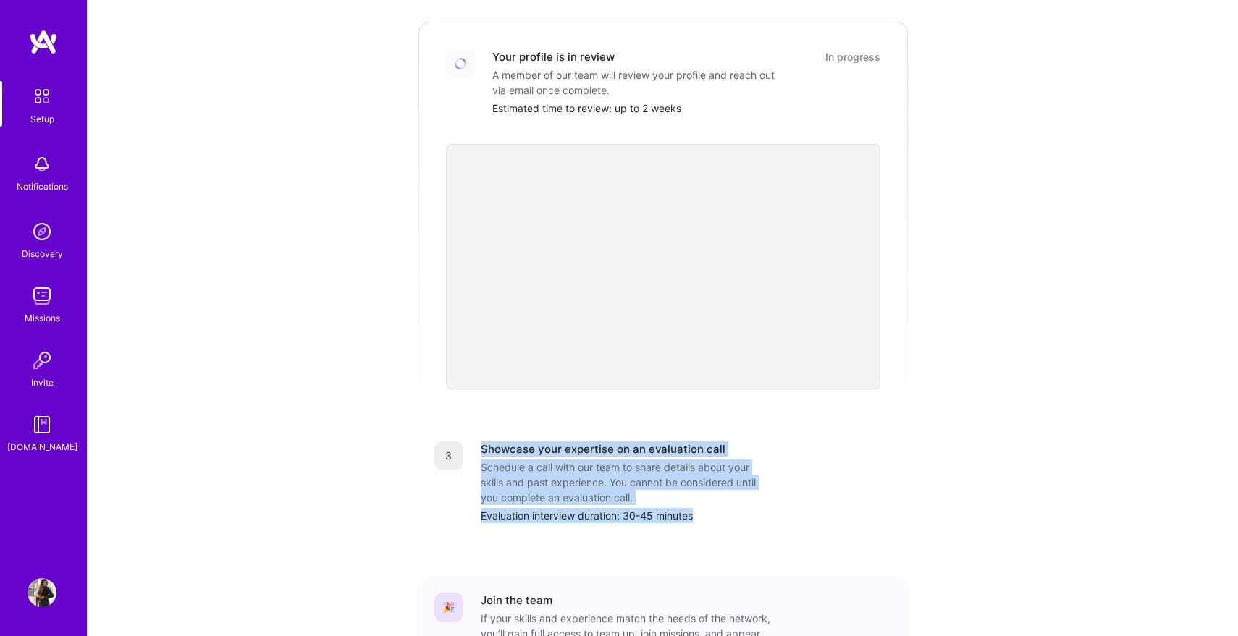
drag, startPoint x: 715, startPoint y: 499, endPoint x: 482, endPoint y: 431, distance: 242.9
click at [482, 442] on div "Showcase your expertise on an evaluation call Schedule a call with our team to …" at bounding box center [686, 483] width 411 height 82
click at [482, 442] on div "Showcase your expertise on an evaluation call" at bounding box center [603, 449] width 245 height 15
drag, startPoint x: 482, startPoint y: 434, endPoint x: 708, endPoint y: 503, distance: 237.1
click at [708, 503] on div "Showcase your expertise on an evaluation call Schedule a call with our team to …" at bounding box center [686, 483] width 411 height 82
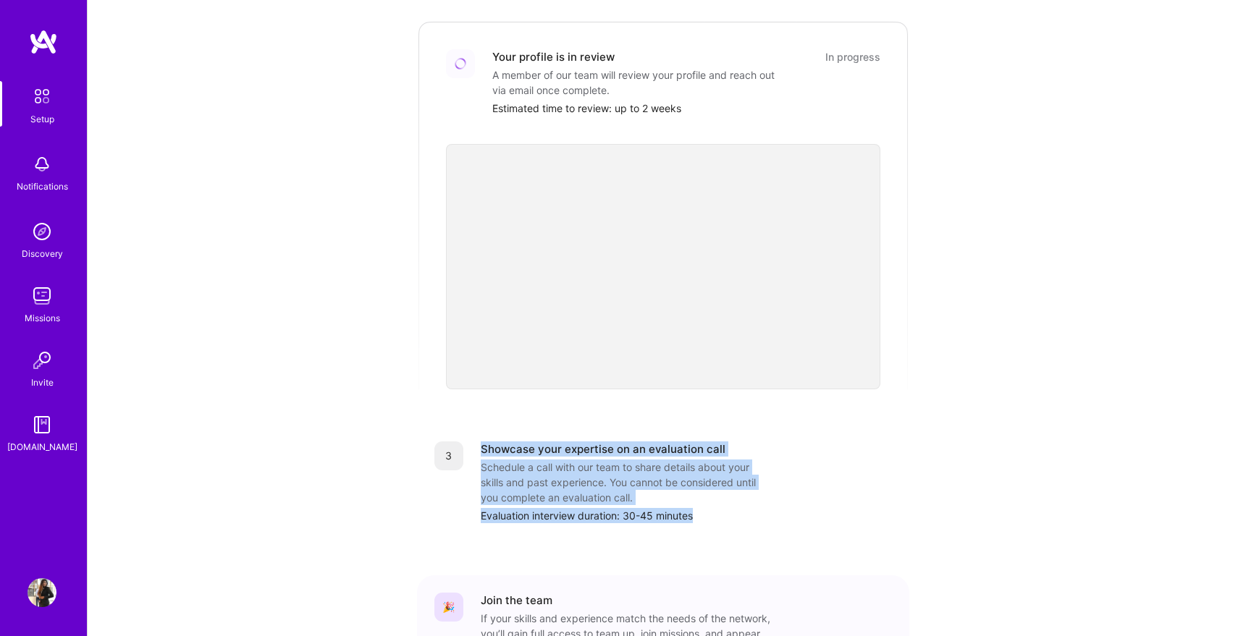
click at [708, 508] on div "Evaluation interview duration: 30-45 minutes" at bounding box center [686, 515] width 411 height 15
drag, startPoint x: 708, startPoint y: 503, endPoint x: 479, endPoint y: 436, distance: 238.5
click at [479, 442] on div "3 Showcase your expertise on an evaluation call Schedule a call with our team t…" at bounding box center [663, 483] width 458 height 82
drag, startPoint x: 482, startPoint y: 432, endPoint x: 711, endPoint y: 500, distance: 239.4
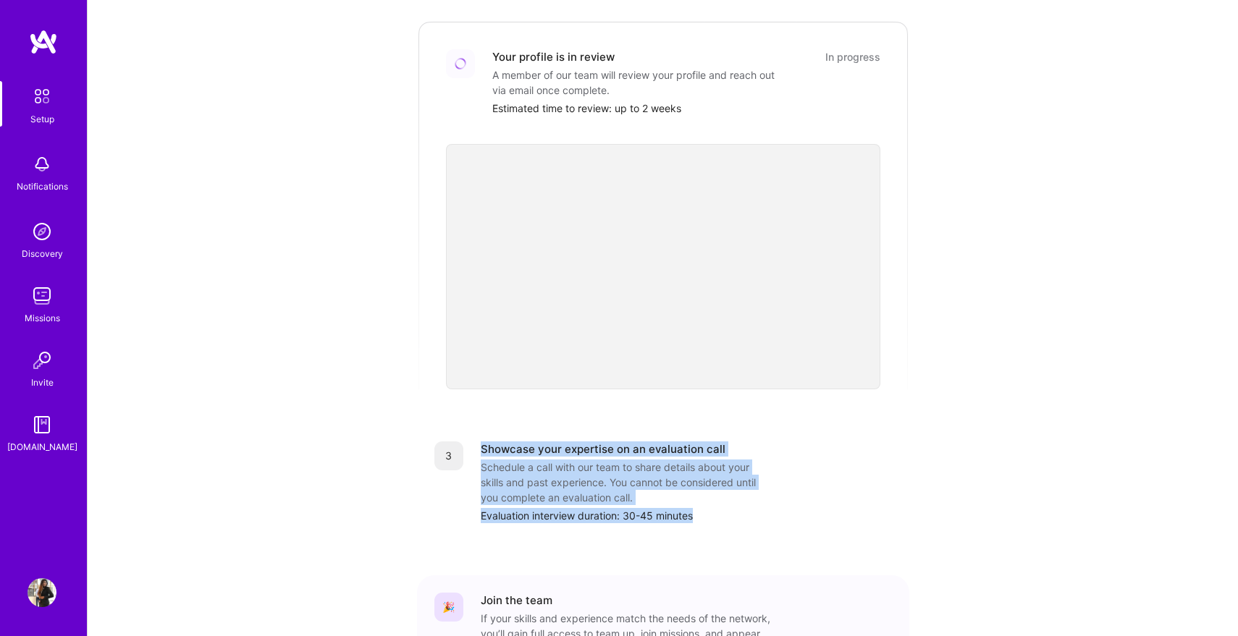
click at [711, 500] on div "Showcase your expertise on an evaluation call Schedule a call with our team to …" at bounding box center [686, 483] width 411 height 82
click at [711, 508] on div "Evaluation interview duration: 30-45 minutes" at bounding box center [686, 515] width 411 height 15
drag, startPoint x: 711, startPoint y: 500, endPoint x: 479, endPoint y: 433, distance: 241.8
click at [479, 442] on div "3 Showcase your expertise on an evaluation call Schedule a call with our team t…" at bounding box center [663, 483] width 458 height 82
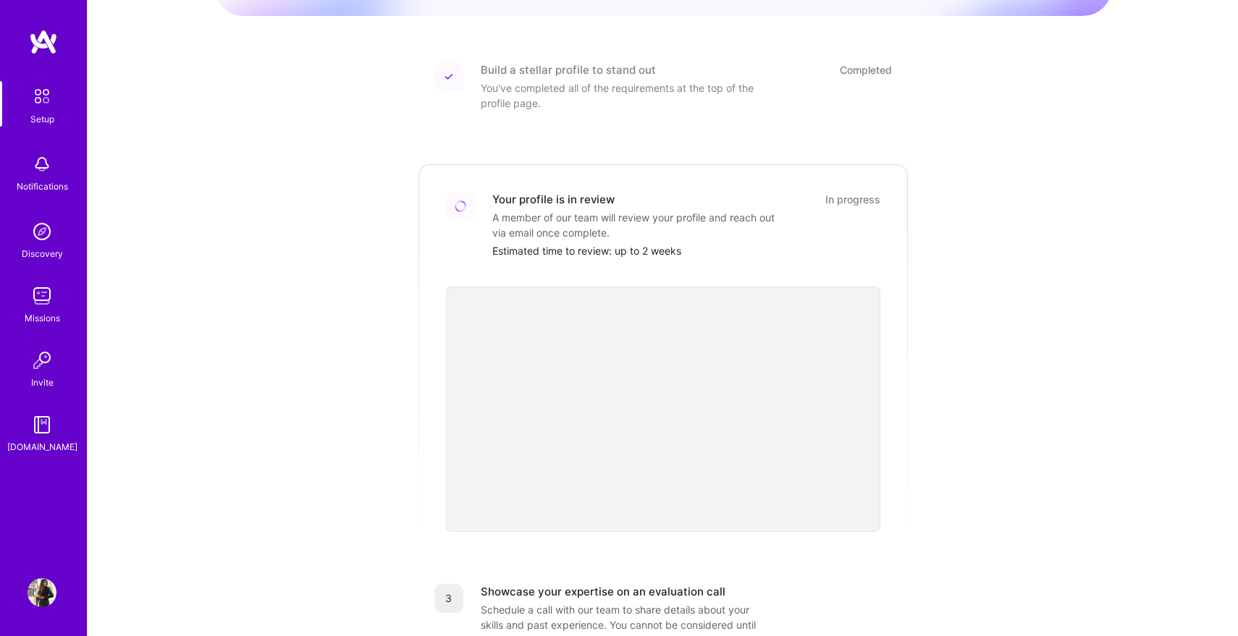
scroll to position [124, 0]
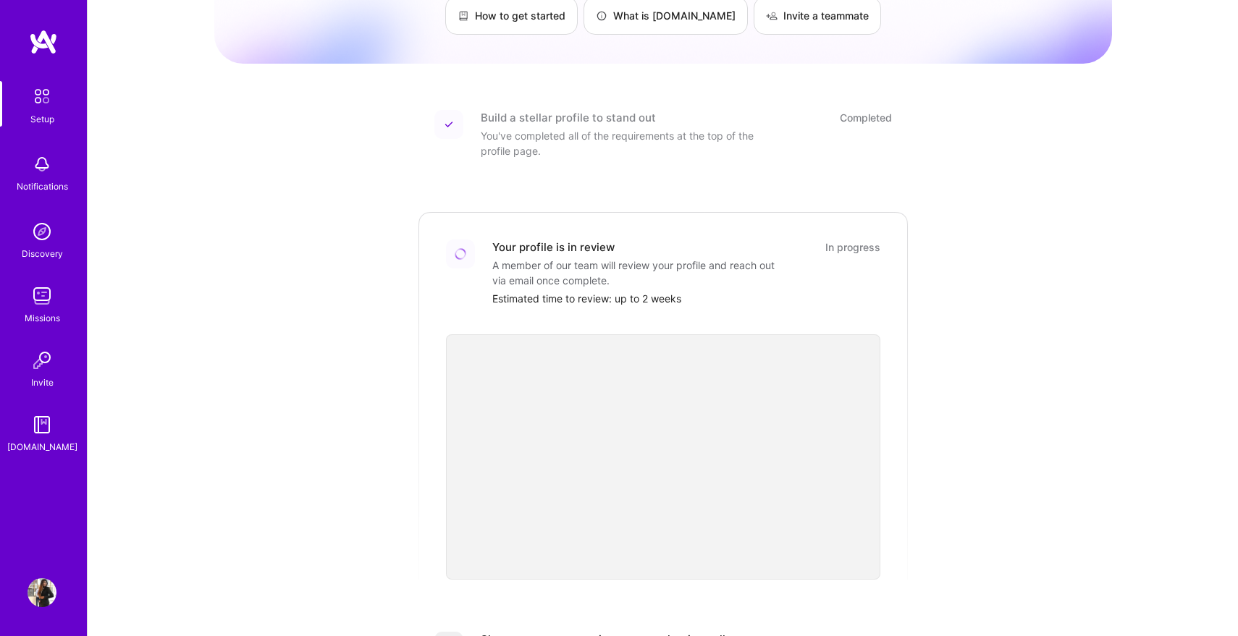
click at [534, 240] on div "Your profile is in review" at bounding box center [553, 247] width 122 height 15
click at [529, 269] on div "A member of our team will review your profile and reach out via email once comp…" at bounding box center [637, 273] width 290 height 30
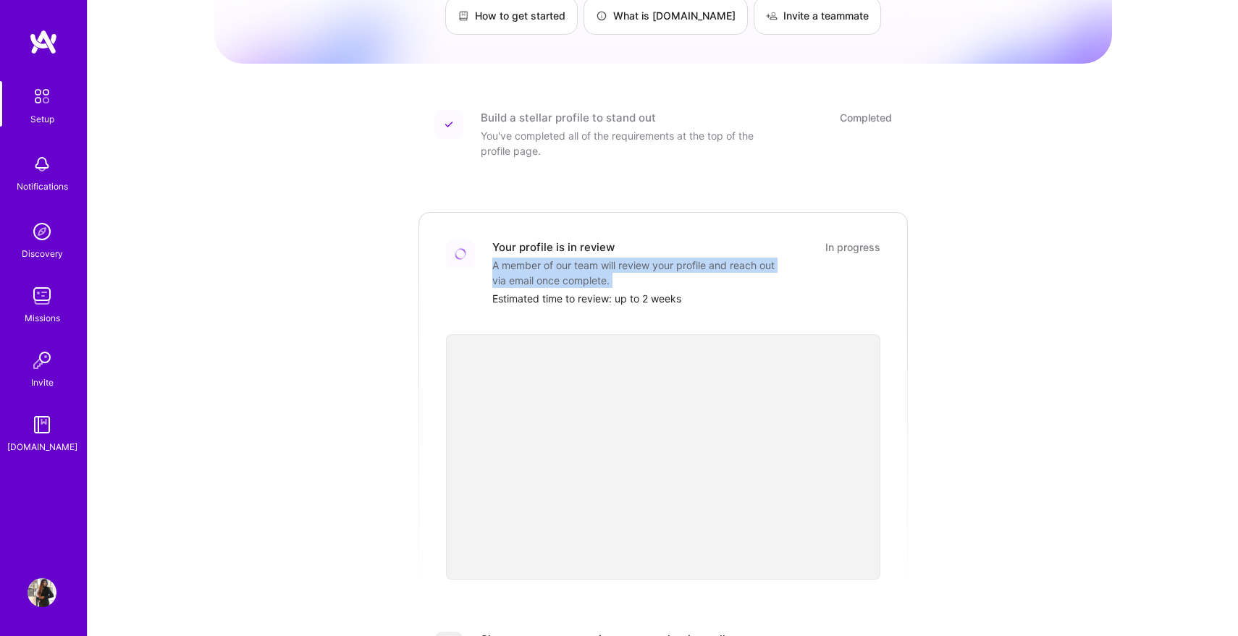
click at [529, 269] on div "A member of our team will review your profile and reach out via email once comp…" at bounding box center [637, 273] width 290 height 30
click at [529, 291] on div "Estimated time to review: up to 2 weeks" at bounding box center [686, 298] width 388 height 15
click at [59, 177] on div "Notifications" at bounding box center [42, 172] width 90 height 50
click at [43, 252] on div "Discovery" at bounding box center [42, 253] width 41 height 15
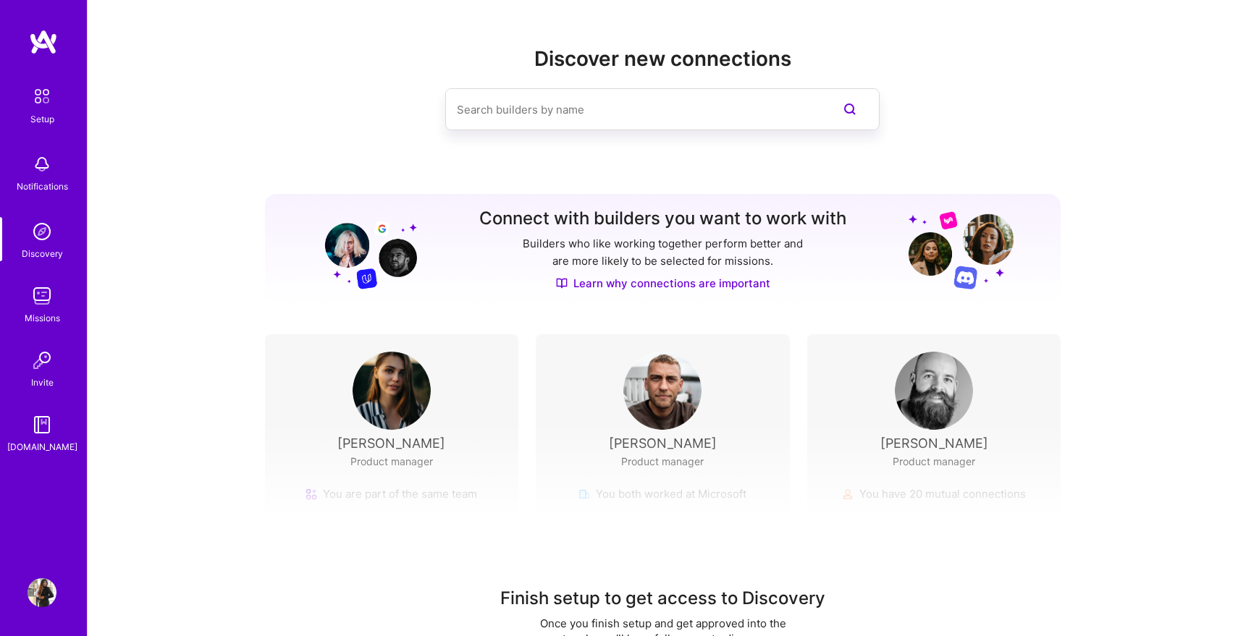
click at [41, 305] on img at bounding box center [42, 296] width 29 height 29
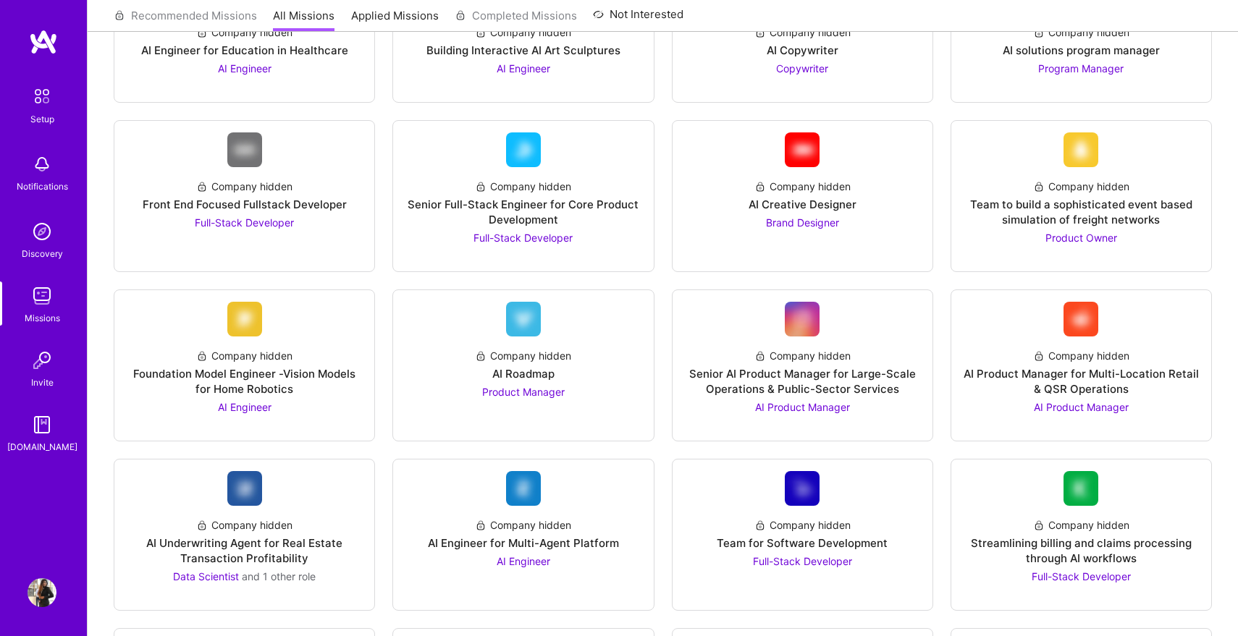
scroll to position [340, 0]
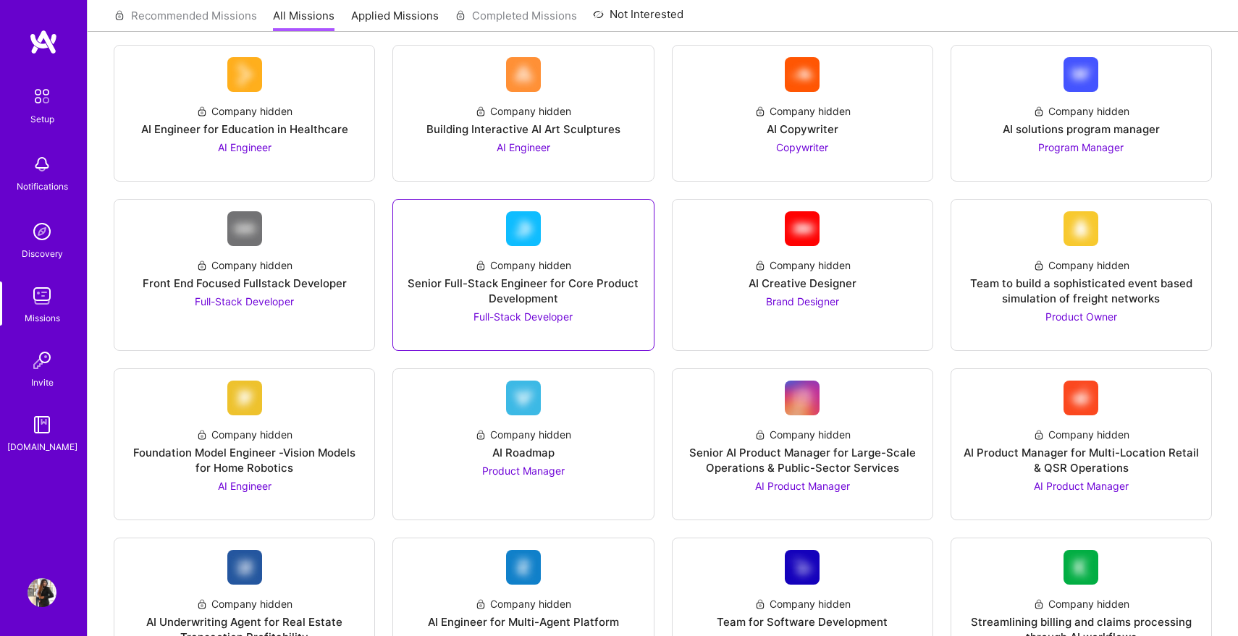
click at [512, 291] on div "Senior Full-Stack Engineer for Core Product Development" at bounding box center [523, 291] width 237 height 30
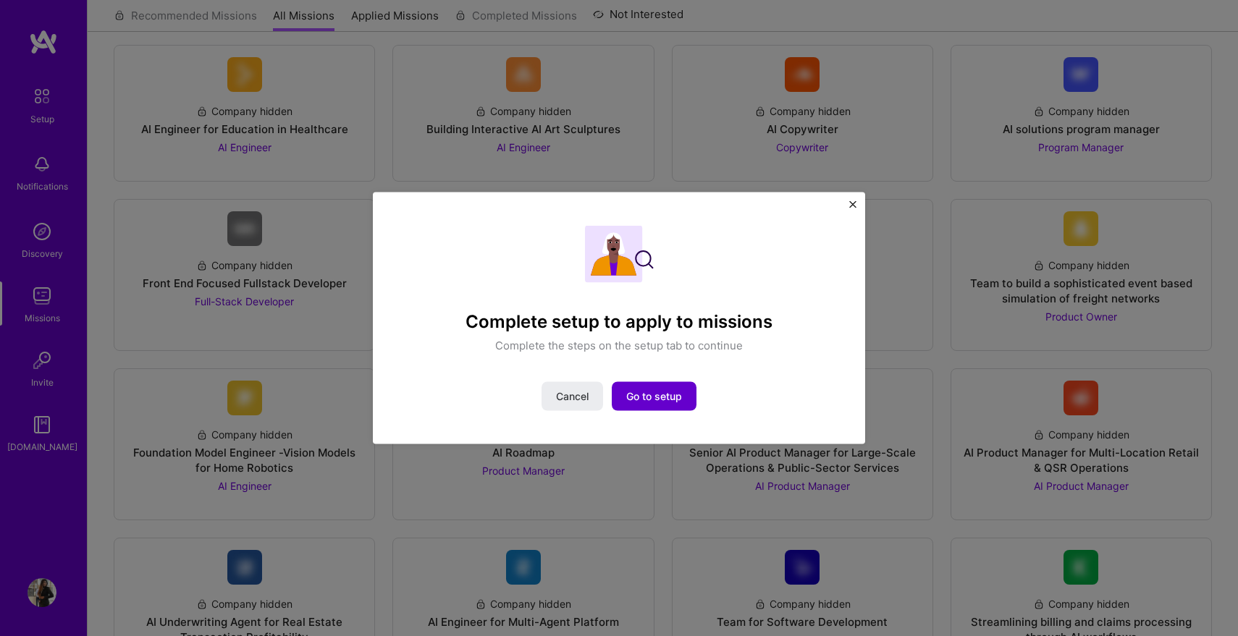
click at [684, 392] on button "Go to setup" at bounding box center [654, 396] width 85 height 29
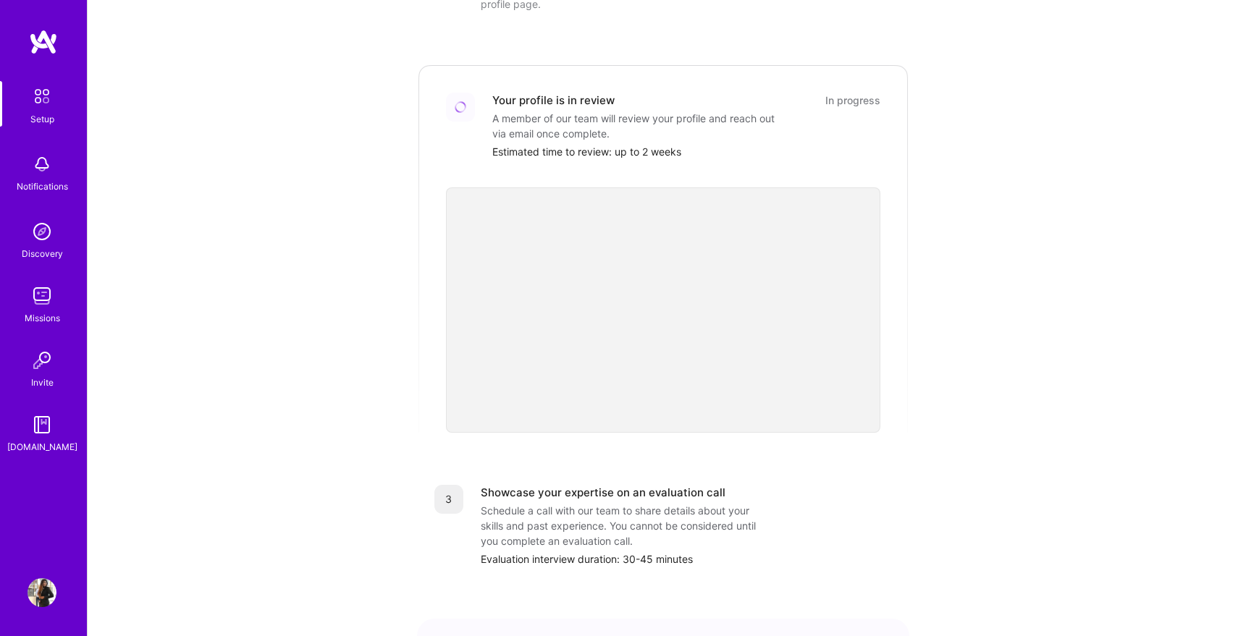
scroll to position [416, 0]
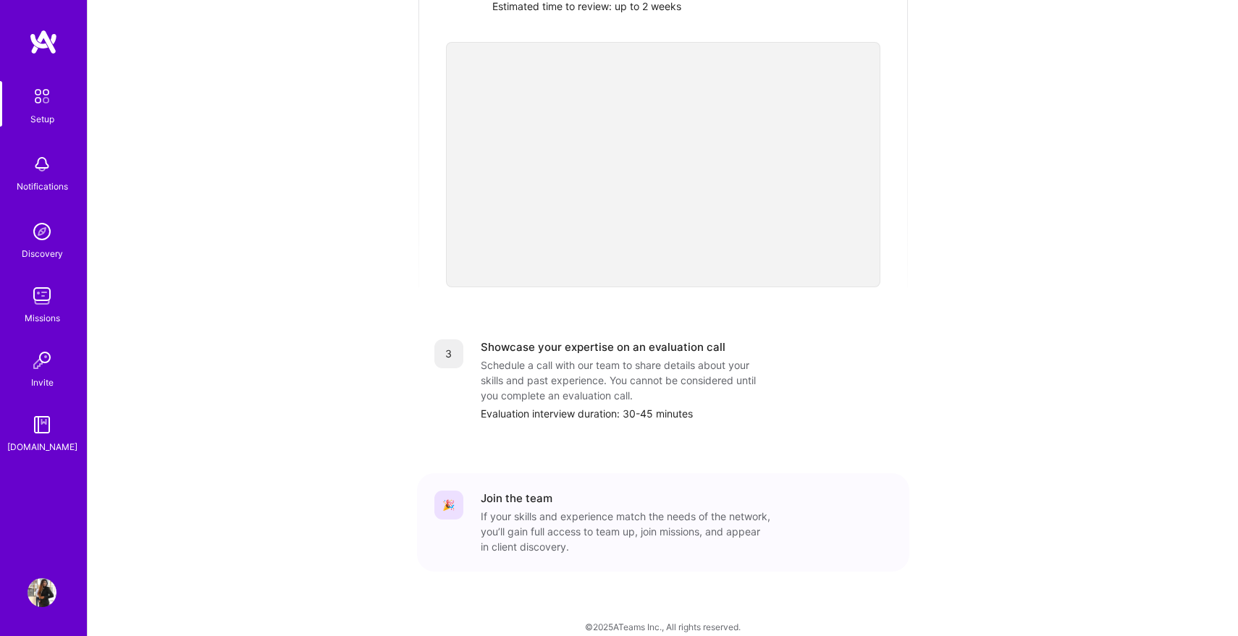
click at [532, 366] on div "Schedule a call with our team to share details about your skills and past exper…" at bounding box center [626, 381] width 290 height 46
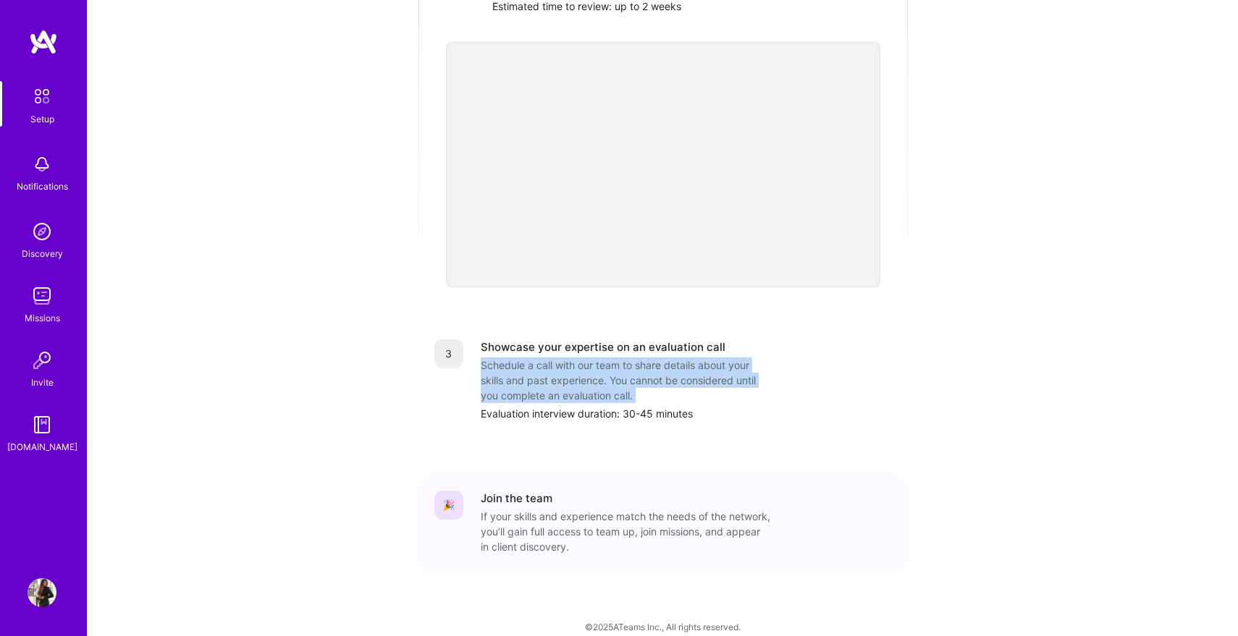
click at [532, 366] on div "Schedule a call with our team to share details about your skills and past exper…" at bounding box center [626, 381] width 290 height 46
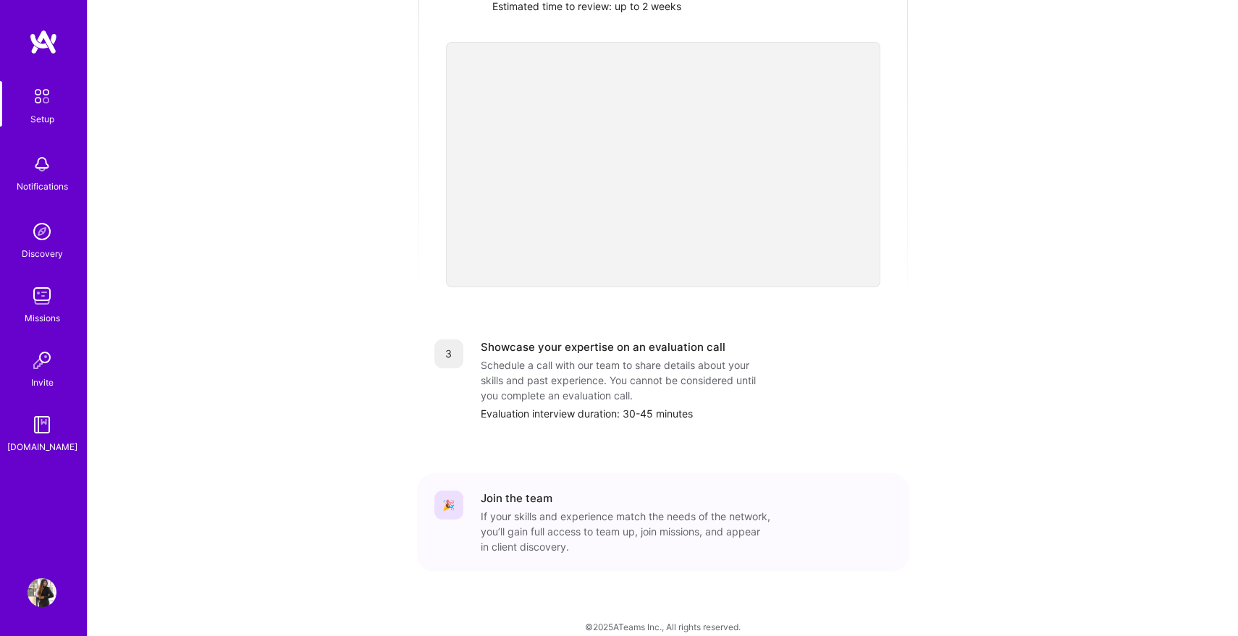
click at [527, 406] on div "Evaluation interview duration: 30-45 minutes" at bounding box center [686, 413] width 411 height 15
click at [563, 362] on div "Schedule a call with our team to share details about your skills and past exper…" at bounding box center [626, 381] width 290 height 46
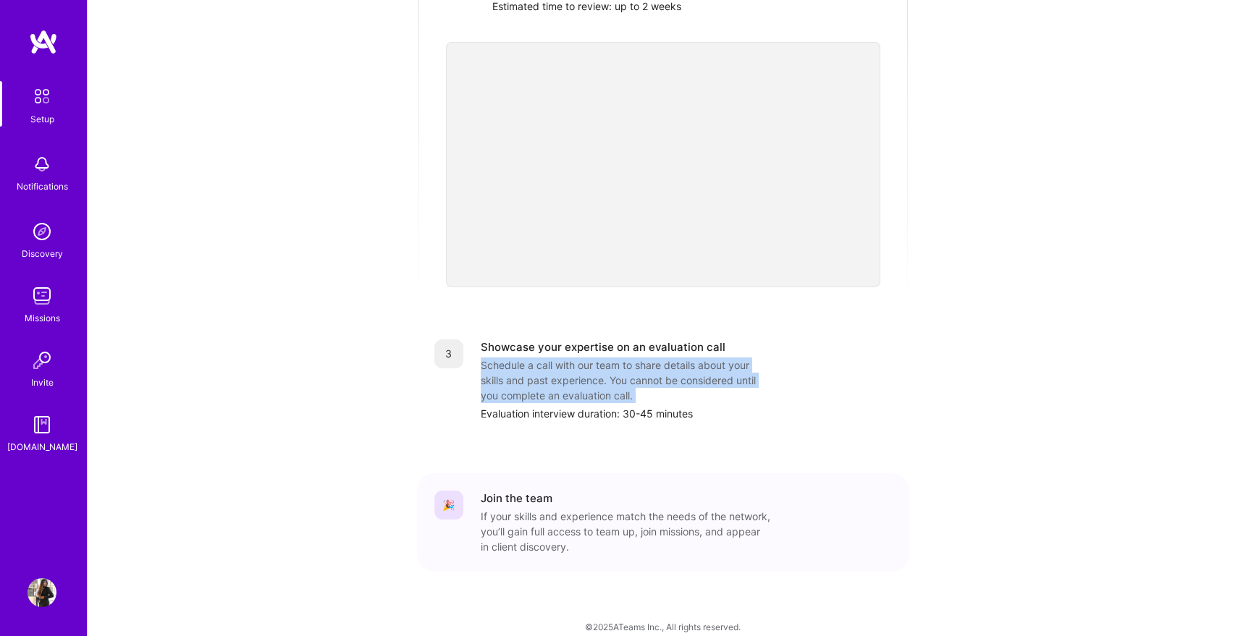
click at [563, 362] on div "Schedule a call with our team to share details about your skills and past exper…" at bounding box center [626, 381] width 290 height 46
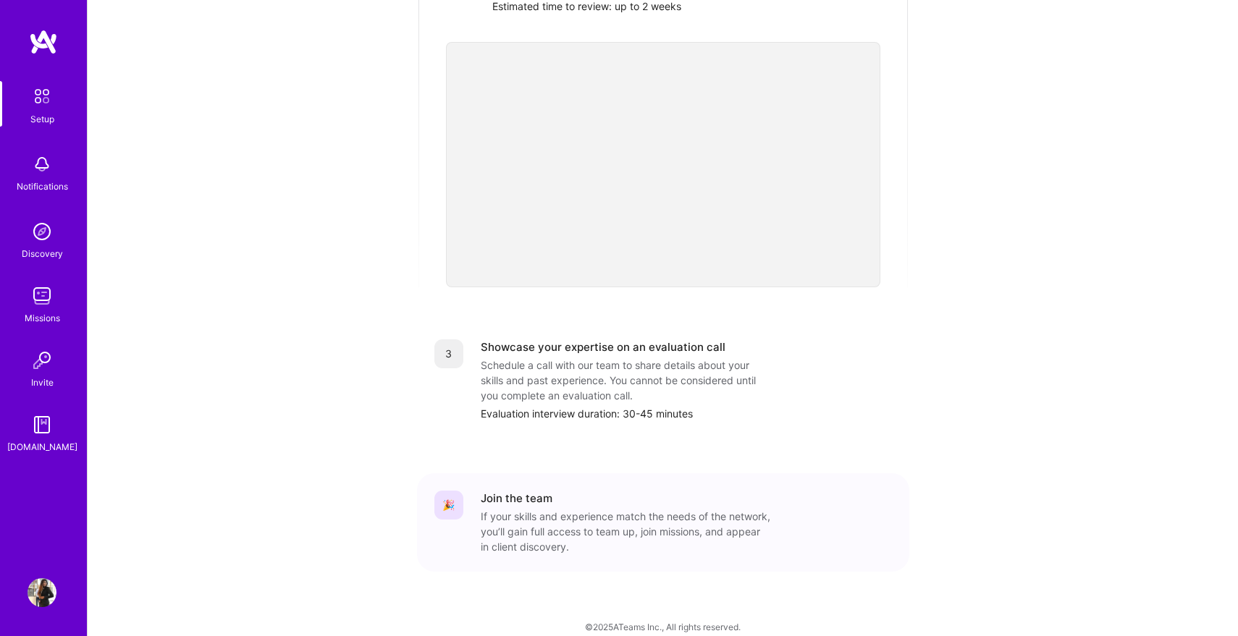
click at [584, 340] on div "Showcase your expertise on an evaluation call" at bounding box center [603, 347] width 245 height 15
click at [576, 371] on div "Schedule a call with our team to share details about your skills and past exper…" at bounding box center [626, 381] width 290 height 46
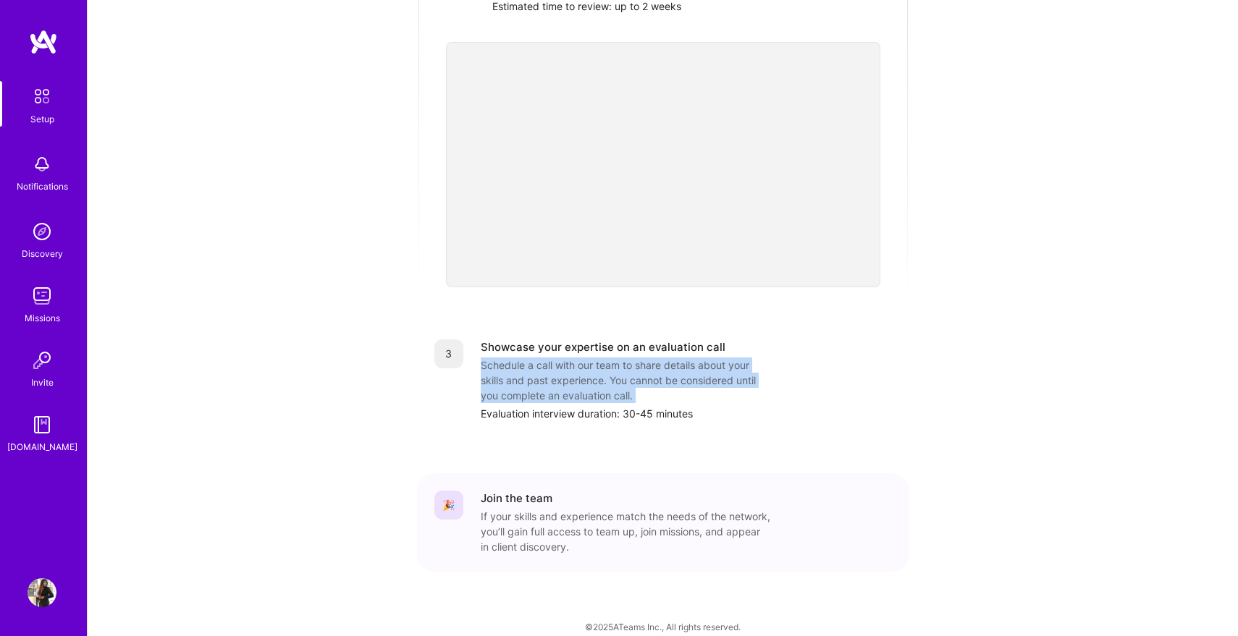
click at [576, 371] on div "Schedule a call with our team to share details about your skills and past exper…" at bounding box center [626, 381] width 290 height 46
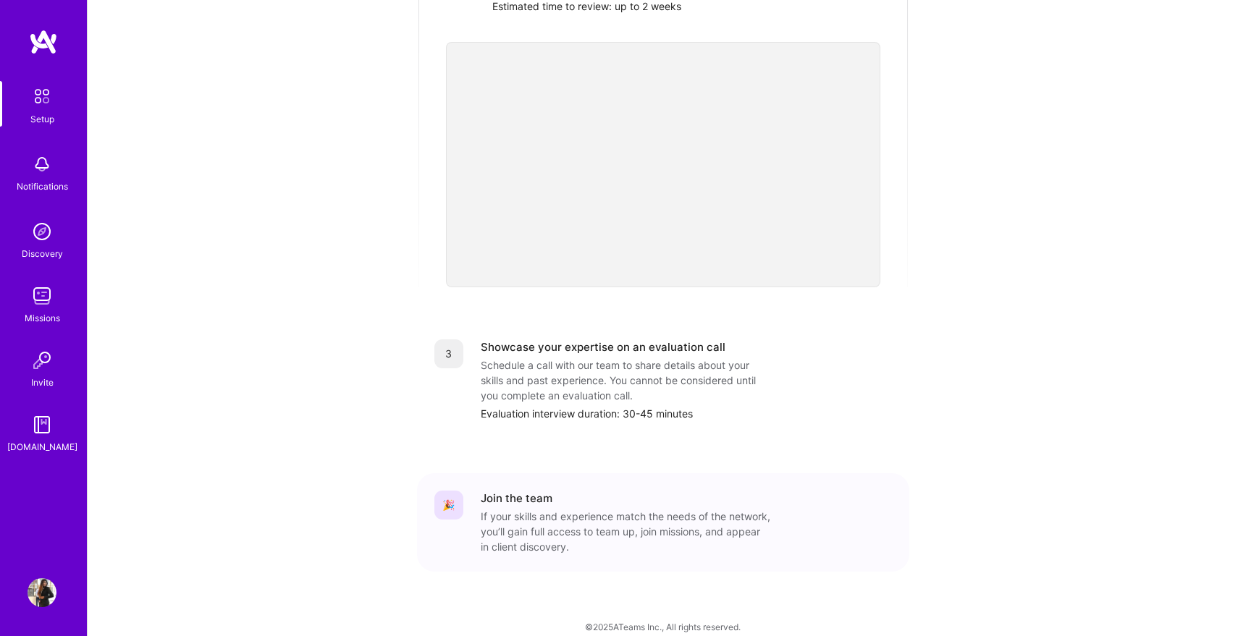
click at [570, 406] on div "Evaluation interview duration: 30-45 minutes" at bounding box center [686, 413] width 411 height 15
click at [601, 358] on div "Schedule a call with our team to share details about your skills and past exper…" at bounding box center [626, 381] width 290 height 46
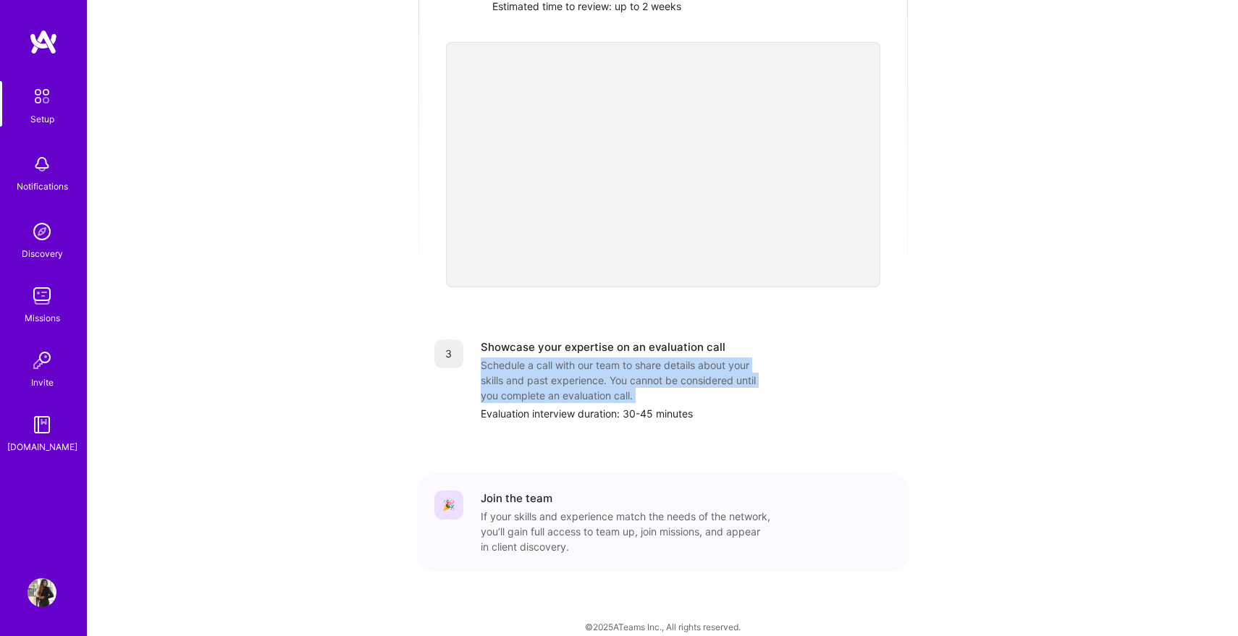
click at [601, 358] on div "Schedule a call with our team to share details about your skills and past exper…" at bounding box center [626, 381] width 290 height 46
click at [596, 384] on div "Schedule a call with our team to share details about your skills and past exper…" at bounding box center [626, 381] width 290 height 46
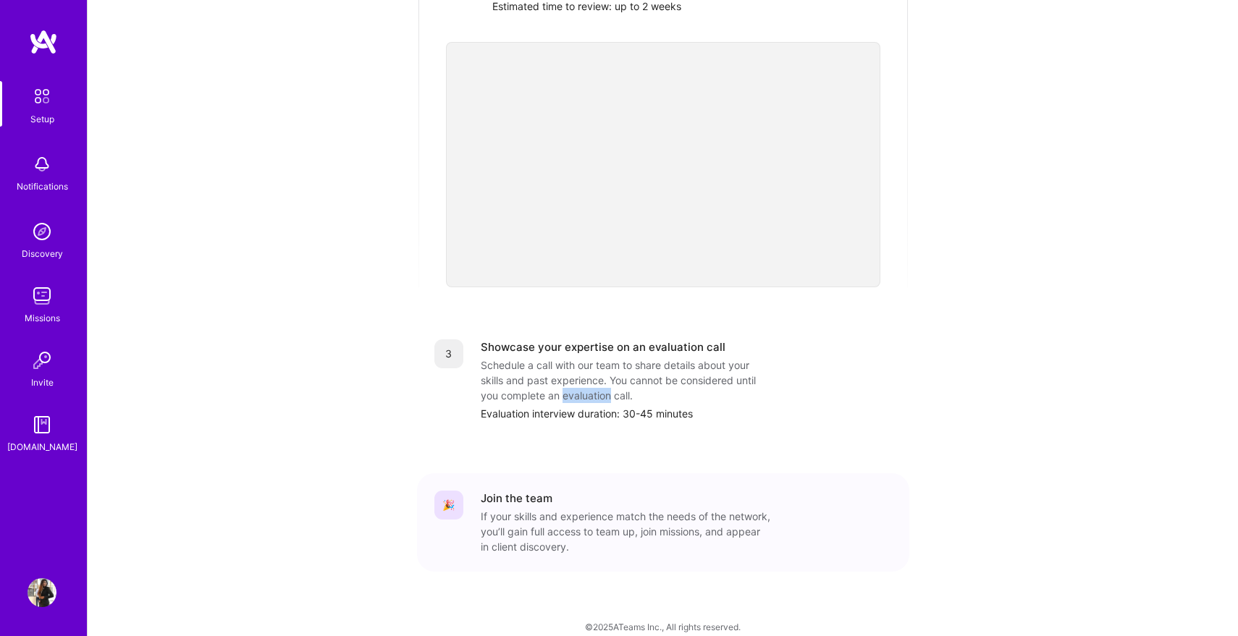
click at [596, 384] on div "Schedule a call with our team to share details about your skills and past exper…" at bounding box center [626, 381] width 290 height 46
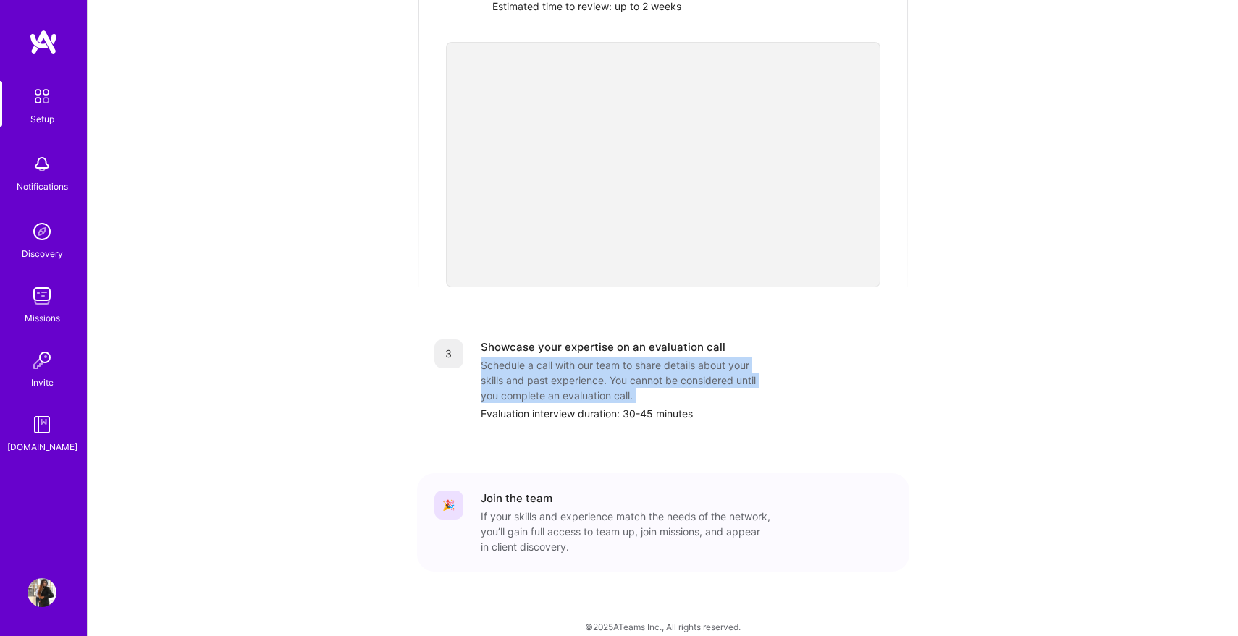
click at [596, 384] on div "Schedule a call with our team to share details about your skills and past exper…" at bounding box center [626, 381] width 290 height 46
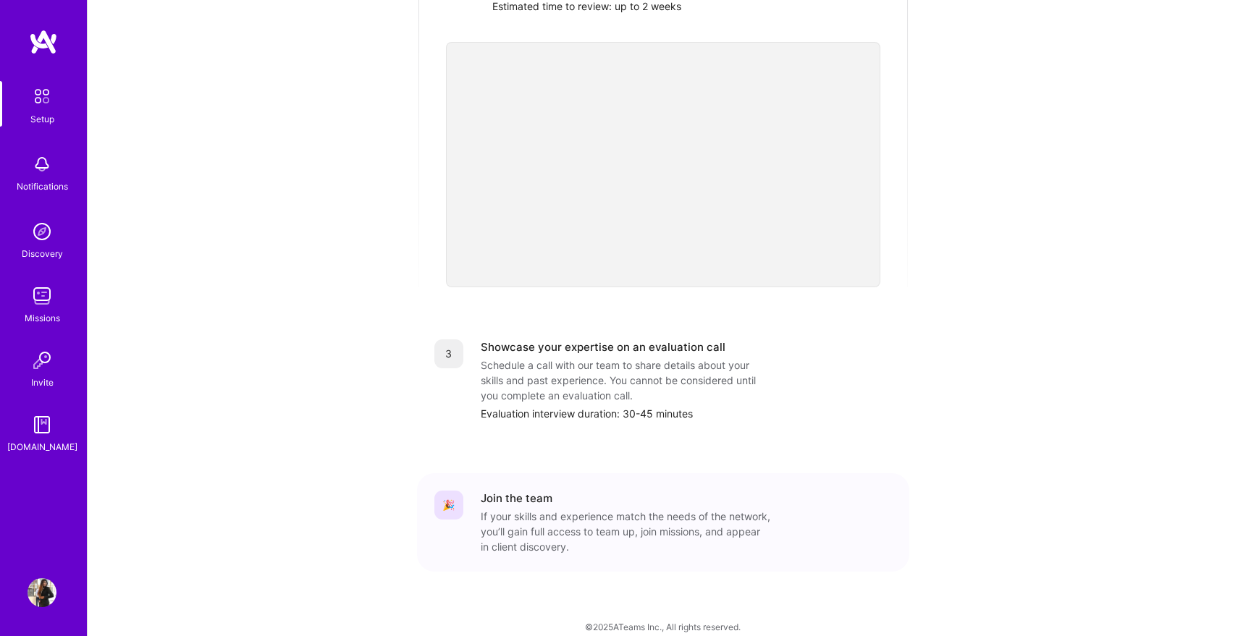
click at [593, 406] on div "3 Showcase your expertise on an evaluation call Schedule a call with our team t…" at bounding box center [663, 380] width 492 height 117
click at [611, 373] on div "Schedule a call with our team to share details about your skills and past exper…" at bounding box center [626, 381] width 290 height 46
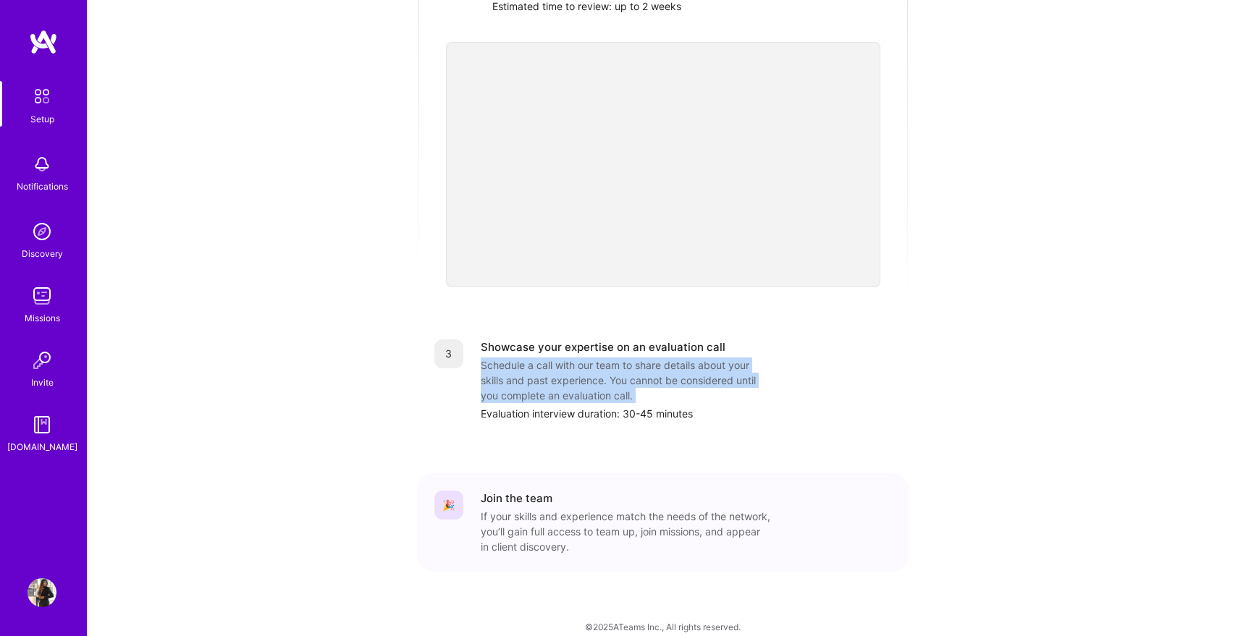
click at [611, 373] on div "Schedule a call with our team to share details about your skills and past exper…" at bounding box center [626, 381] width 290 height 46
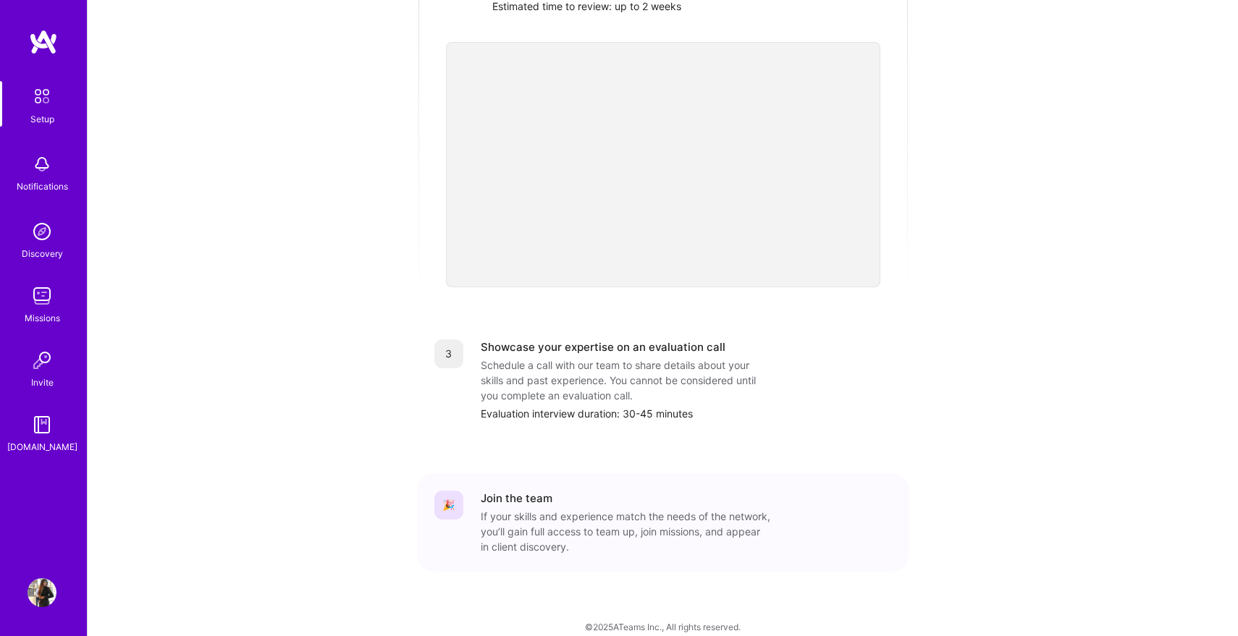
click at [606, 406] on div "Evaluation interview duration: 30-45 minutes" at bounding box center [686, 413] width 411 height 15
click at [617, 374] on div "Schedule a call with our team to share details about your skills and past exper…" at bounding box center [626, 381] width 290 height 46
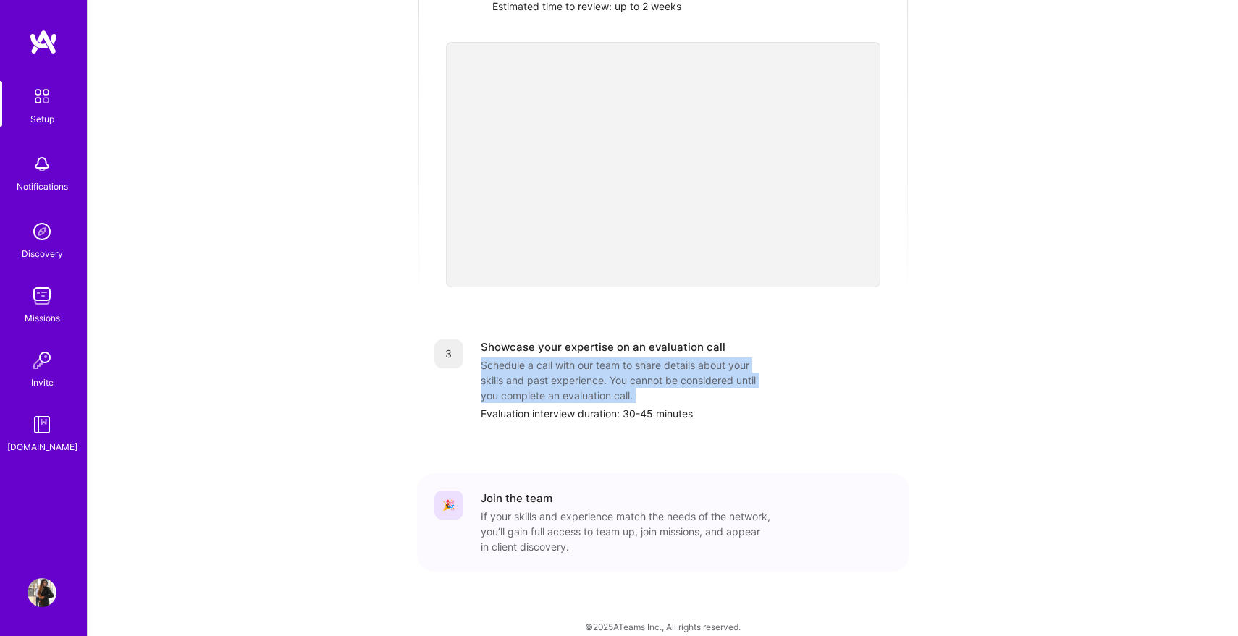
click at [617, 374] on div "Schedule a call with our team to share details about your skills and past exper…" at bounding box center [626, 381] width 290 height 46
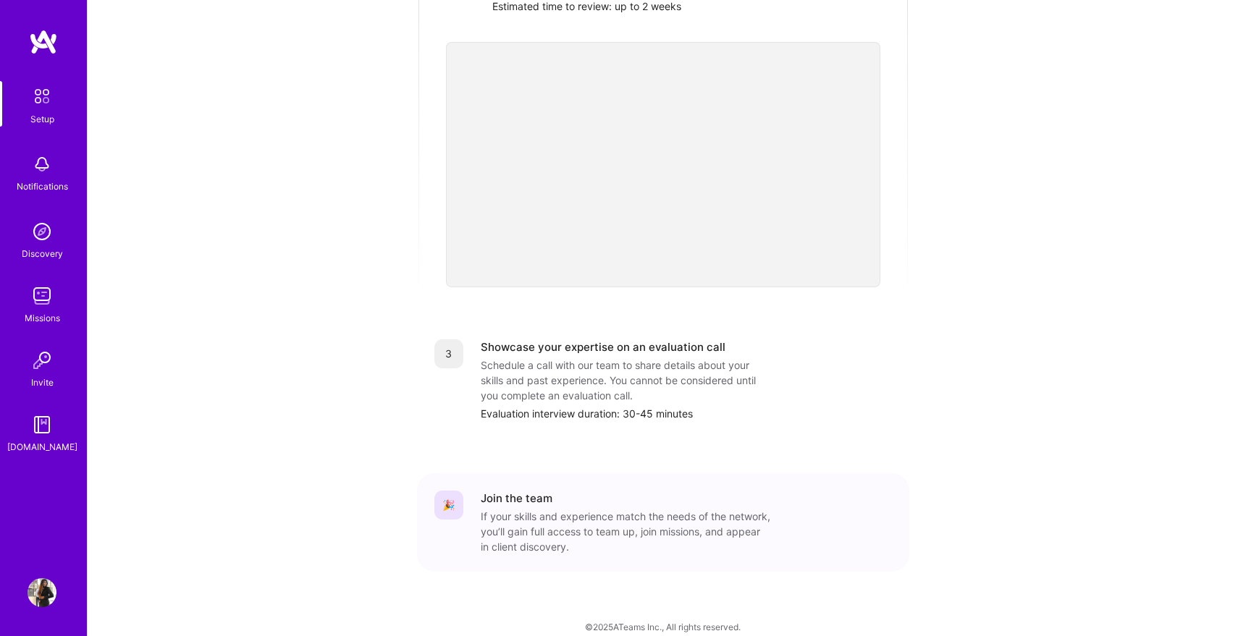
scroll to position [179, 0]
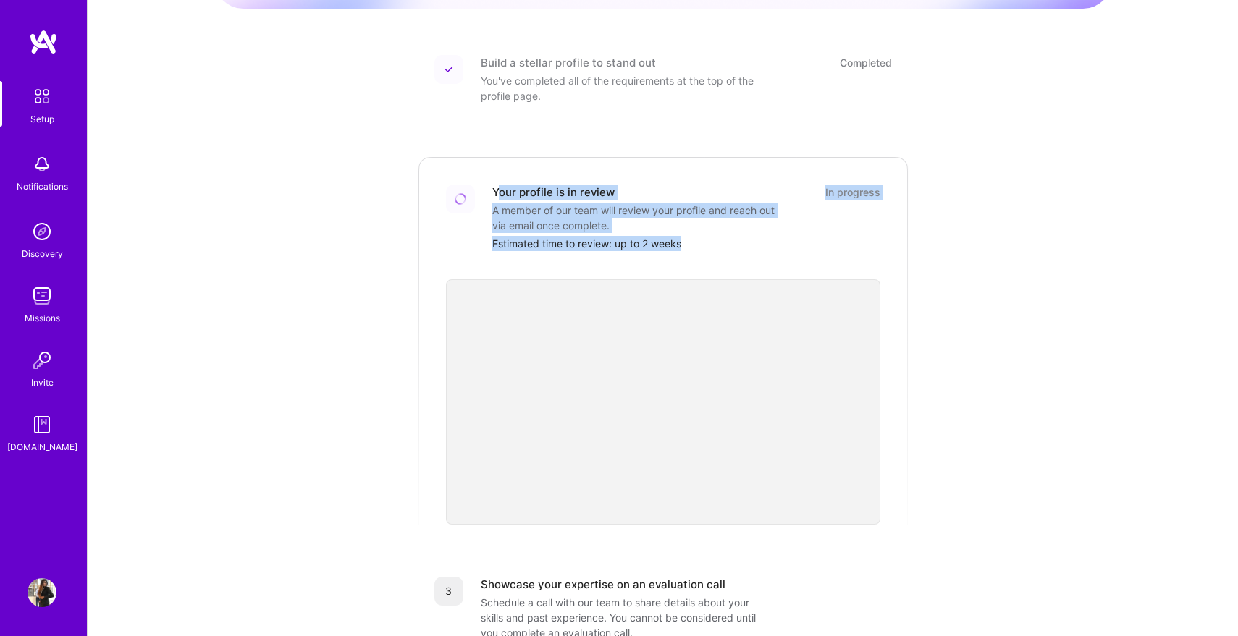
drag, startPoint x: 495, startPoint y: 178, endPoint x: 689, endPoint y: 230, distance: 200.7
click at [690, 230] on div "Your profile is in review In progress A member of our team will review your pro…" at bounding box center [686, 218] width 388 height 67
click at [689, 236] on div "Estimated time to review: up to 2 weeks" at bounding box center [686, 243] width 388 height 15
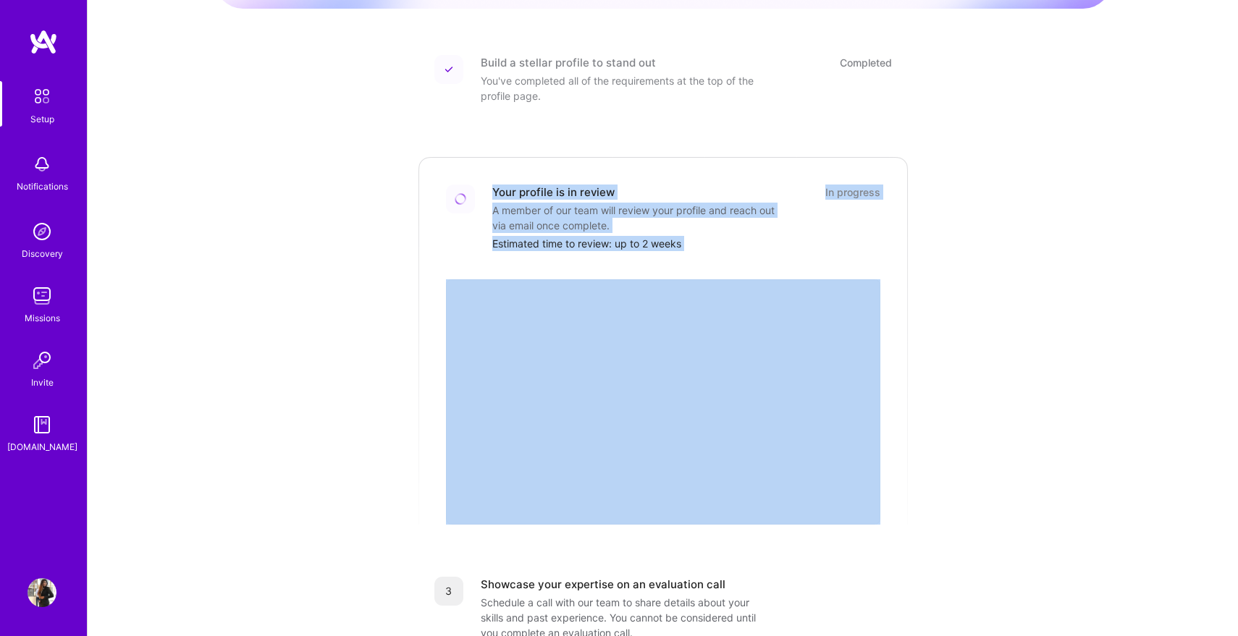
drag, startPoint x: 689, startPoint y: 230, endPoint x: 485, endPoint y: 182, distance: 209.5
click at [485, 185] on div "Your profile is in review In progress A member of our team will review your pro…" at bounding box center [663, 218] width 434 height 67
click at [510, 185] on div "Your profile is in review" at bounding box center [553, 192] width 122 height 15
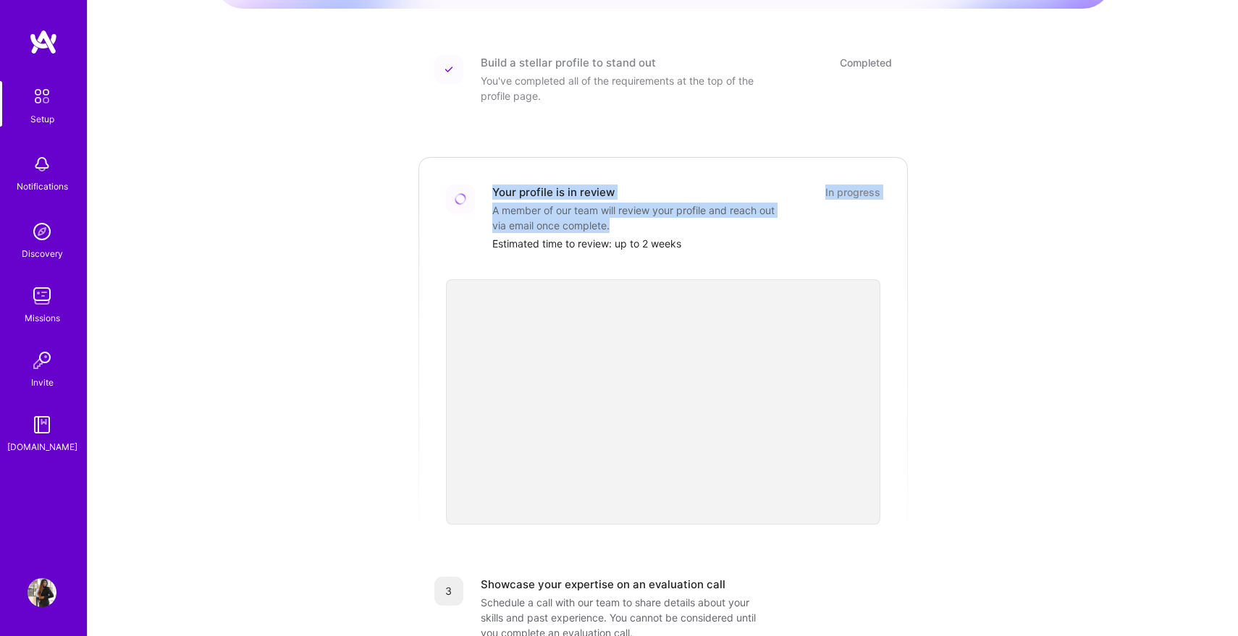
drag, startPoint x: 492, startPoint y: 177, endPoint x: 644, endPoint y: 206, distance: 154.1
click at [644, 206] on div "Your profile is in review In progress A member of our team will review your pro…" at bounding box center [686, 218] width 388 height 67
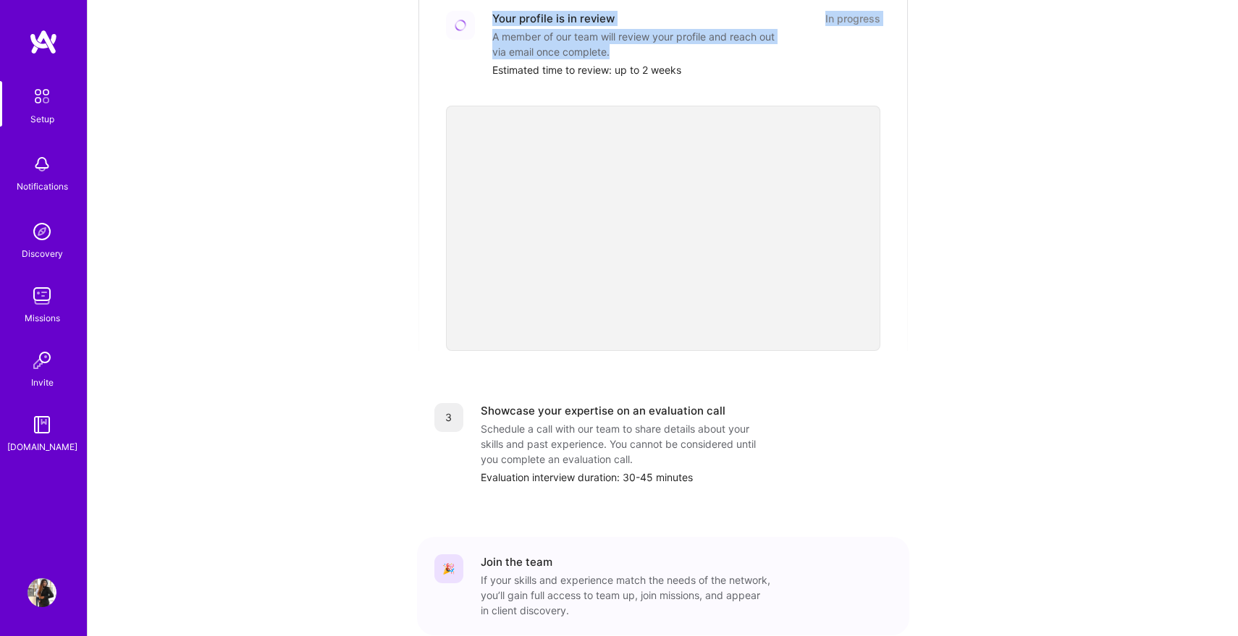
scroll to position [416, 0]
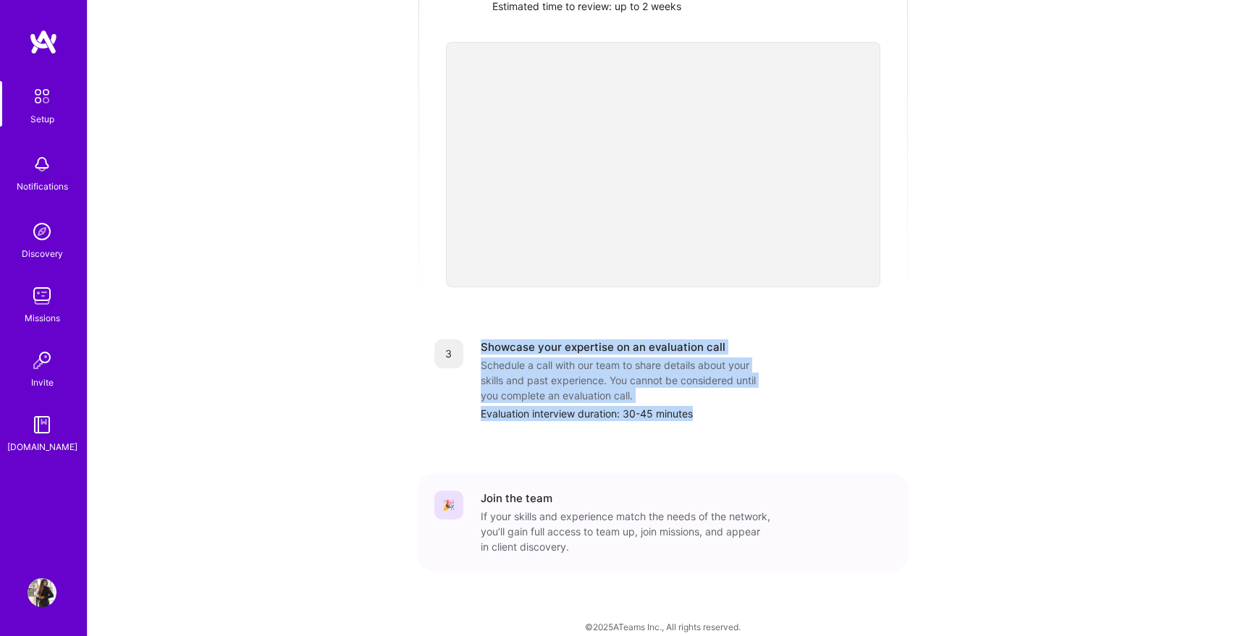
drag, startPoint x: 482, startPoint y: 326, endPoint x: 722, endPoint y: 416, distance: 255.9
click at [723, 417] on div "3 Showcase your expertise on an evaluation call Schedule a call with our team t…" at bounding box center [663, 380] width 492 height 117
click at [722, 416] on div "3 Showcase your expertise on an evaluation call Schedule a call with our team t…" at bounding box center [663, 380] width 492 height 117
drag, startPoint x: 711, startPoint y: 400, endPoint x: 484, endPoint y: 329, distance: 237.3
click at [482, 340] on div "Showcase your expertise on an evaluation call Schedule a call with our team to …" at bounding box center [686, 381] width 411 height 82
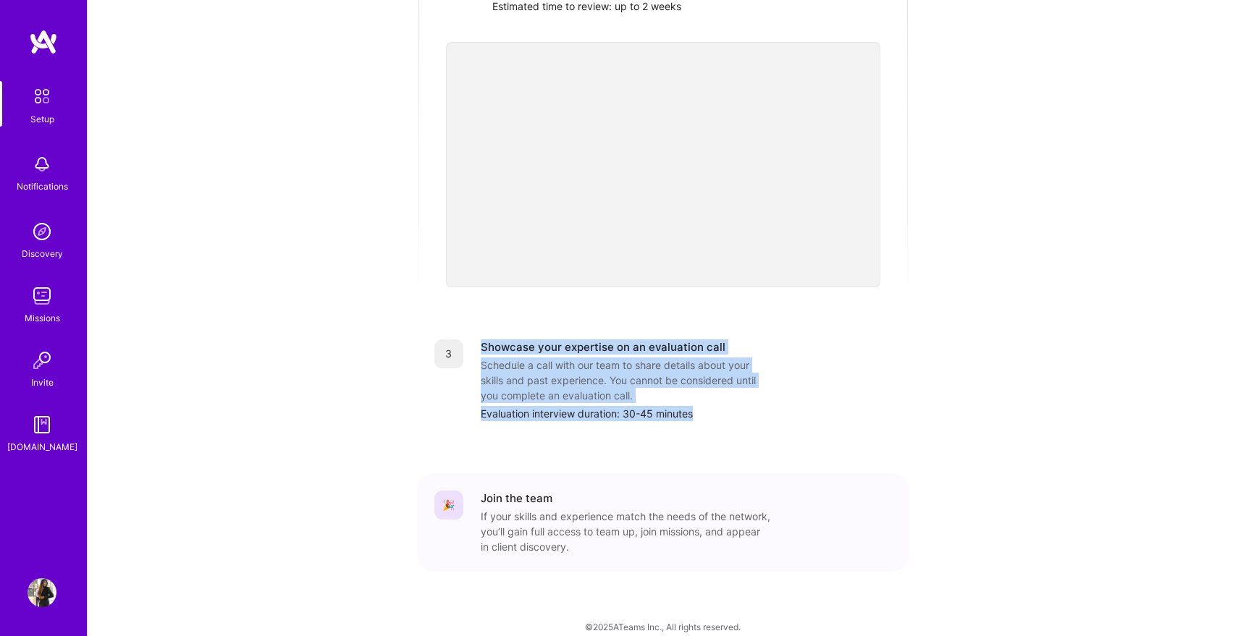
click at [484, 340] on div "Showcase your expertise on an evaluation call" at bounding box center [603, 347] width 245 height 15
drag, startPoint x: 483, startPoint y: 331, endPoint x: 717, endPoint y: 400, distance: 244.0
click at [719, 401] on div "Showcase your expertise on an evaluation call Schedule a call with our team to …" at bounding box center [686, 381] width 411 height 82
click at [717, 406] on div "Evaluation interview duration: 30-45 minutes" at bounding box center [686, 413] width 411 height 15
drag, startPoint x: 717, startPoint y: 400, endPoint x: 480, endPoint y: 333, distance: 246.2
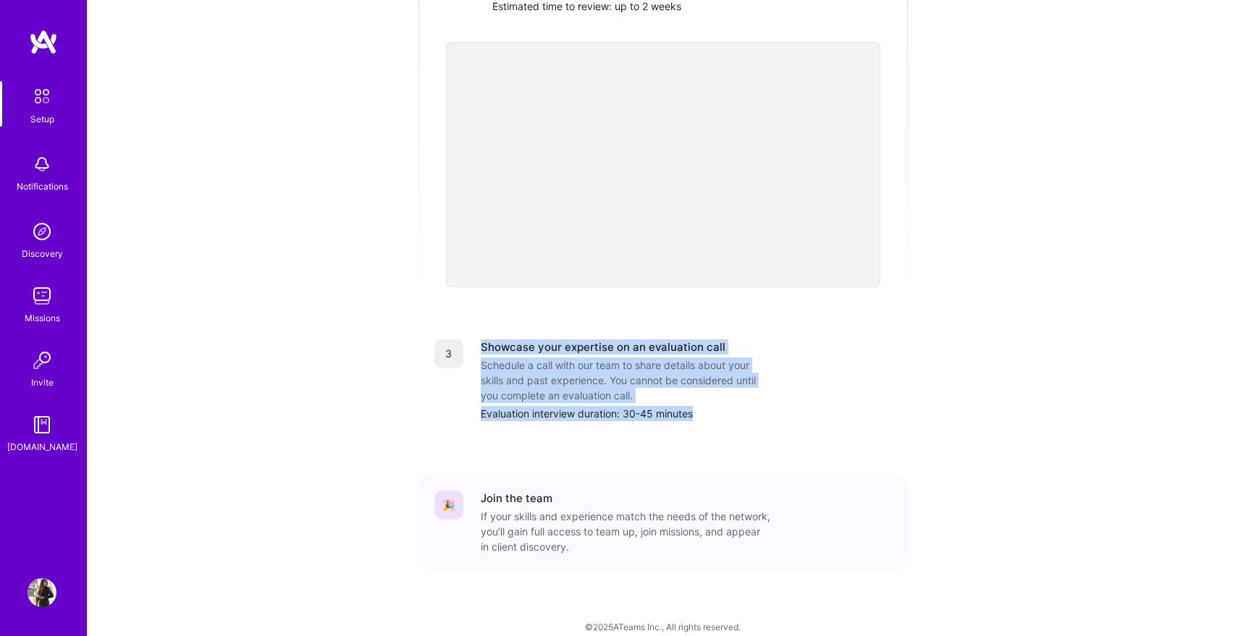
click at [481, 340] on div "Showcase your expertise on an evaluation call Schedule a call with our team to …" at bounding box center [686, 381] width 411 height 82
click at [481, 340] on div "Showcase your expertise on an evaluation call" at bounding box center [603, 347] width 245 height 15
drag, startPoint x: 480, startPoint y: 333, endPoint x: 661, endPoint y: 389, distance: 189.4
click at [661, 389] on div "Showcase your expertise on an evaluation call Schedule a call with our team to …" at bounding box center [686, 381] width 411 height 82
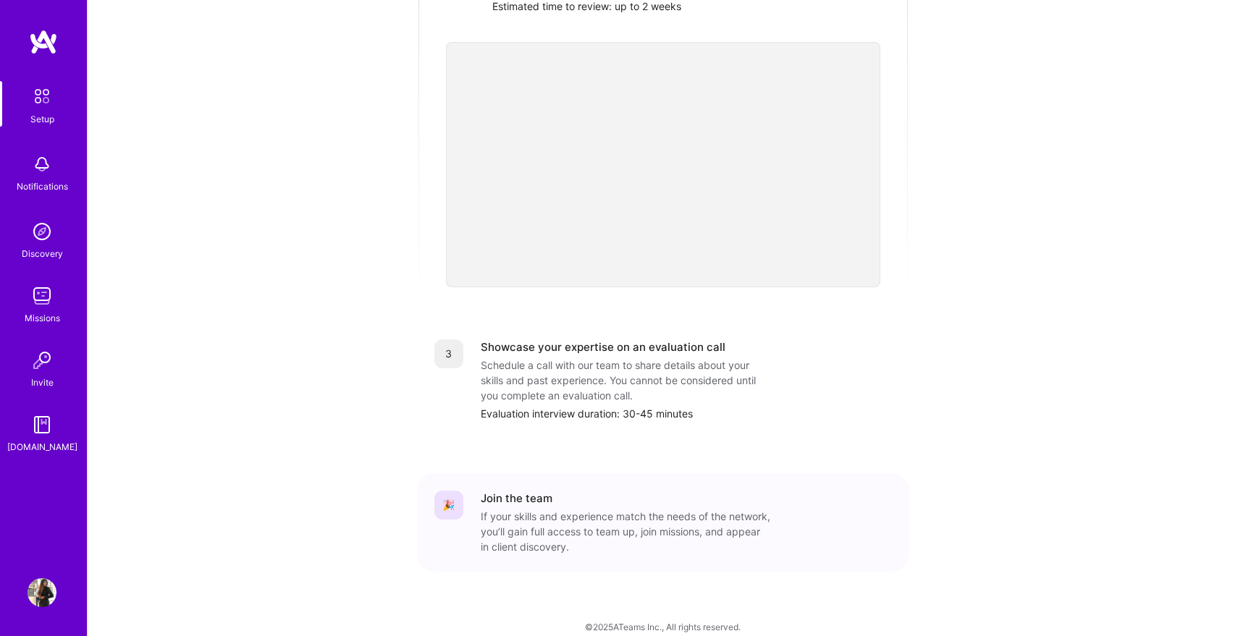
click at [700, 406] on div "Evaluation interview duration: 30-45 minutes" at bounding box center [686, 413] width 411 height 15
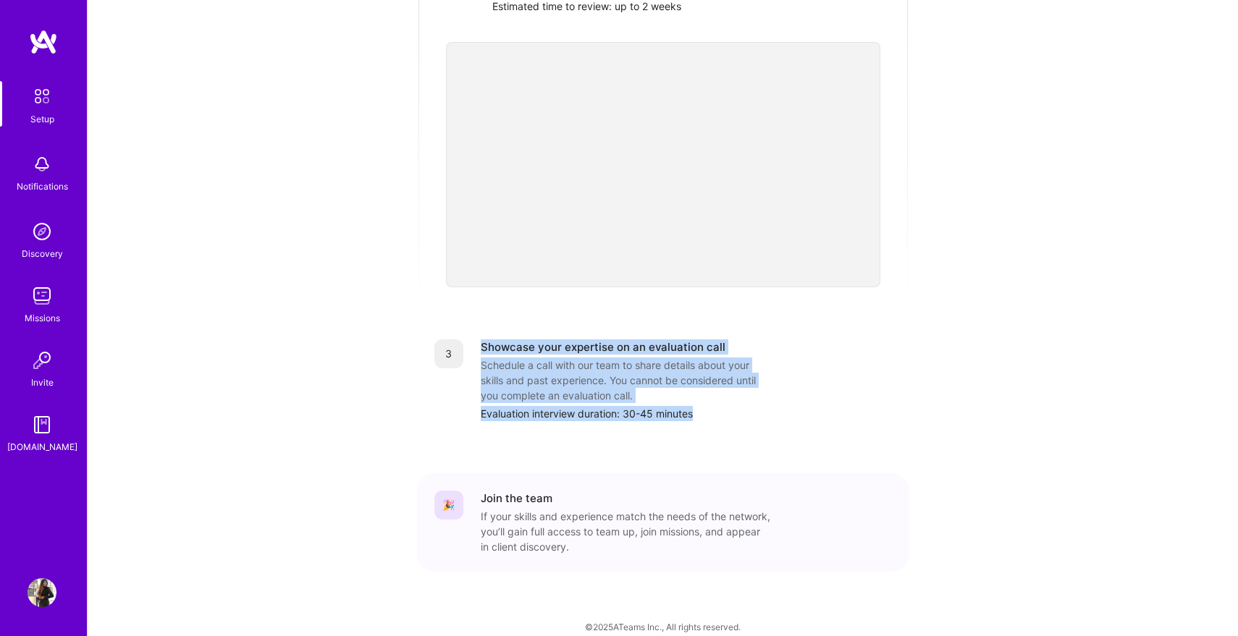
drag, startPoint x: 700, startPoint y: 401, endPoint x: 482, endPoint y: 335, distance: 227.9
click at [482, 340] on div "Showcase your expertise on an evaluation call Schedule a call with our team to …" at bounding box center [686, 381] width 411 height 82
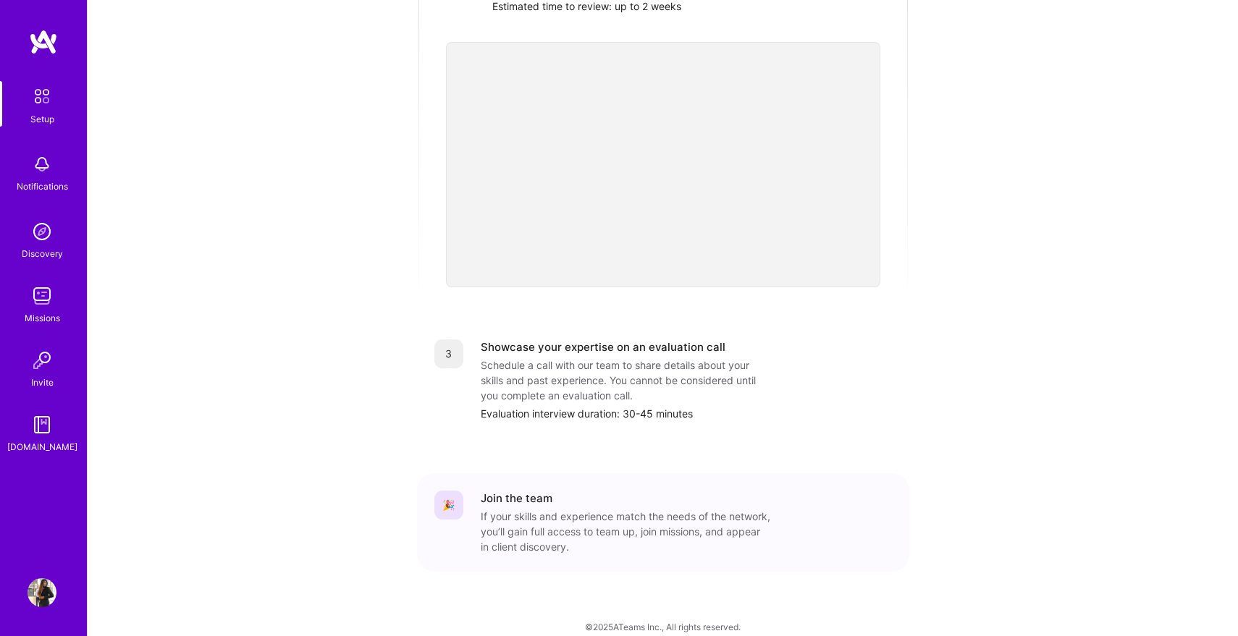
click at [560, 384] on div "Schedule a call with our team to share details about your skills and past exper…" at bounding box center [626, 381] width 290 height 46
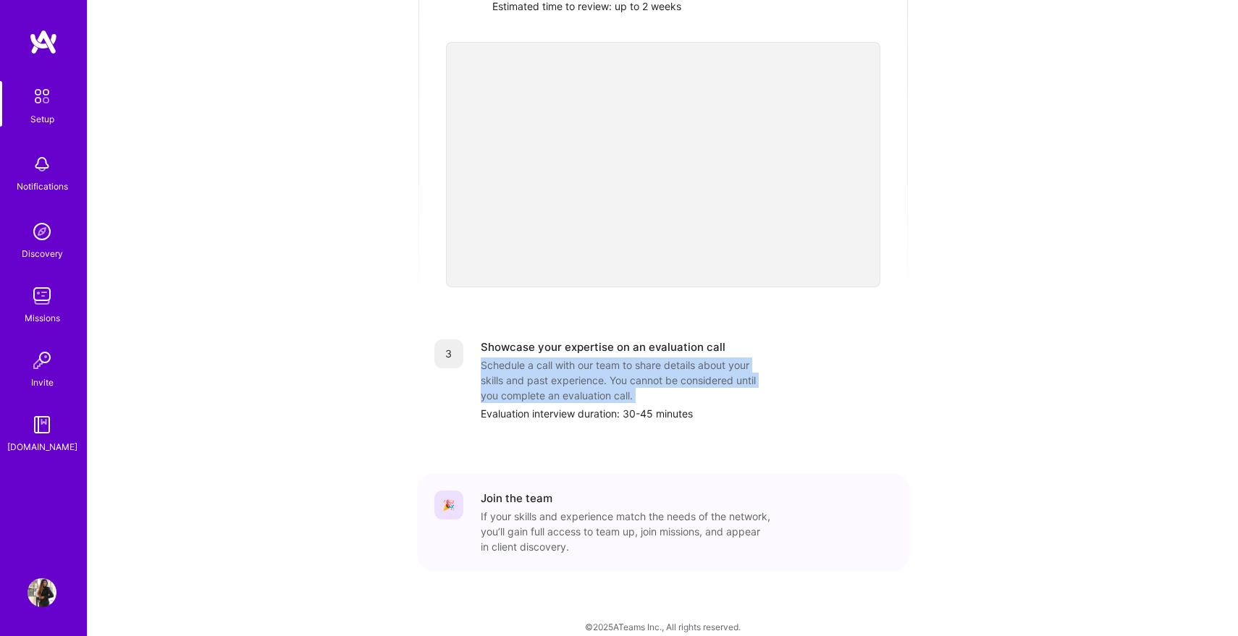
click at [560, 384] on div "Schedule a call with our team to share details about your skills and past exper…" at bounding box center [626, 381] width 290 height 46
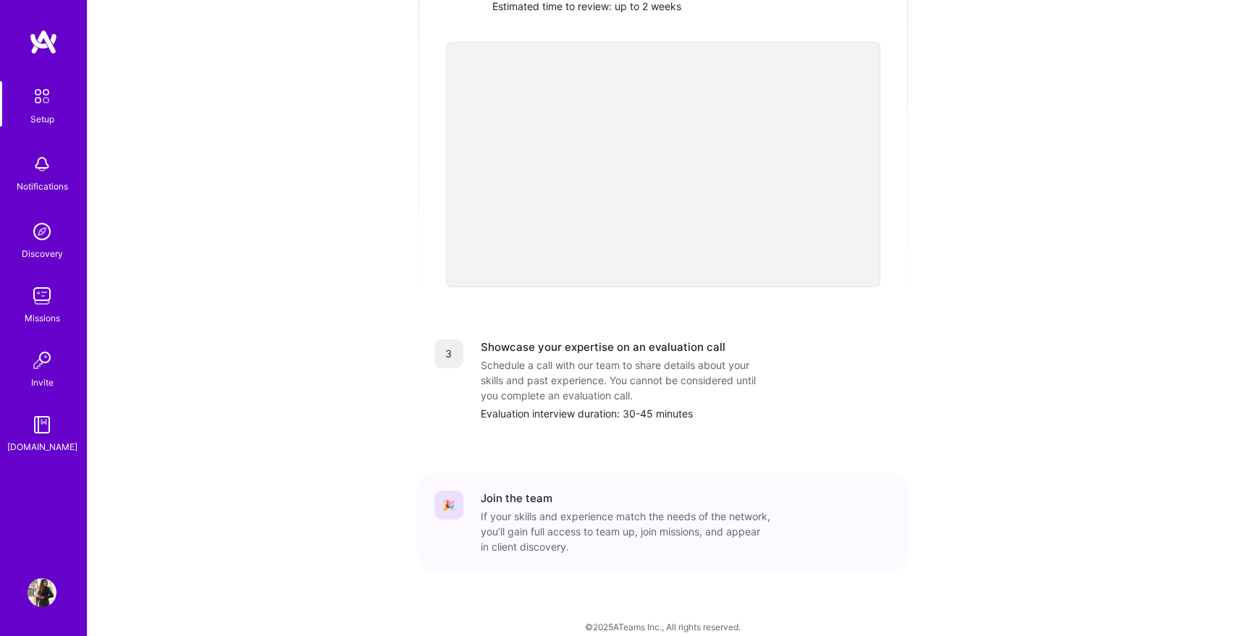
click at [563, 406] on div "Evaluation interview duration: 30-45 minutes" at bounding box center [686, 413] width 411 height 15
click at [580, 365] on div "Schedule a call with our team to share details about your skills and past exper…" at bounding box center [626, 381] width 290 height 46
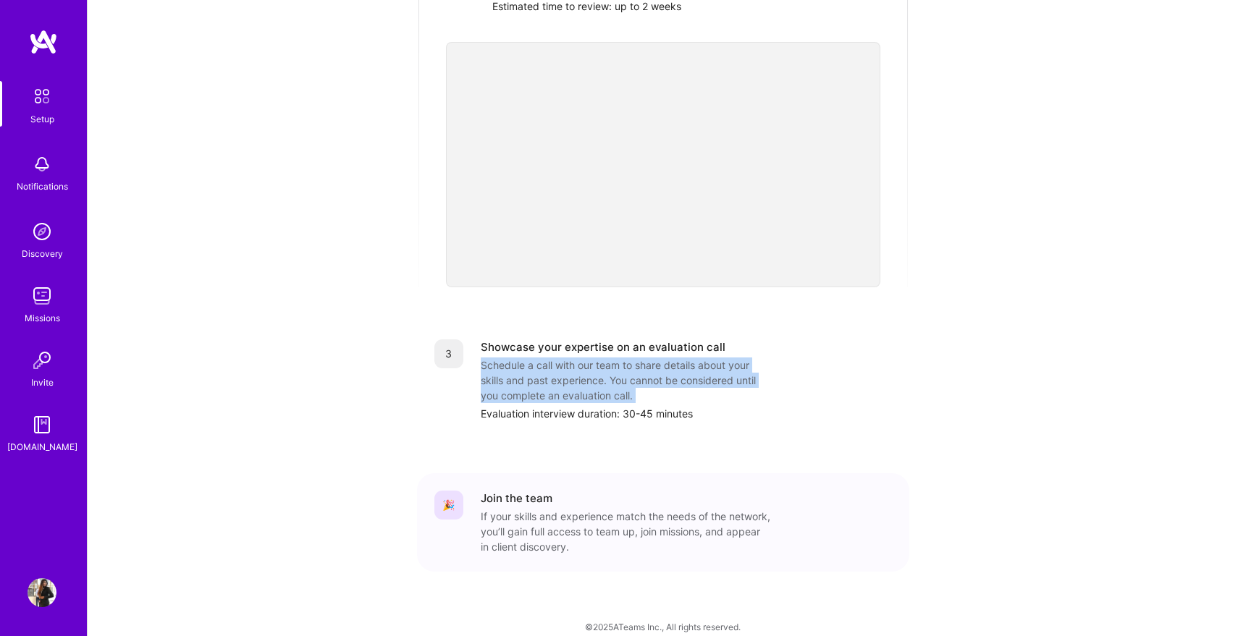
click at [580, 365] on div "Schedule a call with our team to share details about your skills and past exper…" at bounding box center [626, 381] width 290 height 46
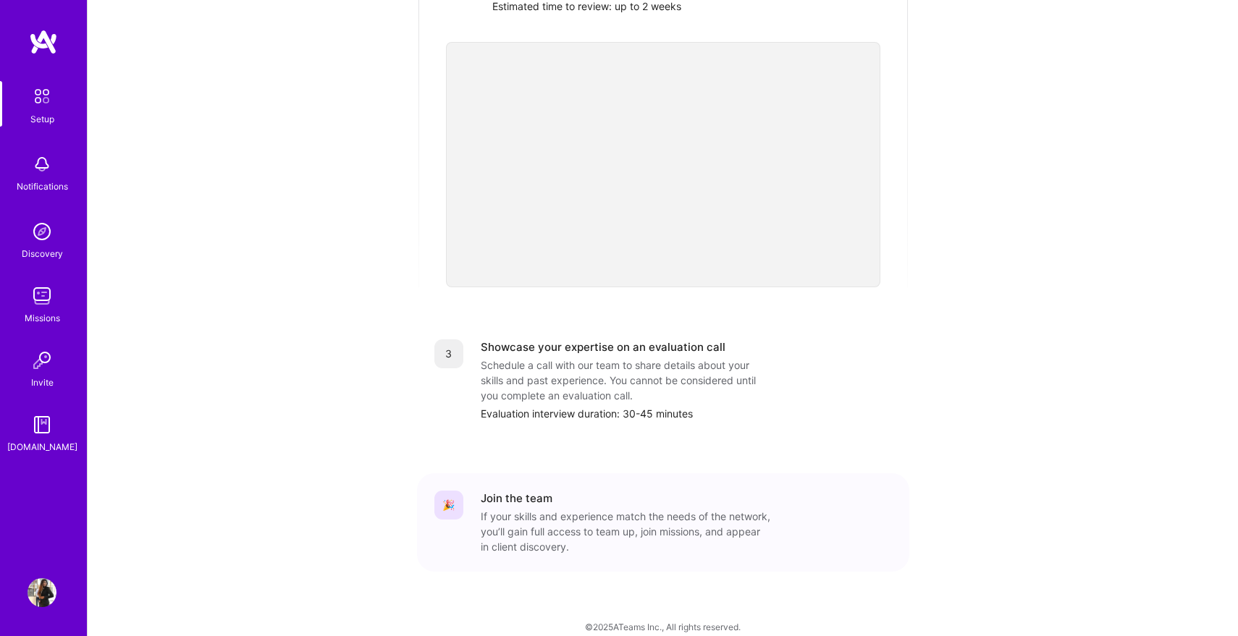
click at [575, 406] on div "Evaluation interview duration: 30-45 minutes" at bounding box center [686, 413] width 411 height 15
click at [588, 365] on div "Schedule a call with our team to share details about your skills and past exper…" at bounding box center [626, 381] width 290 height 46
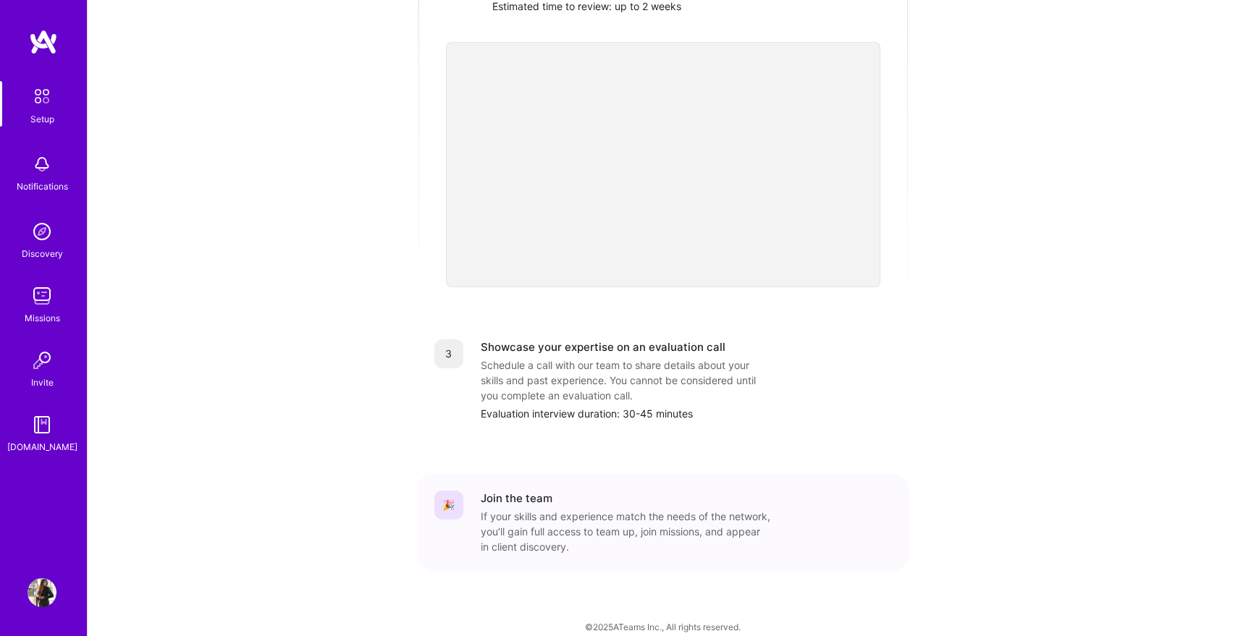
click at [589, 340] on div "Showcase your expertise on an evaluation call" at bounding box center [603, 347] width 245 height 15
click at [594, 358] on div "Schedule a call with our team to share details about your skills and past exper…" at bounding box center [626, 381] width 290 height 46
